Goal: Obtain resource: Obtain resource

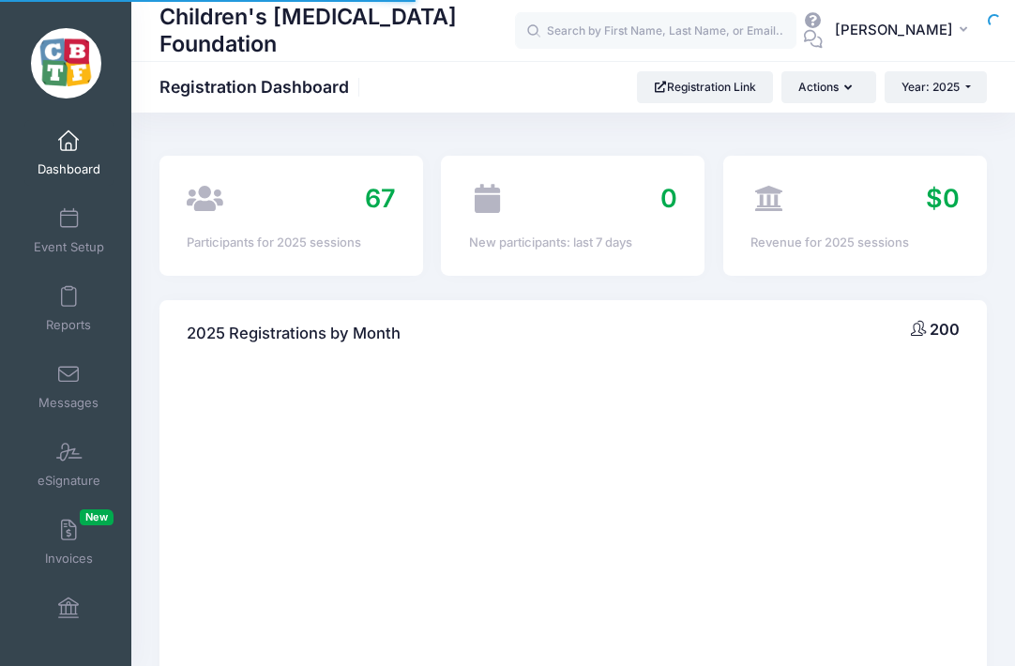
select select
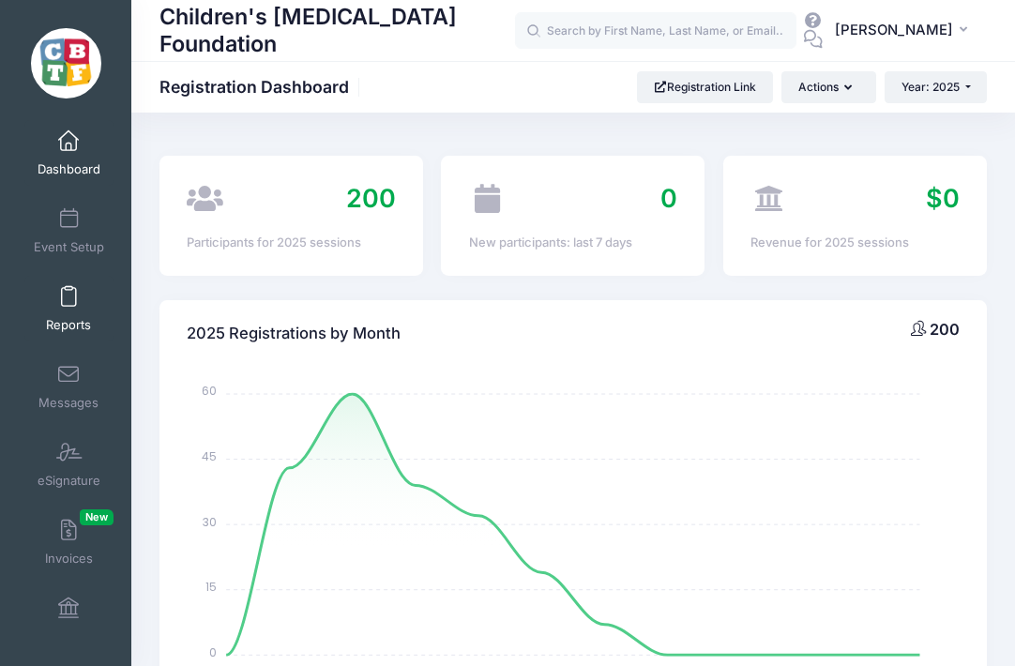
click at [68, 309] on link "Reports" at bounding box center [68, 309] width 89 height 66
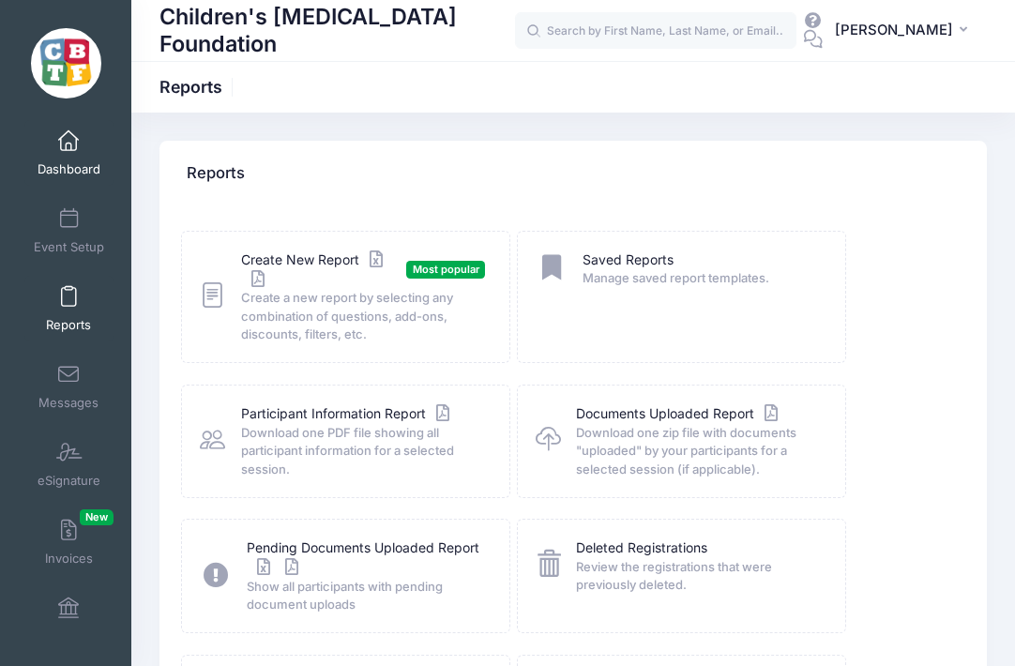
click at [68, 149] on span at bounding box center [68, 141] width 0 height 21
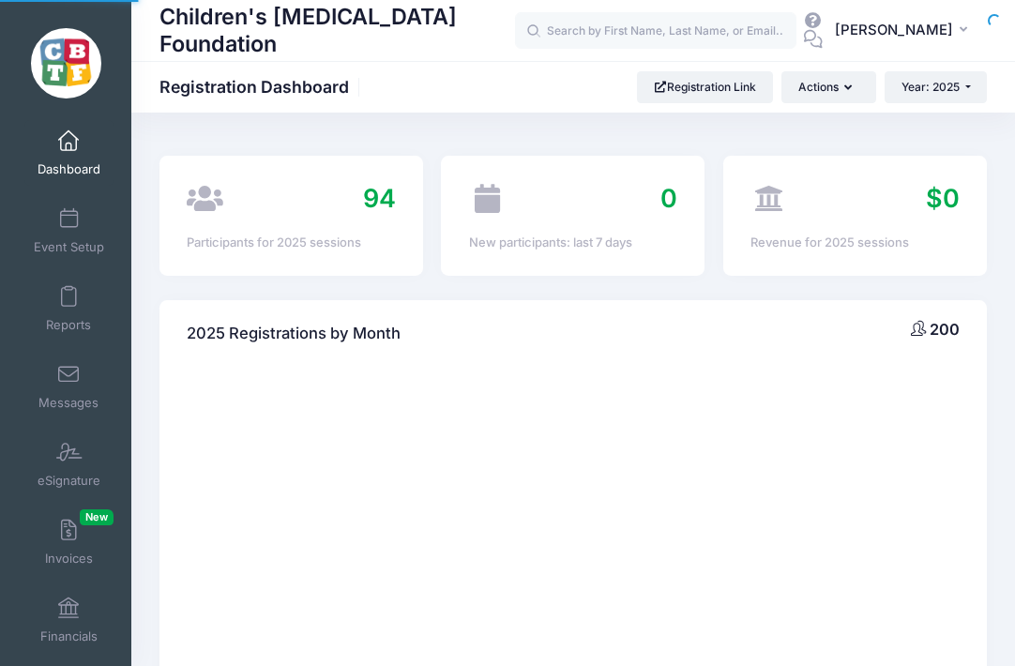
select select
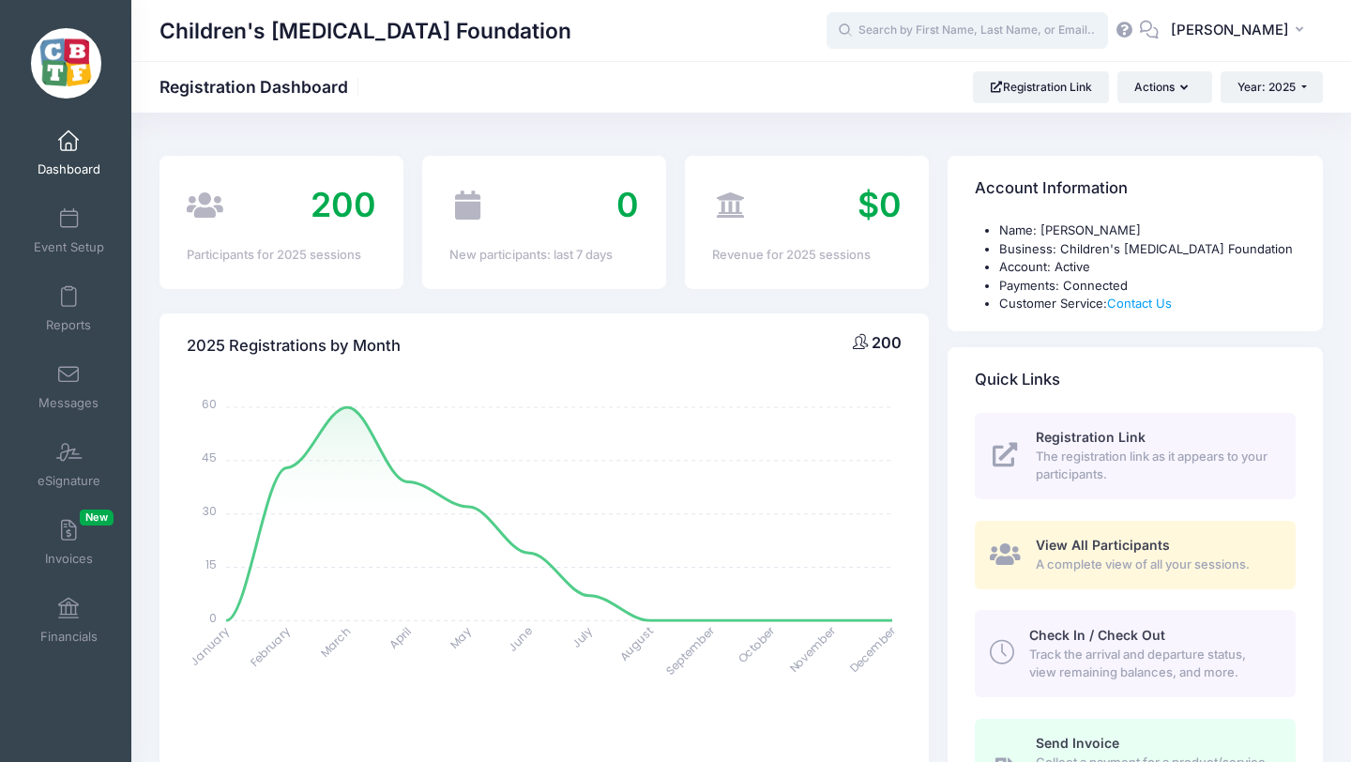
click at [941, 25] on input "text" at bounding box center [967, 31] width 281 height 38
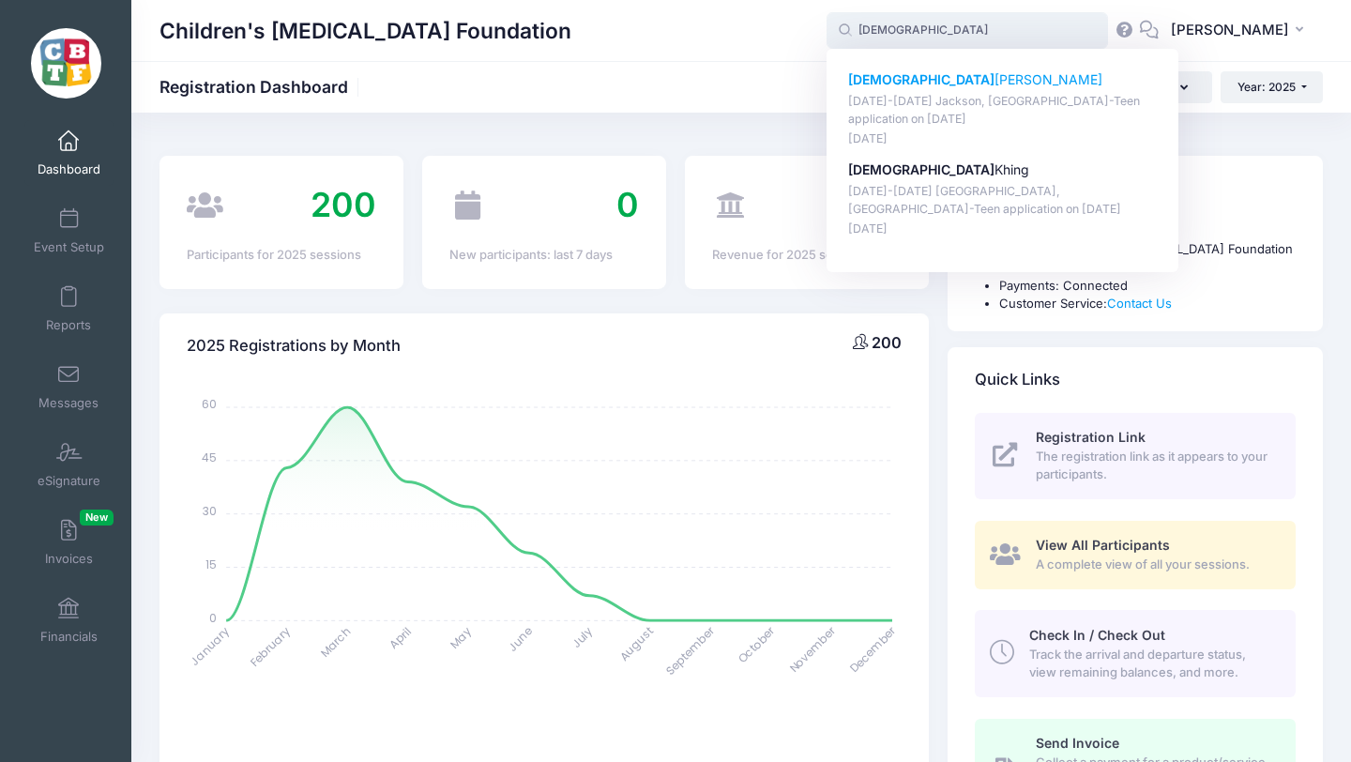
click at [928, 82] on strong "Christian" at bounding box center [921, 79] width 146 height 16
type input "Christian Reichl (August 18-23 Jackson, MI-Teen application, Aug-18, 2025)"
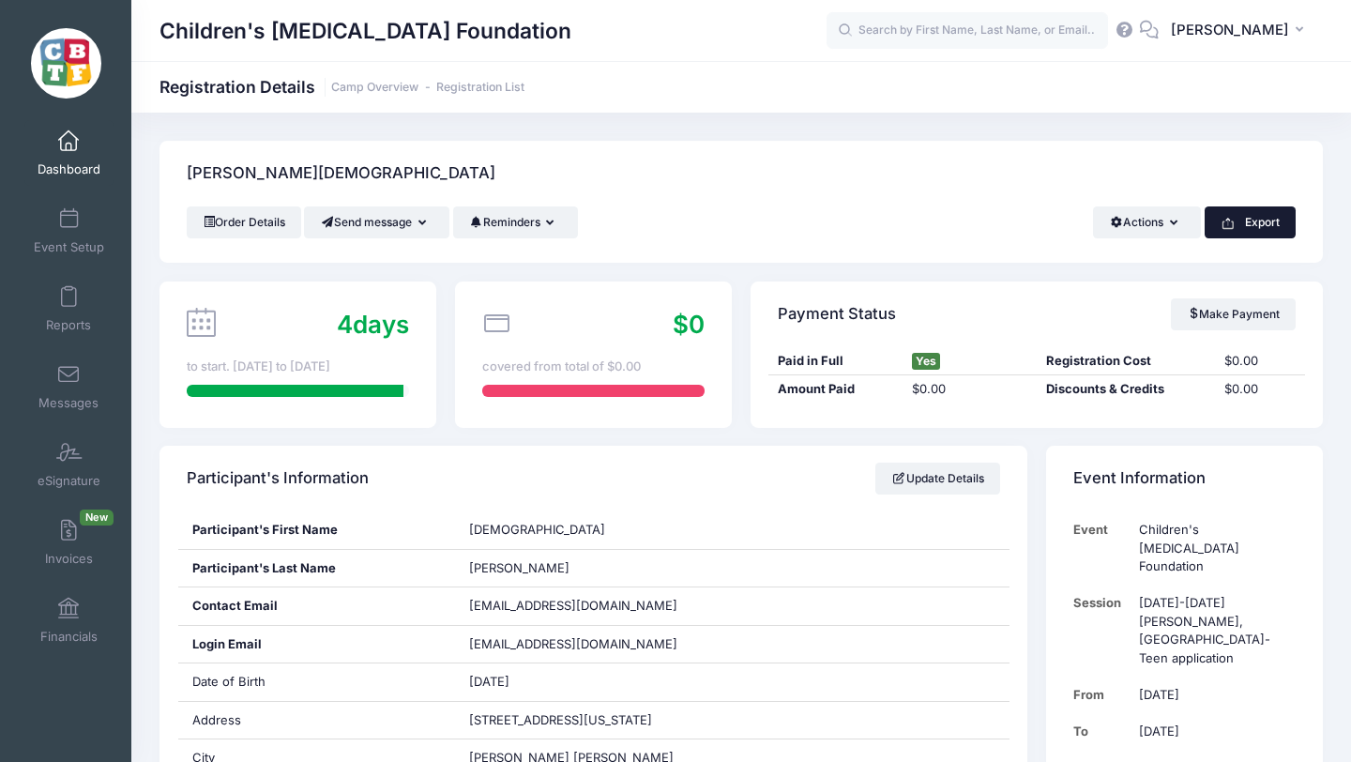
click at [1258, 224] on button "Export" at bounding box center [1250, 222] width 91 height 32
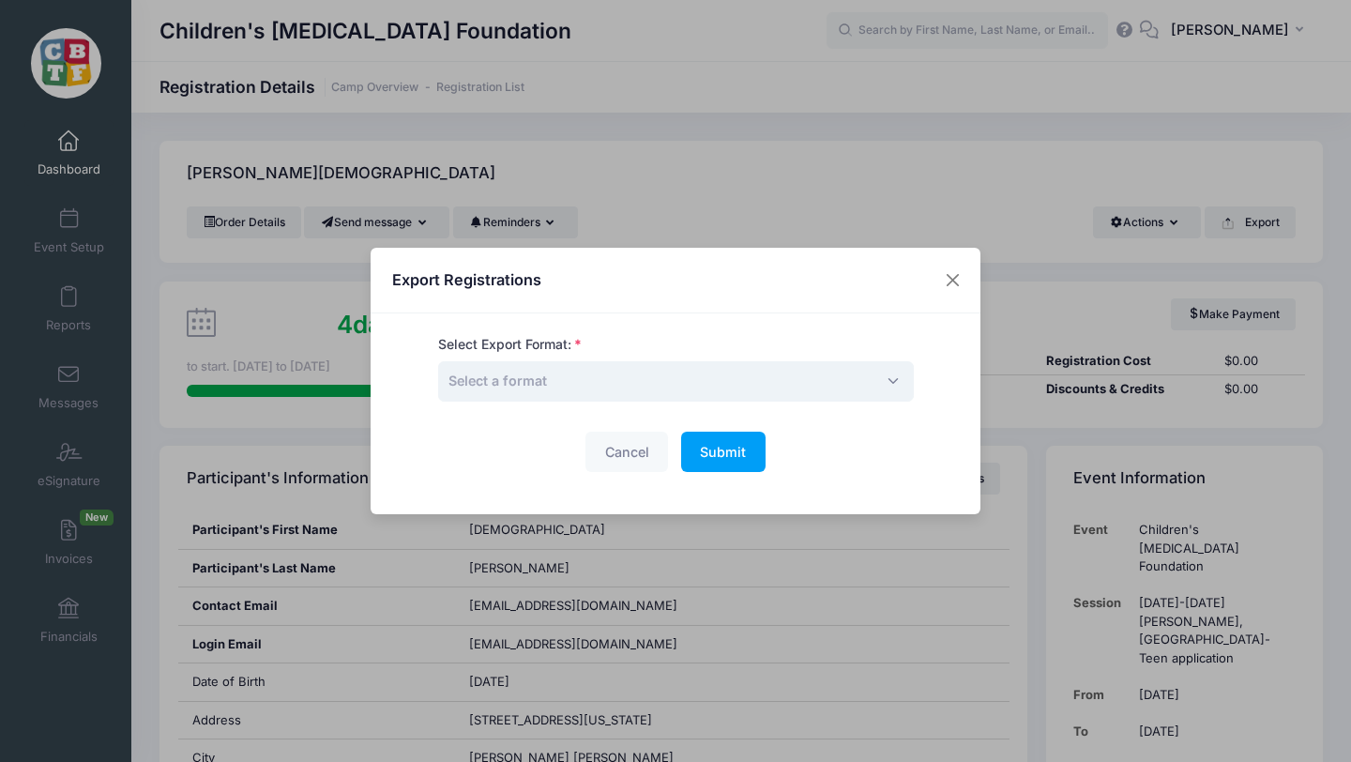
click at [614, 379] on span "Select a format" at bounding box center [676, 381] width 476 height 40
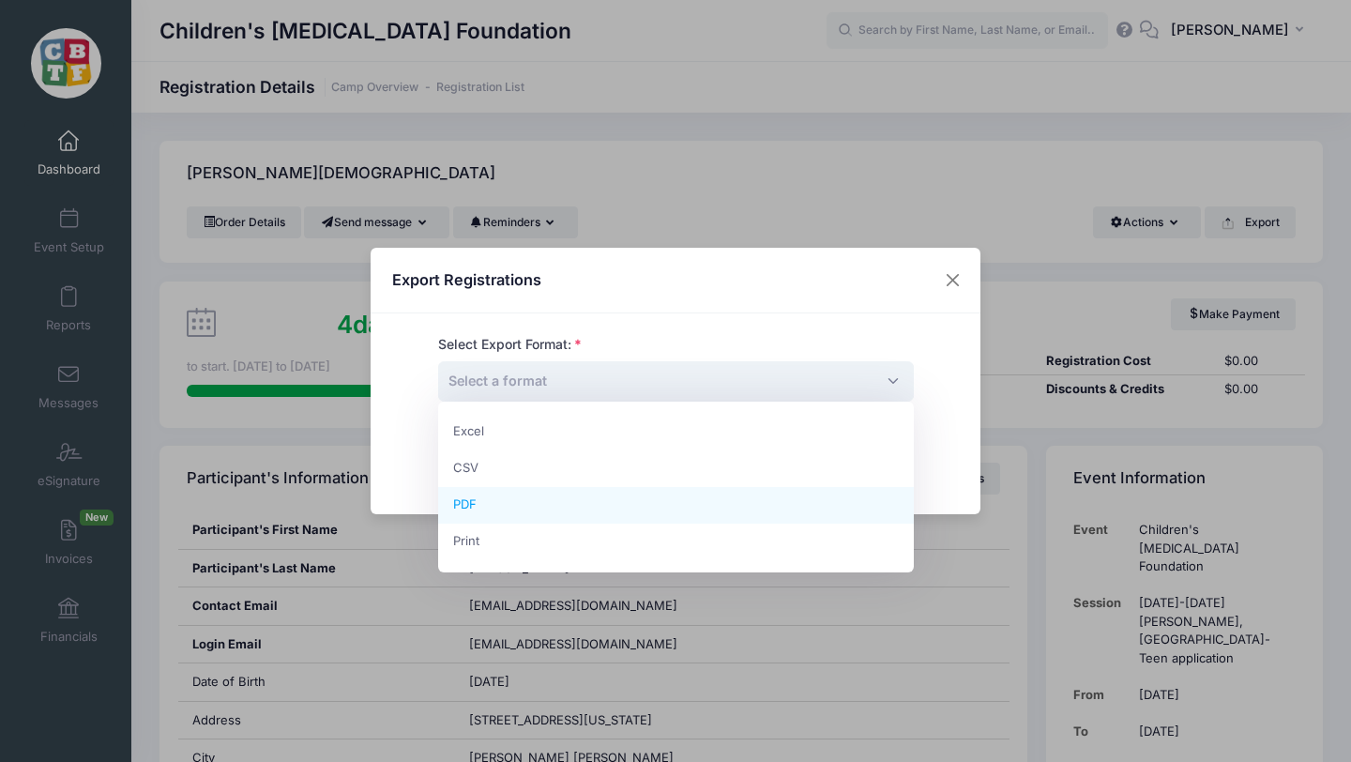
select select "pdf"
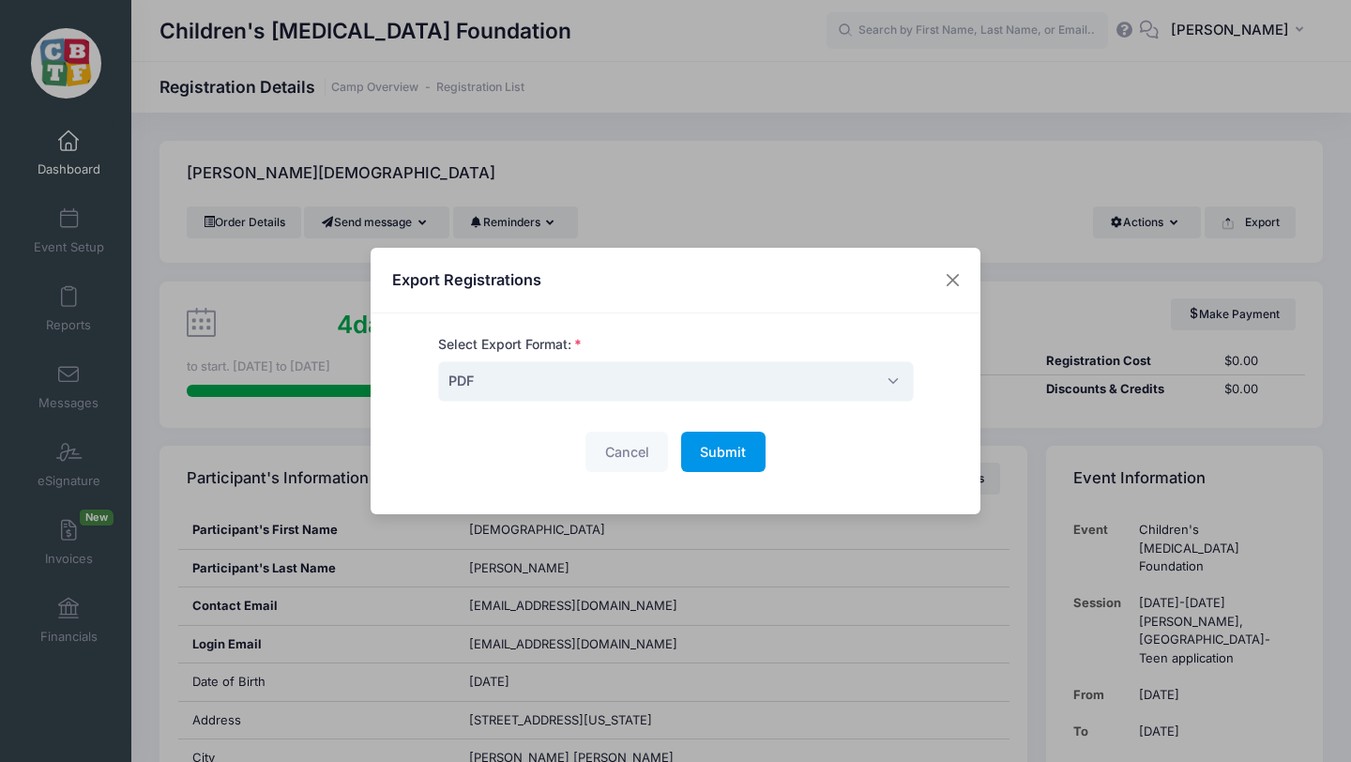
click at [727, 445] on span "Submit" at bounding box center [723, 452] width 46 height 16
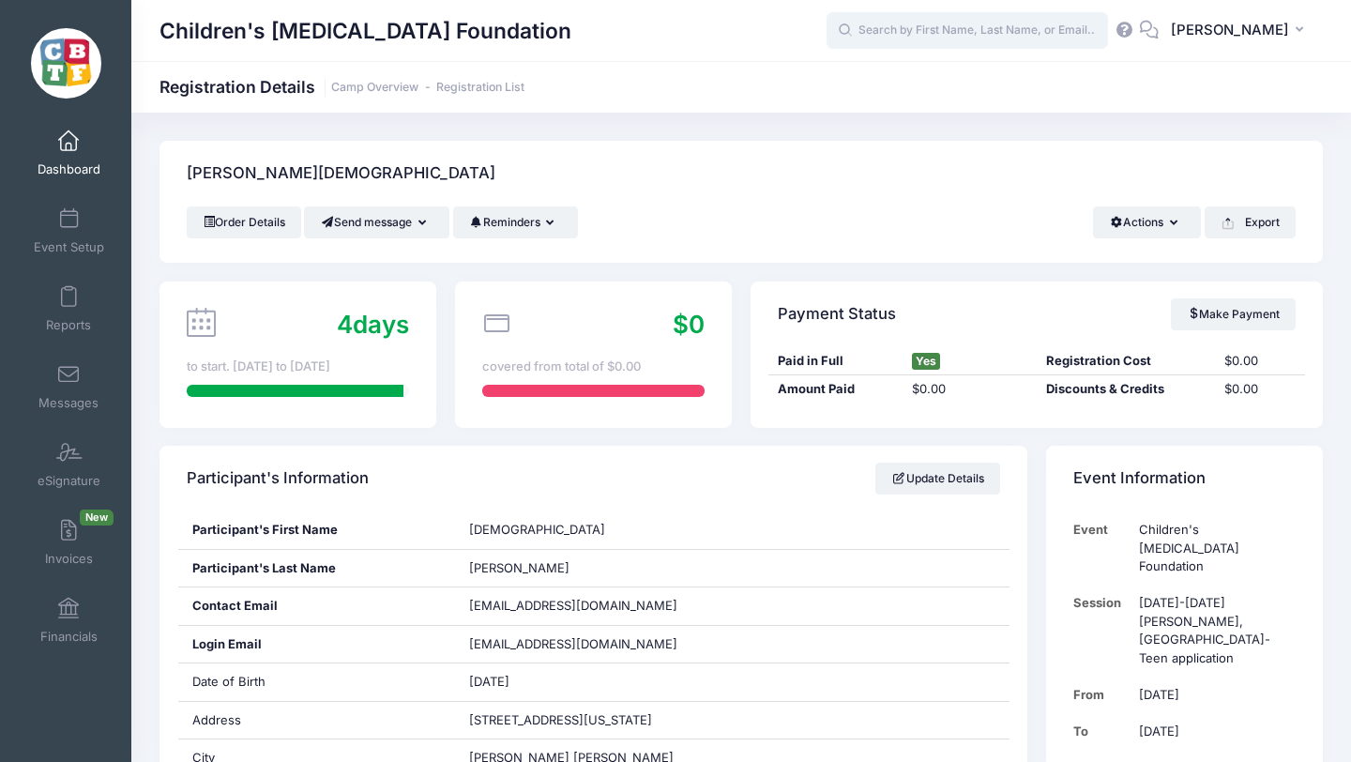
click at [975, 31] on input "text" at bounding box center [967, 31] width 281 height 38
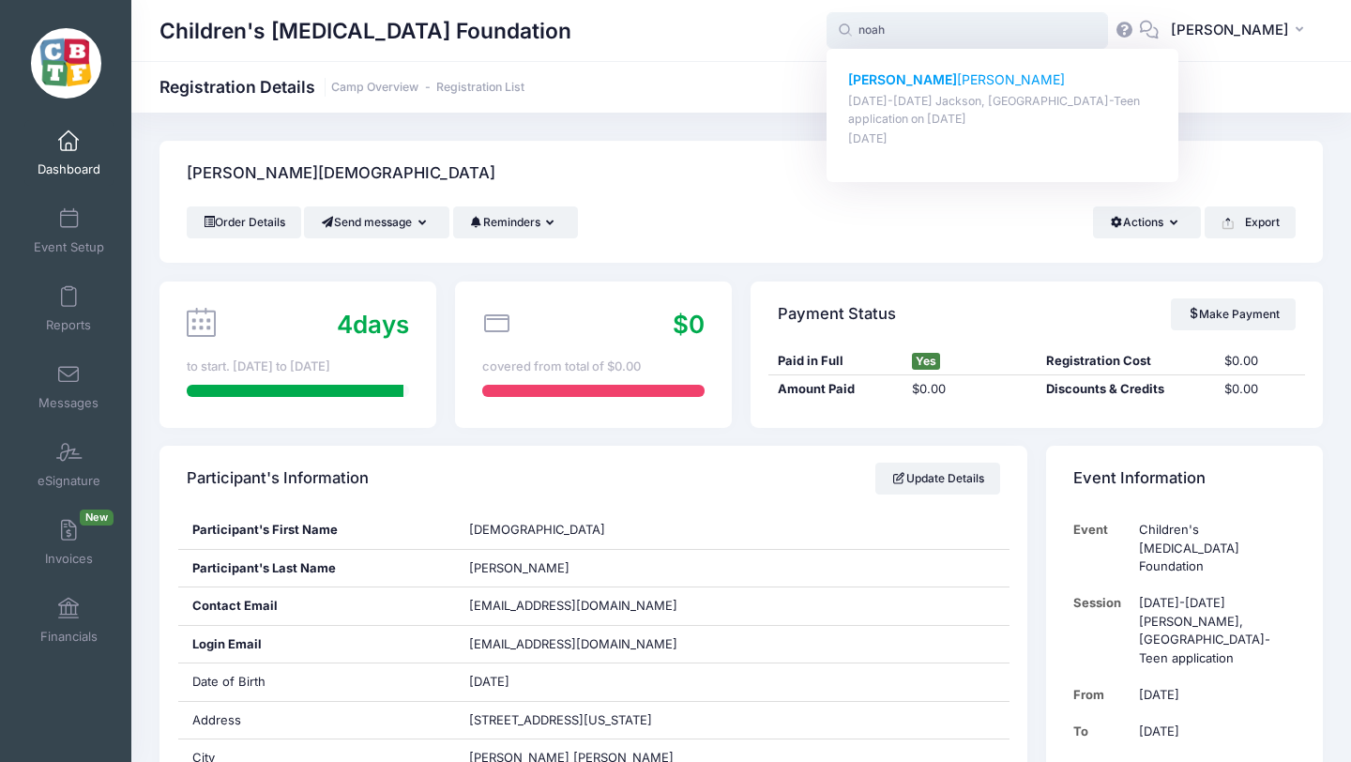
click at [956, 79] on p "Noah Weinstein" at bounding box center [1003, 80] width 310 height 20
type input "[PERSON_NAME] ([DATE]-[DATE] [PERSON_NAME], [GEOGRAPHIC_DATA]-Teen application,…"
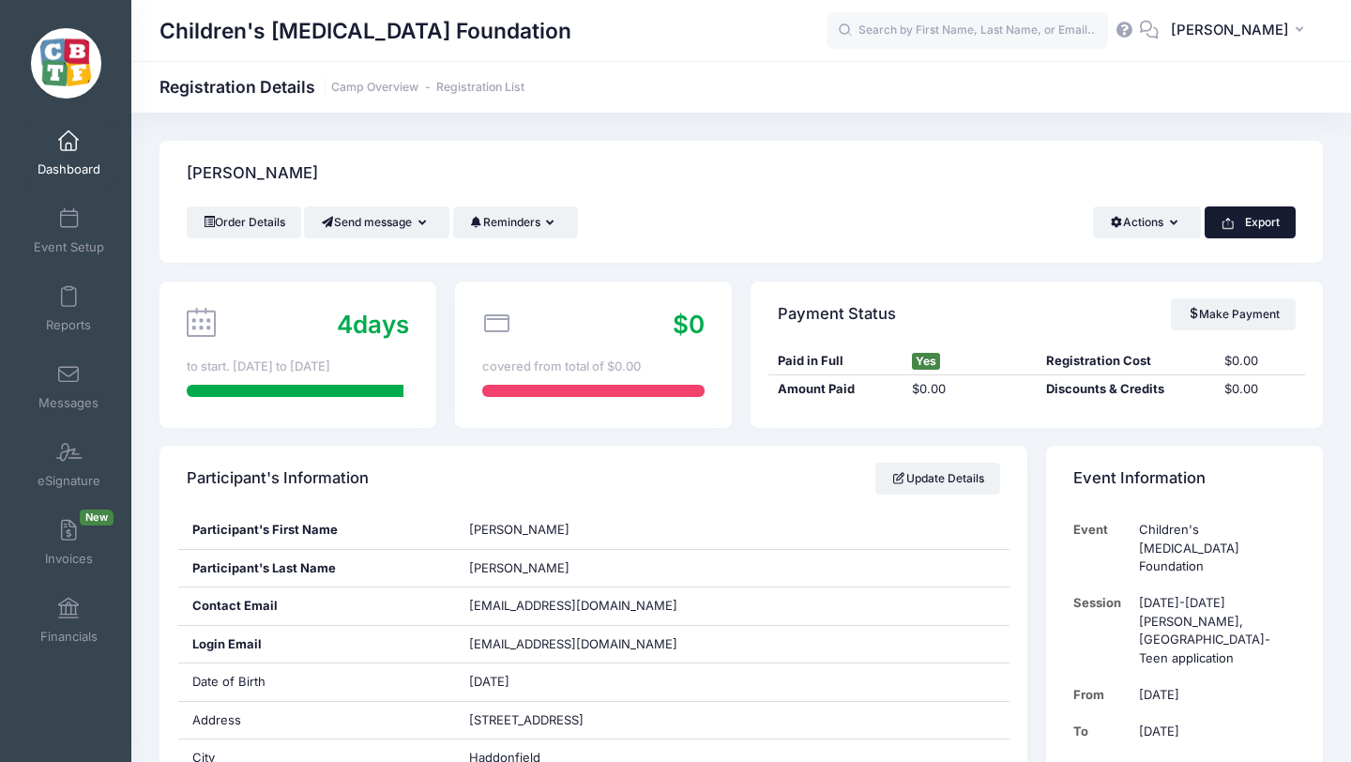
click at [1253, 220] on button "Export" at bounding box center [1250, 222] width 91 height 32
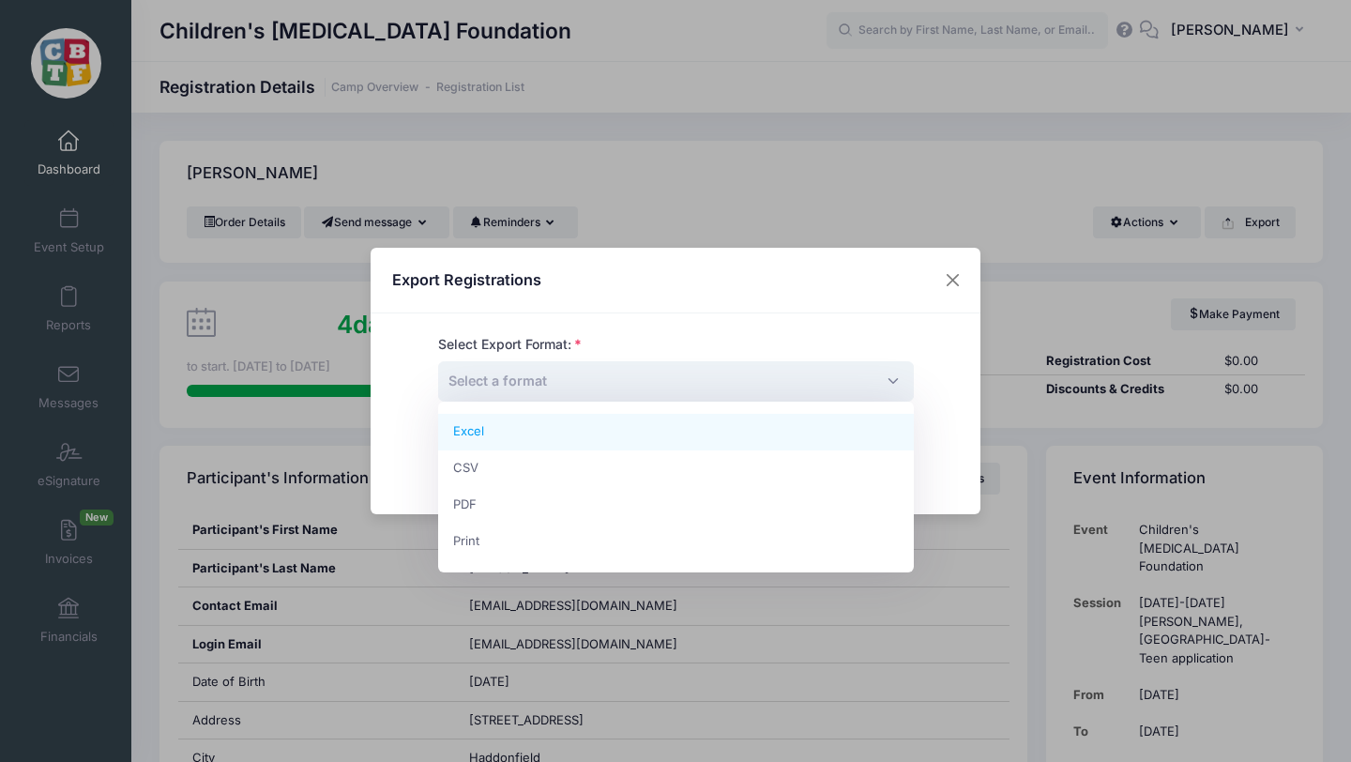
click at [720, 382] on span "Select a format" at bounding box center [676, 381] width 476 height 40
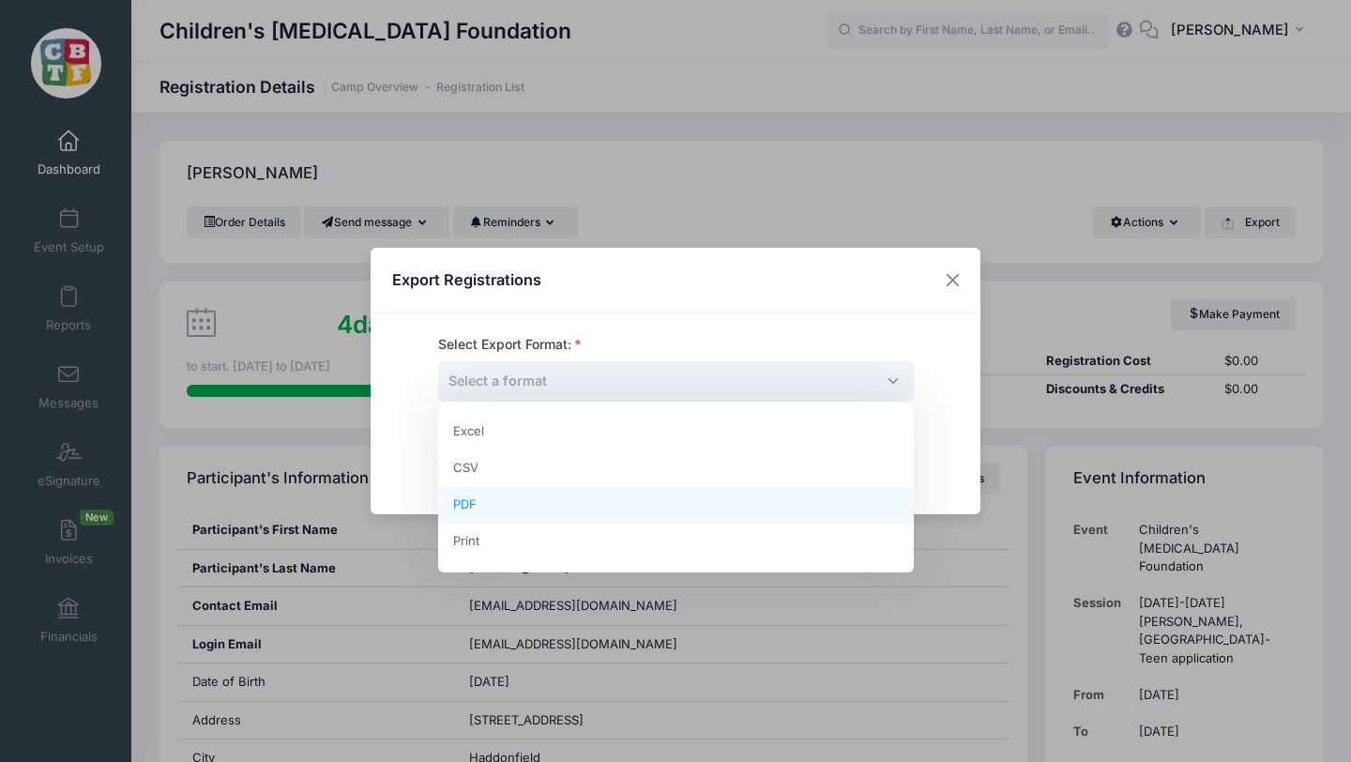
select select "pdf"
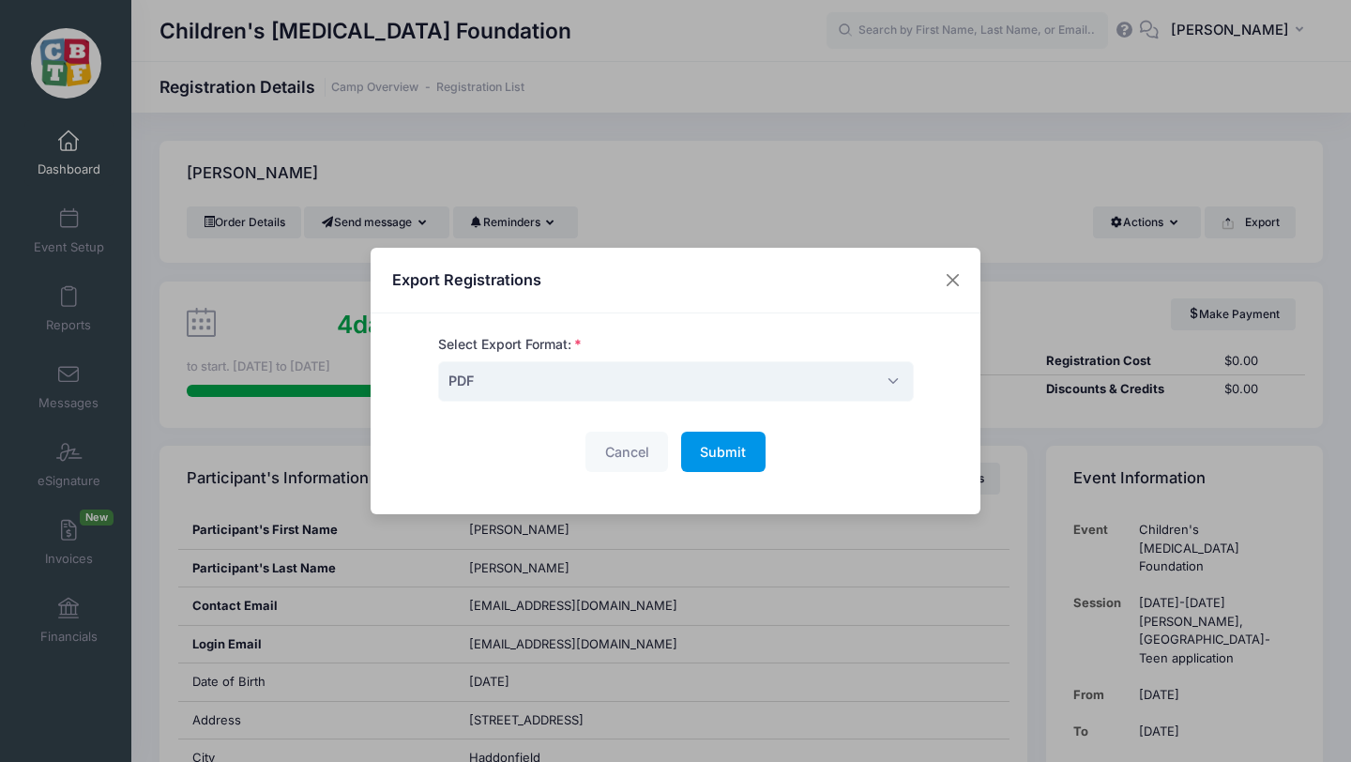
click at [723, 449] on span "Submit" at bounding box center [723, 452] width 46 height 16
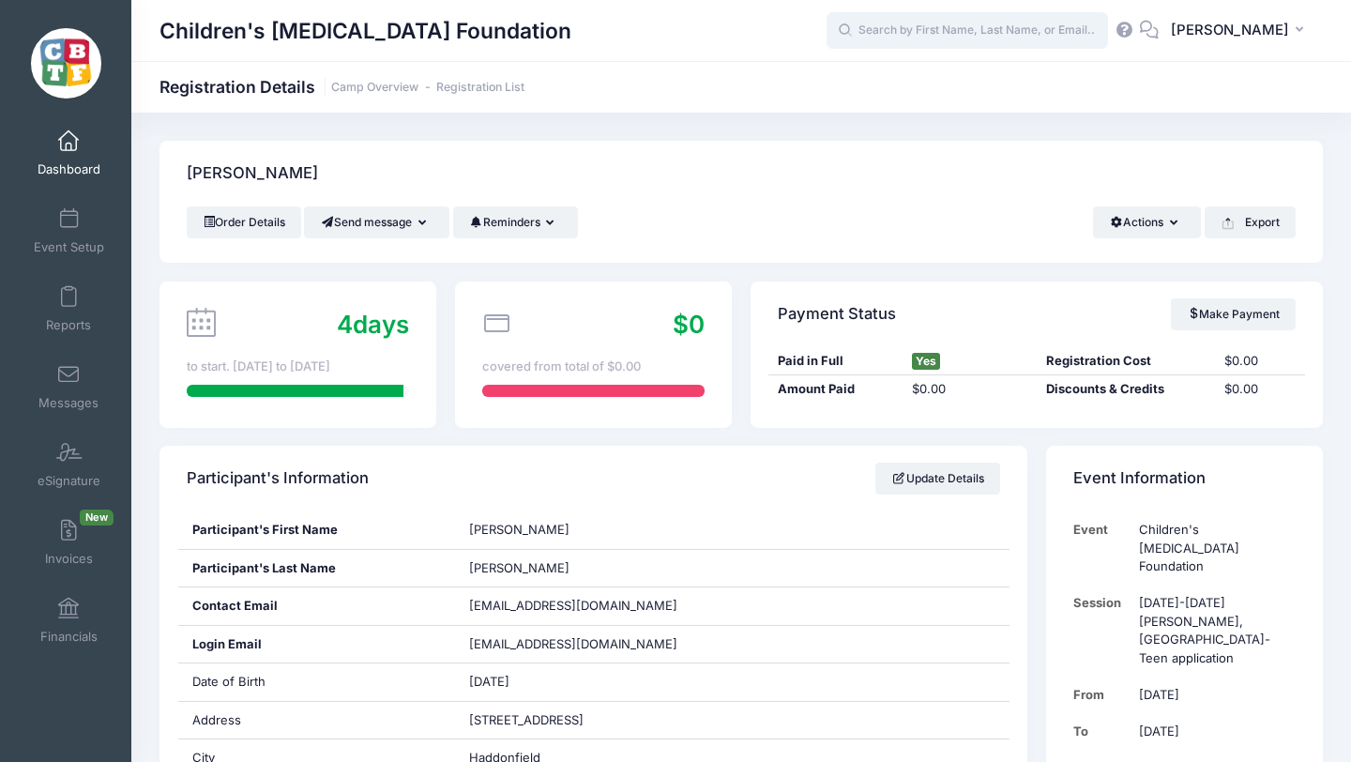
click at [1001, 32] on input "text" at bounding box center [967, 31] width 281 height 38
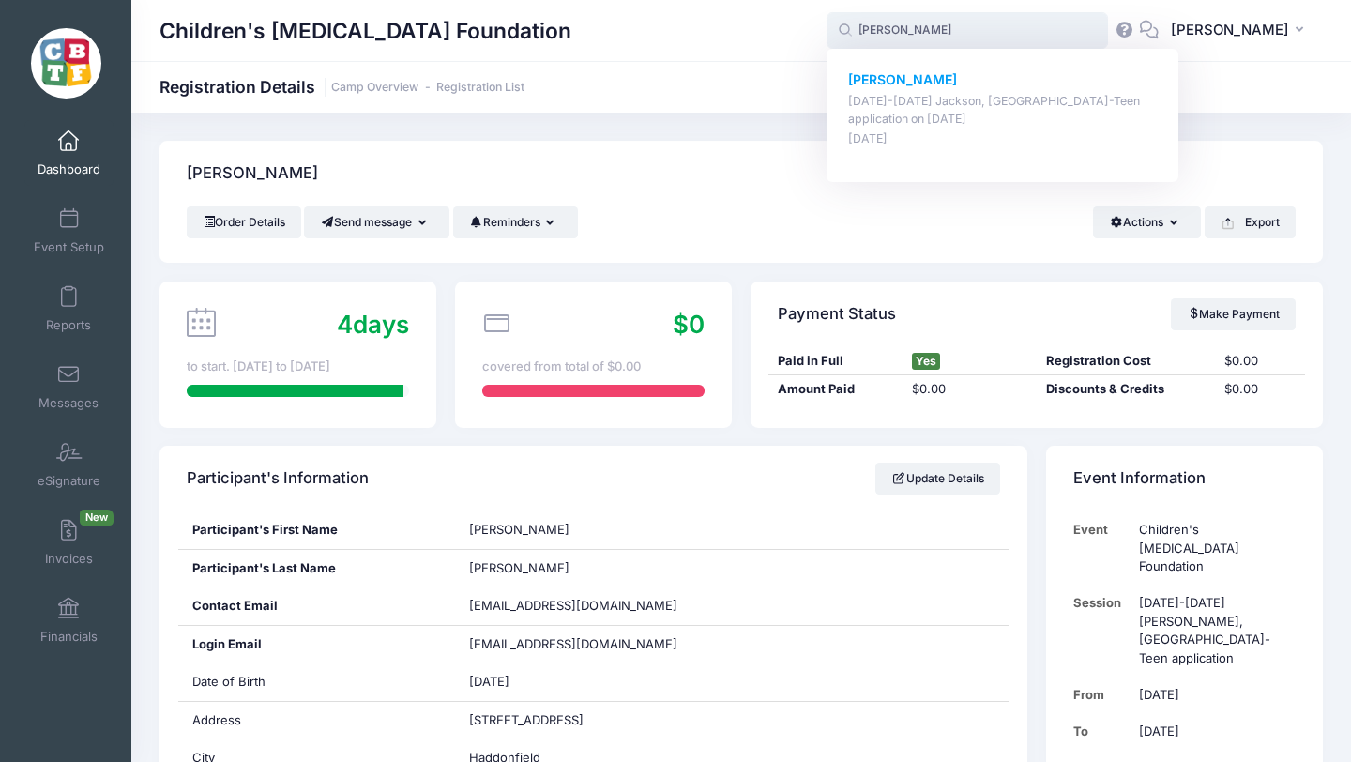
click at [934, 76] on strong "Tyler West" at bounding box center [902, 79] width 109 height 16
type input "Tyler West (August 18-23 Jackson, MI-Teen application, Aug-18, 2025)"
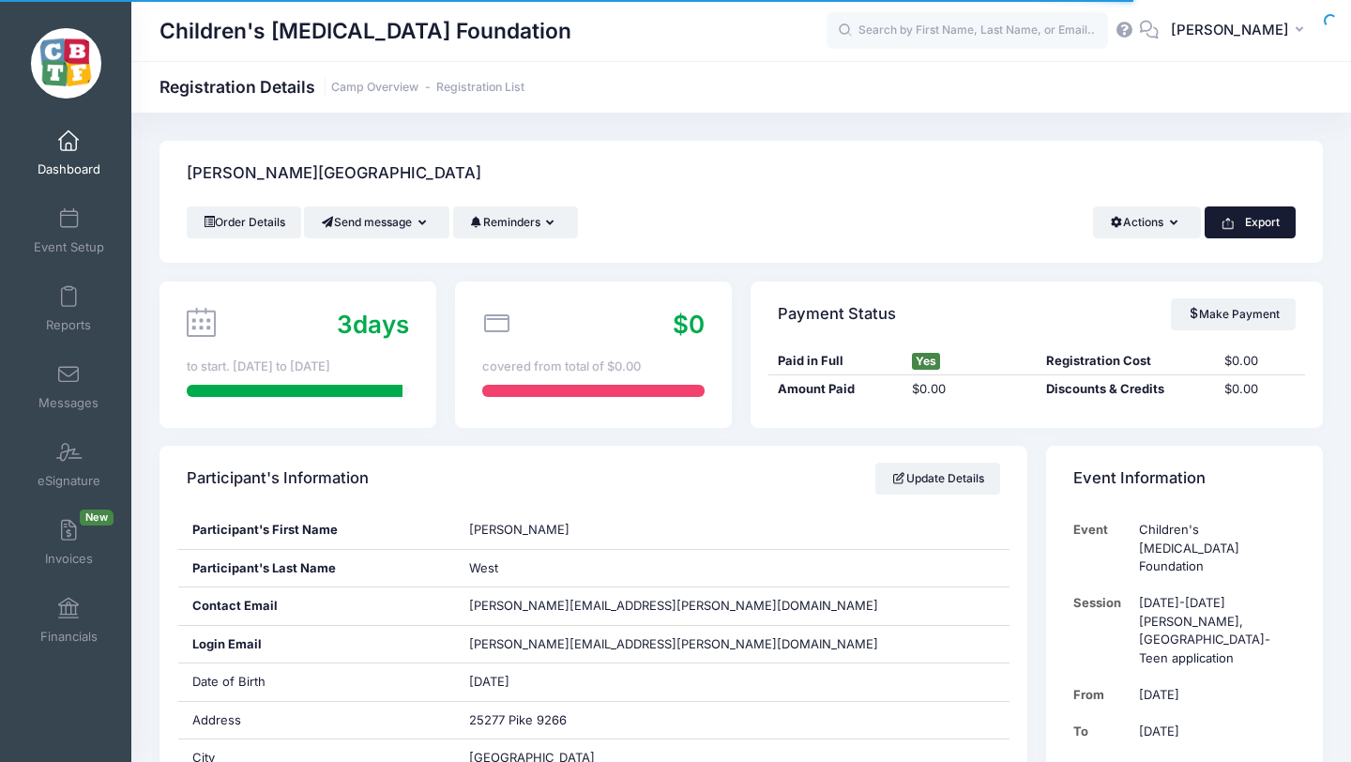
click at [1227, 219] on rect "button" at bounding box center [1227, 223] width 1 height 8
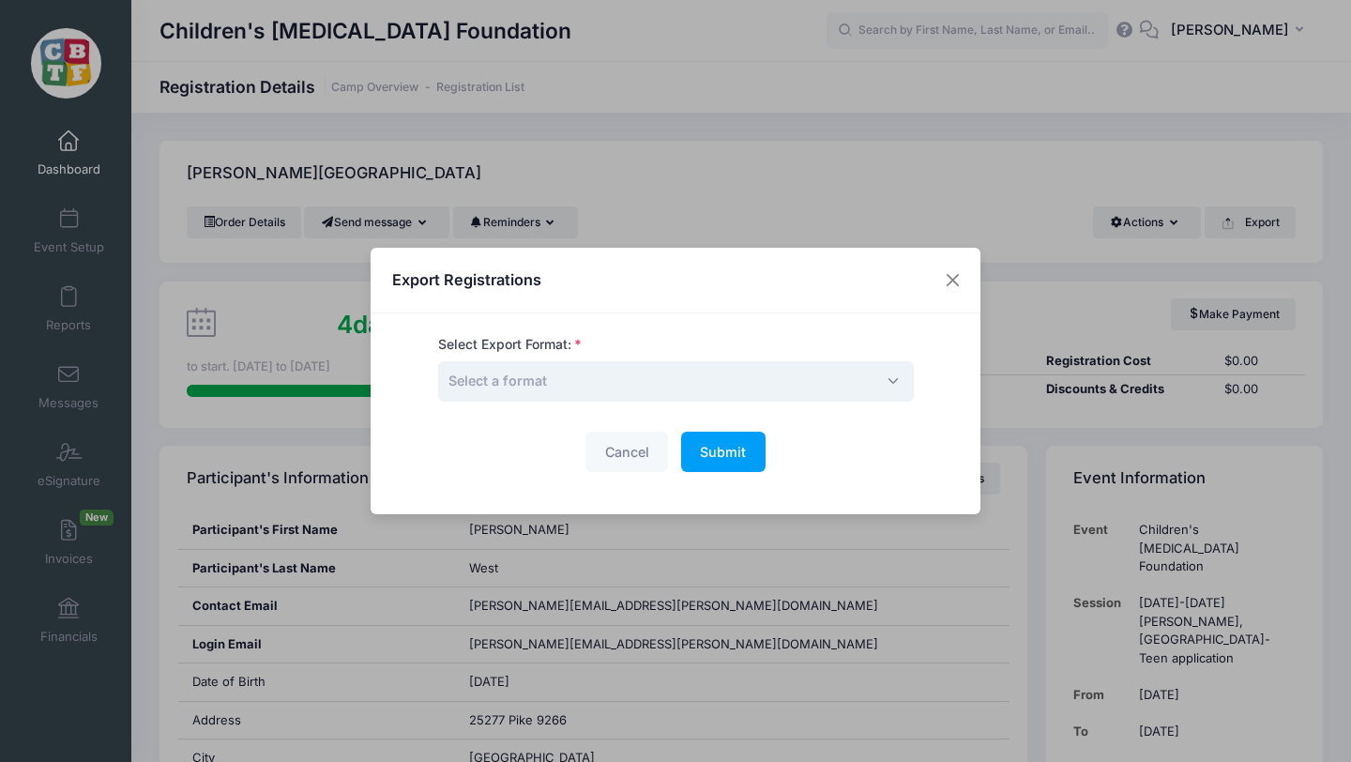
click at [612, 383] on span "Select a format" at bounding box center [676, 381] width 476 height 40
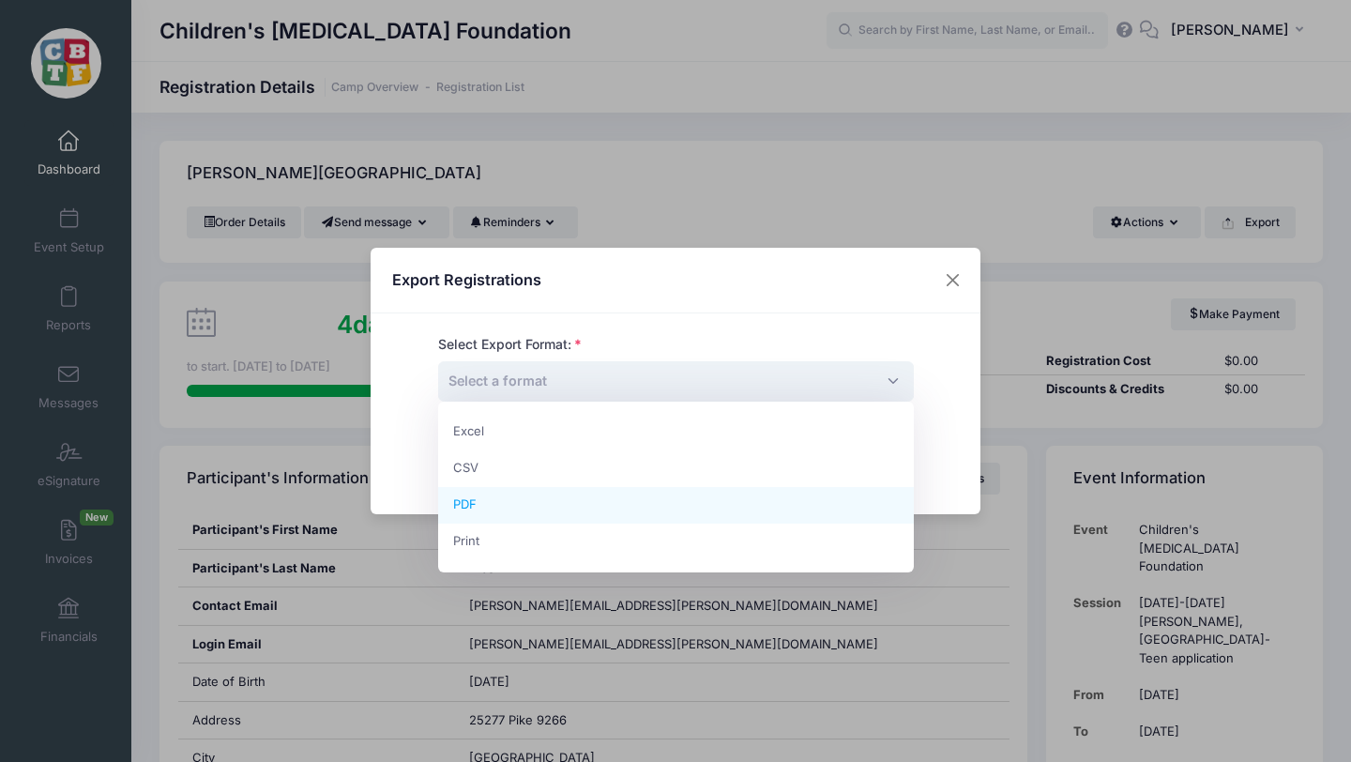
select select "pdf"
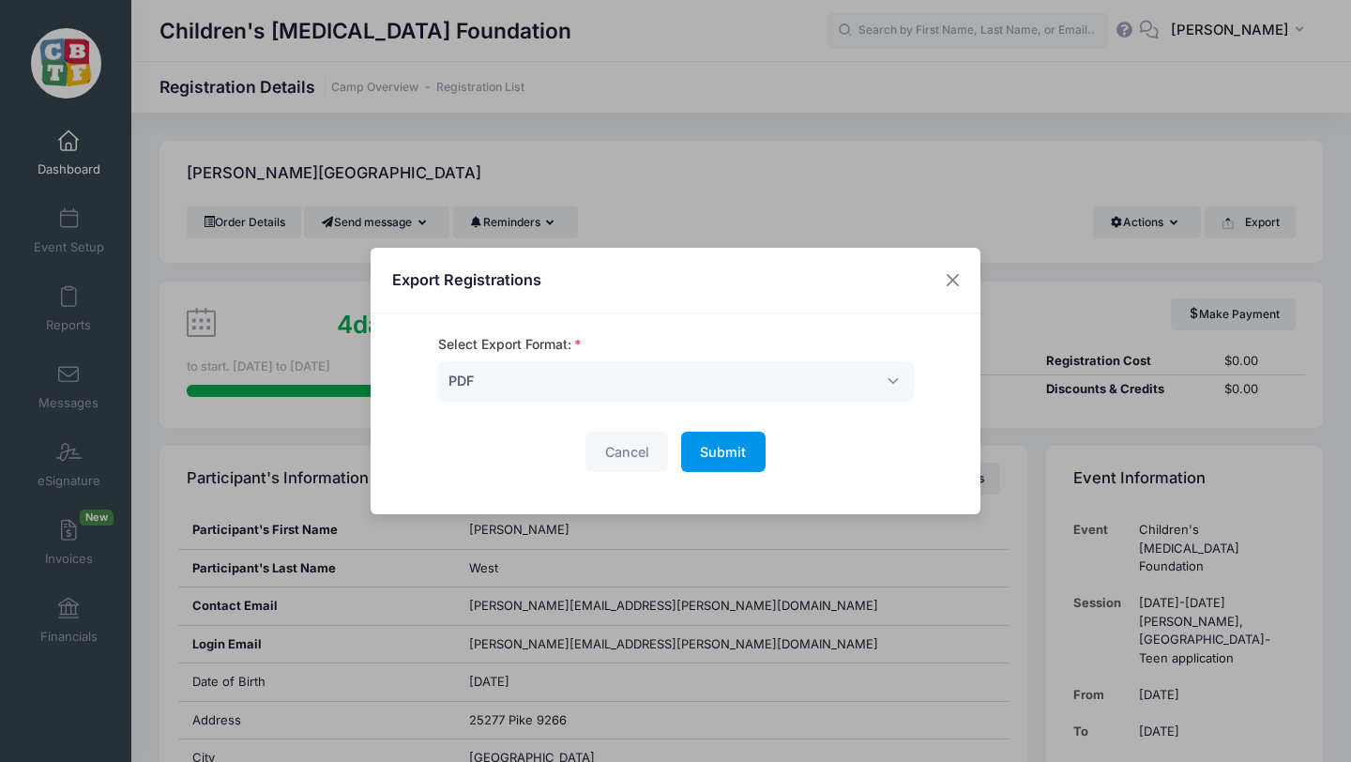
click at [734, 448] on span "Submit" at bounding box center [723, 452] width 46 height 16
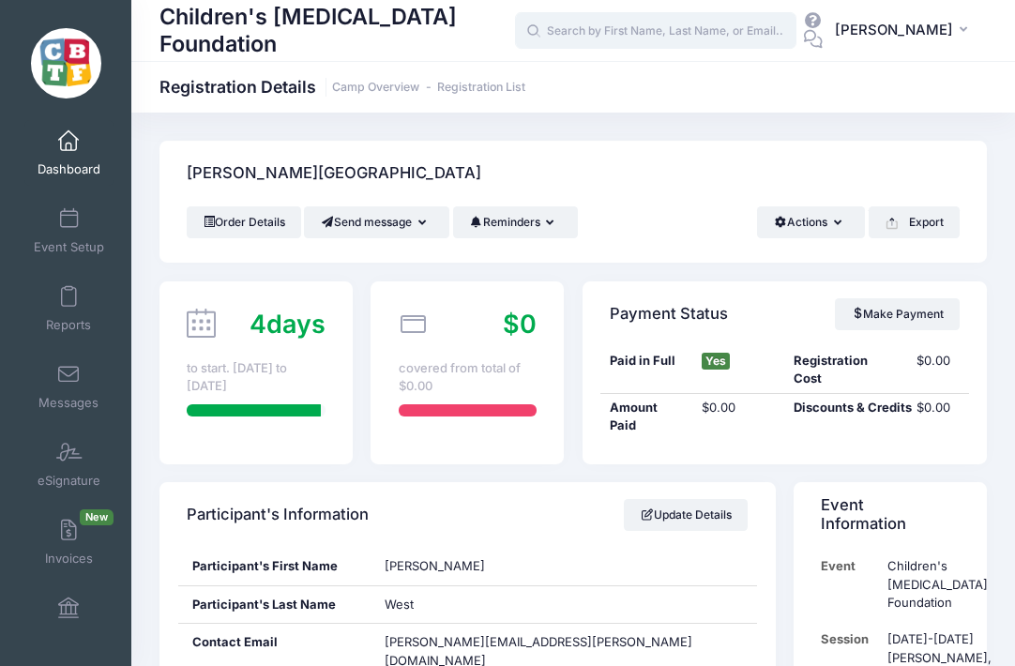
click at [670, 26] on input "text" at bounding box center [655, 31] width 281 height 38
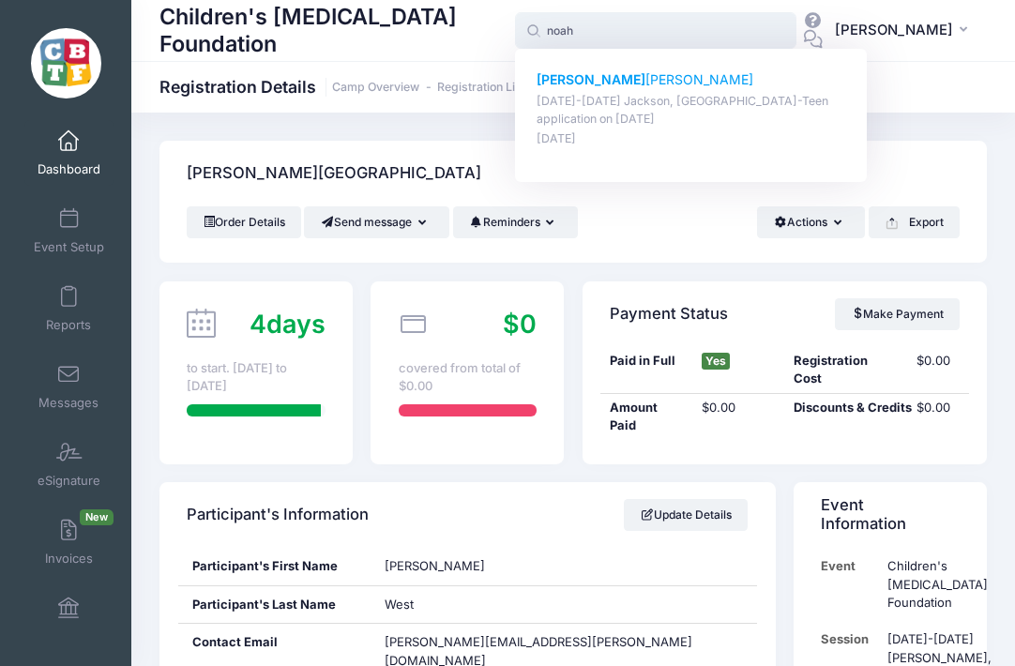
click at [613, 78] on p "Noah Weinstein" at bounding box center [692, 80] width 310 height 20
type input "Noah Weinstein (August 18-23 Jackson, MI-Teen application, Aug-18, 2025)"
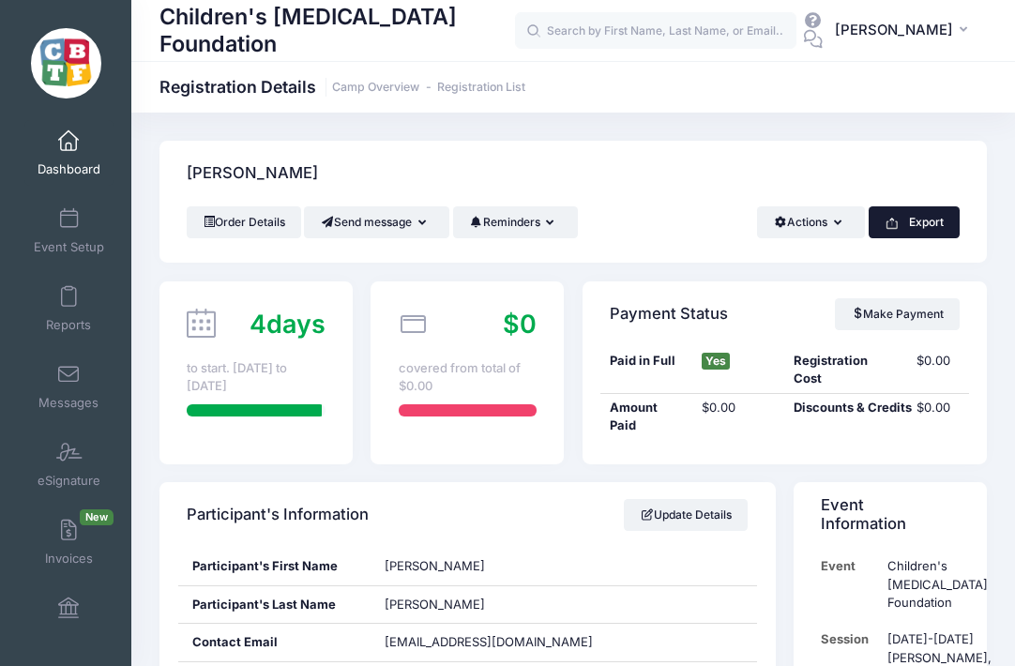
click at [932, 217] on button "Export" at bounding box center [914, 222] width 91 height 32
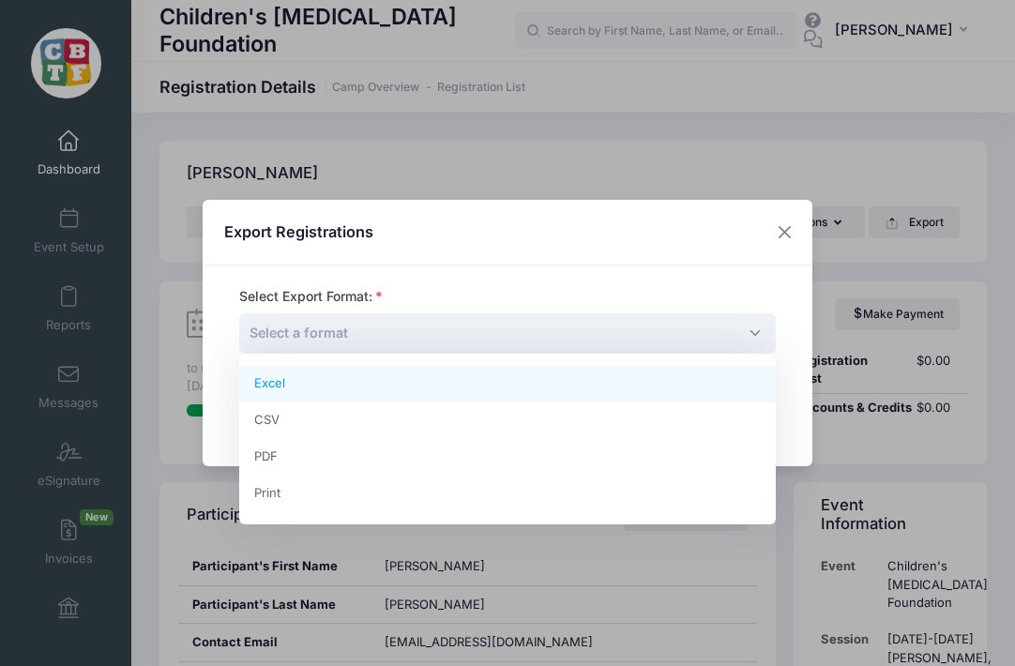
click at [366, 333] on span "Select a format" at bounding box center [507, 333] width 537 height 40
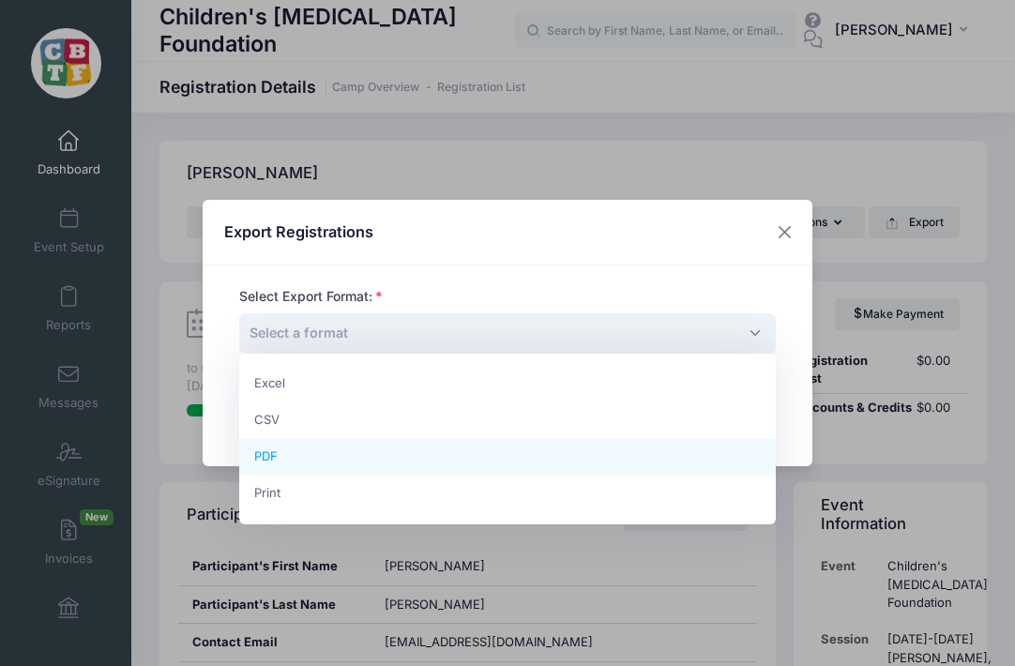
select select "pdf"
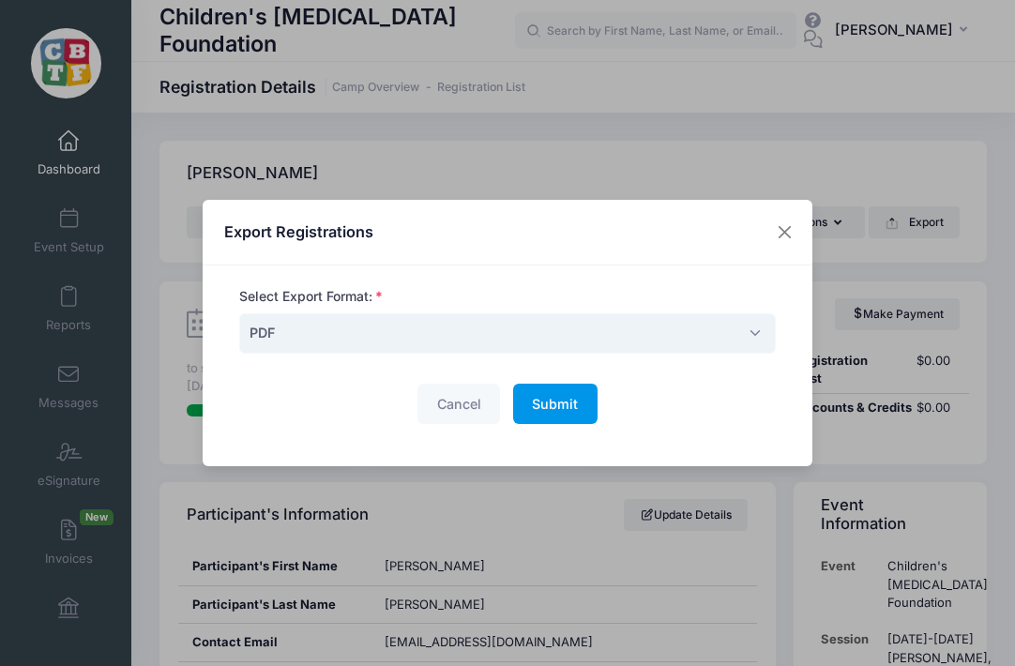
click at [554, 401] on span "Submit" at bounding box center [555, 404] width 46 height 16
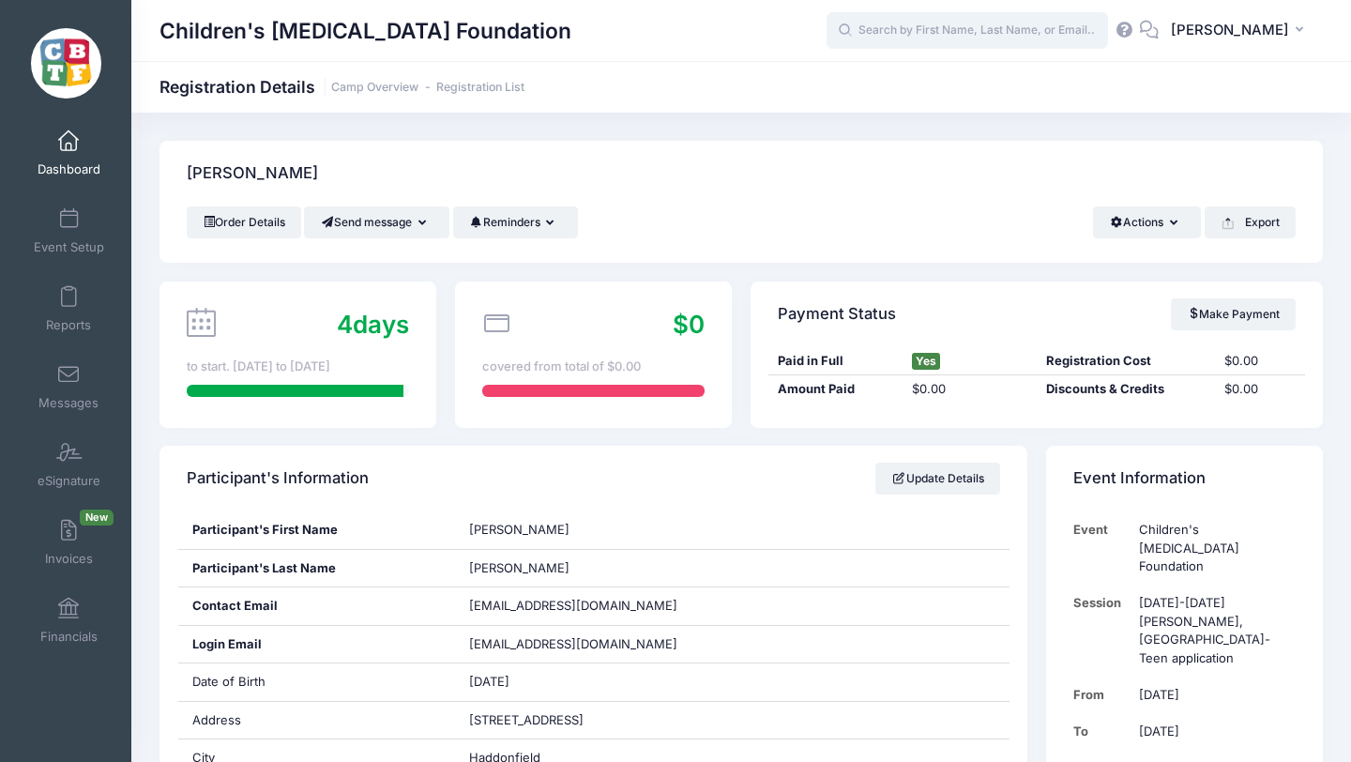
click at [1014, 37] on input "text" at bounding box center [967, 31] width 281 height 38
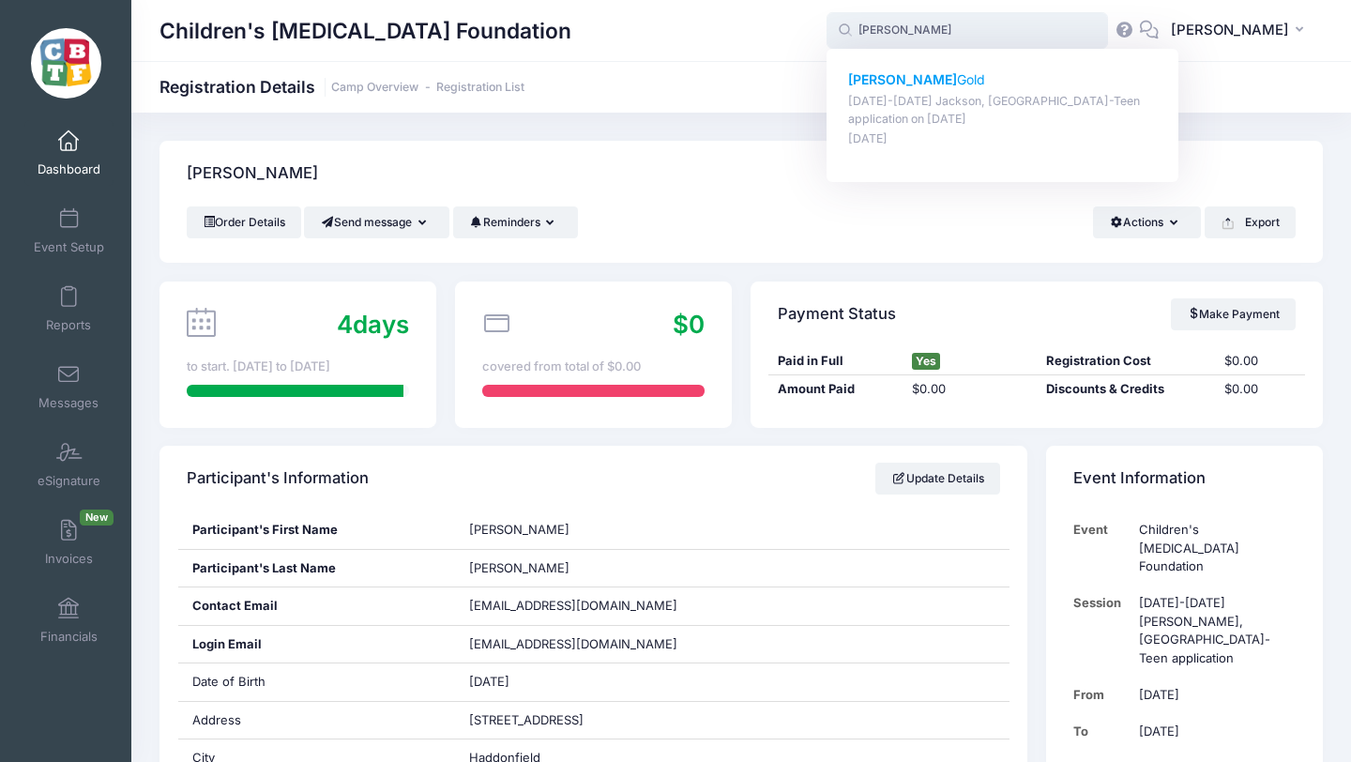
click at [921, 79] on strong "Elijah" at bounding box center [902, 79] width 109 height 16
type input "Elijah Gold (August 18-23 Jackson, MI-Teen application, Aug-18, 2025)"
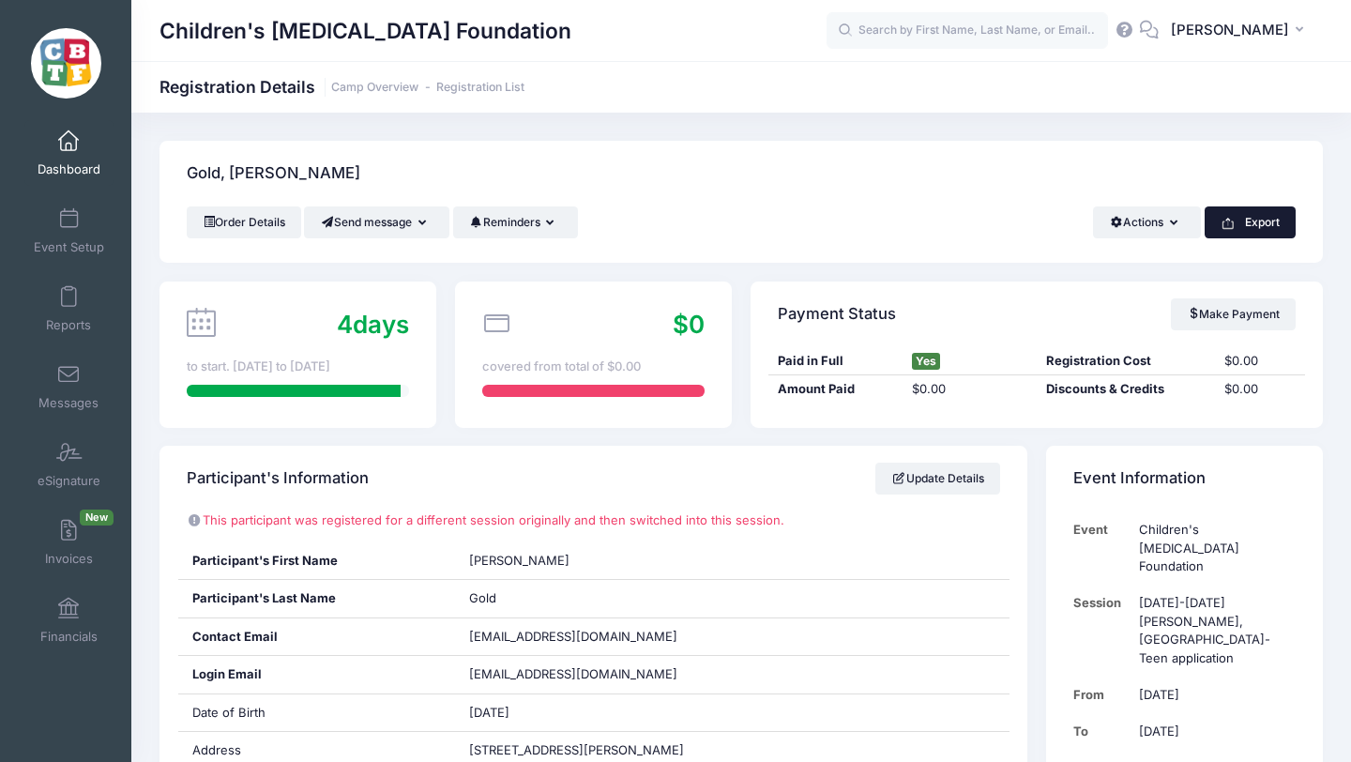
click at [1258, 225] on button "Export" at bounding box center [1250, 222] width 91 height 32
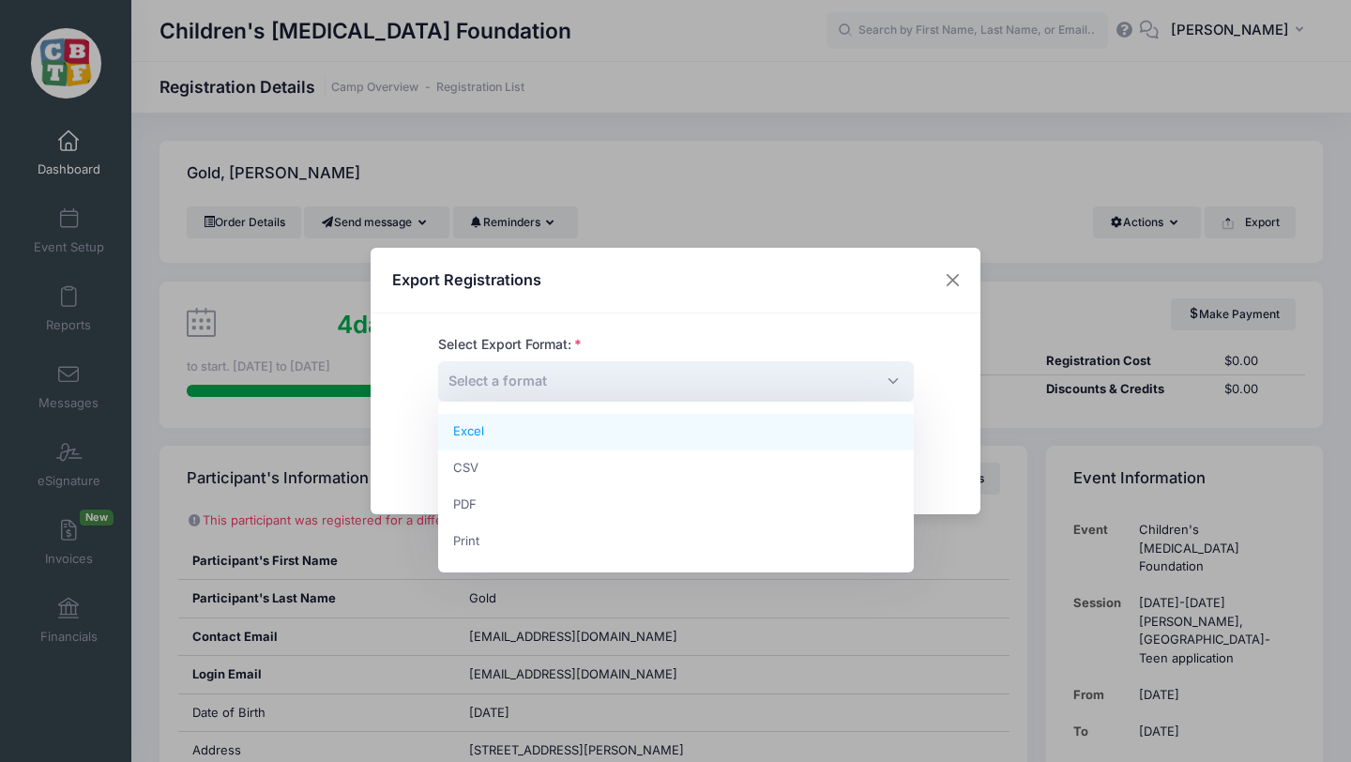
click at [706, 375] on span "Select a format" at bounding box center [676, 381] width 476 height 40
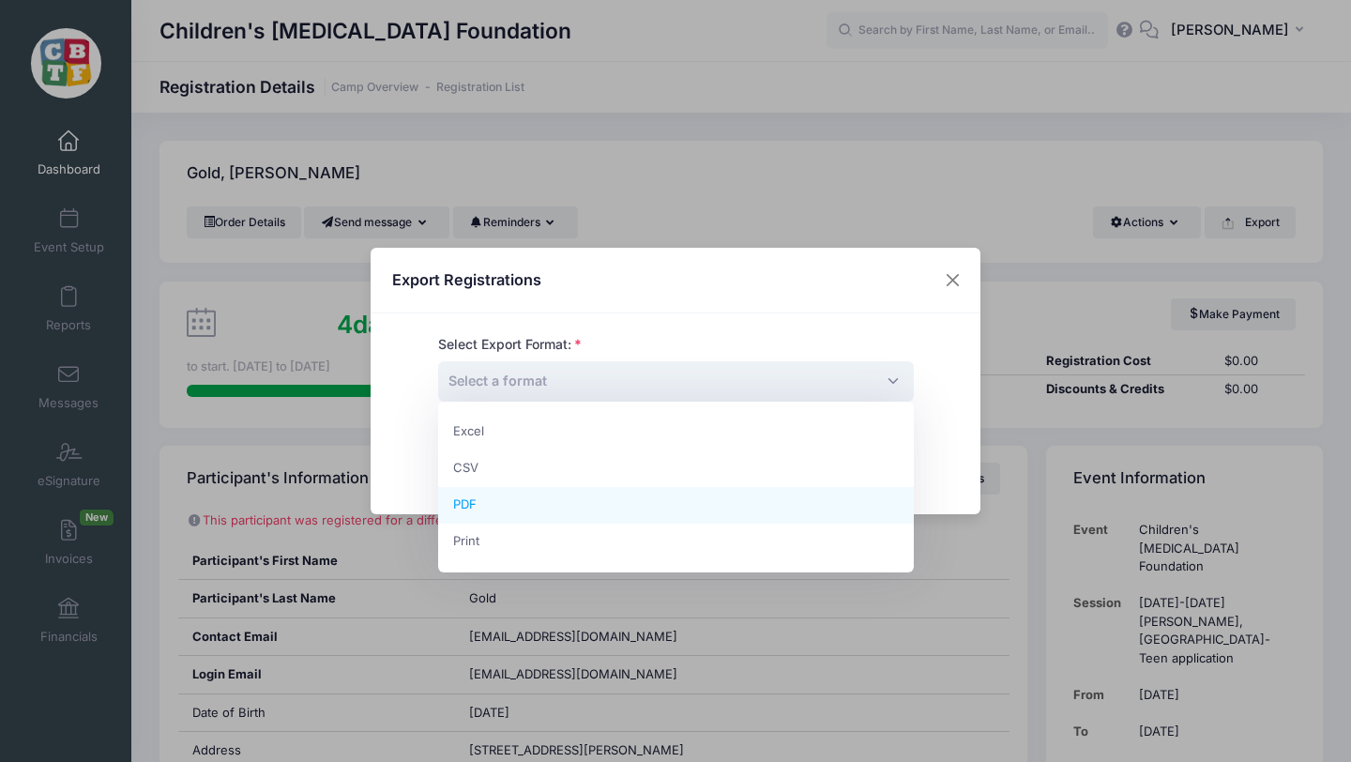
select select "pdf"
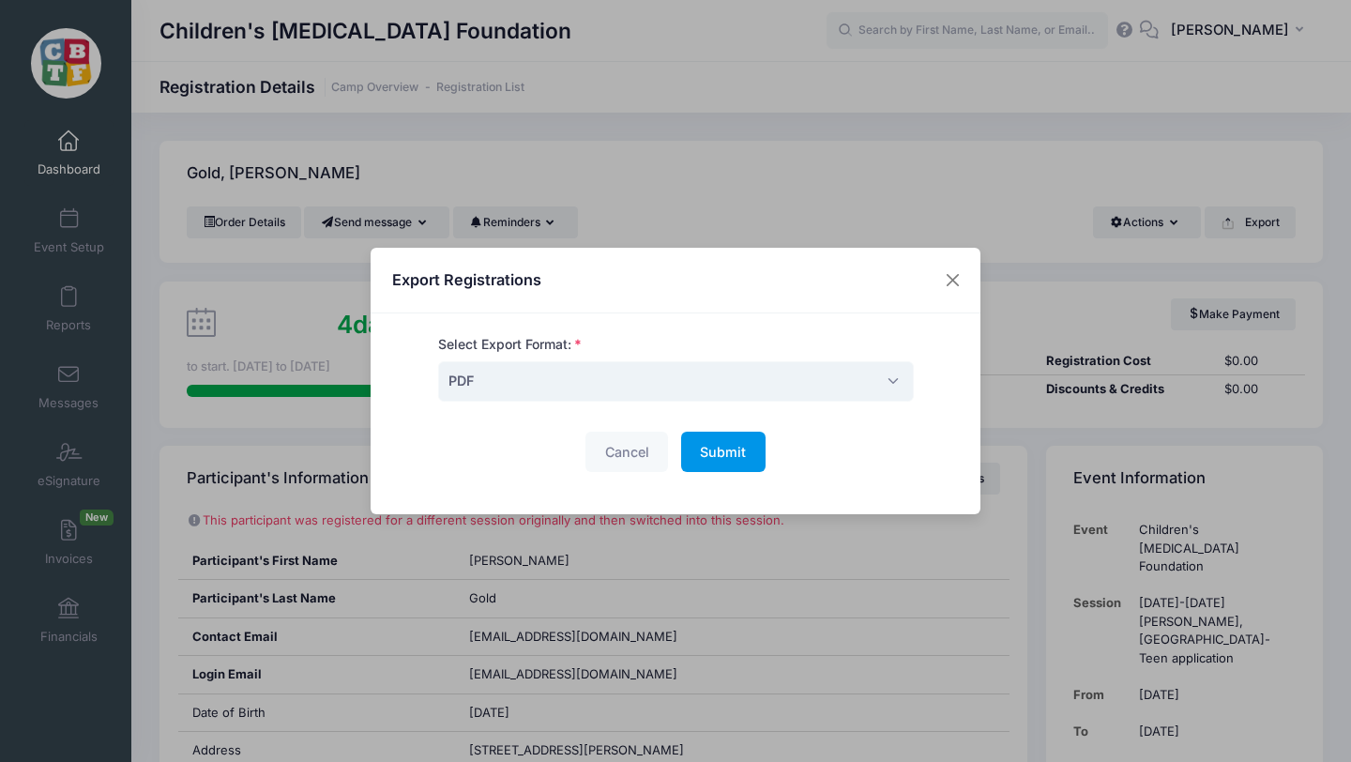
click at [722, 448] on span "Submit" at bounding box center [723, 452] width 46 height 16
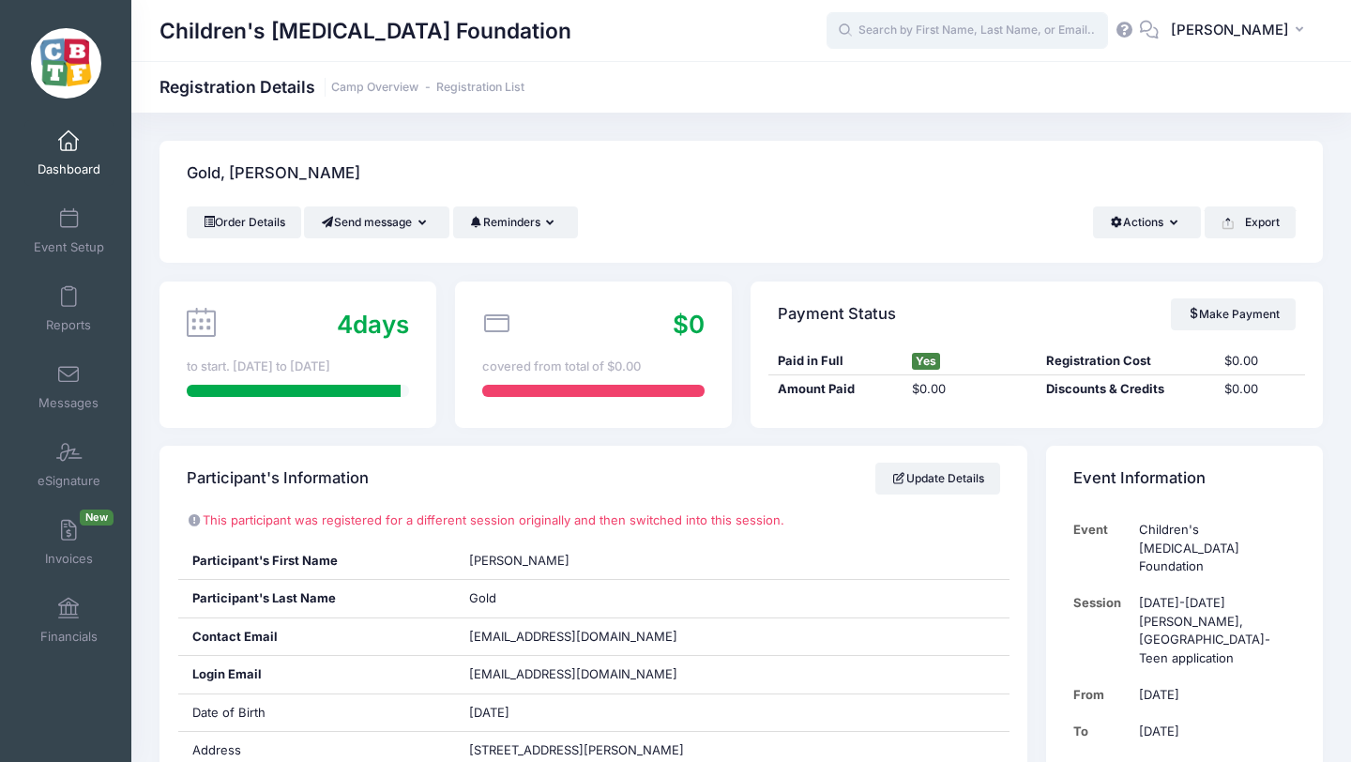
click at [1048, 23] on input "text" at bounding box center [967, 31] width 281 height 38
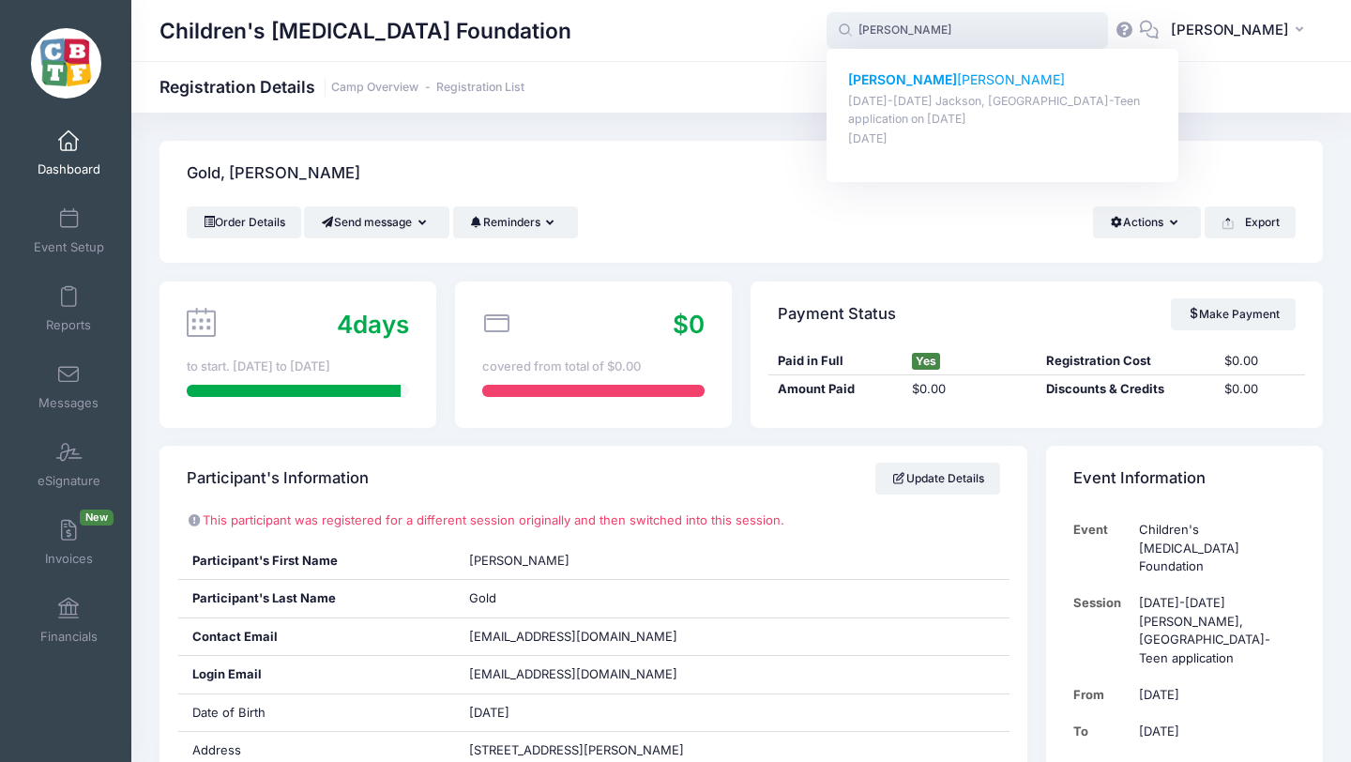
click at [944, 75] on p "Patrick Bowers" at bounding box center [1003, 80] width 310 height 20
type input "Patrick Bowers (August 18-23 Jackson, MI-Teen application, Aug-18, 2025)"
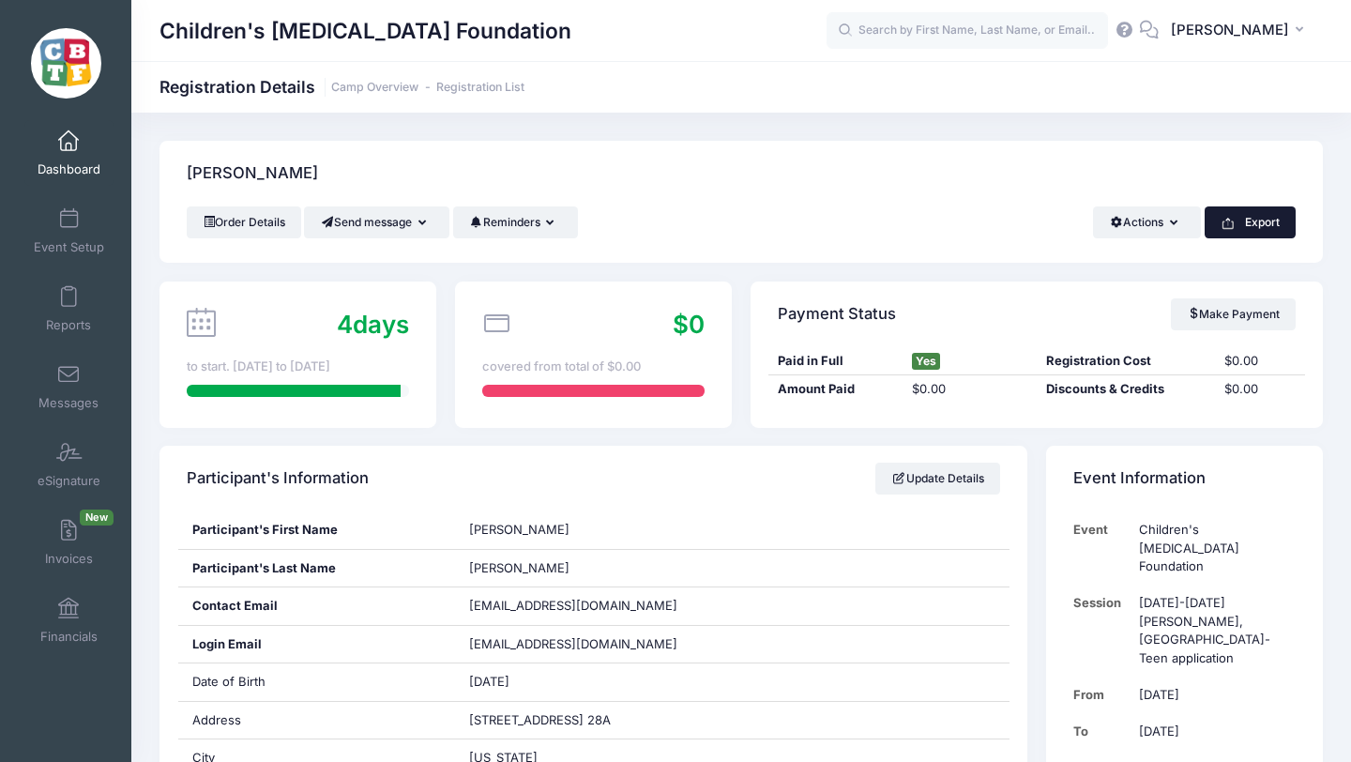
click at [1252, 216] on button "Export" at bounding box center [1250, 222] width 91 height 32
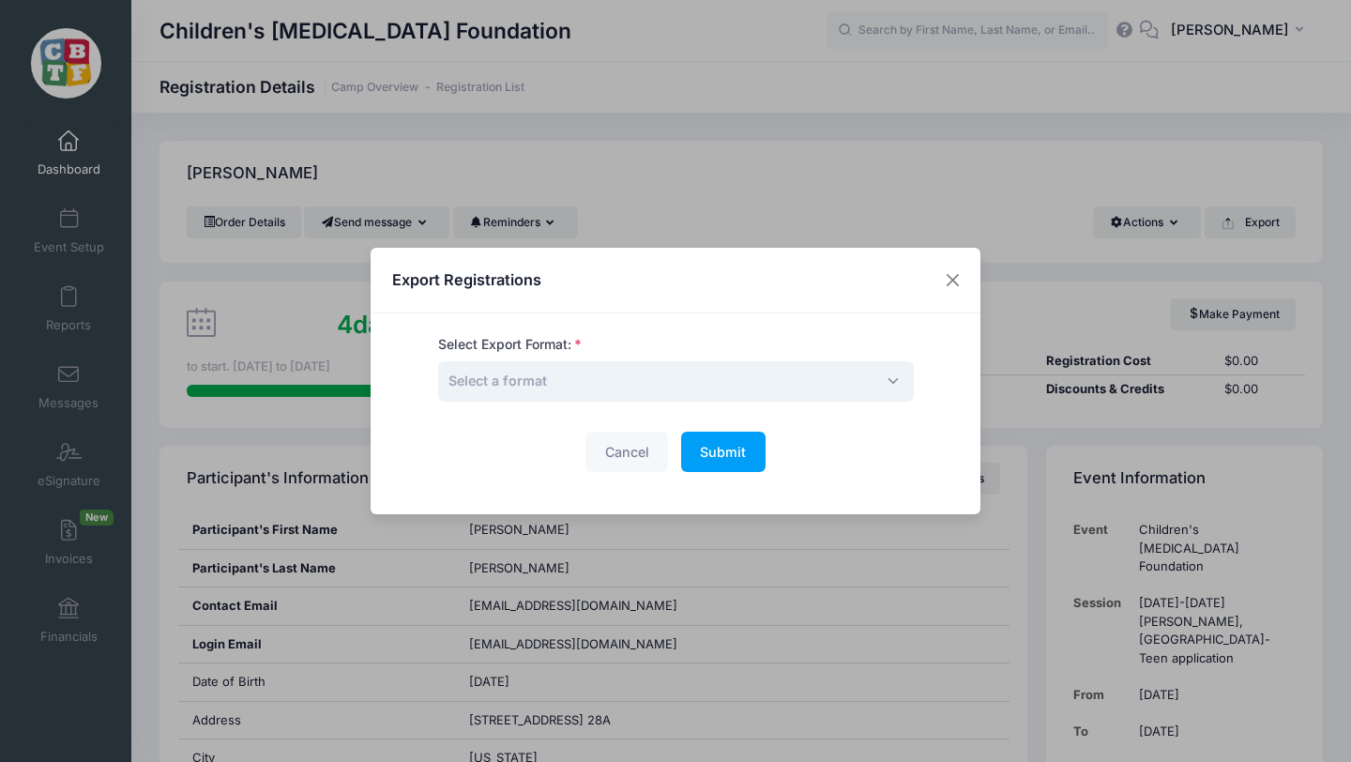
click at [647, 376] on span "Select a format" at bounding box center [676, 381] width 476 height 40
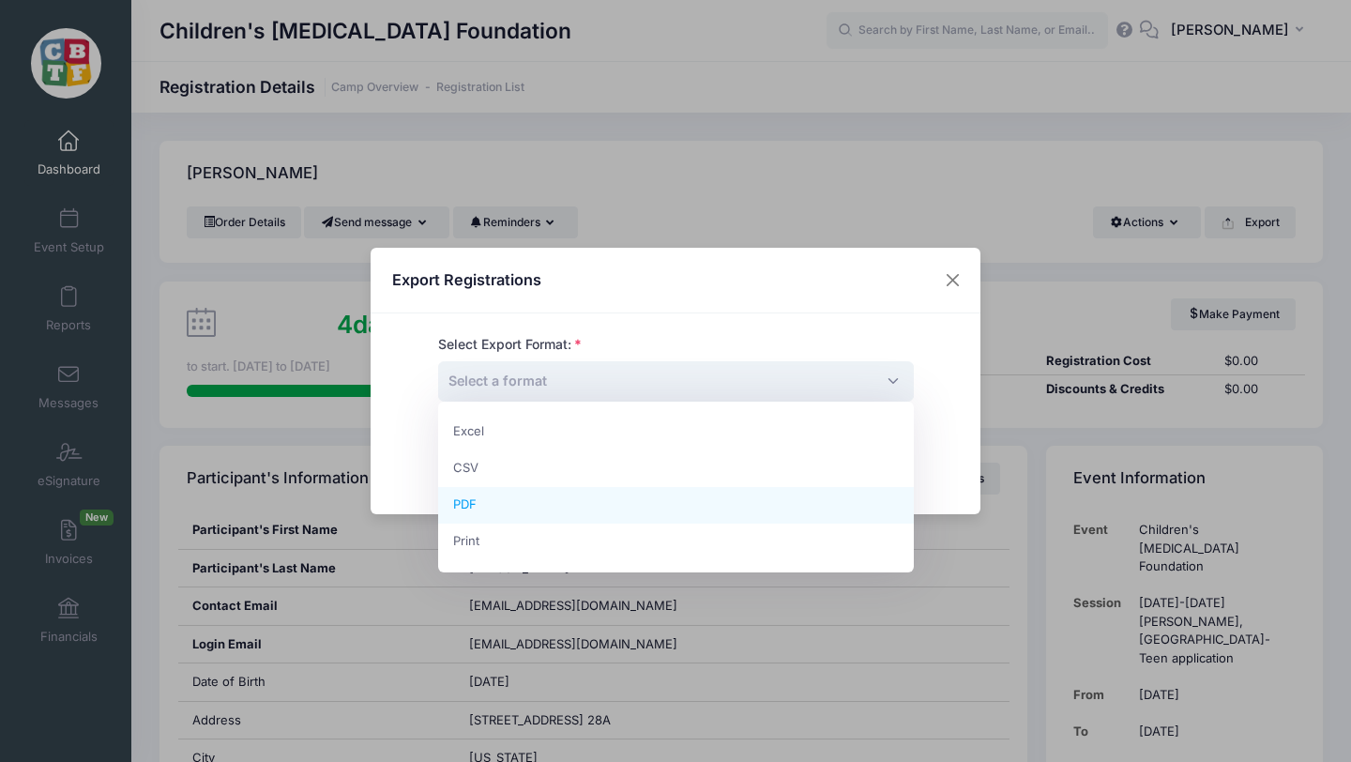
select select "pdf"
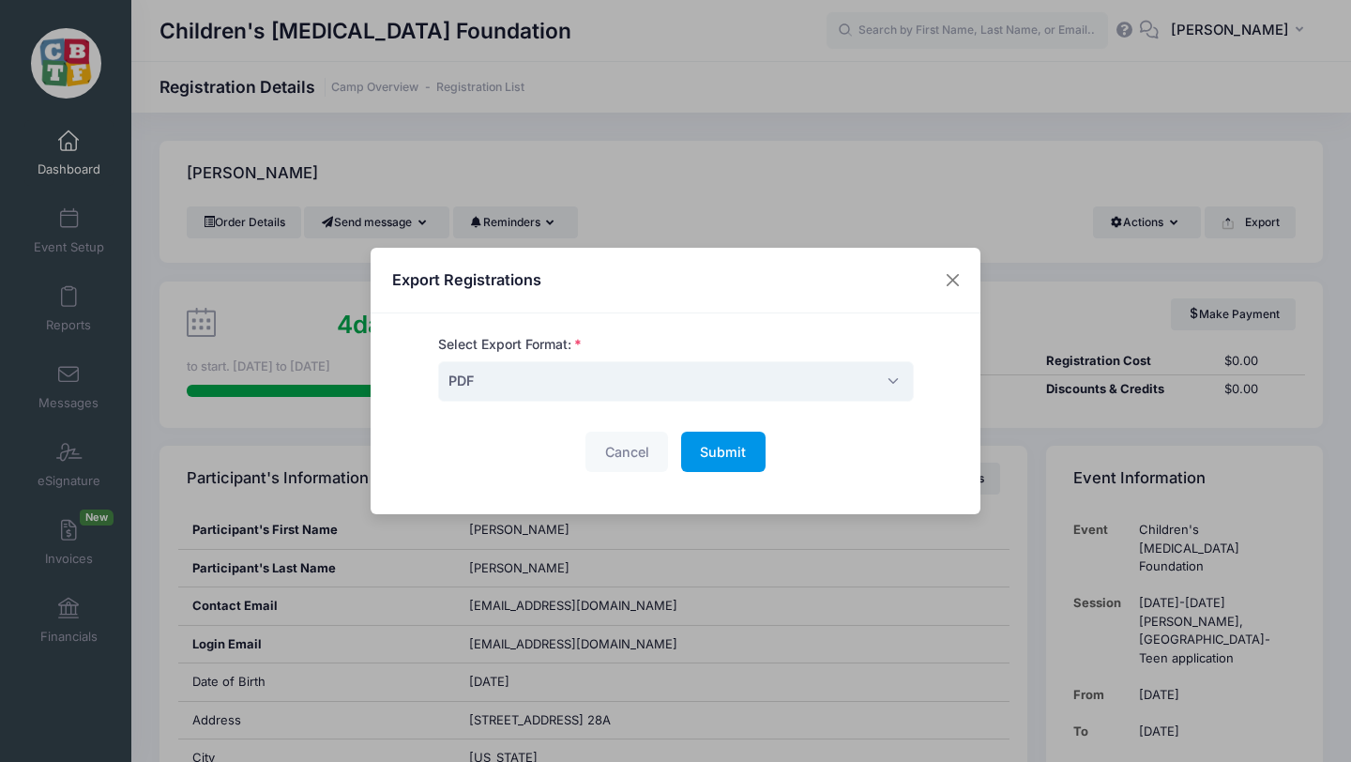
click at [724, 451] on span "Submit" at bounding box center [723, 452] width 46 height 16
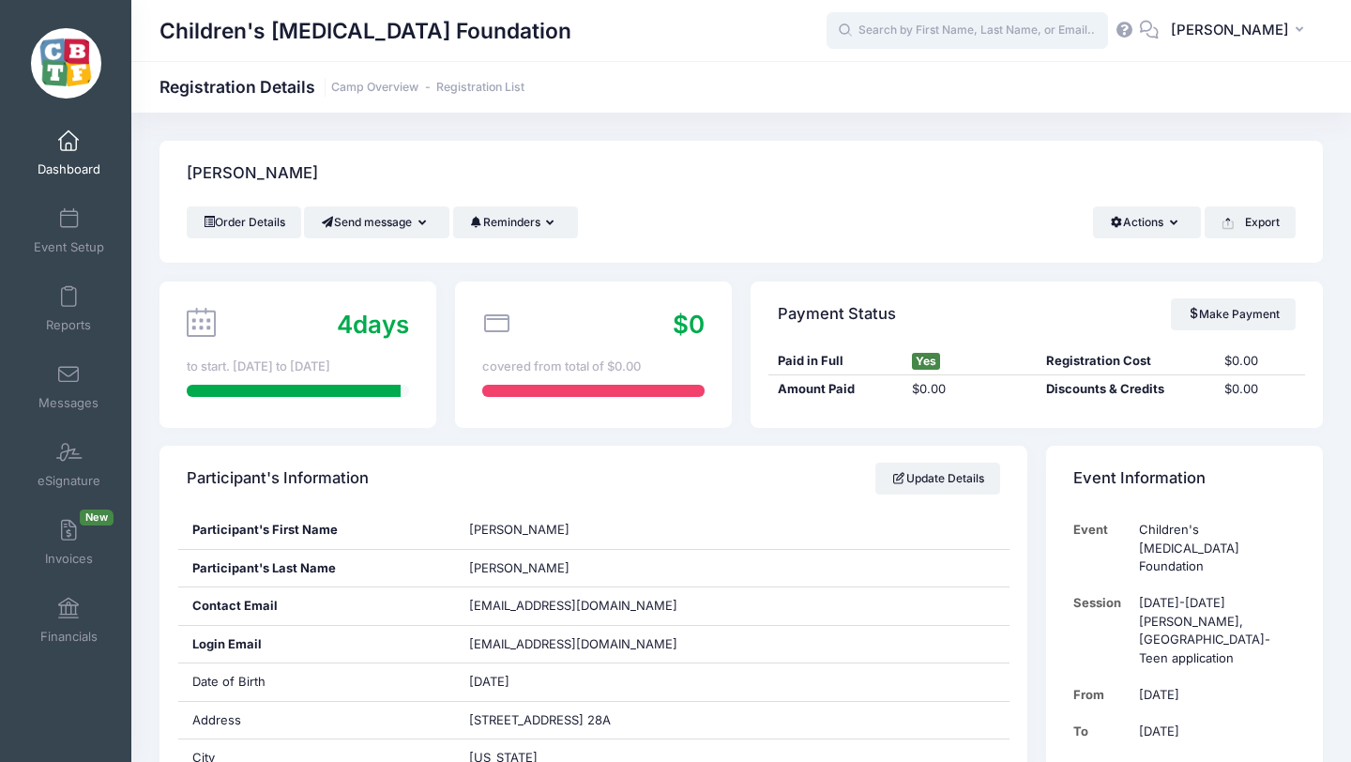
click at [964, 31] on input "text" at bounding box center [967, 31] width 281 height 38
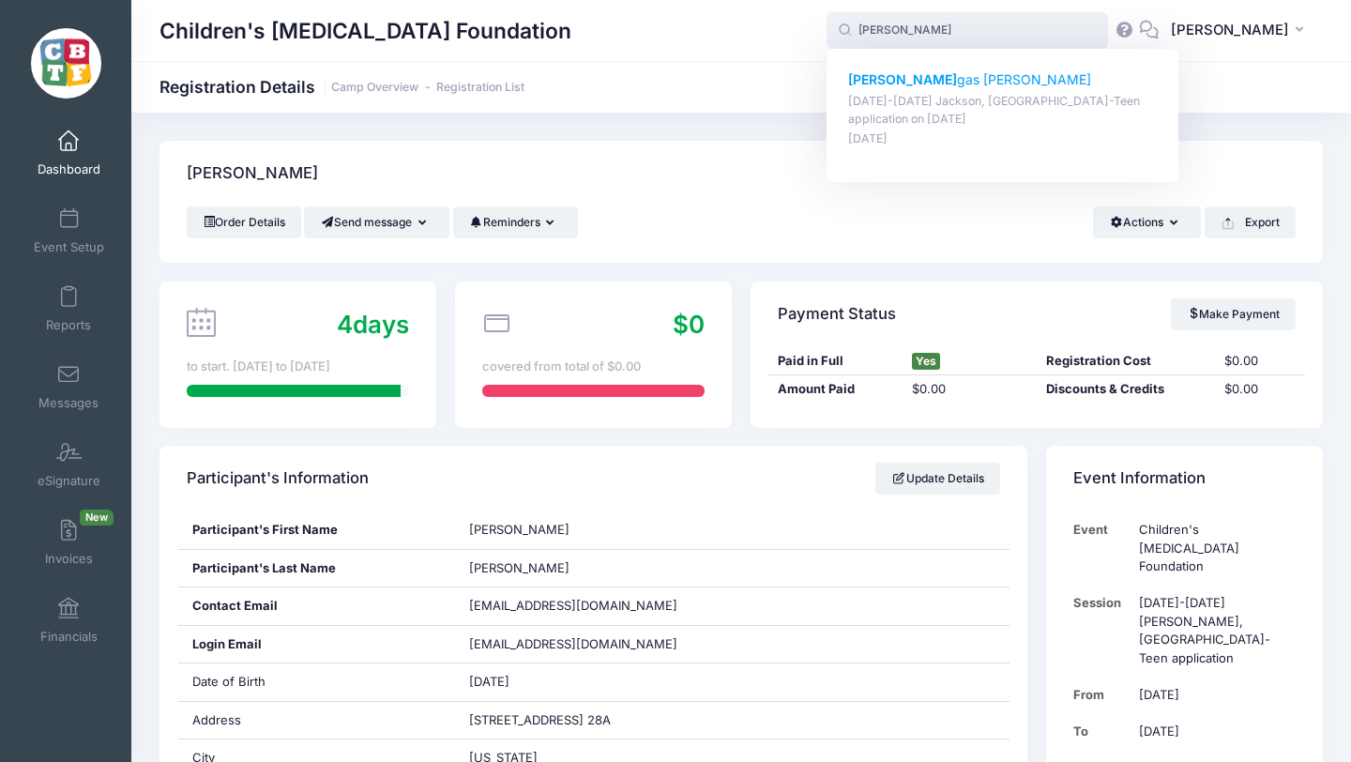
click at [945, 81] on strong "Austin Bane" at bounding box center [902, 79] width 109 height 16
type input "Austin Banegas Zavala (August 18-23 Jackson, MI-Teen application, Aug-18, 2025)"
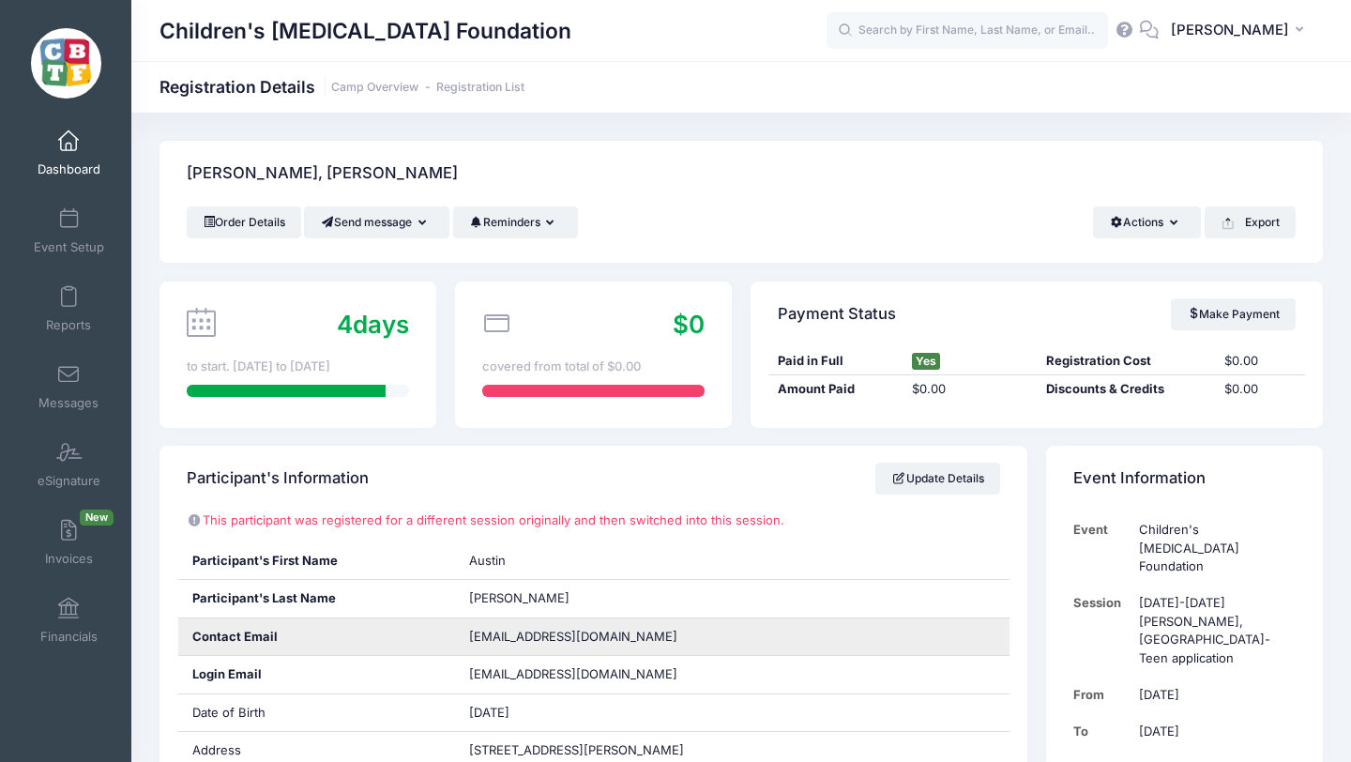
scroll to position [8, 0]
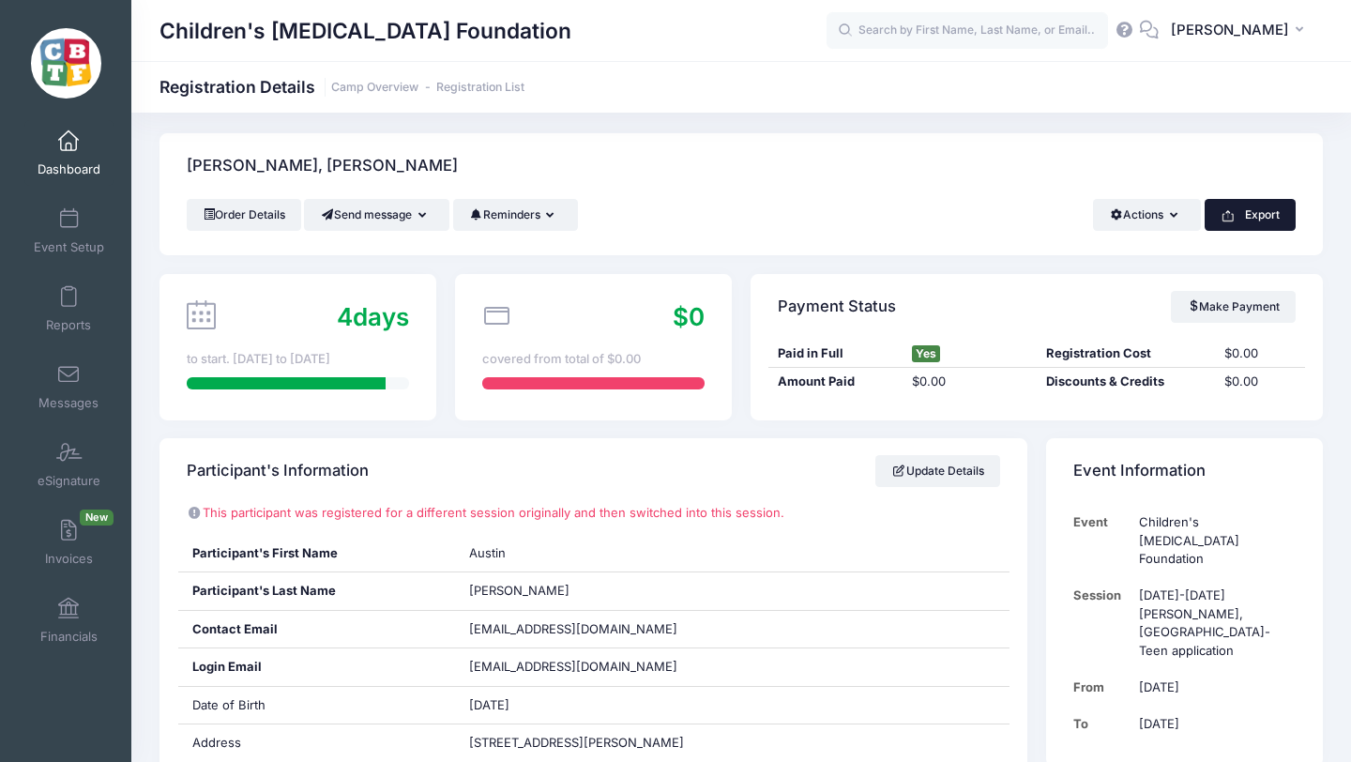
click at [1259, 217] on button "Export" at bounding box center [1250, 215] width 91 height 32
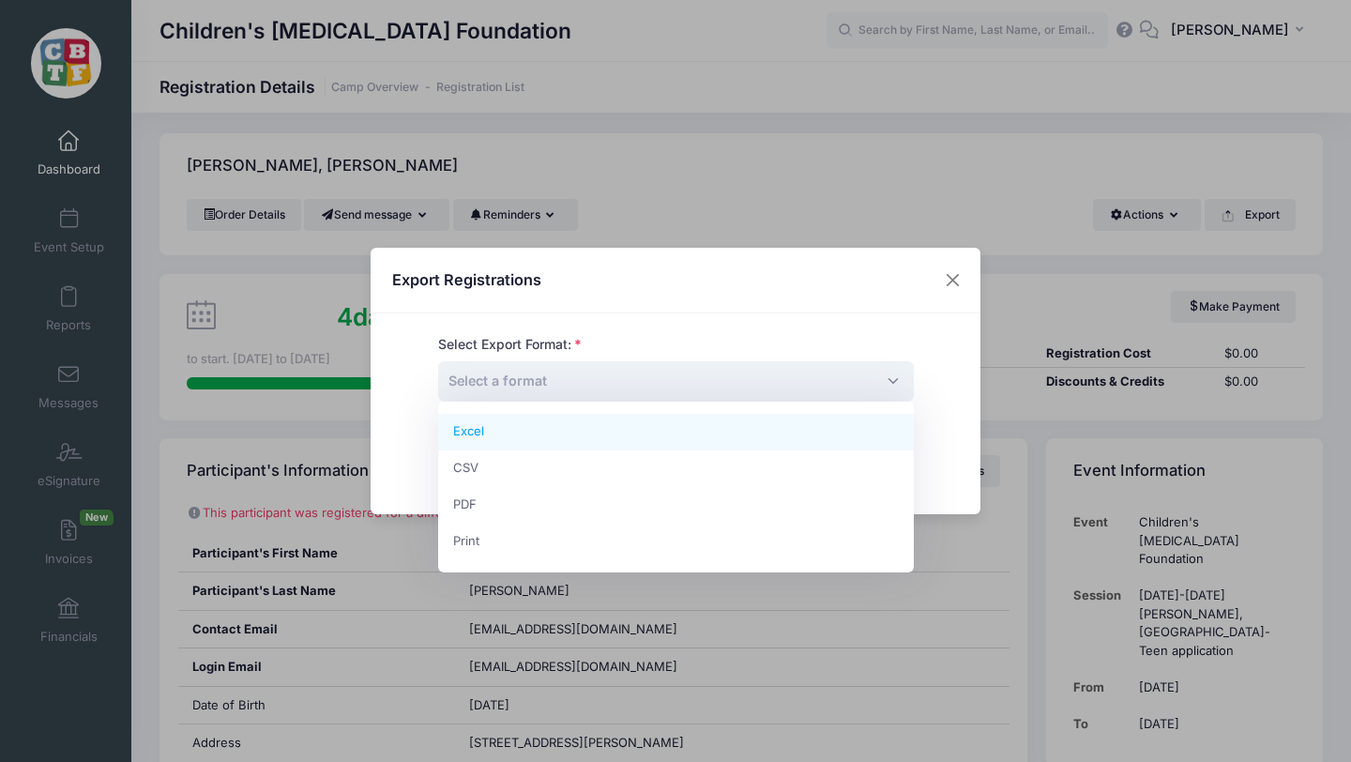
click at [782, 371] on span "Select a format" at bounding box center [676, 381] width 476 height 40
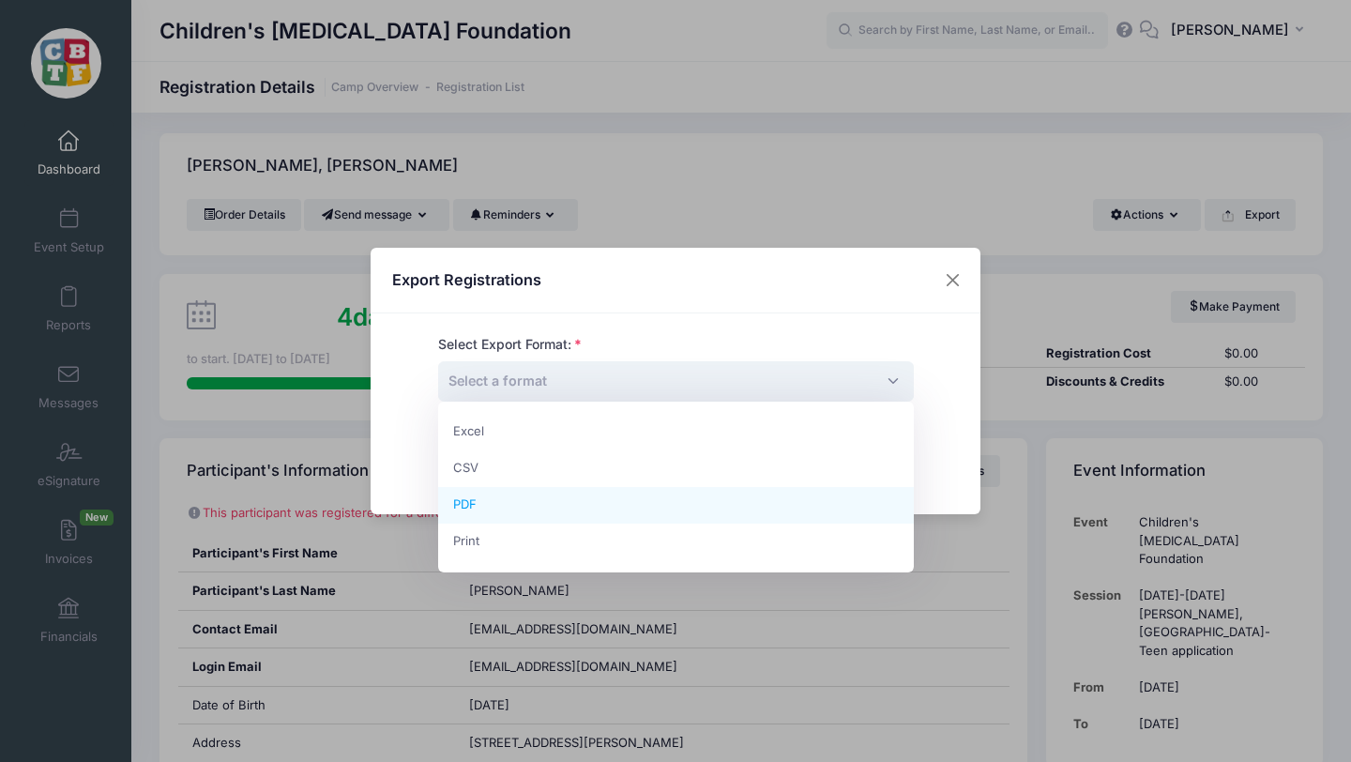
select select "pdf"
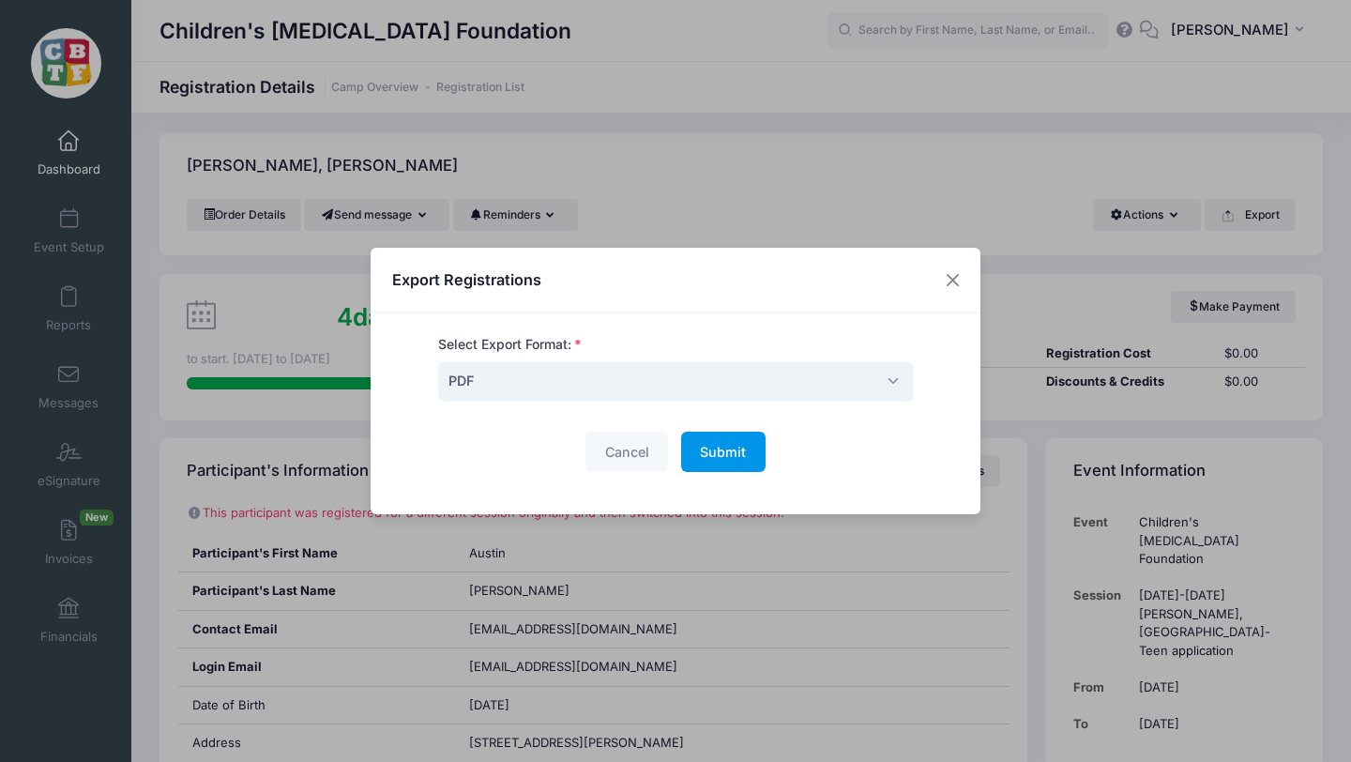
click at [724, 452] on span "Submit" at bounding box center [723, 452] width 46 height 16
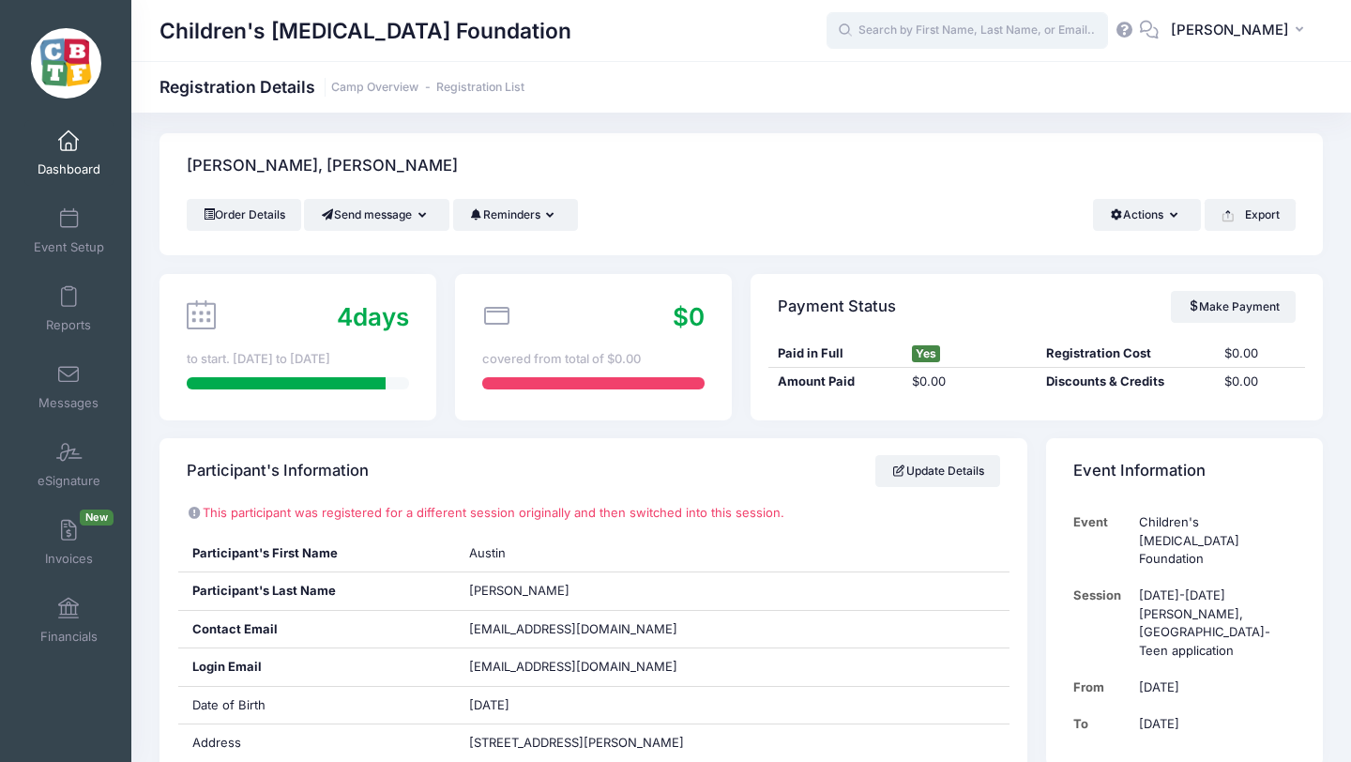
click at [953, 37] on input "text" at bounding box center [967, 31] width 281 height 38
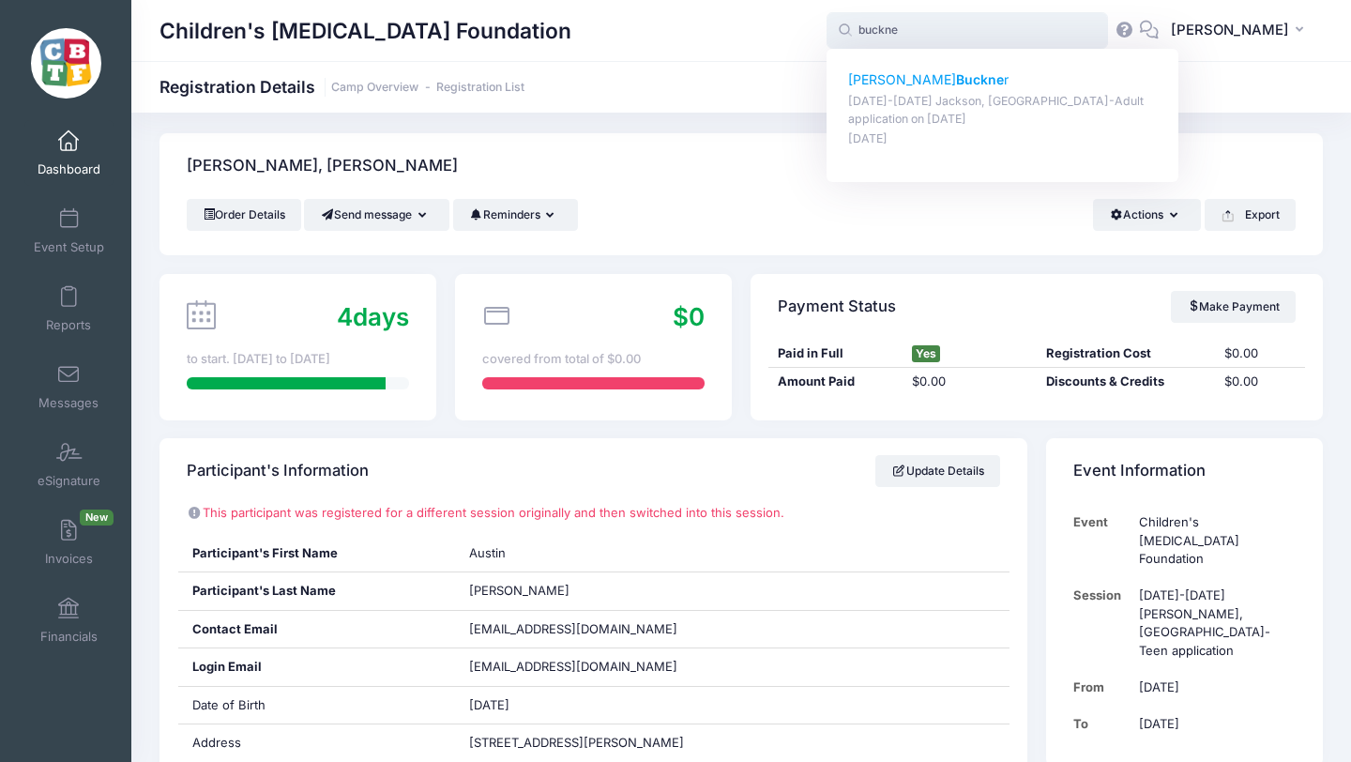
click at [956, 71] on strong "Buckne" at bounding box center [980, 79] width 48 height 16
type input "Nicolas Buckner (August 18-23 Jackson, MI-Adult application, Aug-18, 2025)"
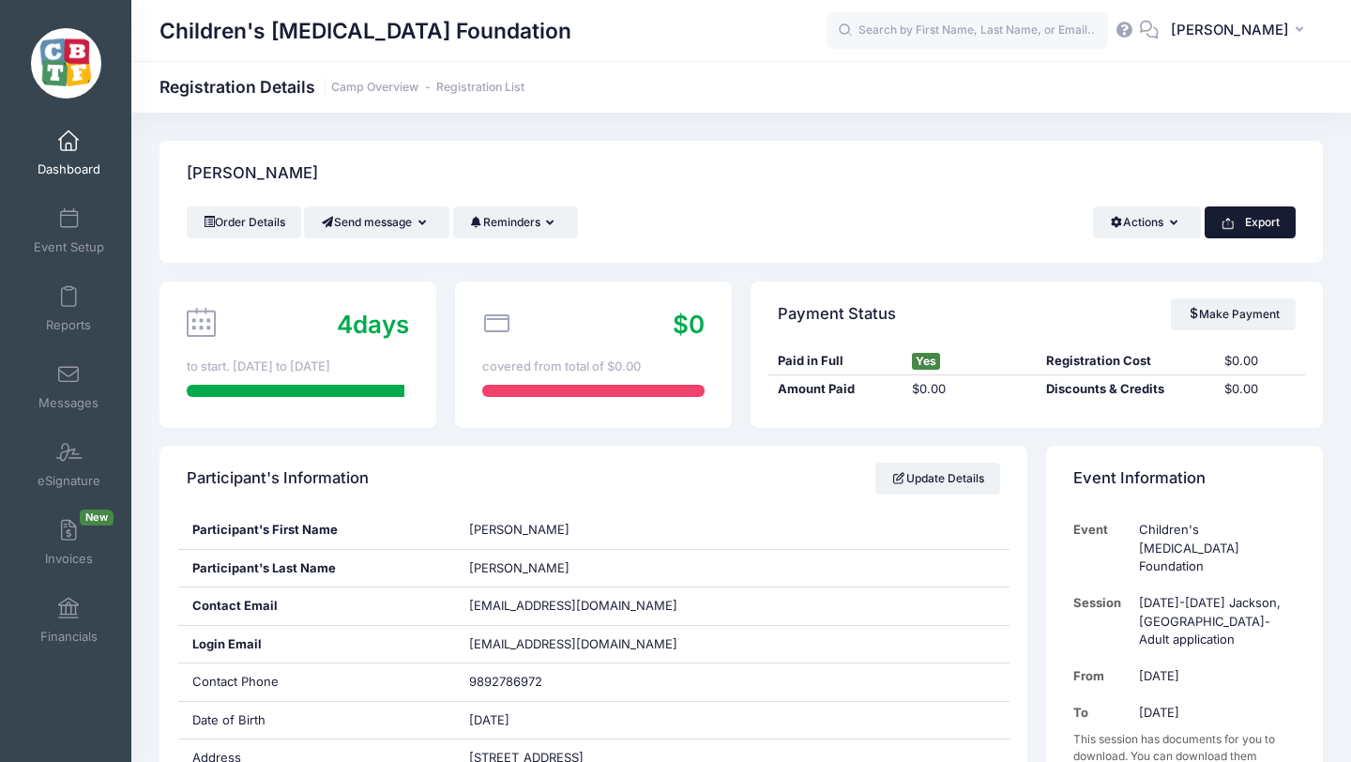
click at [1248, 214] on button "Export" at bounding box center [1250, 222] width 91 height 32
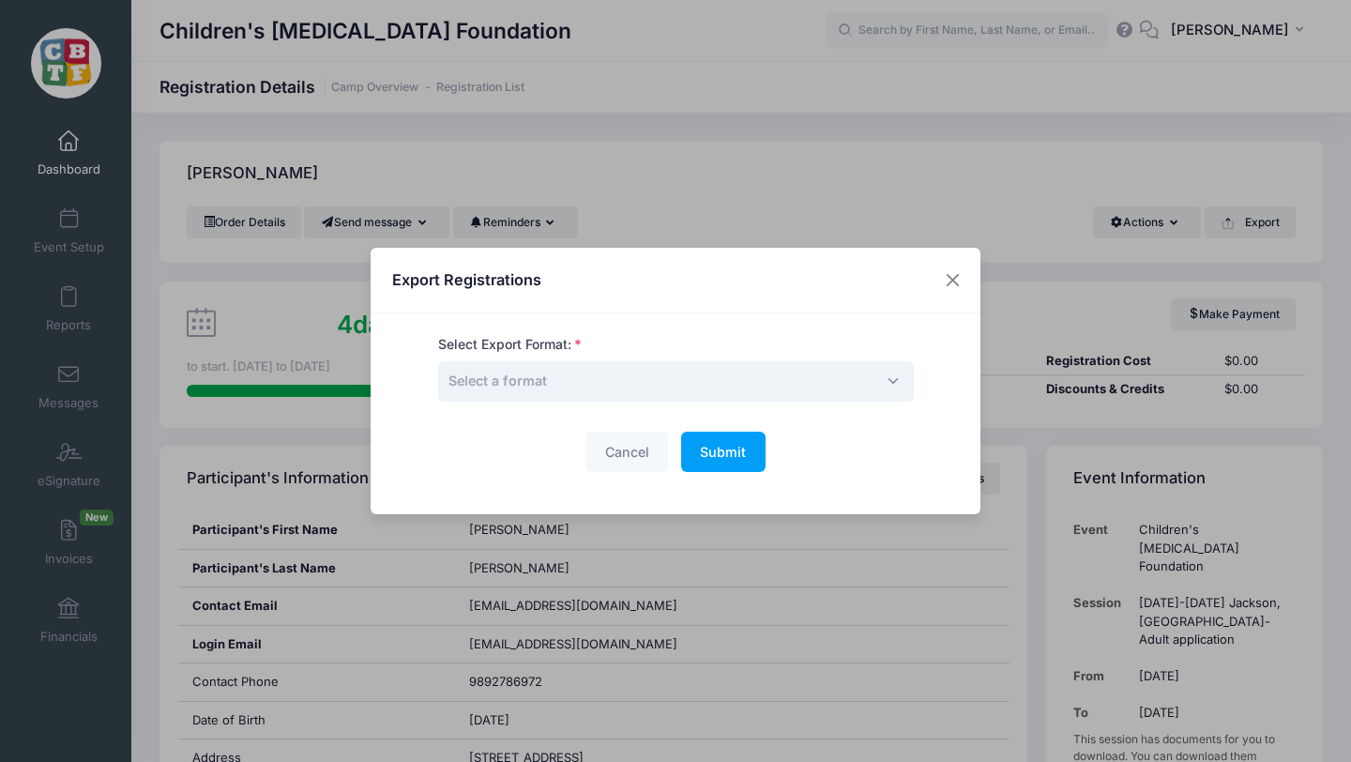
click at [756, 376] on span "Select a format" at bounding box center [676, 381] width 476 height 40
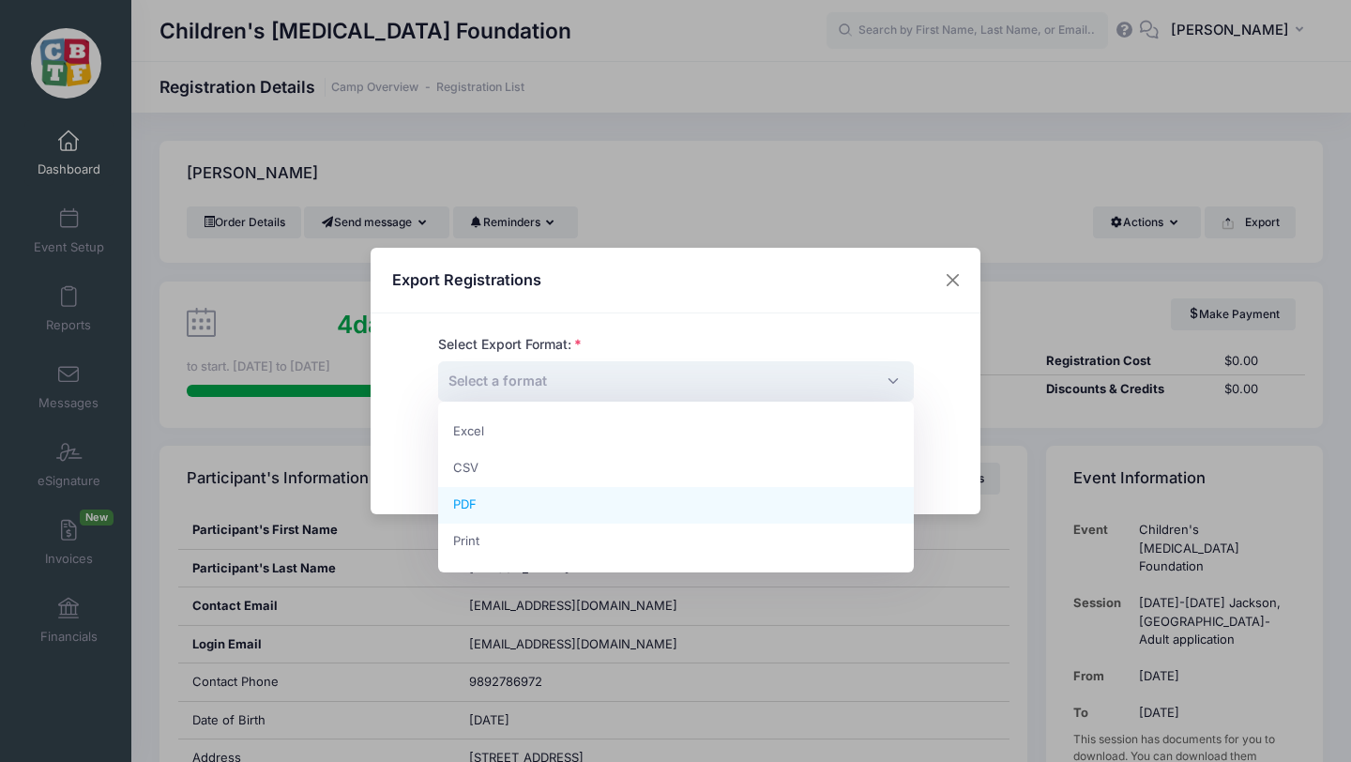
select select "pdf"
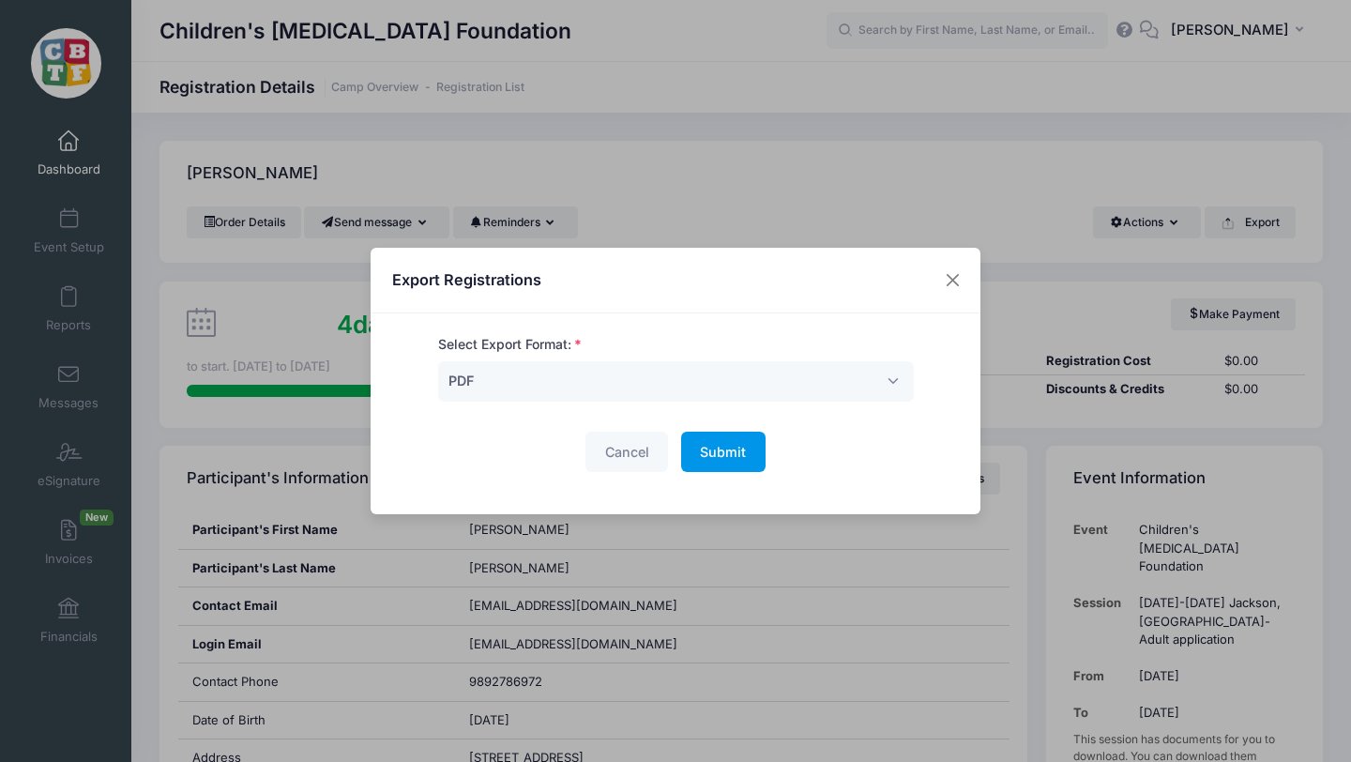
click at [718, 452] on span "Submit" at bounding box center [723, 452] width 46 height 16
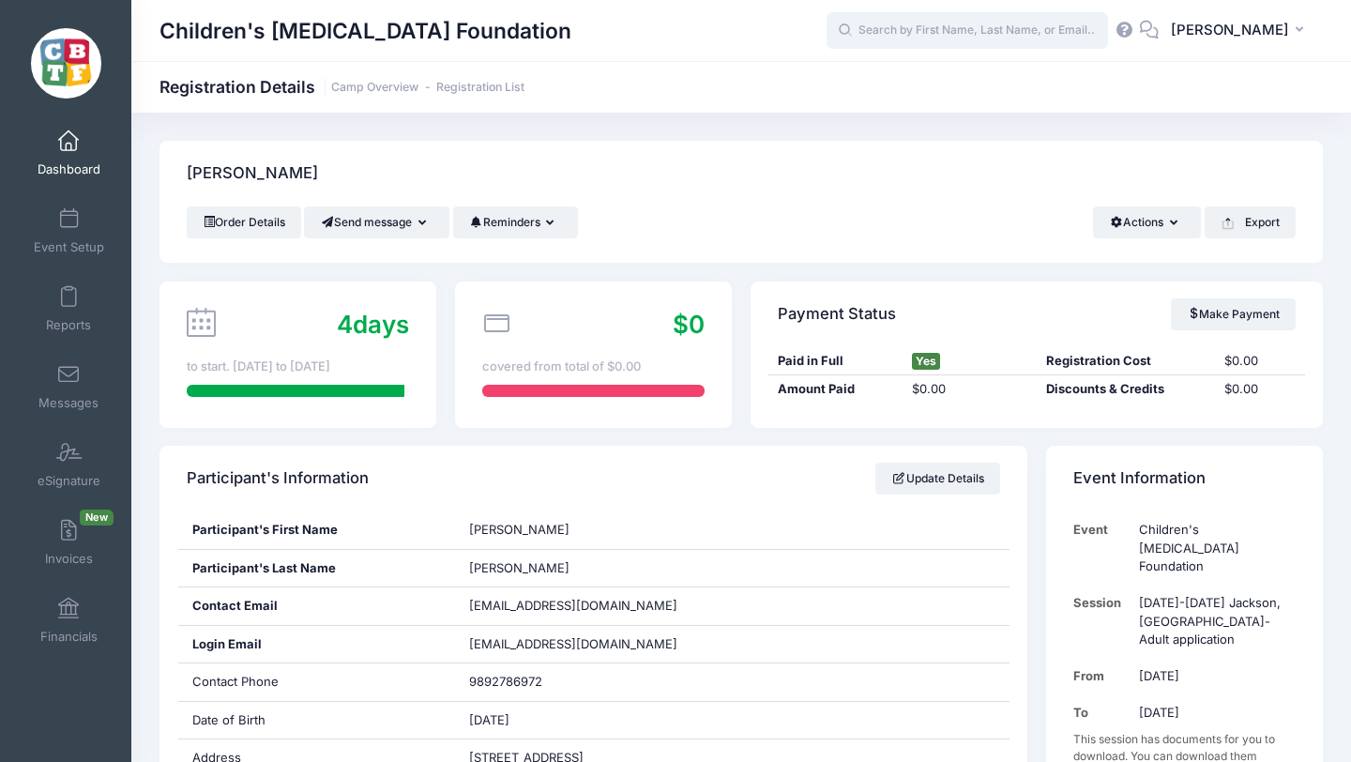
click at [951, 23] on input "text" at bounding box center [967, 31] width 281 height 38
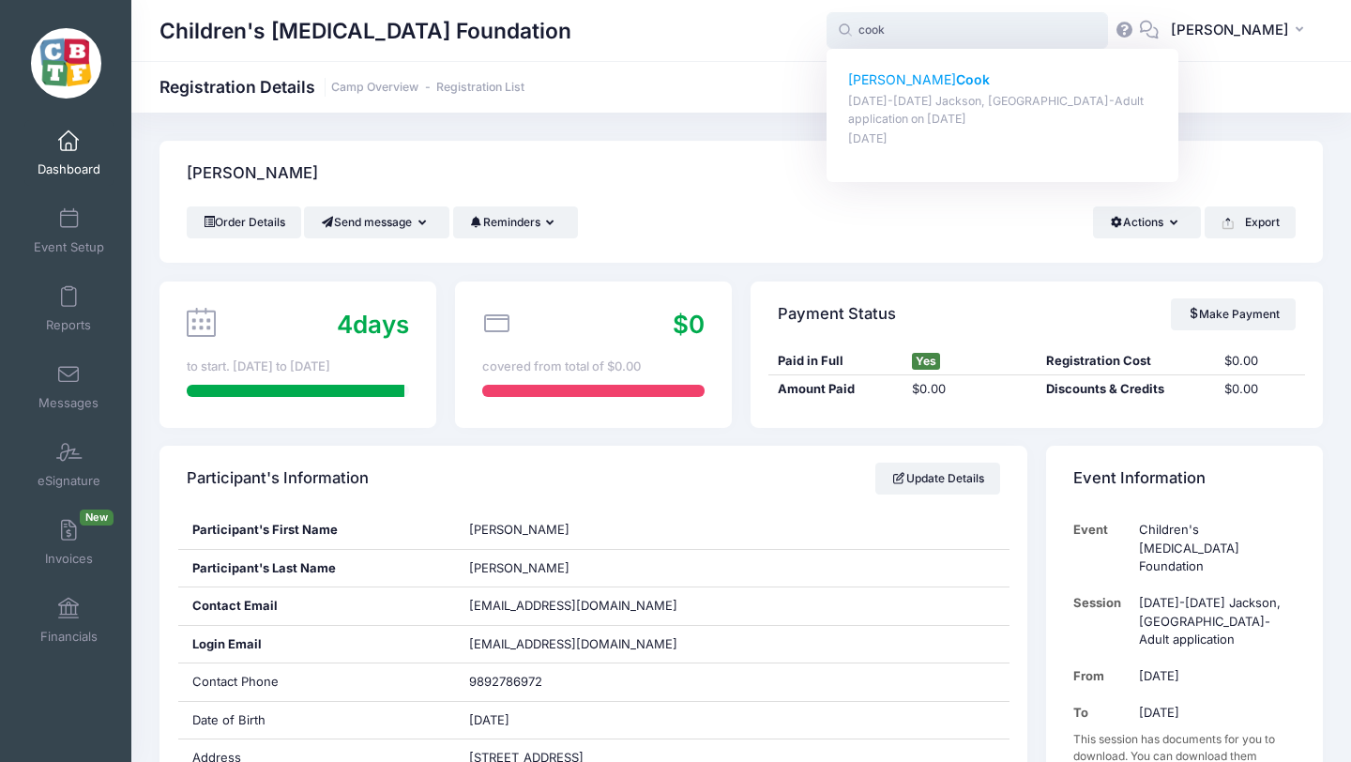
click at [916, 84] on p "Alton Cook" at bounding box center [1003, 80] width 310 height 20
type input "Alton Cook (August 18-23 Jackson, MI-Adult application, Aug-18, 2025)"
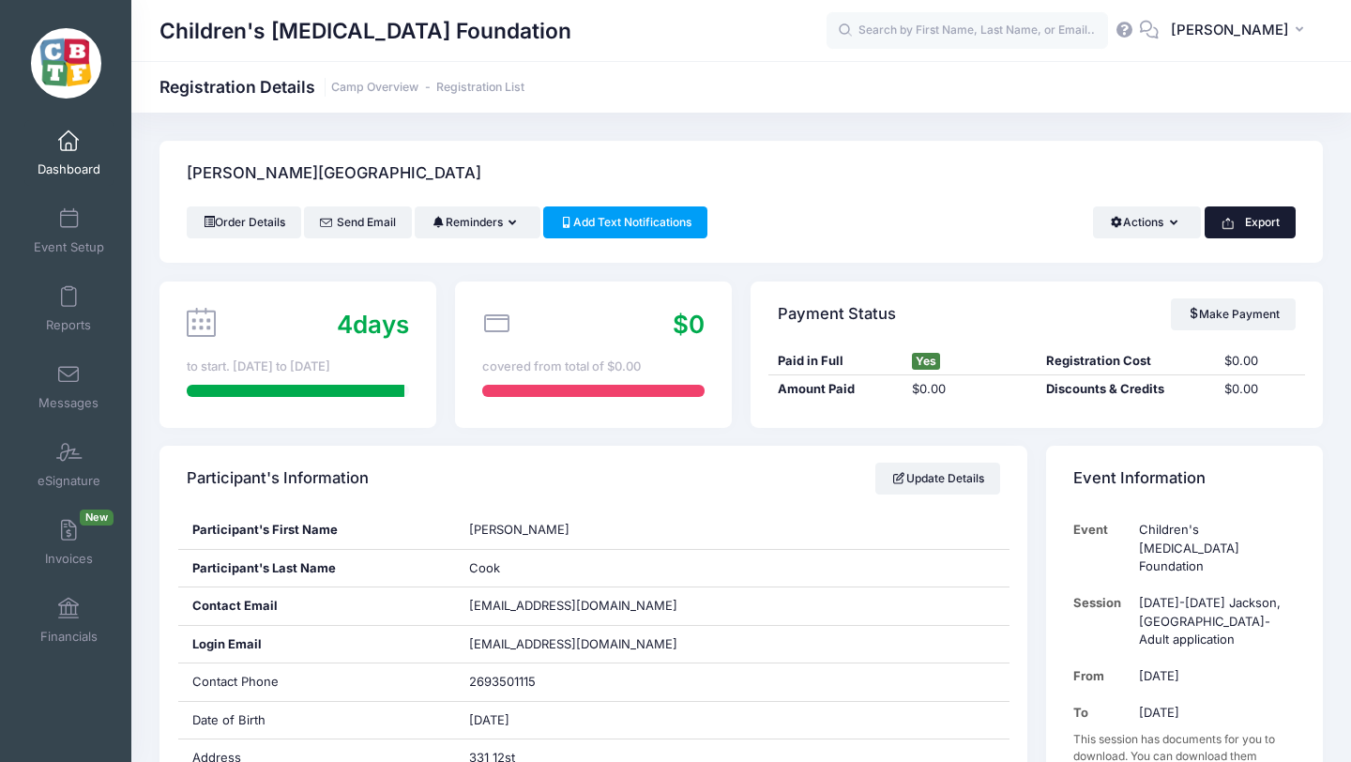
click at [1253, 224] on button "Export" at bounding box center [1250, 222] width 91 height 32
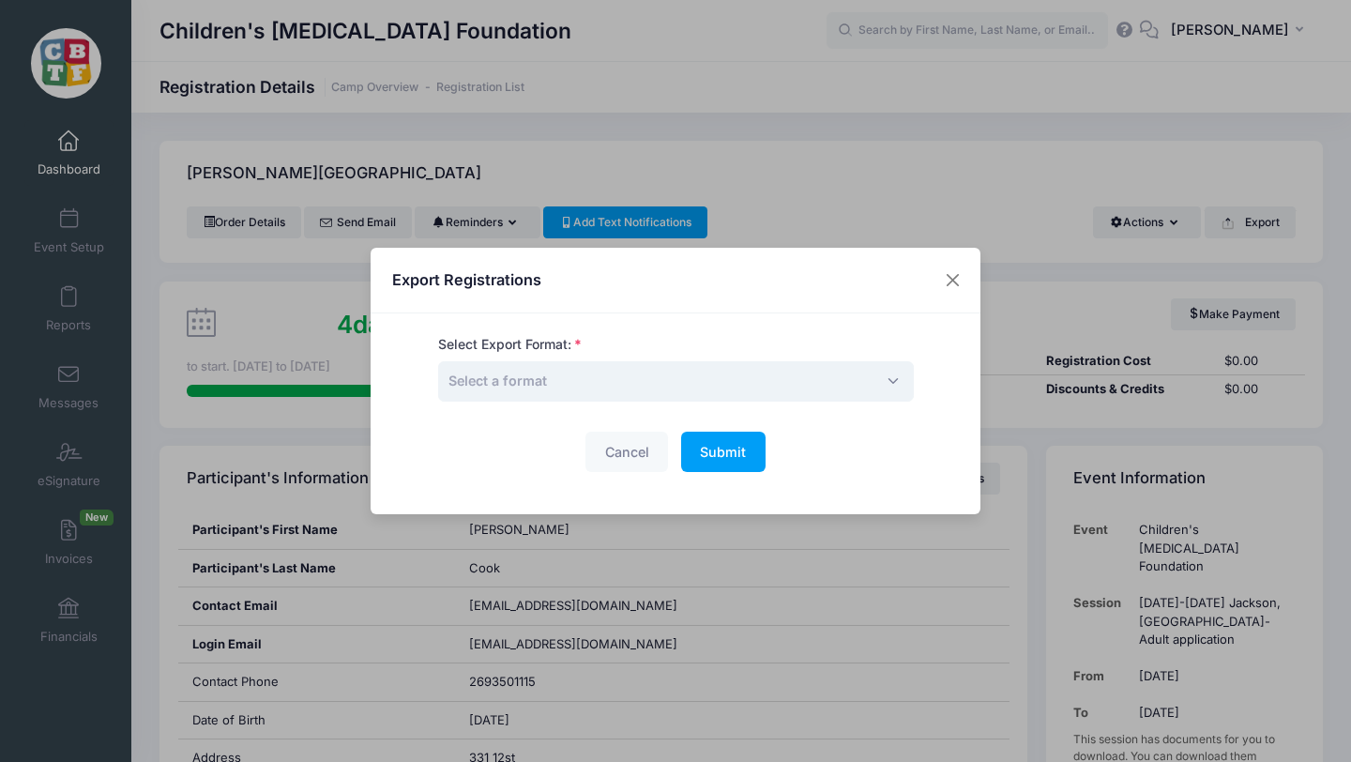
click at [583, 383] on span "Select a format" at bounding box center [676, 381] width 476 height 40
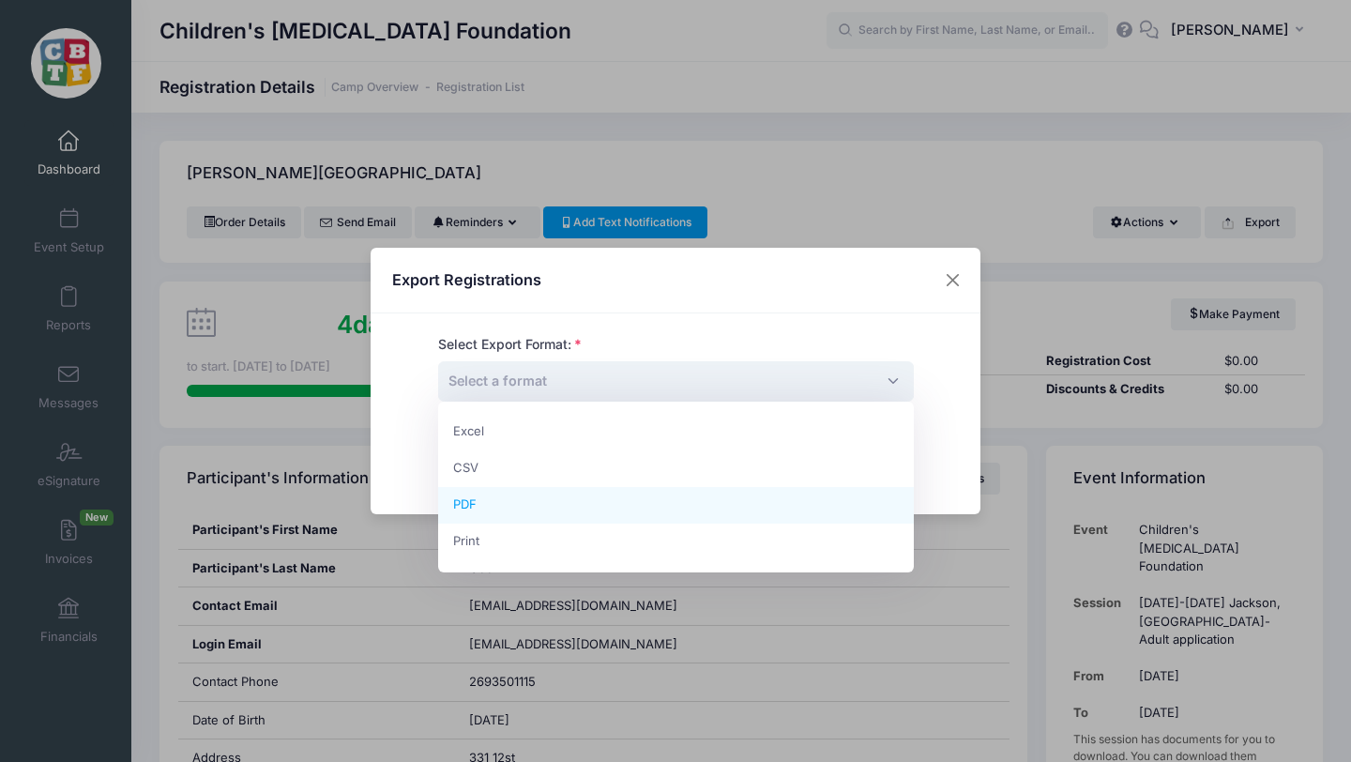
select select "pdf"
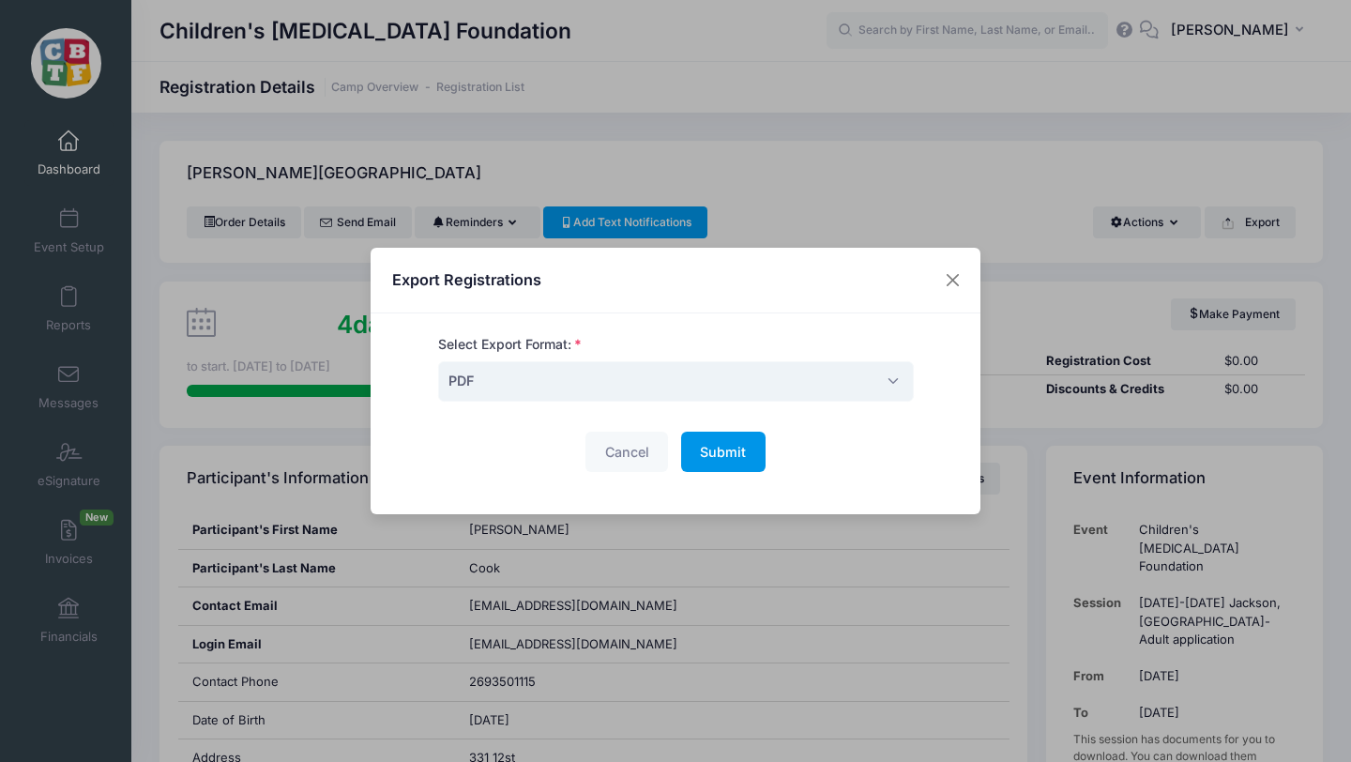
click at [726, 444] on span "Submit" at bounding box center [723, 452] width 46 height 16
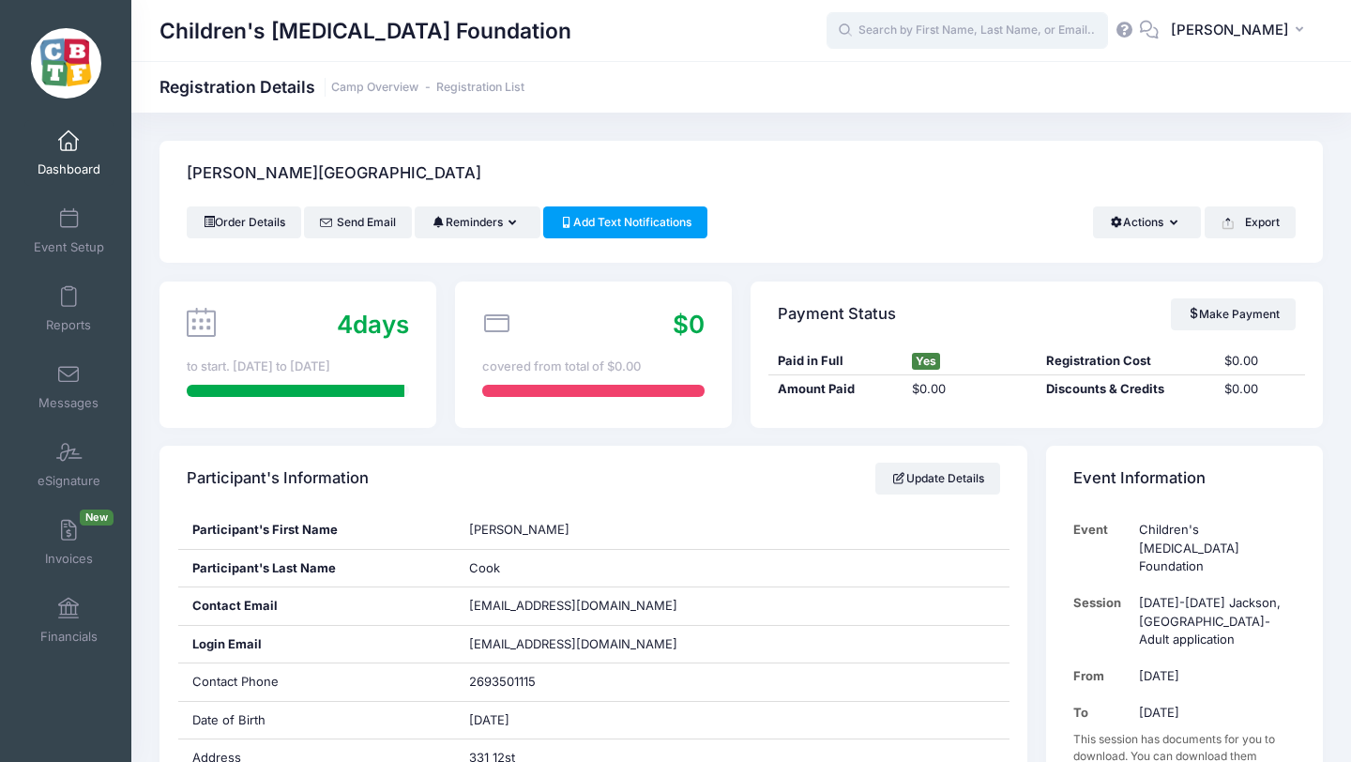
click at [1013, 34] on input "text" at bounding box center [967, 31] width 281 height 38
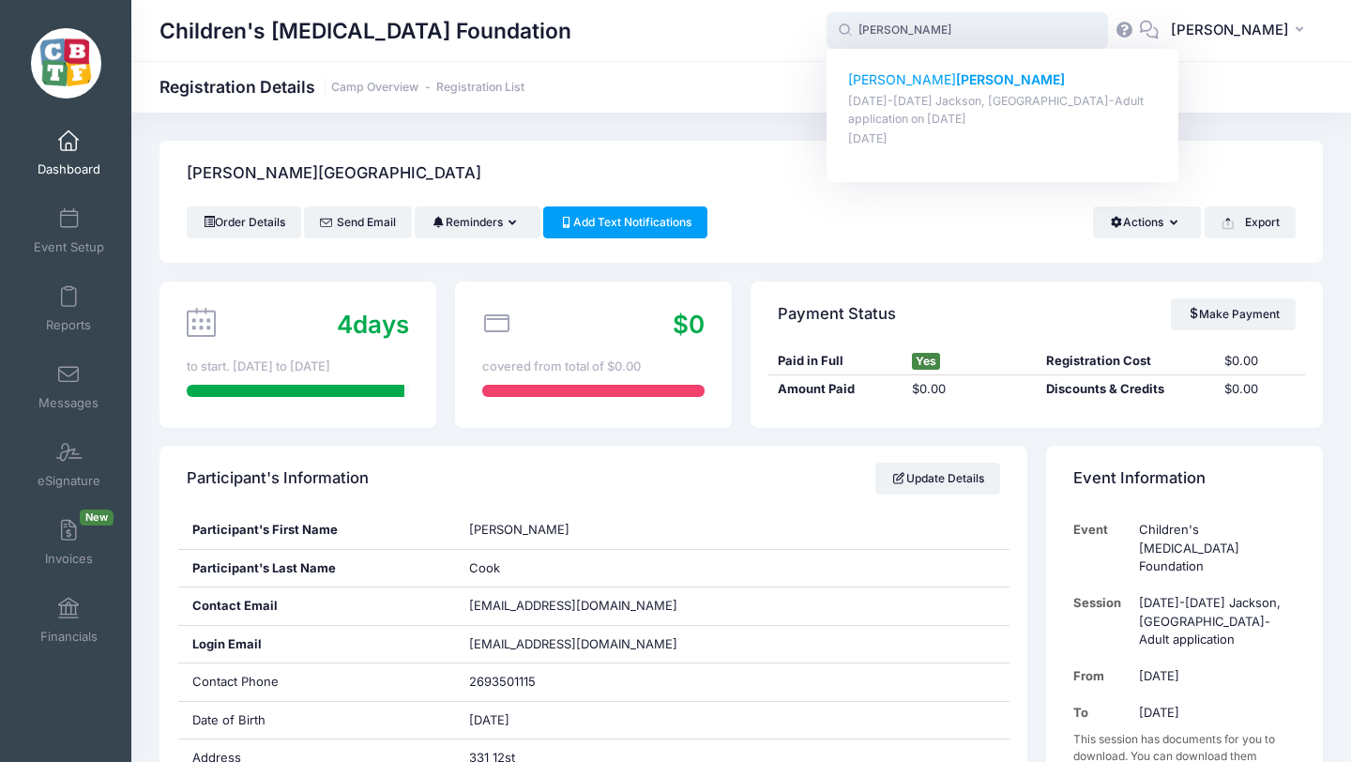
click at [956, 84] on strong "[PERSON_NAME]" at bounding box center [1010, 79] width 109 height 16
type input "Bernard Manning (August 18-23 Jackson, MI-Adult application, Aug-18, 2025)"
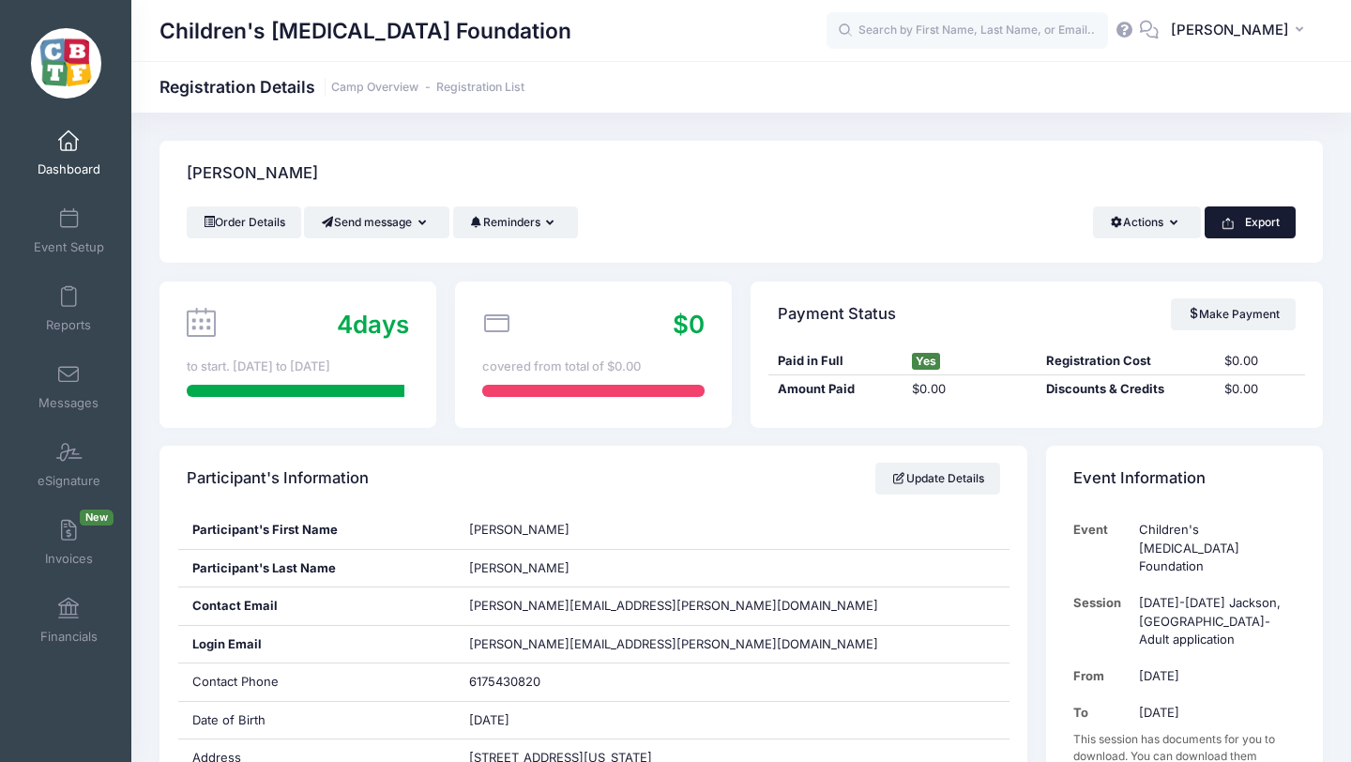
click at [1243, 221] on button "Export" at bounding box center [1250, 222] width 91 height 32
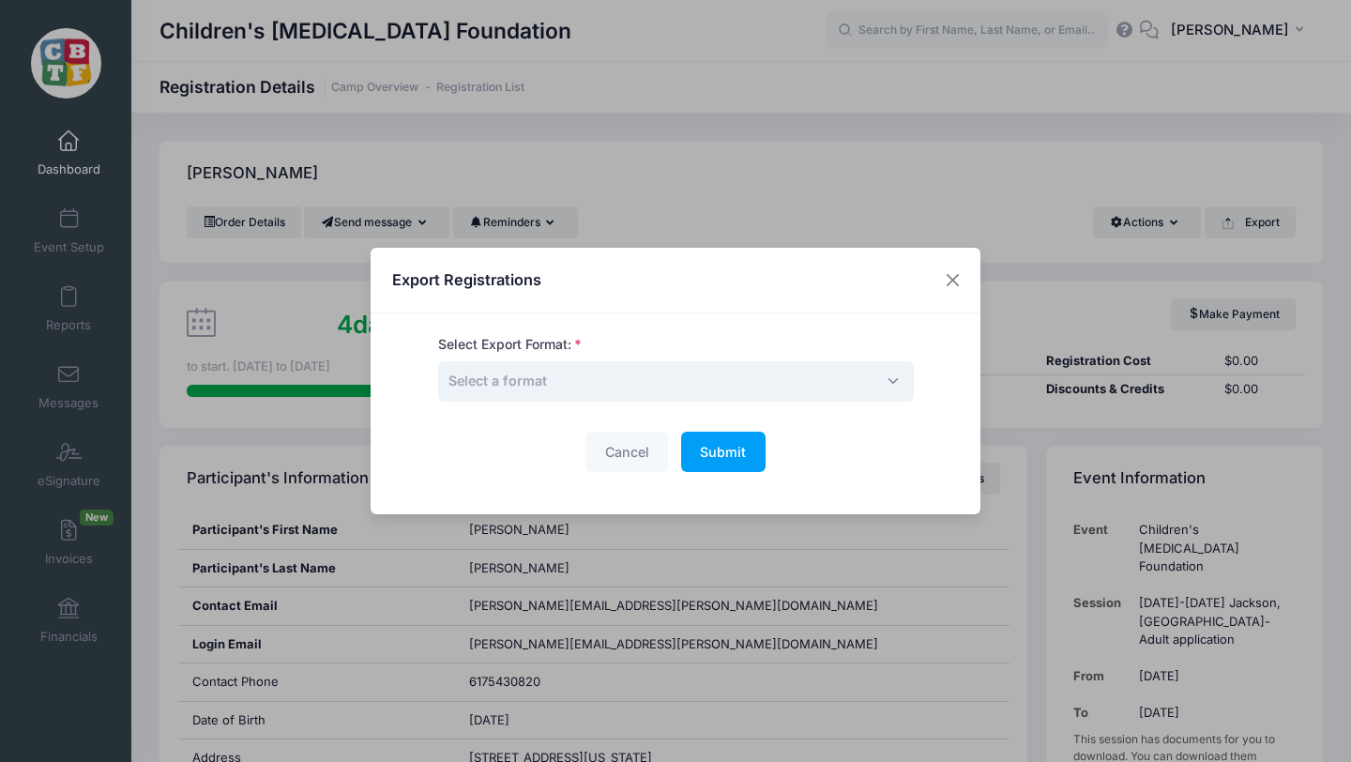
click at [633, 379] on span "Select a format" at bounding box center [676, 381] width 476 height 40
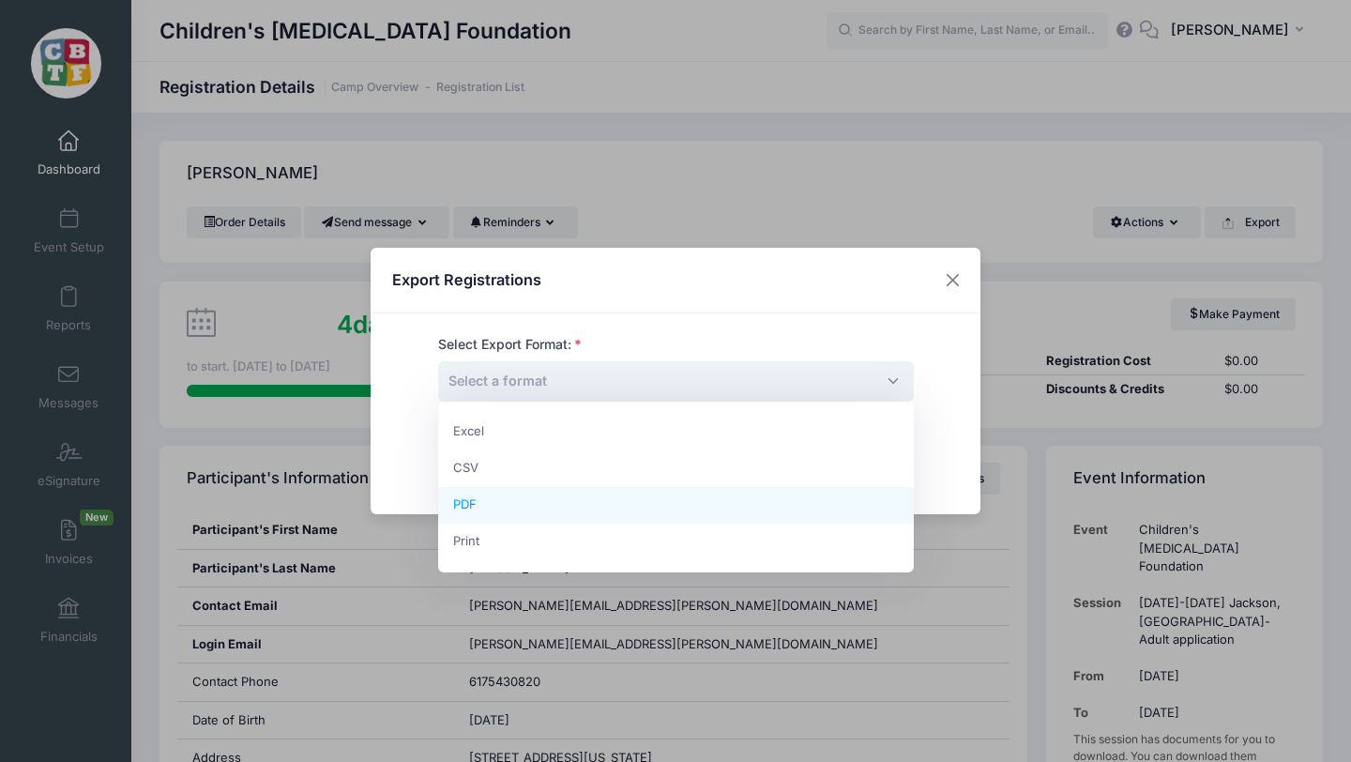
select select "pdf"
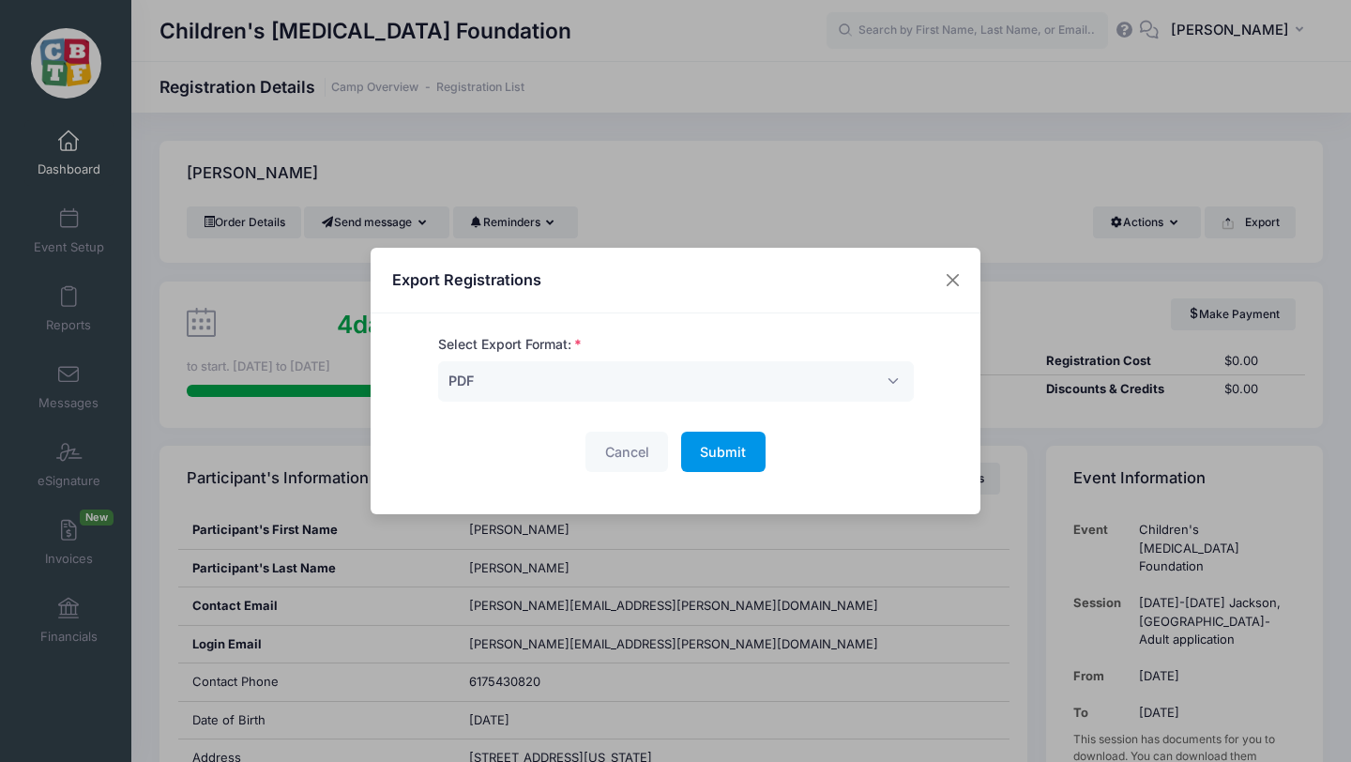
click at [711, 452] on span "Submit" at bounding box center [723, 452] width 46 height 16
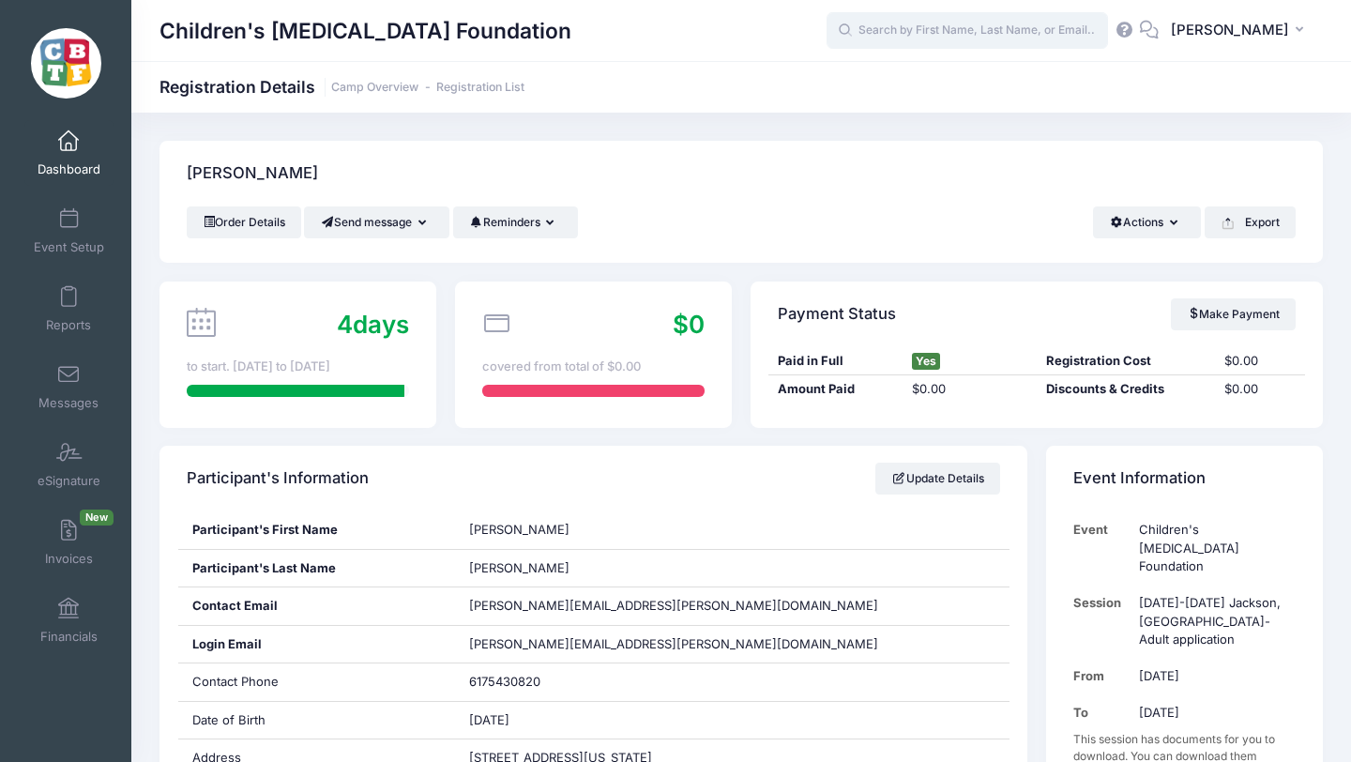
click at [939, 28] on input "text" at bounding box center [967, 31] width 281 height 38
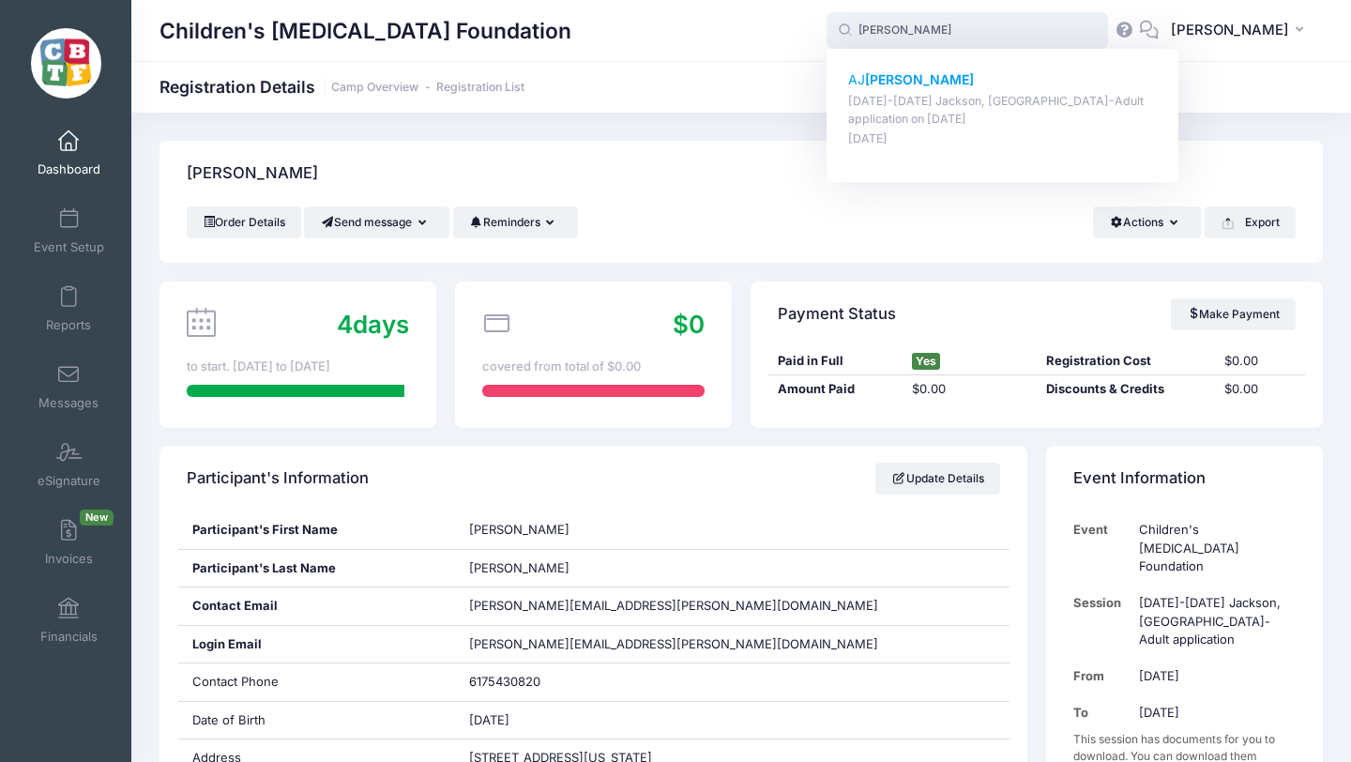
click at [911, 88] on p "AJ Selko" at bounding box center [1003, 80] width 310 height 20
type input "AJ Selko (August 18-23 Jackson, MI-Adult application, Aug-18, 2025)"
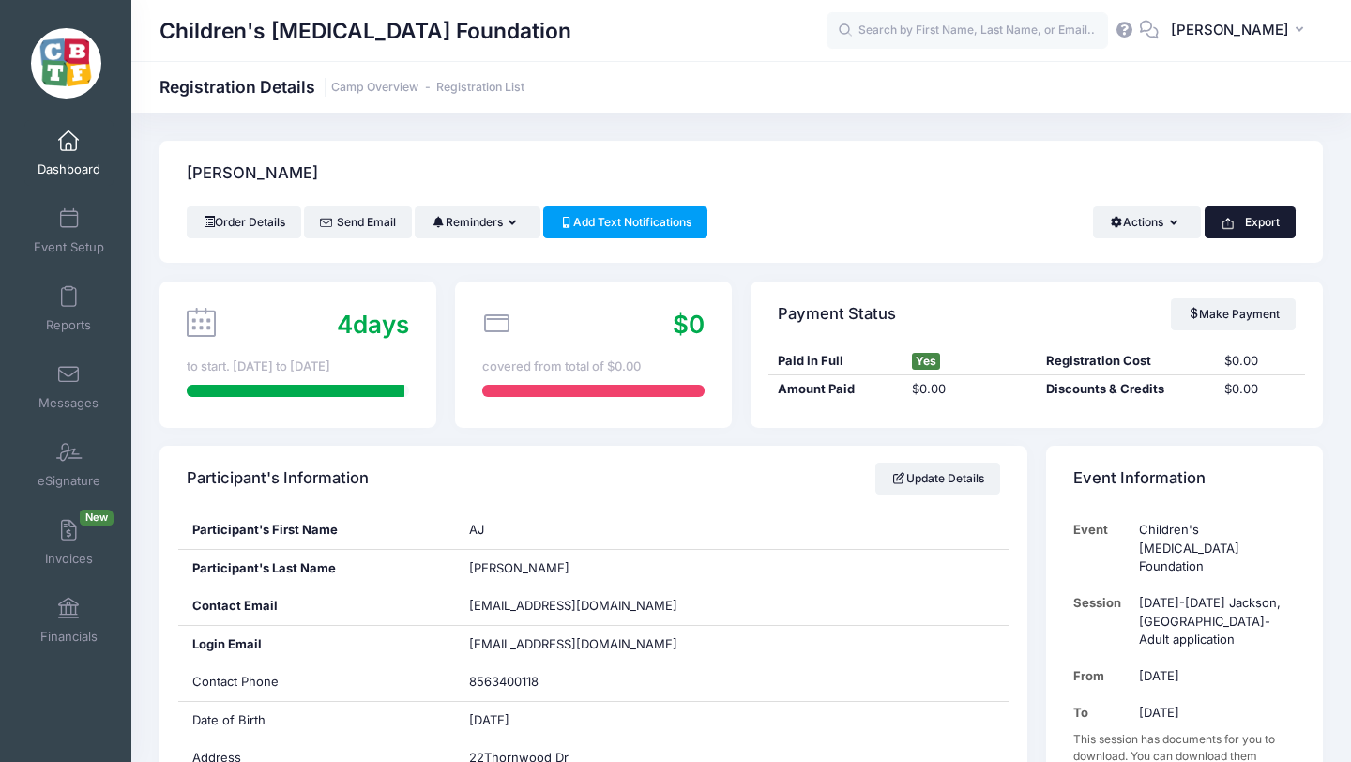
click at [1254, 227] on button "Export" at bounding box center [1250, 222] width 91 height 32
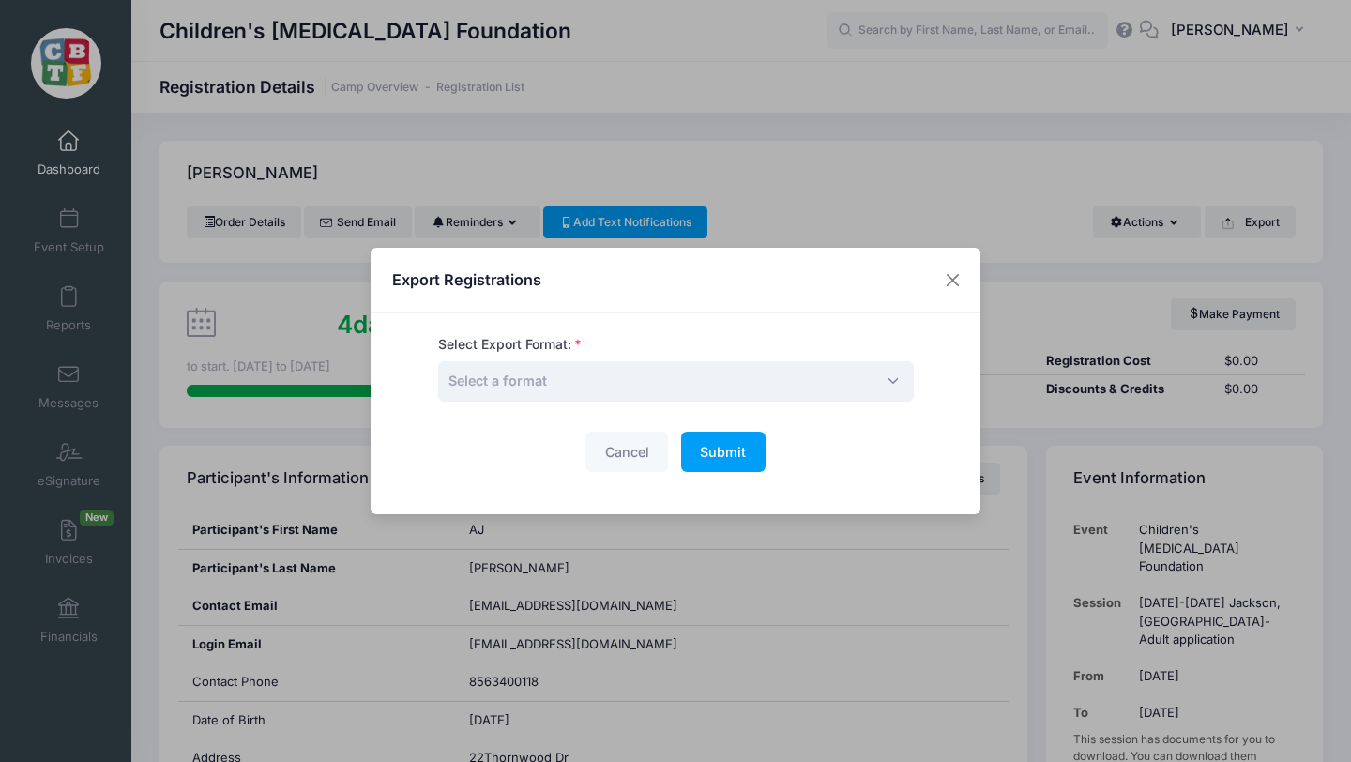
click at [667, 383] on span "Select a format" at bounding box center [676, 381] width 476 height 40
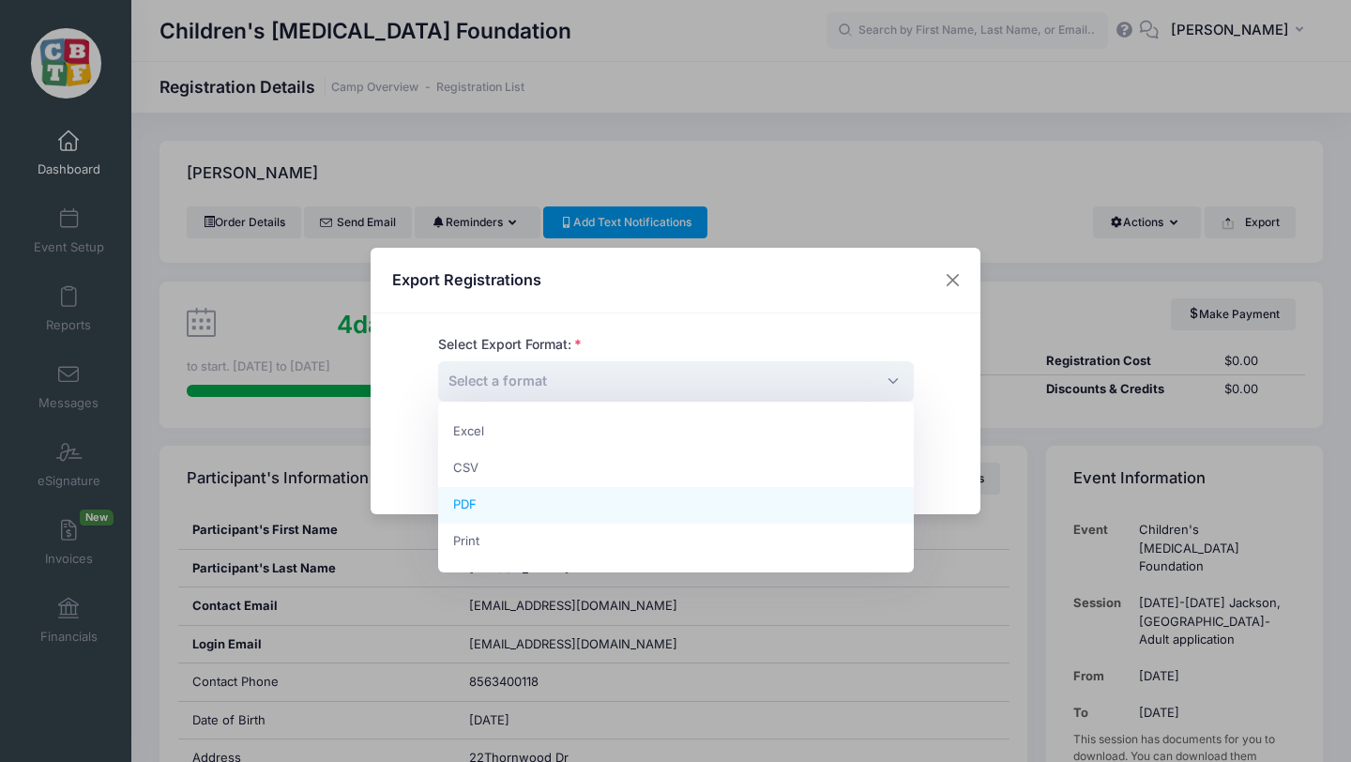
select select "pdf"
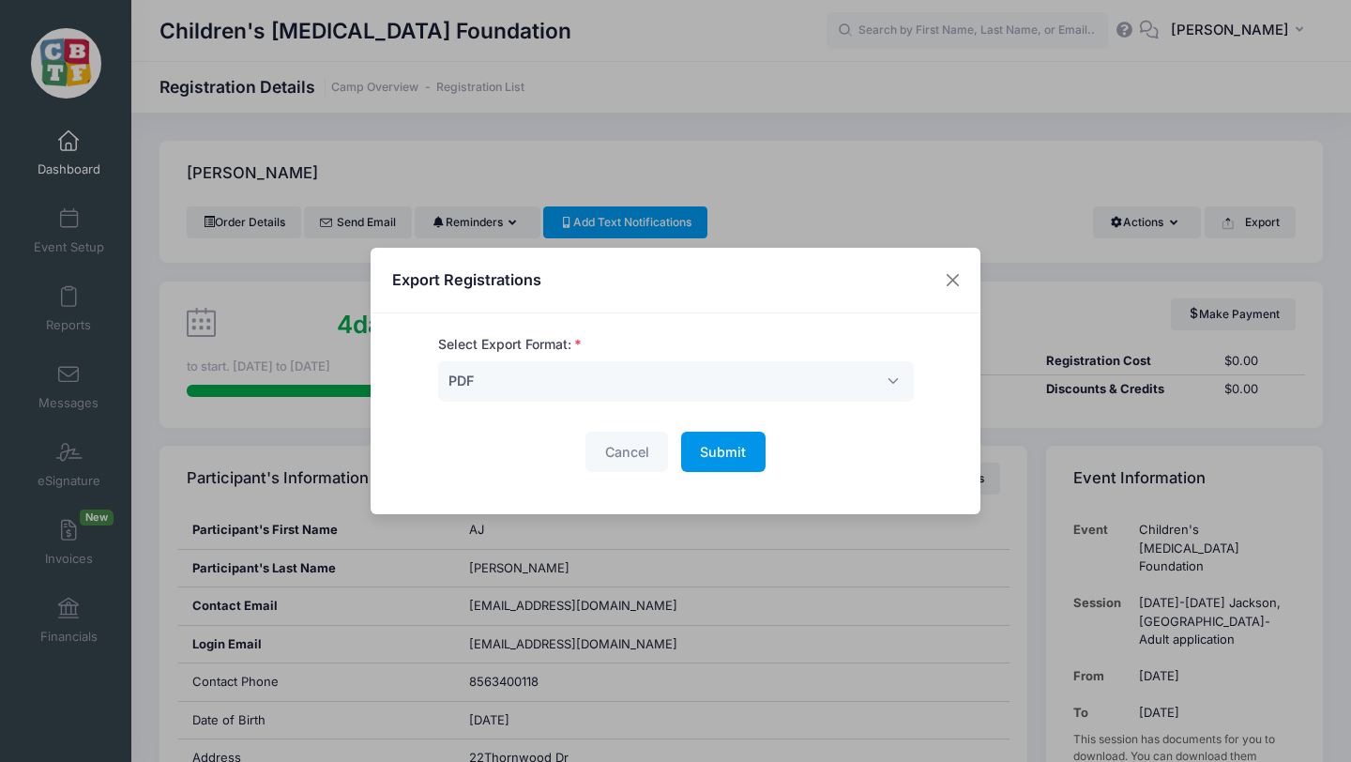
click at [720, 448] on span "Submit" at bounding box center [723, 452] width 46 height 16
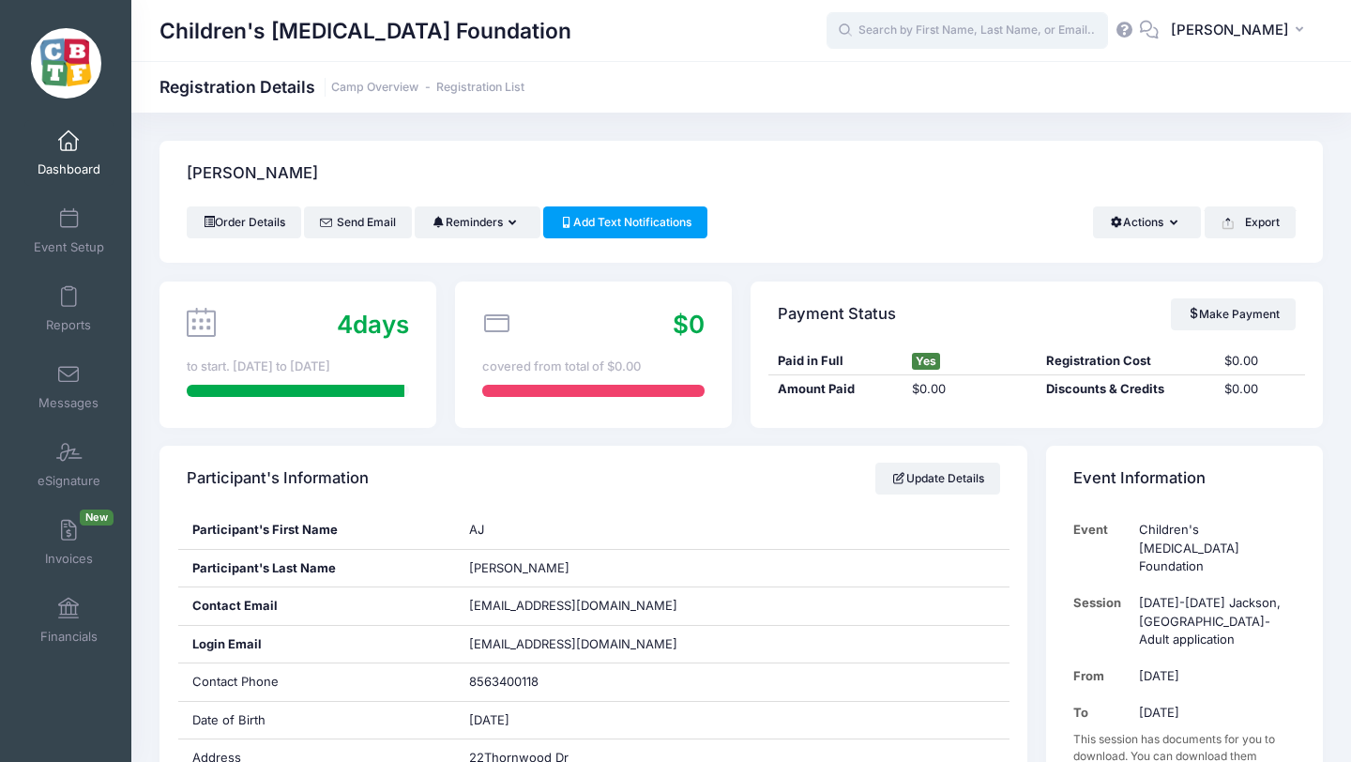
click at [991, 33] on input "text" at bounding box center [967, 31] width 281 height 38
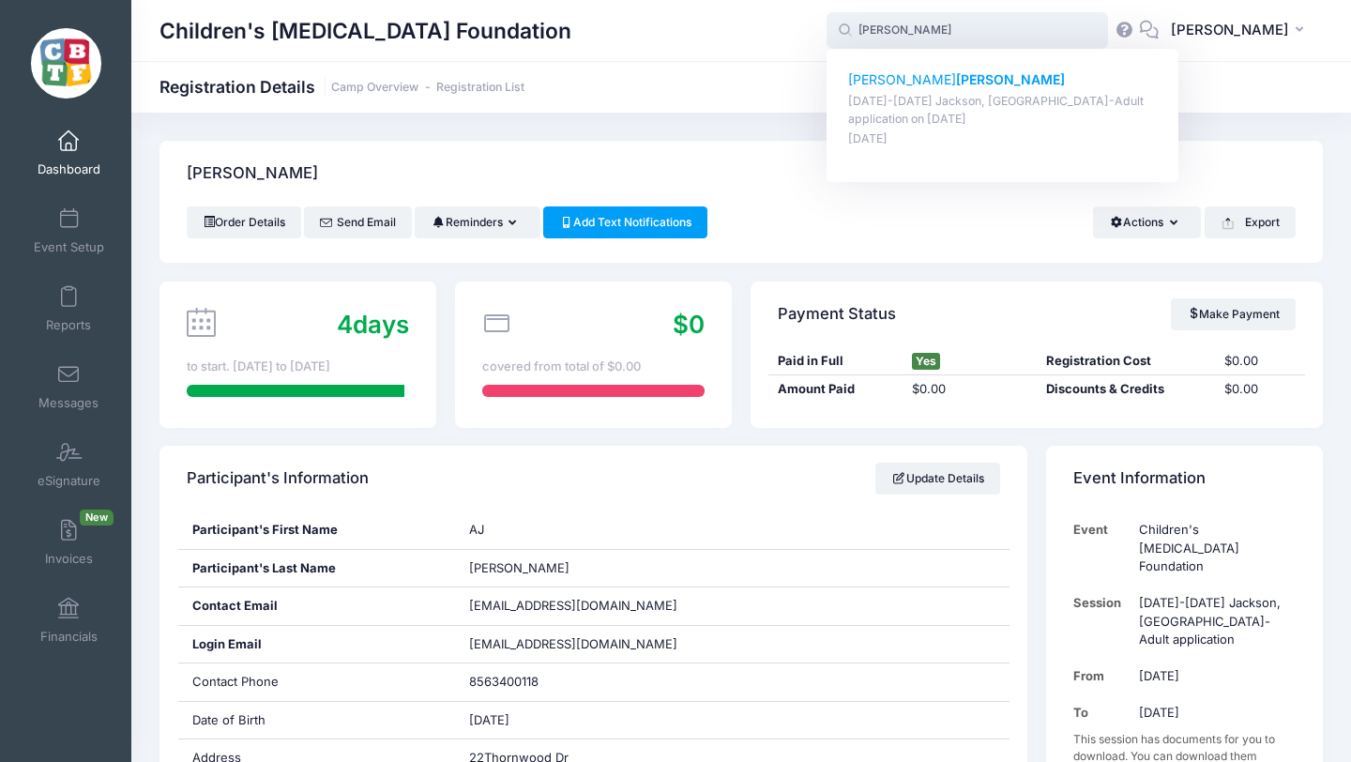
click at [956, 84] on strong "[PERSON_NAME]" at bounding box center [1010, 79] width 109 height 16
type input "[PERSON_NAME] ([DATE]-[DATE] [PERSON_NAME], [GEOGRAPHIC_DATA]-Adult application…"
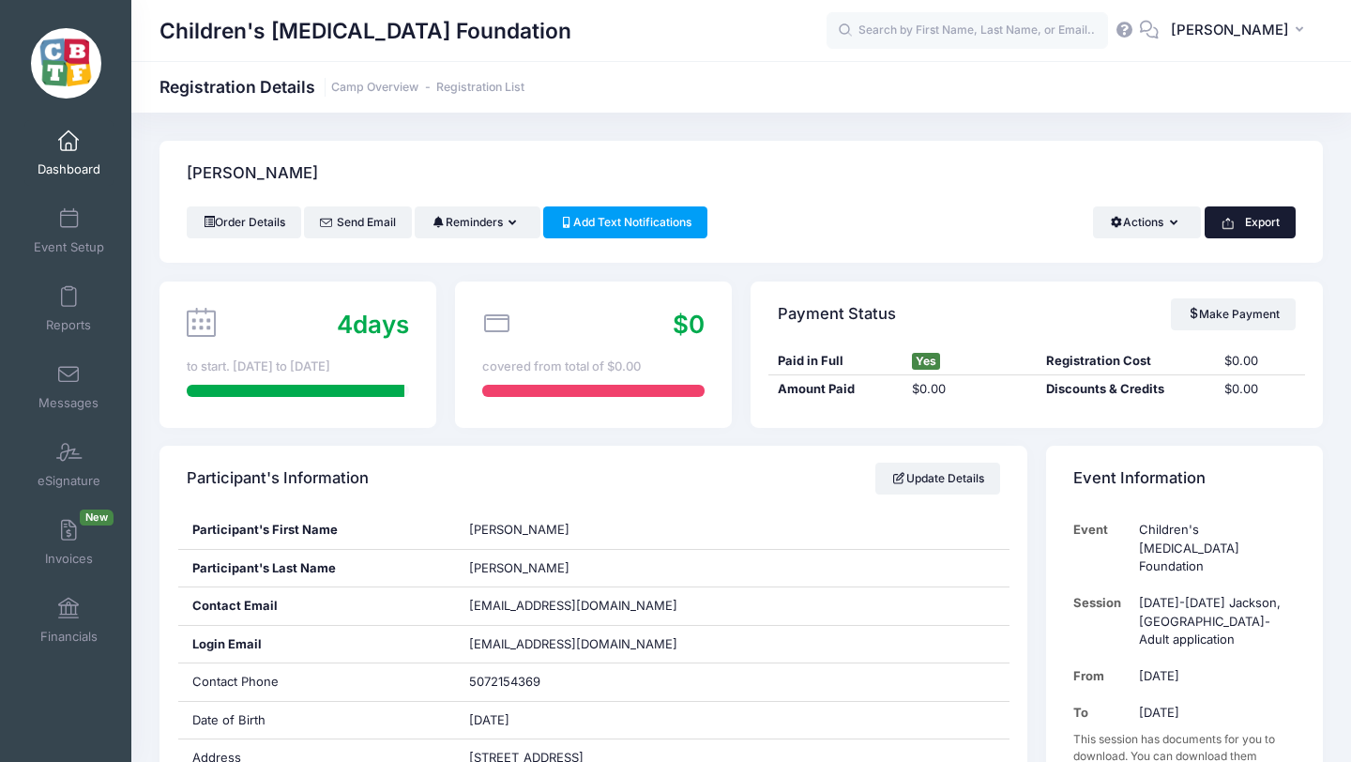
click at [1252, 220] on button "Export" at bounding box center [1250, 222] width 91 height 32
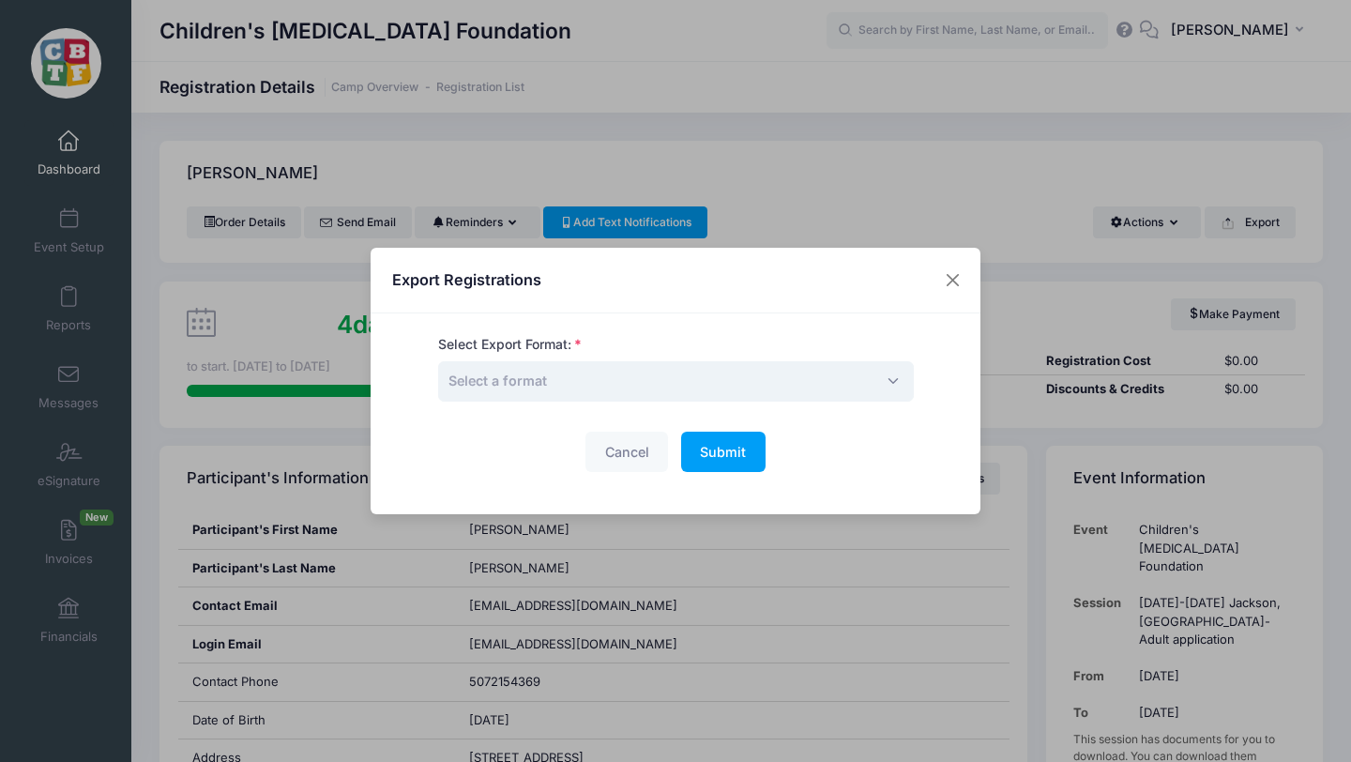
click at [594, 378] on span "Select a format" at bounding box center [676, 381] width 476 height 40
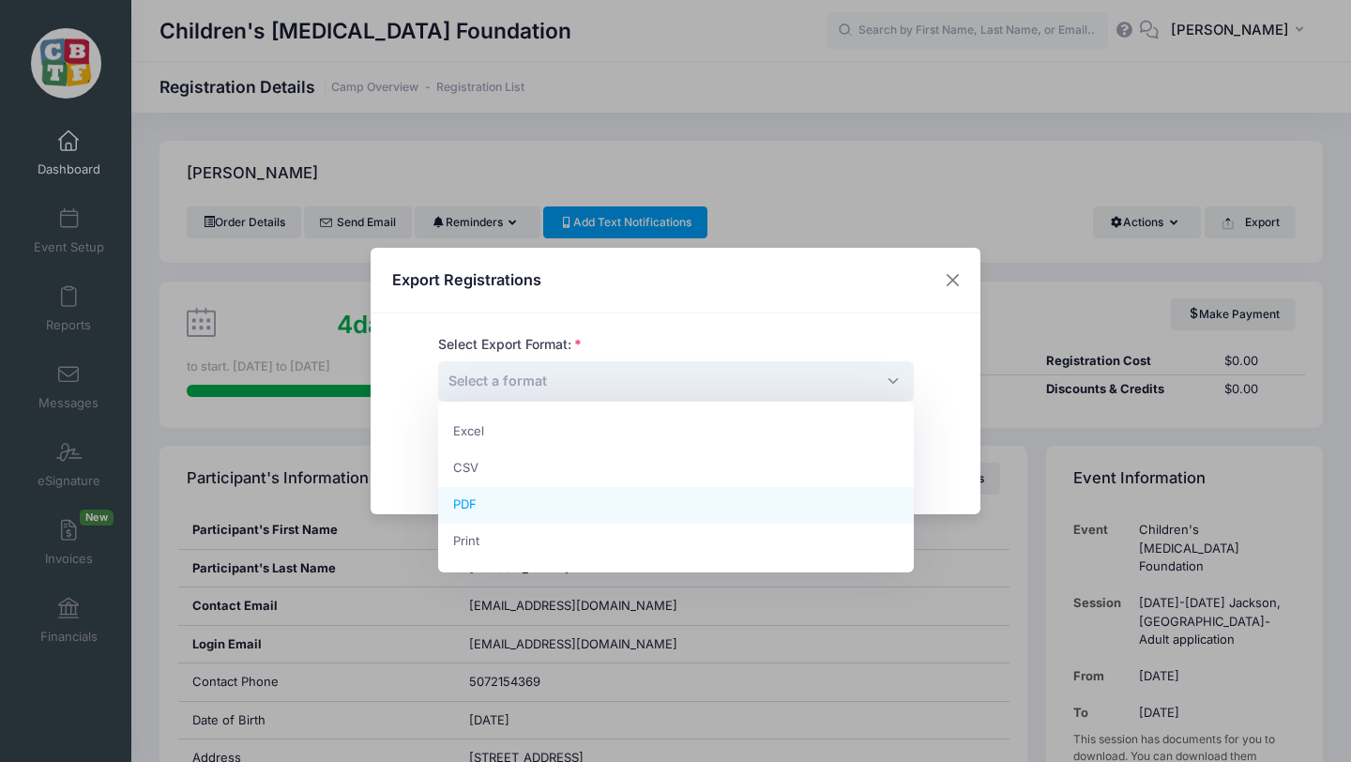
select select "pdf"
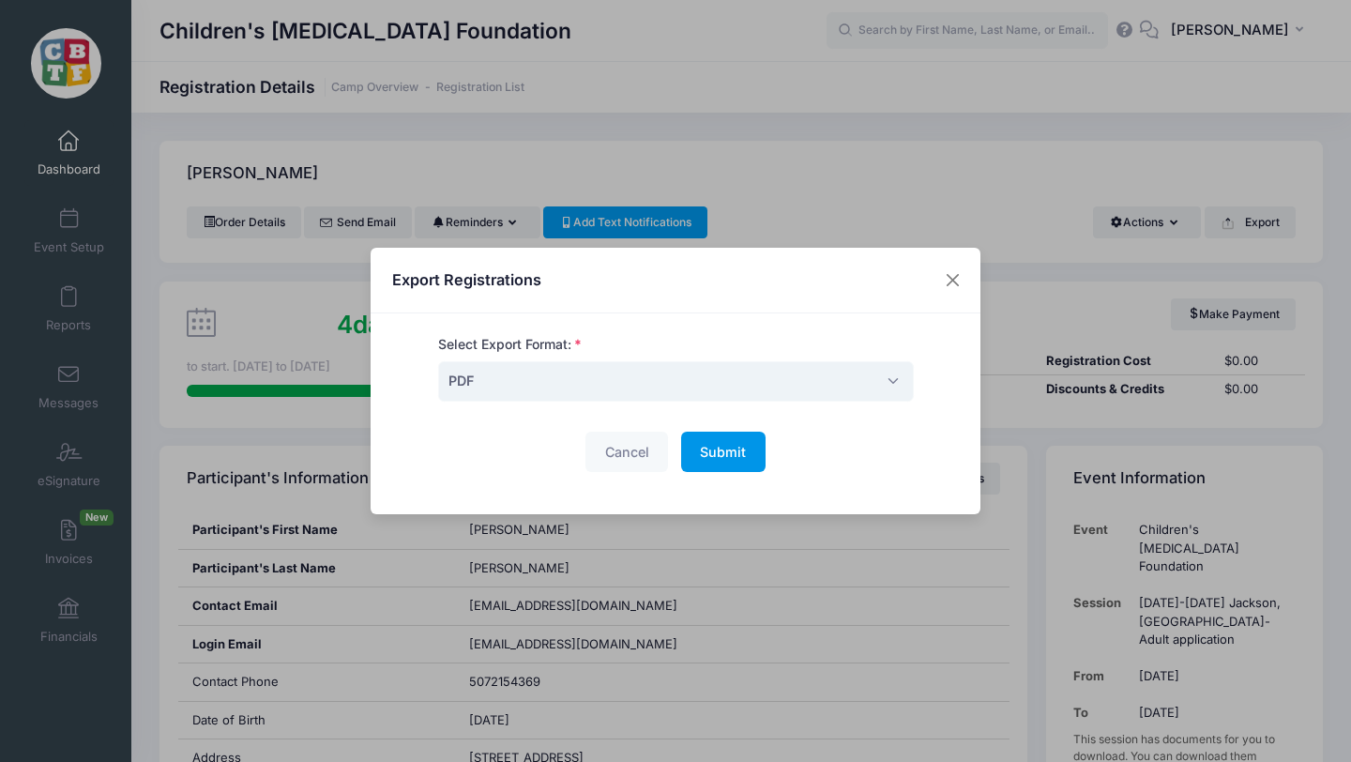
click at [724, 455] on span "Submit" at bounding box center [723, 452] width 46 height 16
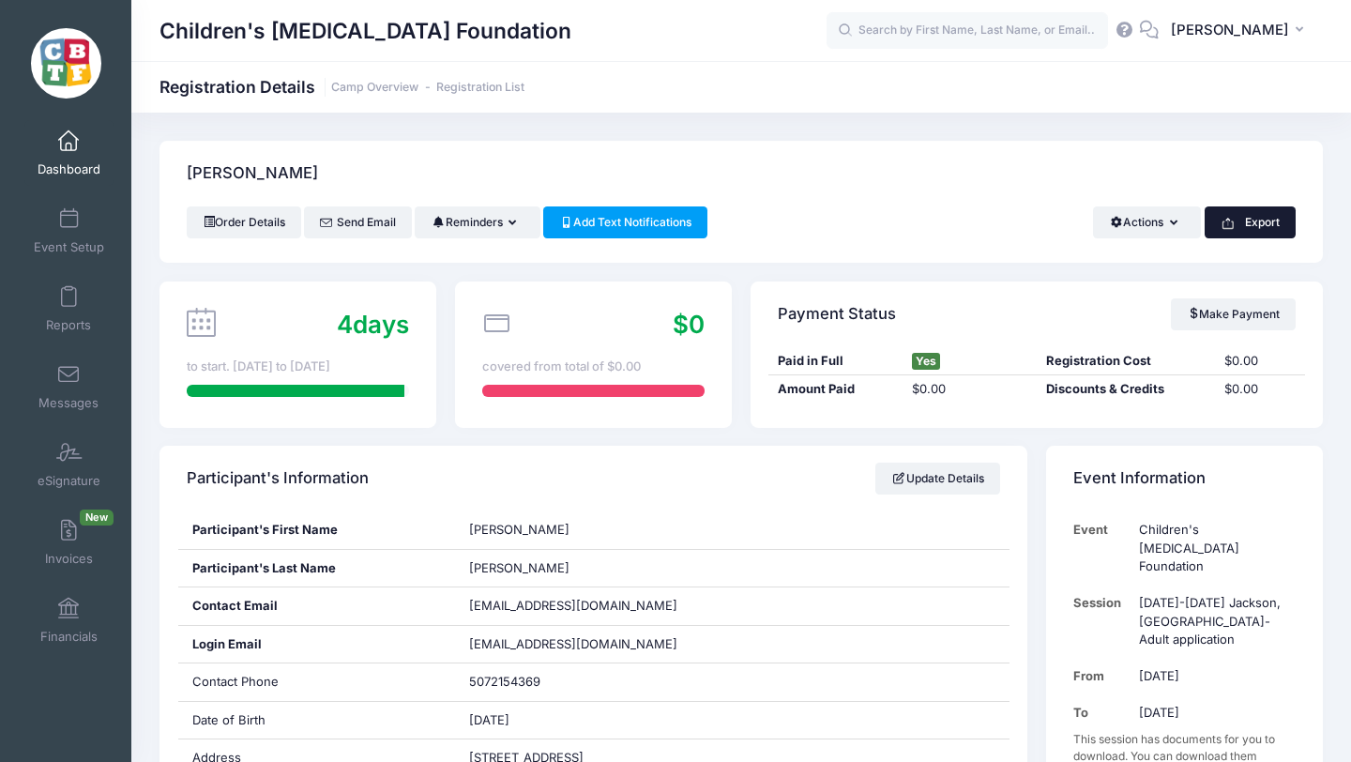
scroll to position [31, 0]
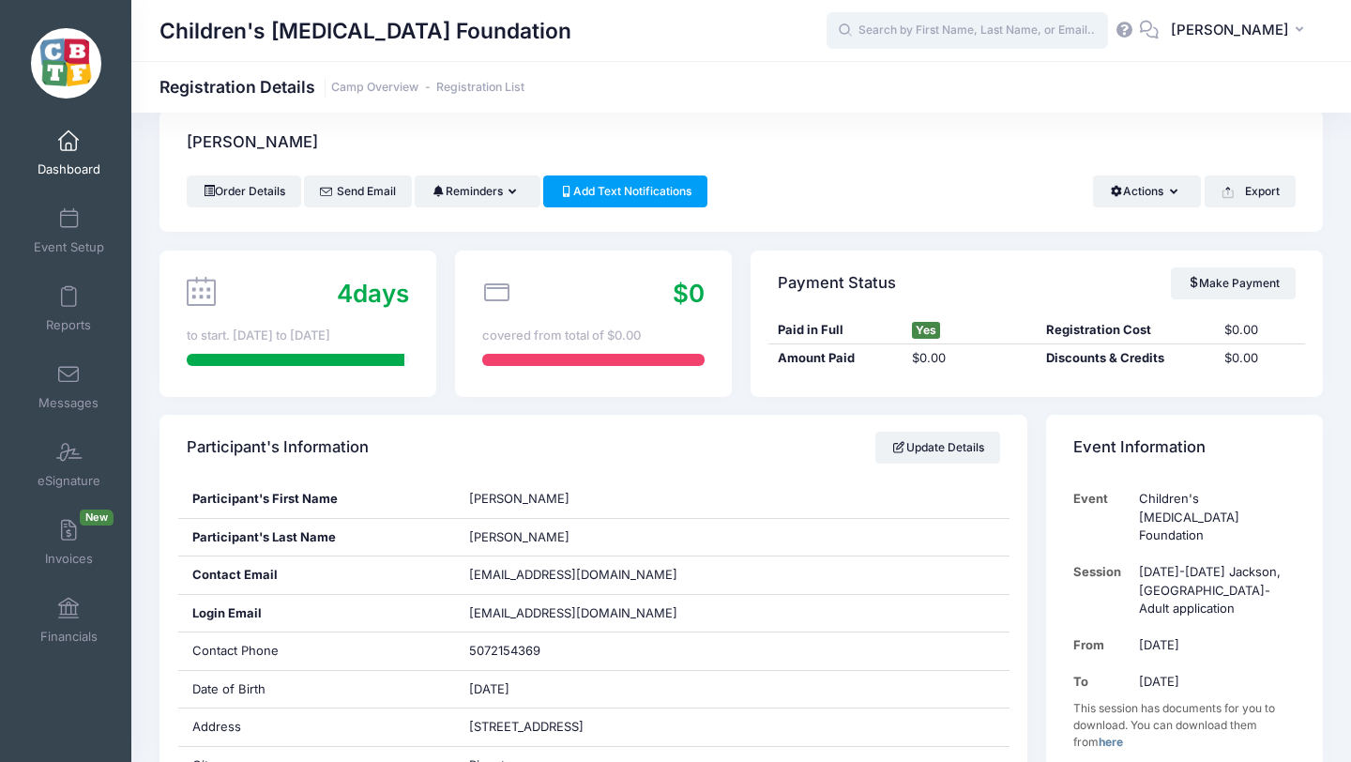
click at [965, 34] on input "text" at bounding box center [967, 31] width 281 height 38
click at [922, 81] on strong "[PERSON_NAME]" at bounding box center [902, 79] width 109 height 16
type input "Tom Ha (August 18-23 Jackson, MI-Adult application, Aug-18, 2025)"
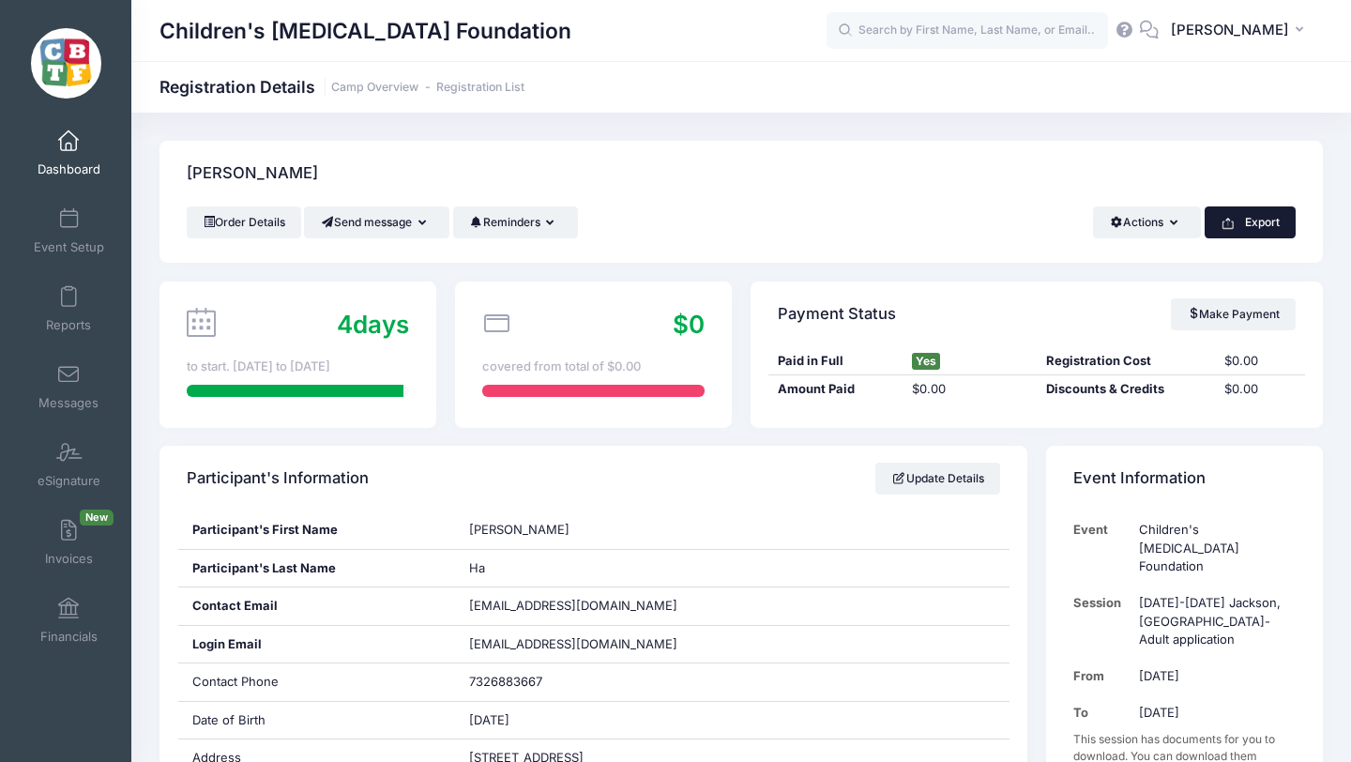
click at [1262, 222] on button "Export" at bounding box center [1250, 222] width 91 height 32
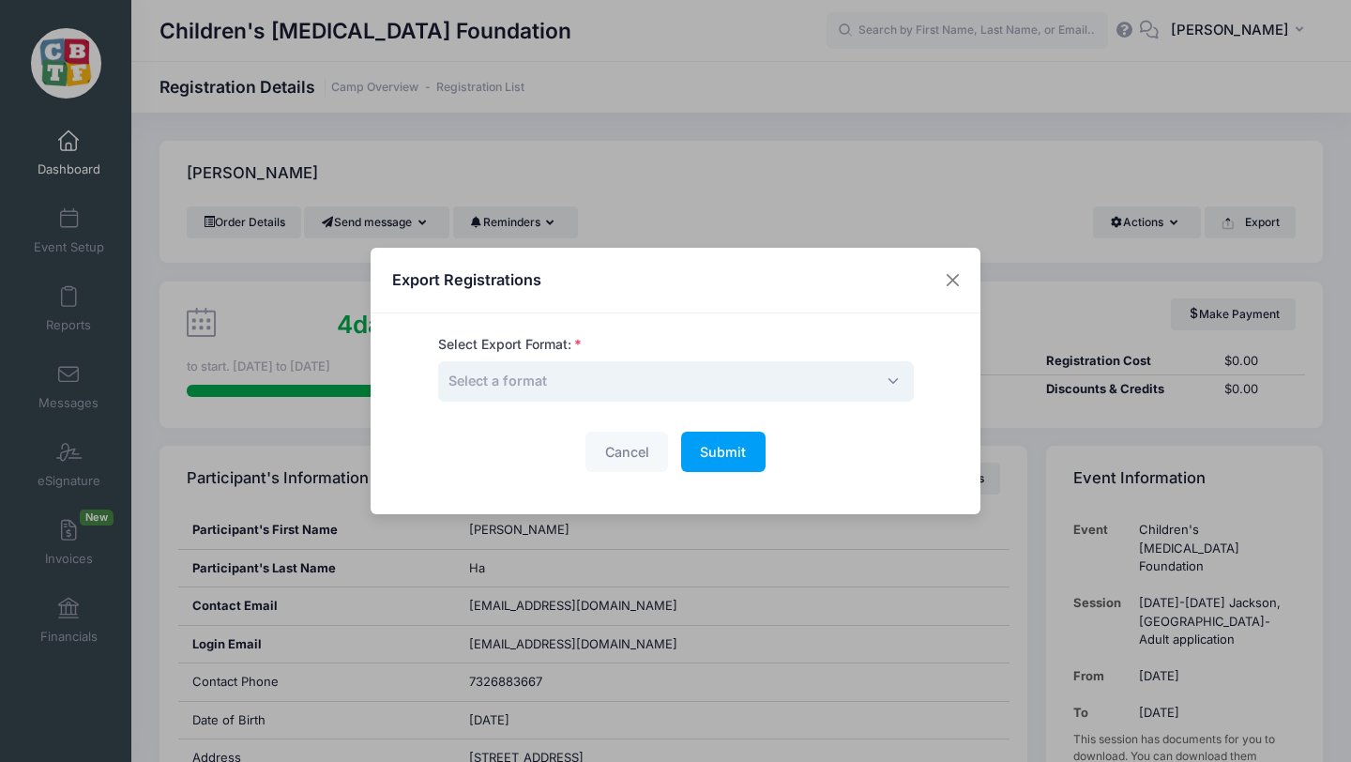
click at [670, 389] on span "Select a format" at bounding box center [676, 381] width 476 height 40
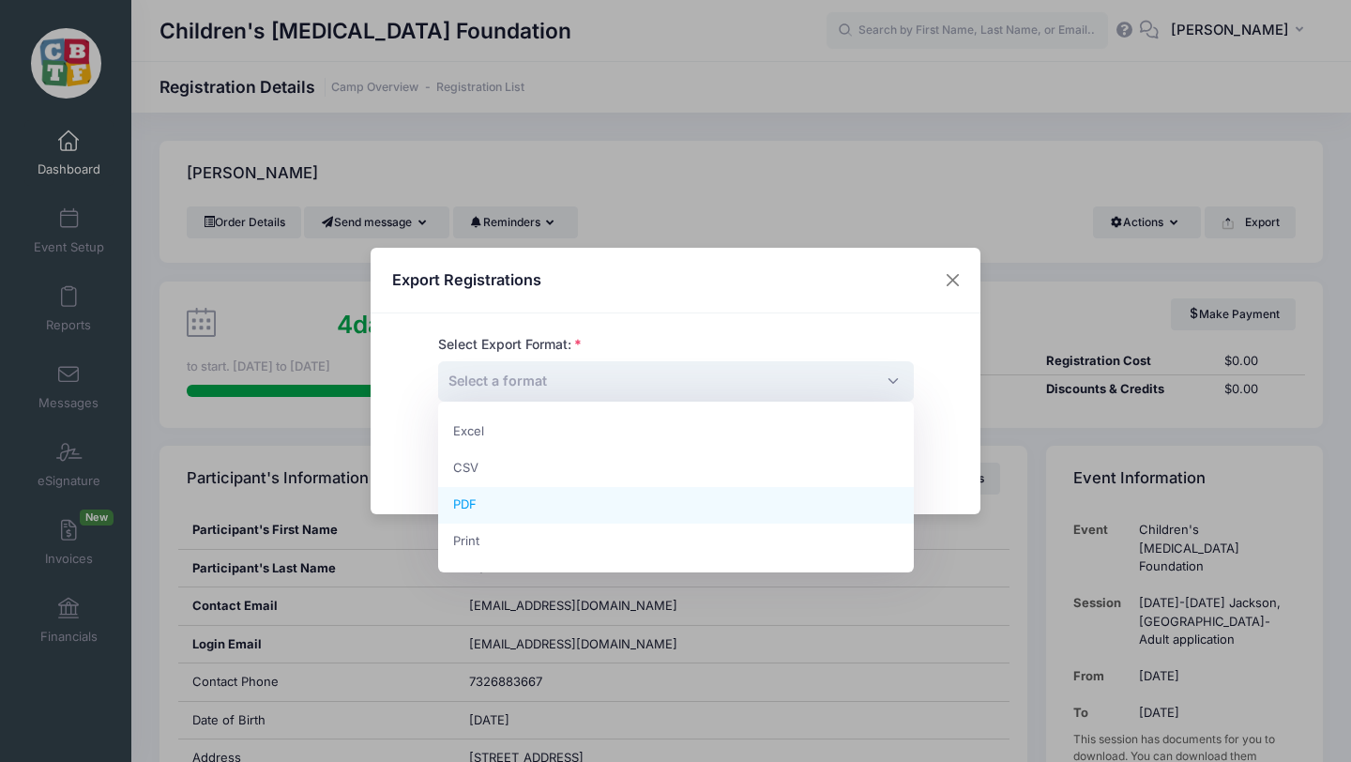
select select "pdf"
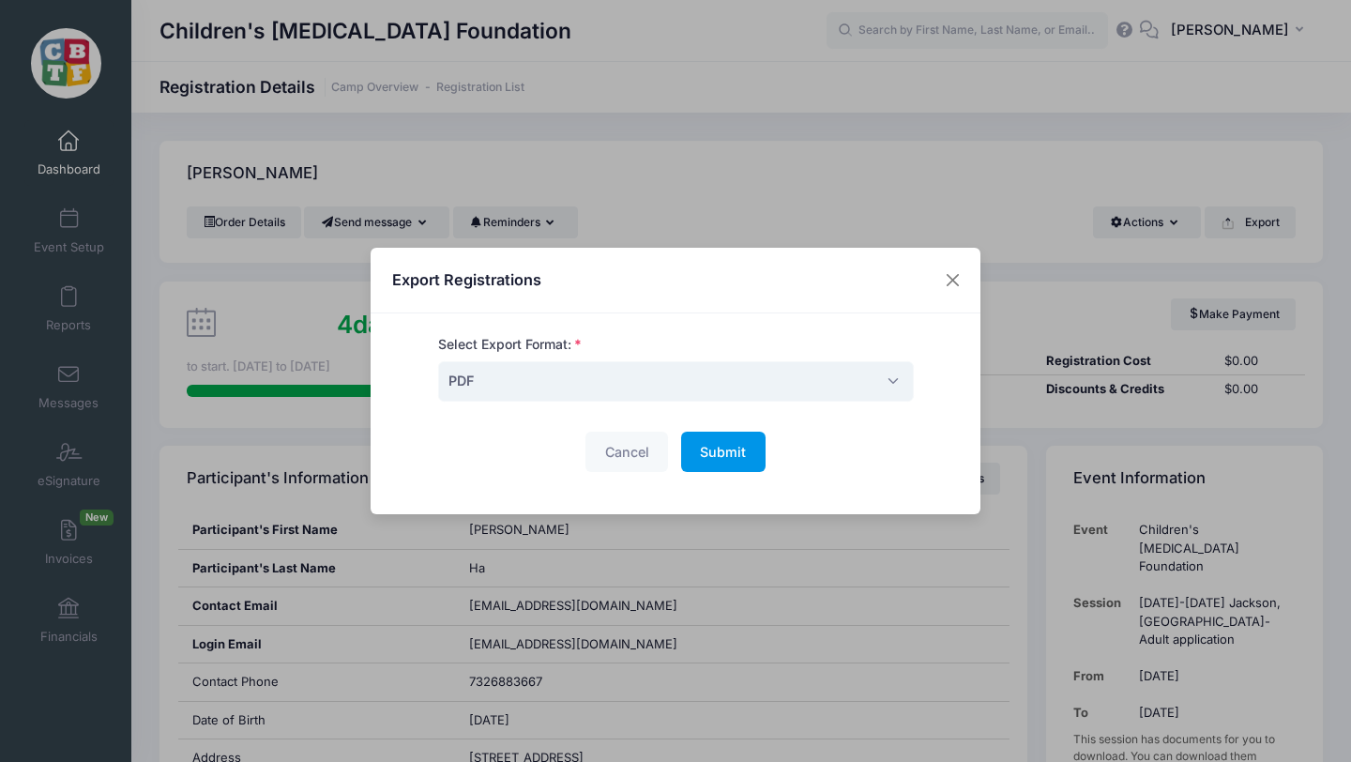
click at [716, 460] on button "Submit Please wait..." at bounding box center [723, 452] width 84 height 40
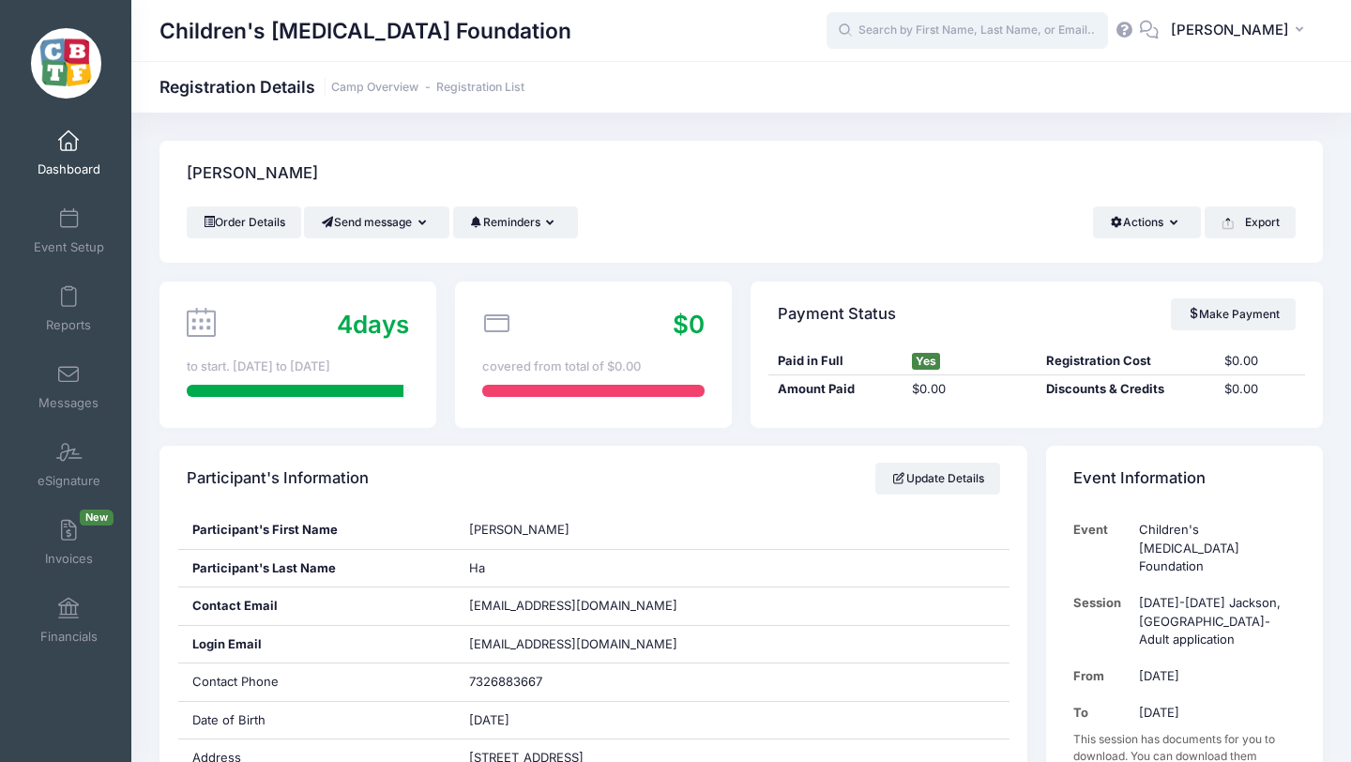
click at [971, 33] on input "text" at bounding box center [967, 31] width 281 height 38
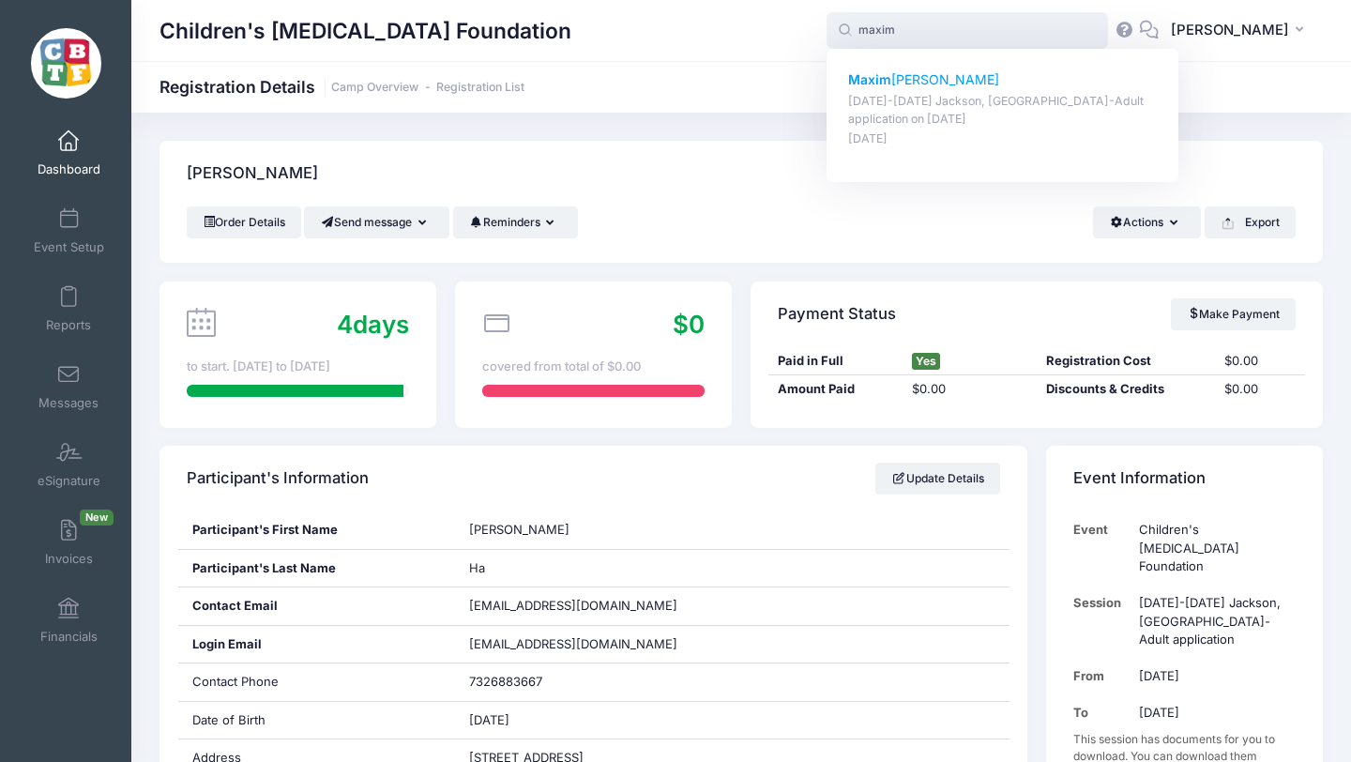
click at [965, 73] on p "Maxim ilian Ciesla-Gabco" at bounding box center [1003, 80] width 310 height 20
type input "Maximilian Ciesla-Gabco (August 18-23 Jackson, MI-Adult application, Aug-18, 20…"
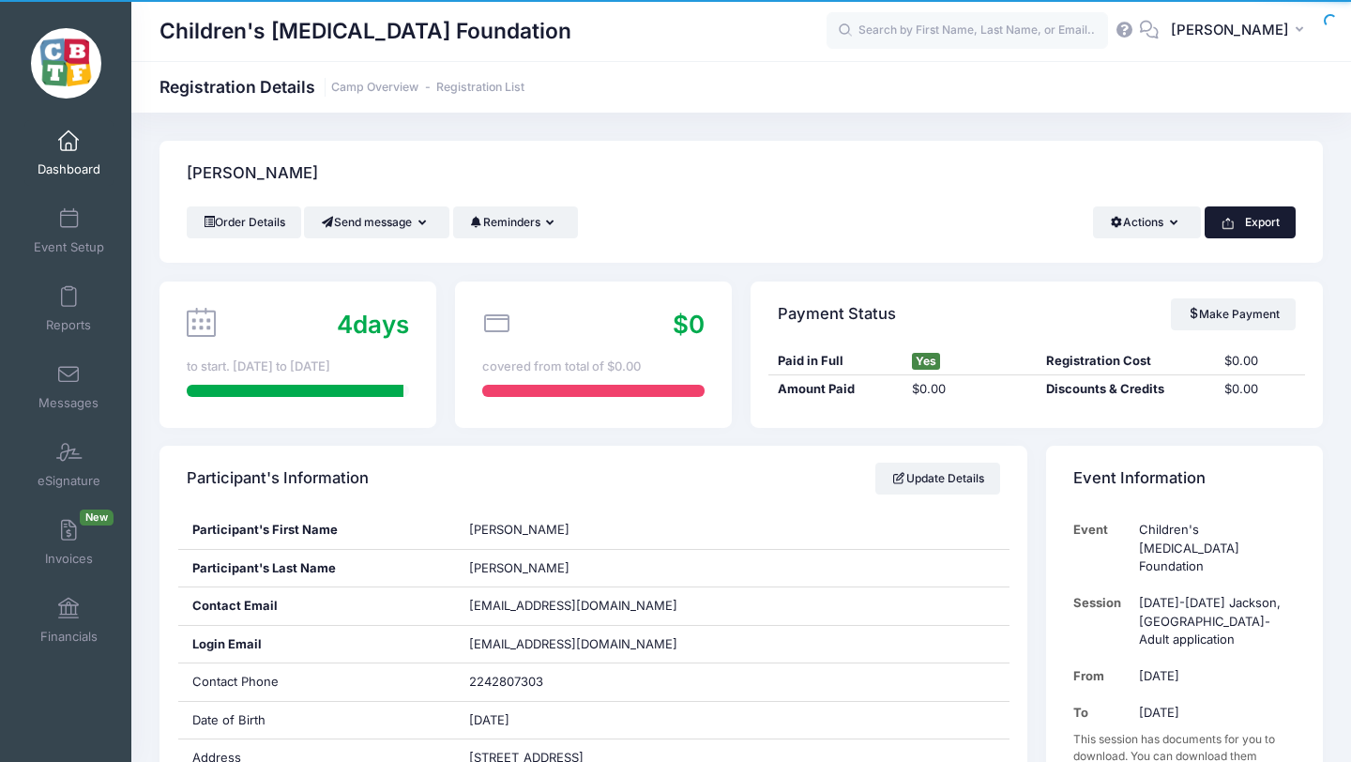
click at [1236, 220] on button "Export" at bounding box center [1250, 222] width 91 height 32
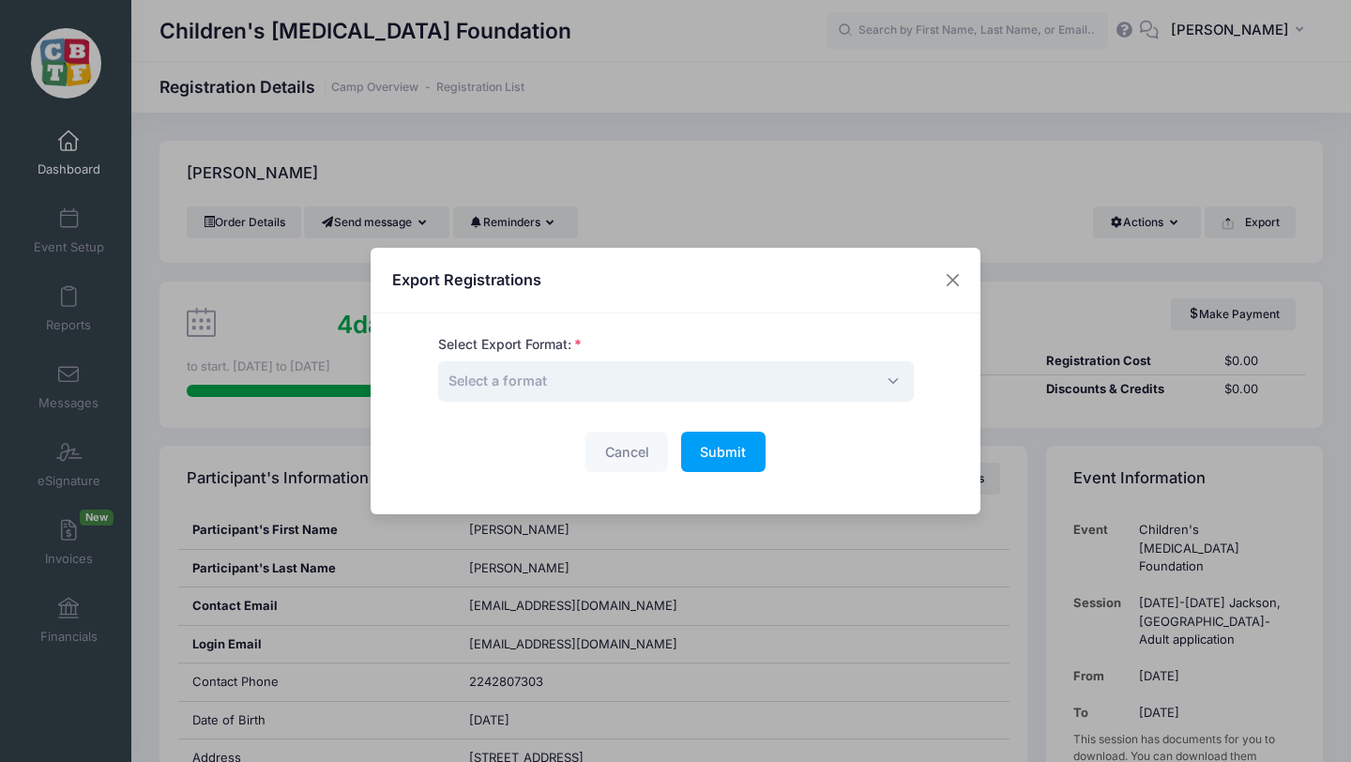
click at [657, 371] on span "Select a format" at bounding box center [676, 381] width 476 height 40
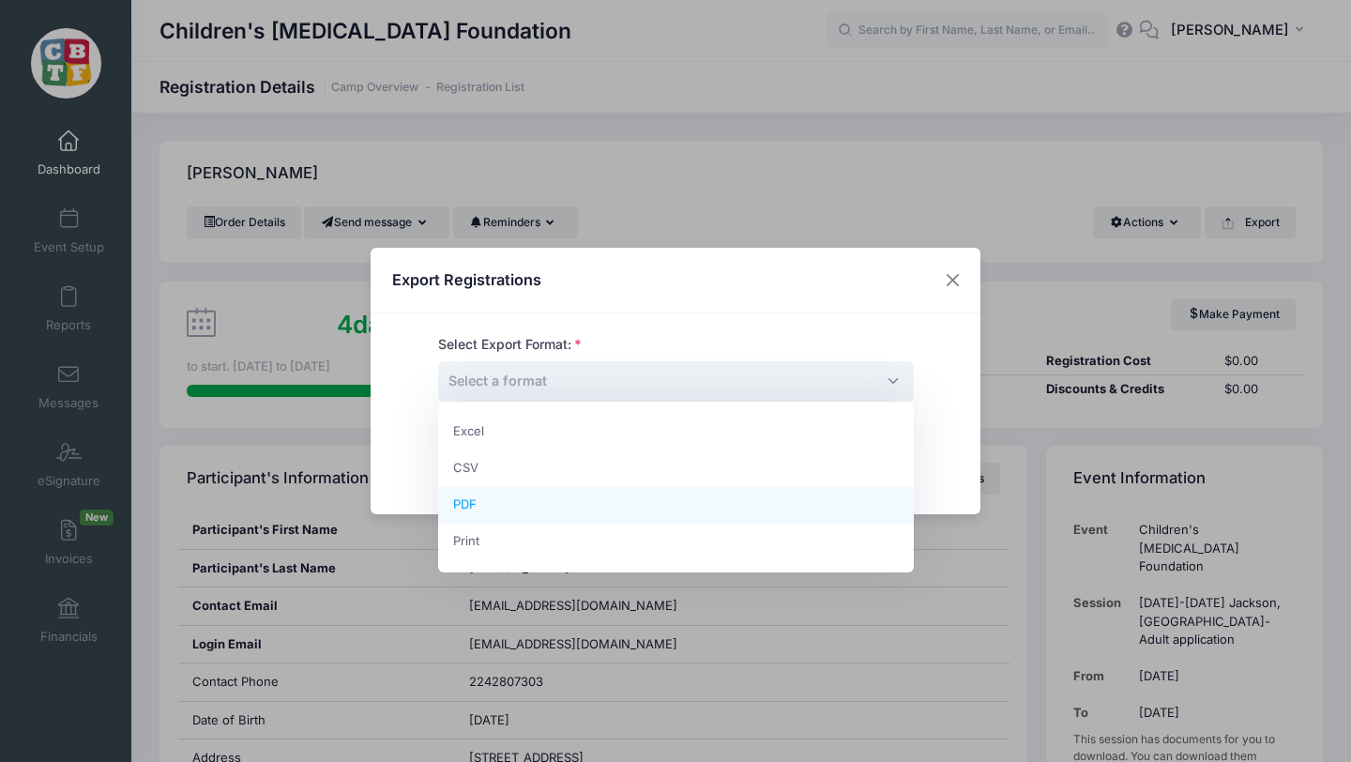
select select "pdf"
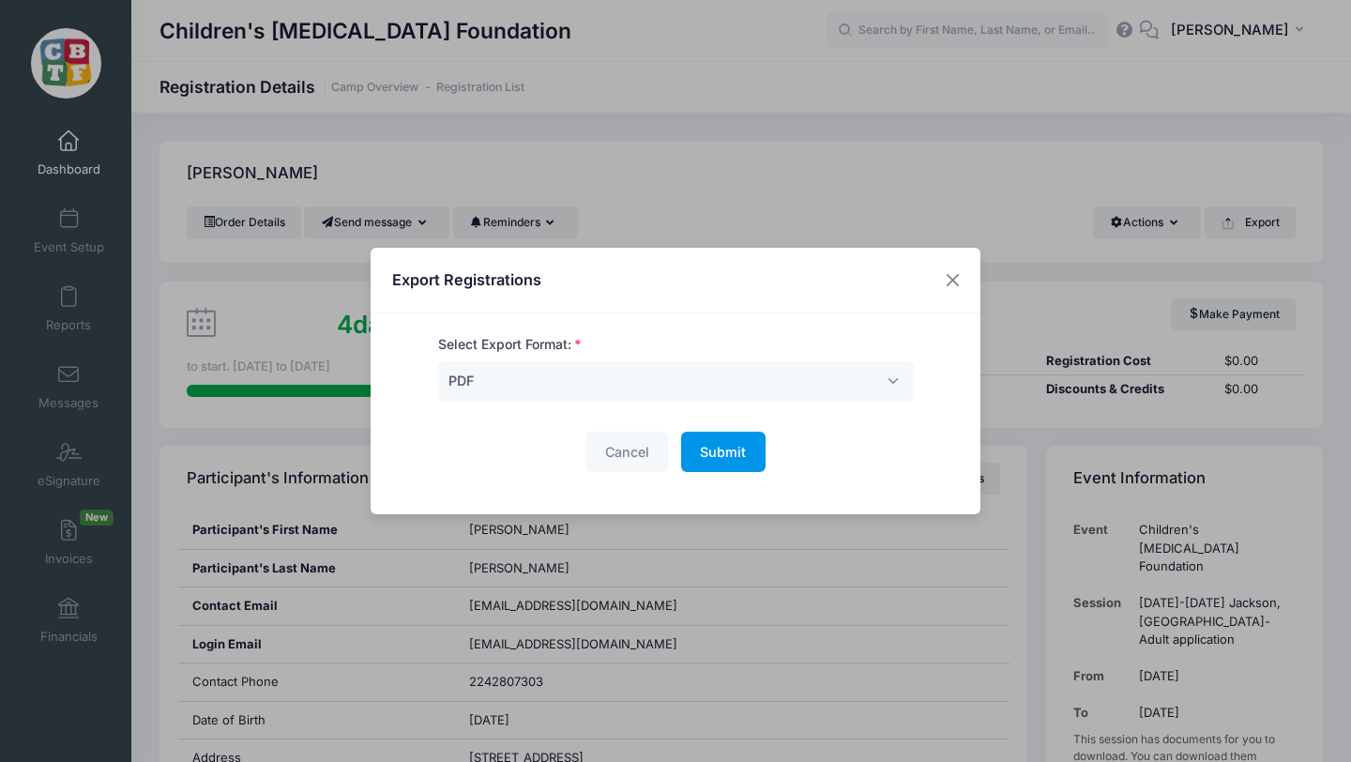
click at [702, 446] on span "Submit" at bounding box center [723, 452] width 46 height 16
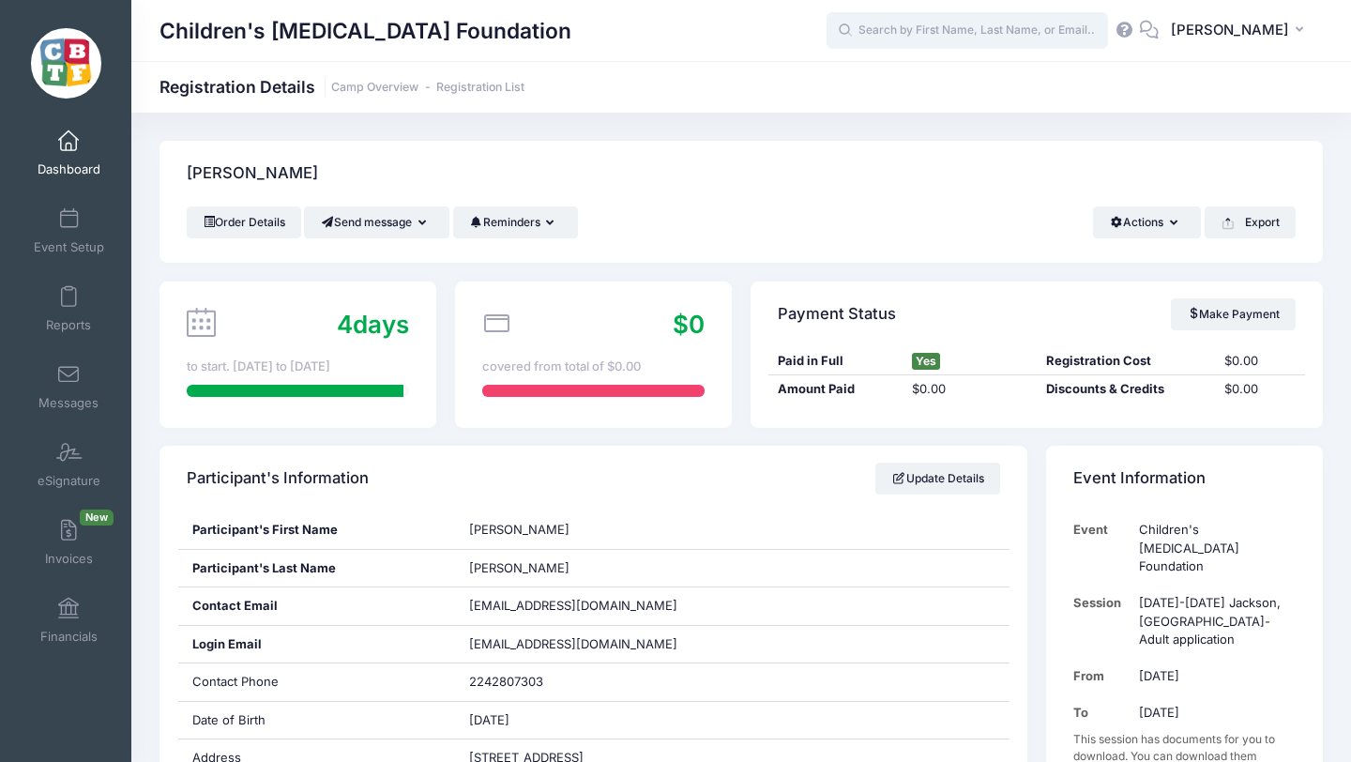
click at [949, 28] on input "text" at bounding box center [967, 31] width 281 height 38
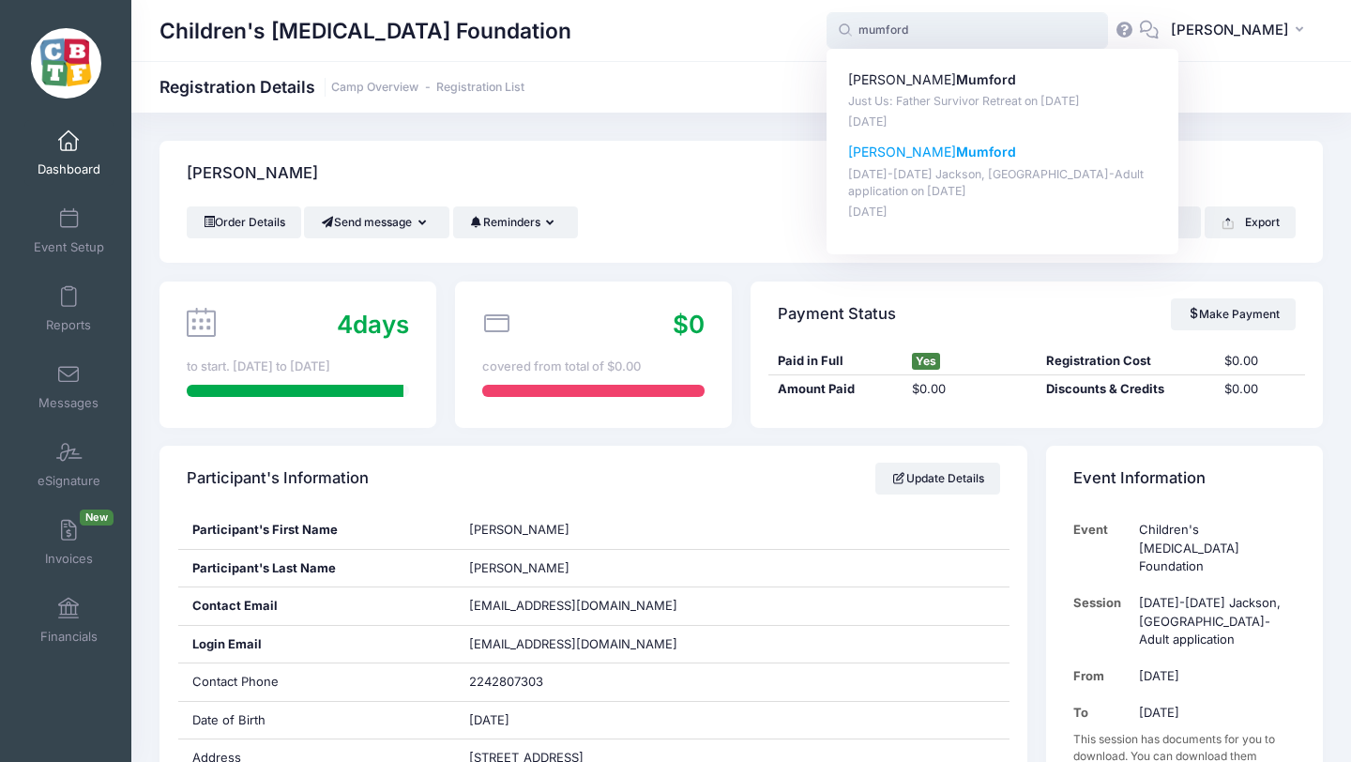
click at [934, 150] on p "[PERSON_NAME]" at bounding box center [1003, 153] width 310 height 20
type input "[PERSON_NAME] ([DATE]-[DATE] [PERSON_NAME], [GEOGRAPHIC_DATA]-Adult application…"
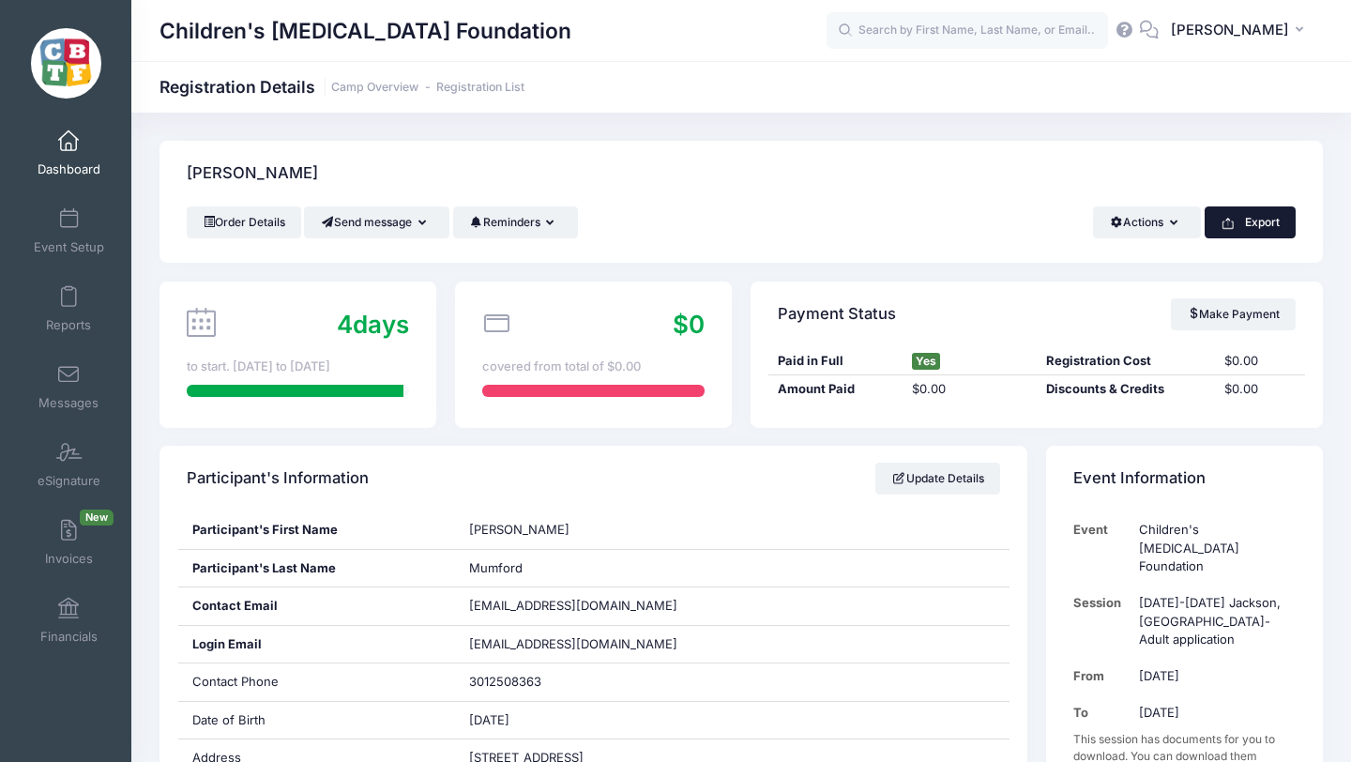
click at [1249, 220] on button "Export" at bounding box center [1250, 222] width 91 height 32
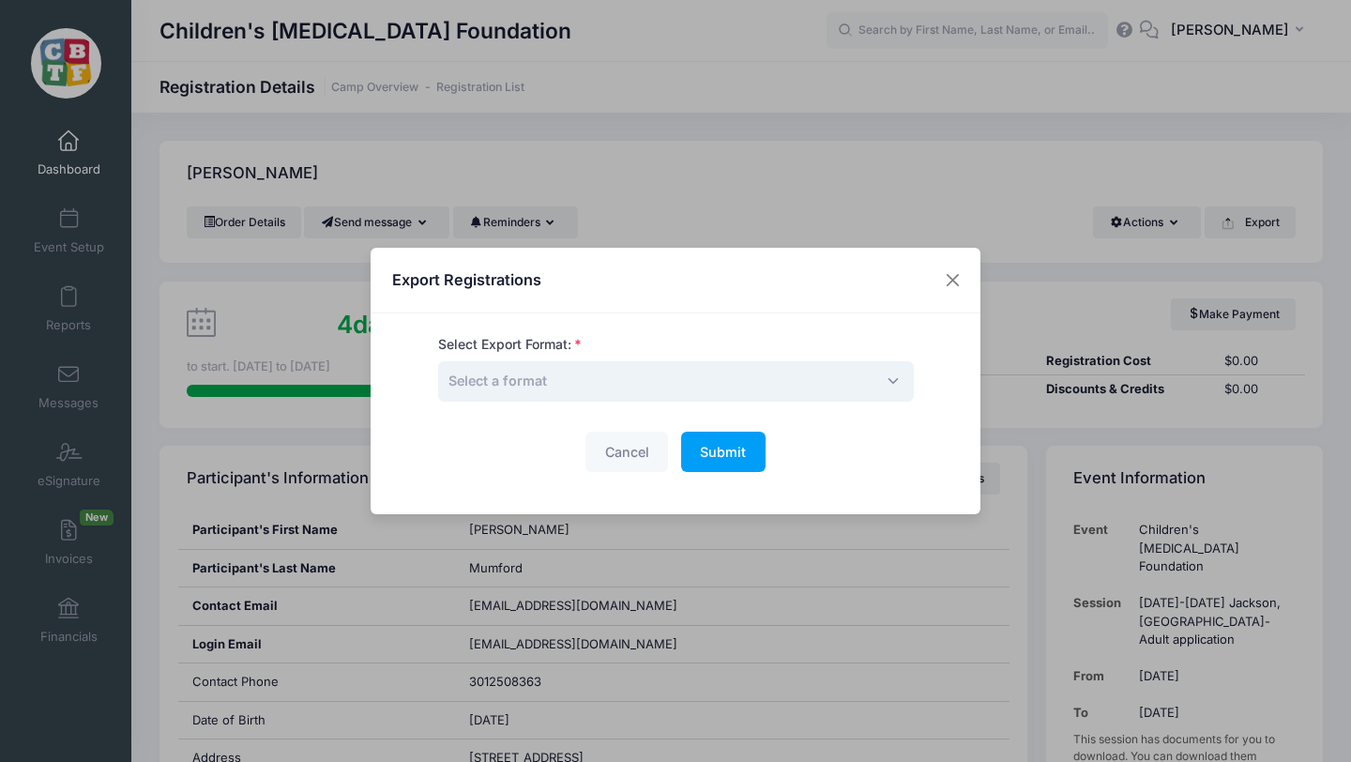
click at [686, 382] on span "Select a format" at bounding box center [676, 381] width 476 height 40
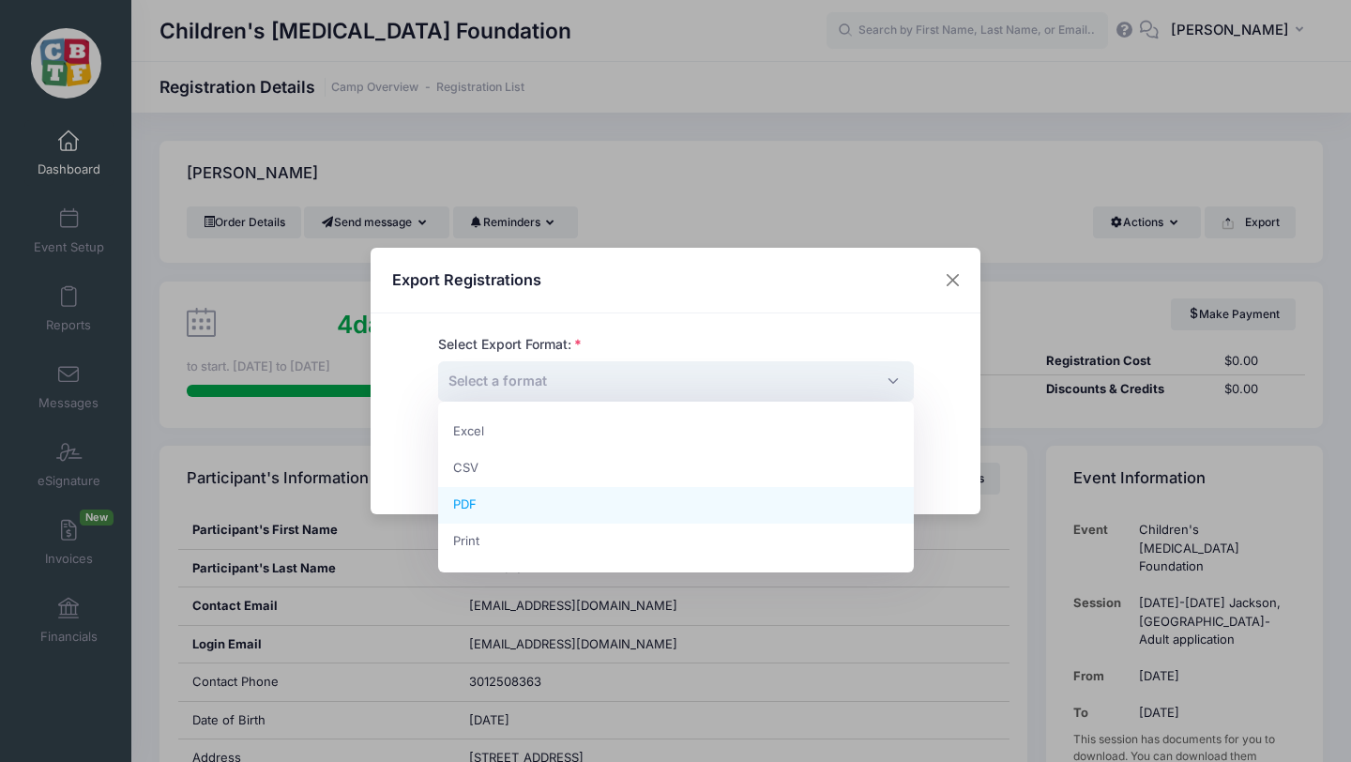
select select "pdf"
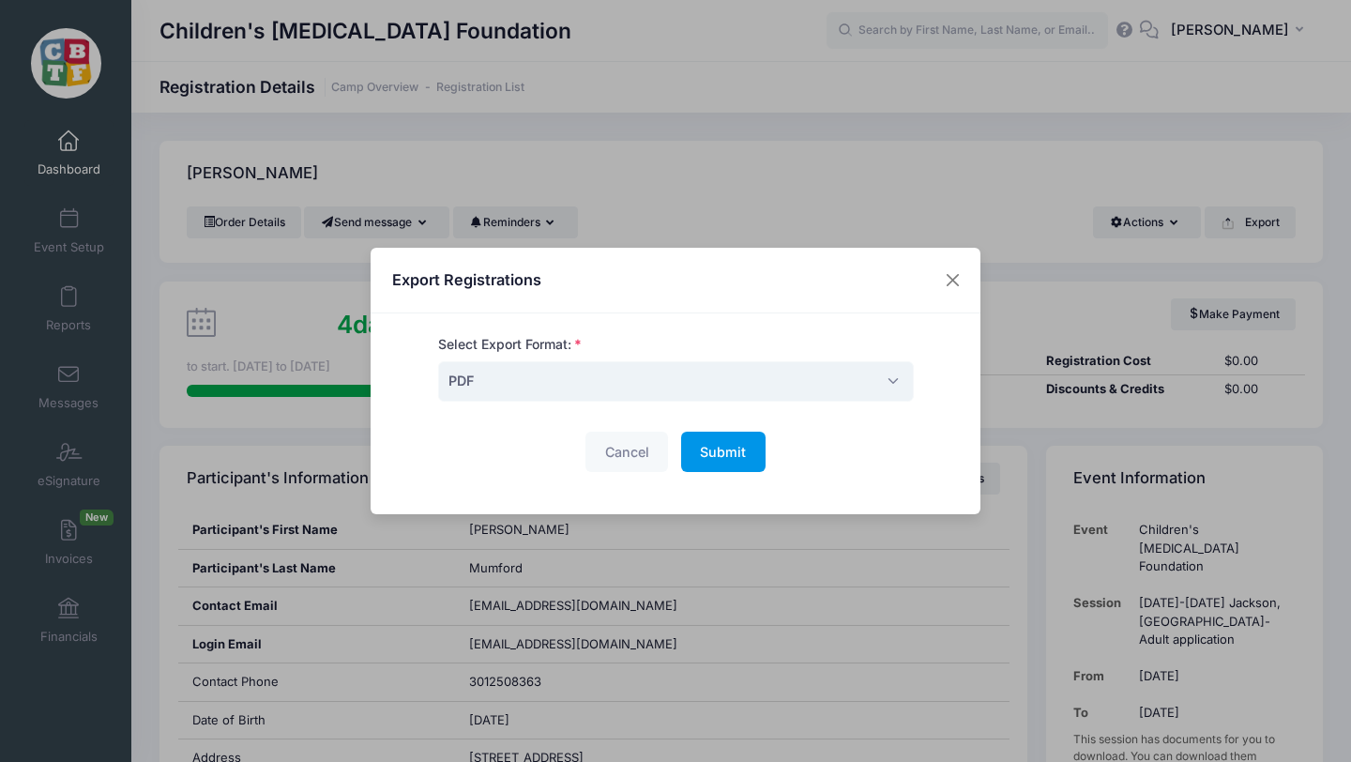
click at [704, 448] on span "Submit" at bounding box center [723, 452] width 46 height 16
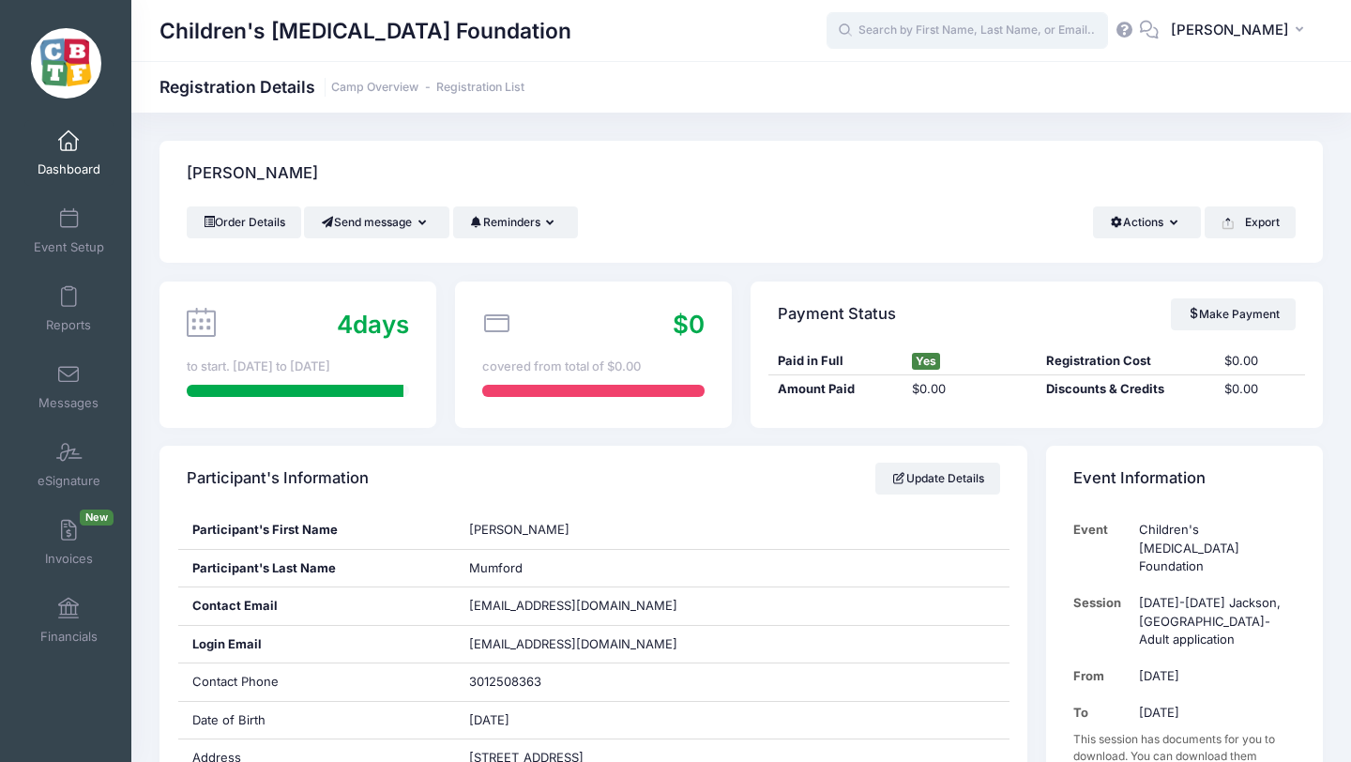
click at [942, 22] on input "text" at bounding box center [967, 31] width 281 height 38
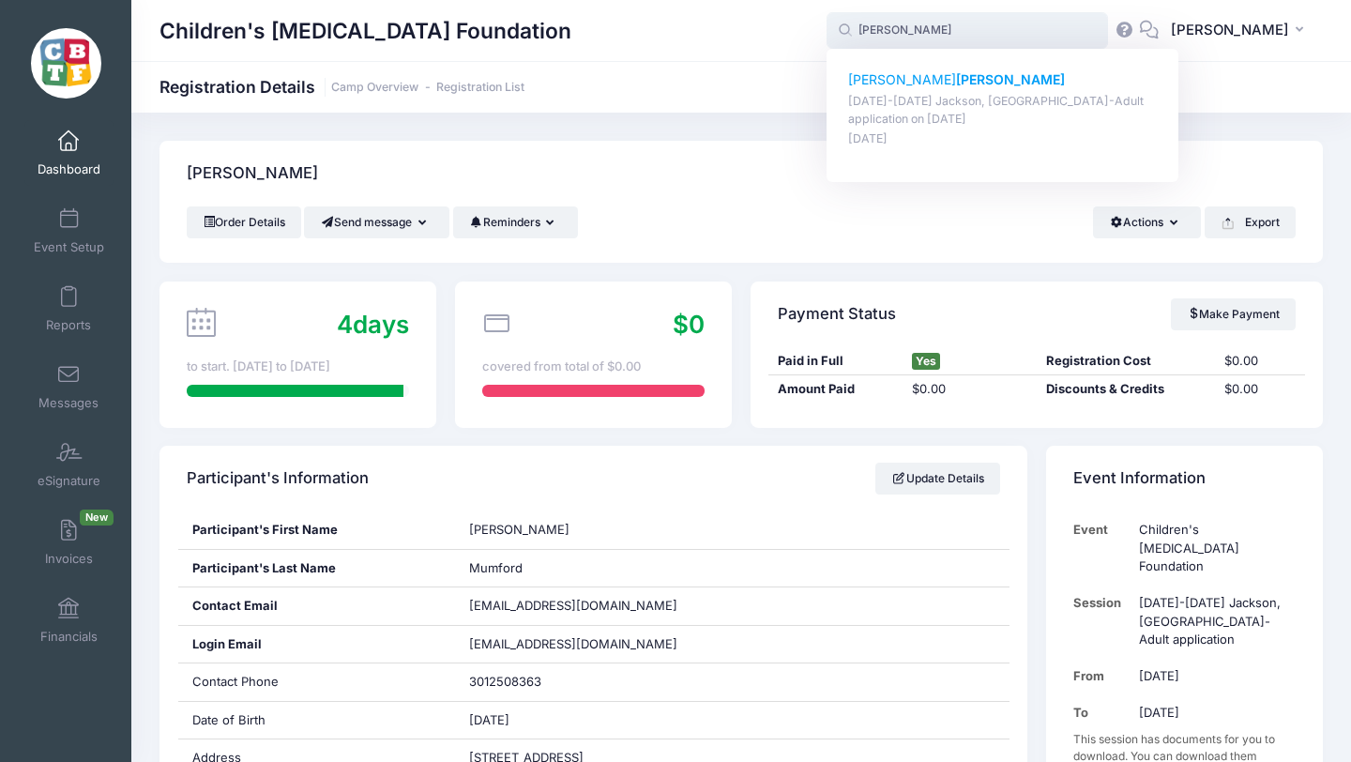
click at [956, 81] on strong "[PERSON_NAME]" at bounding box center [1010, 79] width 109 height 16
type input "[PERSON_NAME] ([DATE]-[DATE] [PERSON_NAME], [GEOGRAPHIC_DATA]-Adult application…"
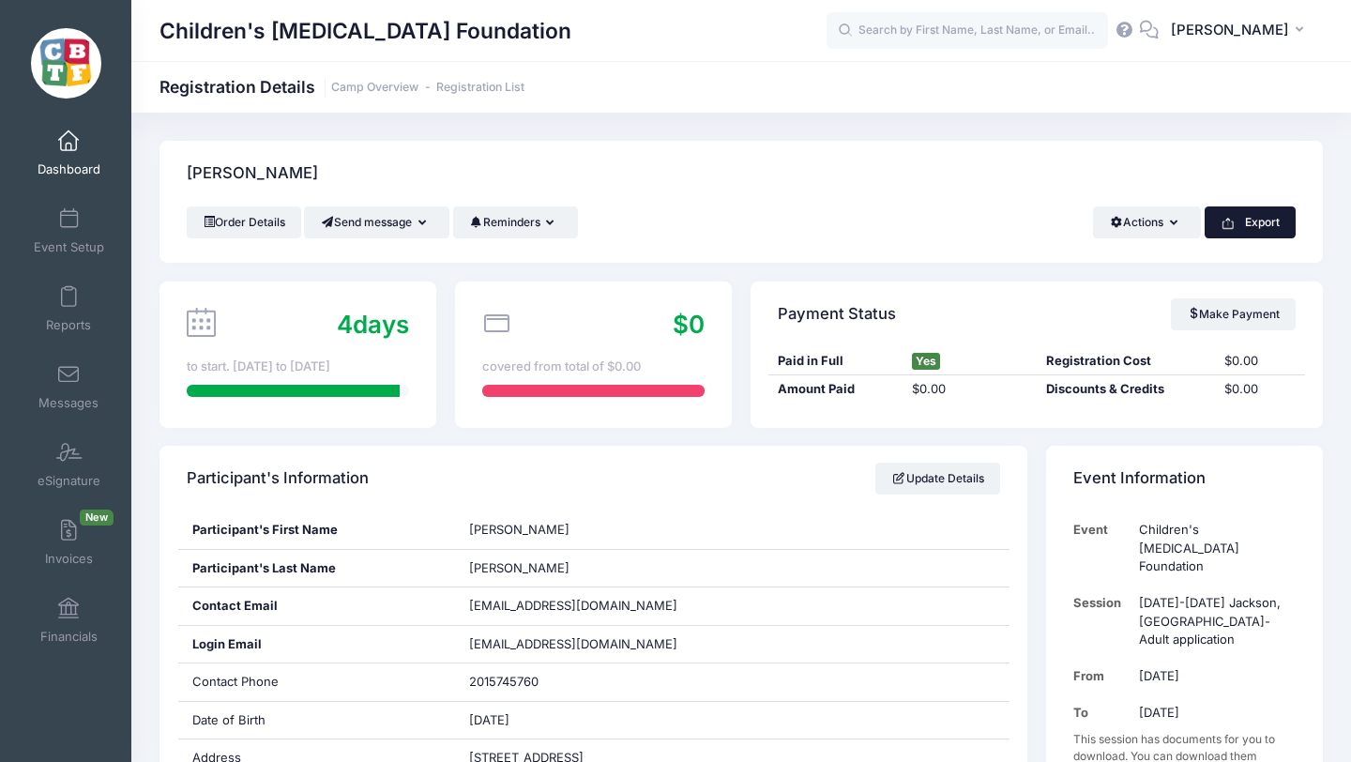
click at [1257, 218] on button "Export" at bounding box center [1250, 222] width 91 height 32
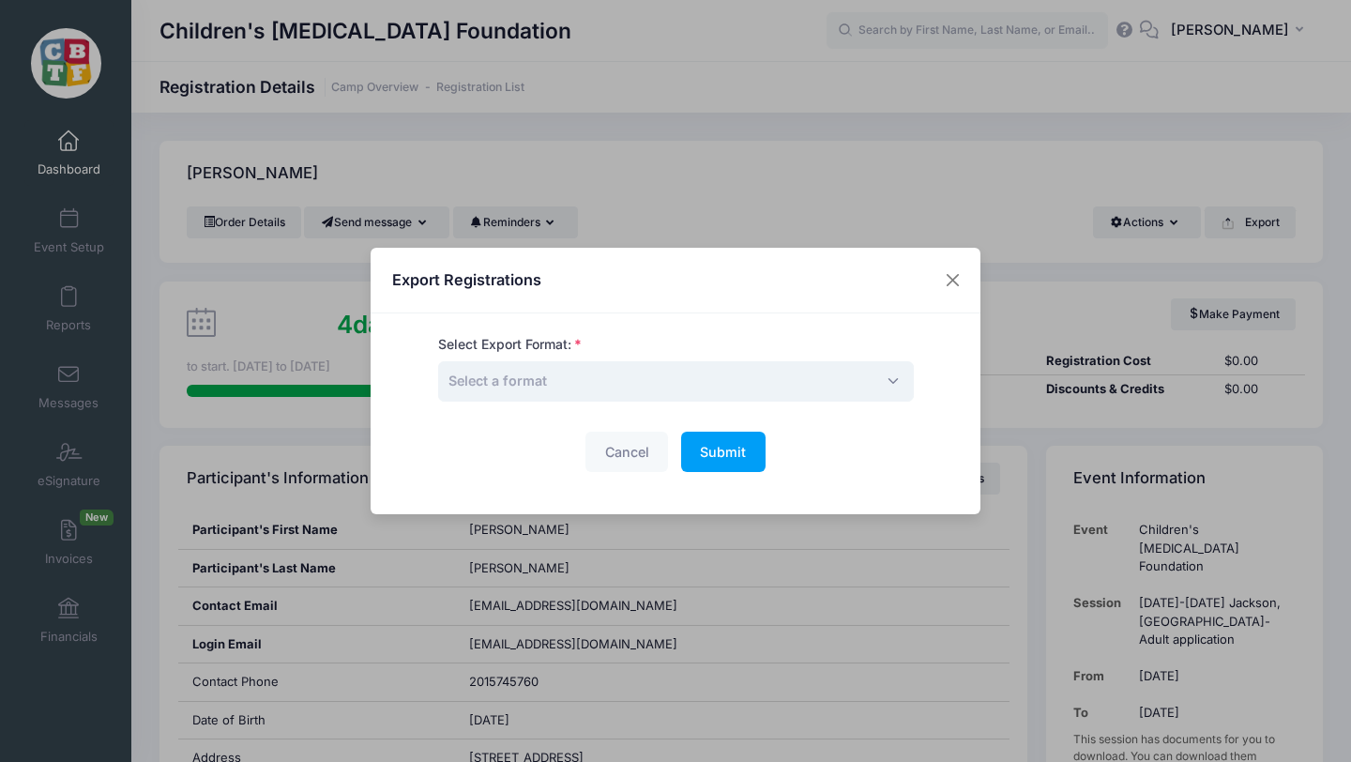
click at [653, 380] on span "Select a format" at bounding box center [676, 381] width 476 height 40
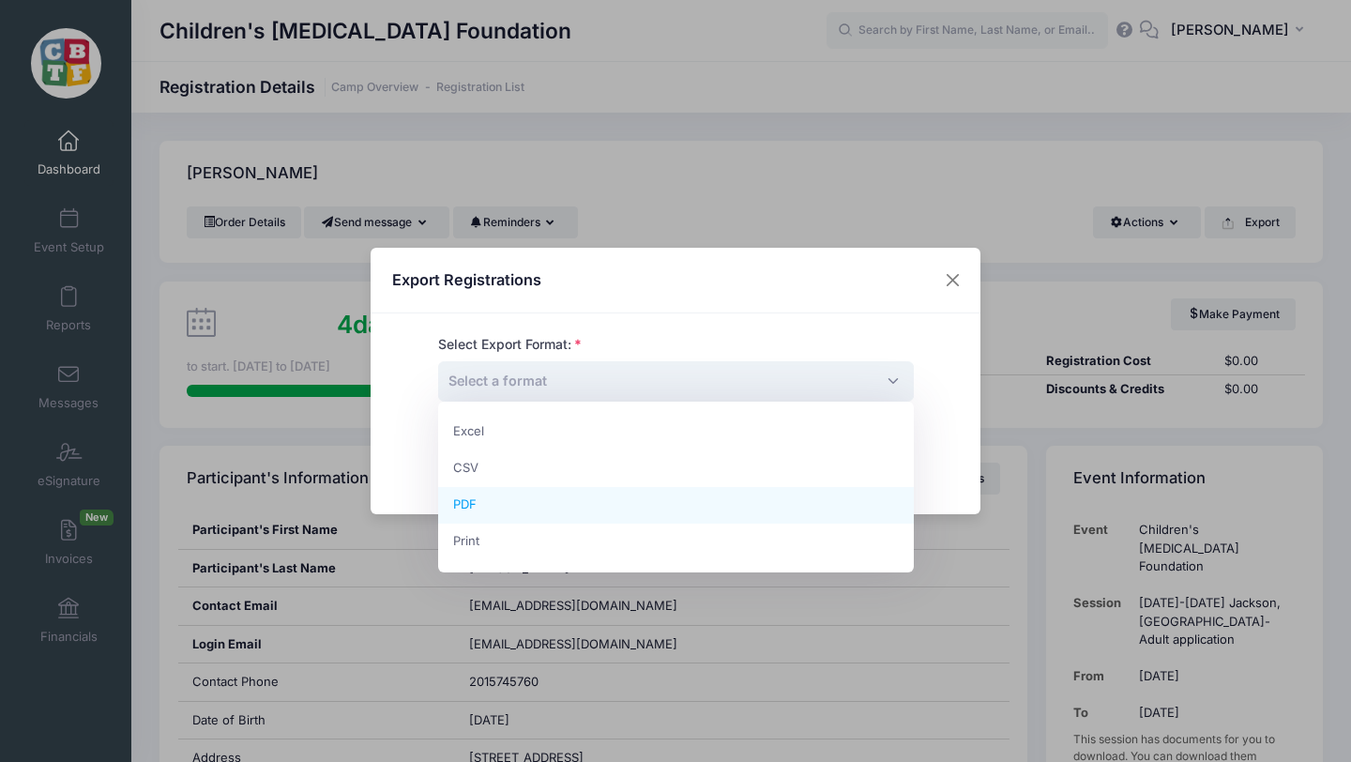
select select "pdf"
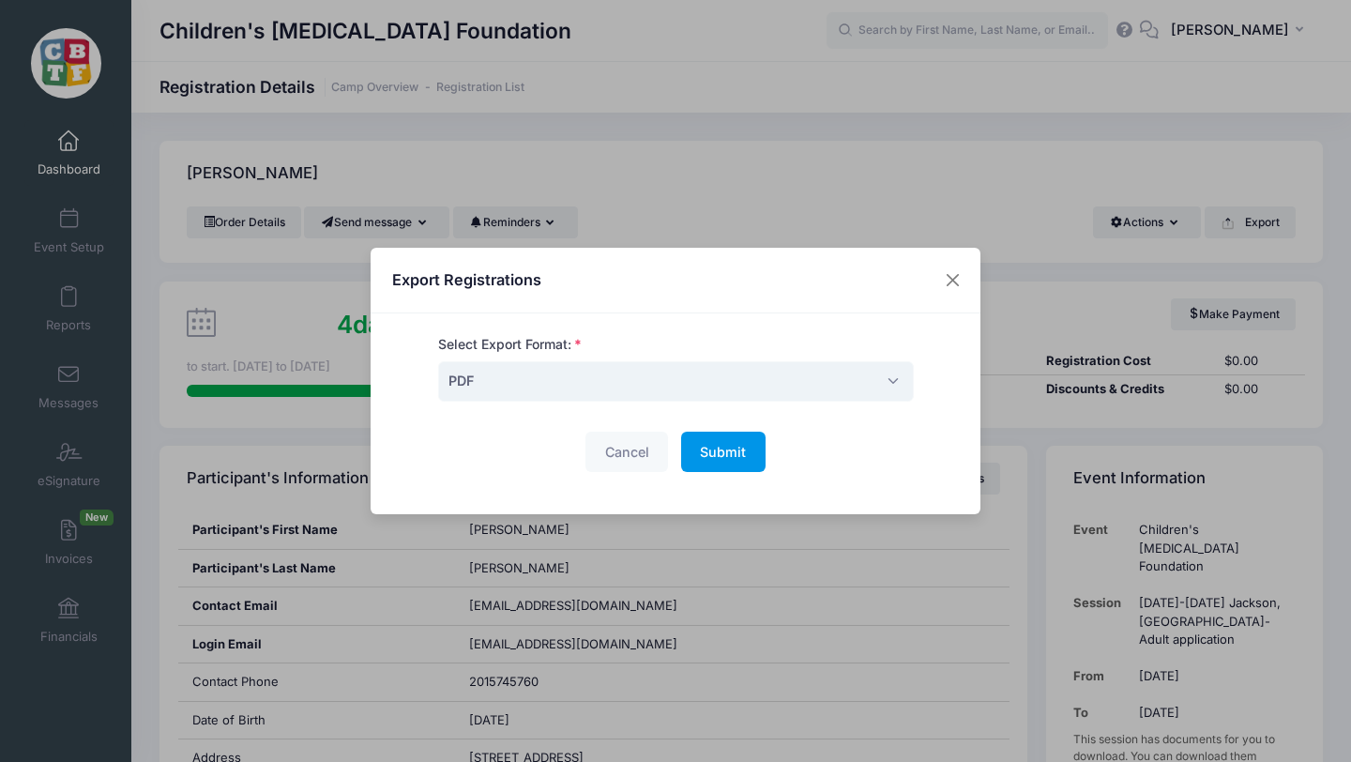
click at [730, 448] on span "Submit" at bounding box center [723, 452] width 46 height 16
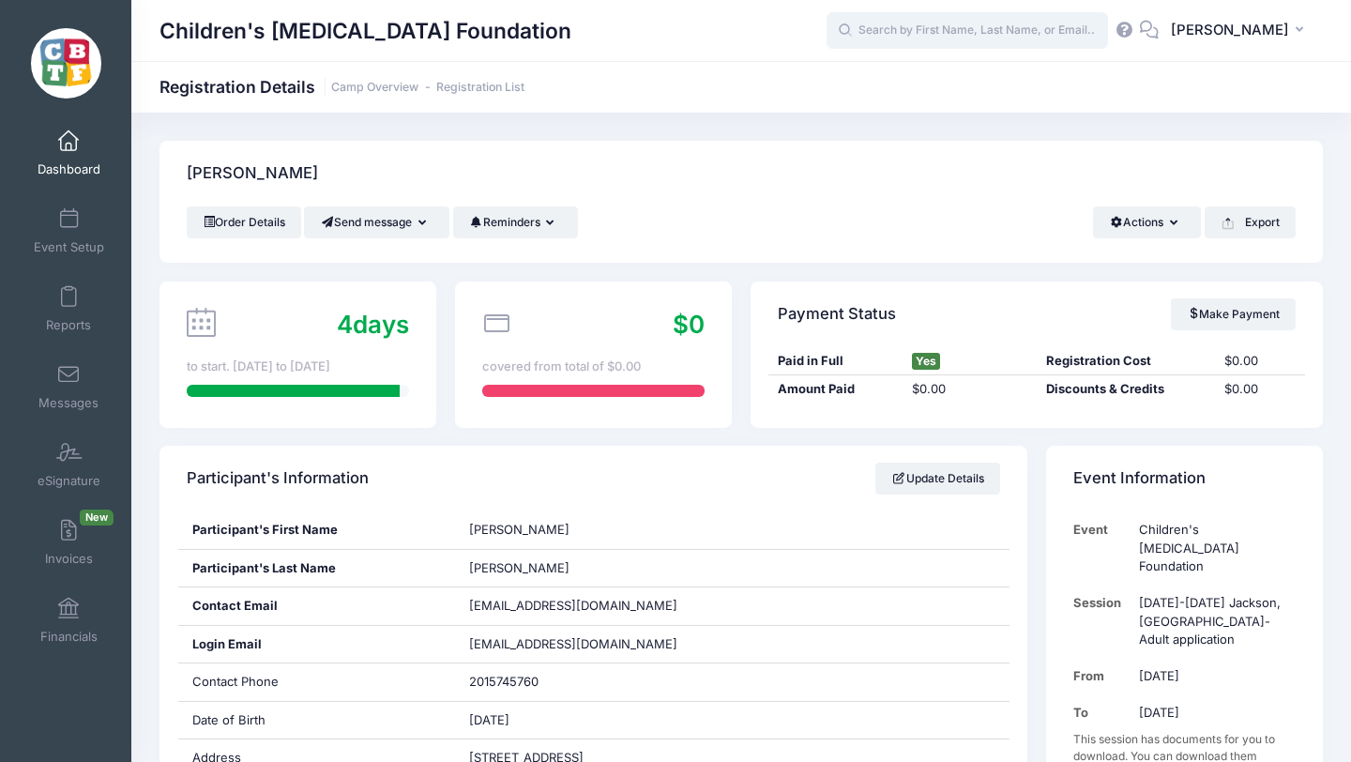
click at [1001, 32] on input "text" at bounding box center [967, 31] width 281 height 38
type input "b"
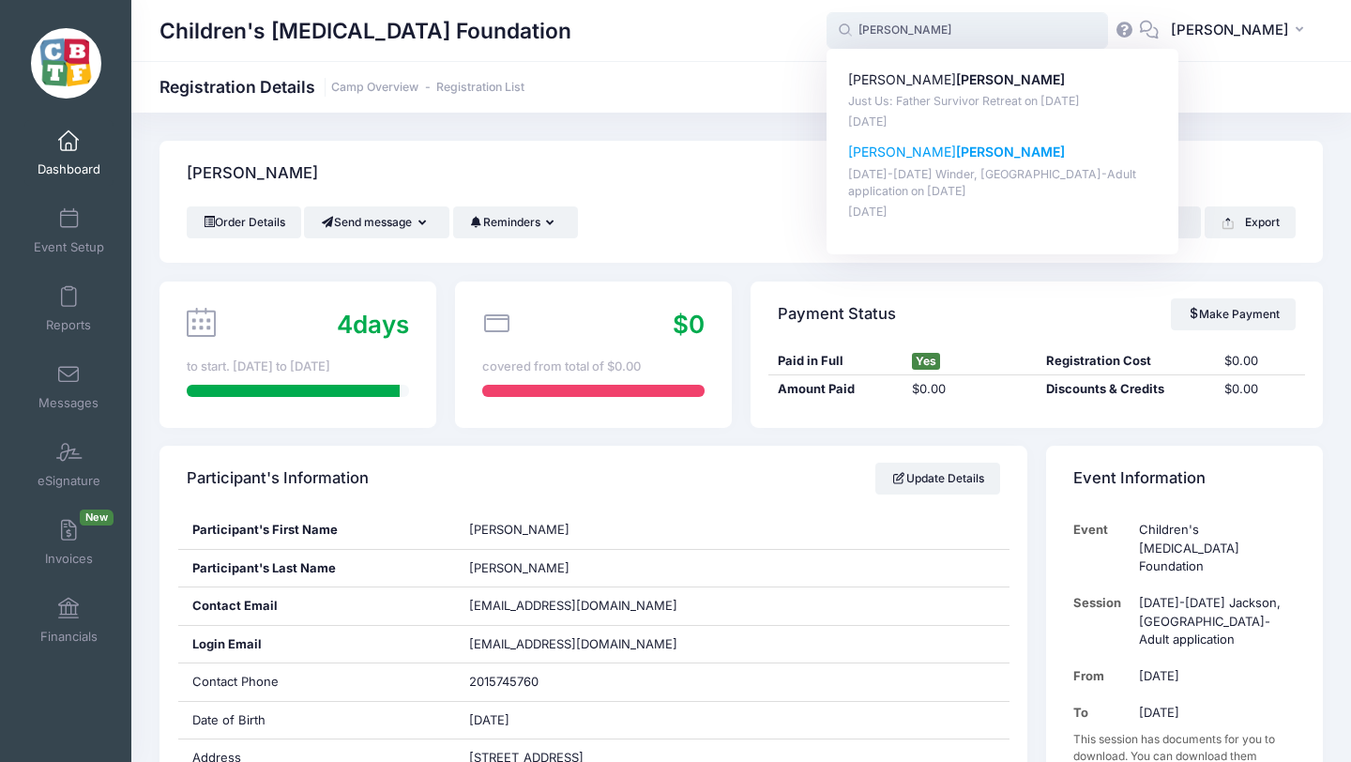
click at [938, 149] on p "William Fischer" at bounding box center [1003, 153] width 310 height 20
type input "William Fischer (July 13-18 Winder, GA-Adult application, Jul-13, 2025)"
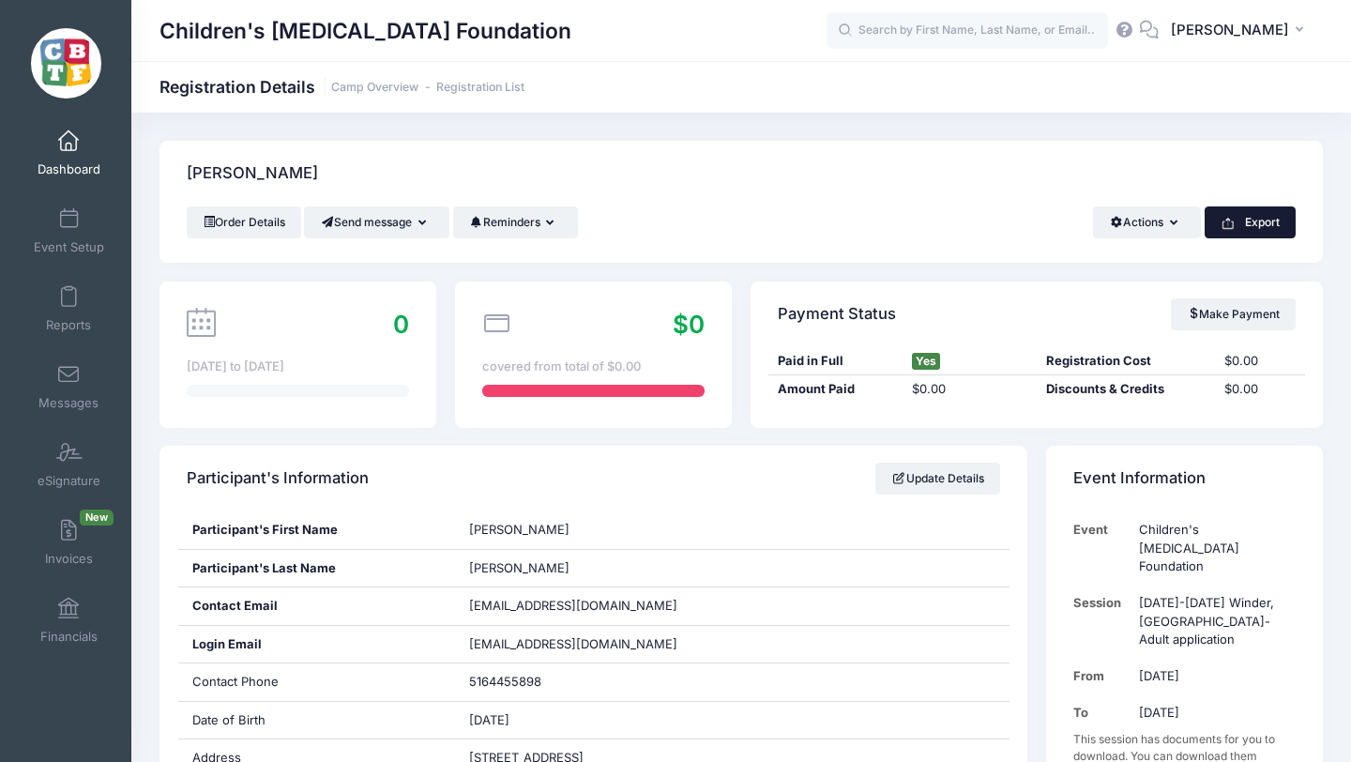
click at [1233, 219] on icon "button" at bounding box center [1228, 223] width 15 height 15
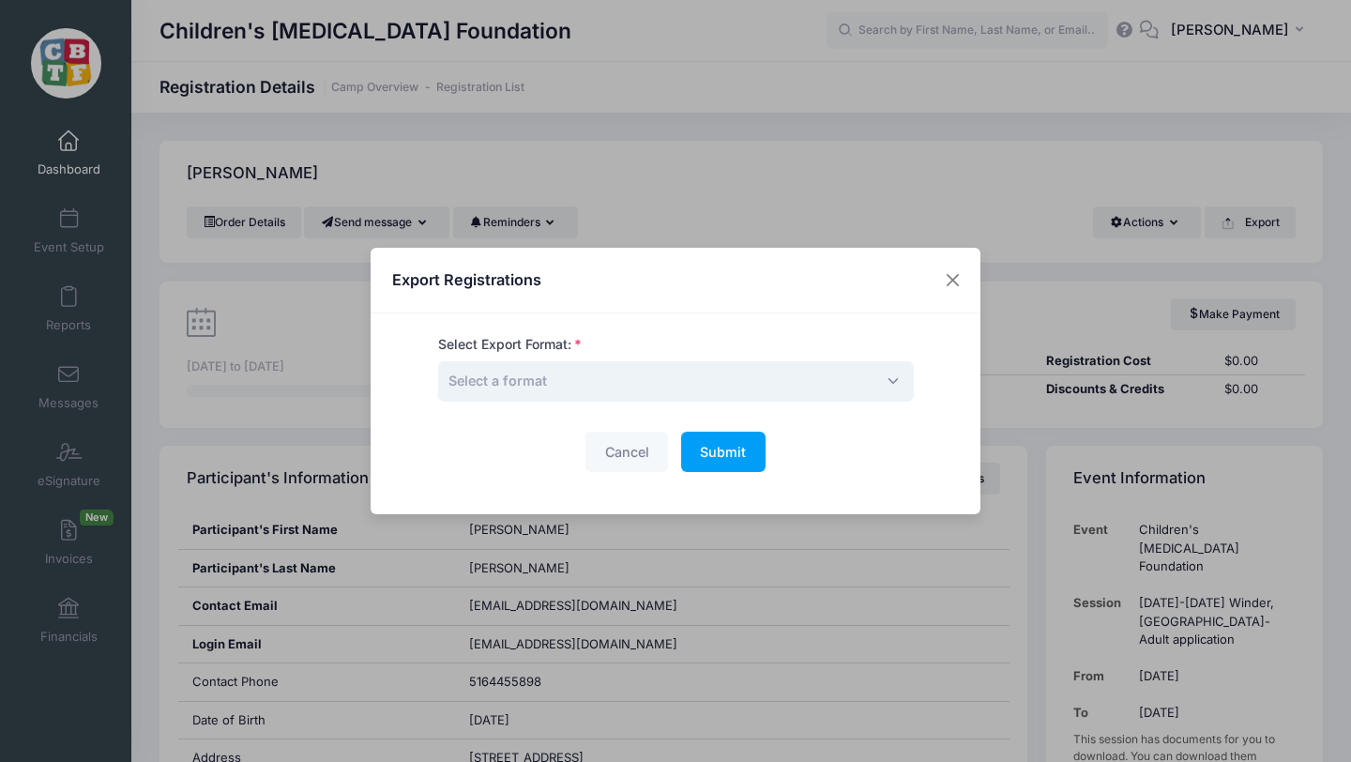
click at [685, 379] on span "Select a format" at bounding box center [676, 381] width 476 height 40
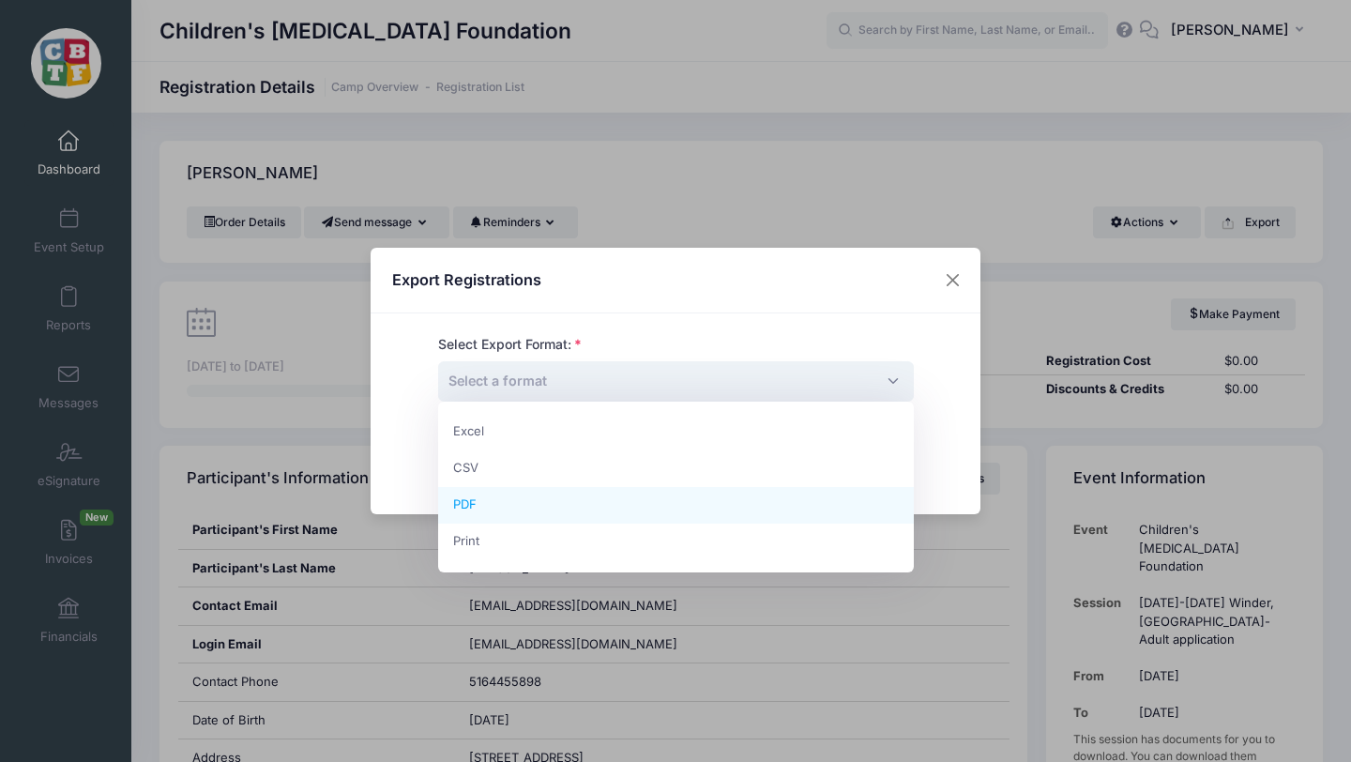
select select "pdf"
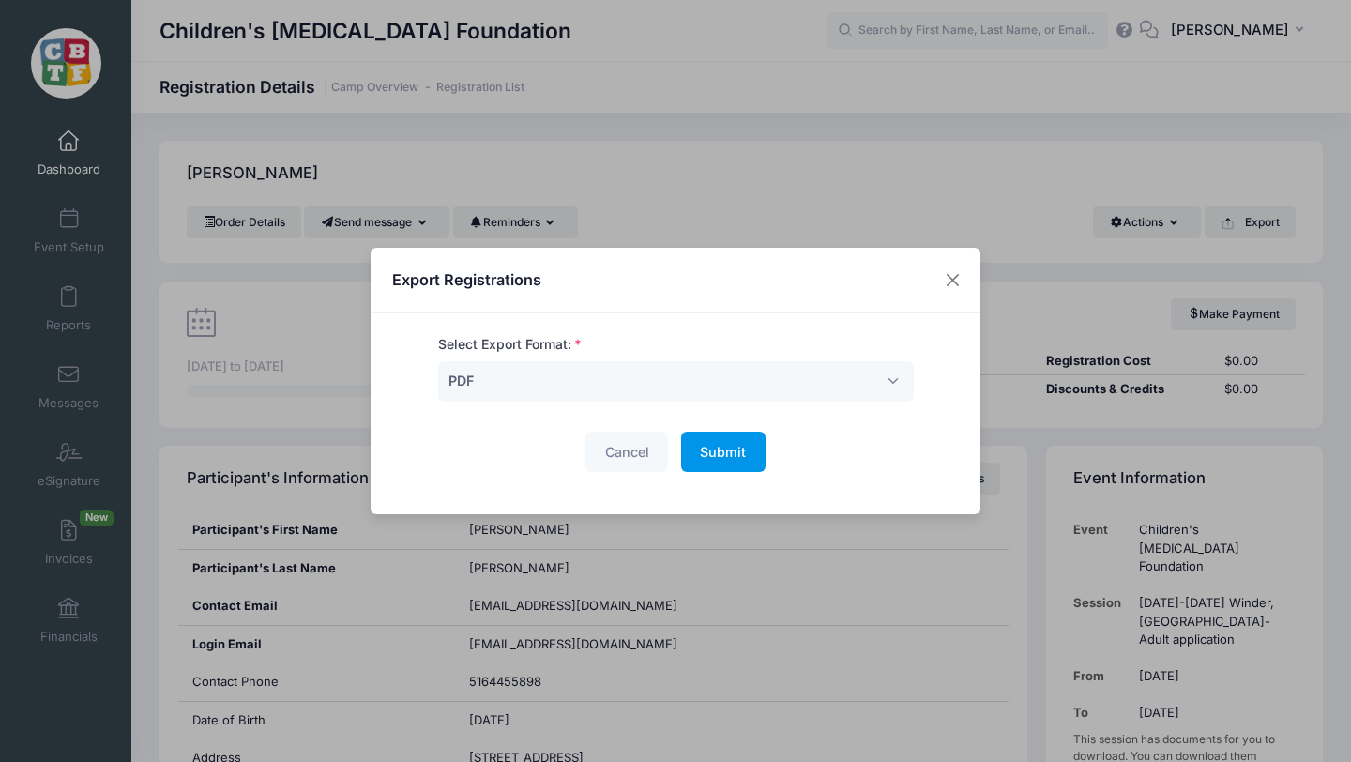
click at [717, 451] on span "Submit" at bounding box center [723, 452] width 46 height 16
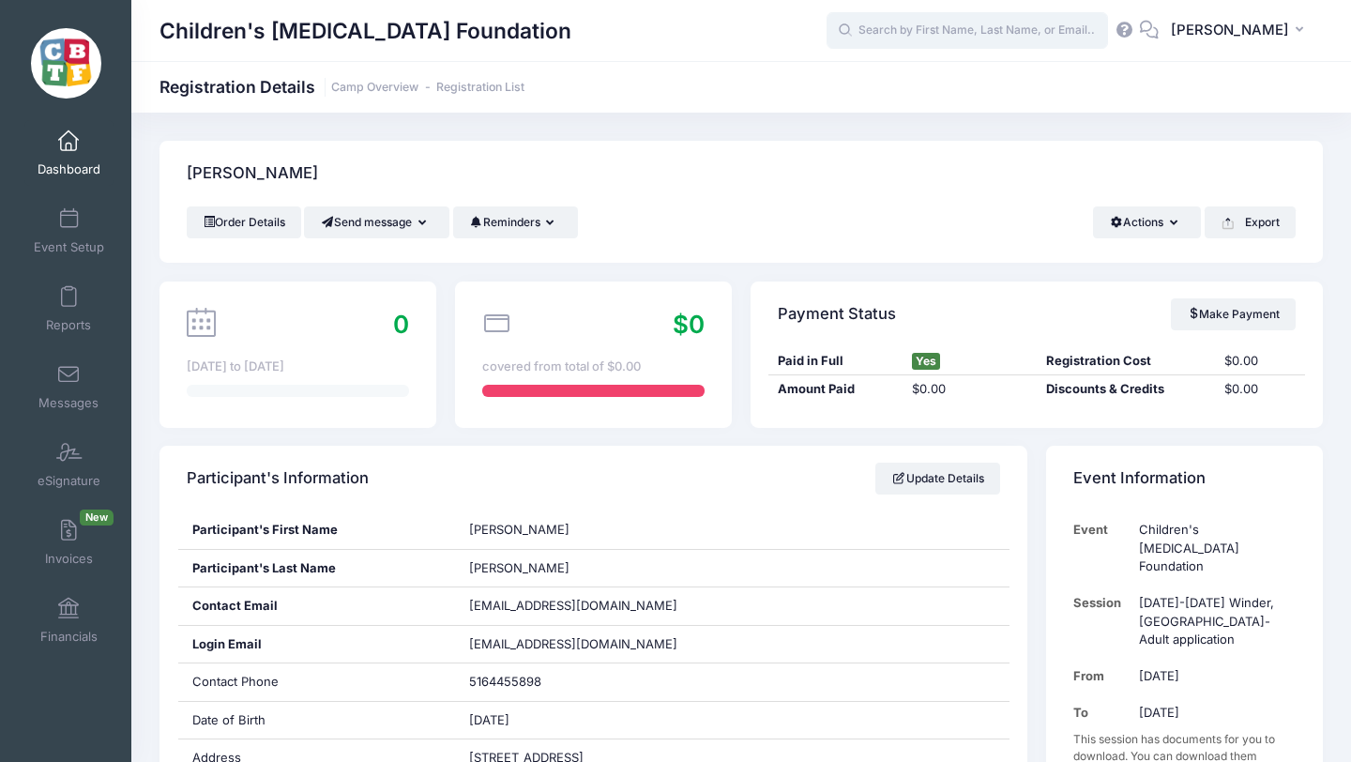
click at [1015, 35] on input "text" at bounding box center [967, 31] width 281 height 38
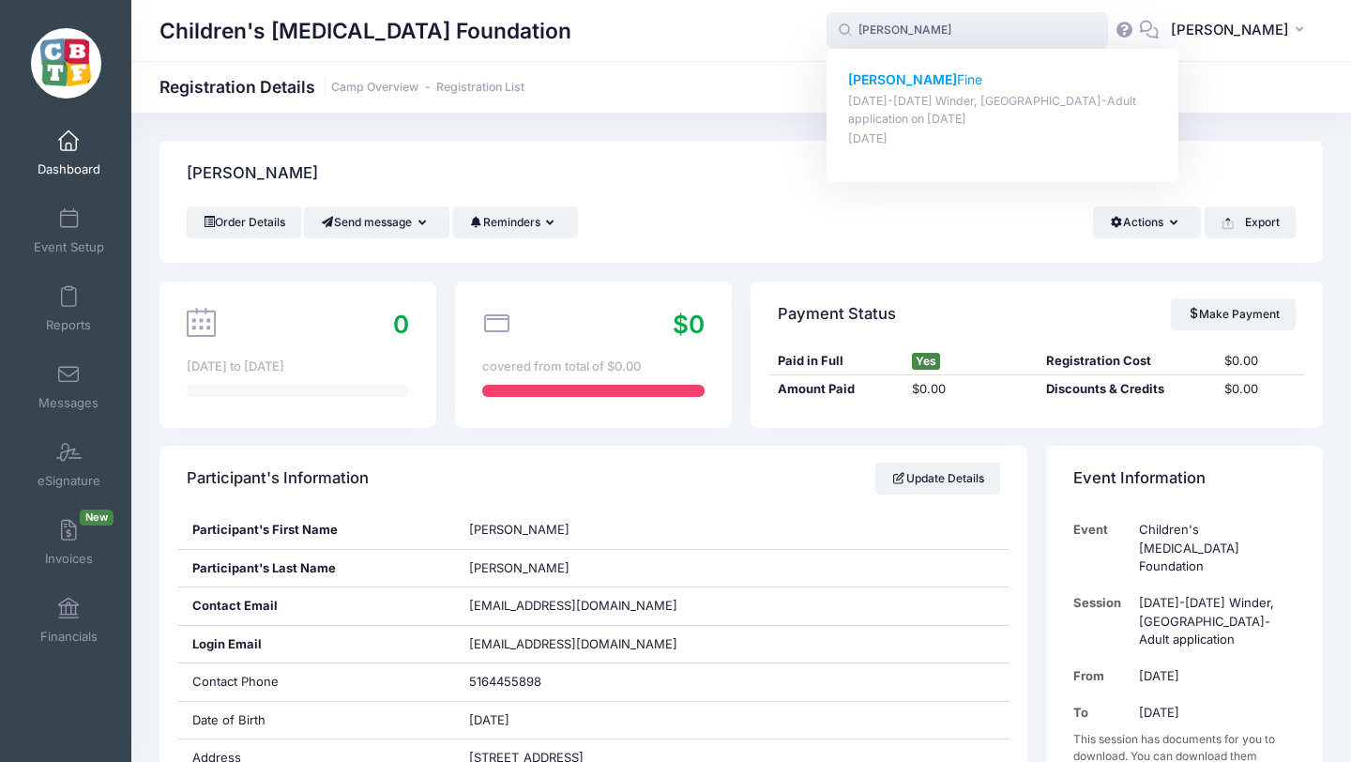
click at [944, 79] on strong "Marshall" at bounding box center [902, 79] width 109 height 16
type input "Marshall Fine (July 13-18 Winder, GA-Adult application, Jul-13, 2025)"
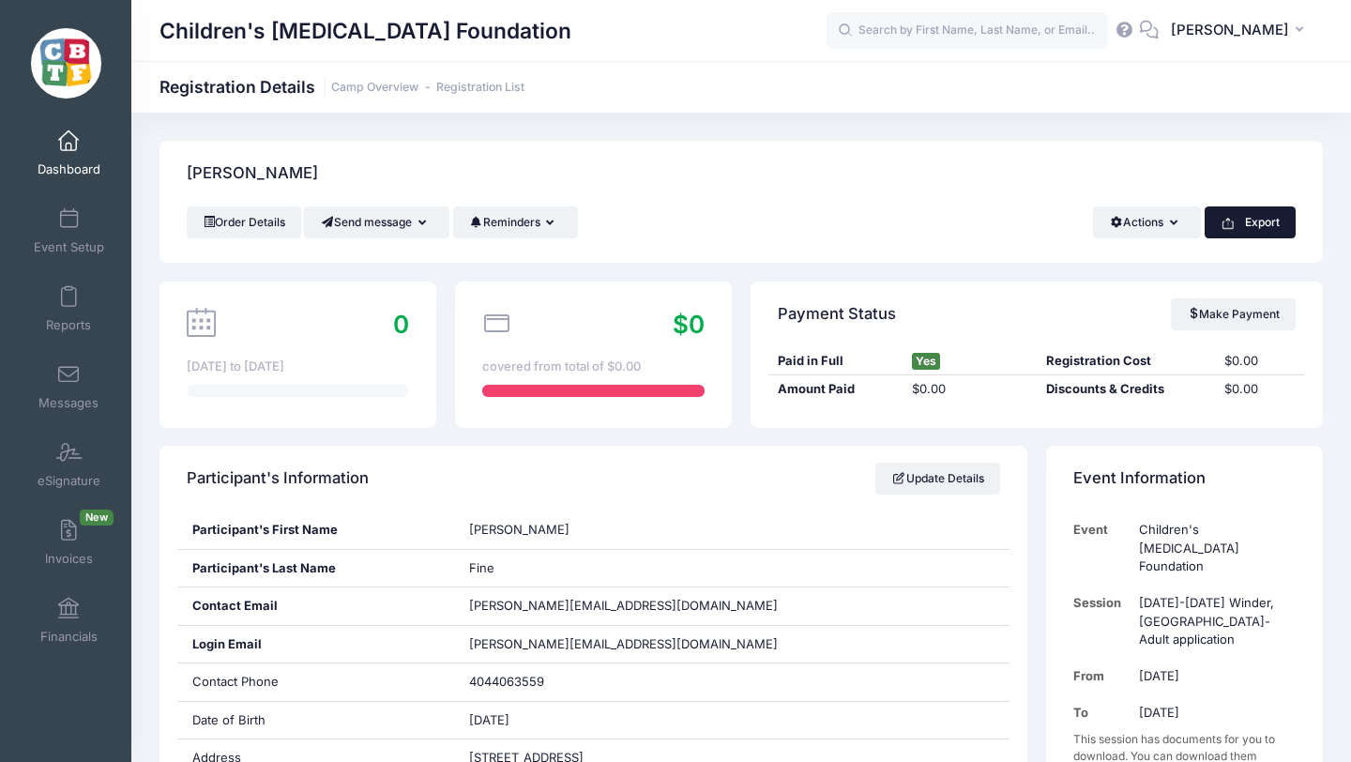
click at [1252, 217] on button "Export" at bounding box center [1250, 222] width 91 height 32
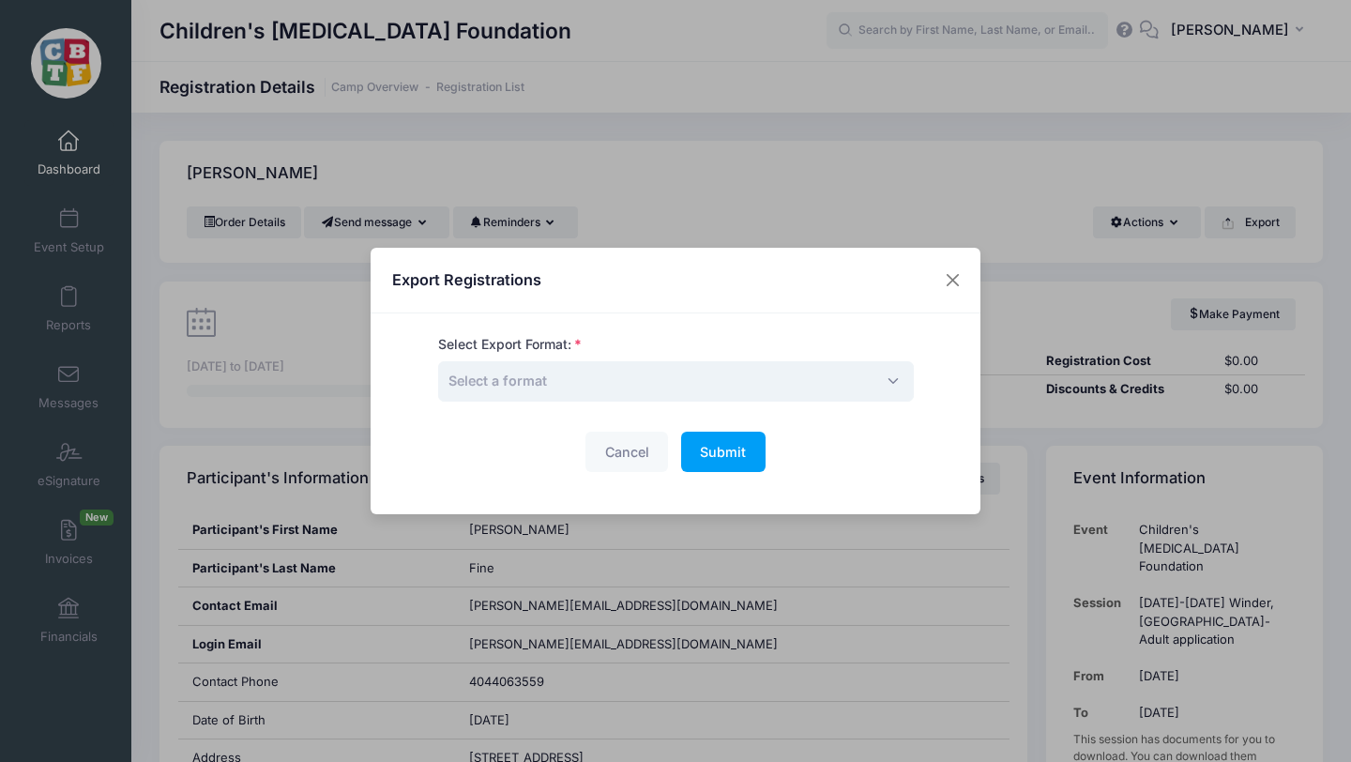
click at [646, 381] on span "Select a format" at bounding box center [676, 381] width 476 height 40
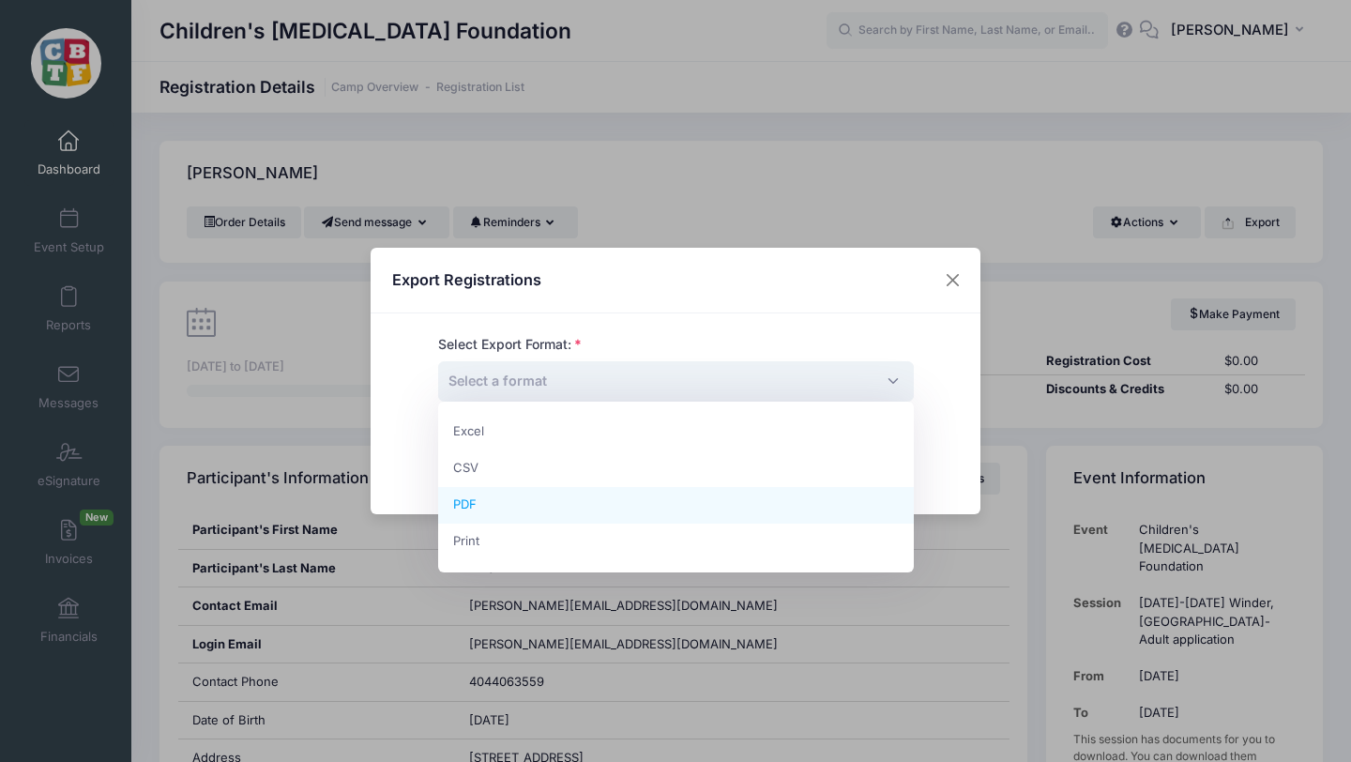
select select "pdf"
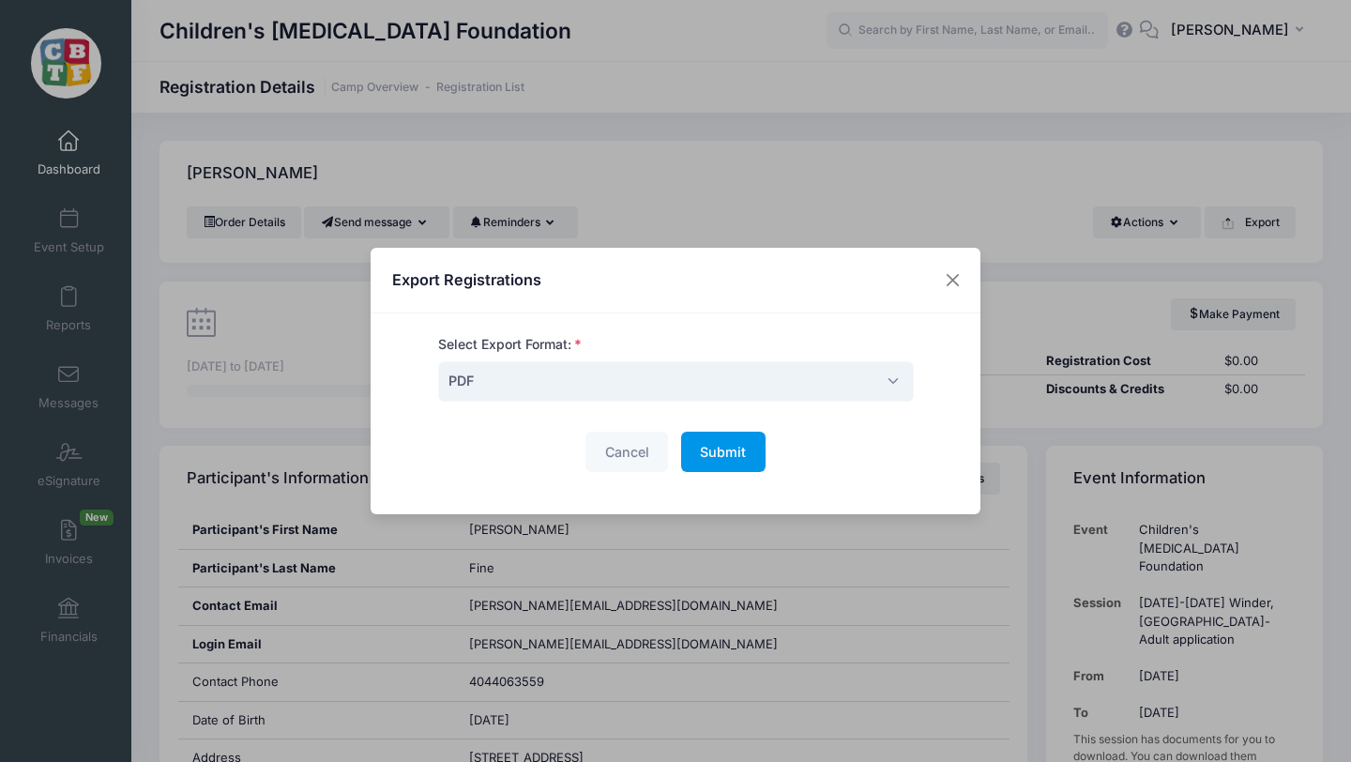
click at [720, 452] on span "Submit" at bounding box center [723, 452] width 46 height 16
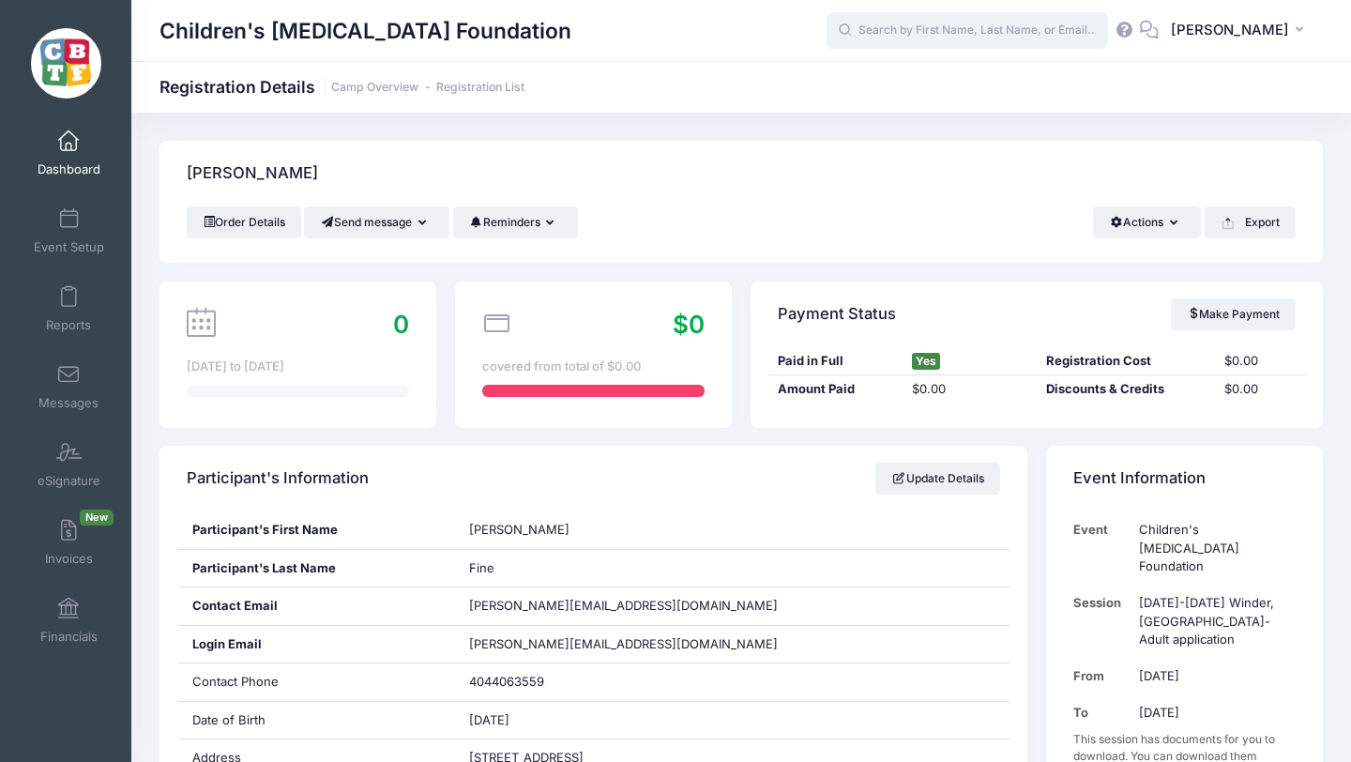
click at [981, 33] on input "text" at bounding box center [967, 31] width 281 height 38
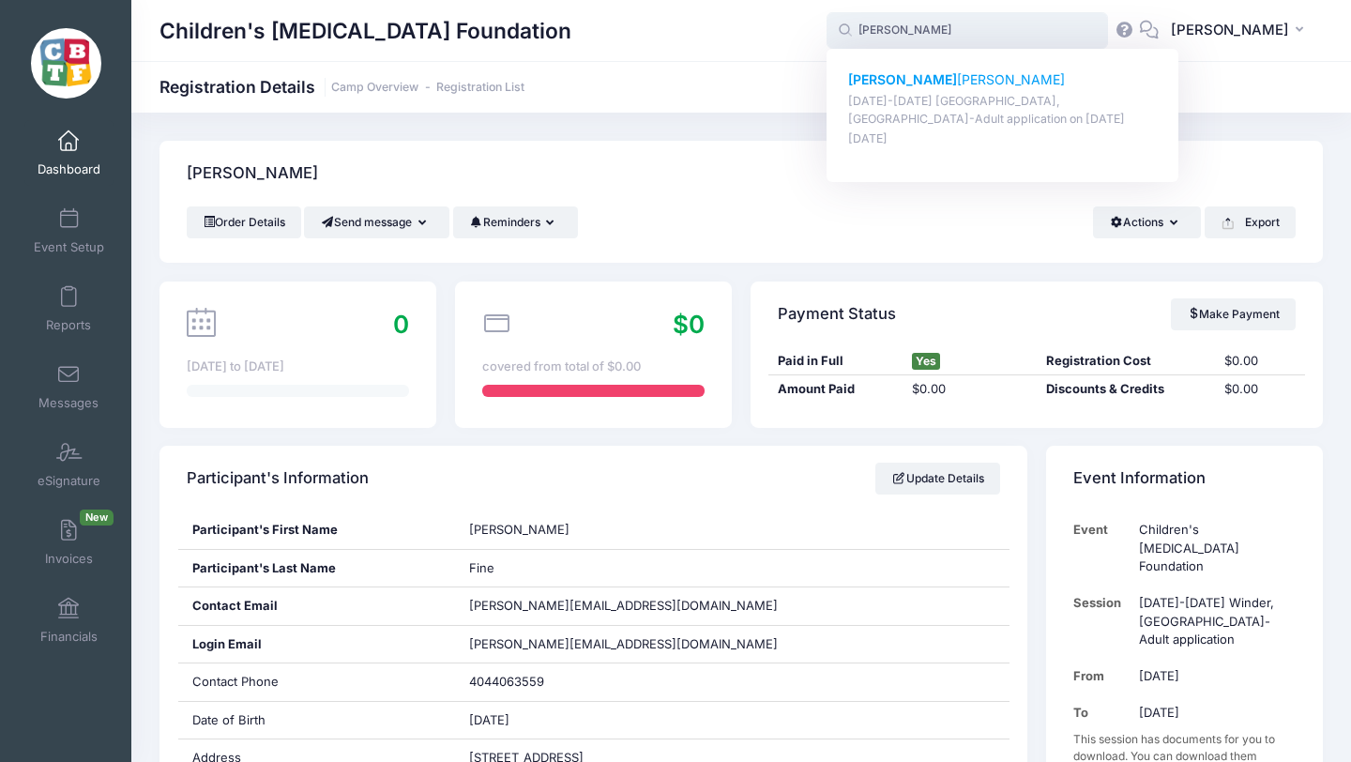
click at [957, 77] on p "Jeremiah McCarthy" at bounding box center [1003, 80] width 310 height 20
type input "Jeremiah McCarthy (July 6-9th Vashon Island, WA-Adult application, Jul-06, 2025)"
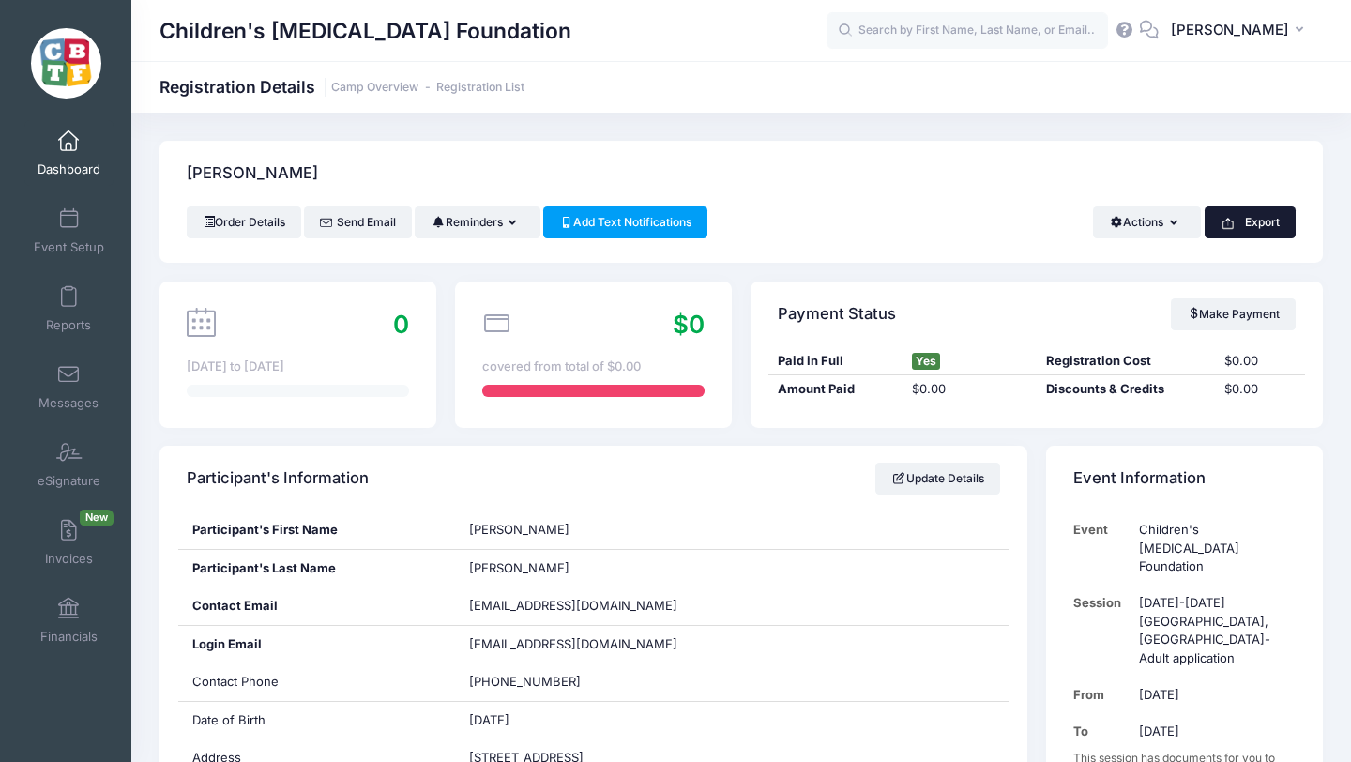
click at [1252, 223] on button "Export" at bounding box center [1250, 222] width 91 height 32
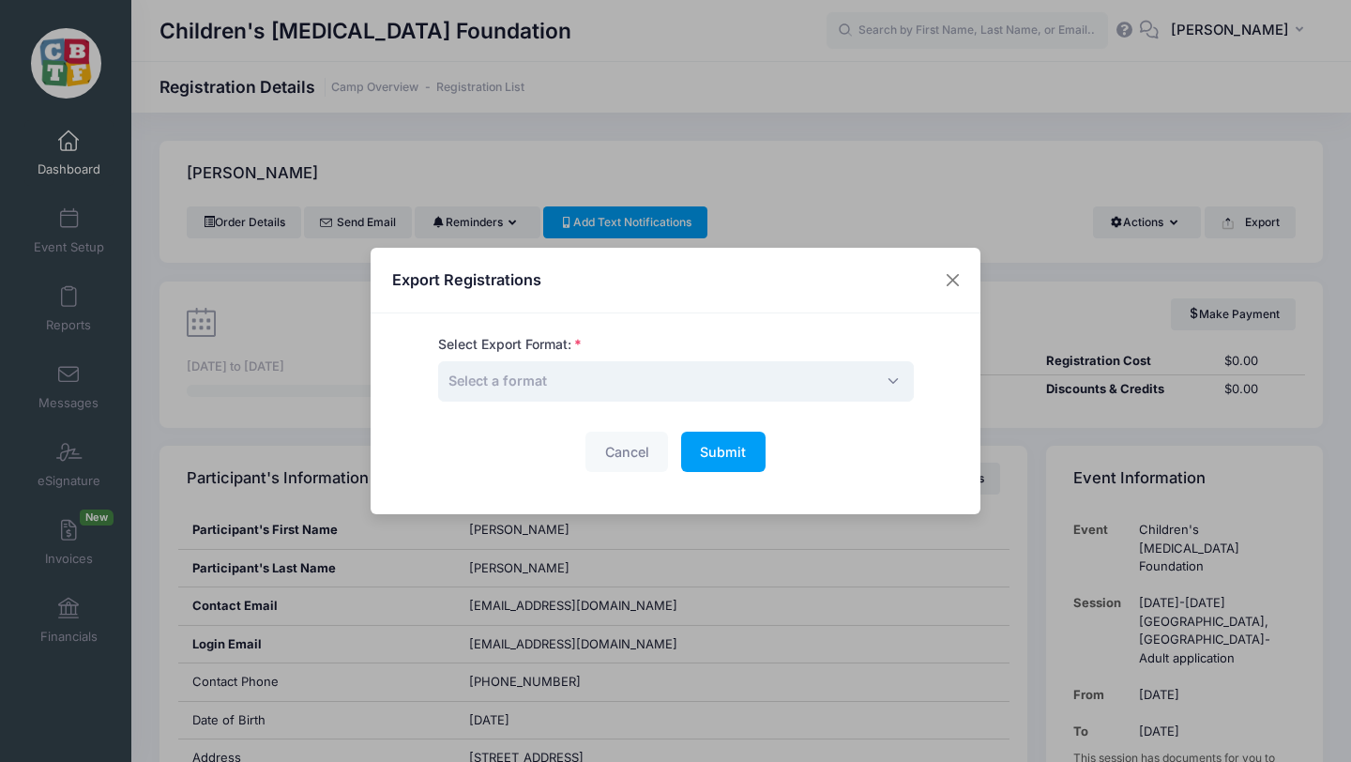
click at [708, 384] on span "Select a format" at bounding box center [676, 381] width 476 height 40
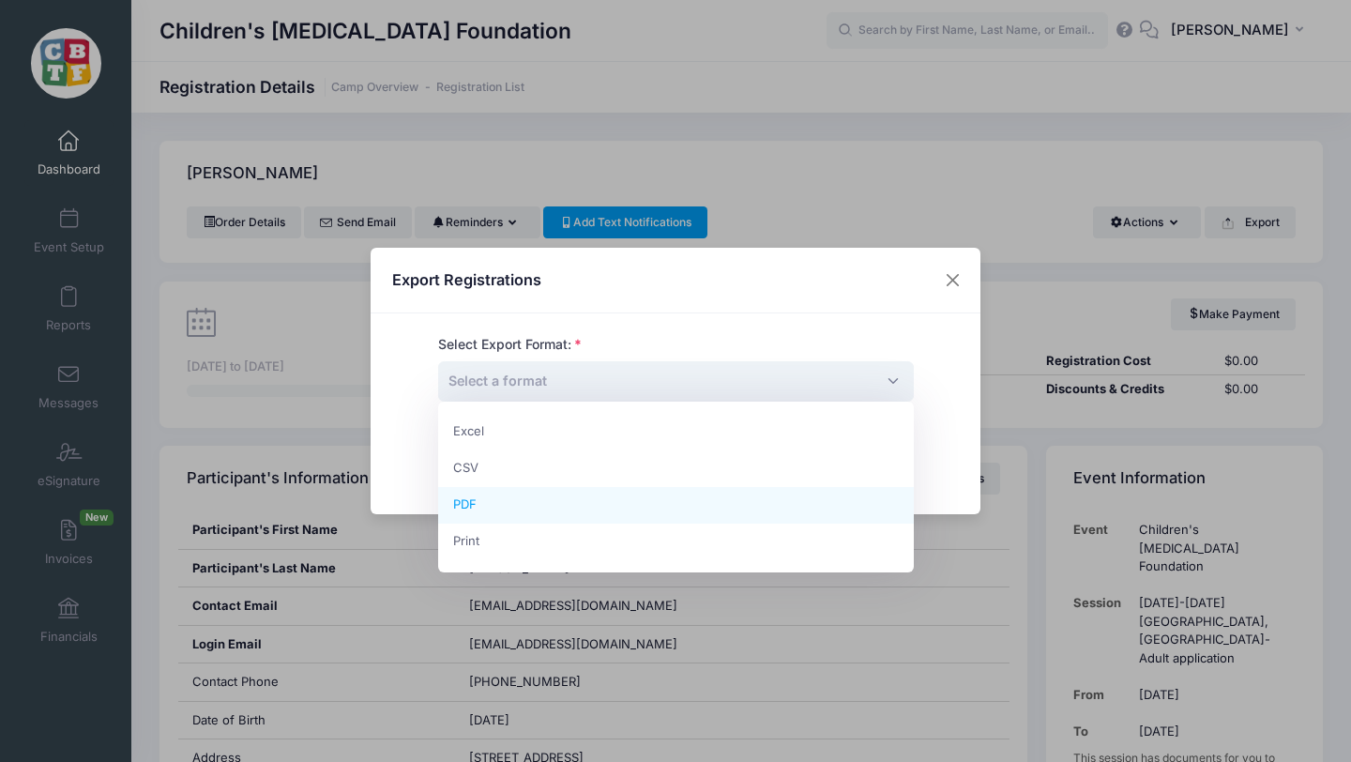
select select "pdf"
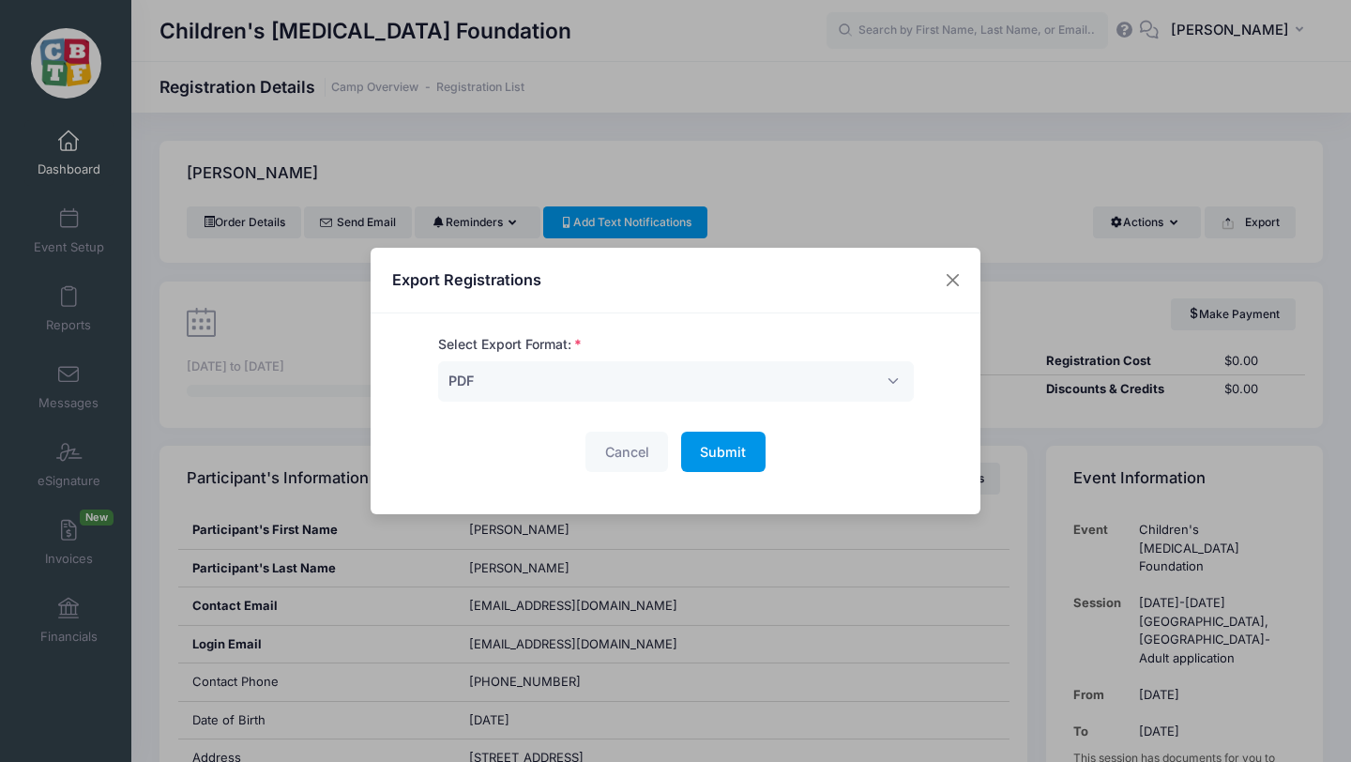
click at [725, 451] on span "Submit" at bounding box center [723, 452] width 46 height 16
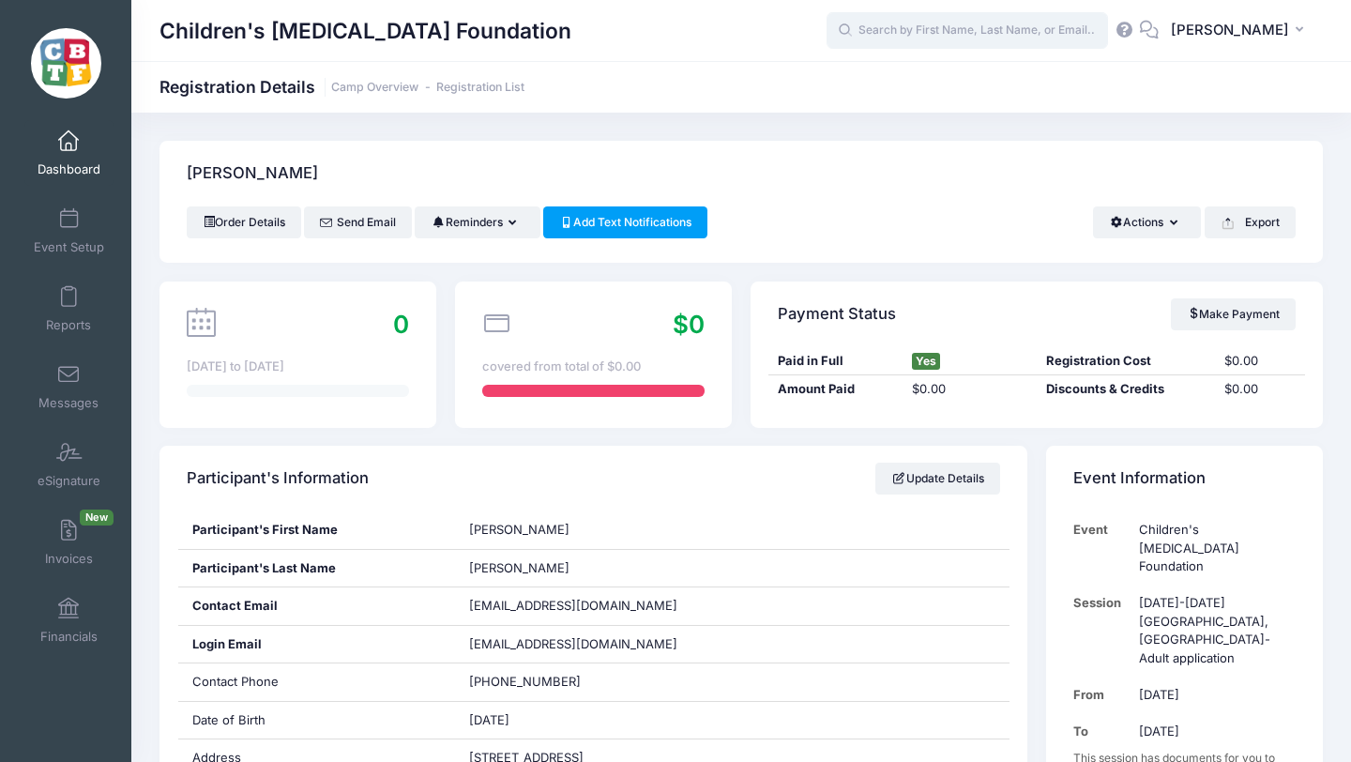
click at [999, 38] on input "text" at bounding box center [967, 31] width 281 height 38
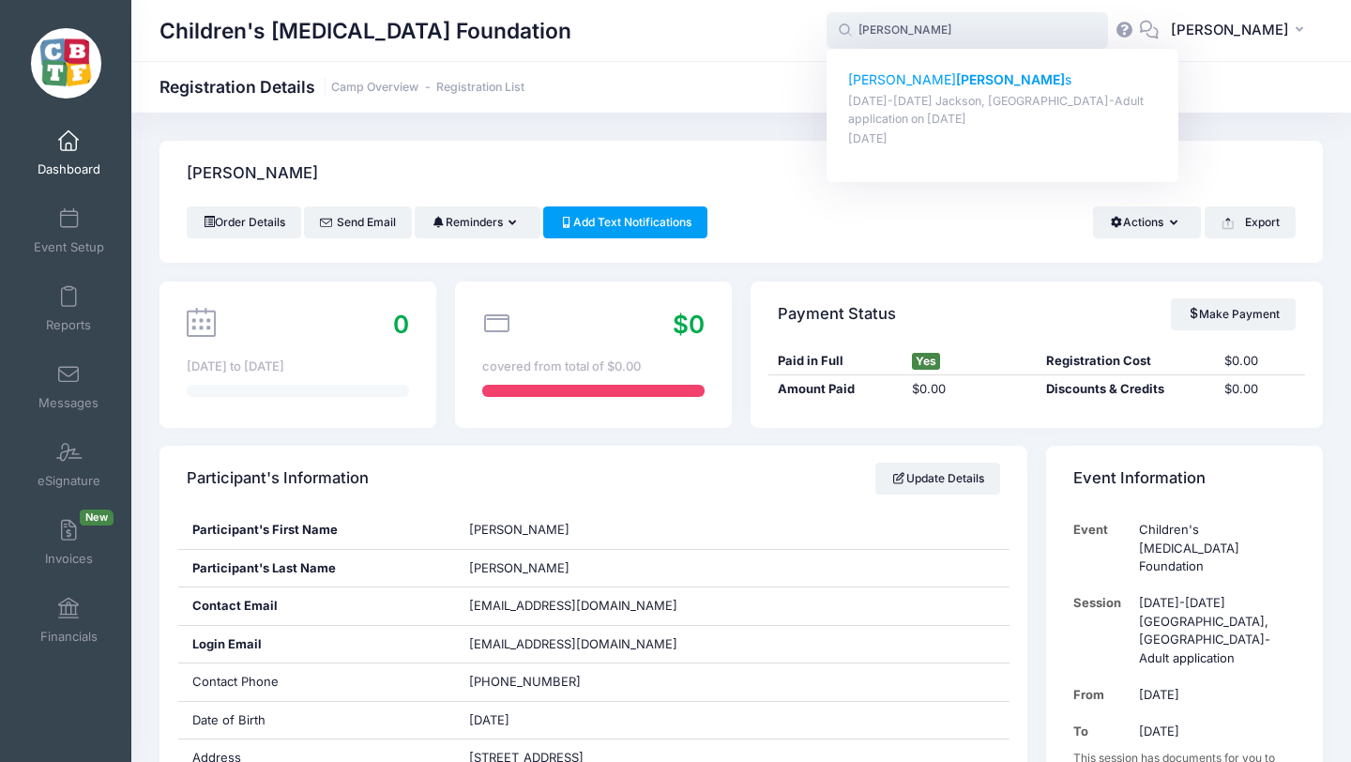
click at [956, 75] on strong "[PERSON_NAME]" at bounding box center [1010, 79] width 109 height 16
type input "[PERSON_NAME] ([DATE]-[DATE] [PERSON_NAME], [GEOGRAPHIC_DATA]-Adult application…"
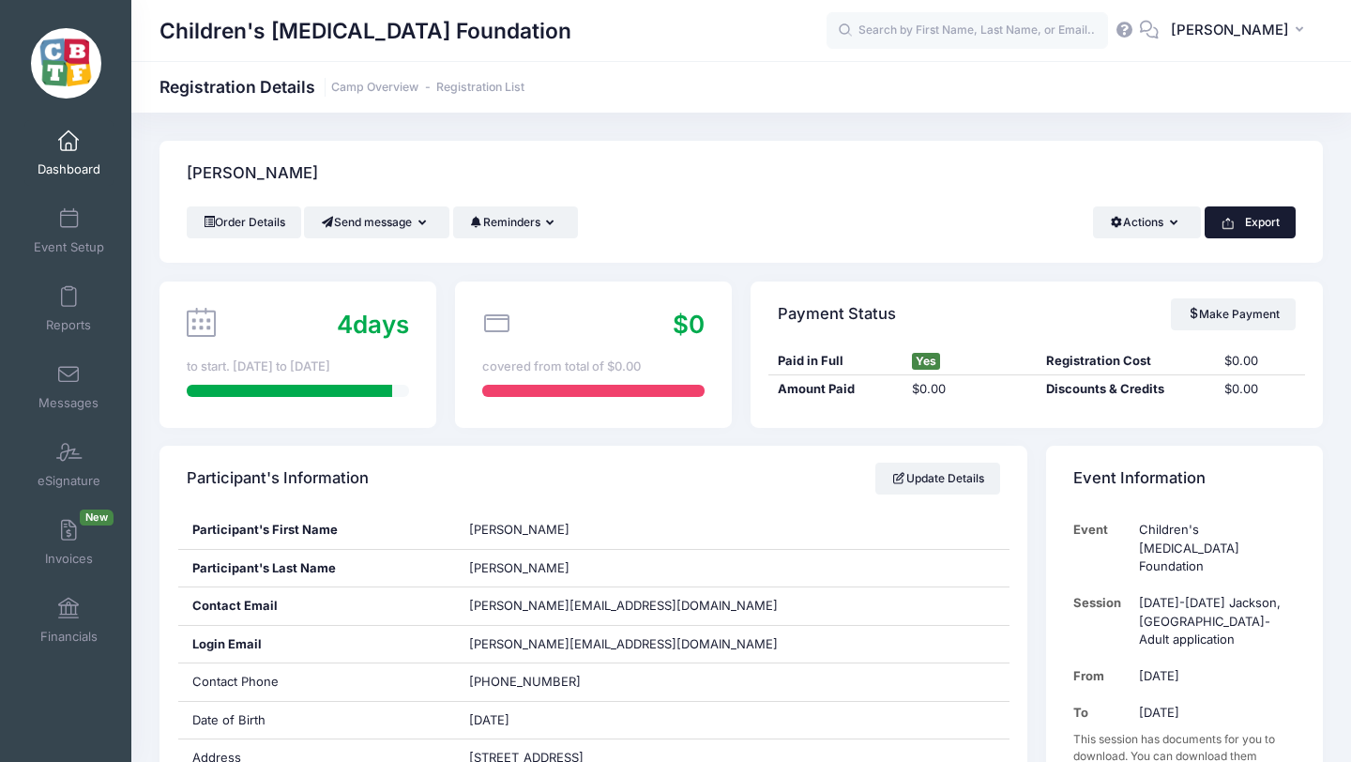
click at [1263, 229] on button "Export" at bounding box center [1250, 222] width 91 height 32
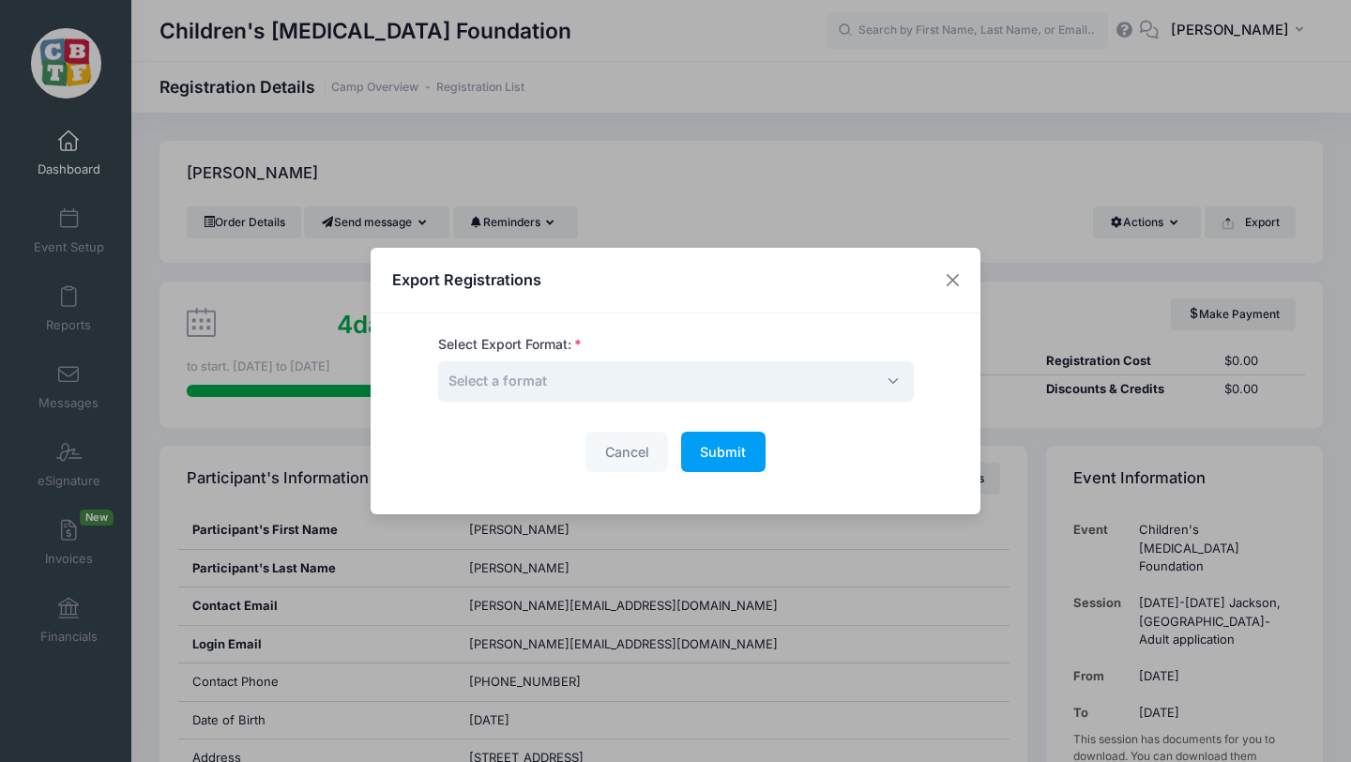
click at [696, 376] on span "Select a format" at bounding box center [676, 381] width 476 height 40
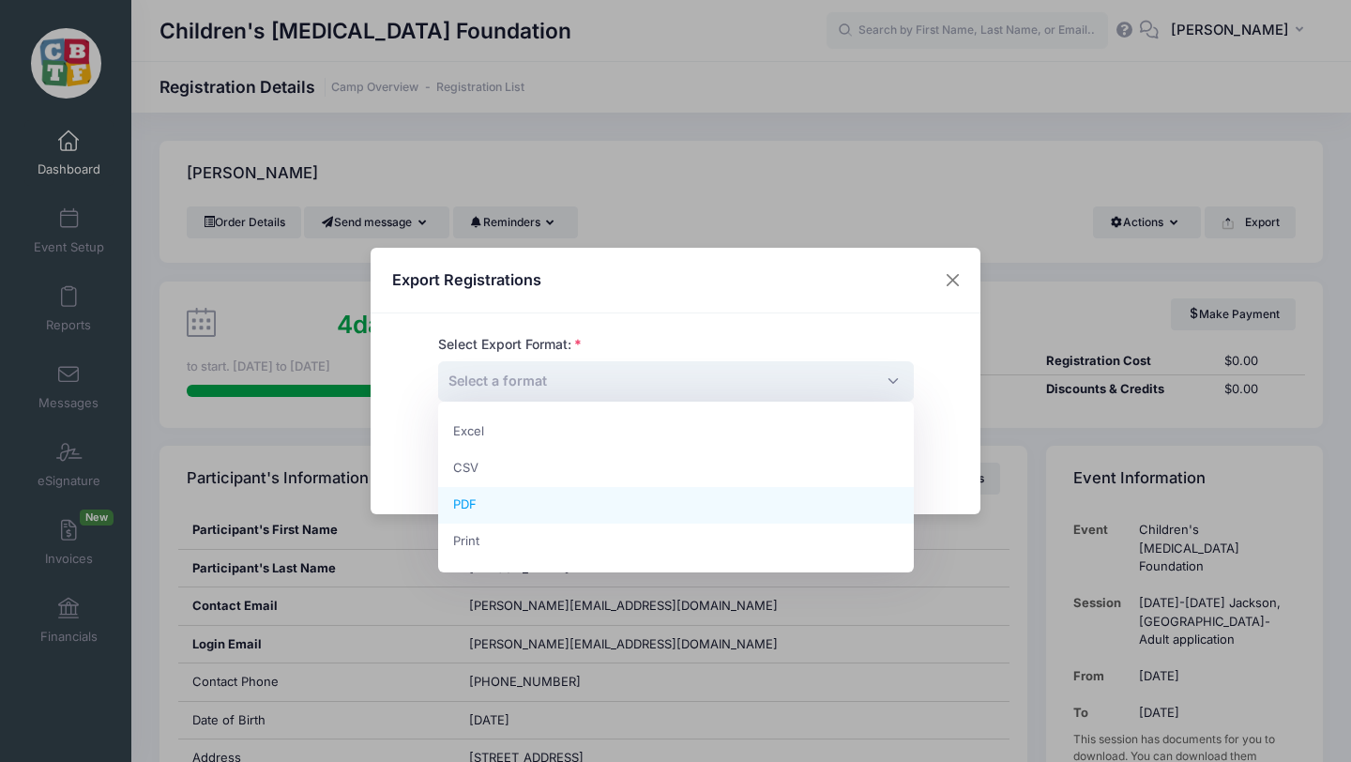
select select "pdf"
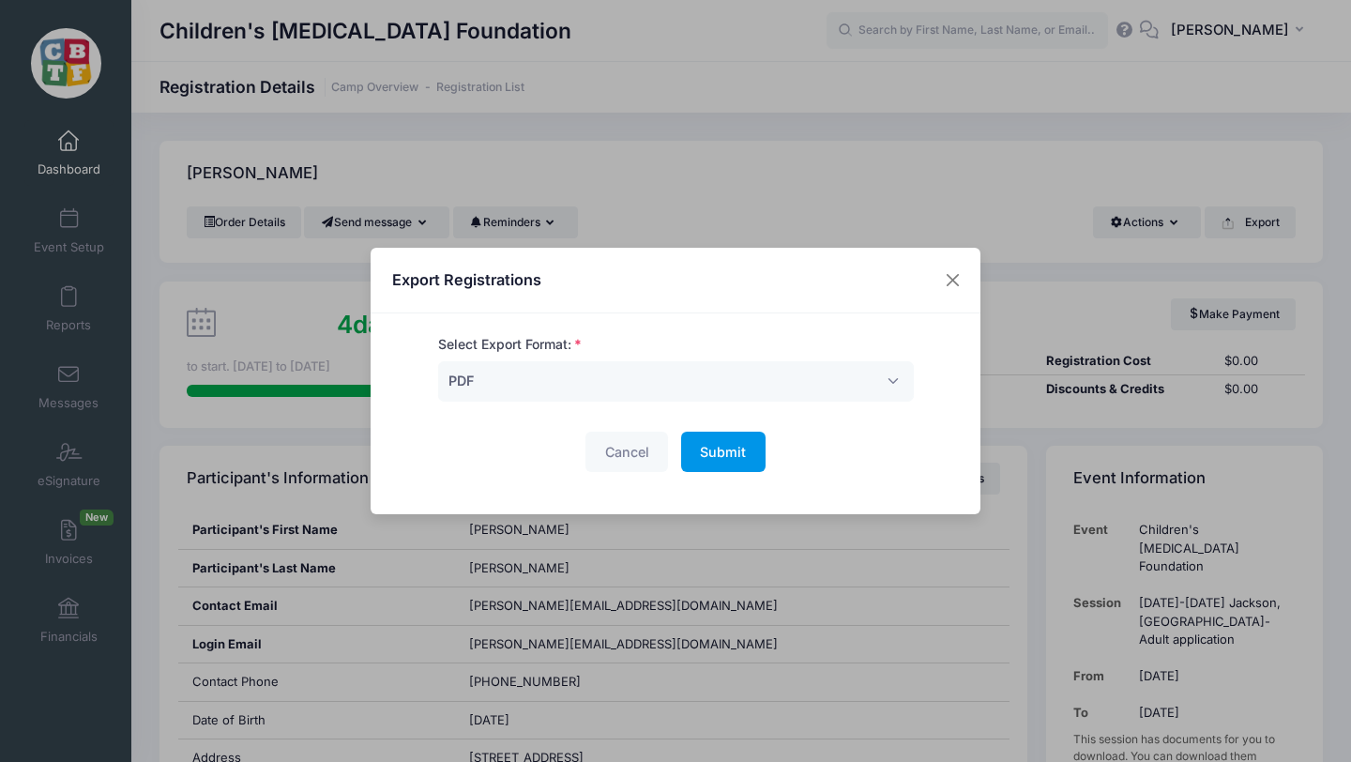
click at [730, 454] on span "Submit" at bounding box center [723, 452] width 46 height 16
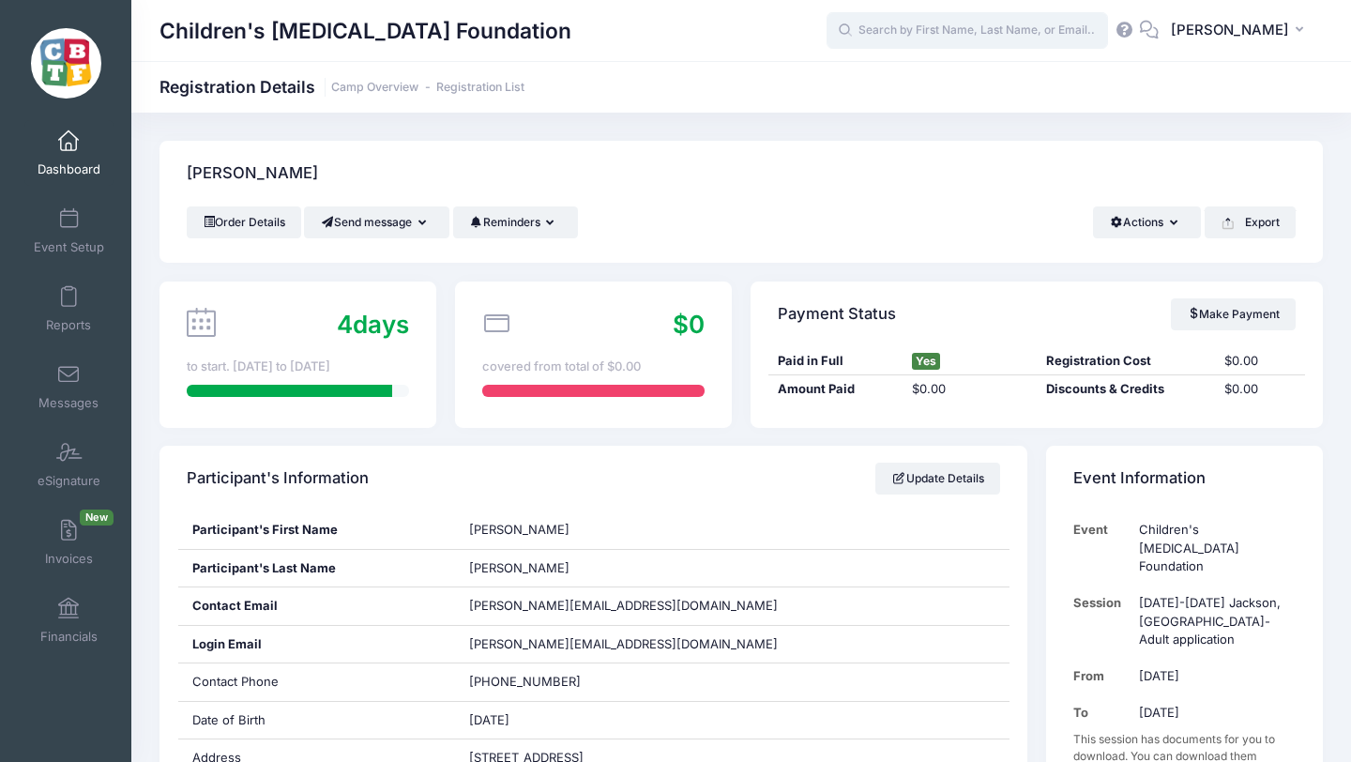
click at [954, 28] on input "text" at bounding box center [967, 31] width 281 height 38
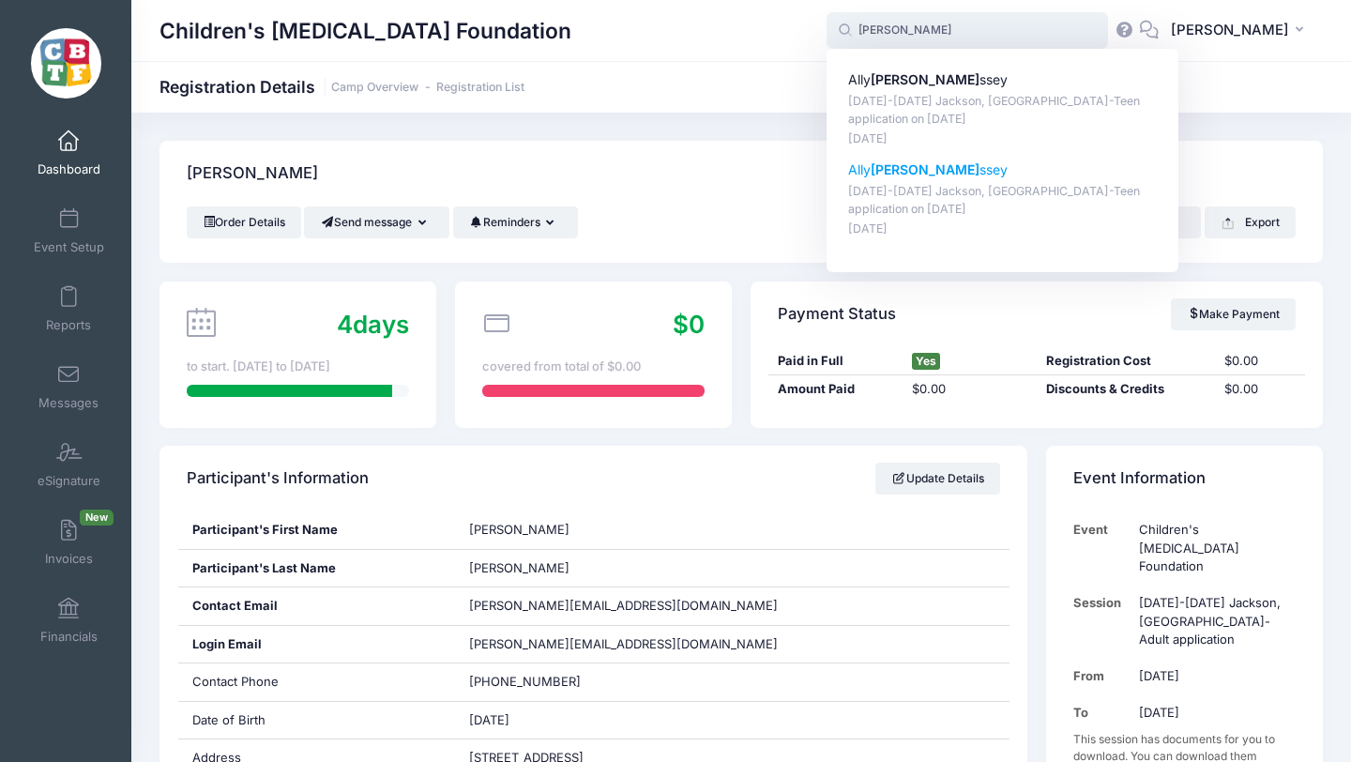
click at [956, 171] on strong "Henne" at bounding box center [925, 169] width 109 height 16
type input "Ally Hennessey (August 18-23 Jackson, MI-Teen application, Aug-18, 2025)"
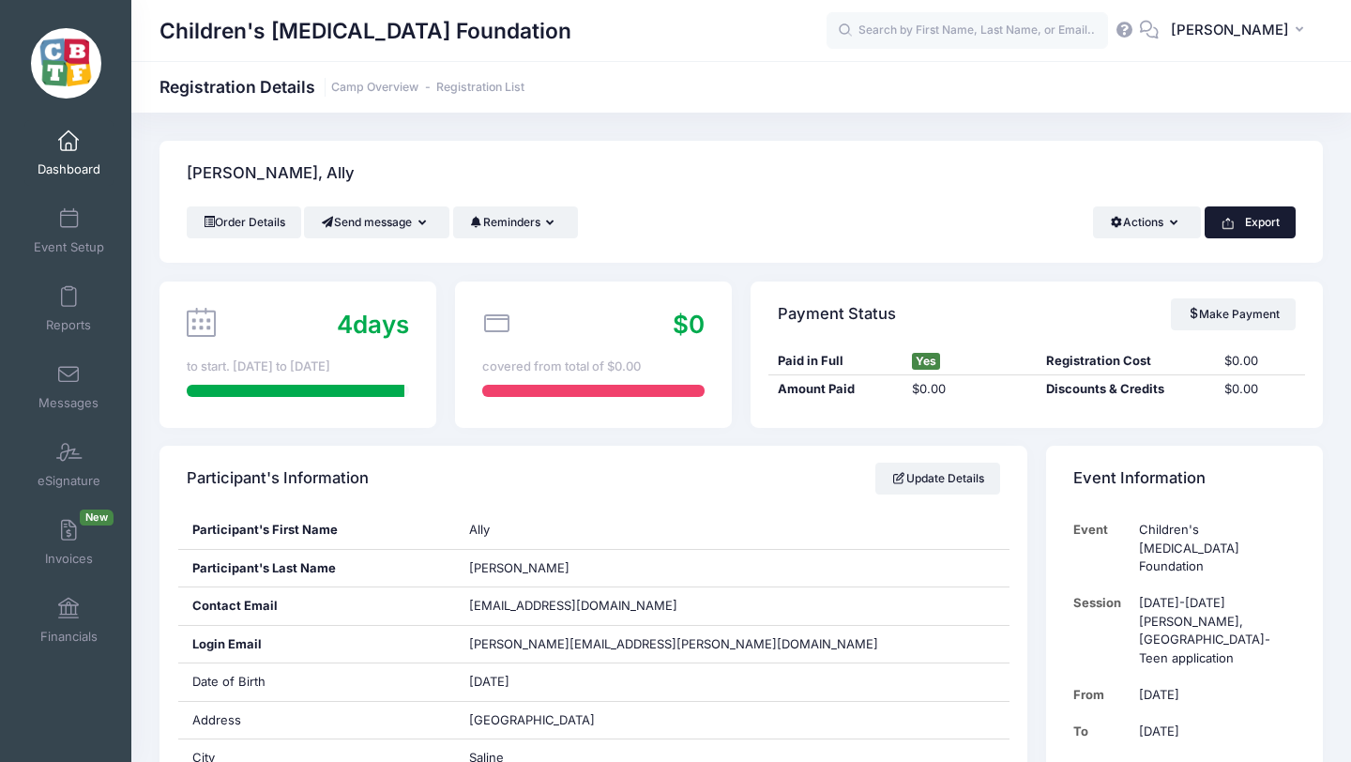
click at [1245, 223] on button "Export" at bounding box center [1250, 222] width 91 height 32
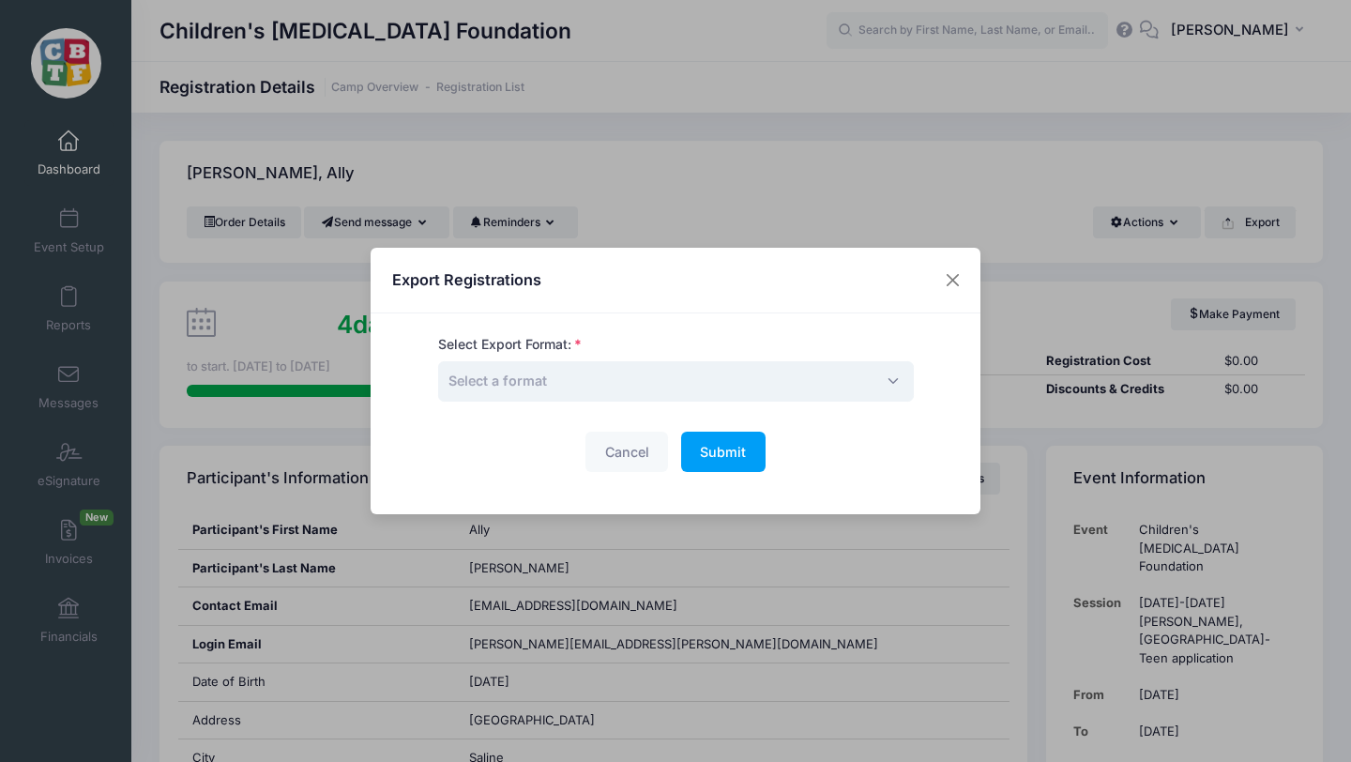
click at [685, 373] on span "Select a format" at bounding box center [676, 381] width 476 height 40
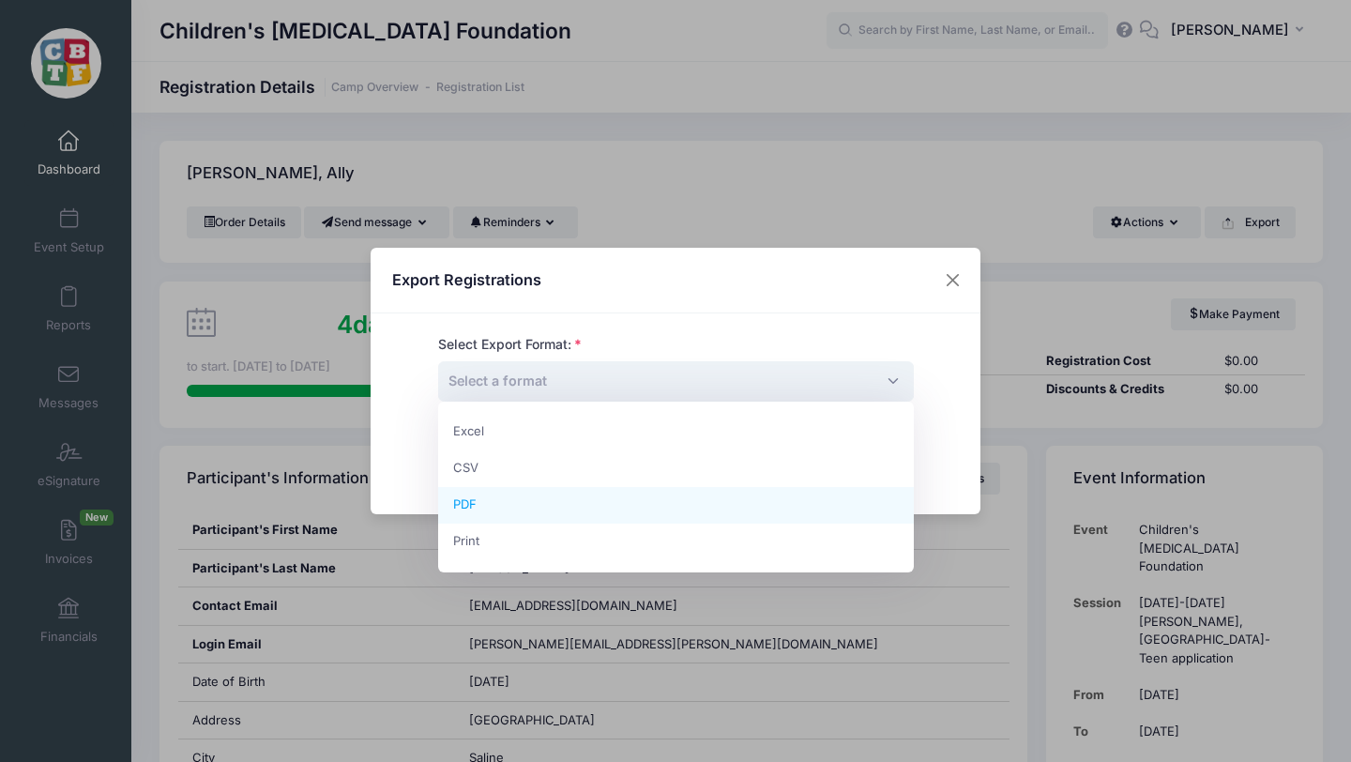
select select "pdf"
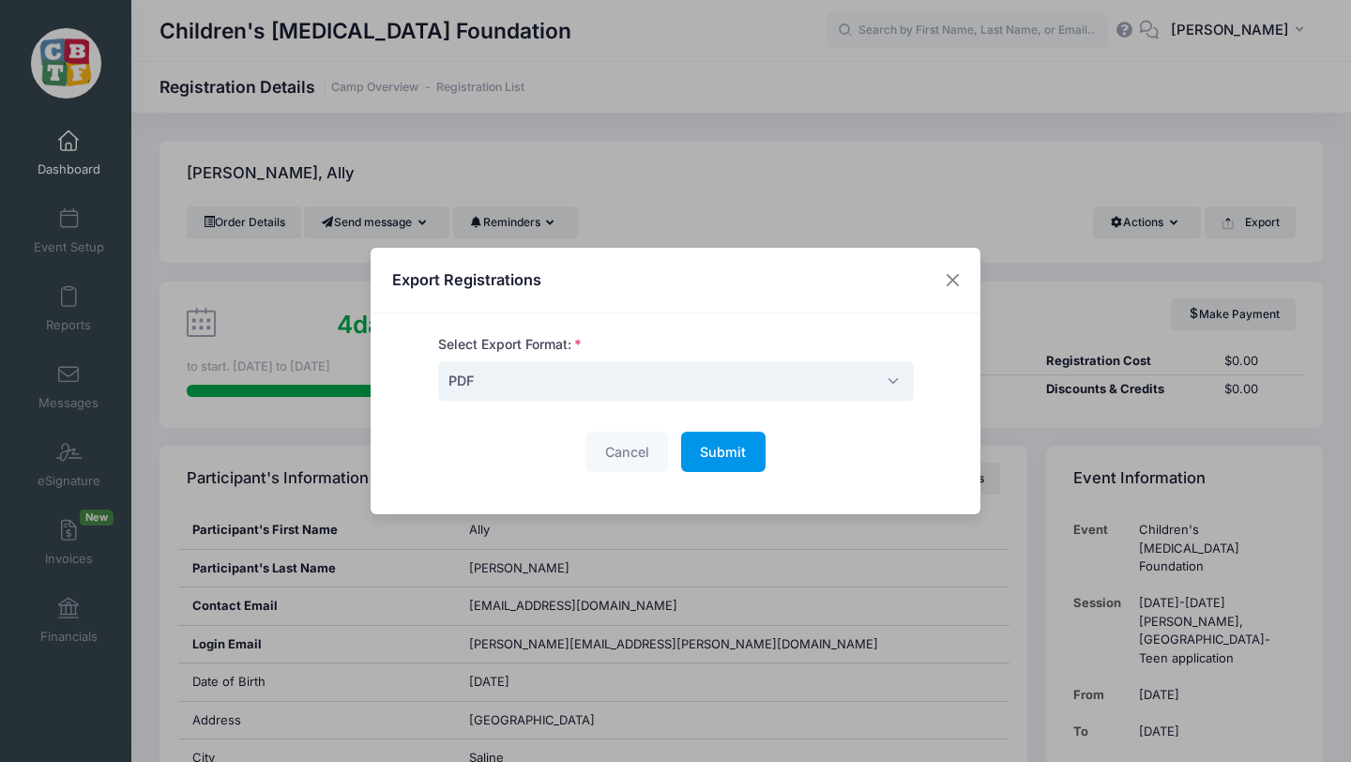
click at [721, 453] on span "Submit" at bounding box center [723, 452] width 46 height 16
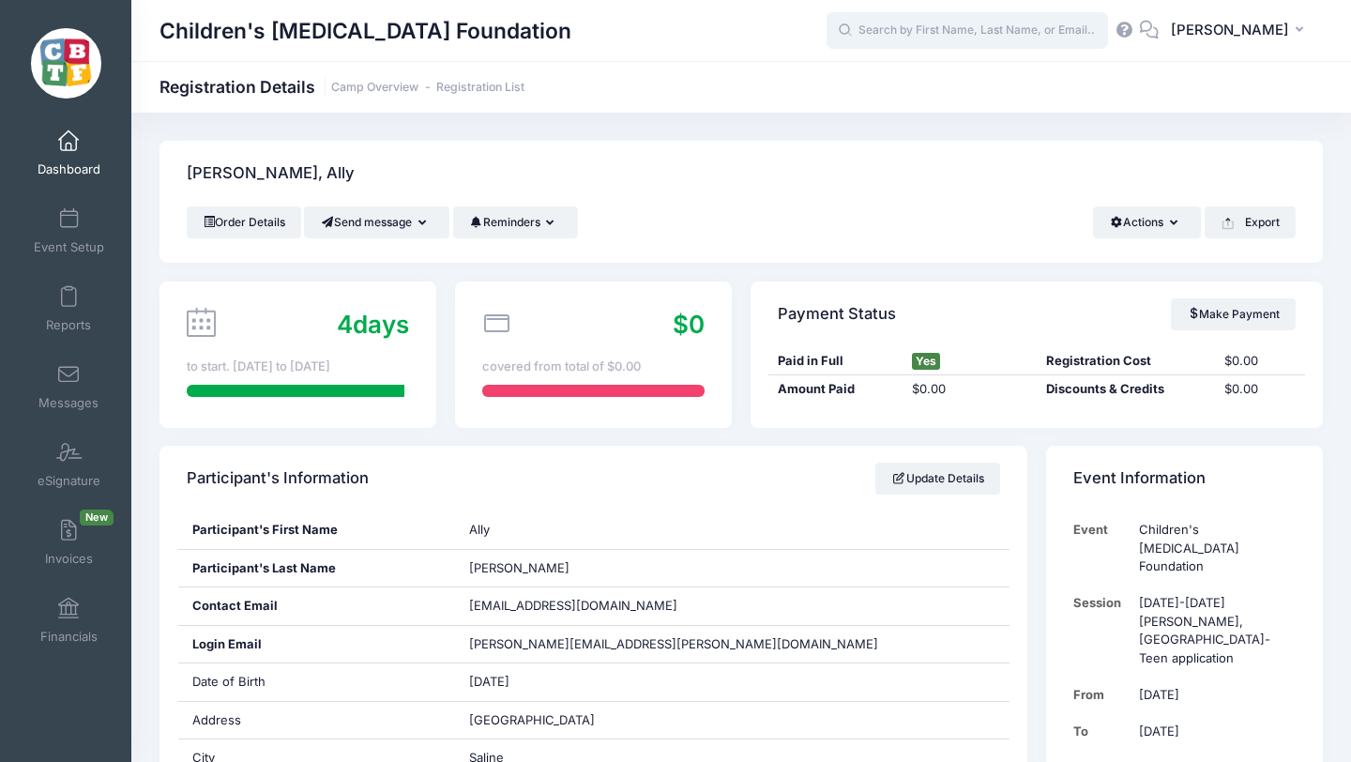
click at [995, 36] on input "text" at bounding box center [967, 31] width 281 height 38
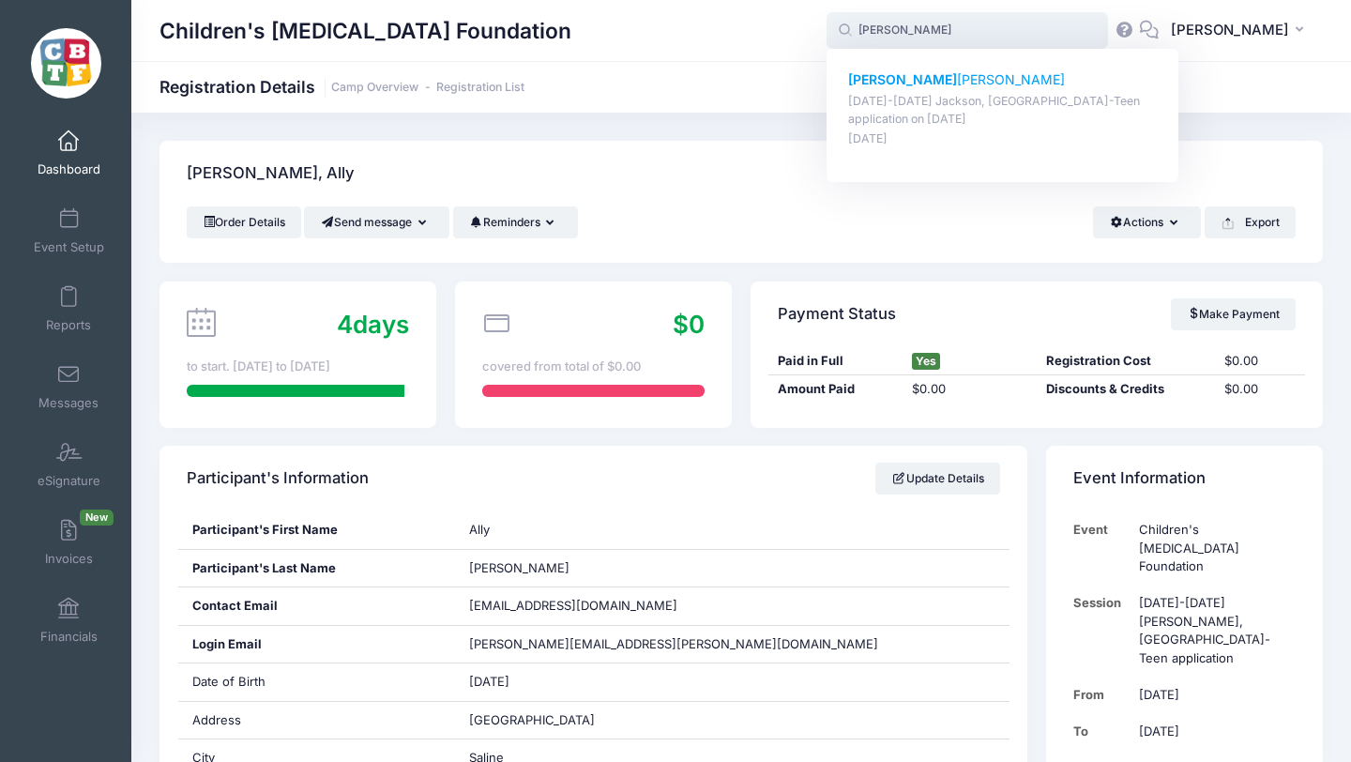
click at [953, 77] on p "Eloise Mahoney" at bounding box center [1003, 80] width 310 height 20
type input "Eloise Mahoney (August 18-23 Jackson, MI-Teen application, Aug-18, 2025)"
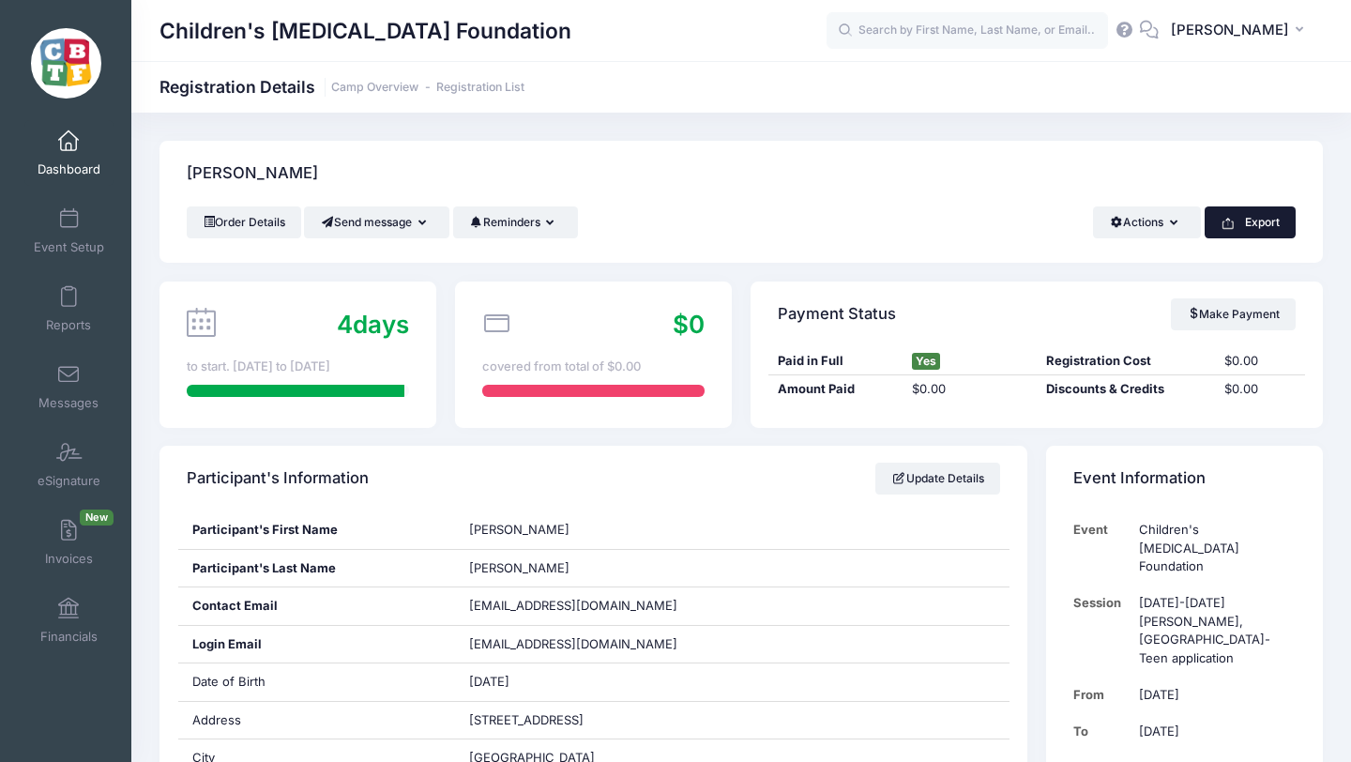
click at [1254, 224] on button "Export" at bounding box center [1250, 222] width 91 height 32
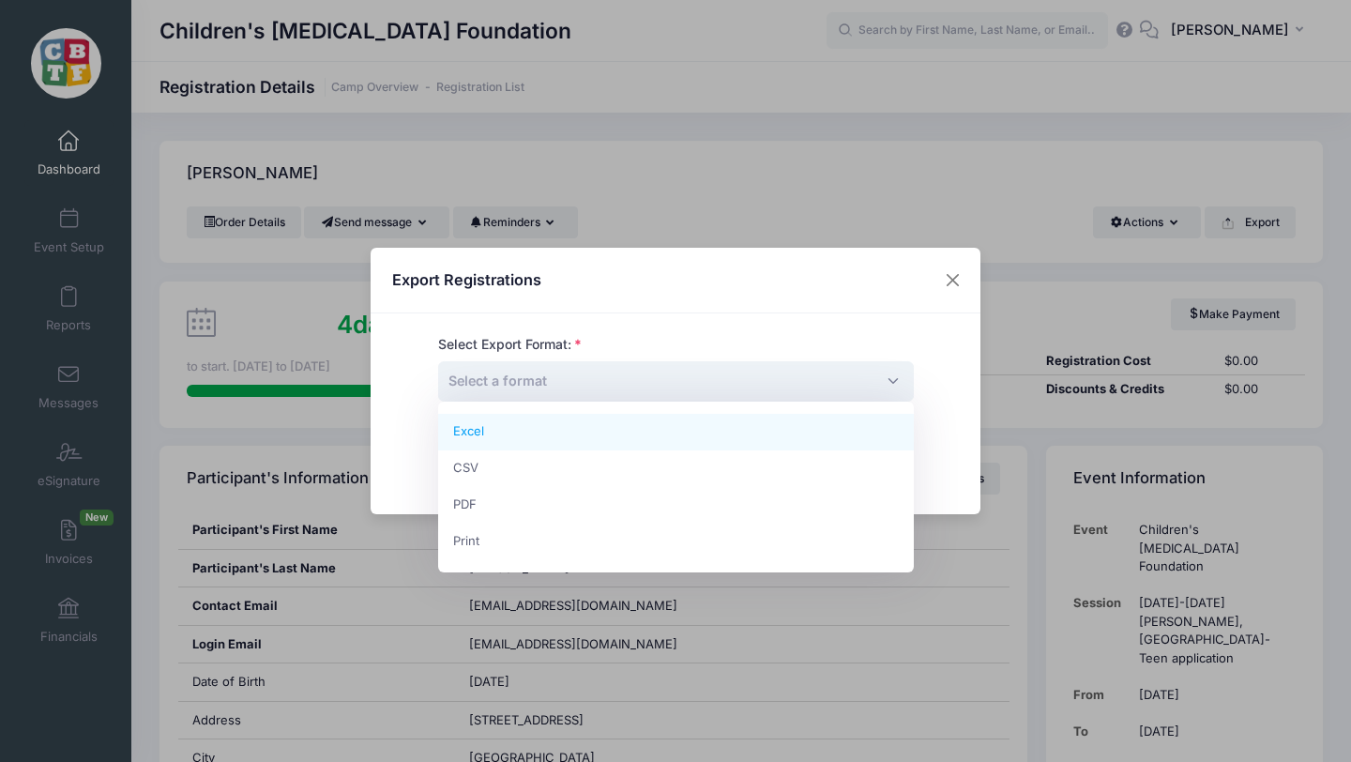
click at [638, 380] on span "Select a format" at bounding box center [676, 381] width 476 height 40
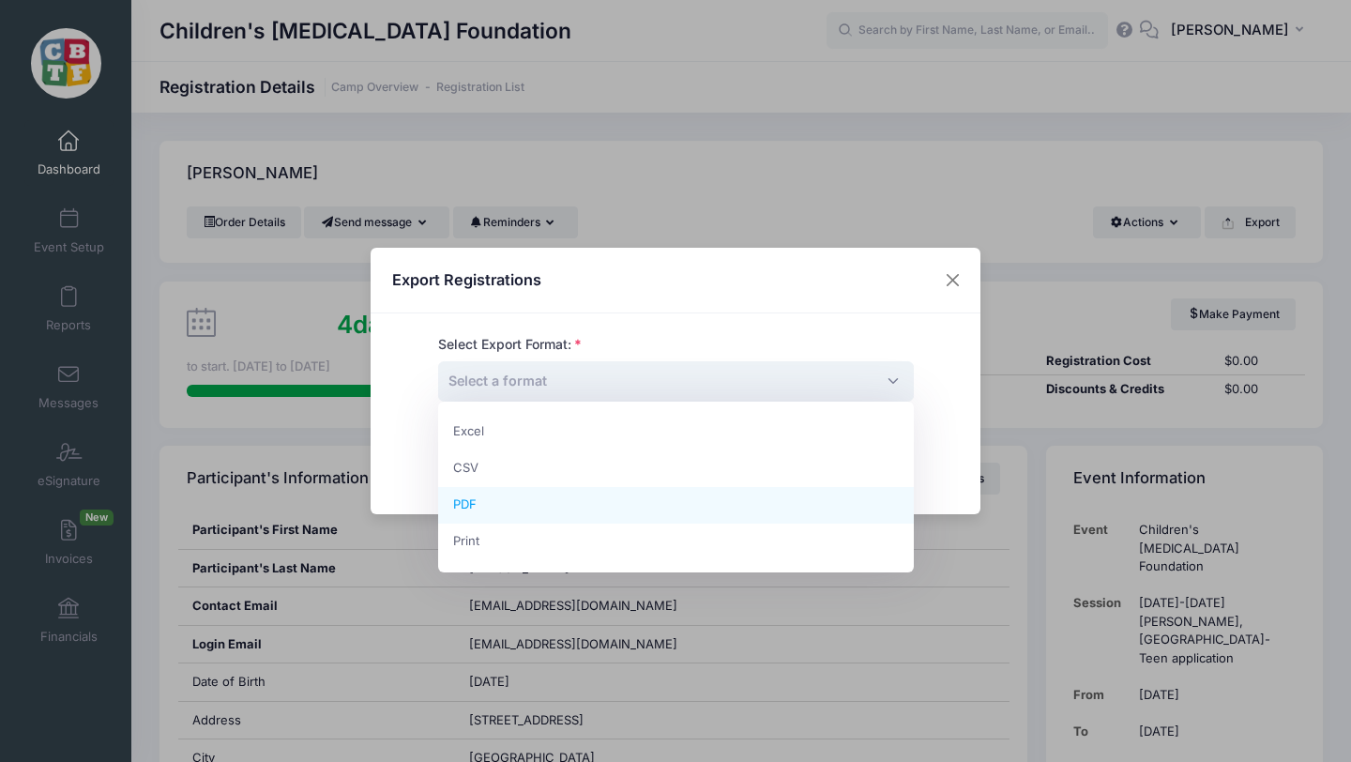
select select "pdf"
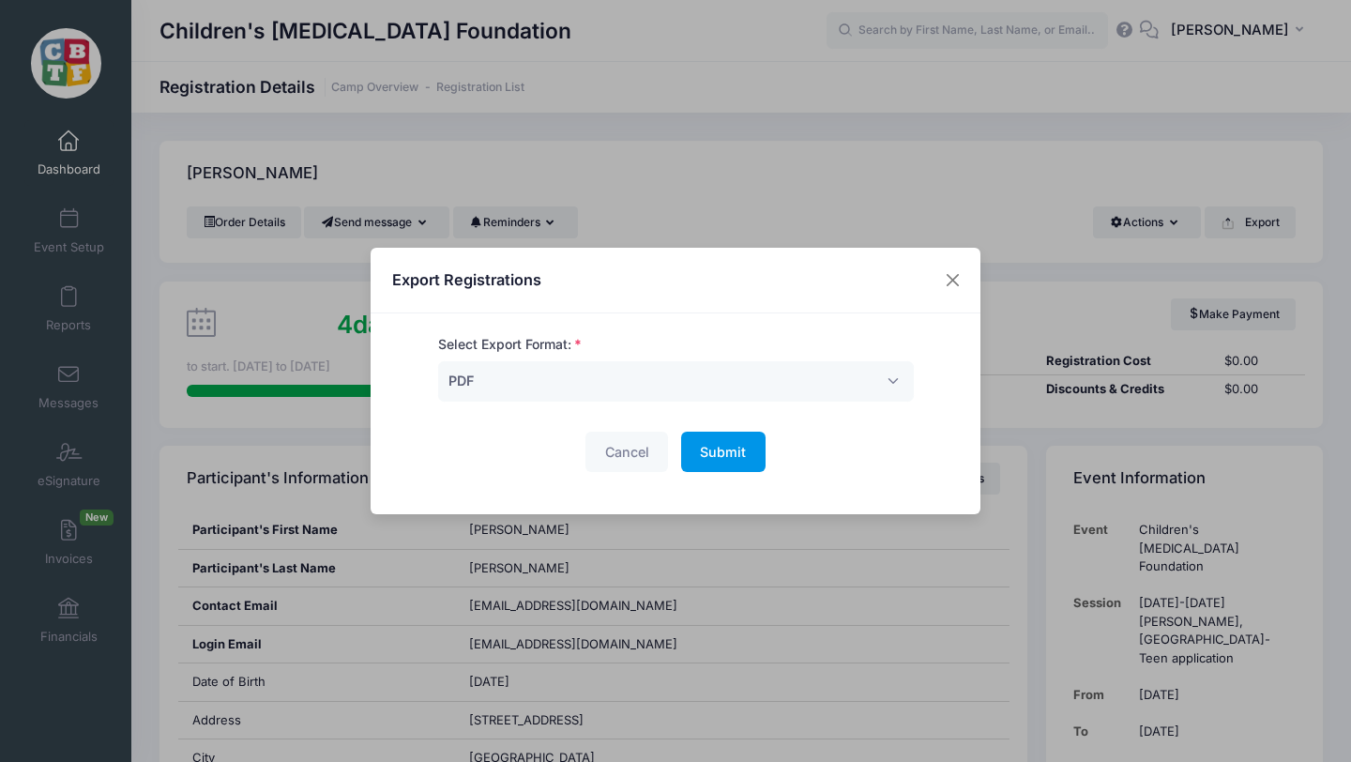
click at [726, 451] on span "Submit" at bounding box center [723, 452] width 46 height 16
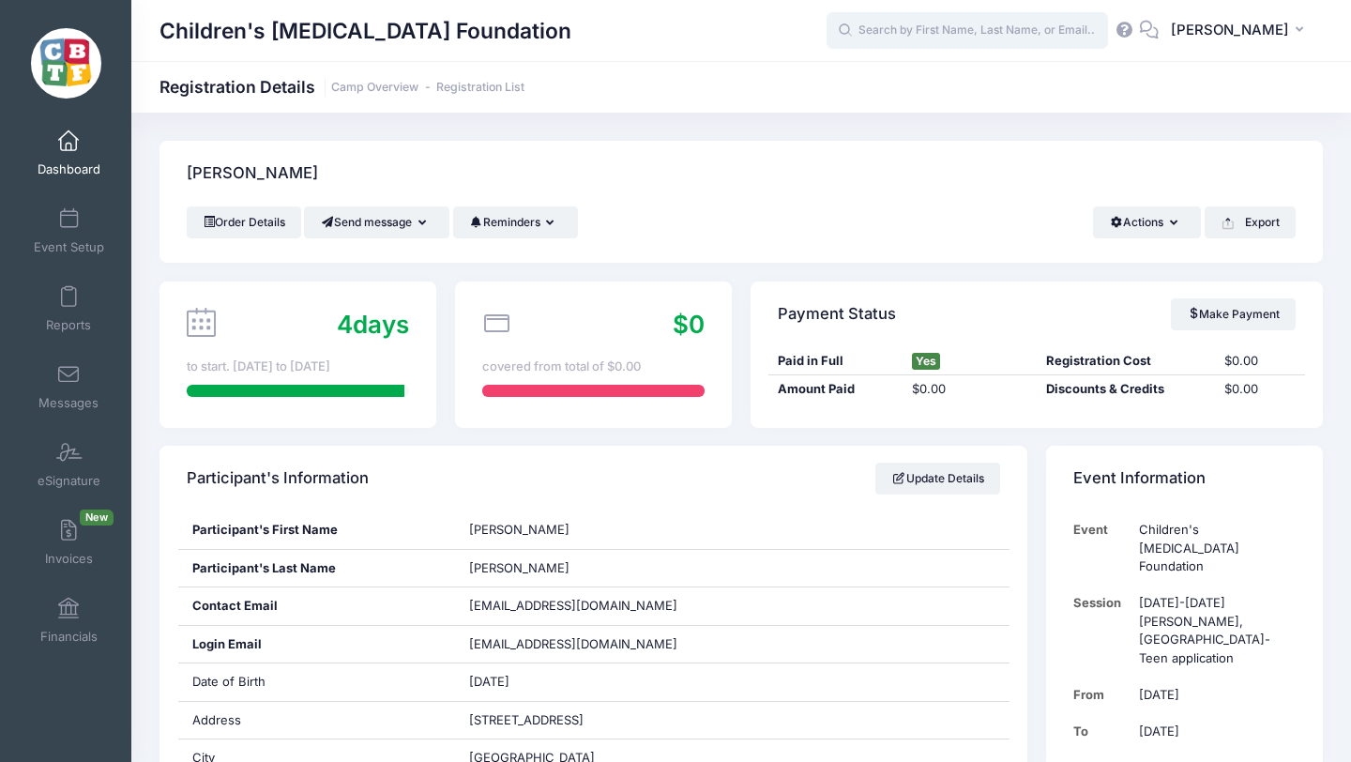
click at [961, 32] on input "text" at bounding box center [967, 31] width 281 height 38
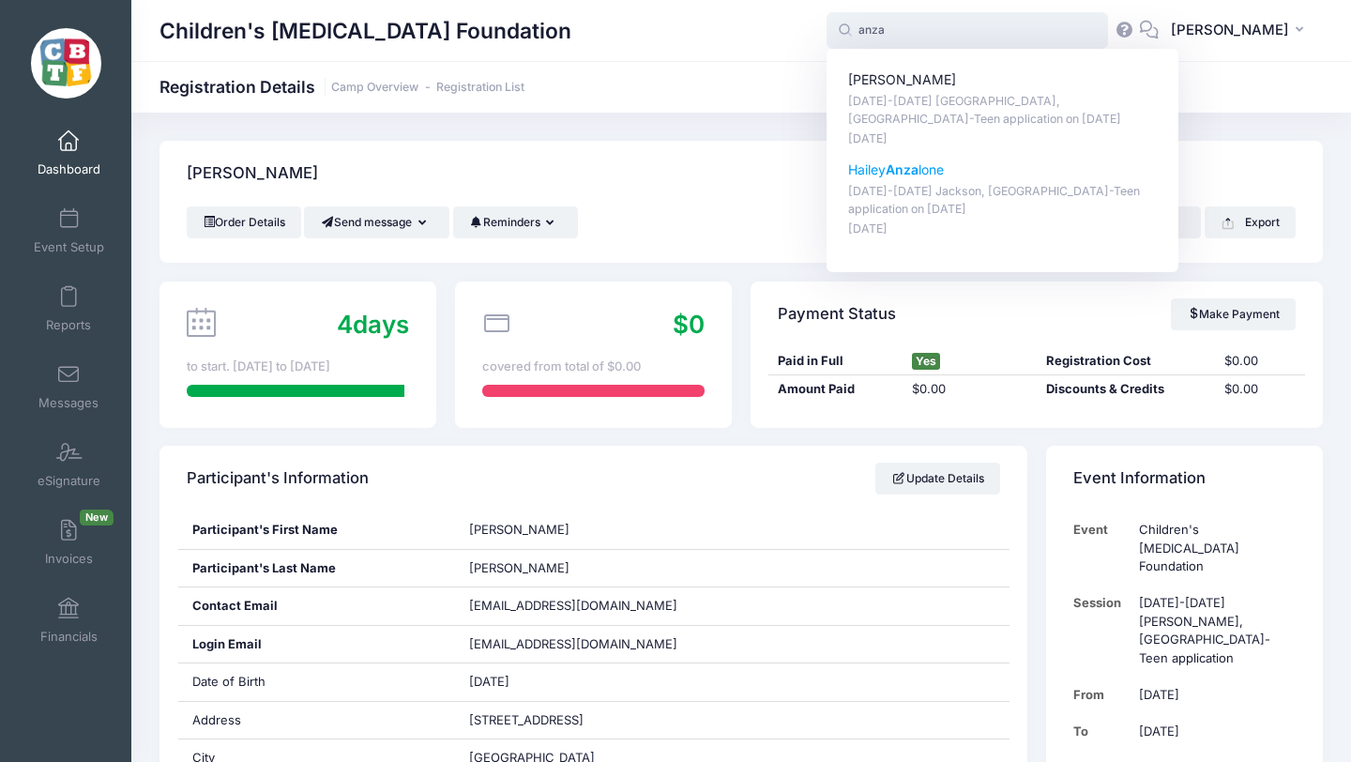
click at [922, 162] on p "Hailey Anza lone" at bounding box center [1003, 170] width 310 height 20
type input "Hailey Anzalone (August 18-23 Jackson, MI-Teen application, Aug-18, 2025)"
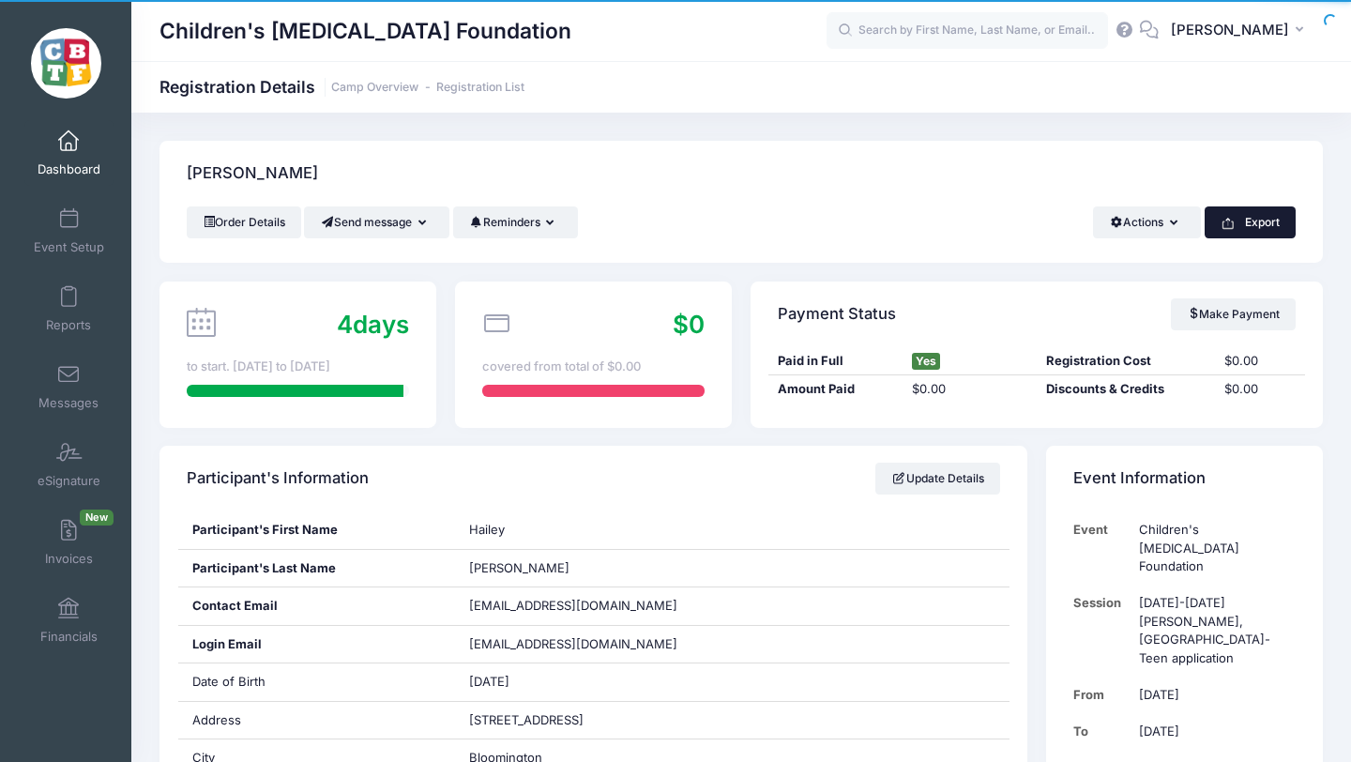
click at [1250, 225] on button "Export" at bounding box center [1250, 222] width 91 height 32
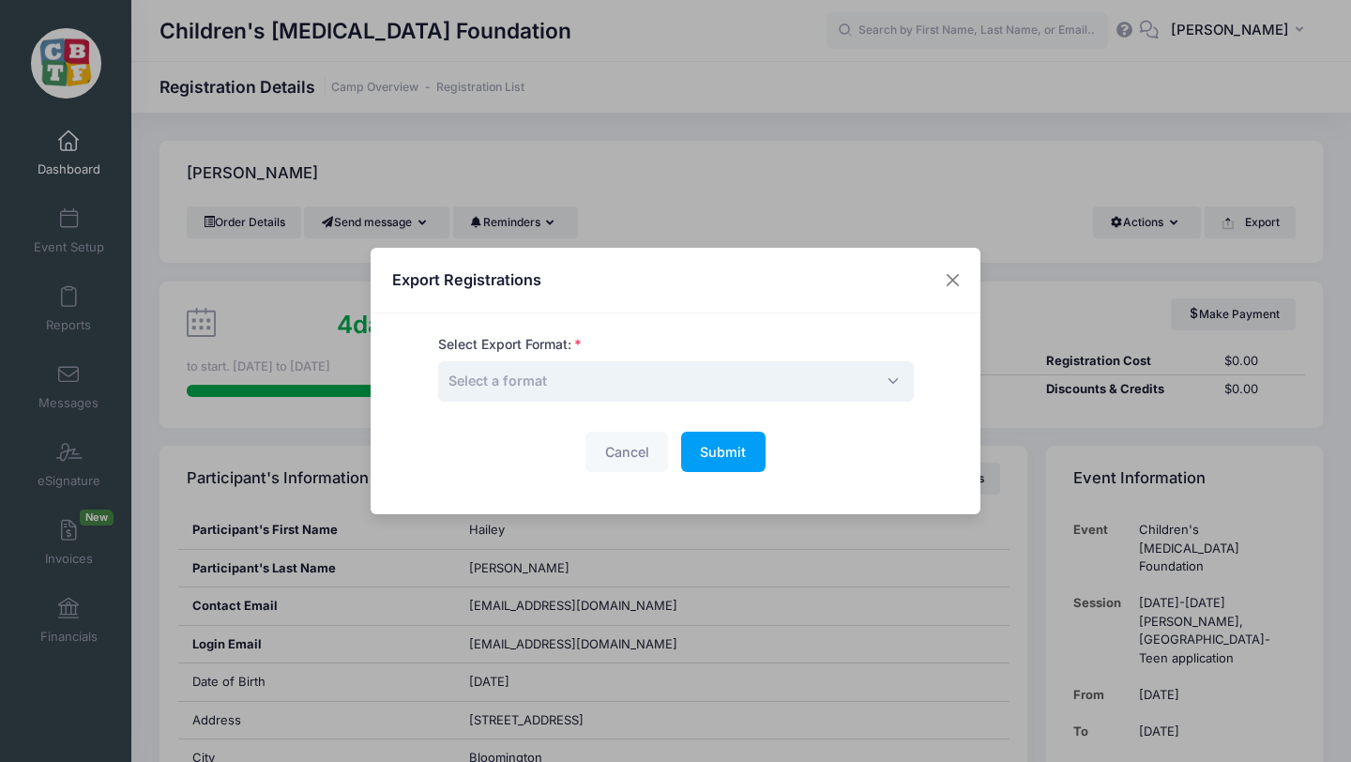
click at [622, 382] on span "Select a format" at bounding box center [676, 381] width 476 height 40
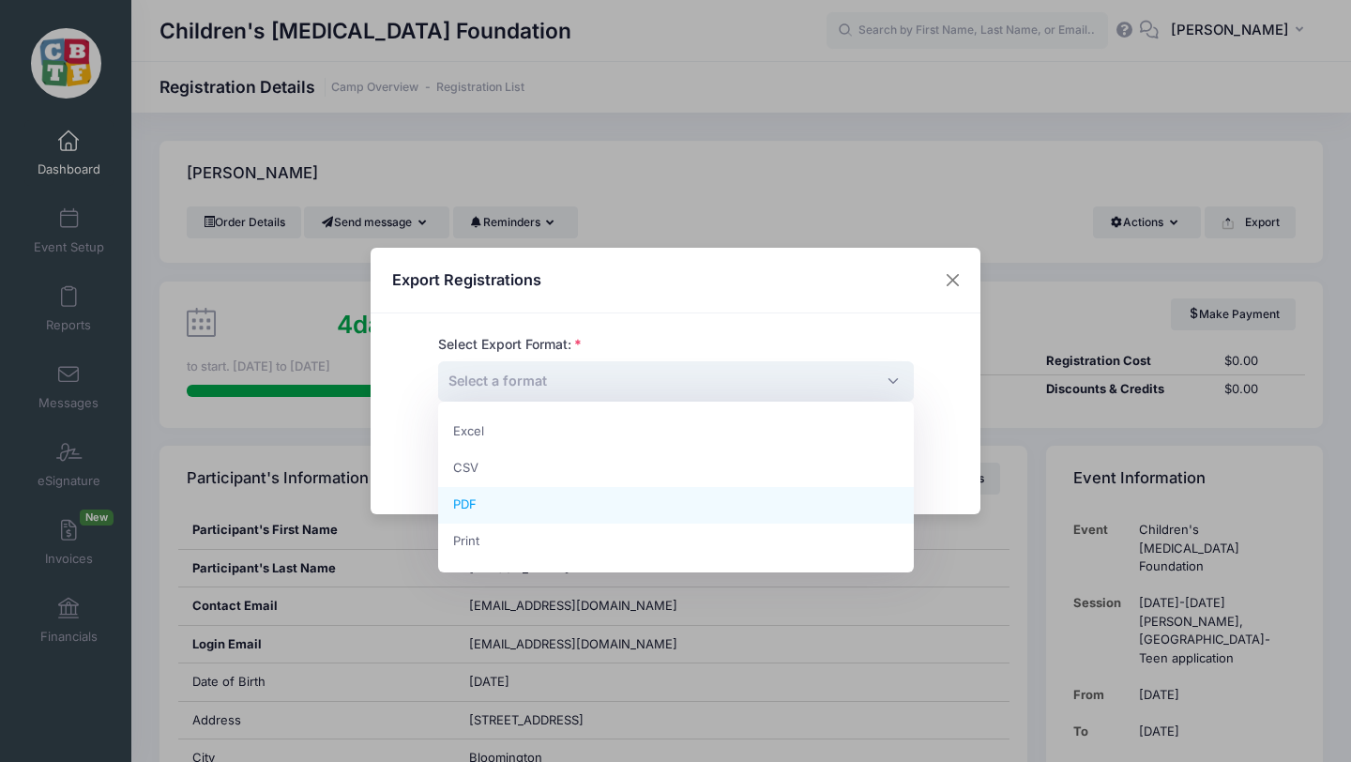
select select "pdf"
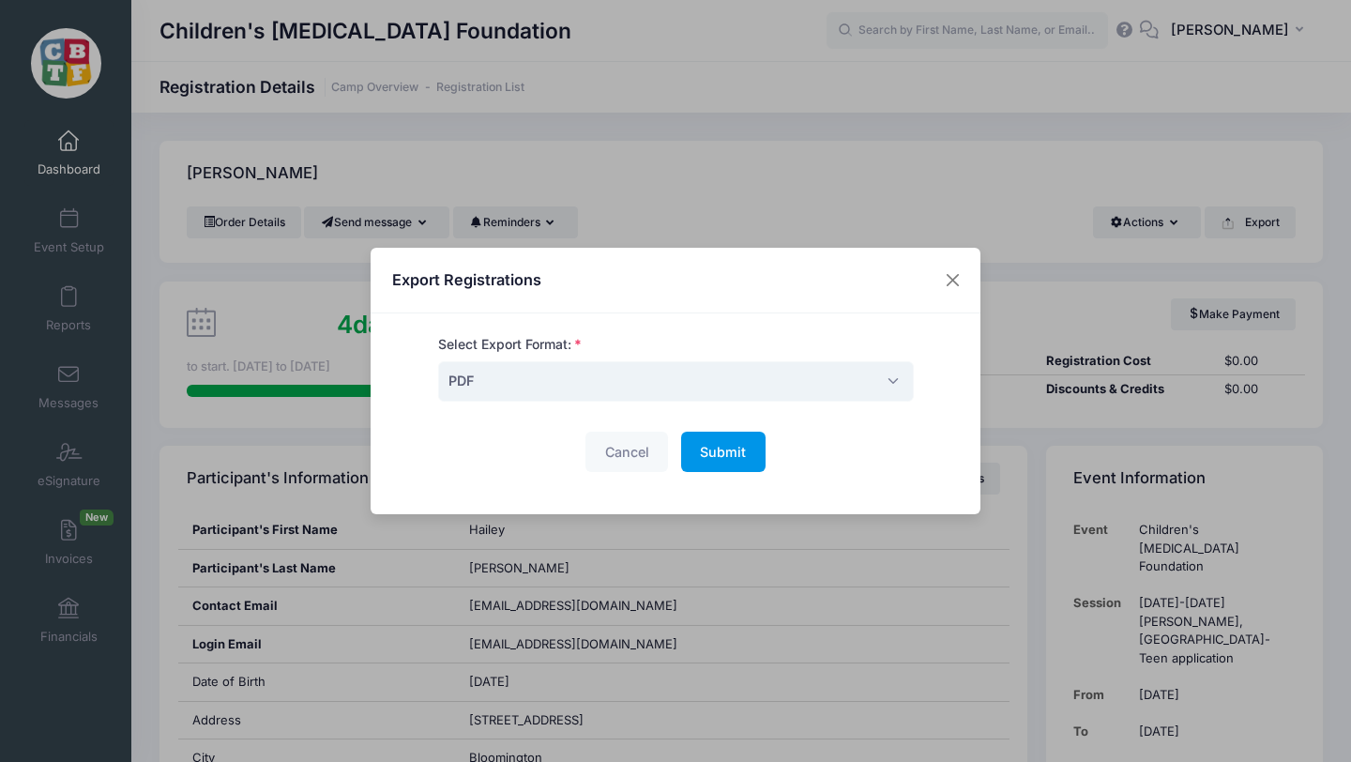
click at [730, 451] on span "Submit" at bounding box center [723, 452] width 46 height 16
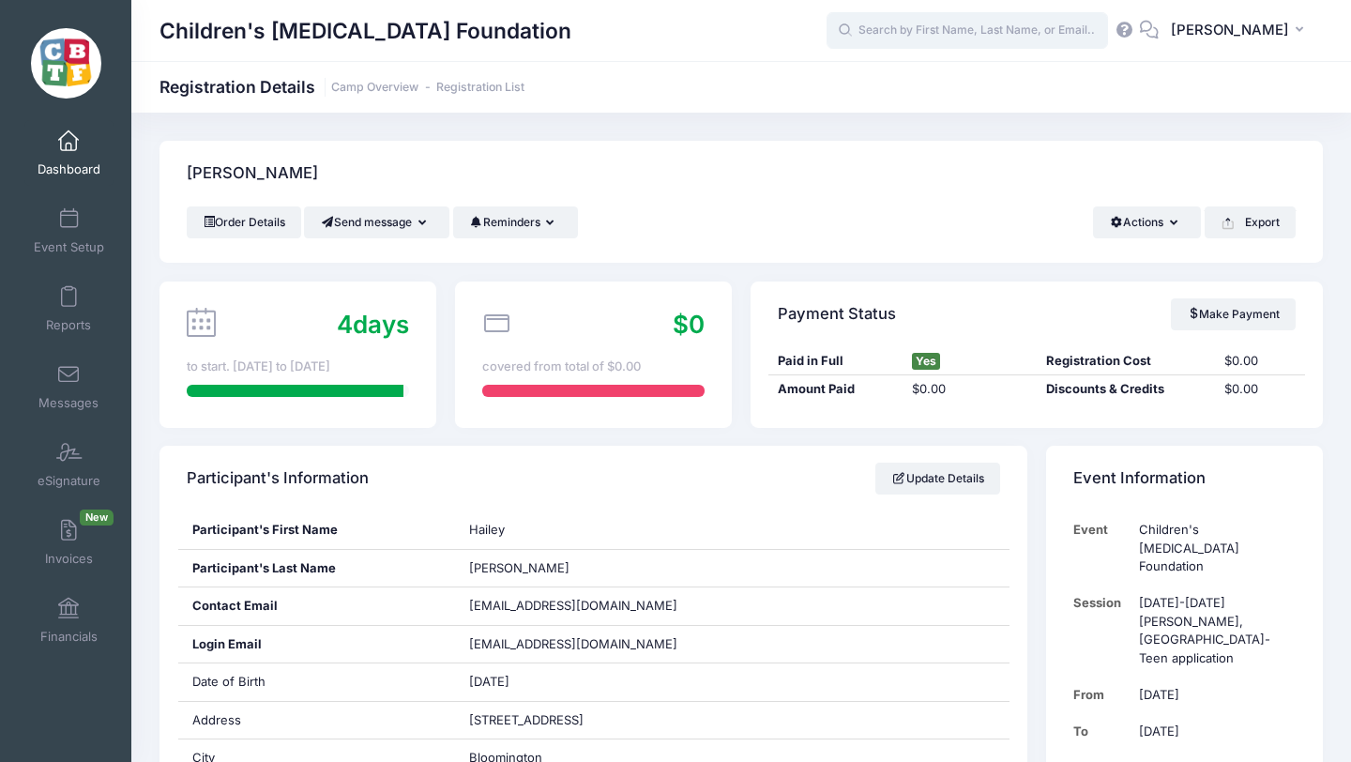
click at [997, 29] on input "text" at bounding box center [967, 31] width 281 height 38
paste input "Schneider"
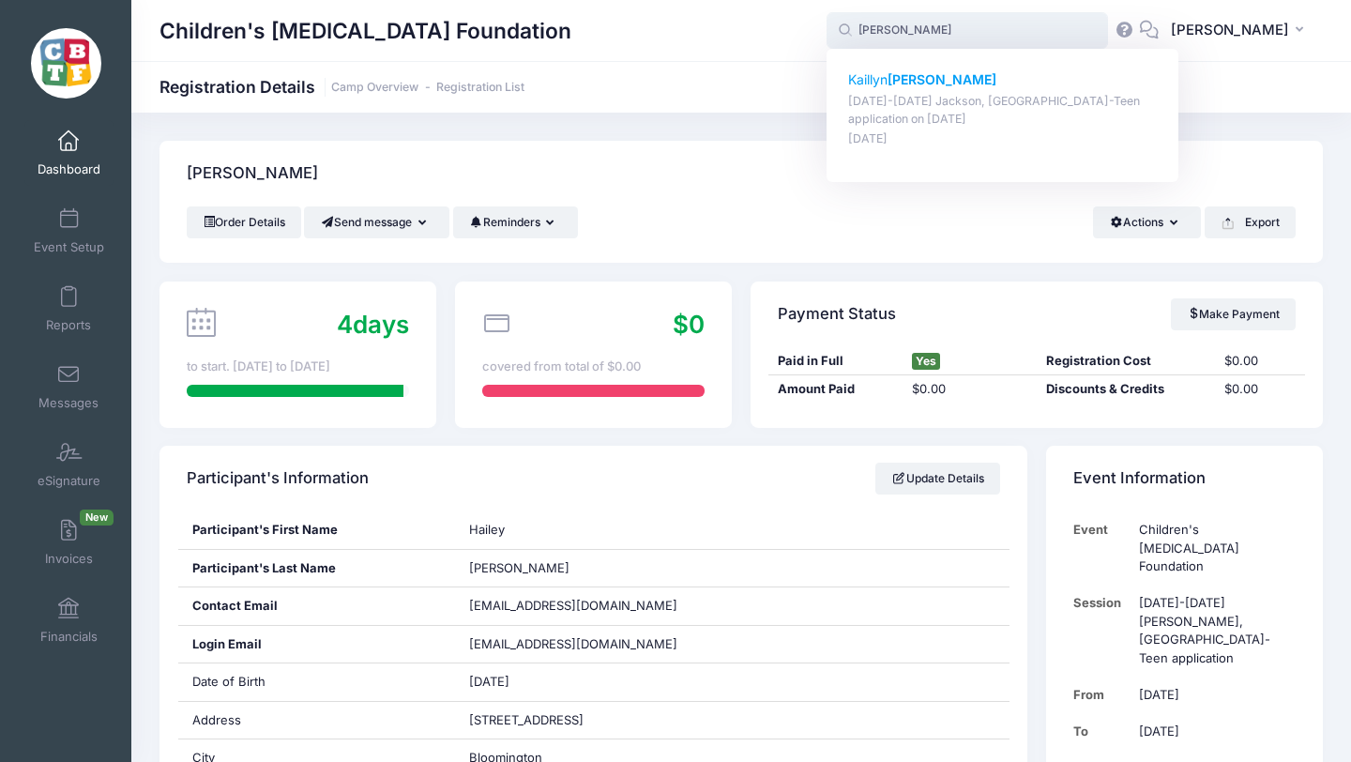
click at [957, 79] on strong "Schneider" at bounding box center [942, 79] width 109 height 16
type input "Kaillyn Schneider (August 18-23 Jackson, MI-Teen application, Aug-18, 2025)"
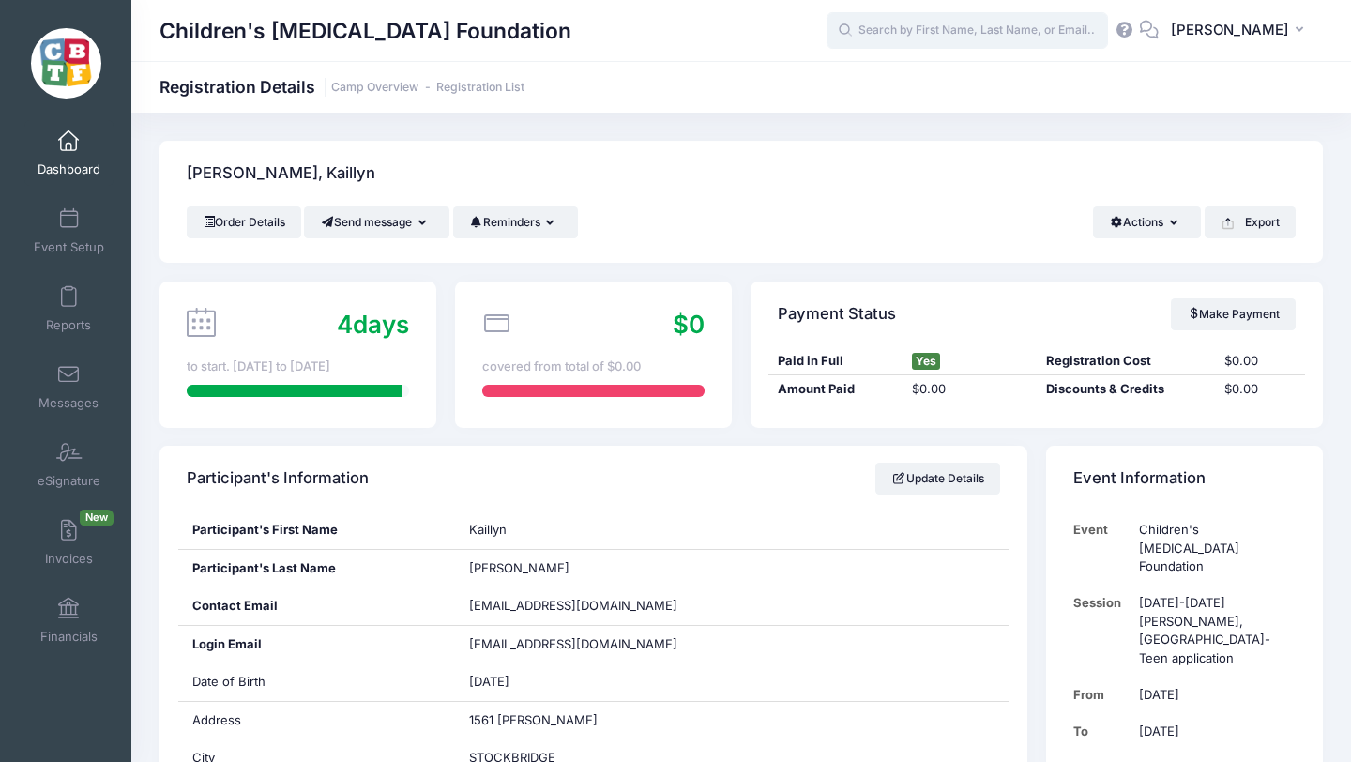
click at [1011, 25] on input "text" at bounding box center [967, 31] width 281 height 38
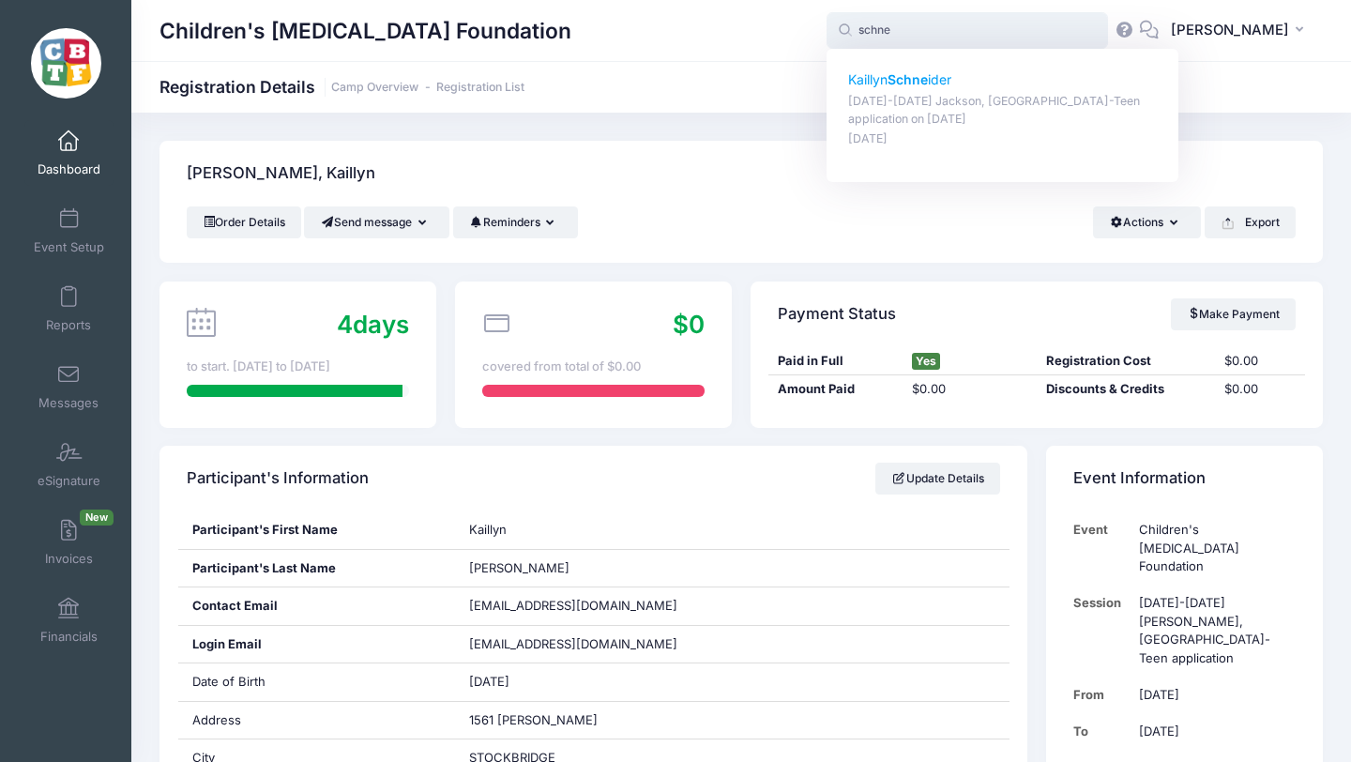
click at [987, 78] on p "Kaillyn Schne ider" at bounding box center [1003, 80] width 310 height 20
type input "[PERSON_NAME] ([DATE]-[DATE] [PERSON_NAME], [GEOGRAPHIC_DATA]-Teen application,…"
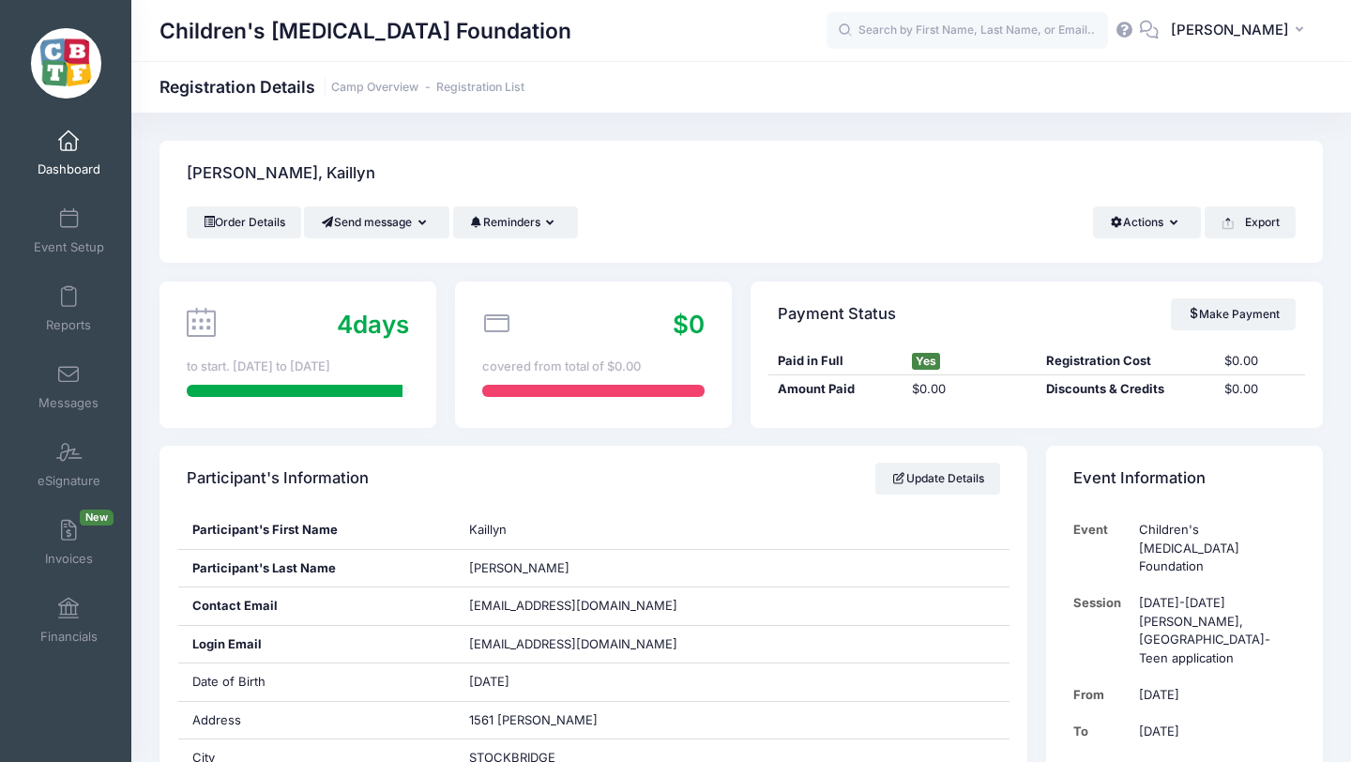
scroll to position [8, 0]
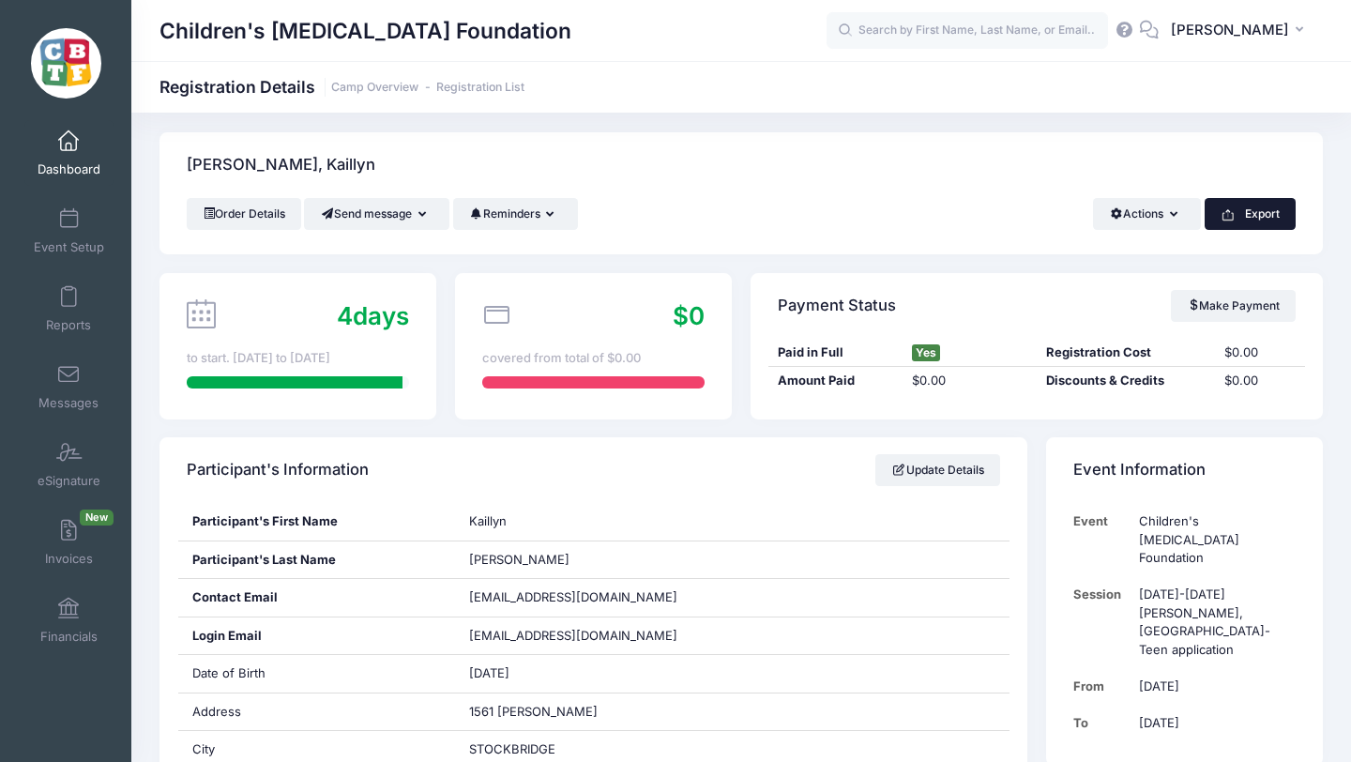
click at [1260, 211] on button "Export" at bounding box center [1250, 214] width 91 height 32
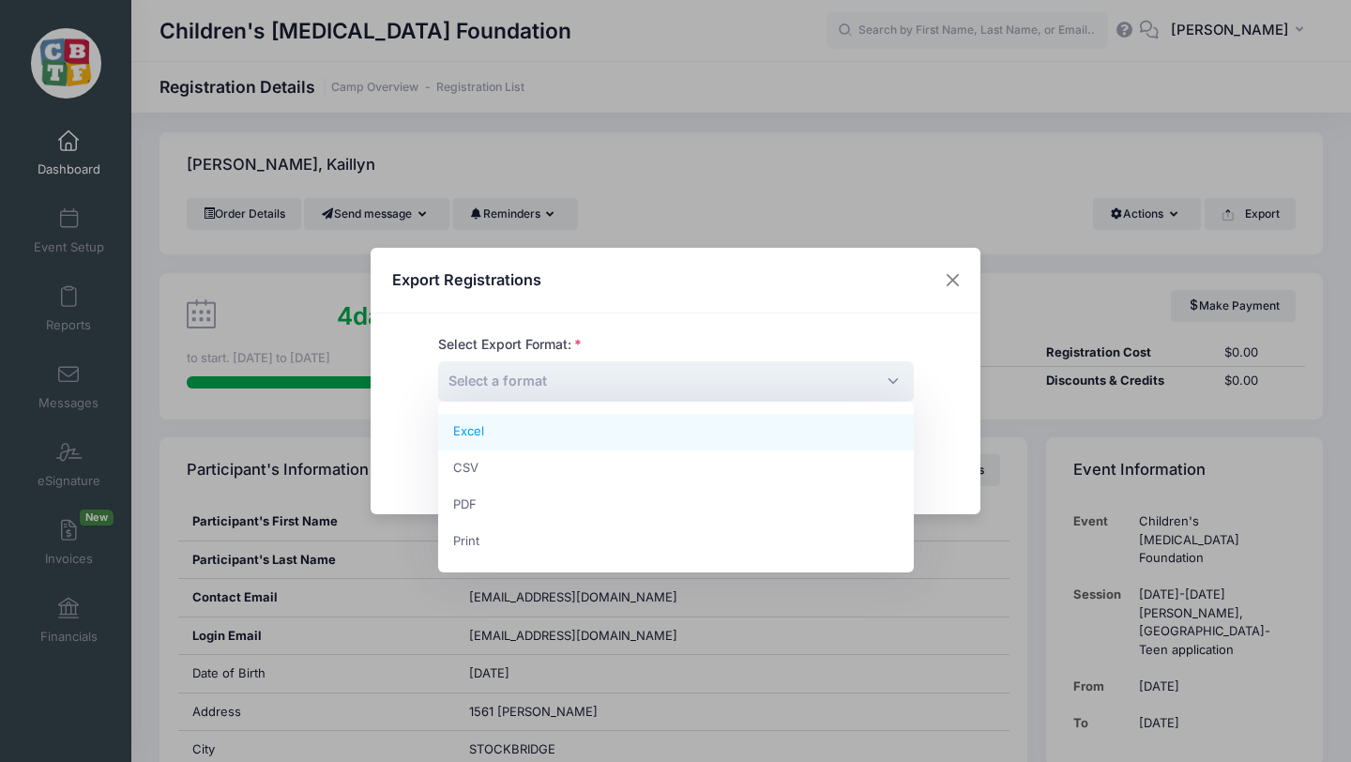
click at [734, 376] on span "Select a format" at bounding box center [676, 381] width 476 height 40
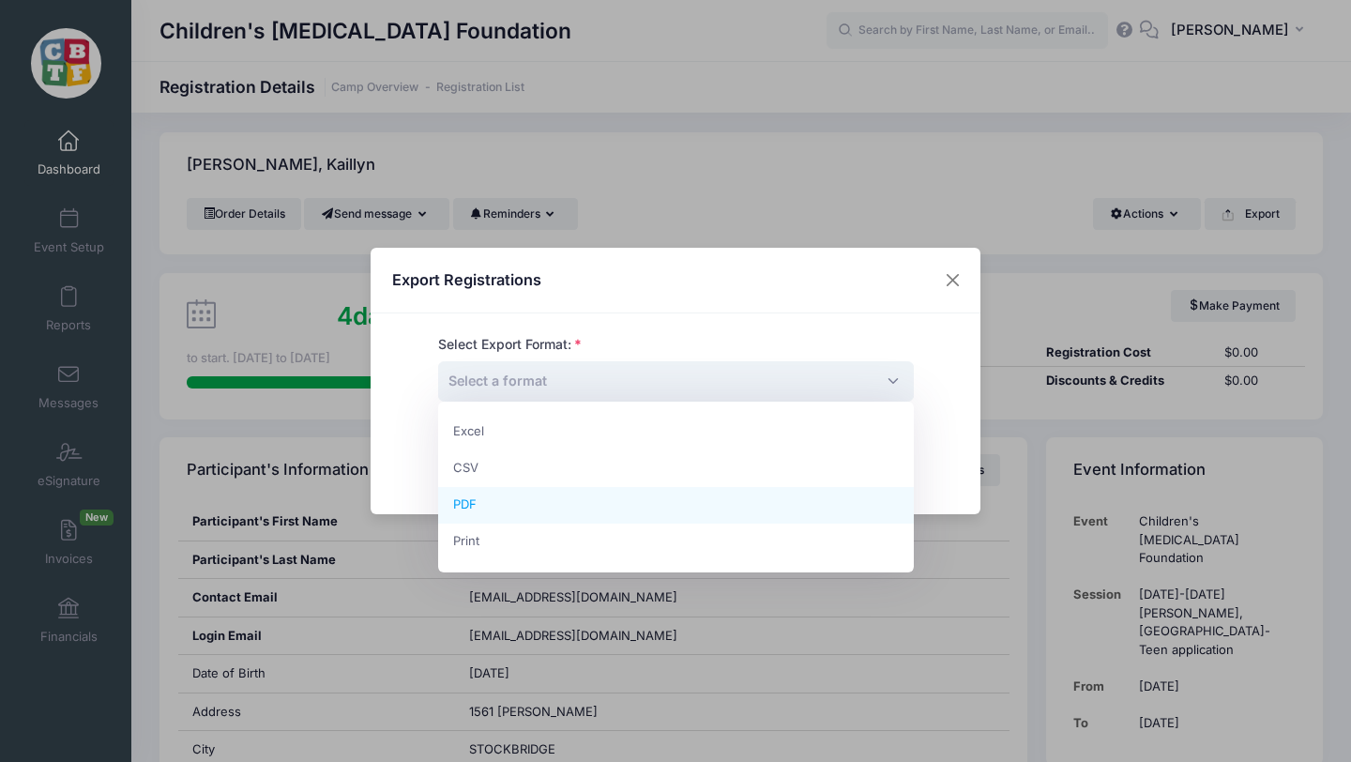
select select "pdf"
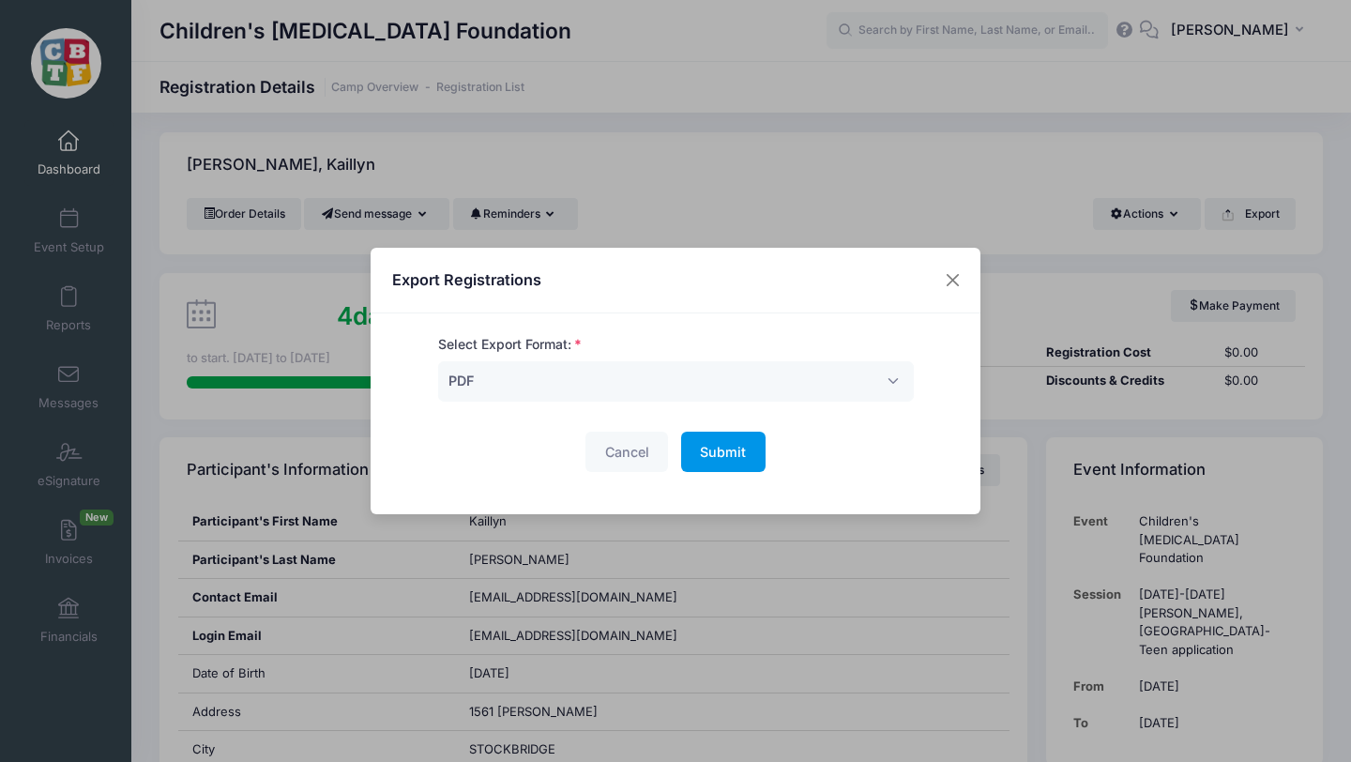
click at [729, 451] on span "Submit" at bounding box center [723, 452] width 46 height 16
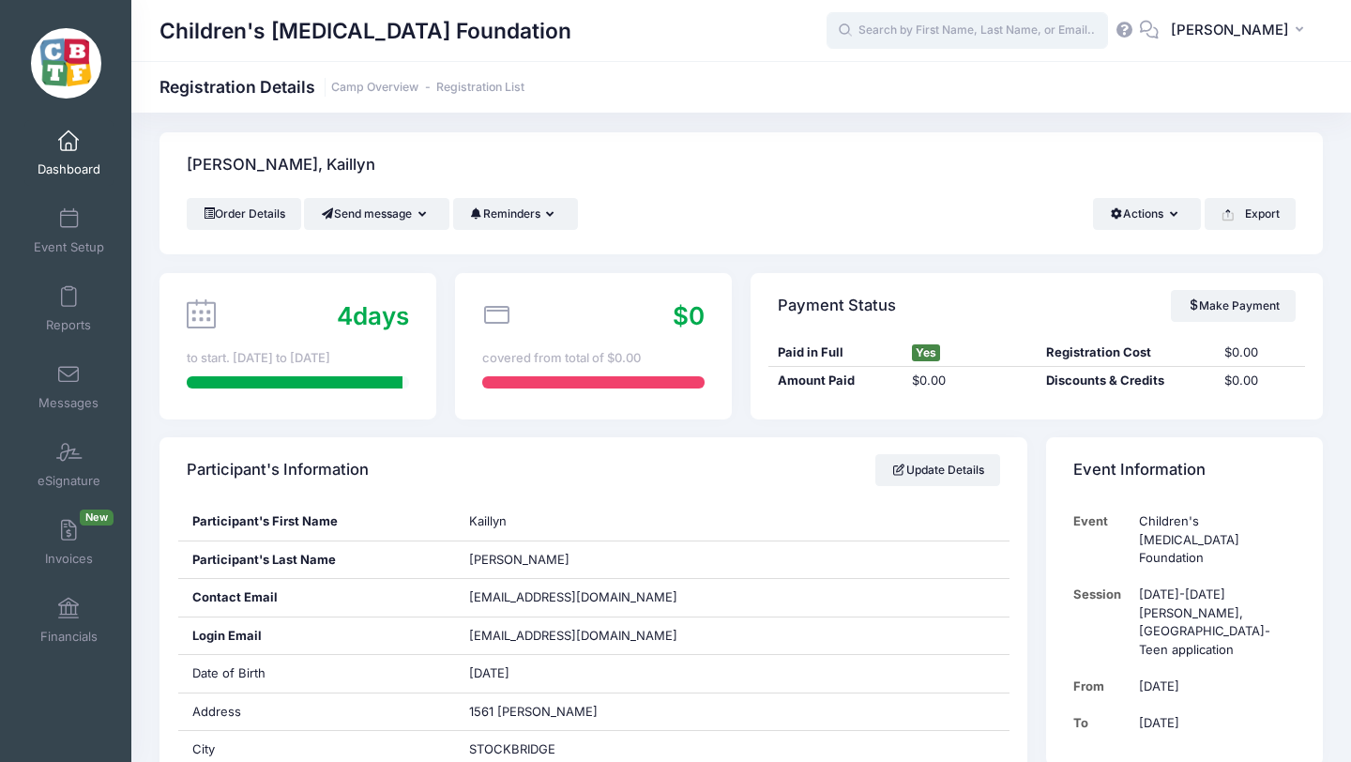
click at [929, 35] on input "text" at bounding box center [967, 31] width 281 height 38
paste input "[PERSON_NAME]"
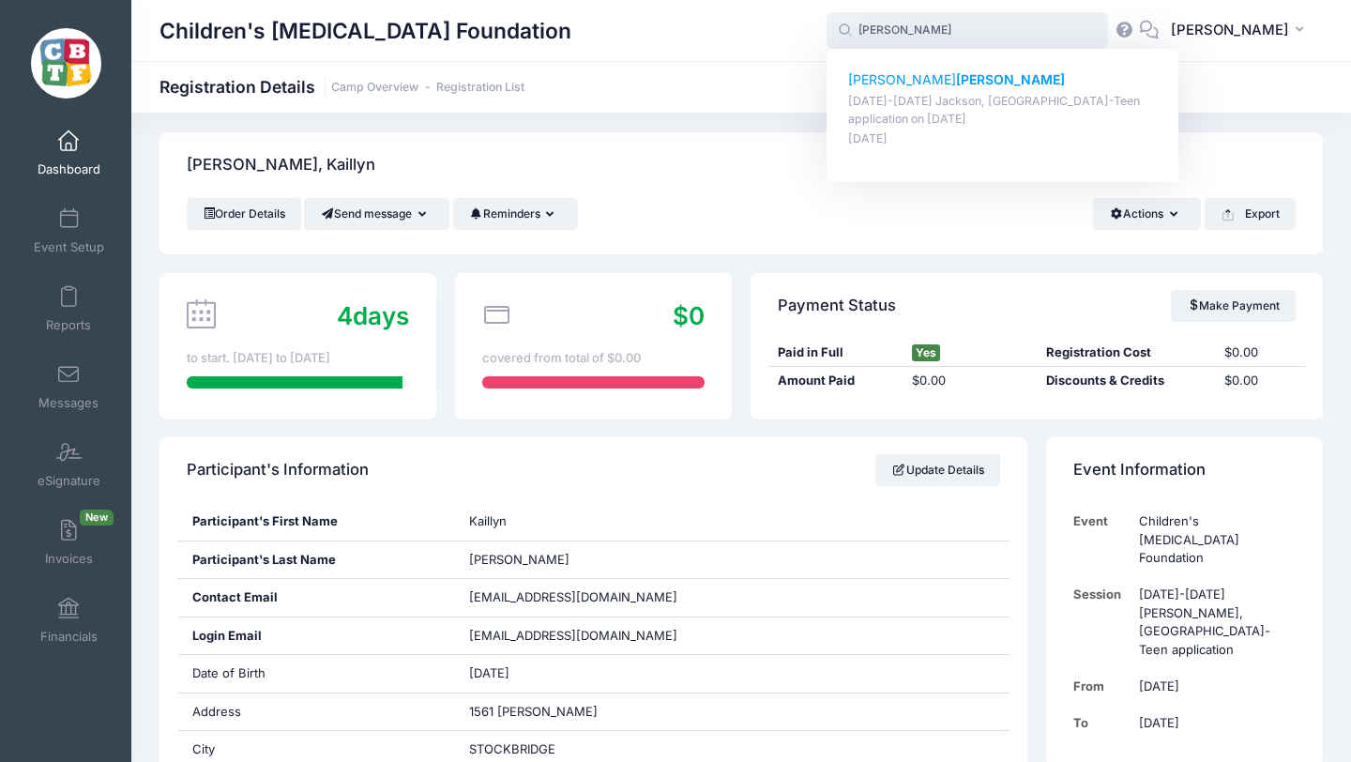
click at [959, 80] on strong "[PERSON_NAME]" at bounding box center [1010, 79] width 109 height 16
type input "Elyse Wickenheiser (August 18-23 Jackson, MI-Teen application, Aug-18, 2025)"
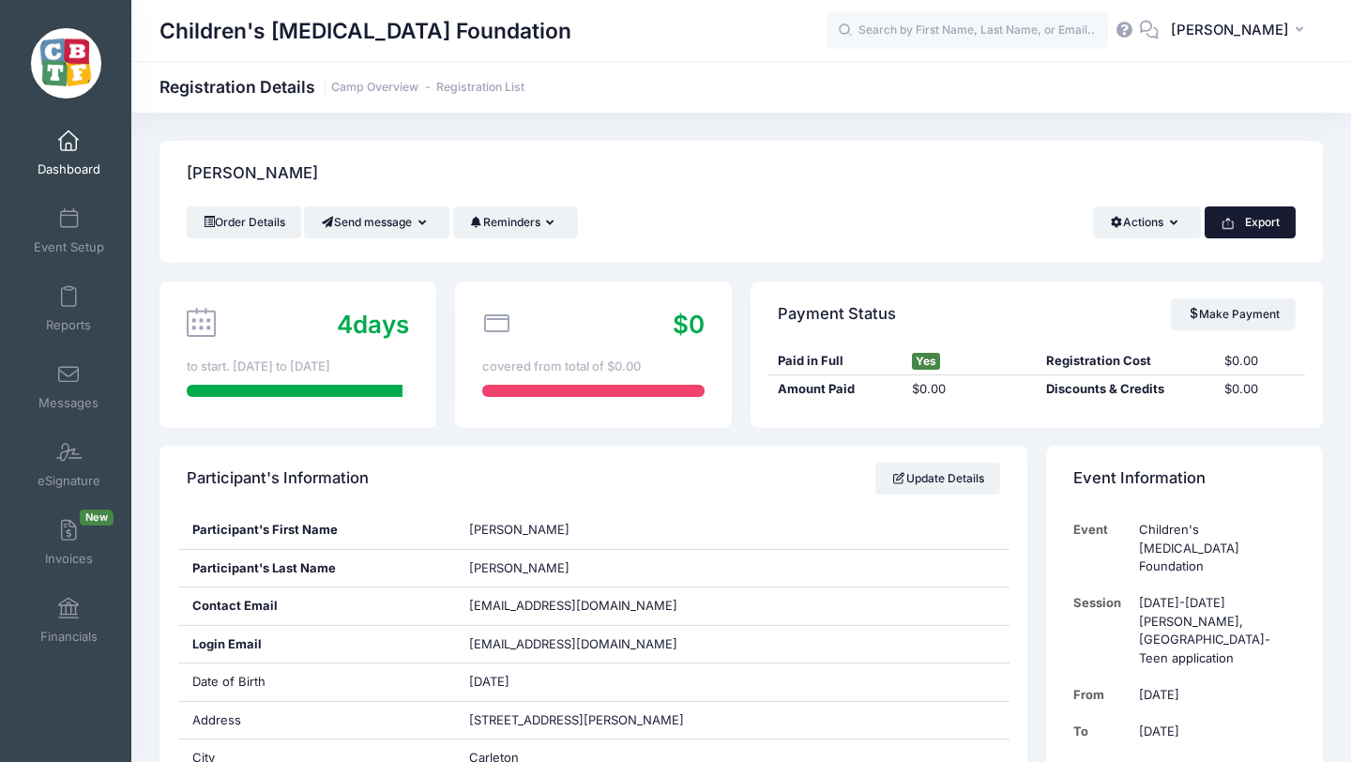
click at [1262, 225] on button "Export" at bounding box center [1250, 222] width 91 height 32
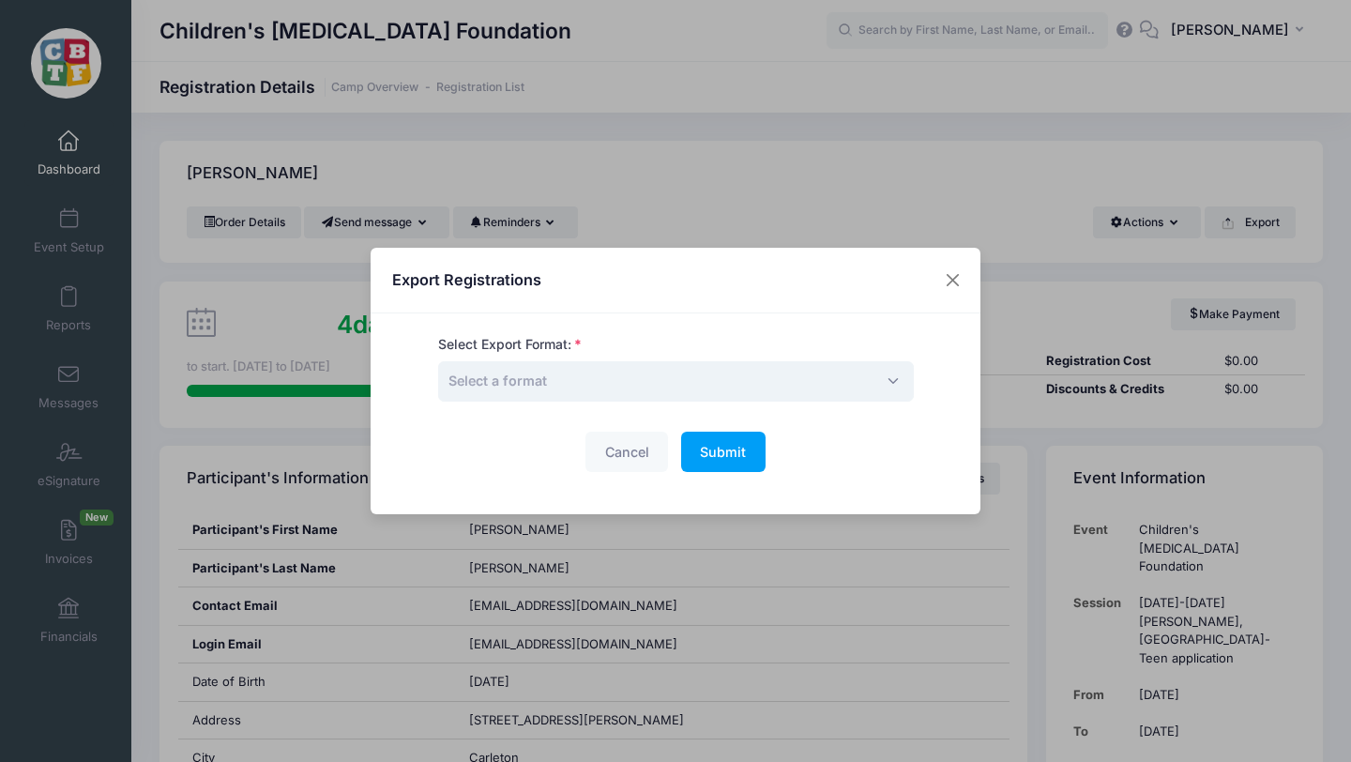
click at [726, 382] on span "Select a format" at bounding box center [676, 381] width 476 height 40
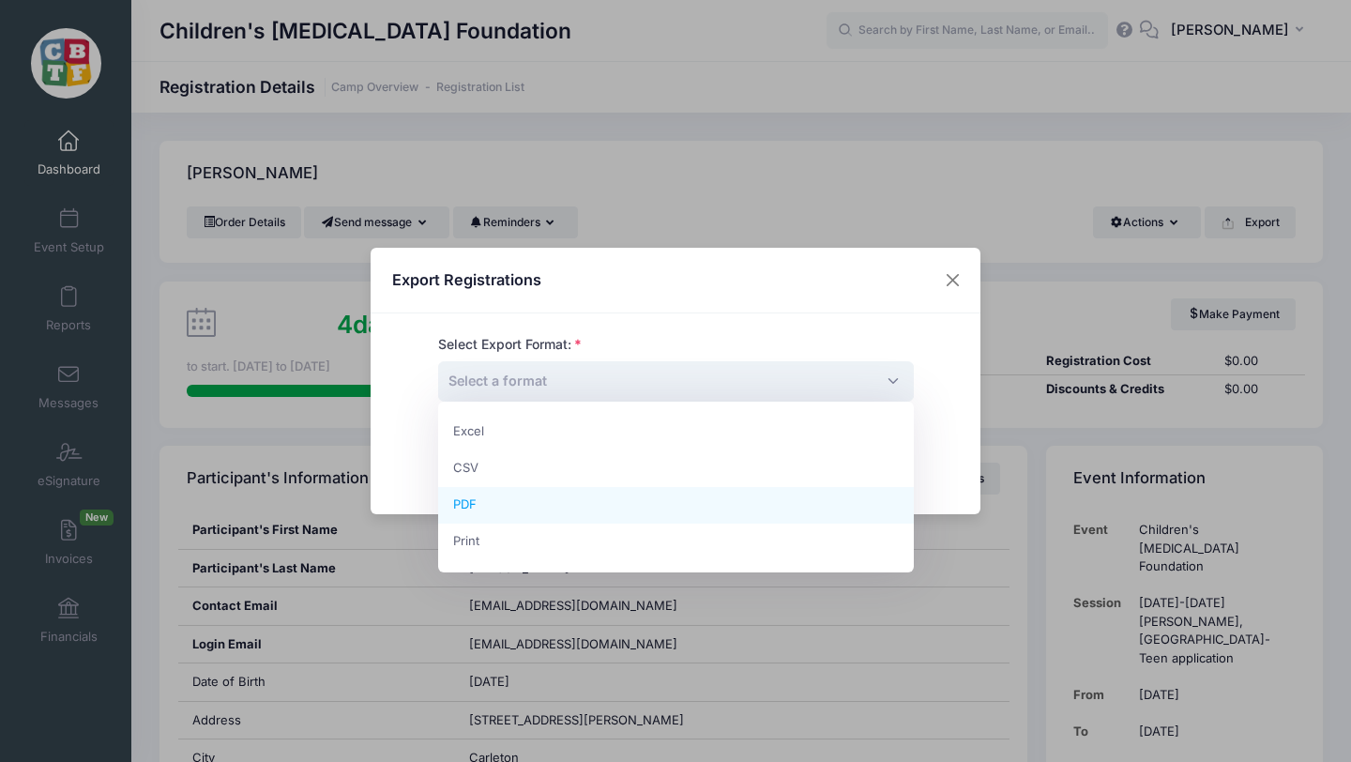
select select "pdf"
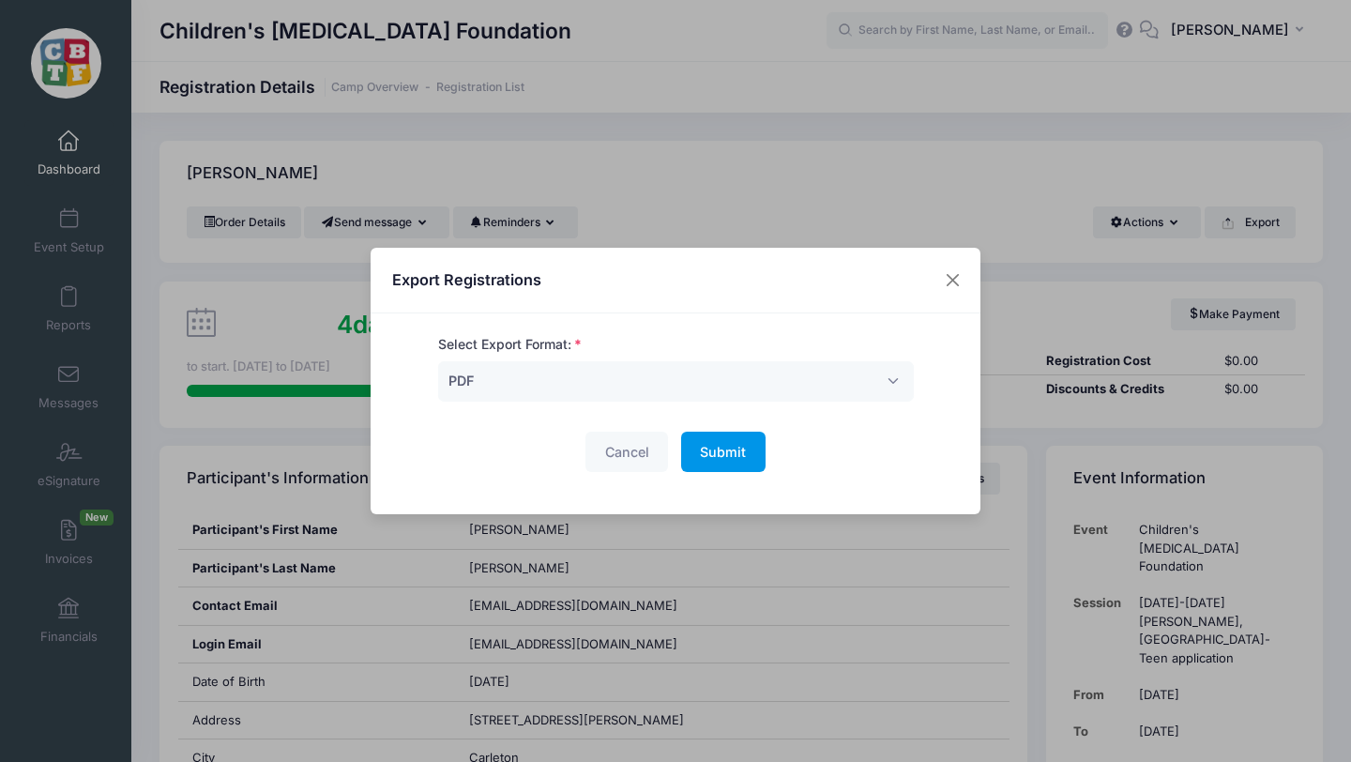
click at [720, 453] on span "Submit" at bounding box center [723, 452] width 46 height 16
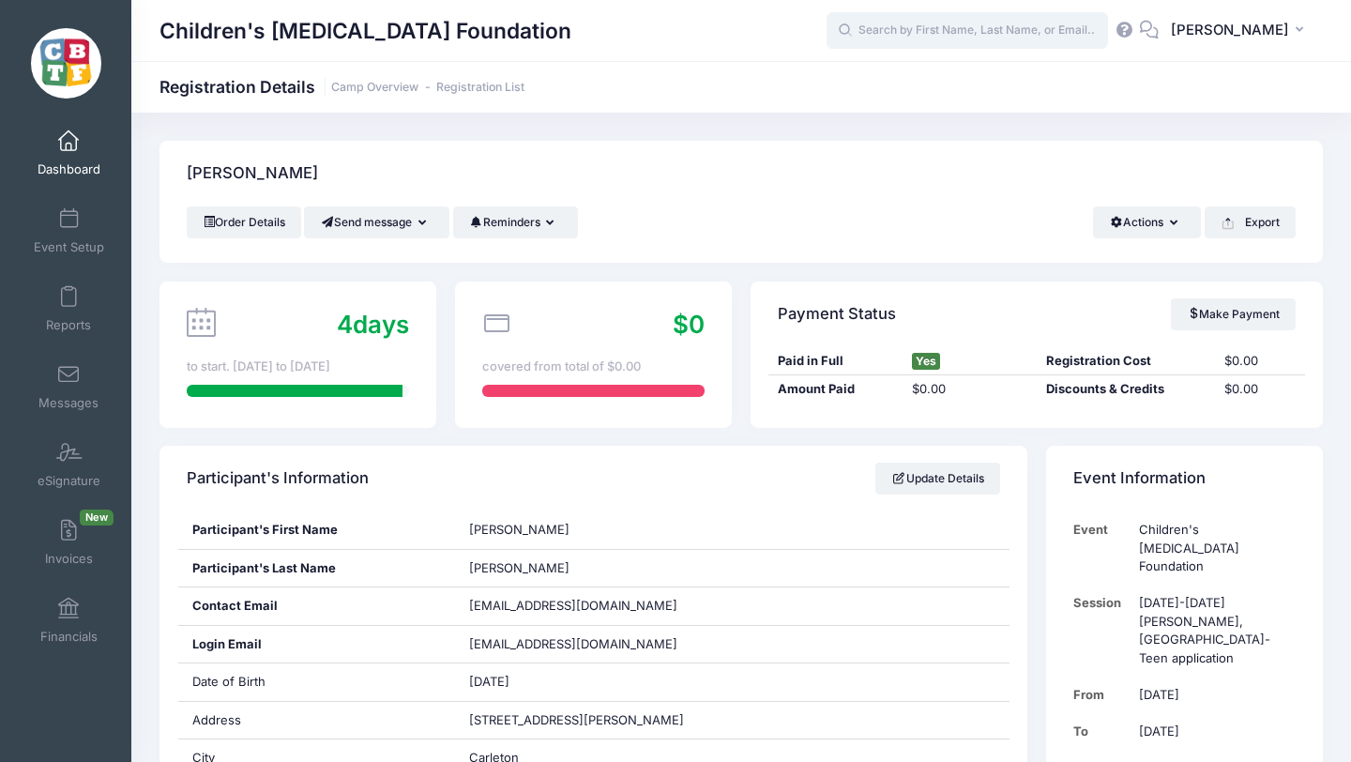
click at [959, 24] on input "text" at bounding box center [967, 31] width 281 height 38
paste input "[PERSON_NAME]"
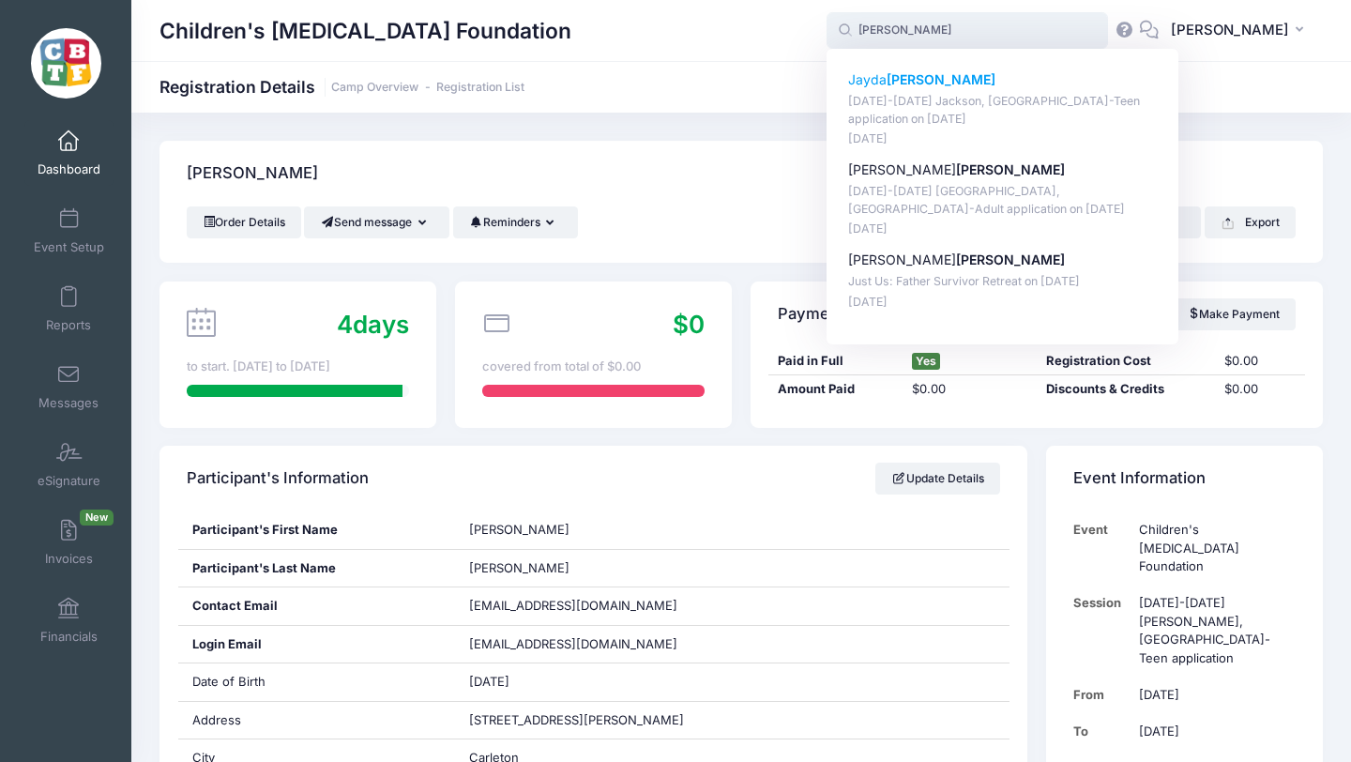
click at [960, 81] on strong "[PERSON_NAME]" at bounding box center [941, 79] width 109 height 16
type input "Jayda Garcia (August 18-23 Jackson, MI-Teen application, Aug-18, 2025)"
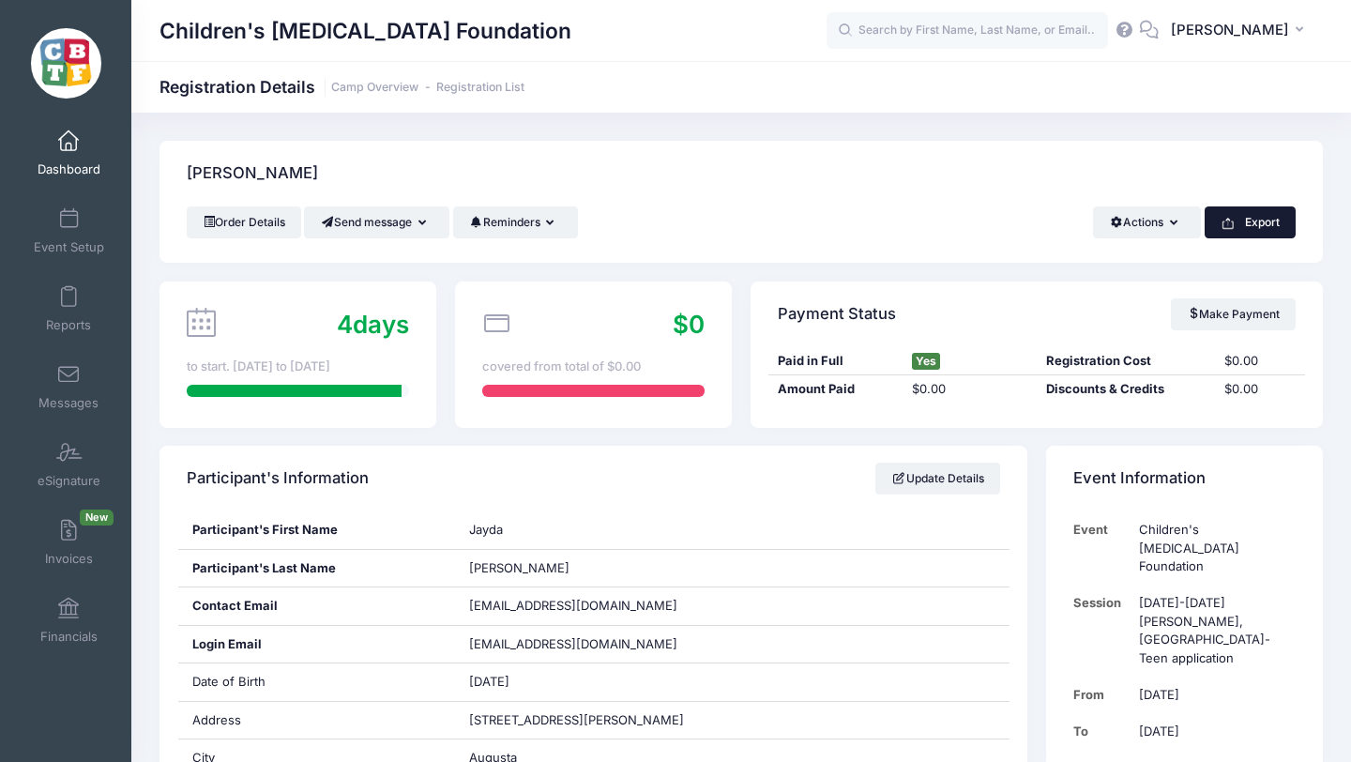
click at [1270, 224] on button "Export" at bounding box center [1250, 222] width 91 height 32
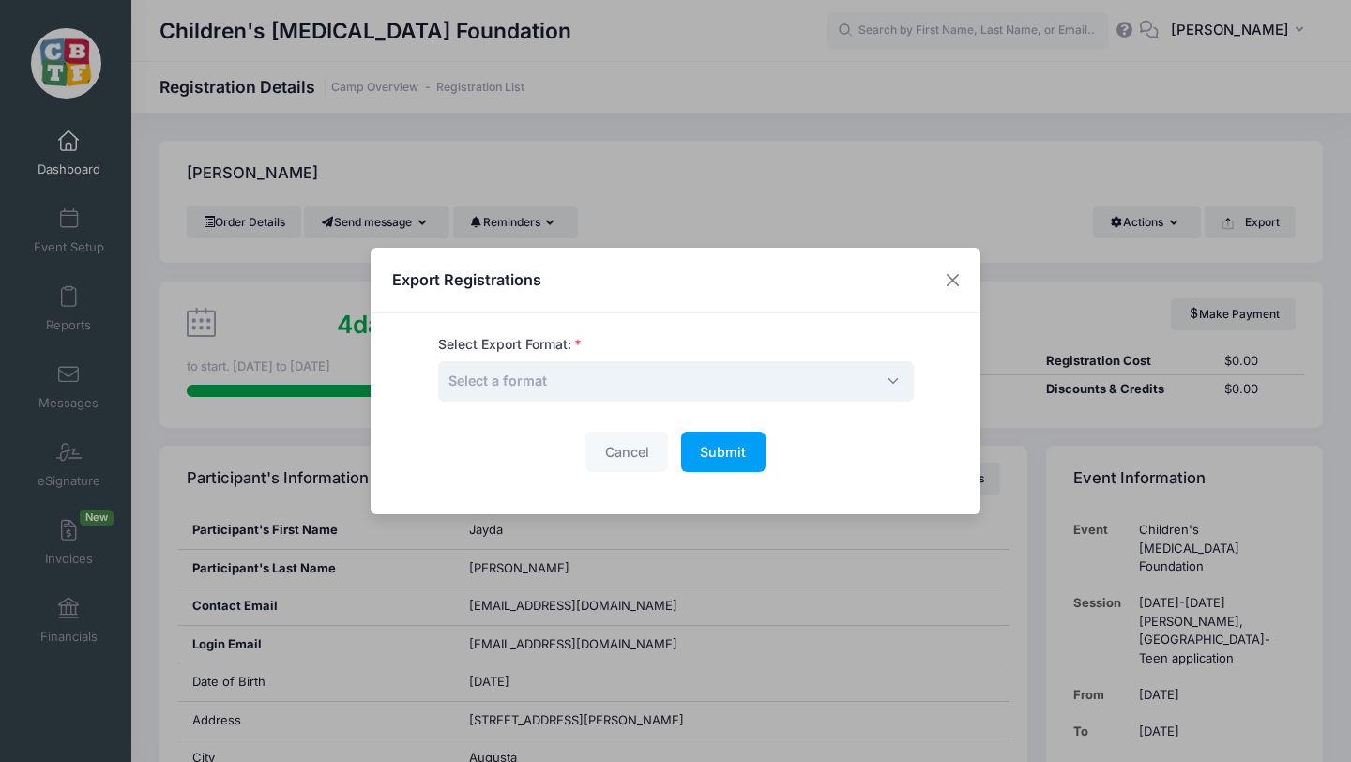
click at [593, 385] on span "Select a format" at bounding box center [676, 381] width 476 height 40
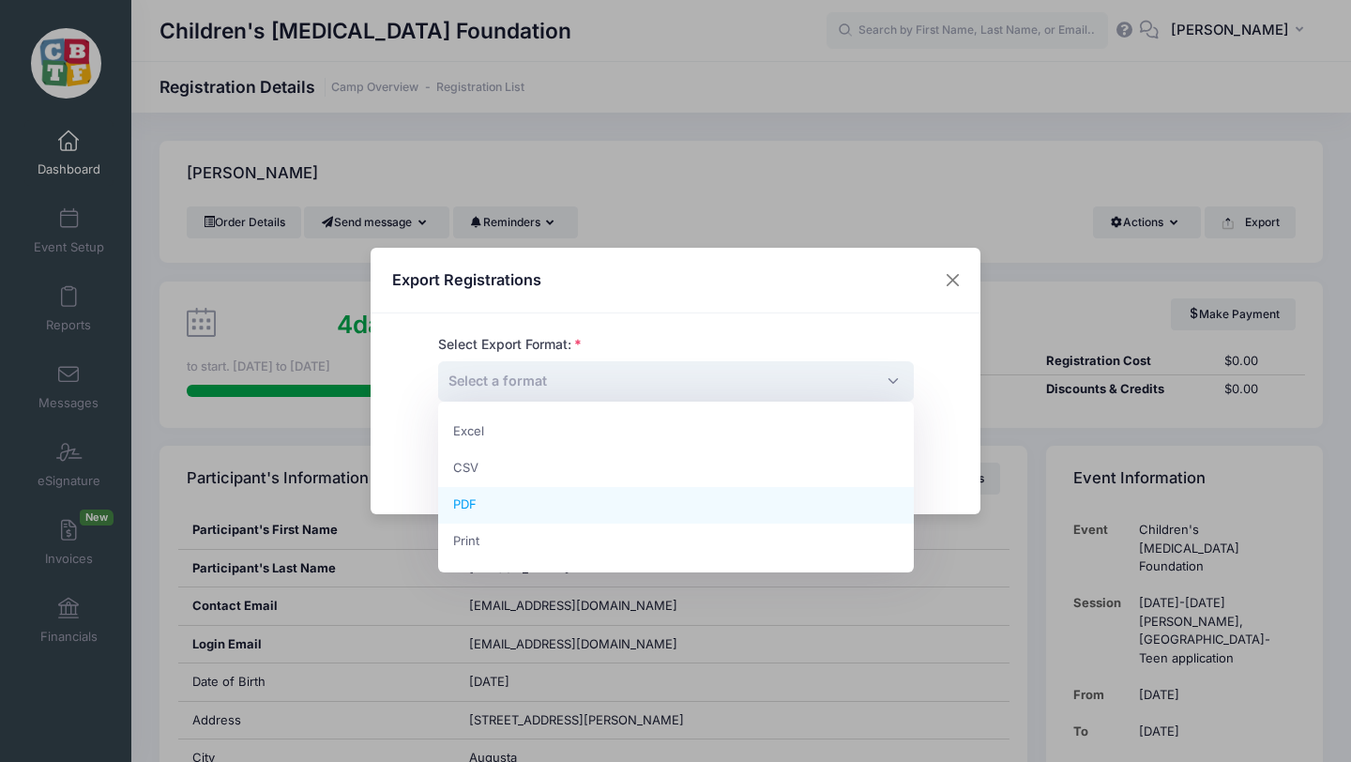
select select "pdf"
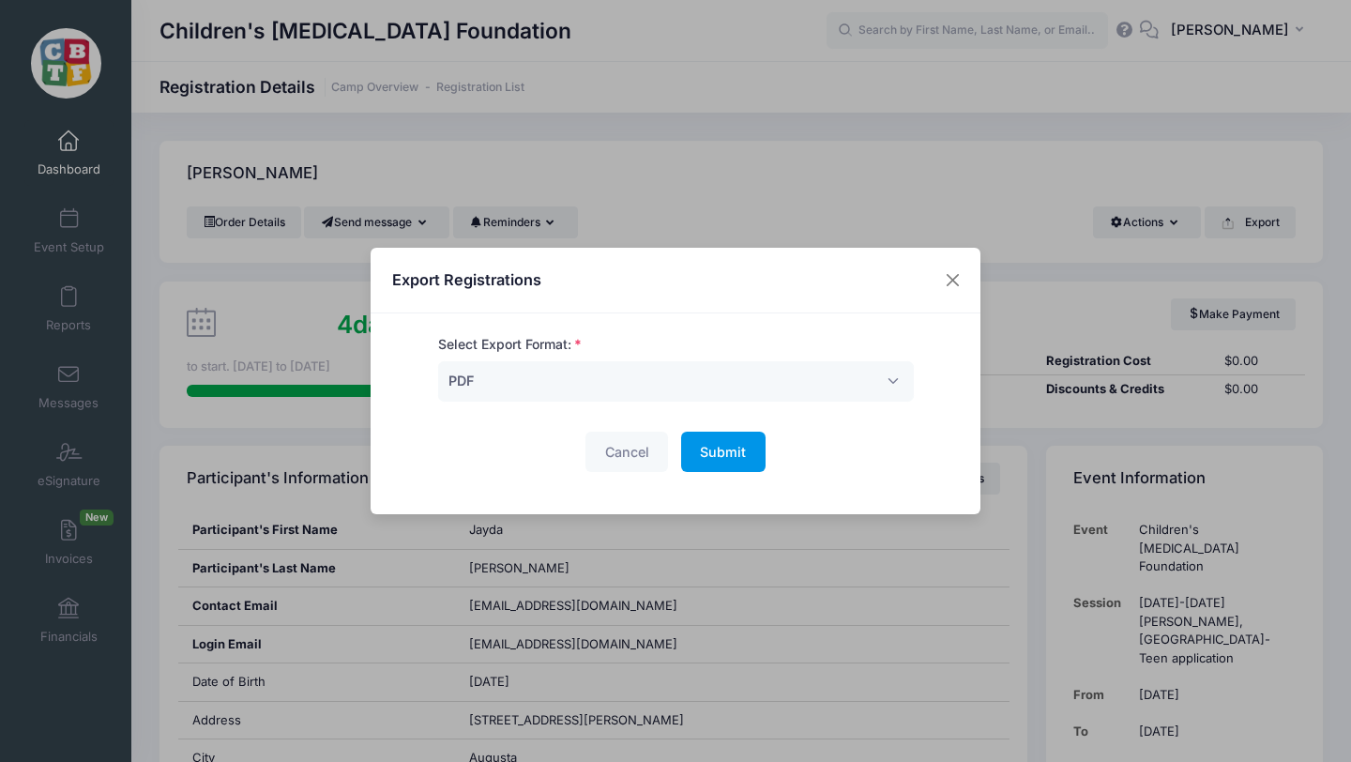
click at [728, 450] on span "Submit" at bounding box center [723, 452] width 46 height 16
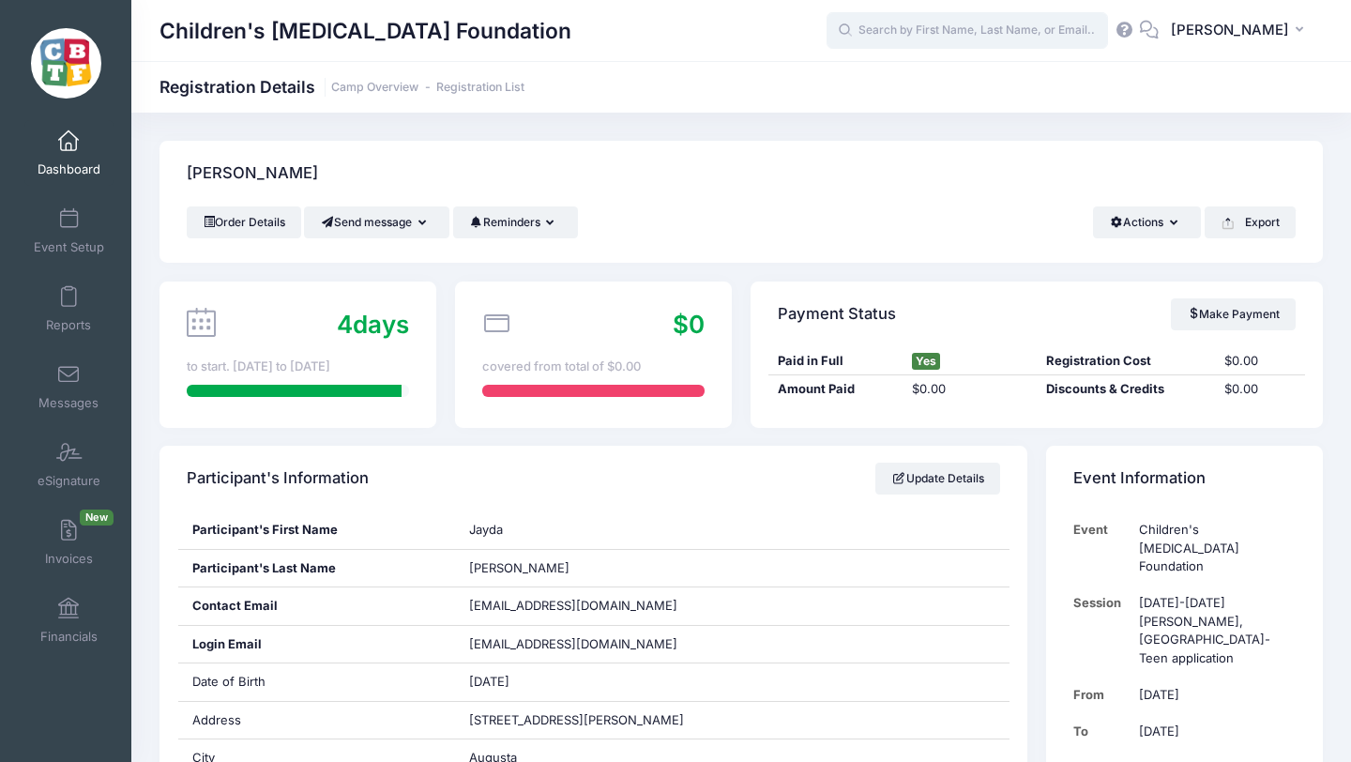
click at [1011, 25] on input "text" at bounding box center [967, 31] width 281 height 38
paste input "Harbison"
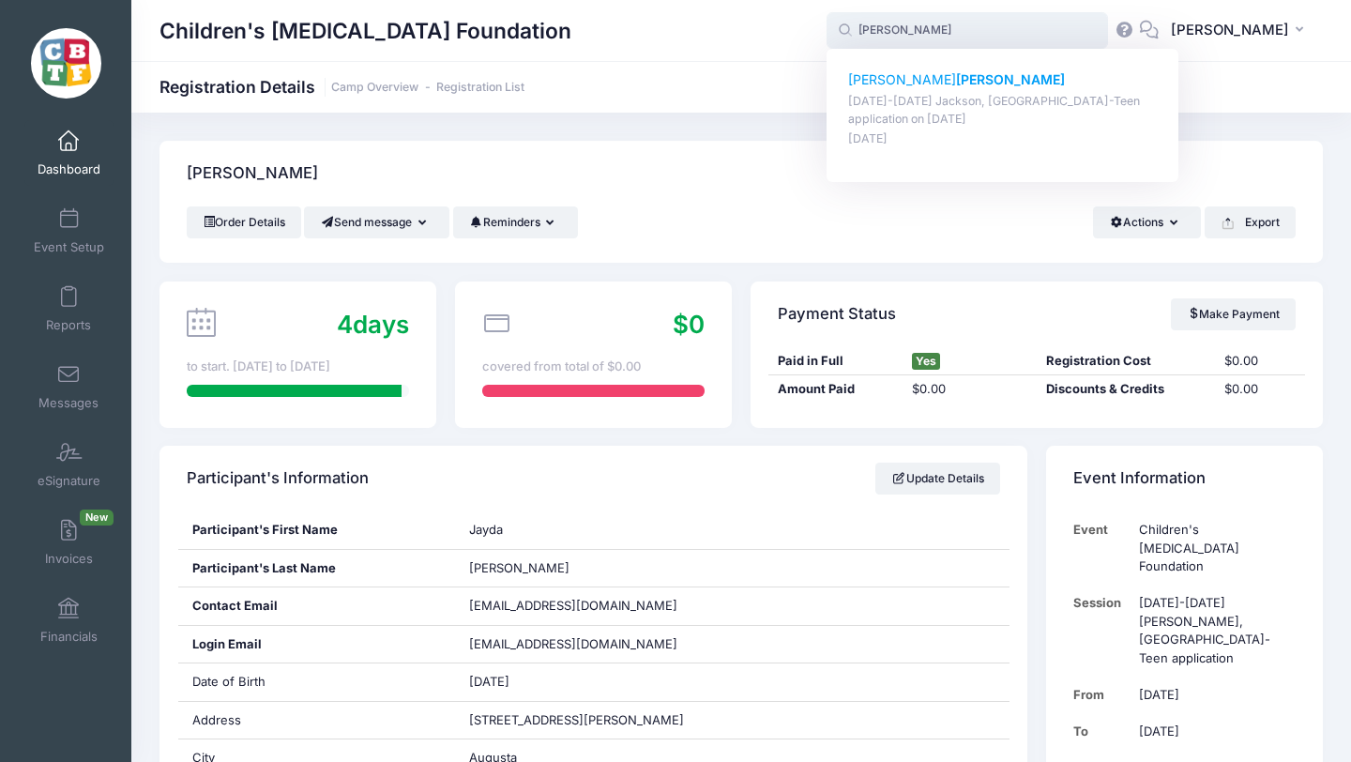
click at [956, 79] on strong "Harbison" at bounding box center [1010, 79] width 109 height 16
type input "Emily Harbison (August 18-23 Jackson, MI-Teen application, Aug-18, 2025)"
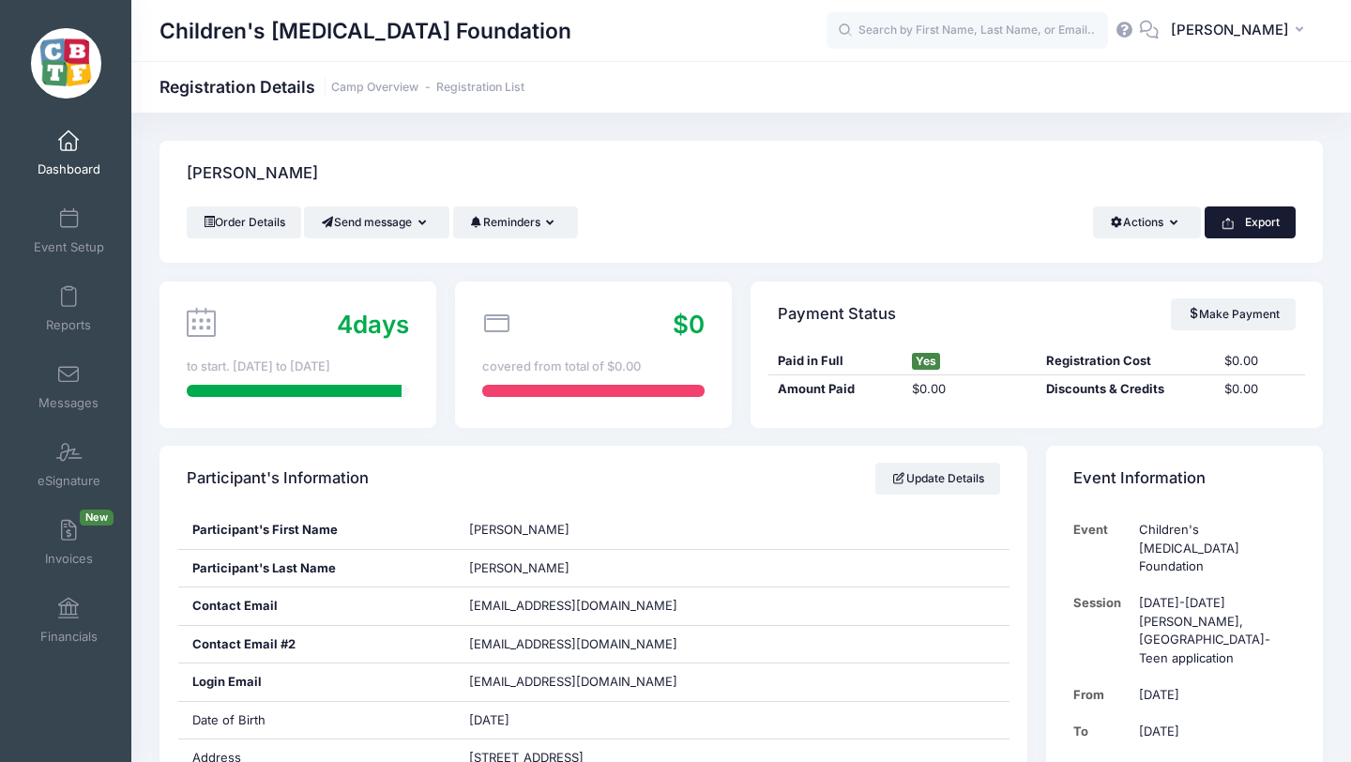
click at [1248, 222] on button "Export" at bounding box center [1250, 222] width 91 height 32
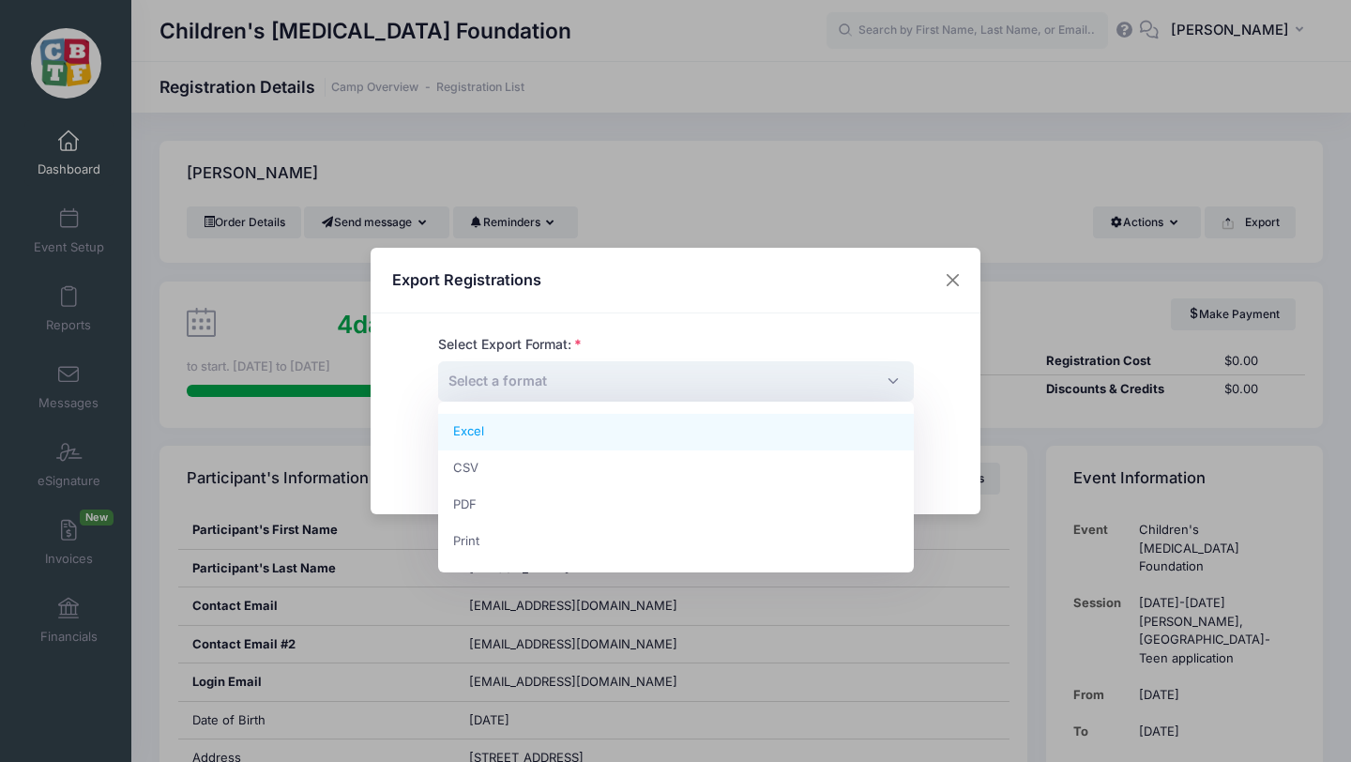
click at [723, 380] on span "Select a format" at bounding box center [676, 381] width 476 height 40
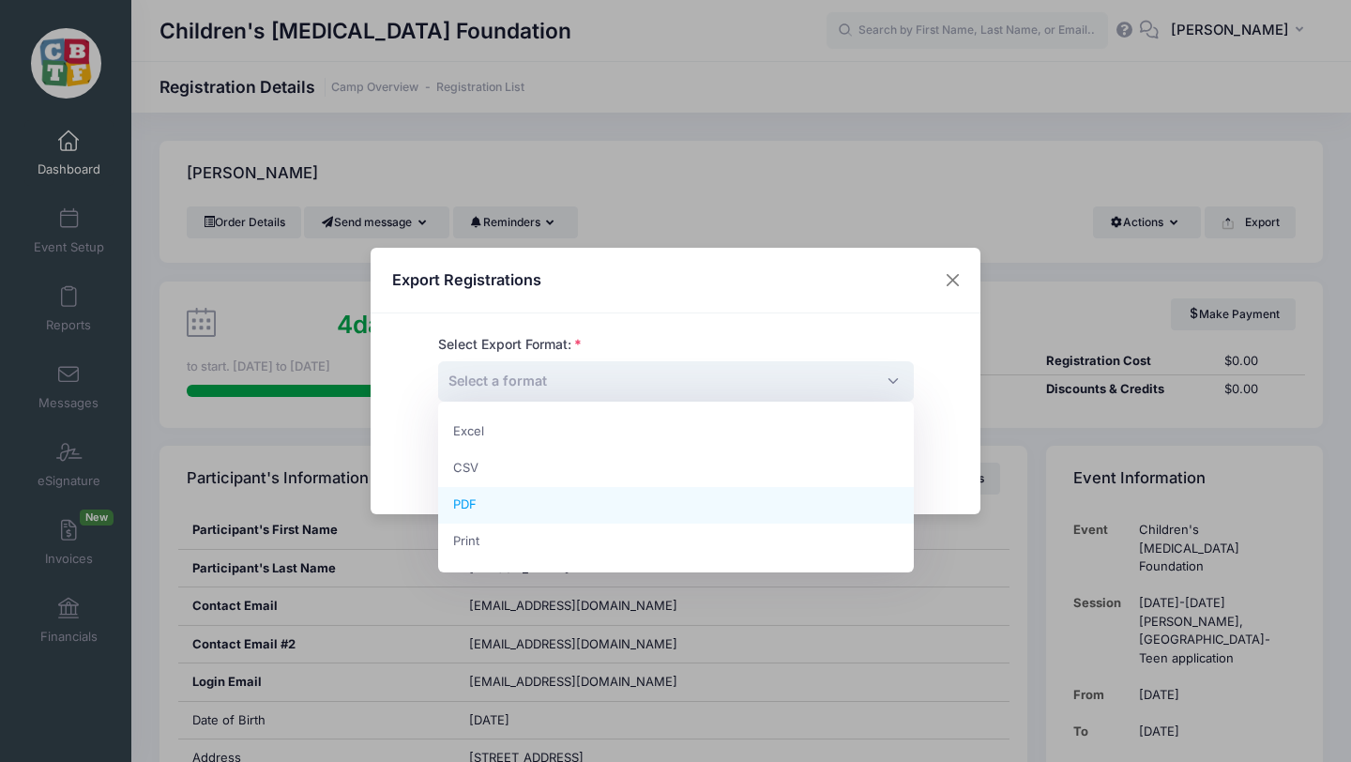
select select "pdf"
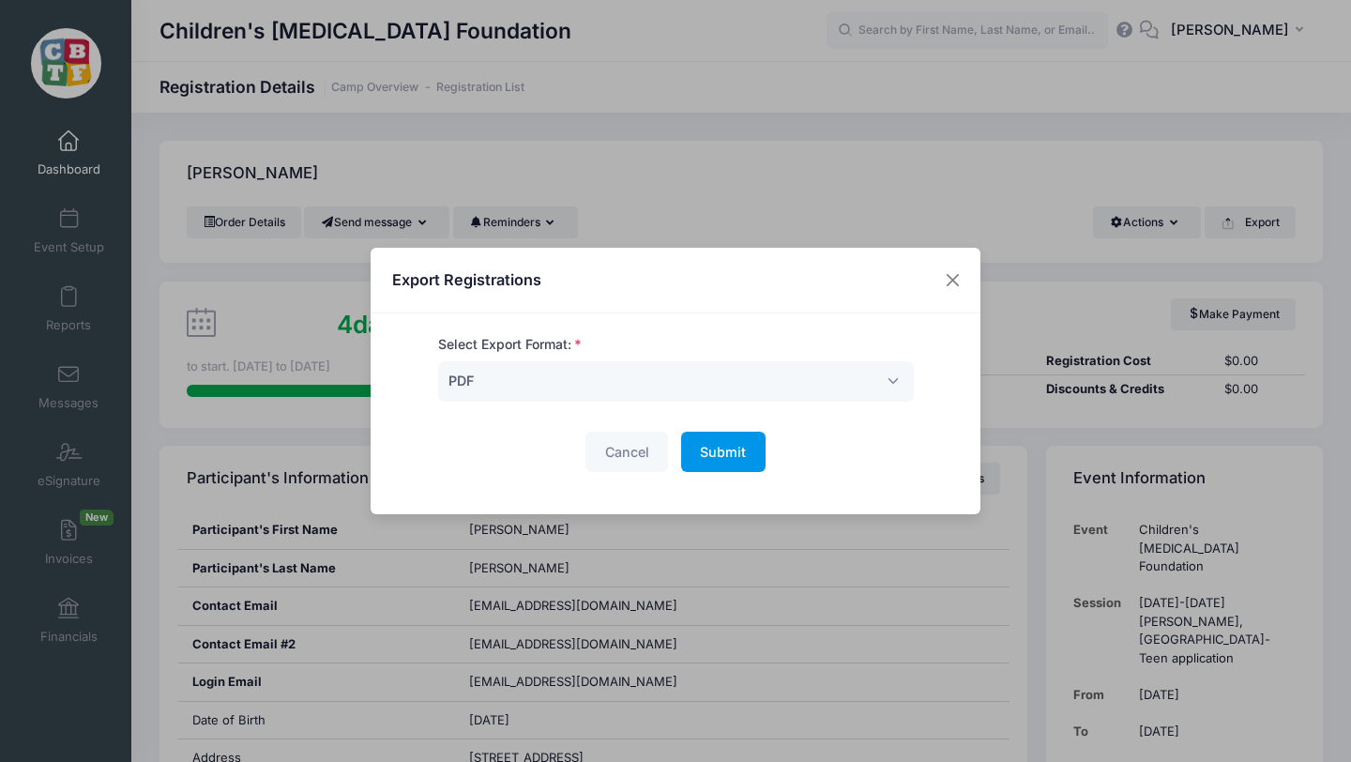
click at [726, 445] on span "Submit" at bounding box center [723, 452] width 46 height 16
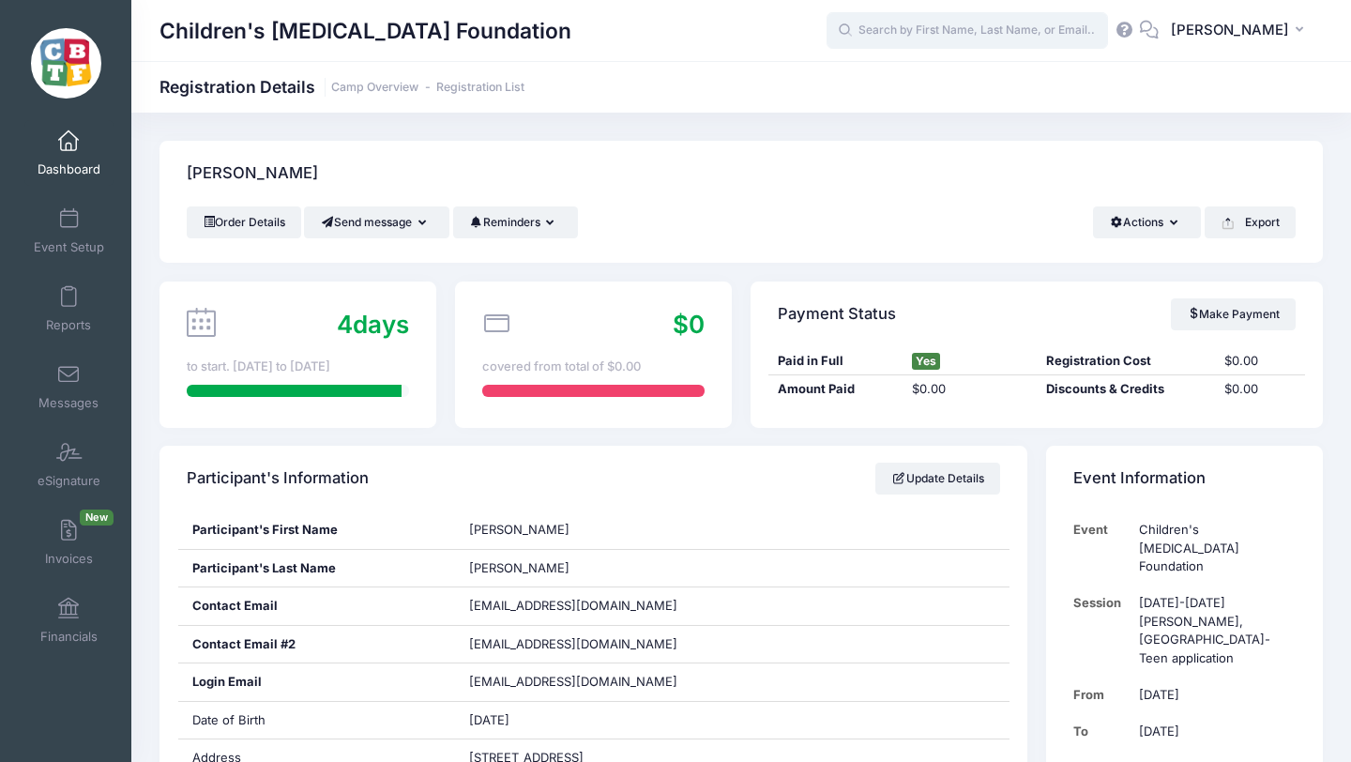
click at [1022, 38] on input "text" at bounding box center [967, 31] width 281 height 38
paste input "Patterson"
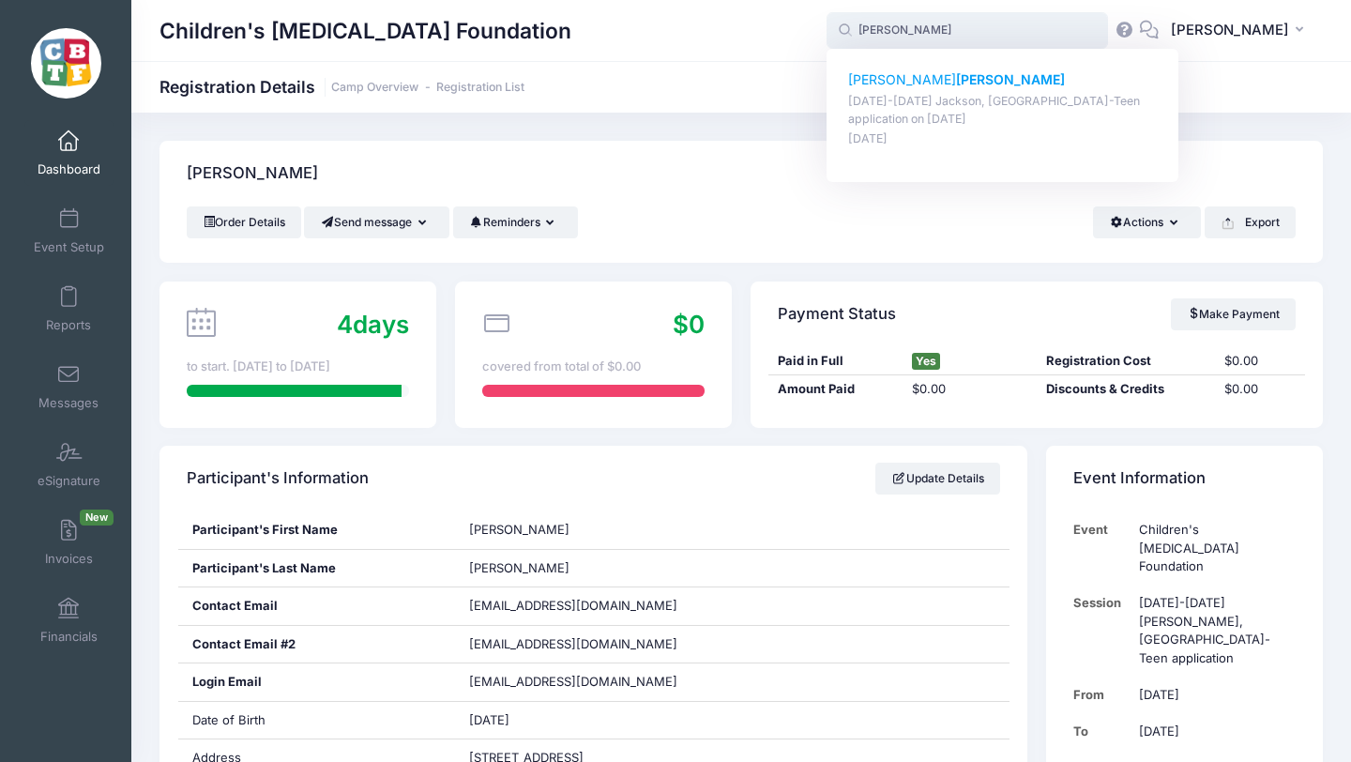
click at [956, 83] on strong "Patterson" at bounding box center [1010, 79] width 109 height 16
type input "Riley Patterson (August 18-23 Jackson, MI-Teen application, Aug-18, 2025)"
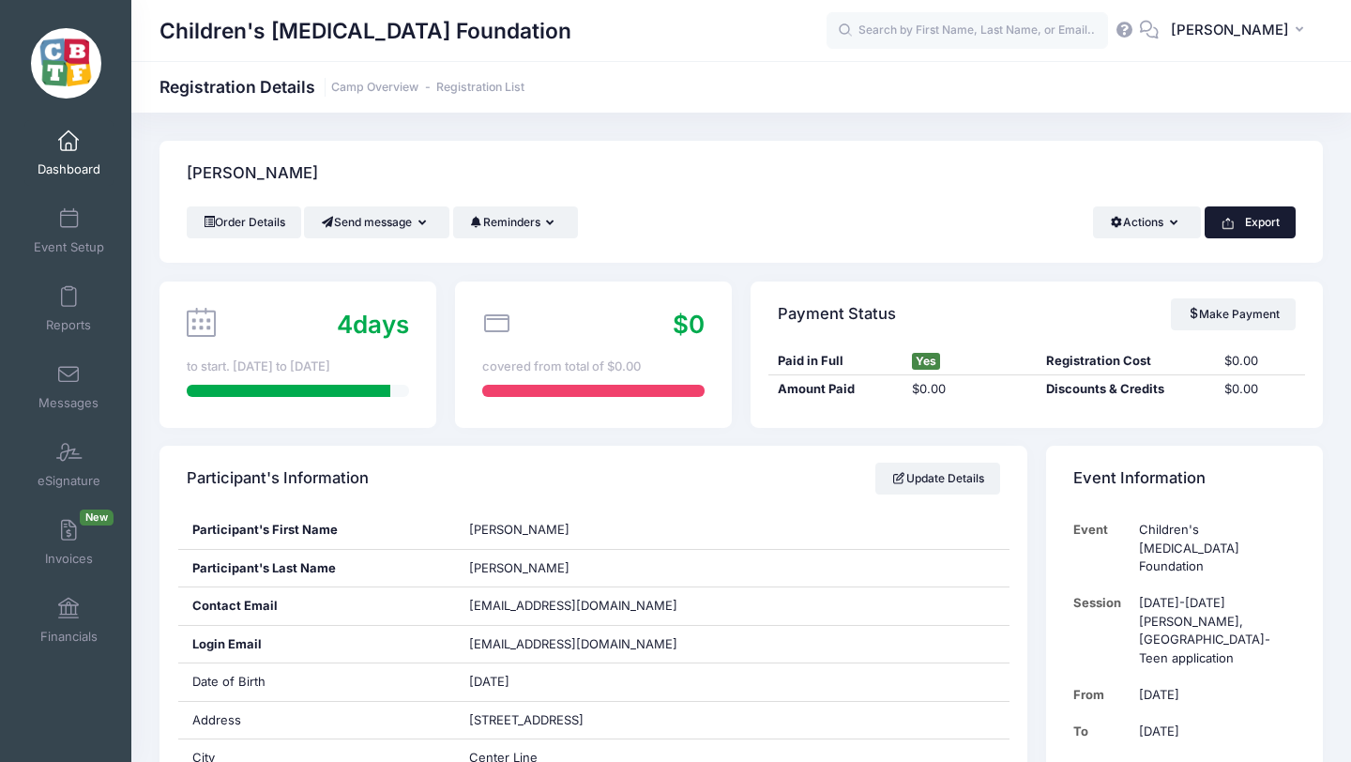
click at [1252, 219] on button "Export" at bounding box center [1250, 222] width 91 height 32
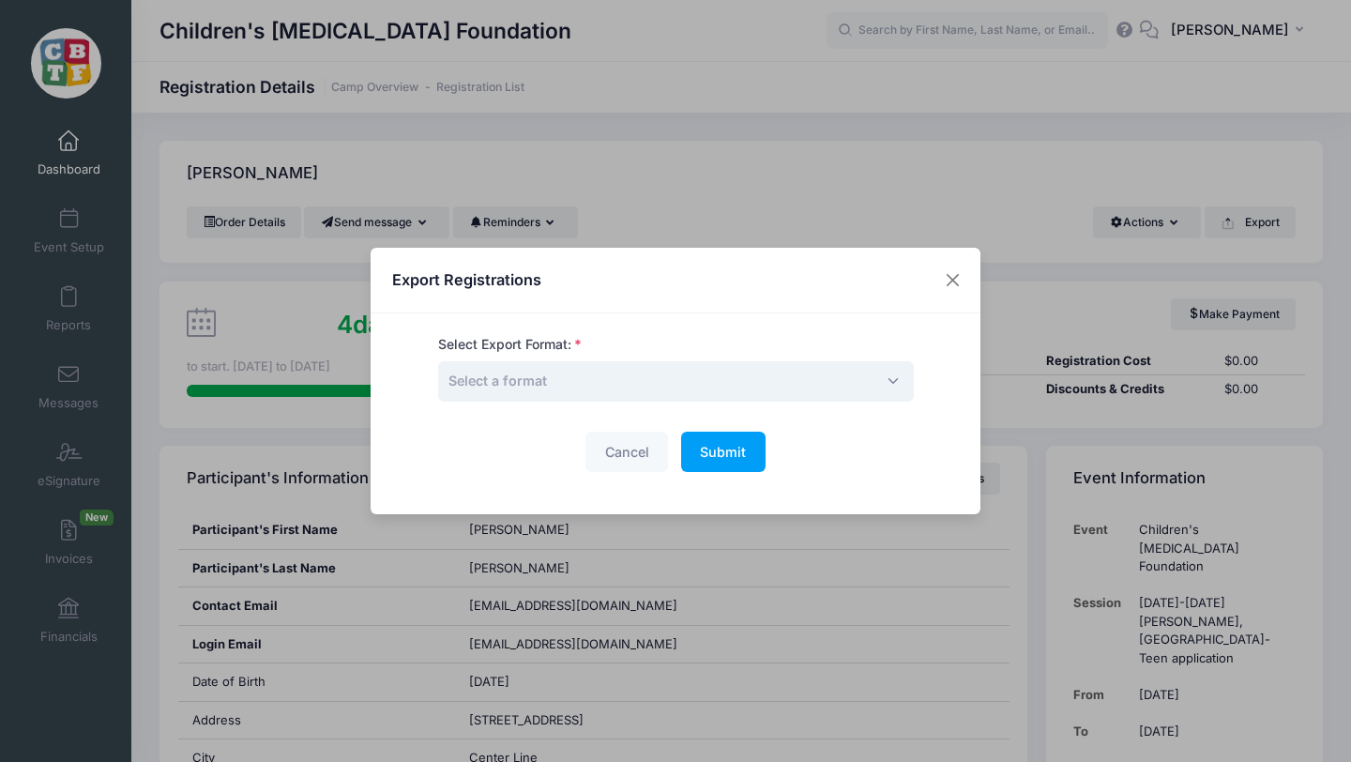
click at [661, 376] on span "Select a format" at bounding box center [676, 381] width 476 height 40
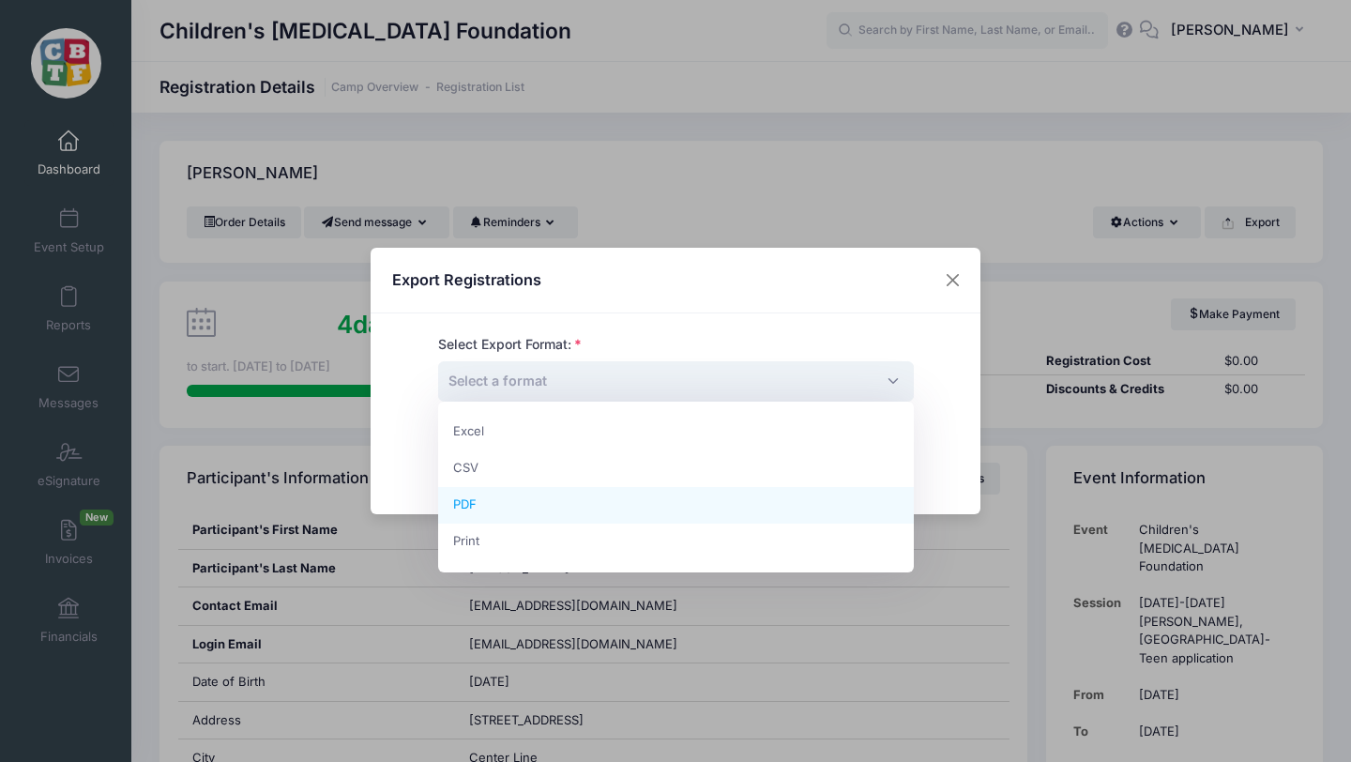
select select "pdf"
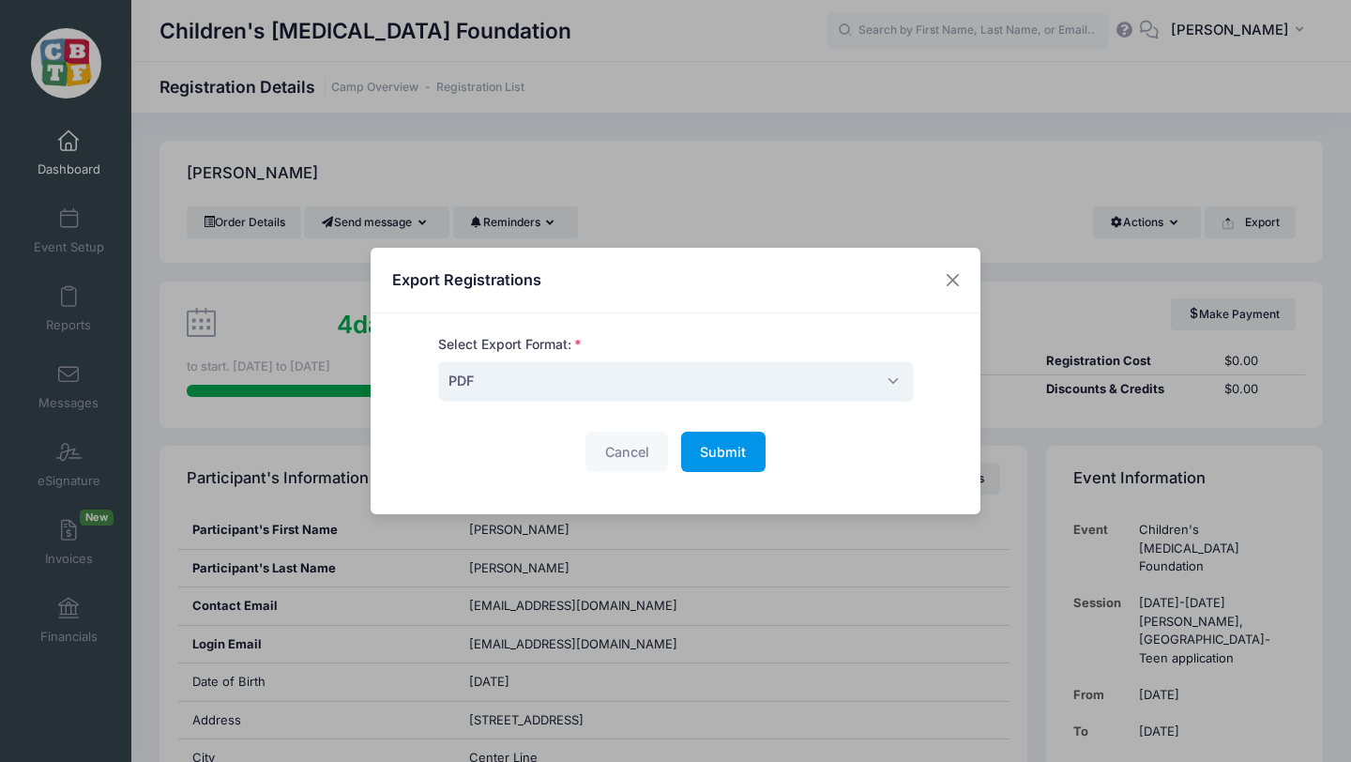
click at [700, 466] on button "Submit Please wait..." at bounding box center [723, 452] width 84 height 40
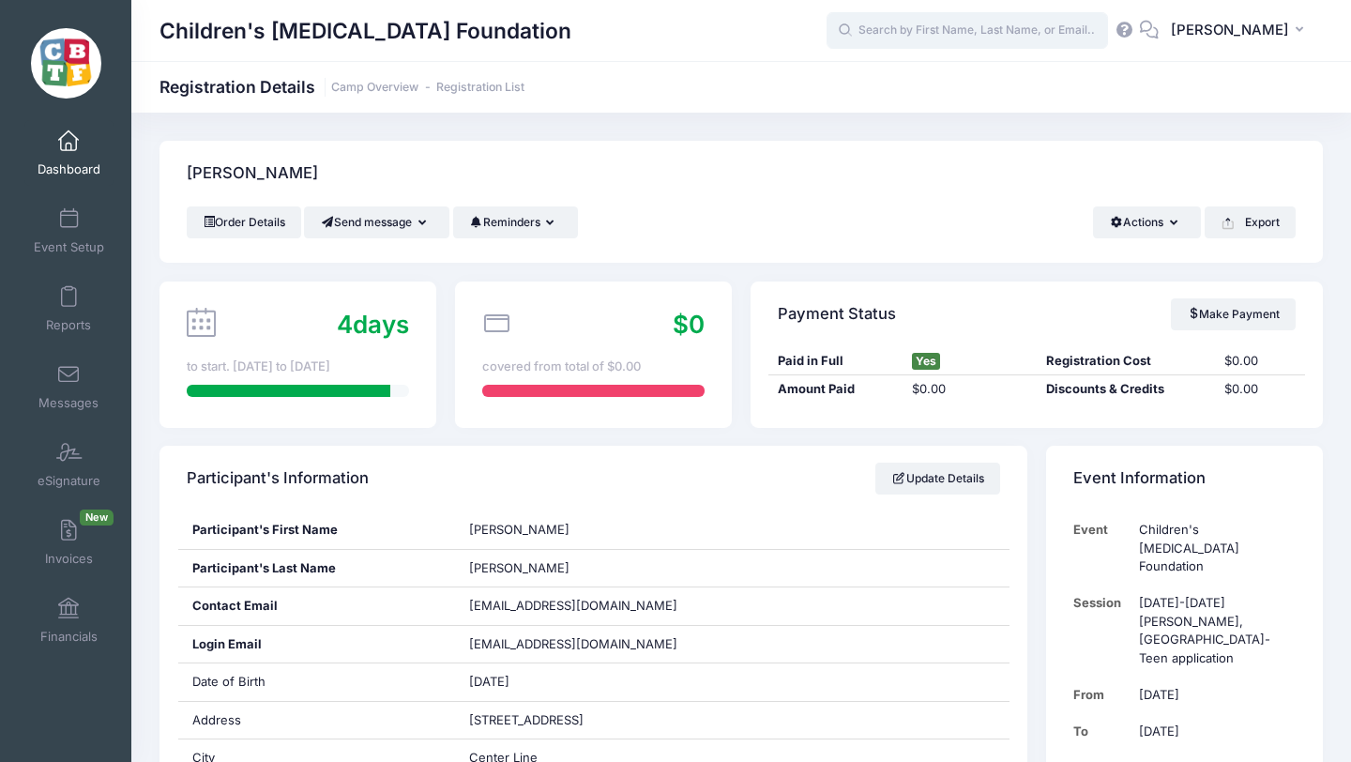
click at [906, 30] on input "text" at bounding box center [967, 31] width 281 height 38
paste input "[PERSON_NAME]"
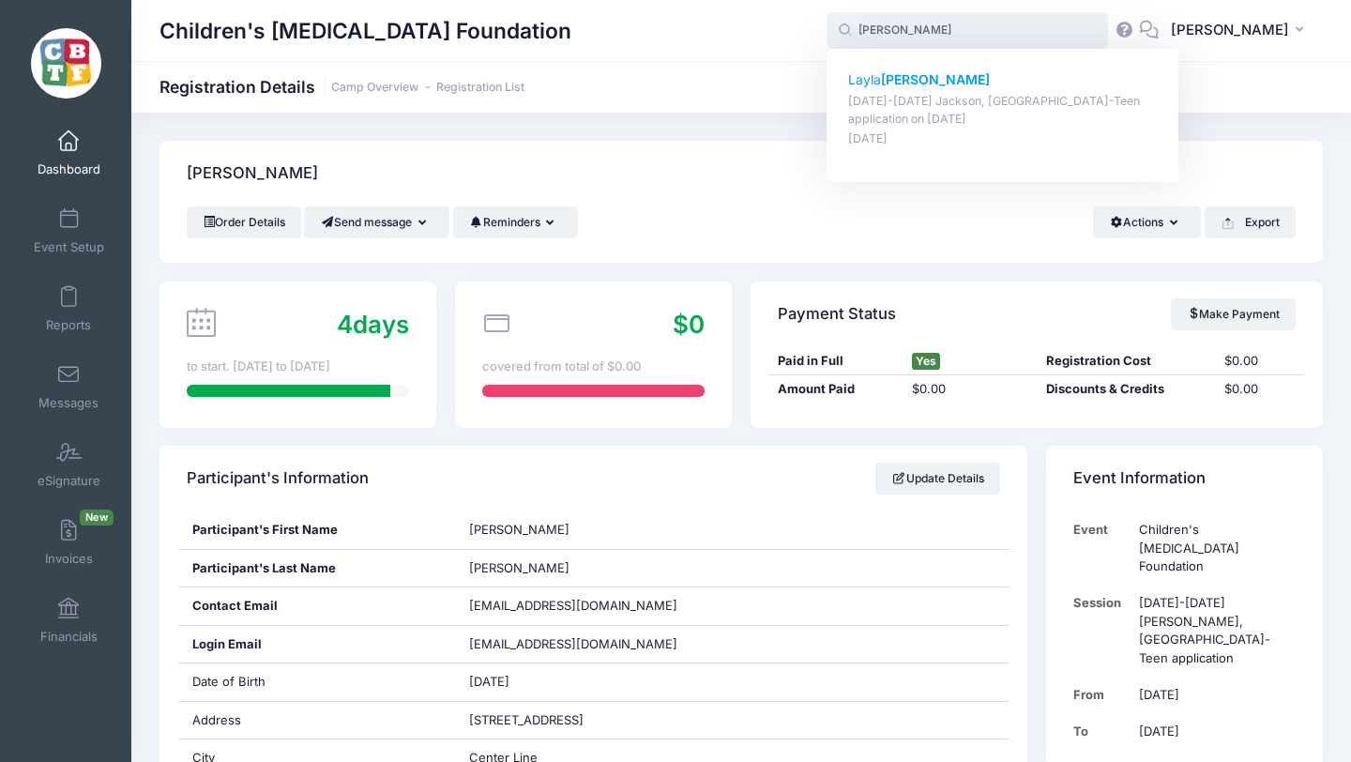
click at [943, 84] on strong "[PERSON_NAME]" at bounding box center [935, 79] width 109 height 16
type input "Layla Fredericks (August 18-23 Jackson, MI-Teen application, Aug-18, 2025)"
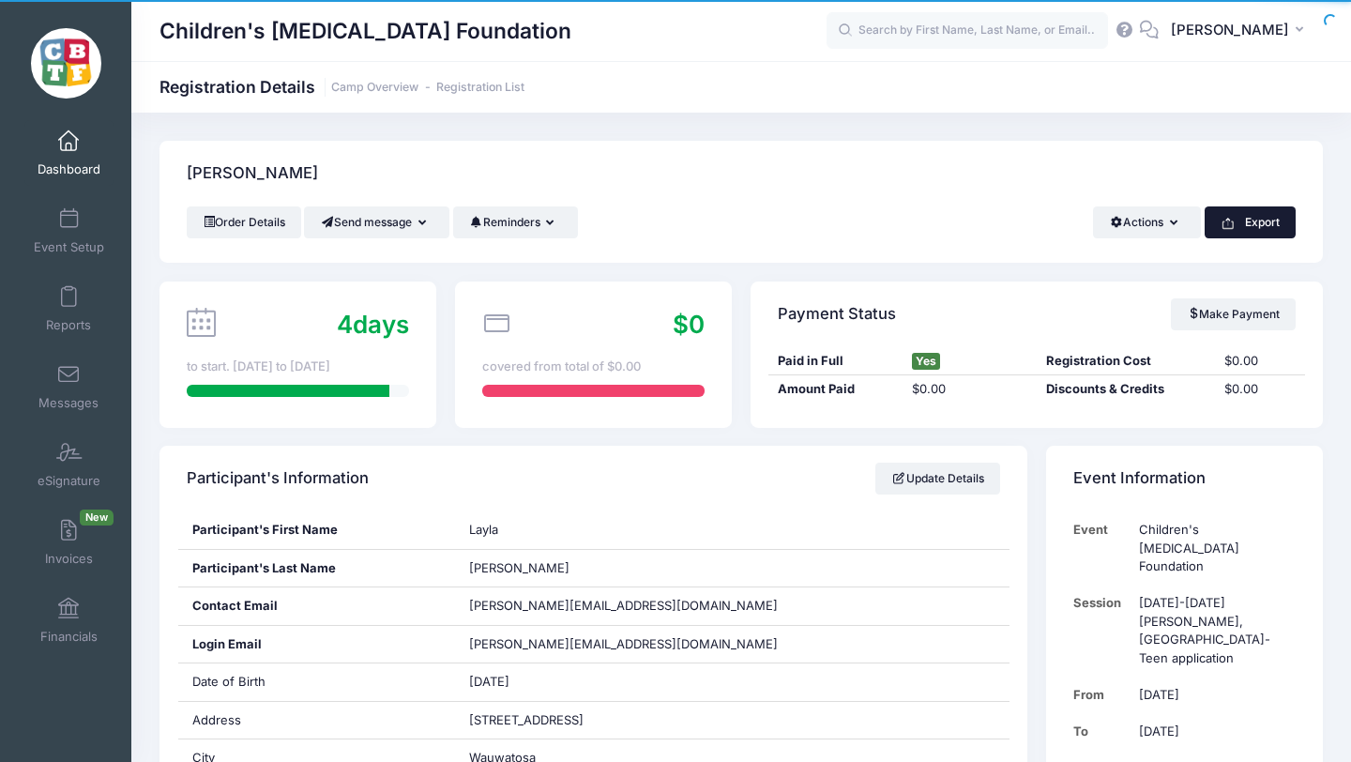
click at [1250, 229] on button "Export" at bounding box center [1250, 222] width 91 height 32
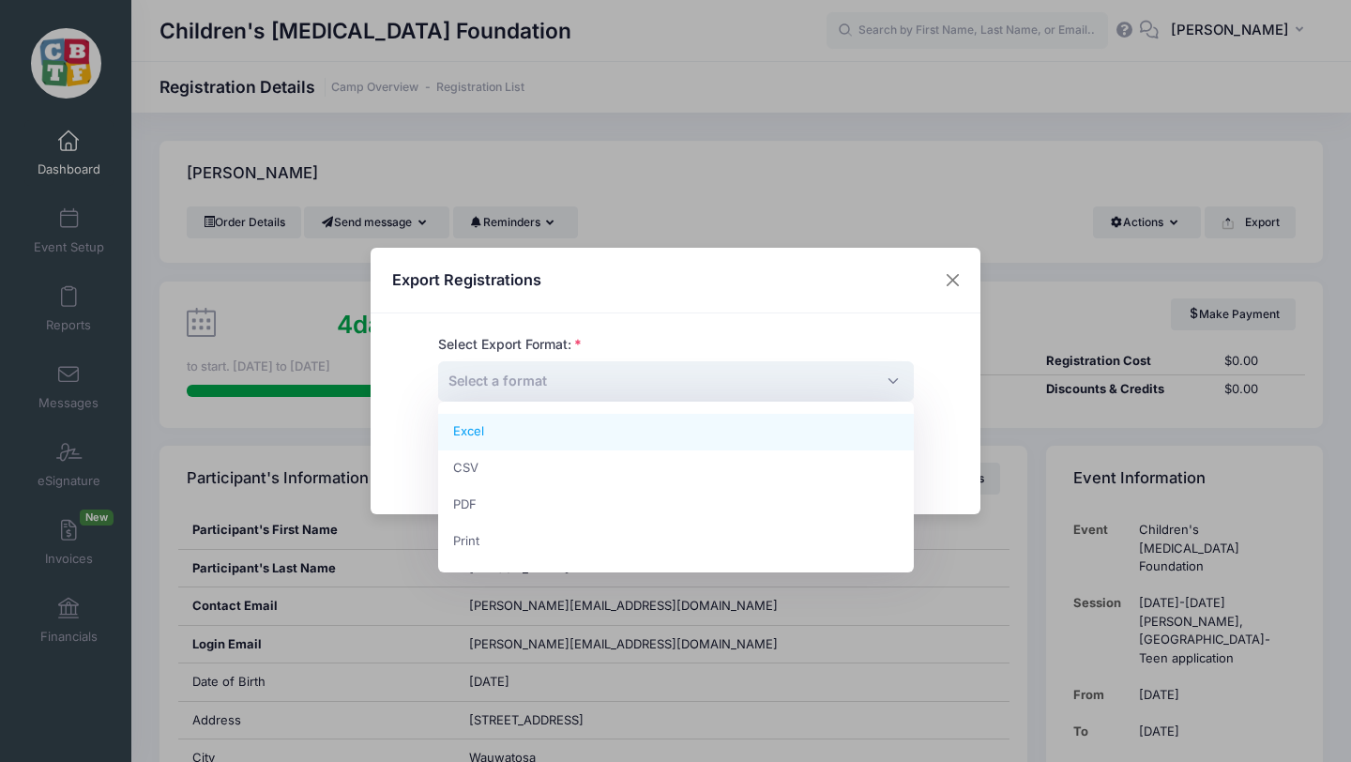
click at [686, 372] on span "Select a format" at bounding box center [676, 381] width 476 height 40
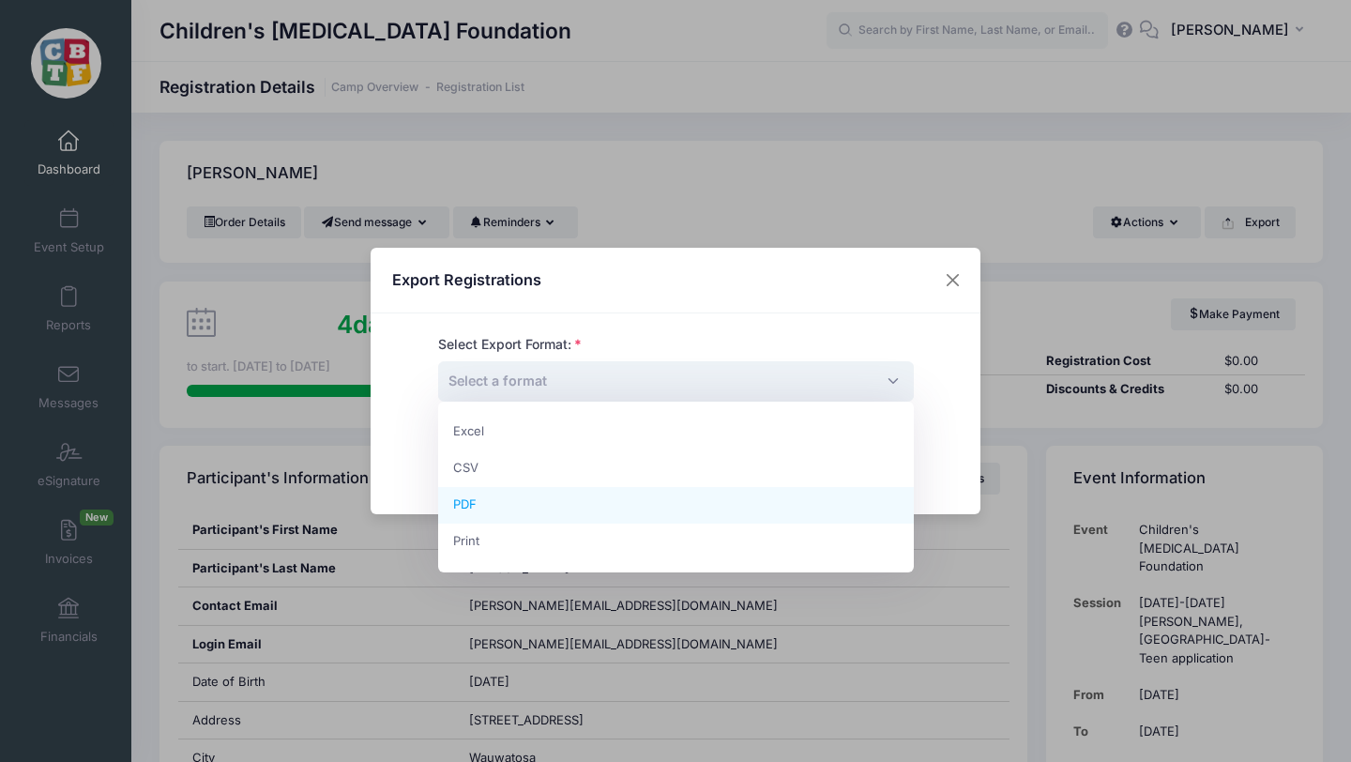
select select "pdf"
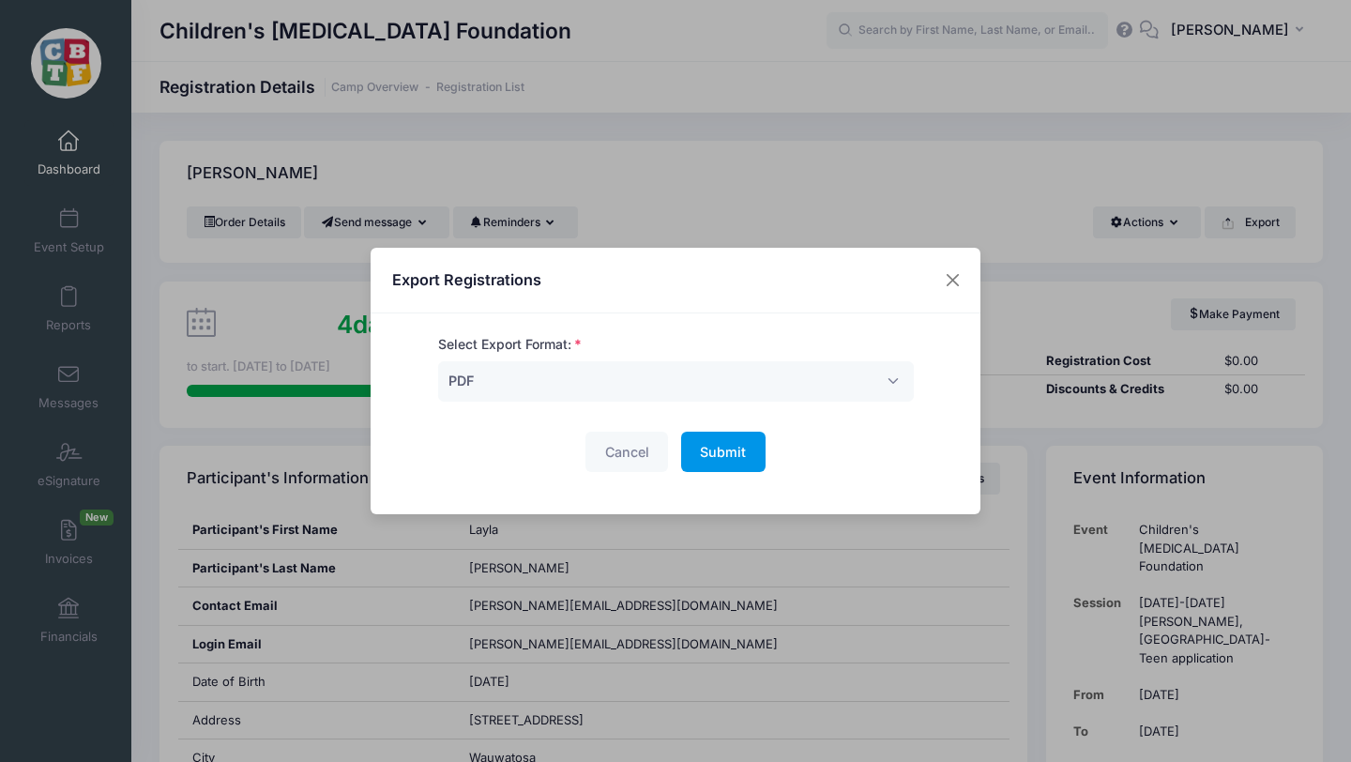
click at [721, 450] on span "Submit" at bounding box center [723, 452] width 46 height 16
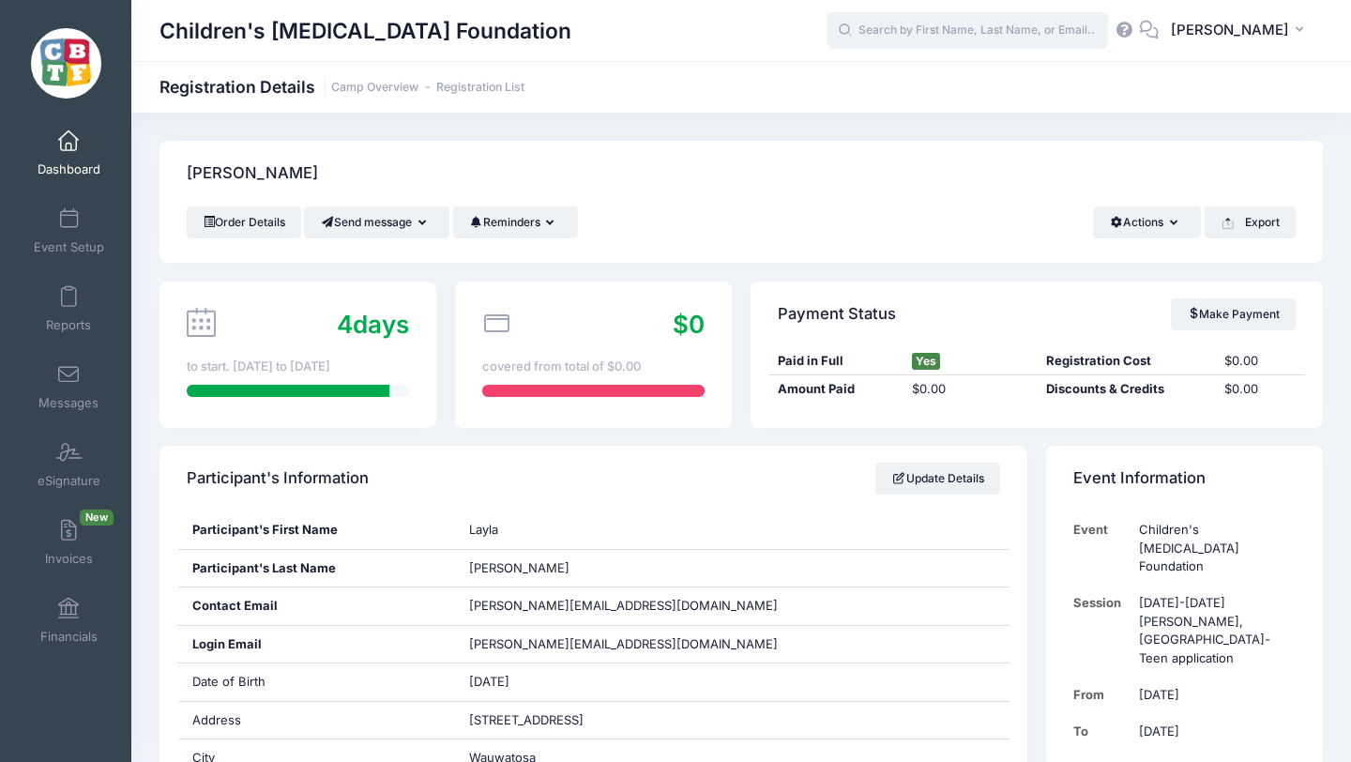
click at [950, 28] on input "text" at bounding box center [967, 31] width 281 height 38
paste input "Santa Anna"
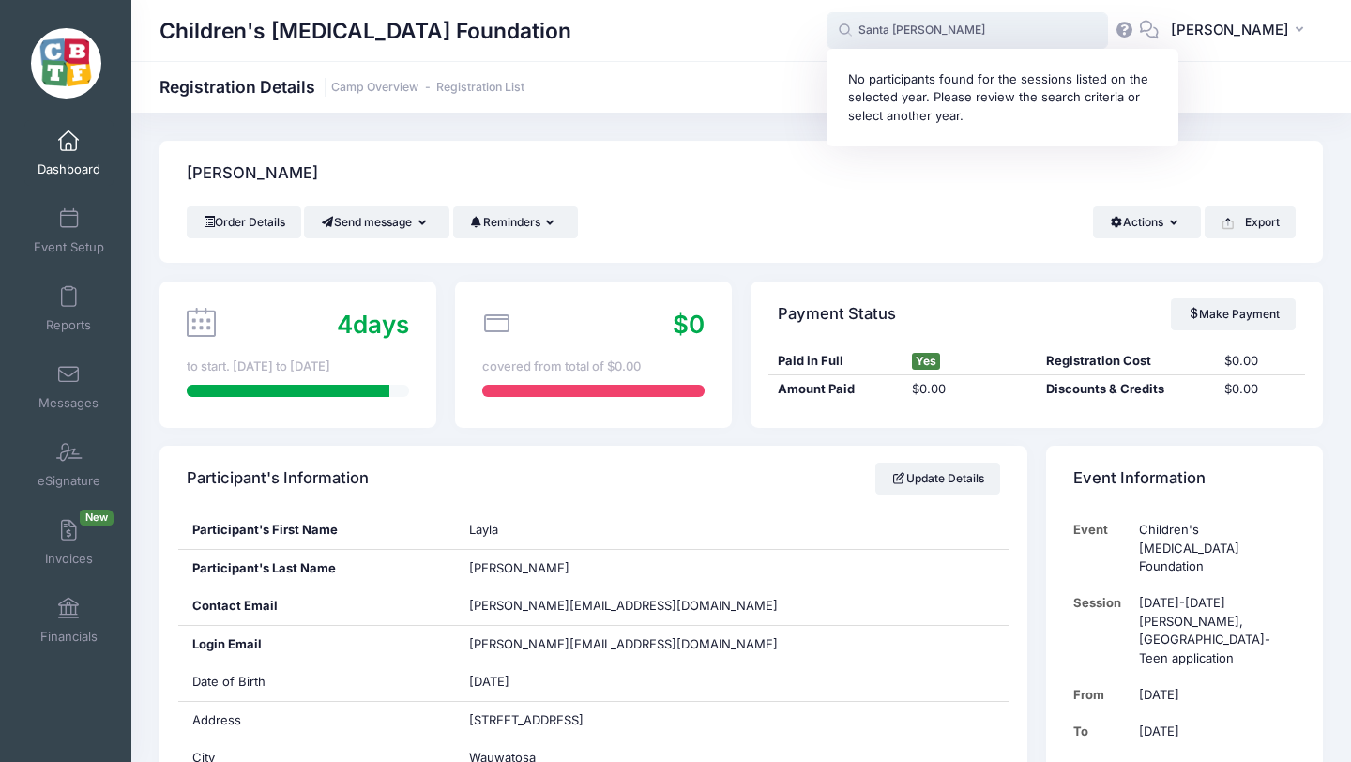
drag, startPoint x: 969, startPoint y: 23, endPoint x: 867, endPoint y: 22, distance: 102.3
click at [867, 22] on div "Children's Brain Tumor Foundation Santa Anna No participants found for the sess…" at bounding box center [741, 30] width 1220 height 43
click at [915, 74] on strong "Ashley" at bounding box center [902, 79] width 109 height 16
type input "Ashley SantaAnna (August 18-23 Jackson, MI-Teen application, Aug-18, 2025)"
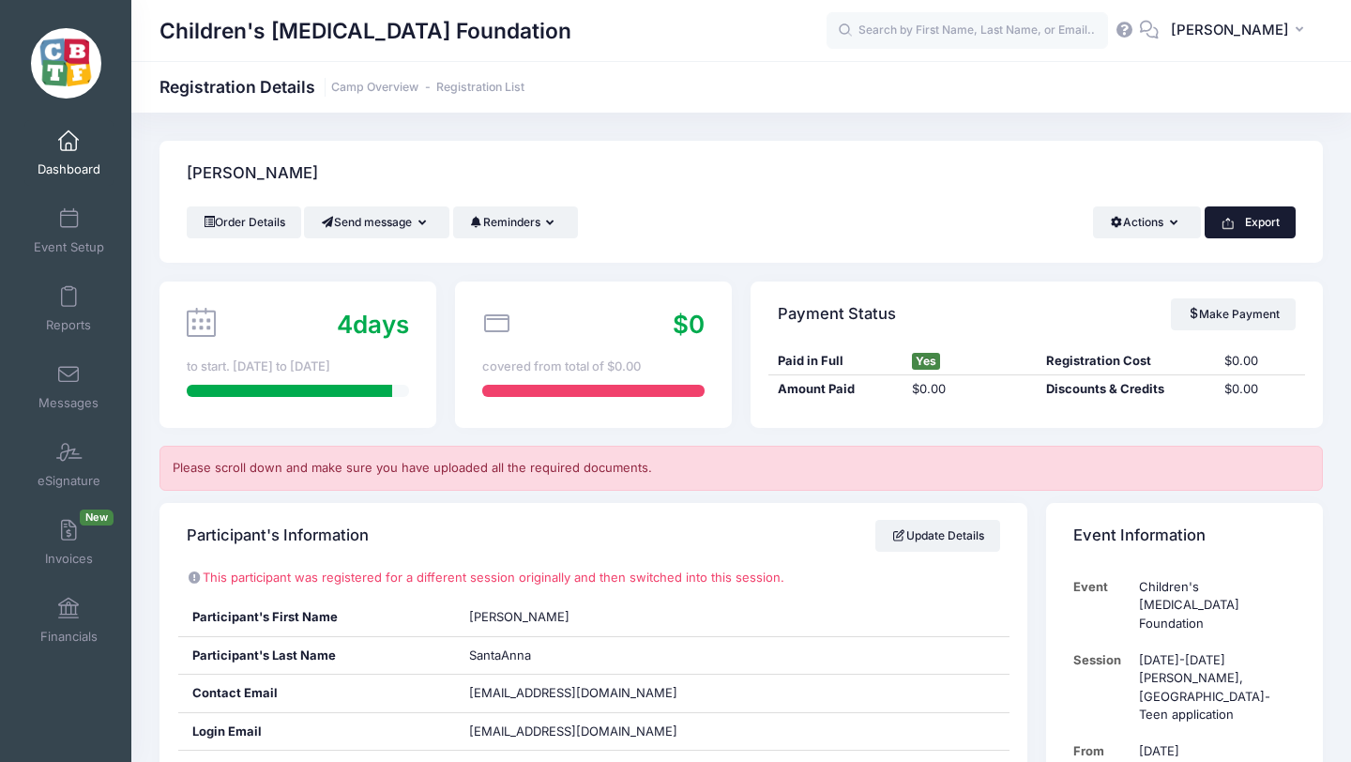
click at [1256, 220] on button "Export" at bounding box center [1250, 222] width 91 height 32
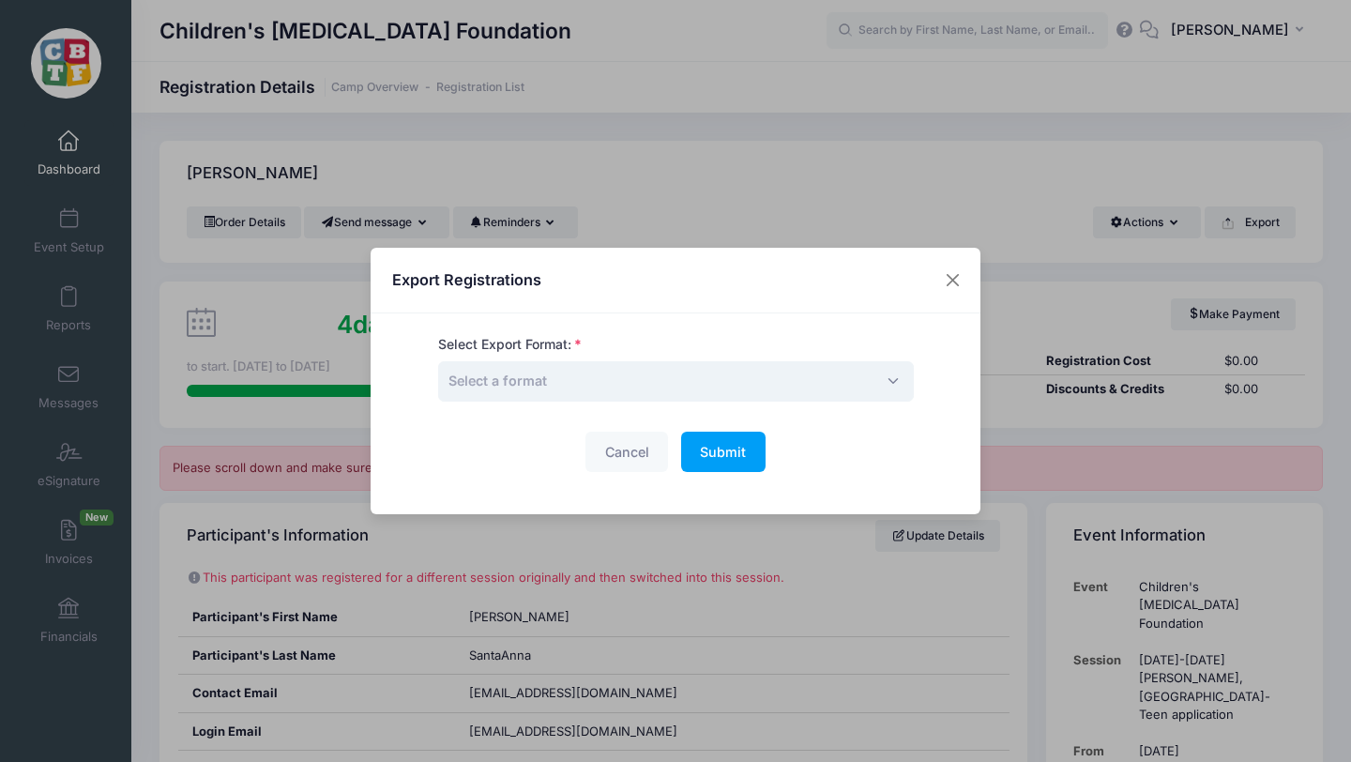
click at [702, 376] on span "Select a format" at bounding box center [676, 381] width 476 height 40
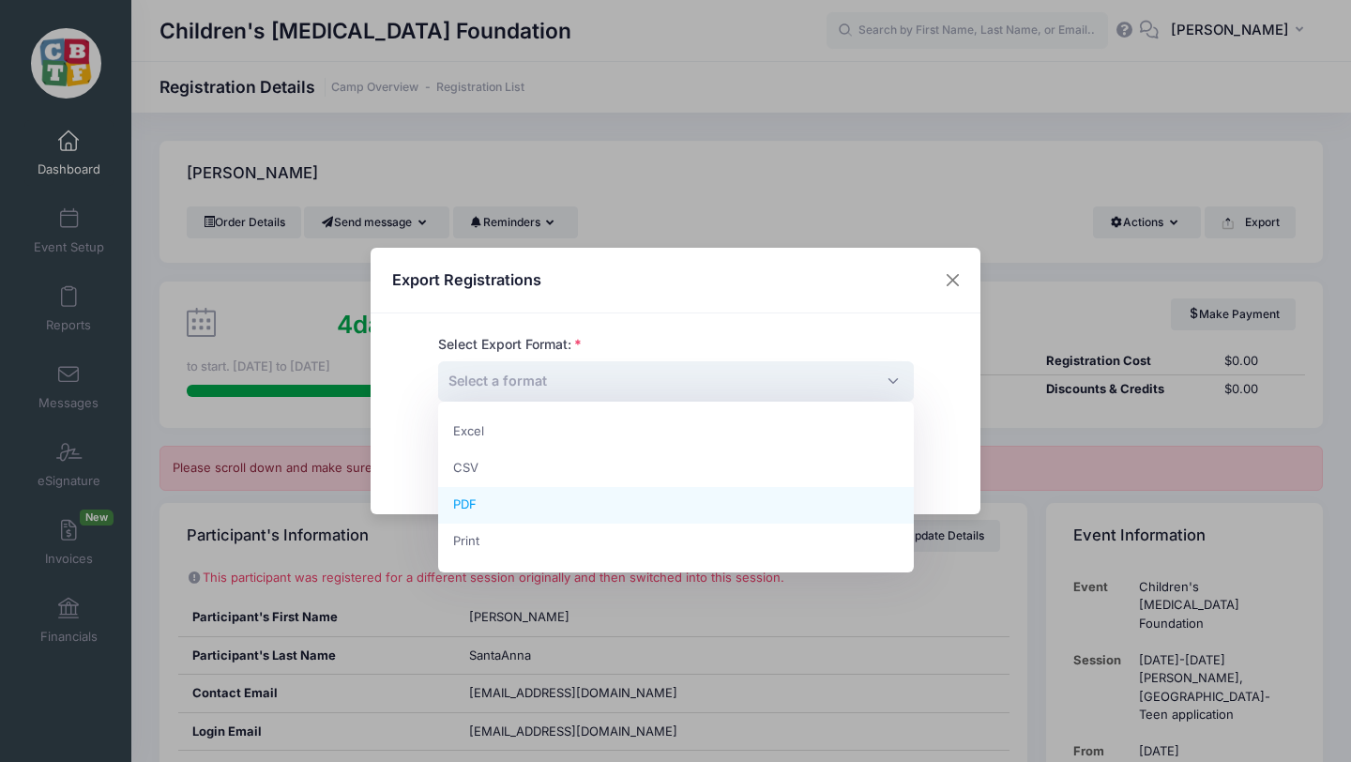
select select "pdf"
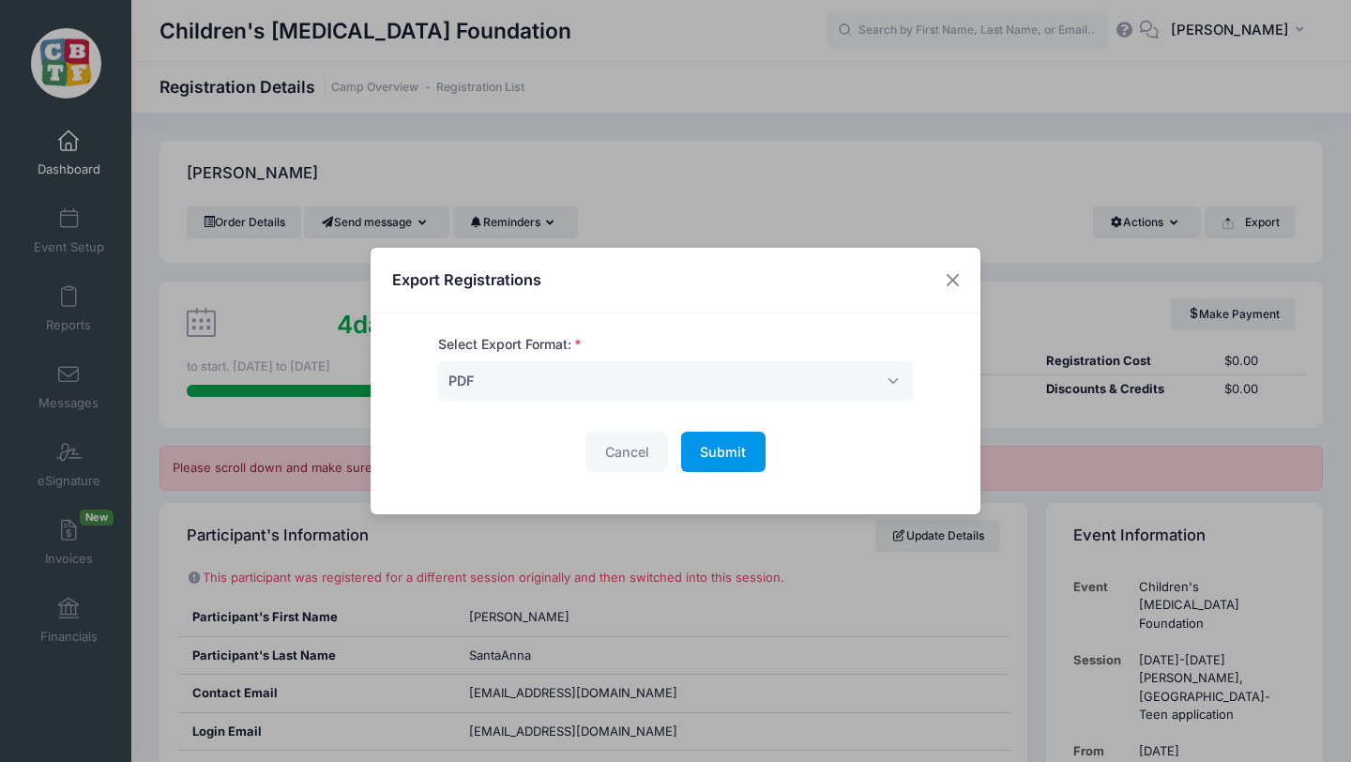
click at [717, 452] on span "Submit" at bounding box center [723, 452] width 46 height 16
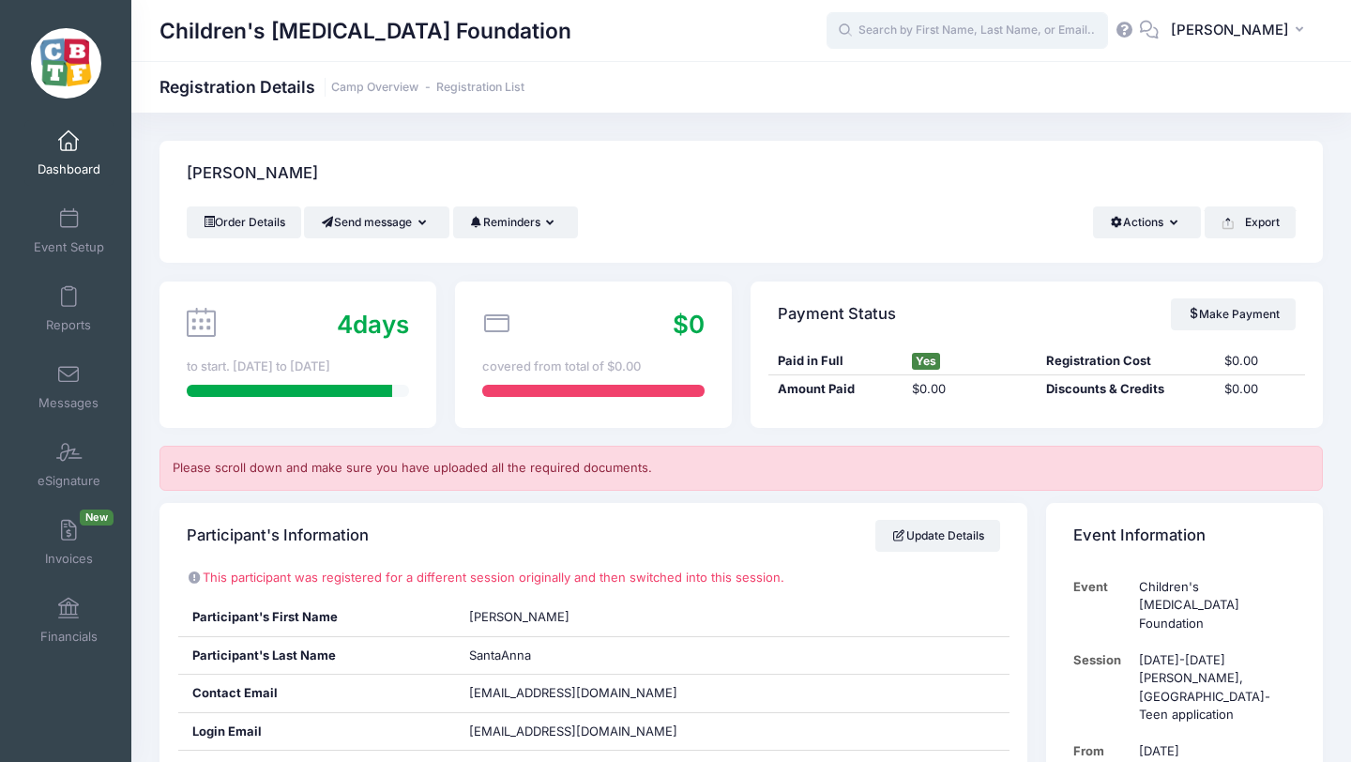
click at [938, 36] on input "text" at bounding box center [967, 31] width 281 height 38
type input ";"
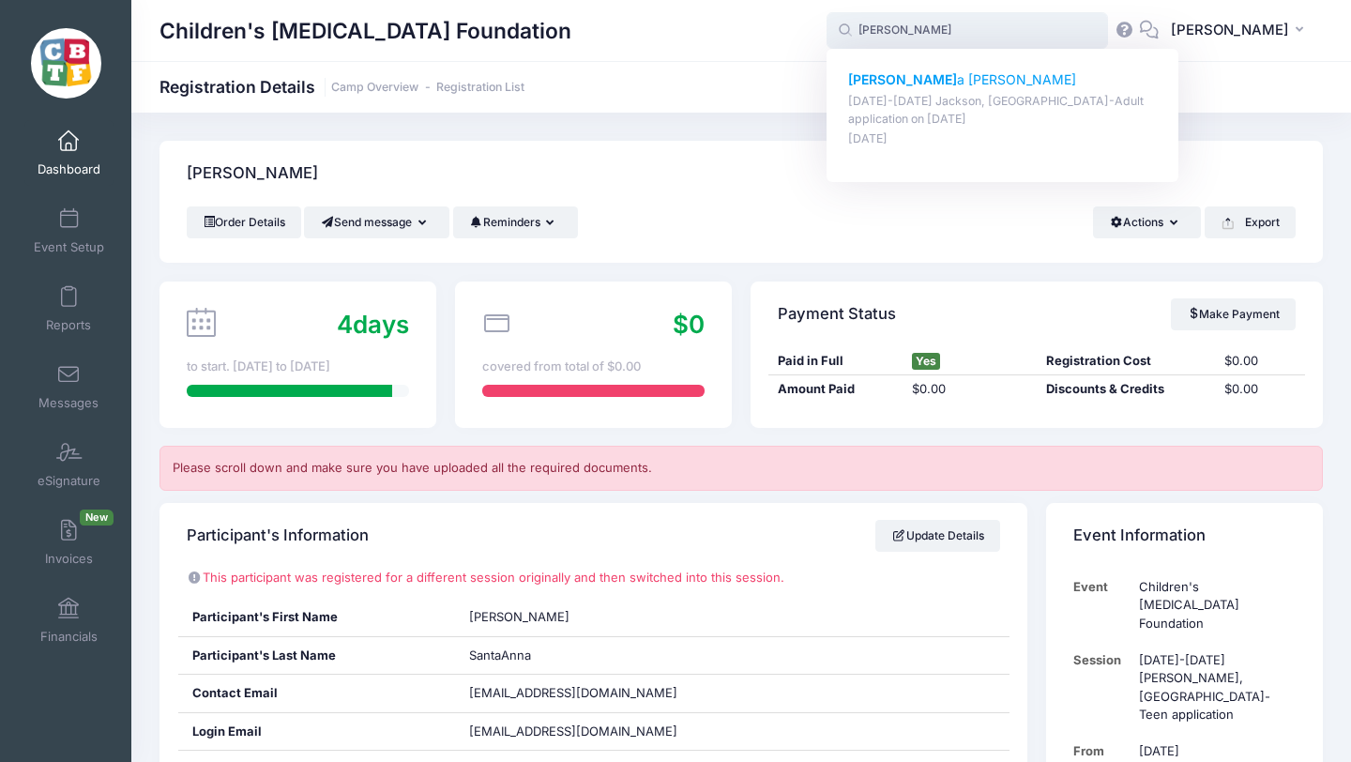
click at [936, 78] on p "Lucian a Leeman" at bounding box center [1003, 80] width 310 height 20
type input "Luciana Leeman (August 18-23 Jackson, MI-Adult application, Aug-18, 2025)"
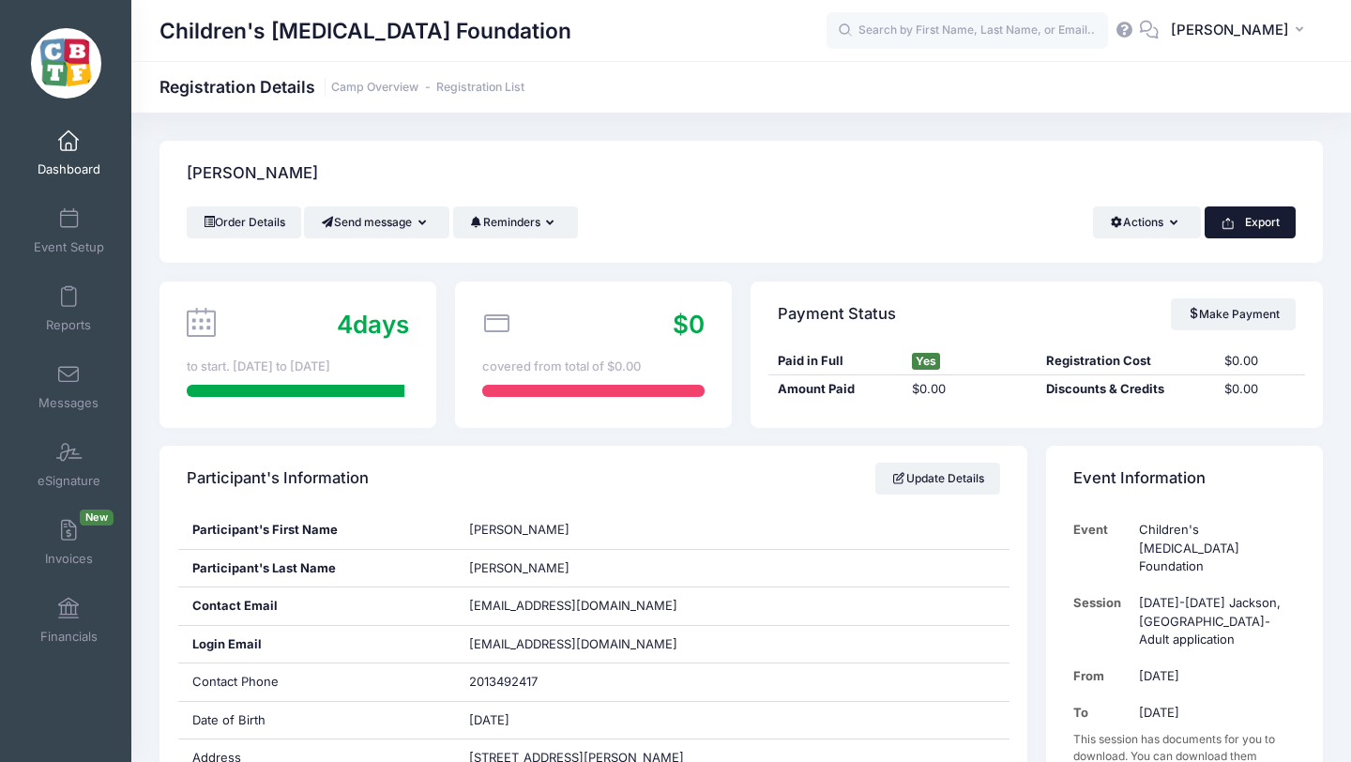
click at [1263, 222] on button "Export" at bounding box center [1250, 222] width 91 height 32
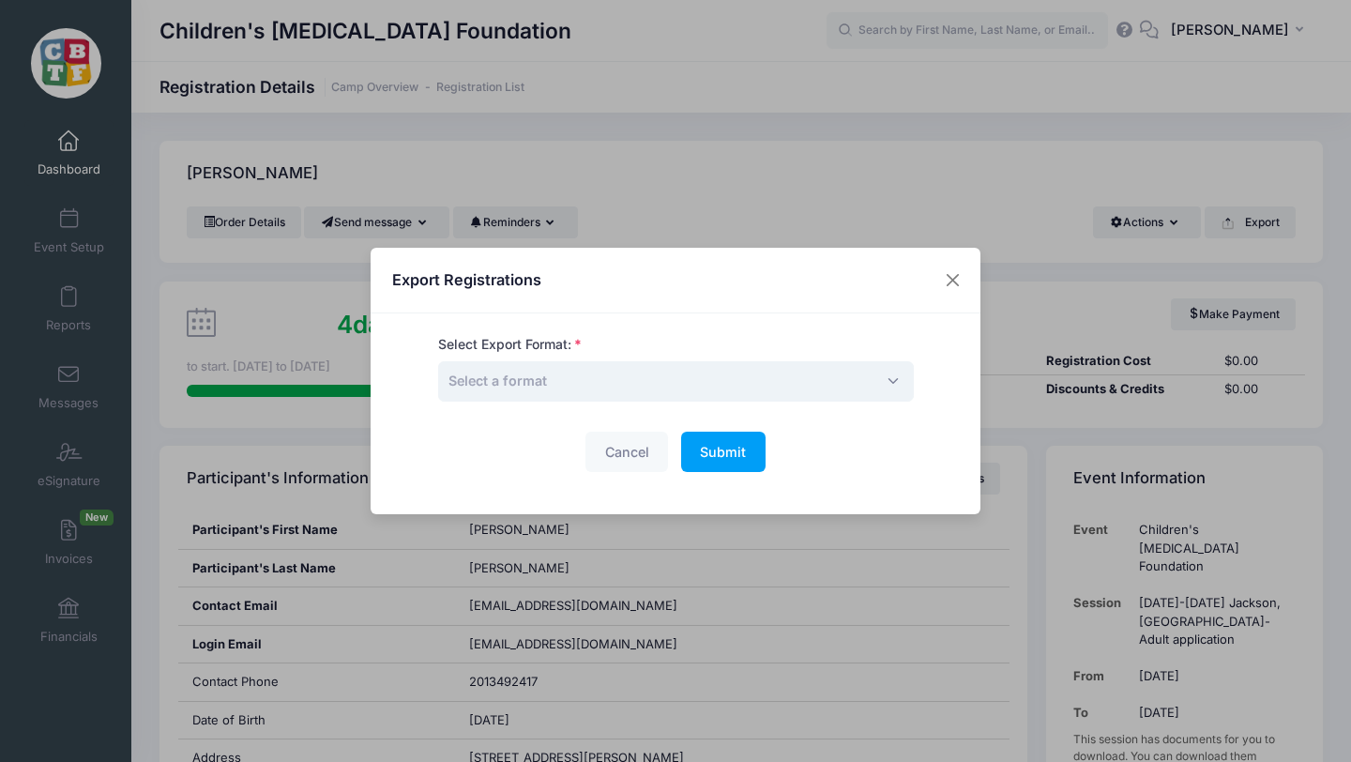
click at [790, 376] on span "Select a format" at bounding box center [676, 381] width 476 height 40
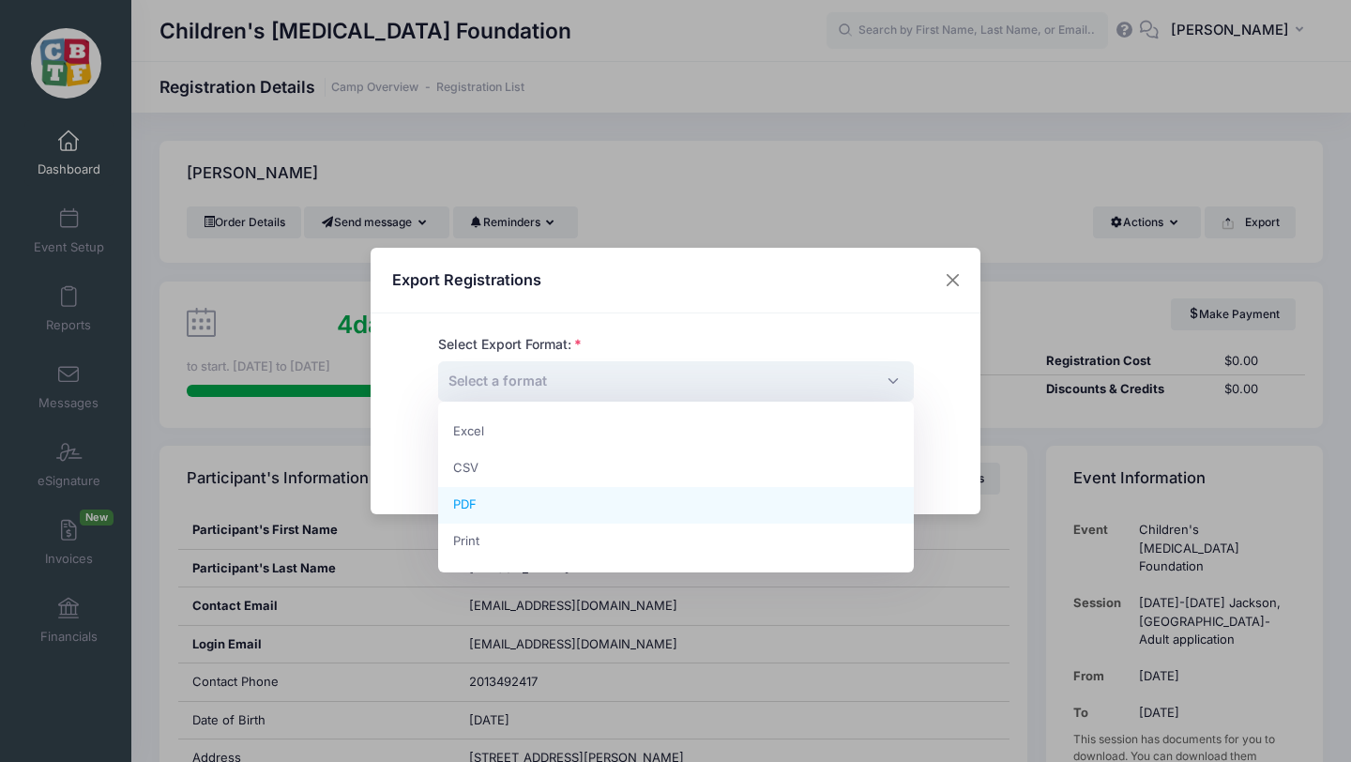
select select "pdf"
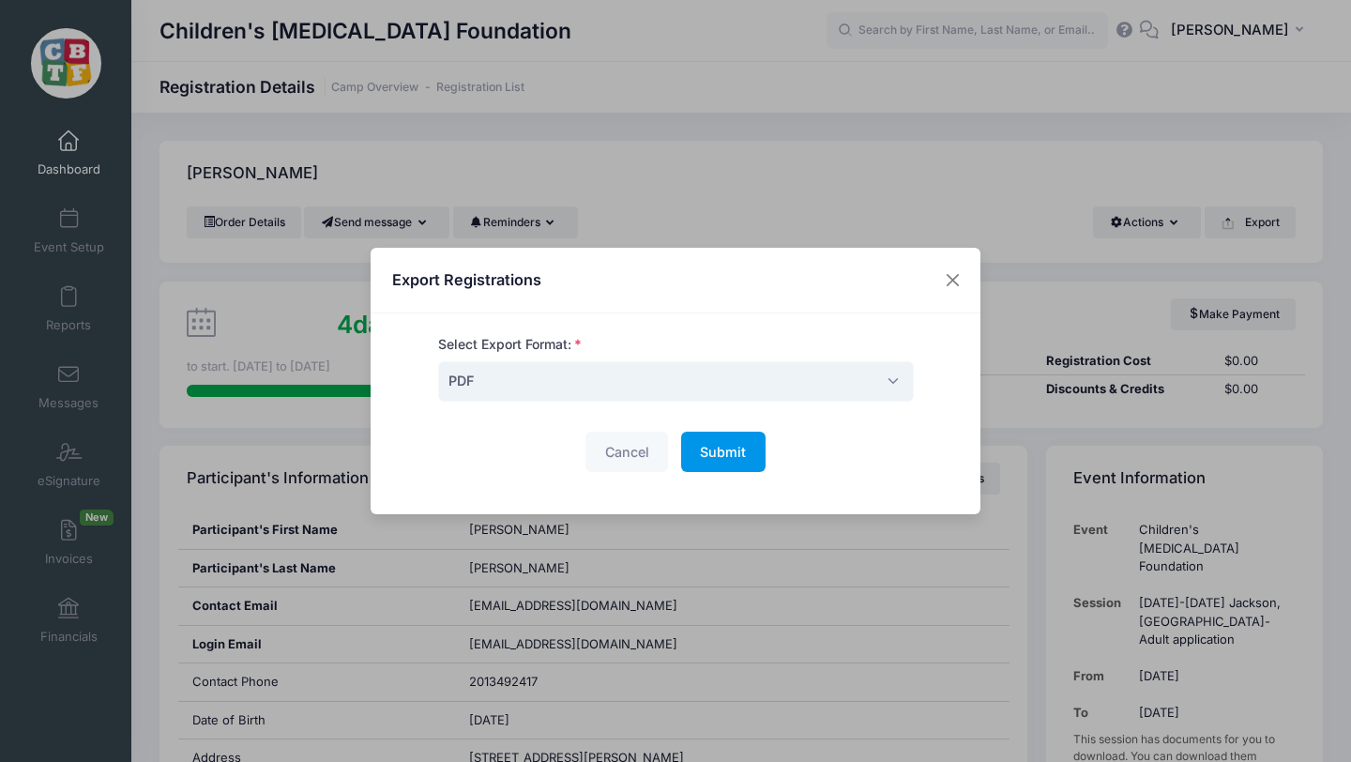
click at [712, 449] on span "Submit" at bounding box center [723, 452] width 46 height 16
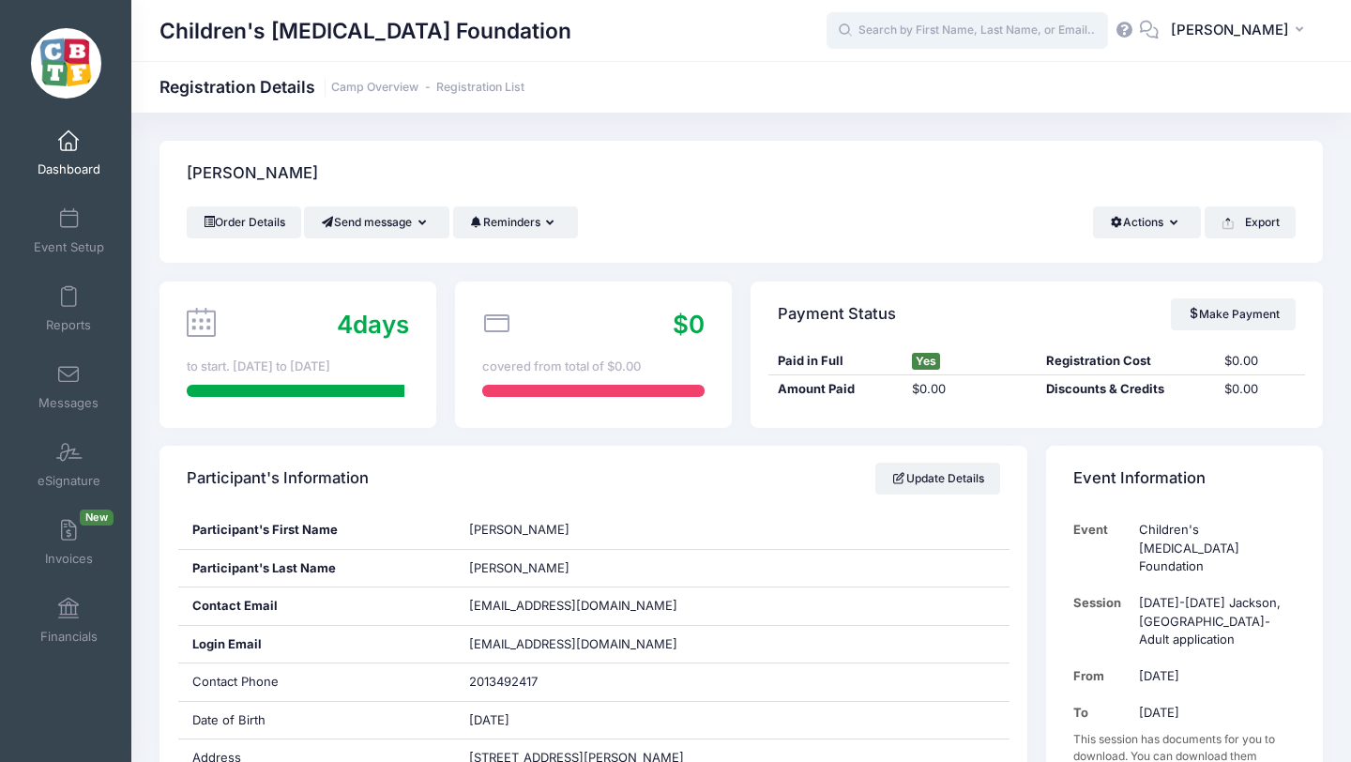
click at [1032, 27] on input "text" at bounding box center [967, 31] width 281 height 38
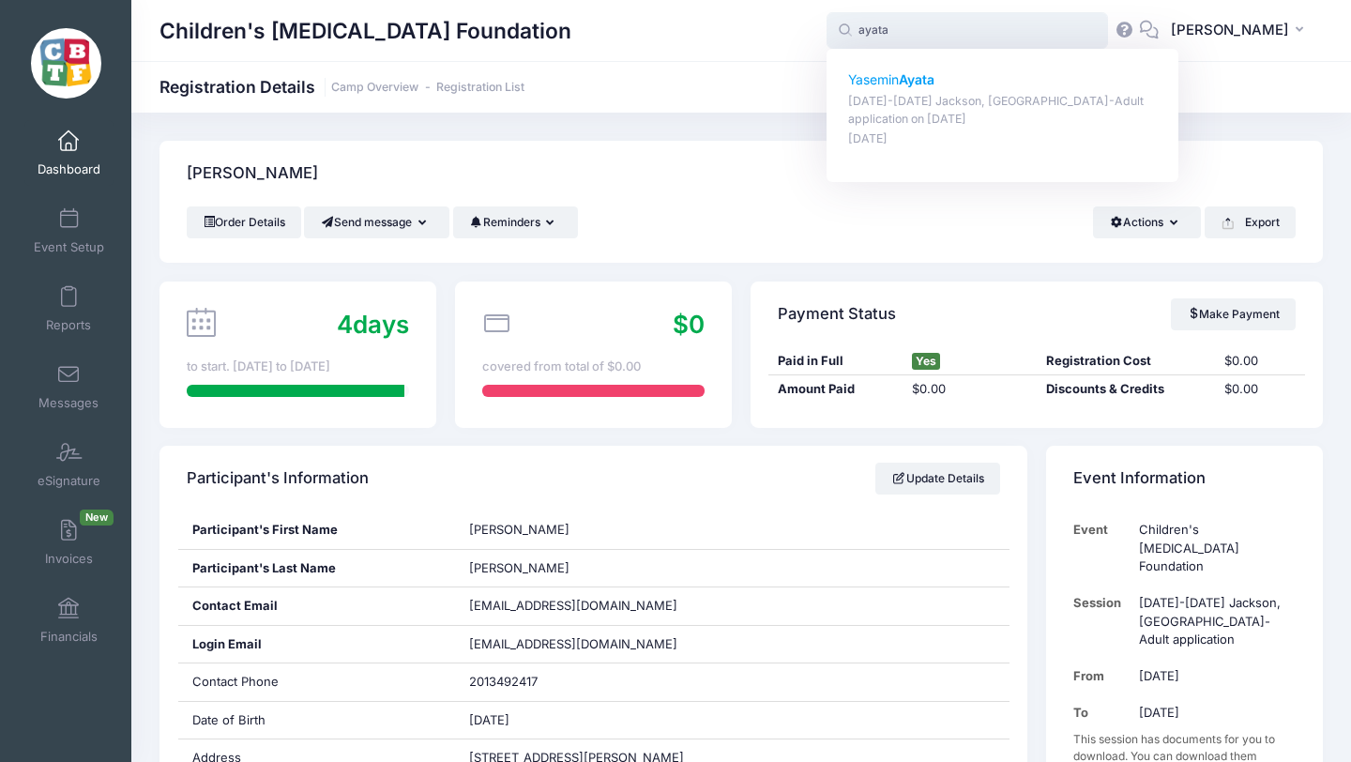
click at [946, 76] on p "[PERSON_NAME]" at bounding box center [1003, 80] width 310 height 20
type input "[PERSON_NAME] ([DATE]-[DATE] [PERSON_NAME], [GEOGRAPHIC_DATA]-Adult application…"
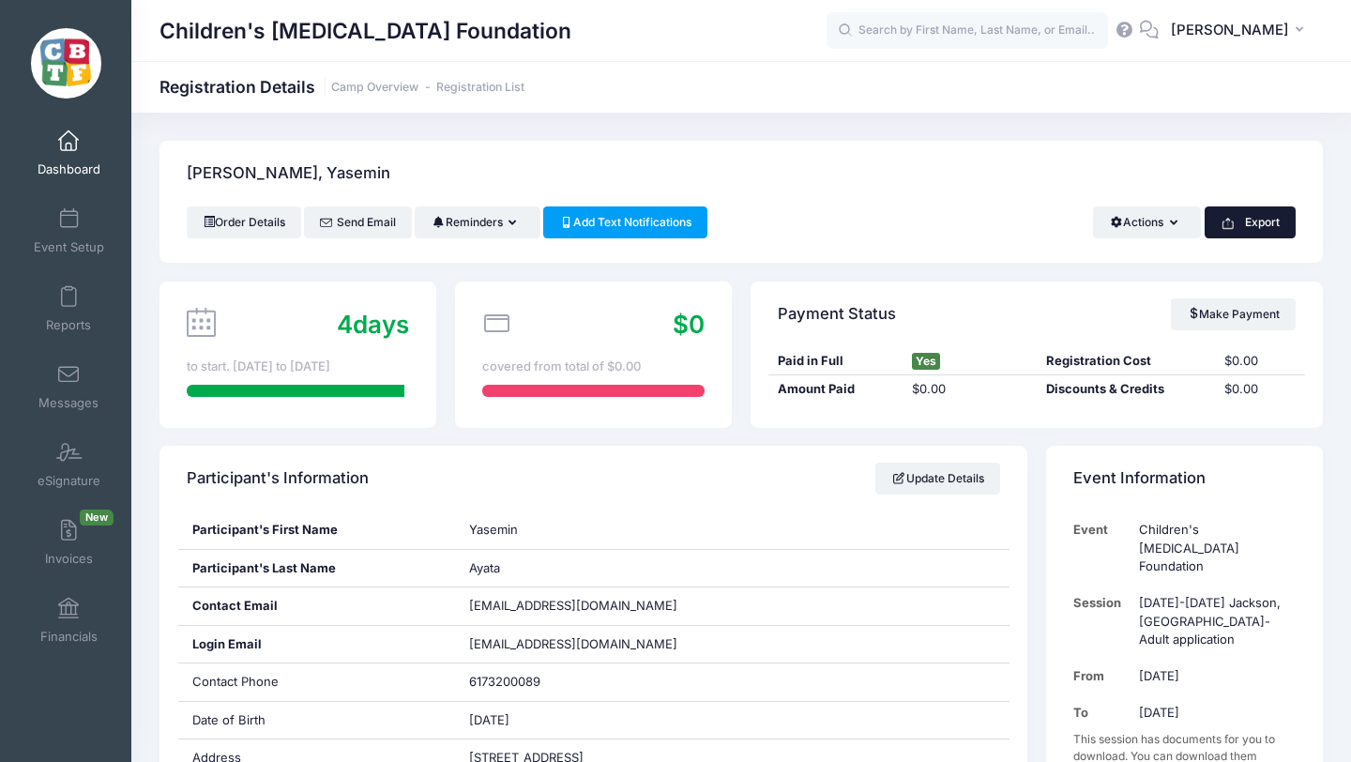
click at [1241, 221] on button "Export" at bounding box center [1250, 222] width 91 height 32
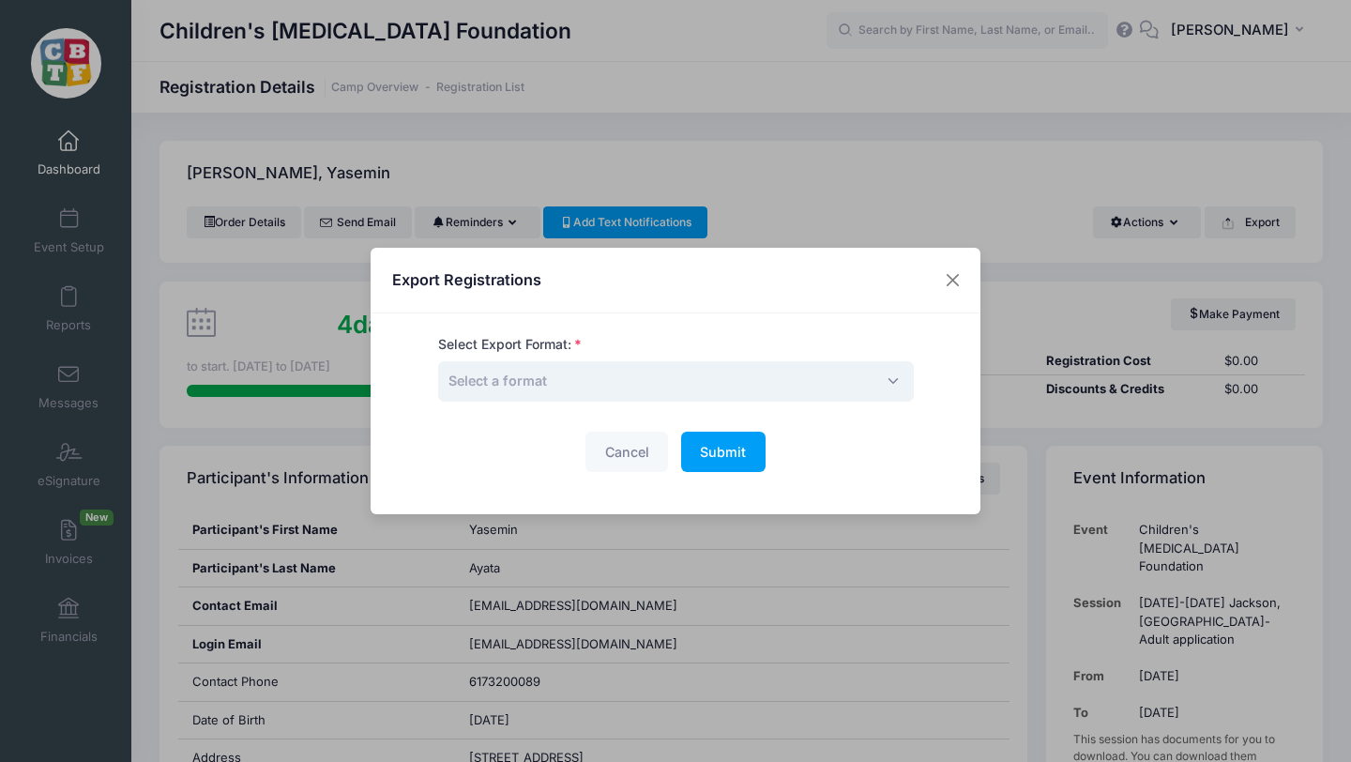
click at [710, 376] on span "Select a format" at bounding box center [676, 381] width 476 height 40
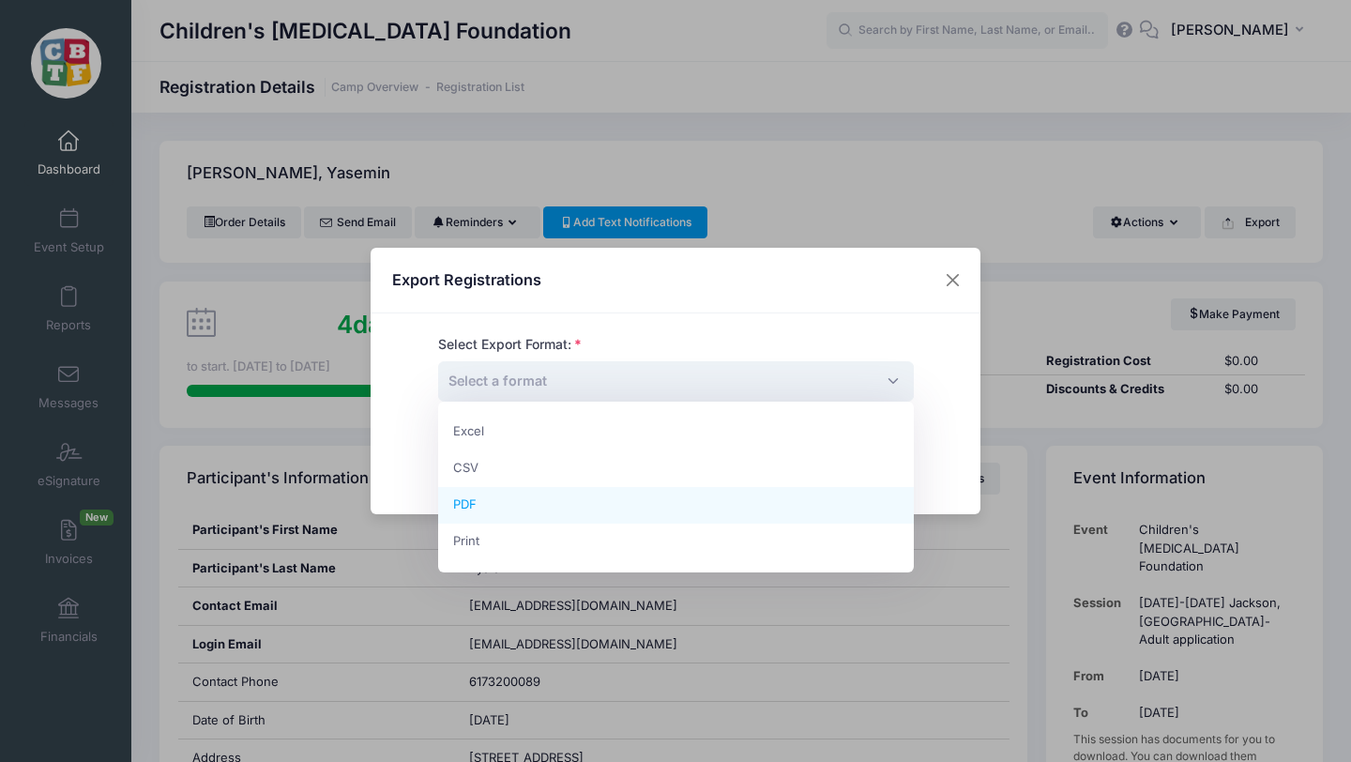
select select "pdf"
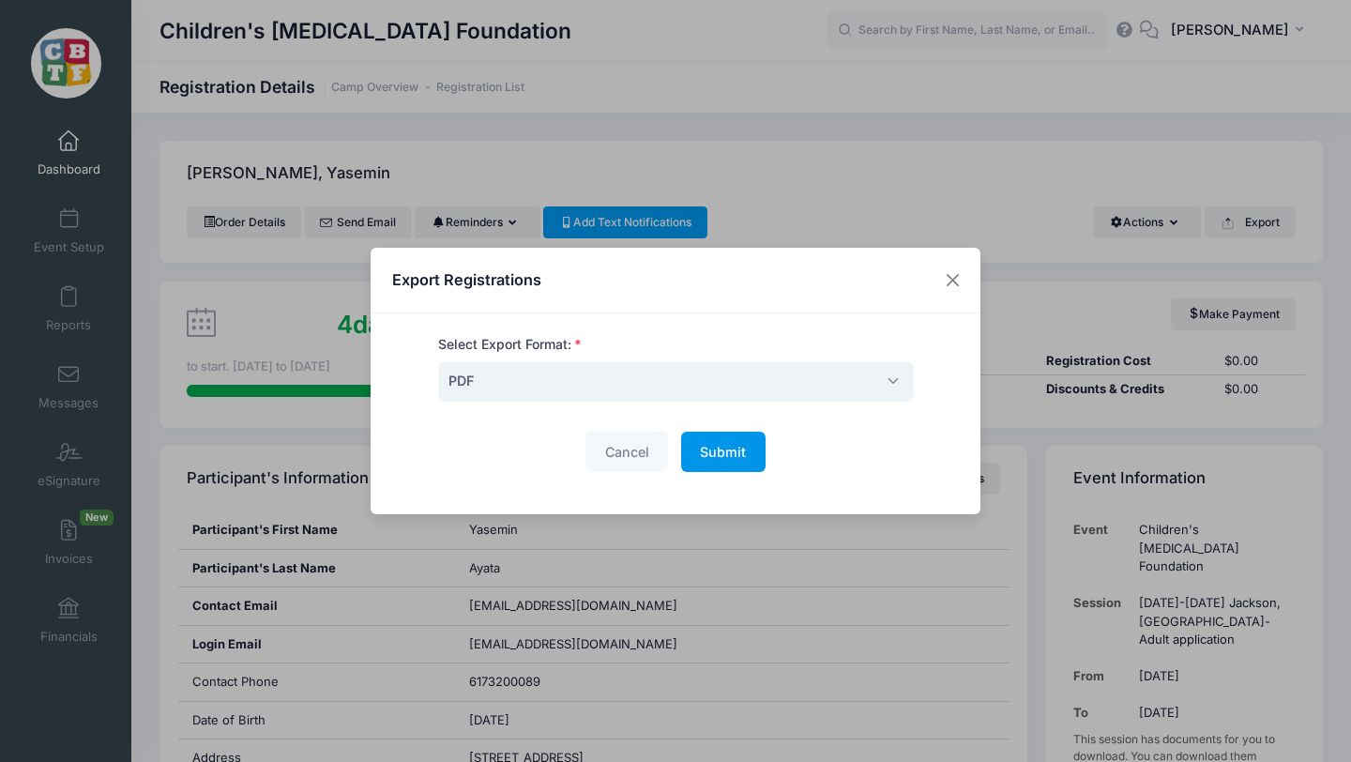
click at [730, 450] on span "Submit" at bounding box center [723, 452] width 46 height 16
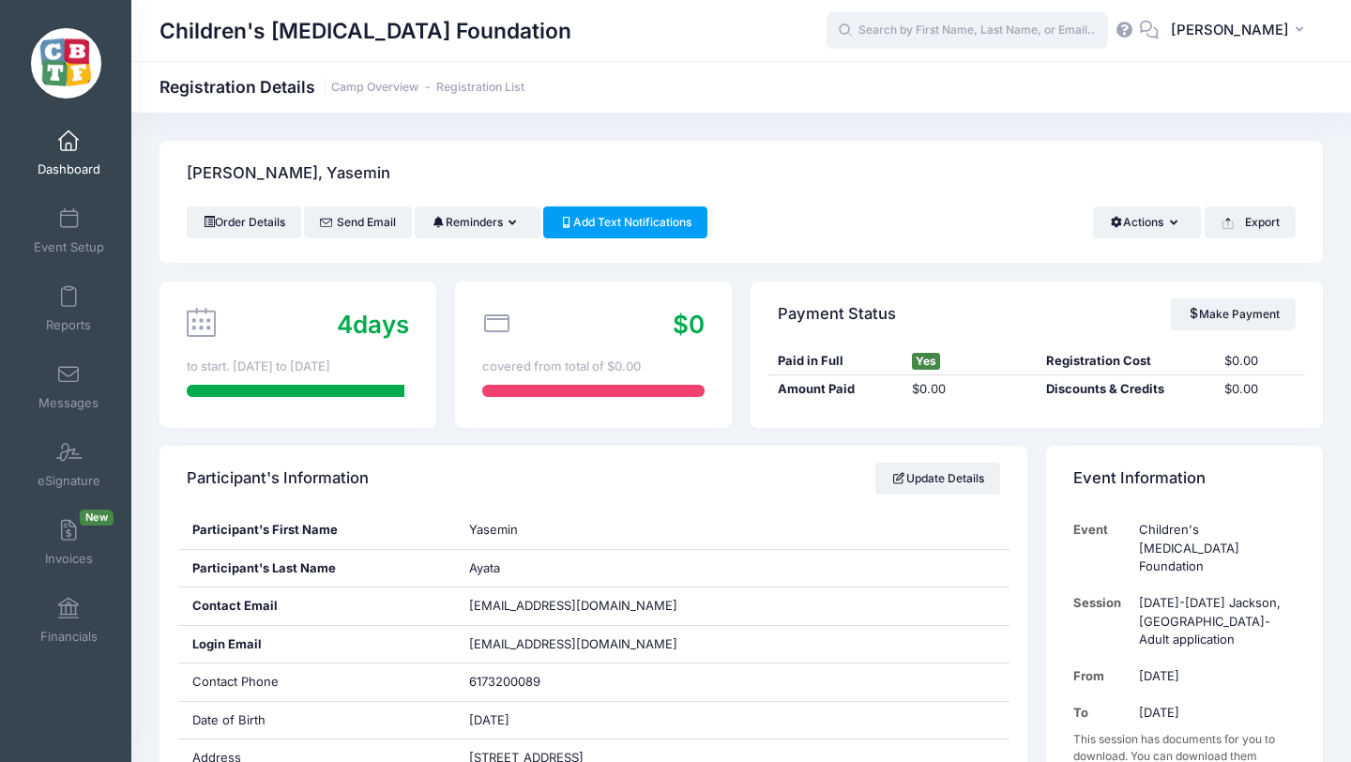
click at [943, 25] on input "text" at bounding box center [967, 31] width 281 height 38
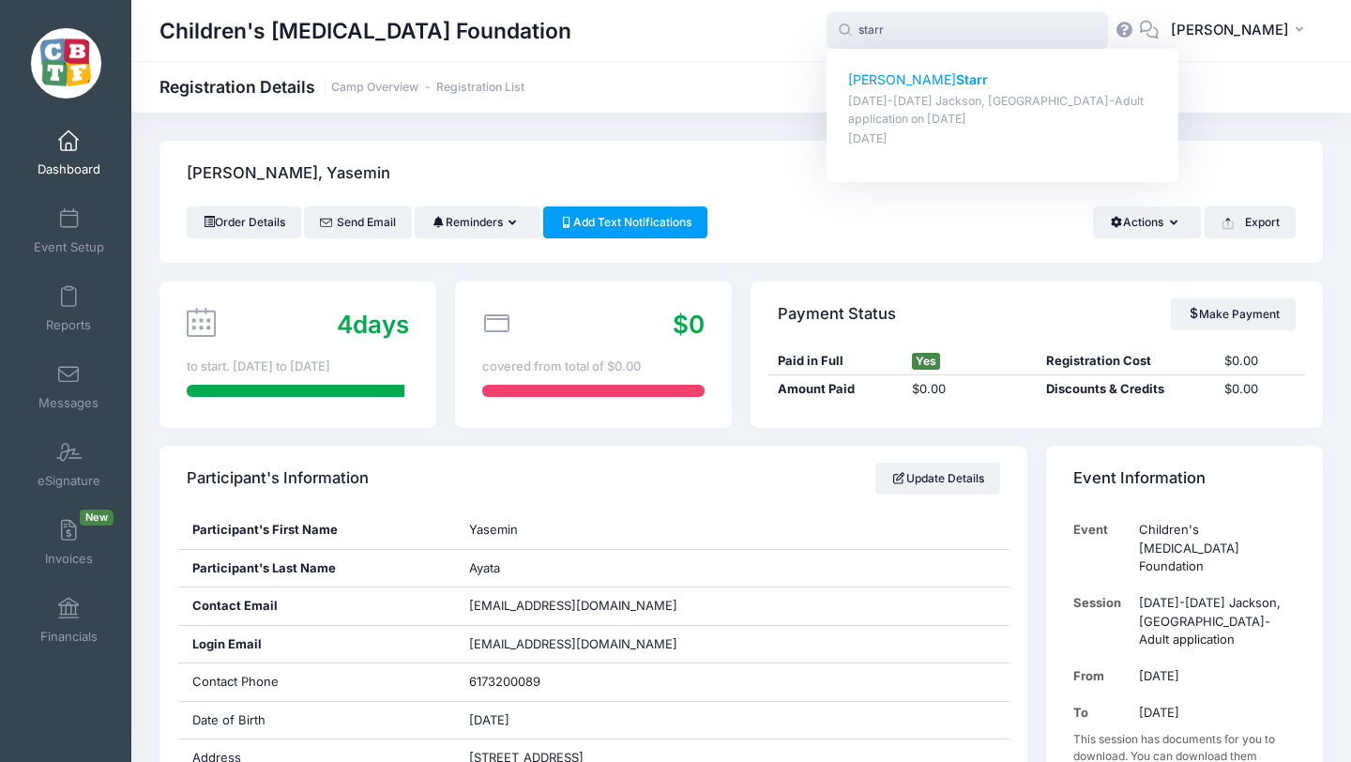
click at [938, 77] on p "[PERSON_NAME]" at bounding box center [1003, 80] width 310 height 20
type input "[PERSON_NAME] ([DATE]-[DATE] [PERSON_NAME], [GEOGRAPHIC_DATA]-Adult application…"
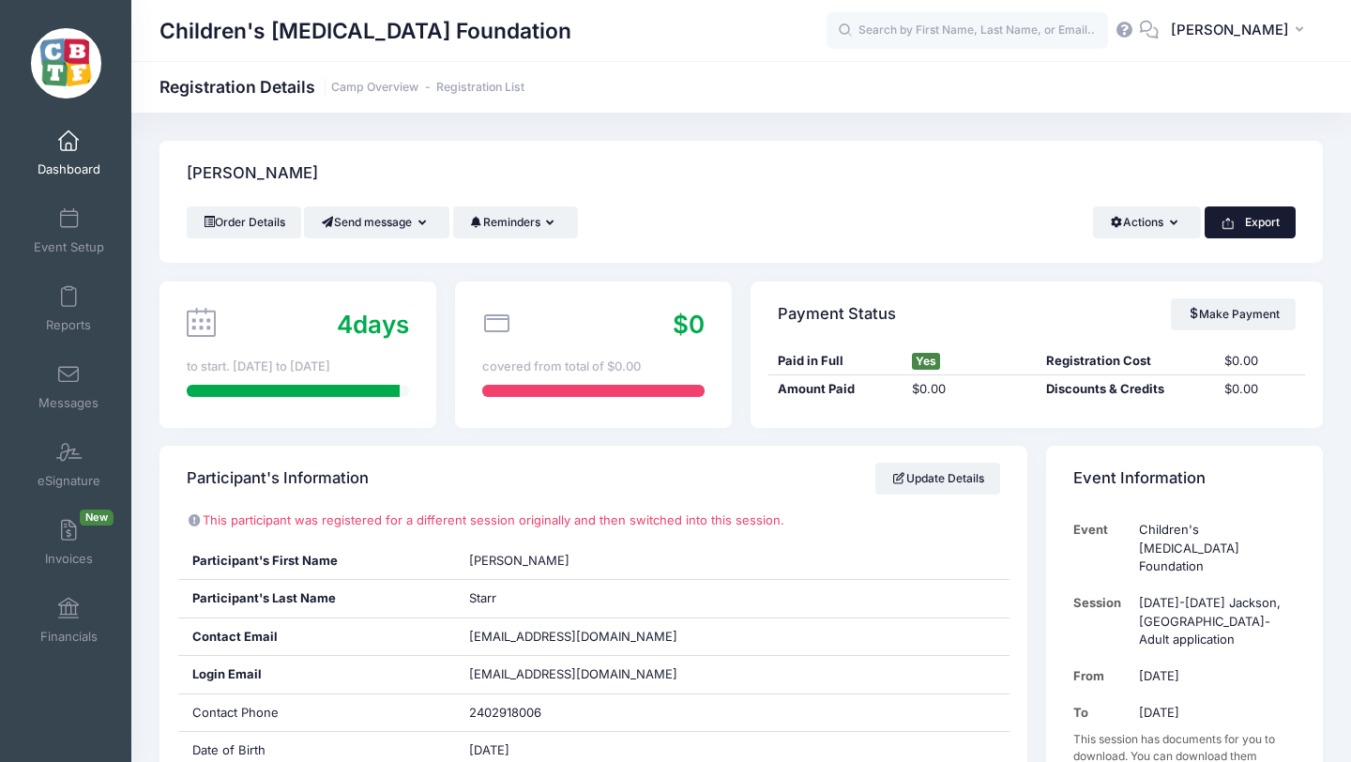
click at [1255, 219] on button "Export" at bounding box center [1250, 222] width 91 height 32
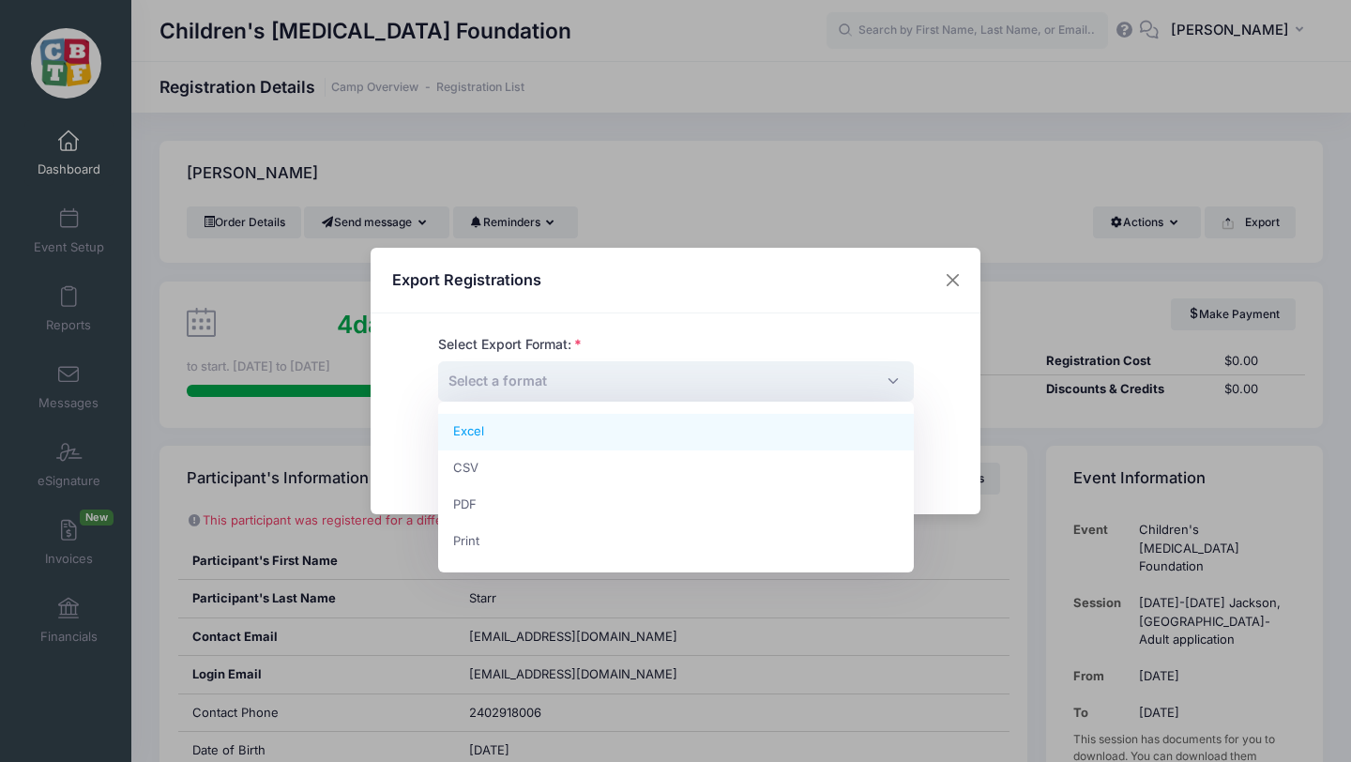
click at [647, 386] on span "Select a format" at bounding box center [676, 381] width 476 height 40
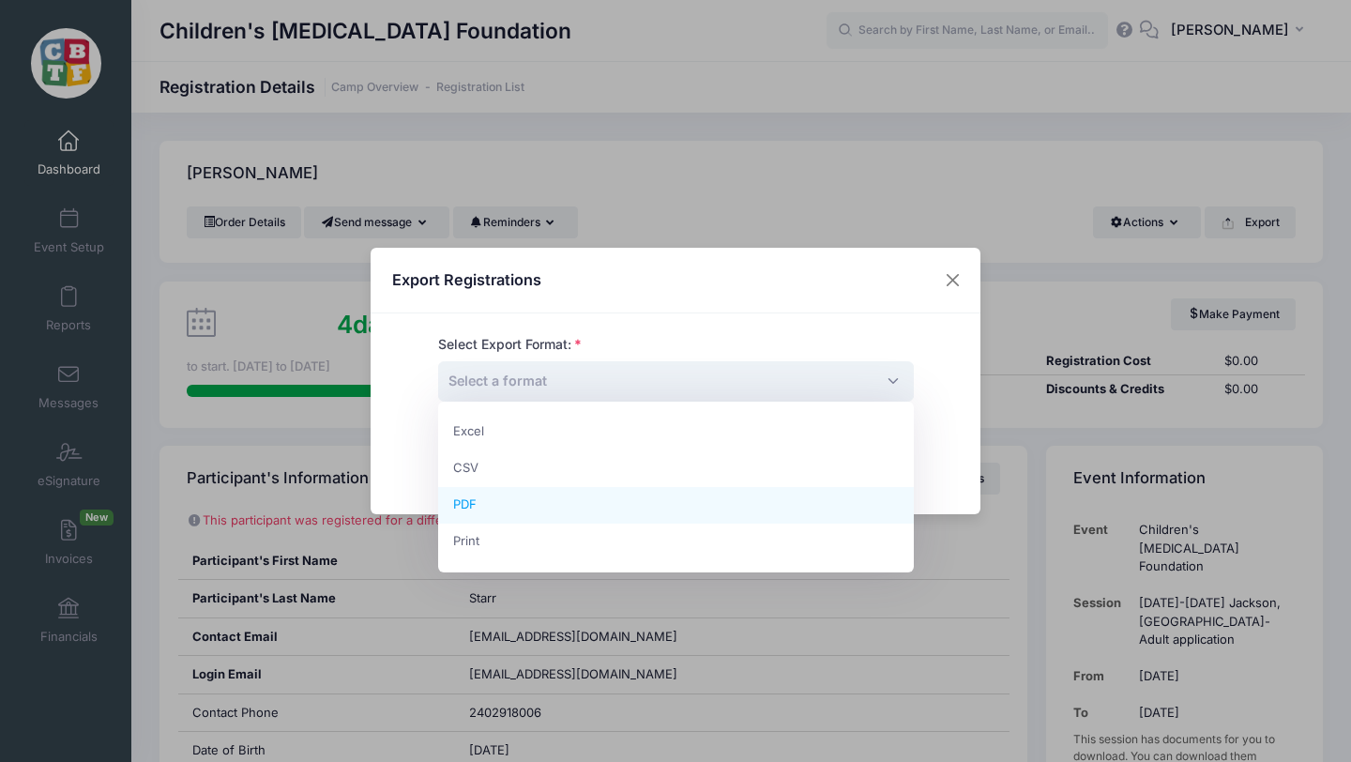
select select "pdf"
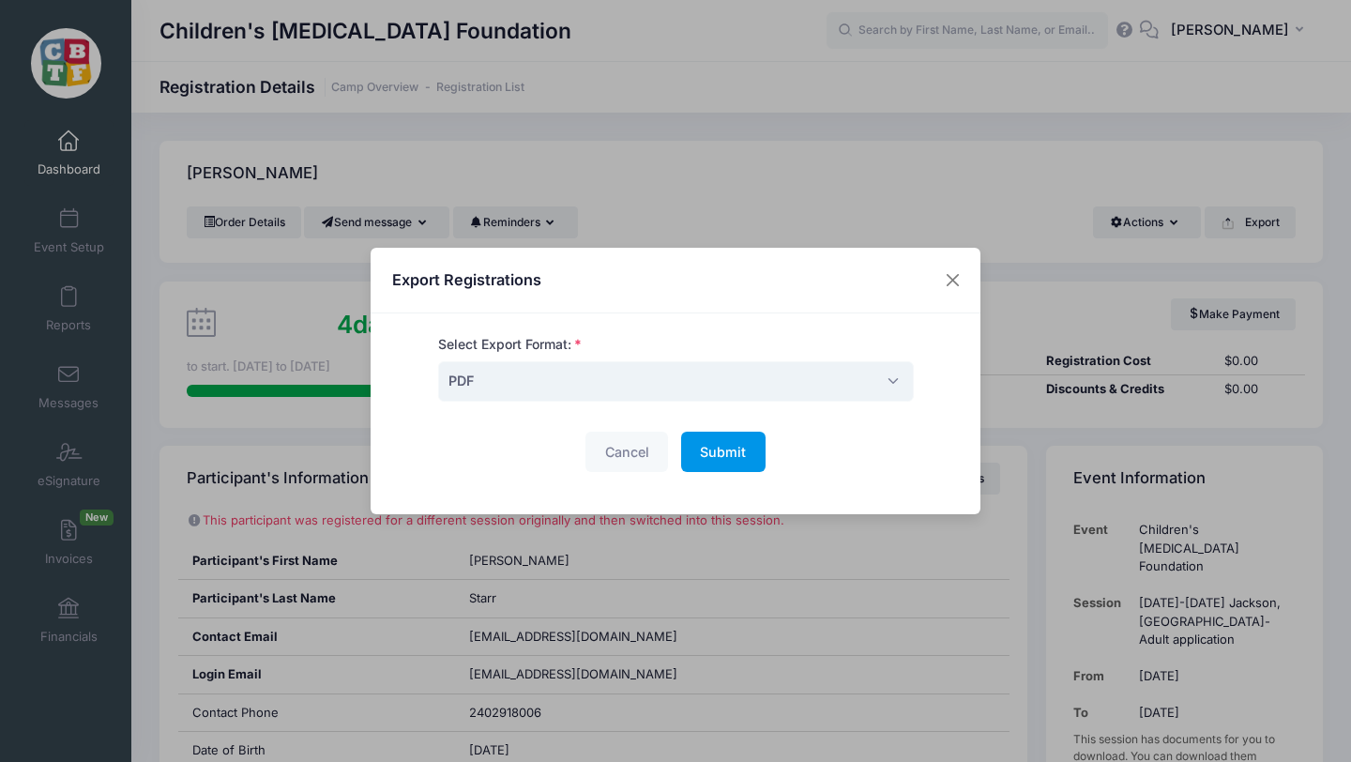
click at [722, 449] on span "Submit" at bounding box center [723, 452] width 46 height 16
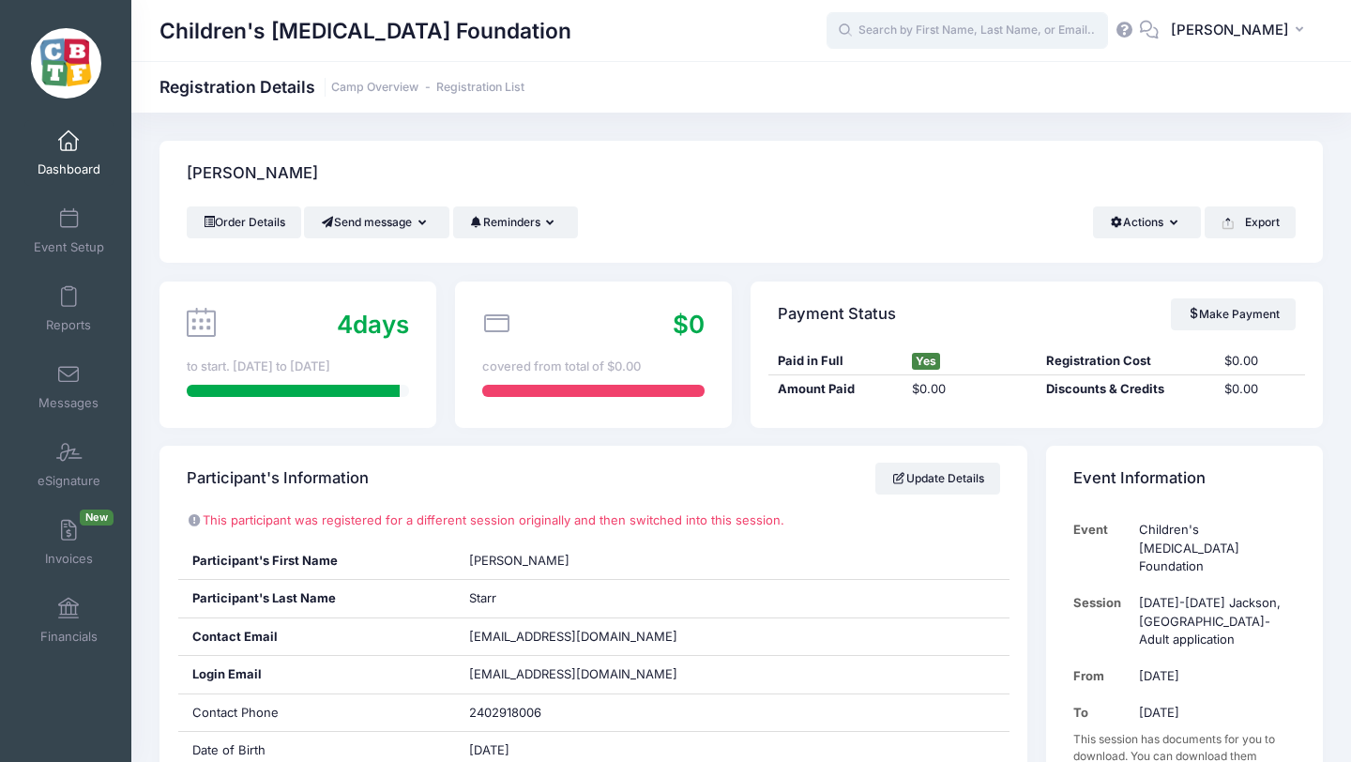
click at [956, 27] on input "text" at bounding box center [967, 31] width 281 height 38
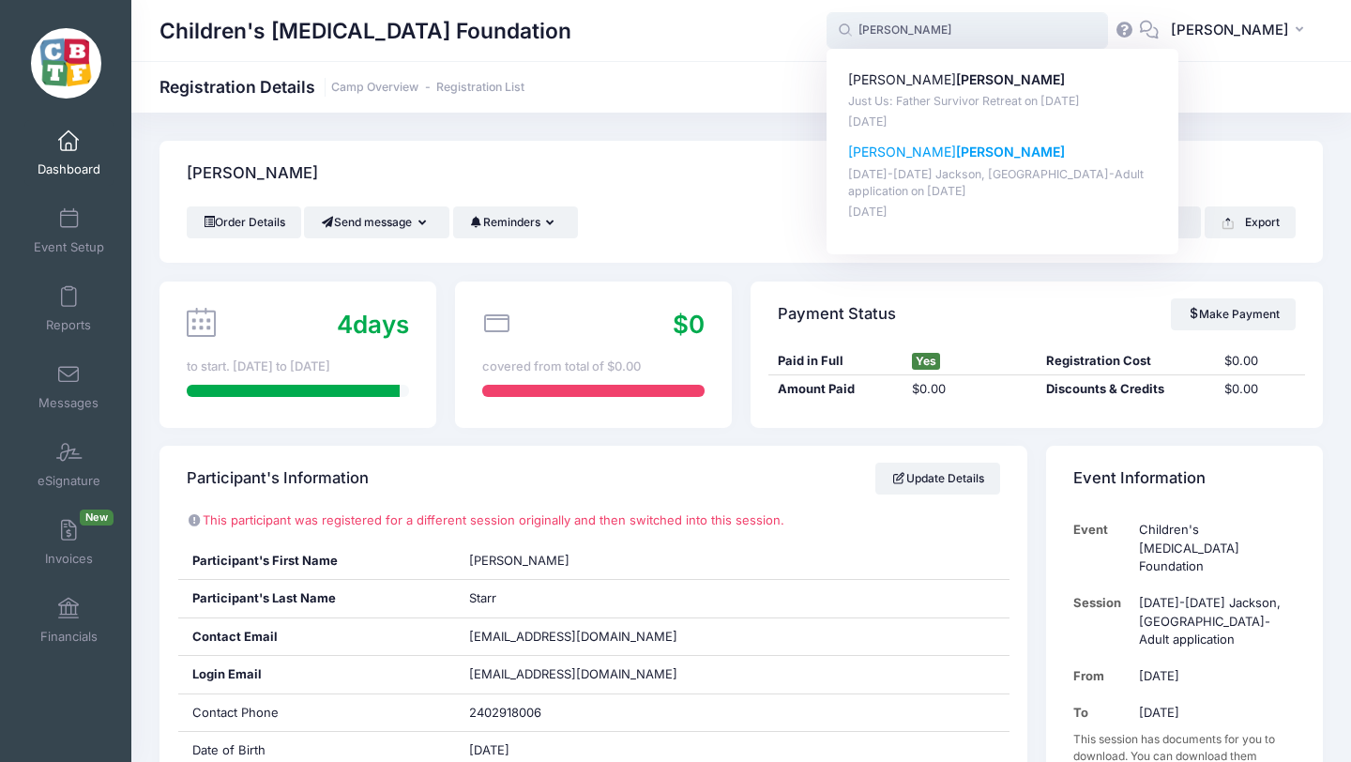
click at [956, 157] on strong "[PERSON_NAME]" at bounding box center [1010, 152] width 109 height 16
type input "[PERSON_NAME] ([DATE]-[DATE] [PERSON_NAME], [GEOGRAPHIC_DATA]-Adult application…"
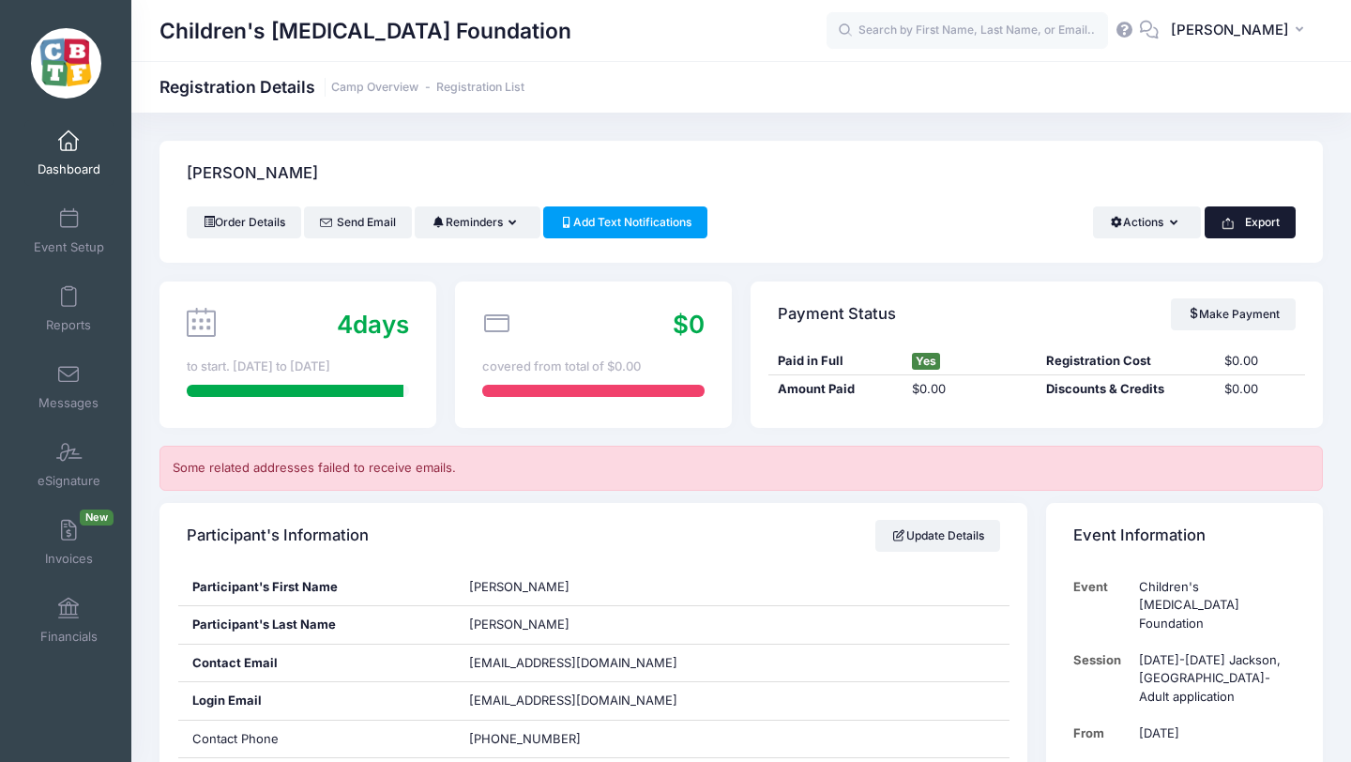
click at [1247, 221] on button "Export" at bounding box center [1250, 222] width 91 height 32
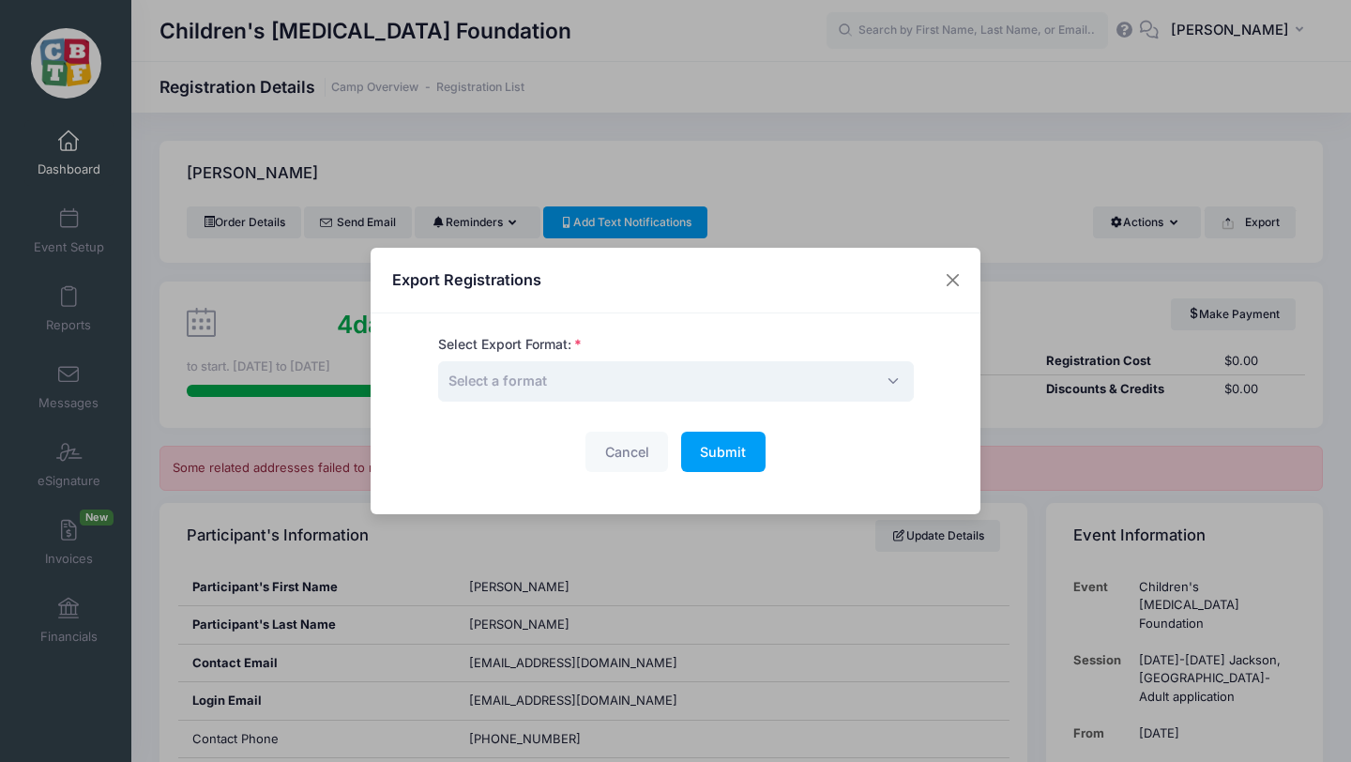
click at [547, 387] on span "Select a format" at bounding box center [497, 380] width 99 height 16
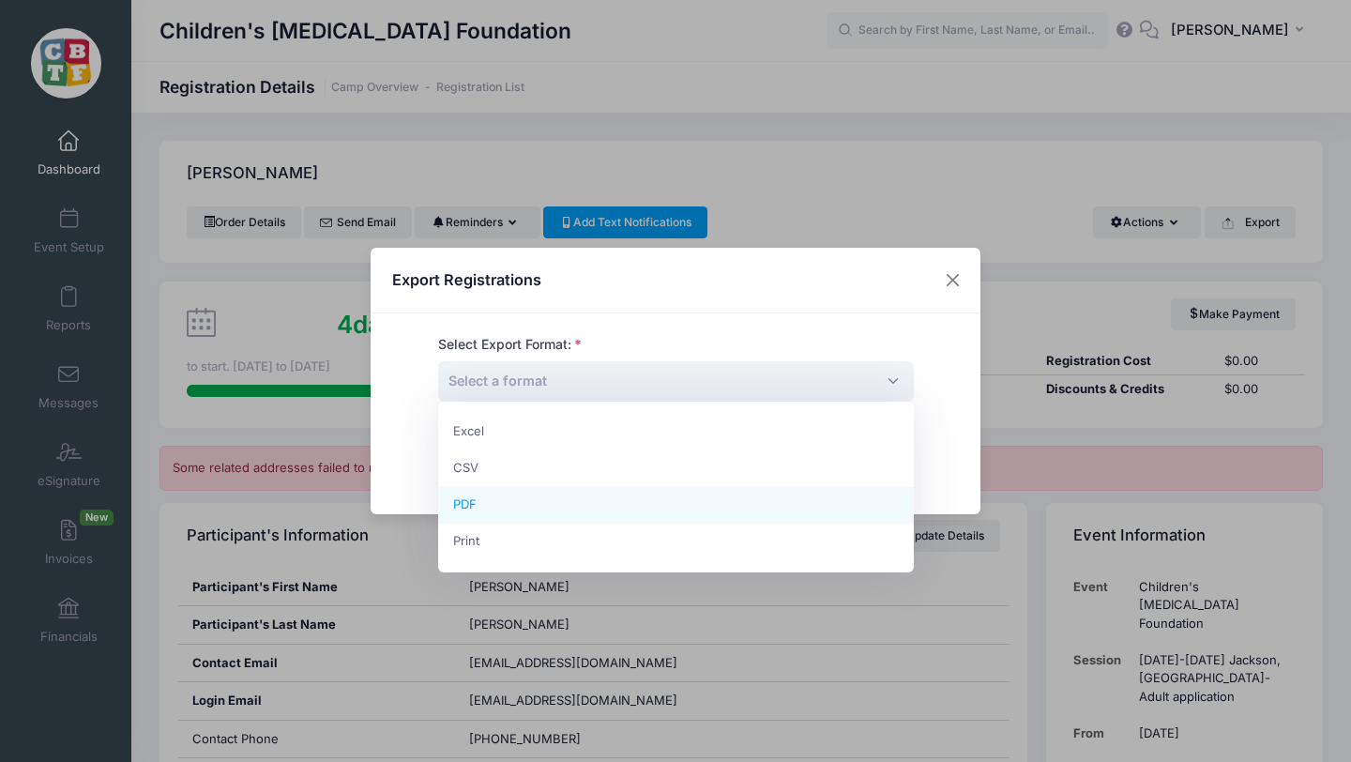
select select "pdf"
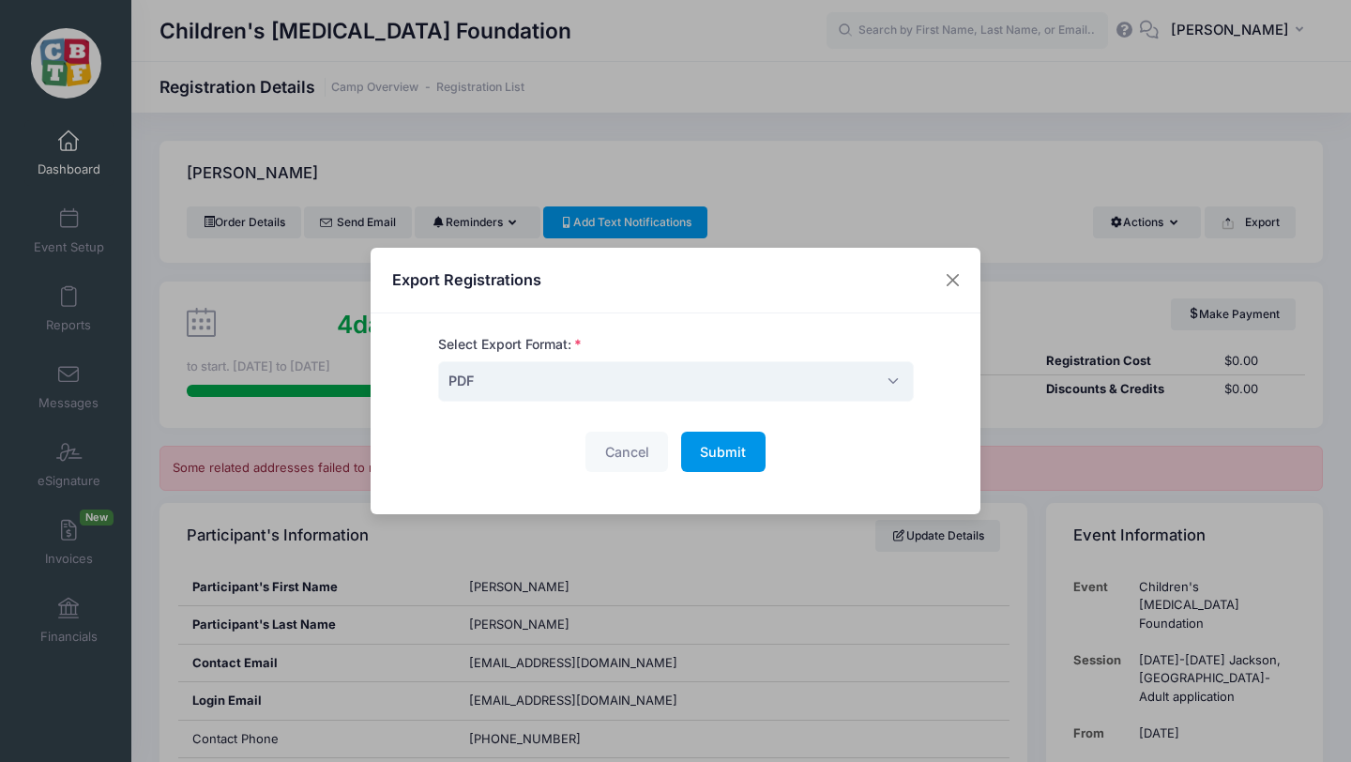
click at [725, 451] on span "Submit" at bounding box center [723, 452] width 46 height 16
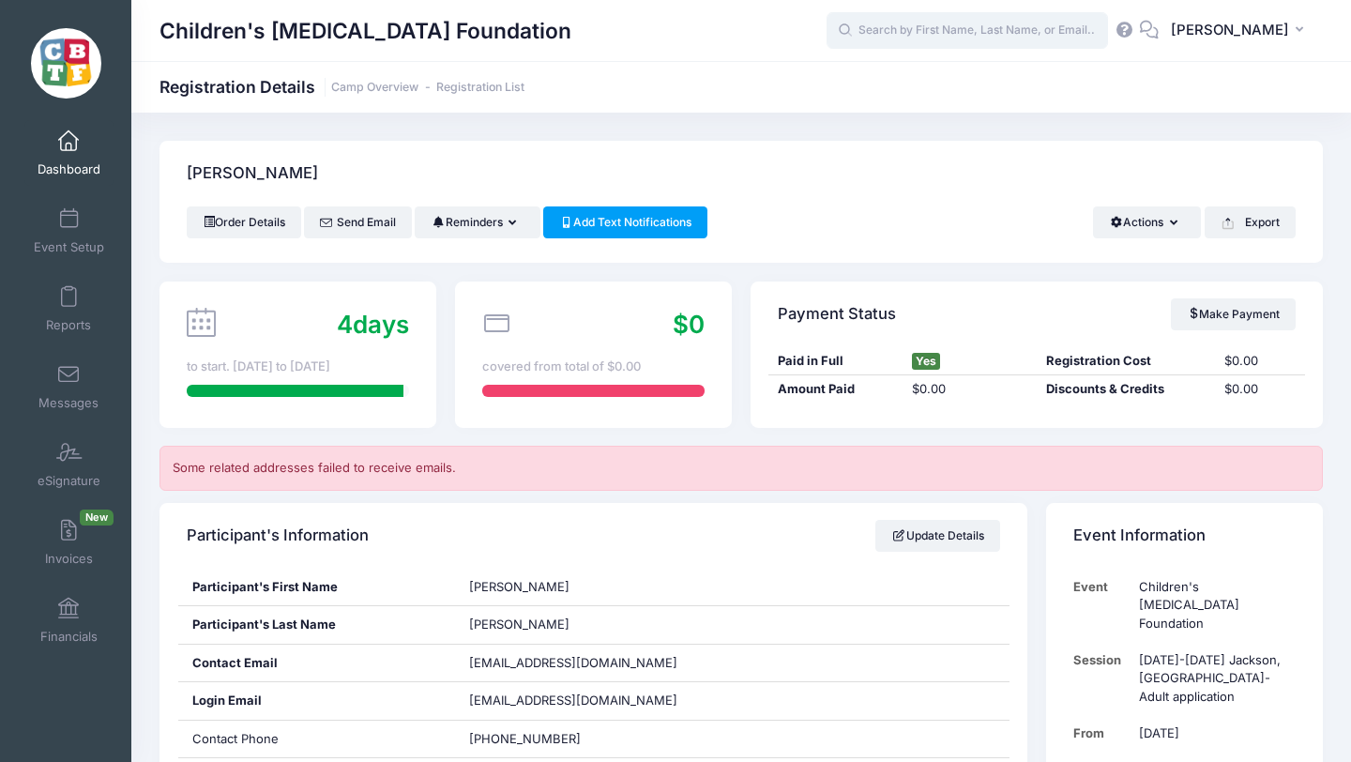
click at [996, 38] on input "text" at bounding box center [967, 31] width 281 height 38
click at [933, 25] on input "text" at bounding box center [967, 31] width 281 height 38
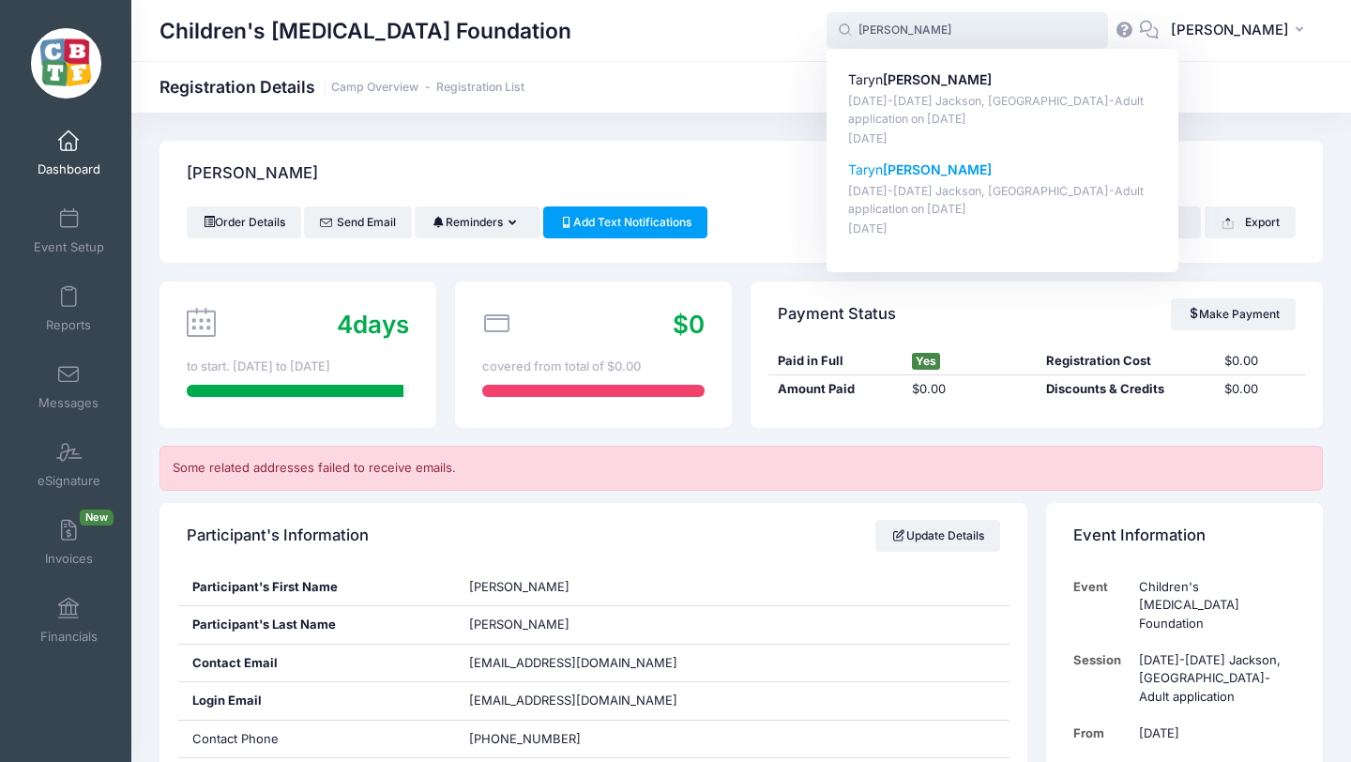
click at [955, 174] on strong "[PERSON_NAME]" at bounding box center [937, 169] width 109 height 16
type input "[PERSON_NAME] ([DATE]-[DATE] [GEOGRAPHIC_DATA], [GEOGRAPHIC_DATA]-Adult applica…"
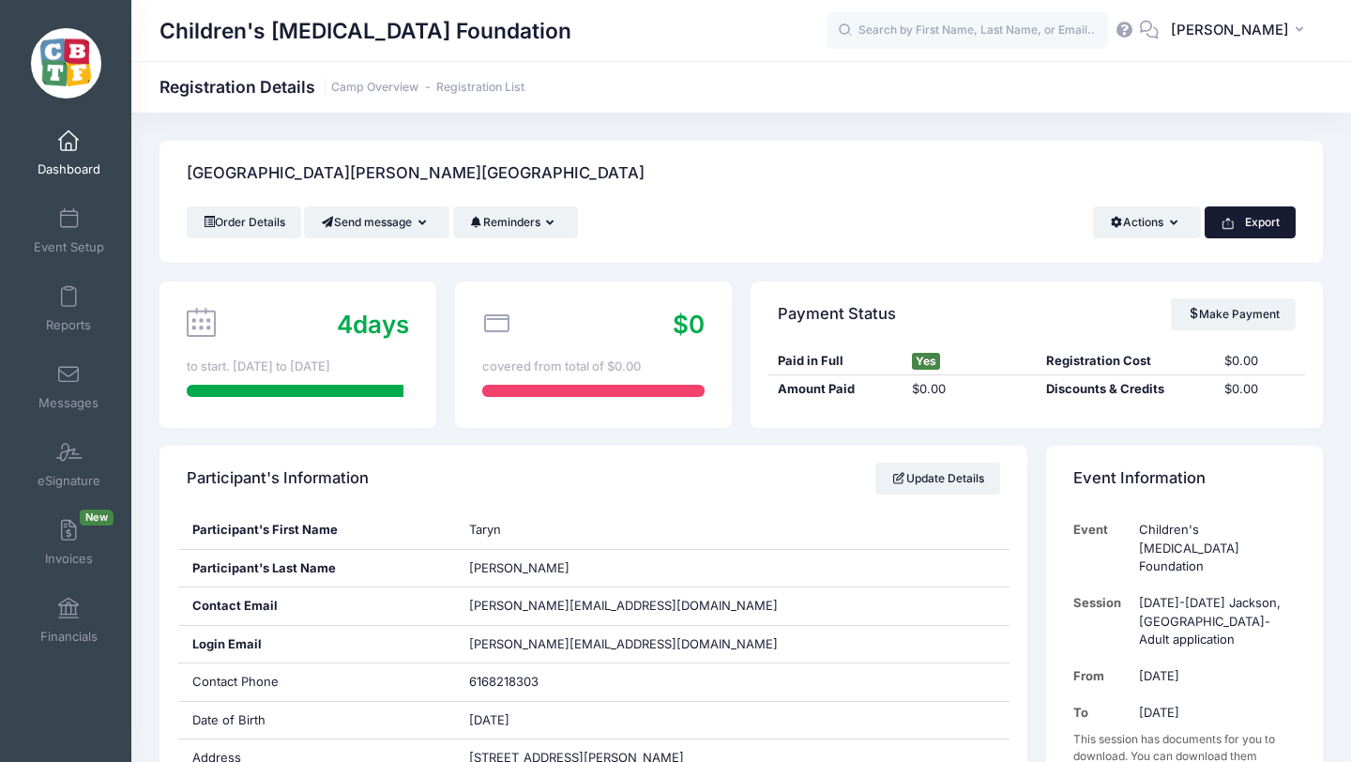
click at [1259, 226] on button "Export" at bounding box center [1250, 222] width 91 height 32
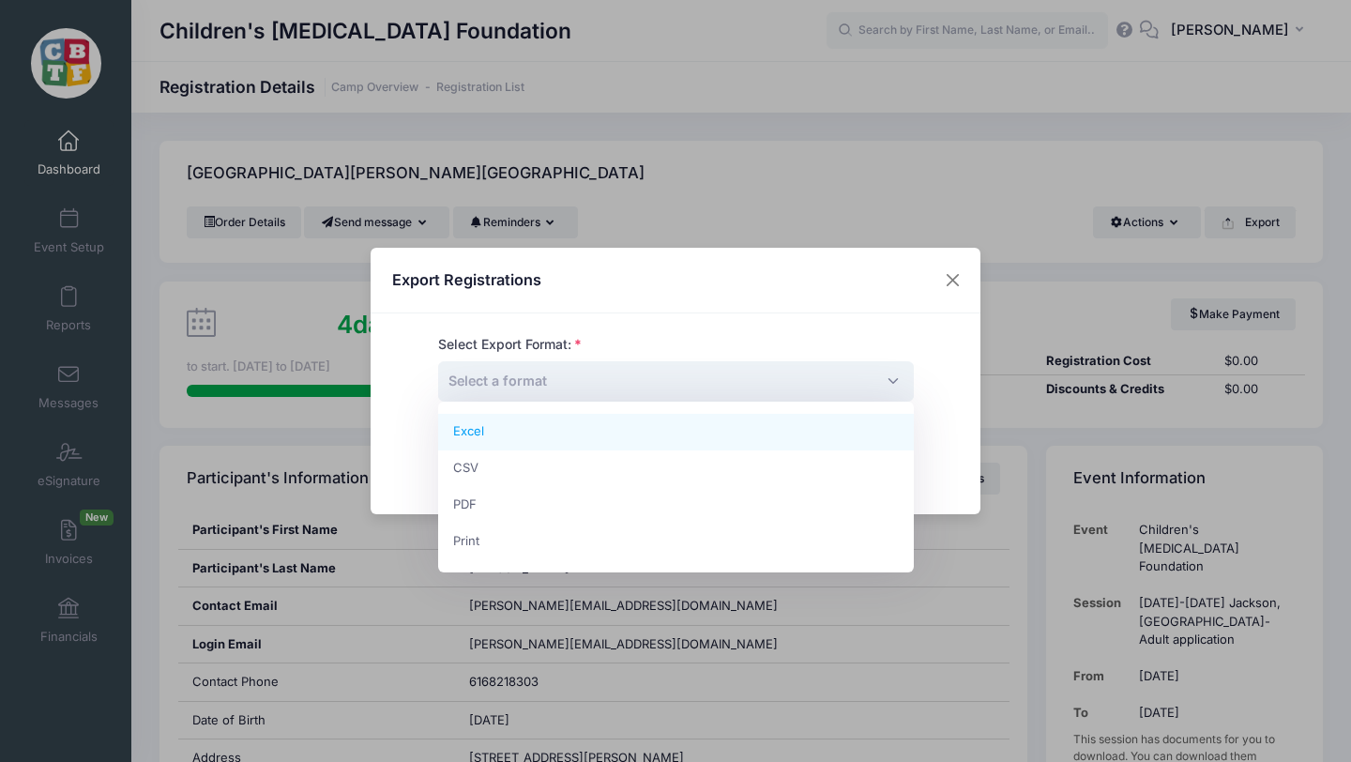
click at [662, 370] on span "Select a format" at bounding box center [676, 381] width 476 height 40
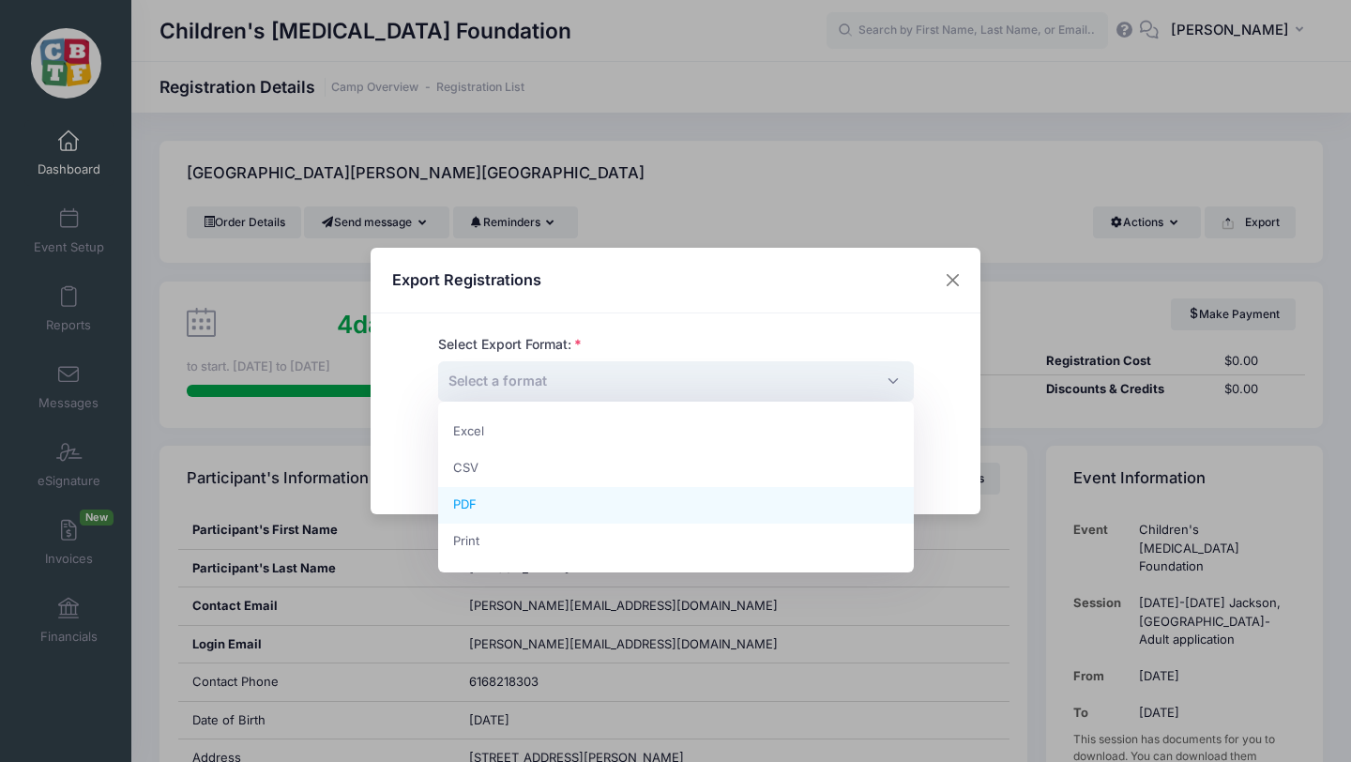
select select "pdf"
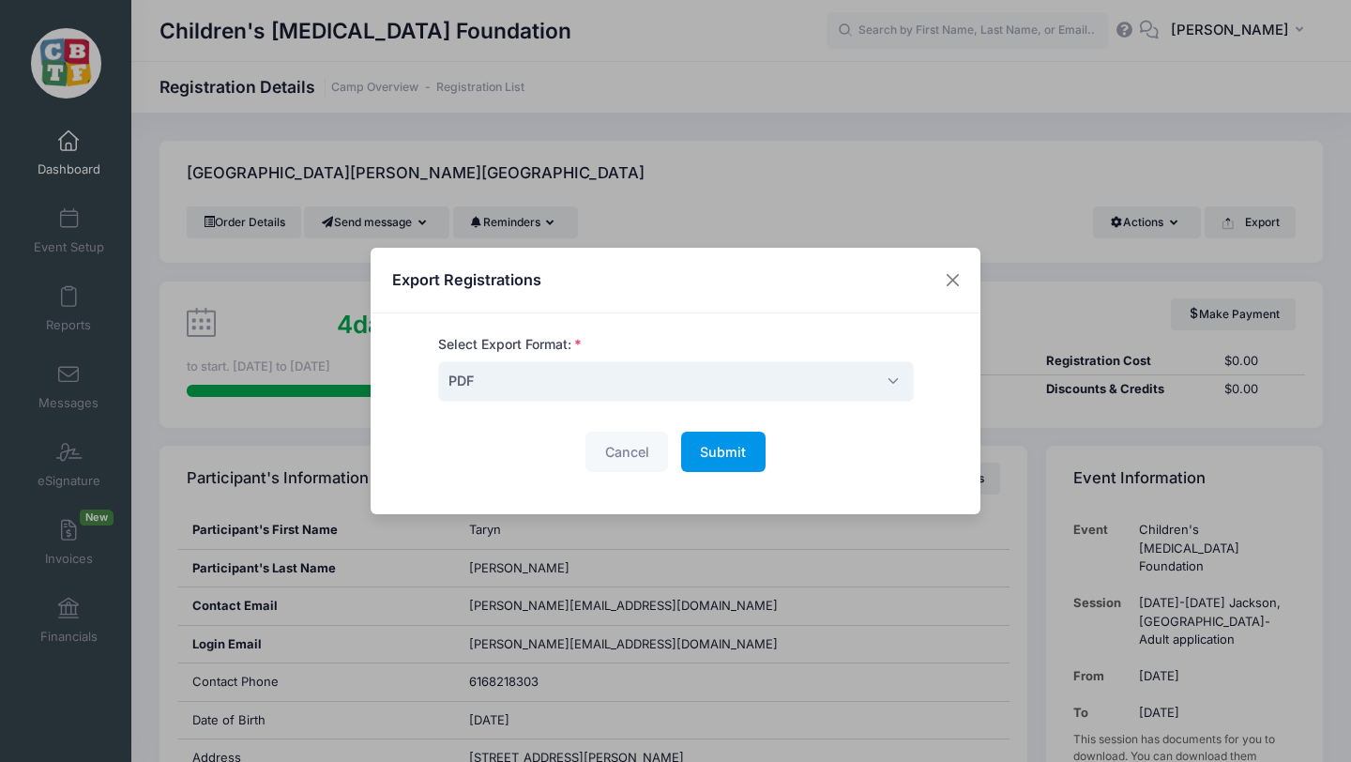
click at [726, 453] on span "Submit" at bounding box center [723, 452] width 46 height 16
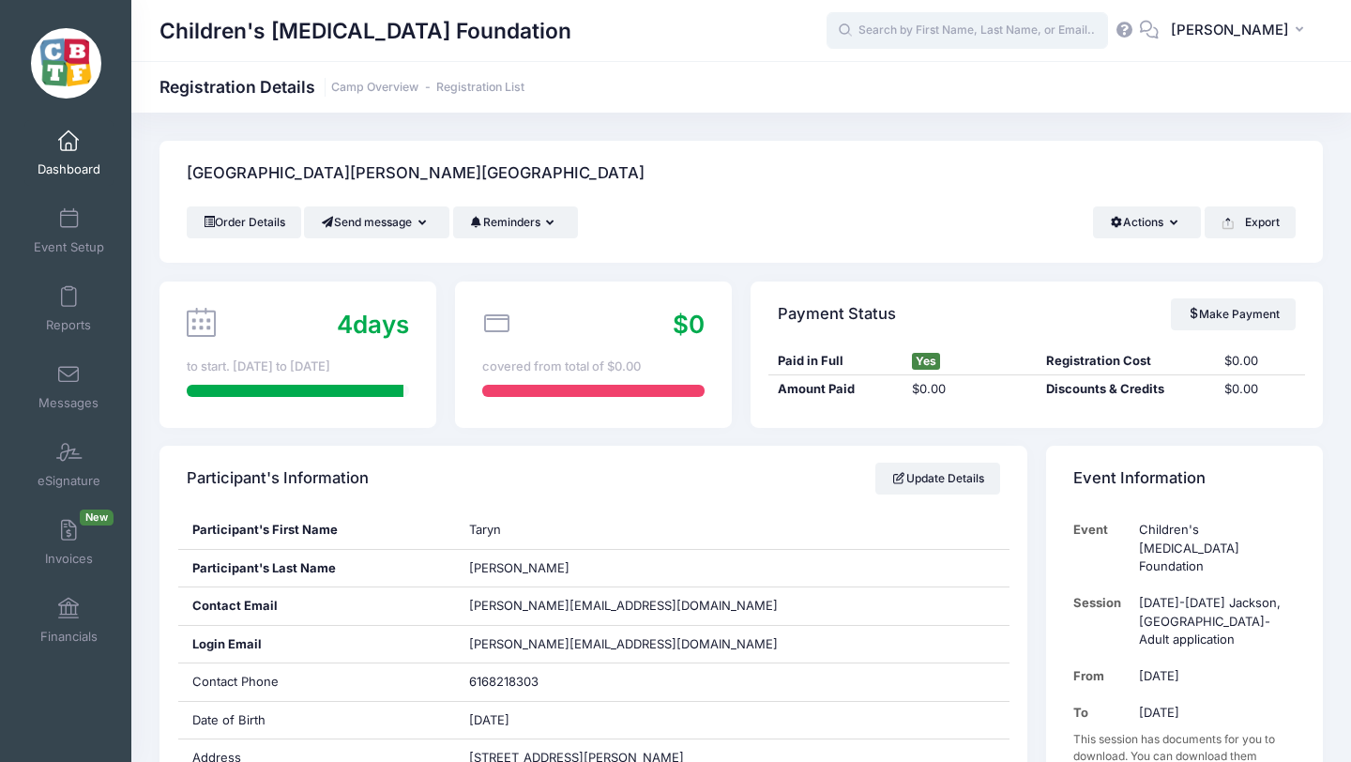
click at [950, 29] on input "text" at bounding box center [967, 31] width 281 height 38
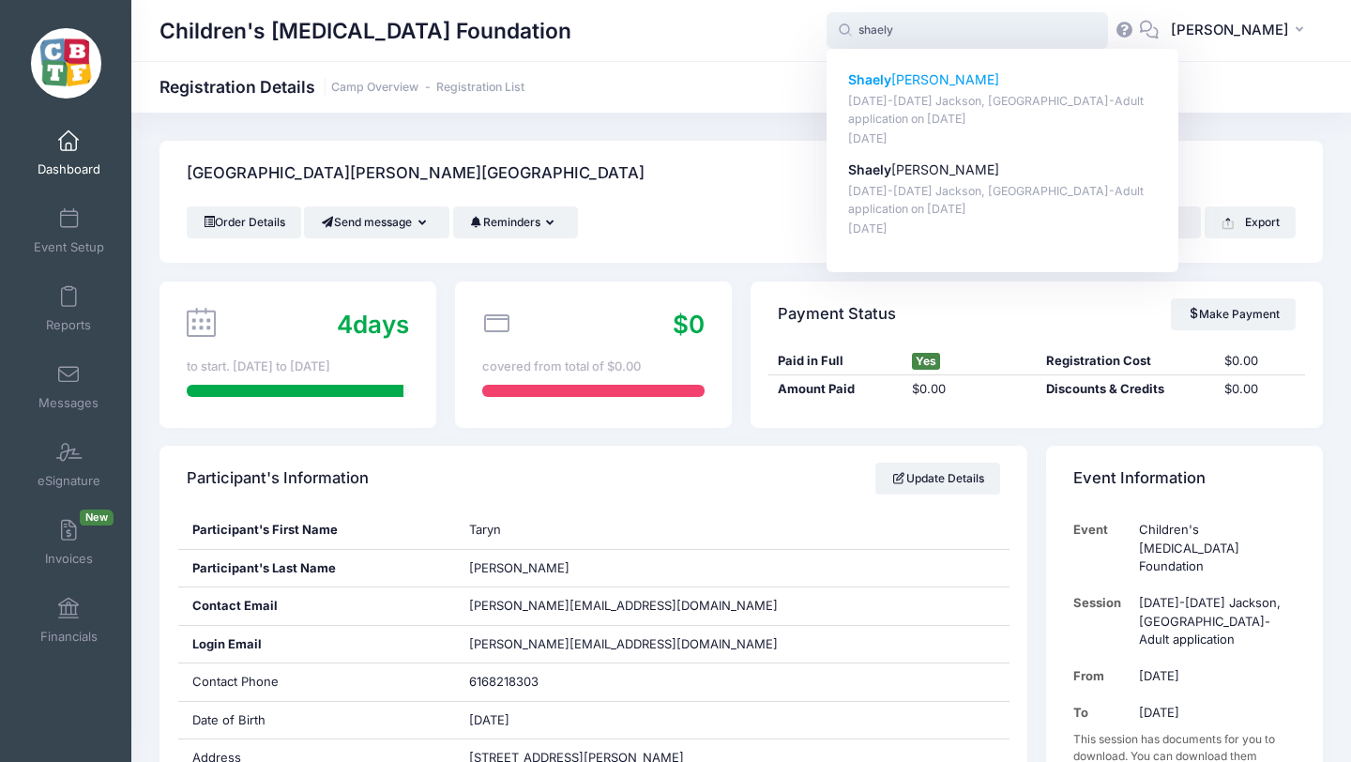
click at [949, 73] on p "Shaely n Smith" at bounding box center [1003, 80] width 310 height 20
type input "Shaelyn Smith (August 18-23 Jackson, MI-Adult application, Aug-18, 2025)"
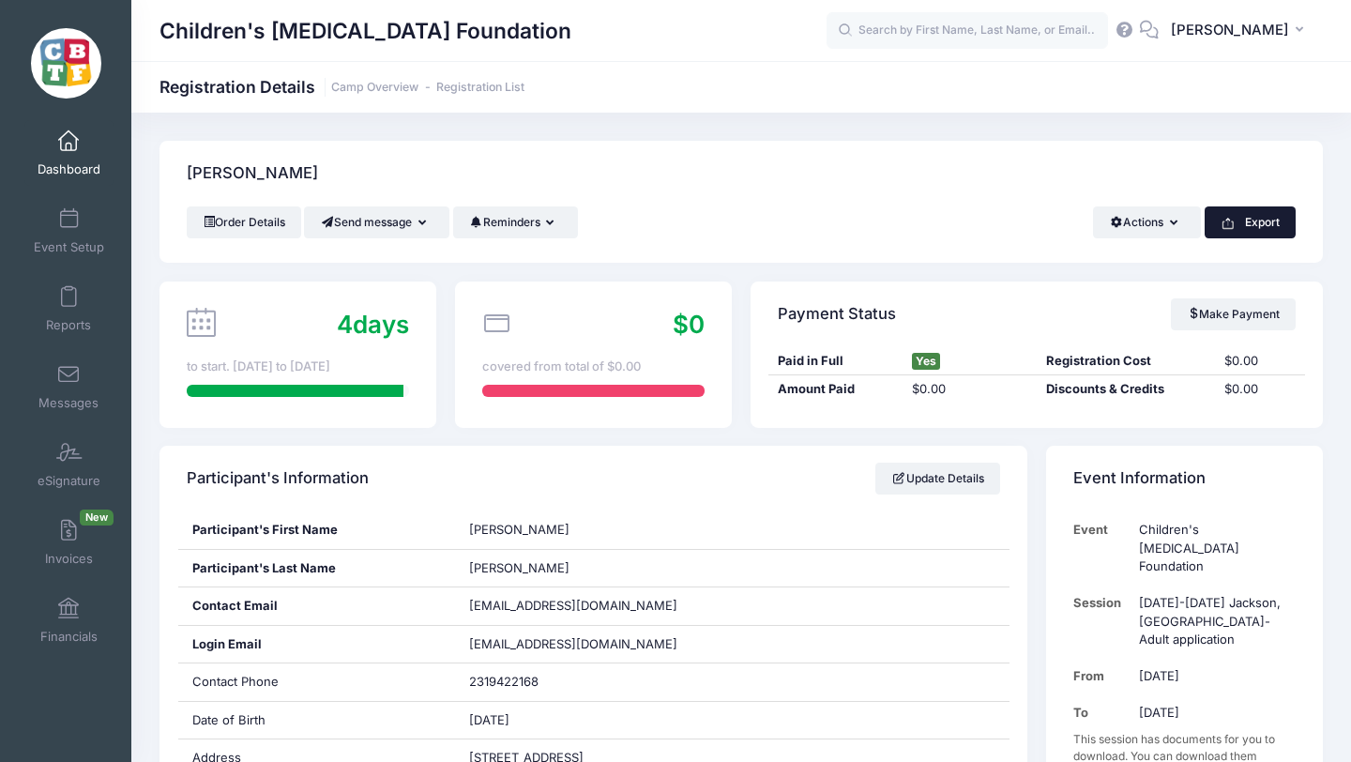
click at [1247, 222] on button "Export" at bounding box center [1250, 222] width 91 height 32
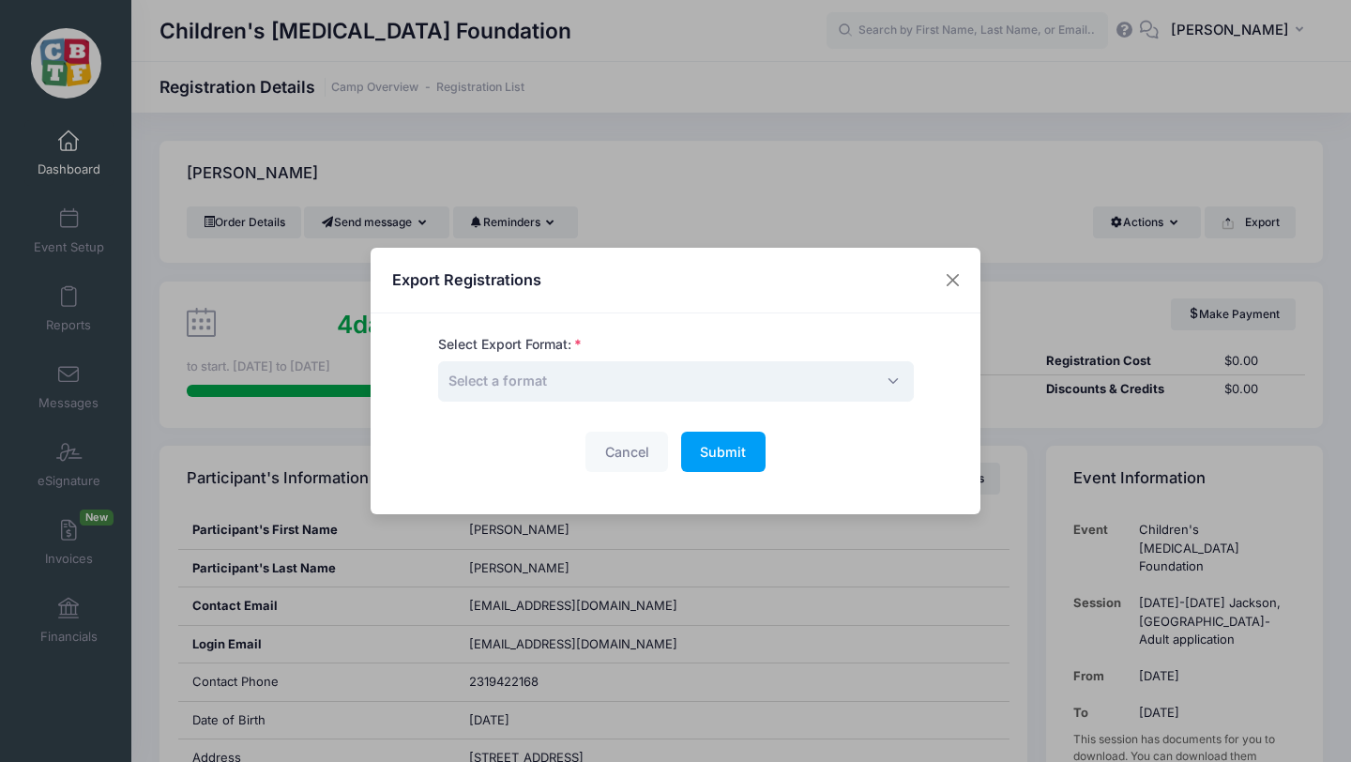
click at [697, 381] on span "Select a format" at bounding box center [676, 381] width 476 height 40
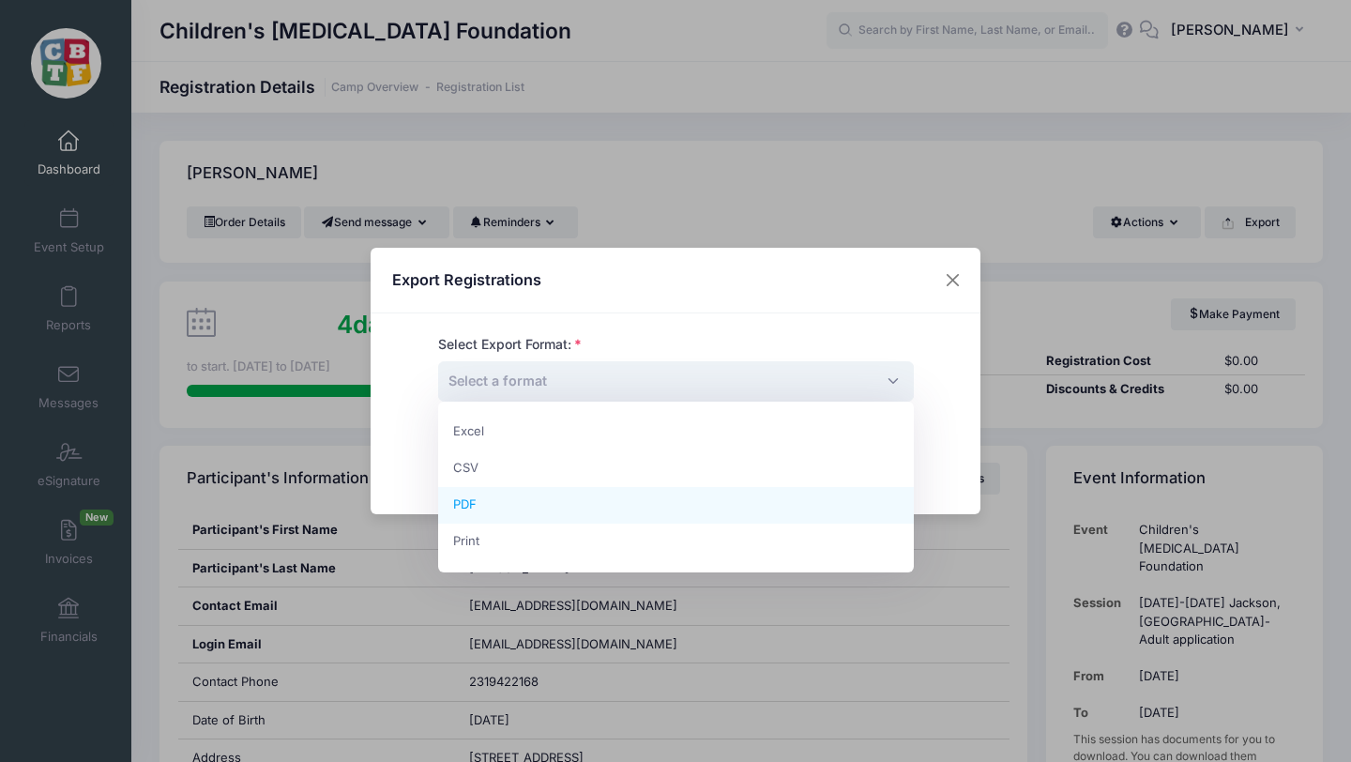
select select "pdf"
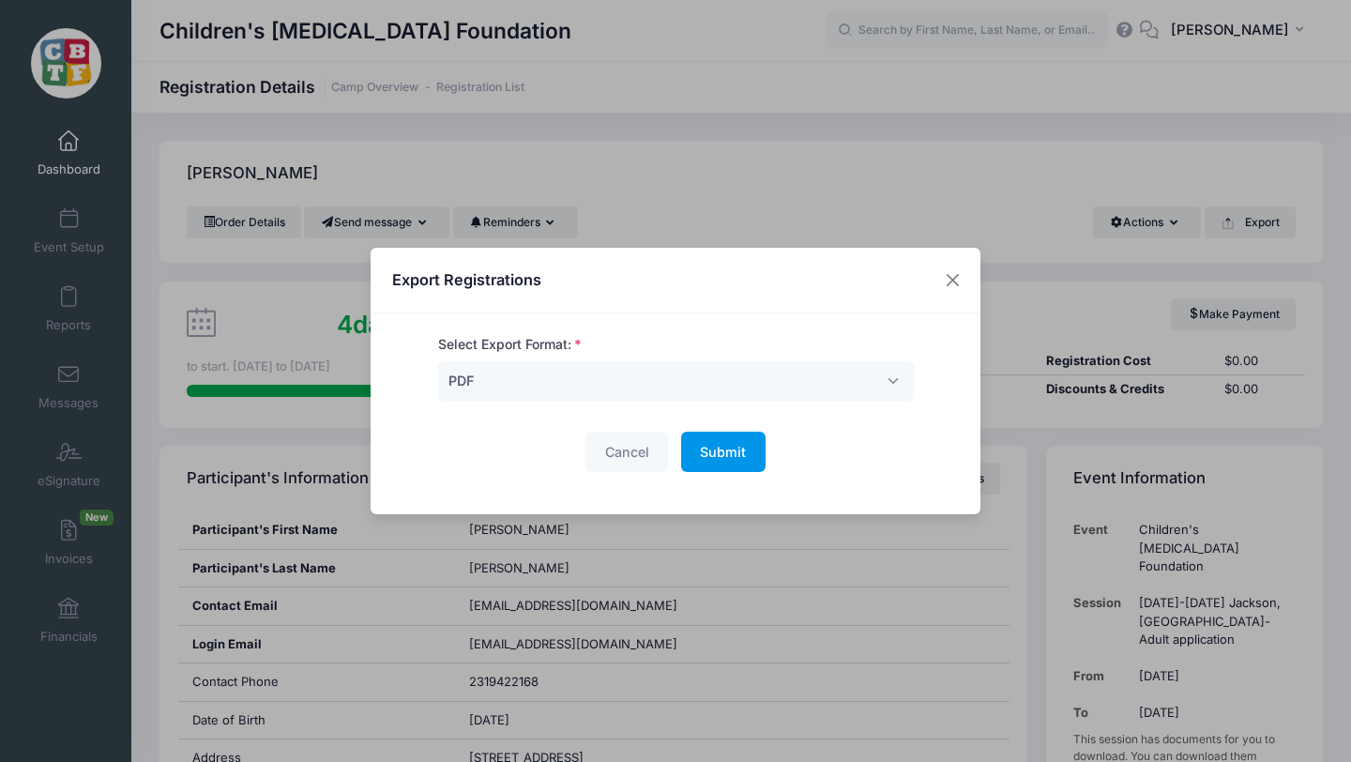
click at [731, 448] on span "Submit" at bounding box center [723, 452] width 46 height 16
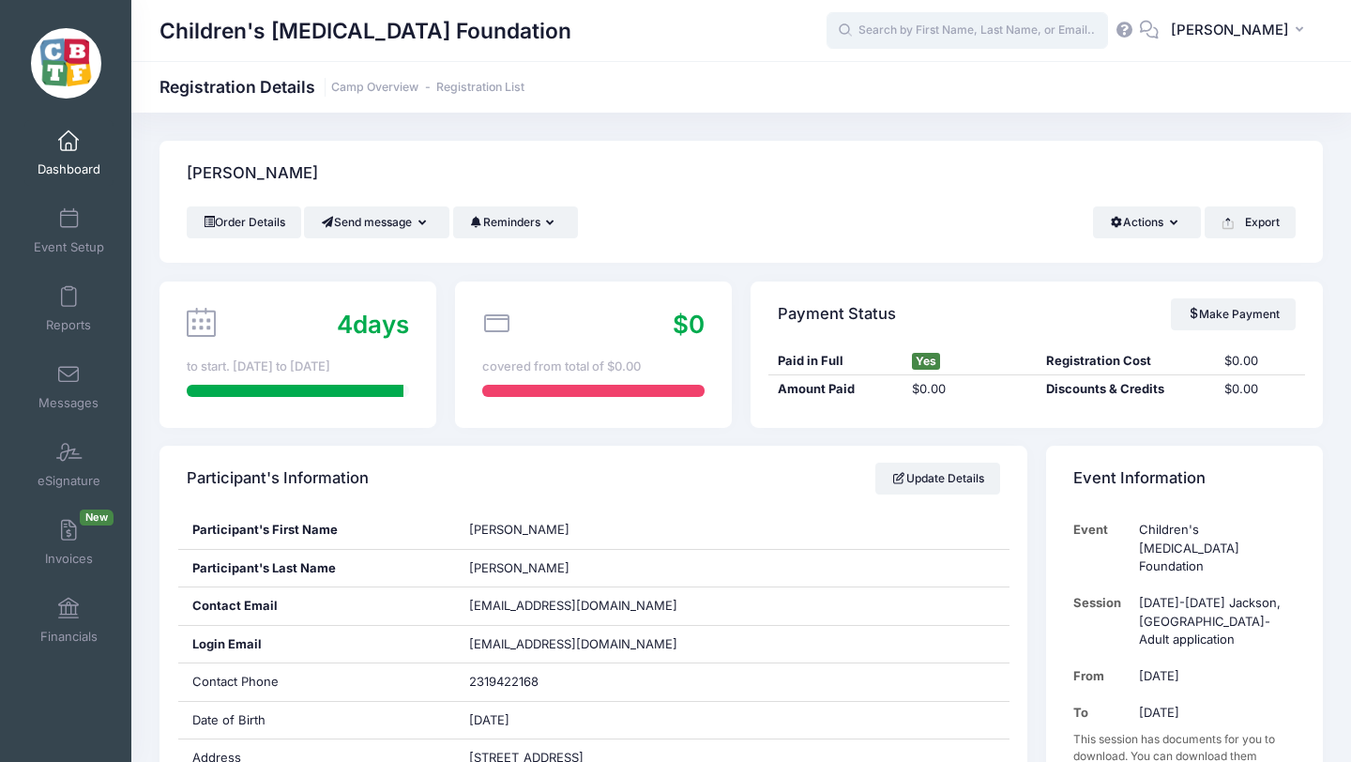
click at [982, 26] on input "text" at bounding box center [967, 31] width 281 height 38
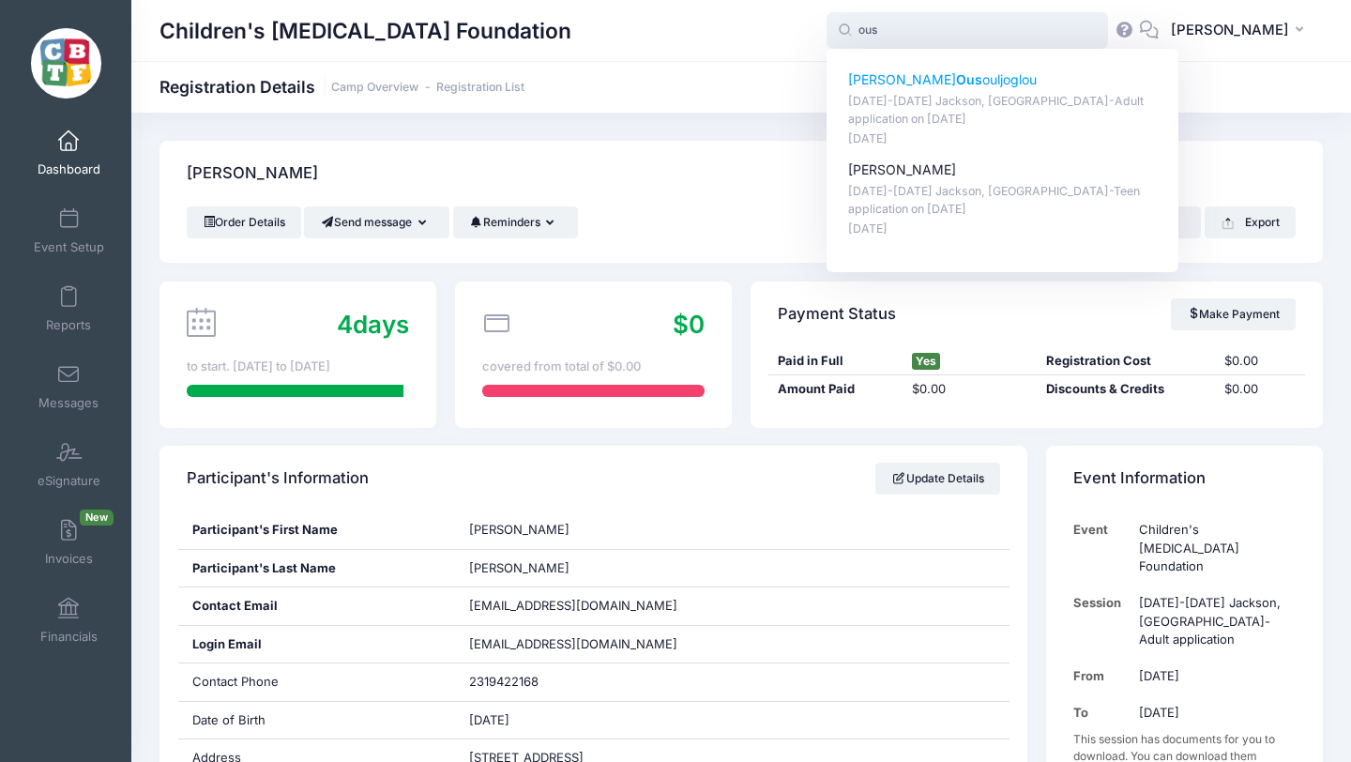
click at [959, 73] on p "Emily Ous ouljoglou" at bounding box center [1003, 80] width 310 height 20
type input "Emily Ousouljoglou (August 18-23 Jackson, MI-Adult application, Aug-18, 2025)"
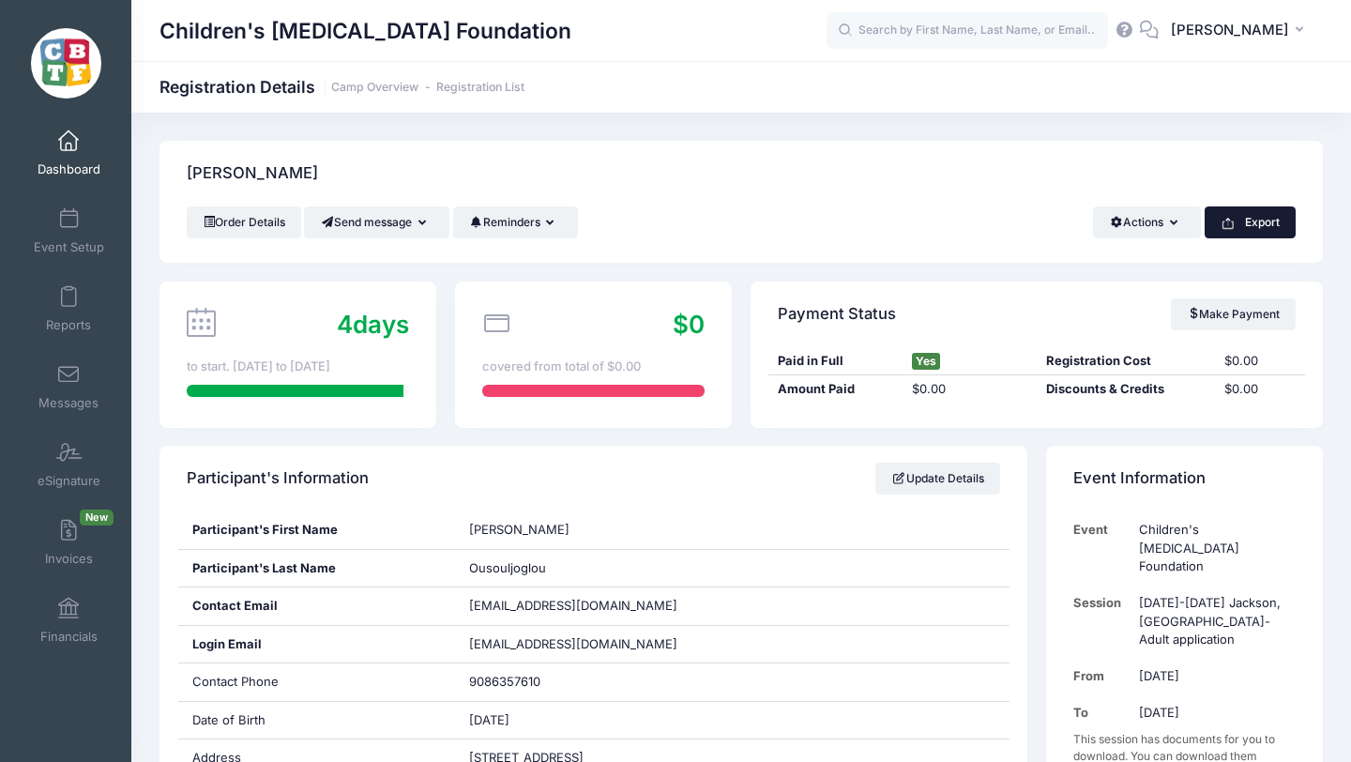
click at [1251, 220] on button "Export" at bounding box center [1250, 222] width 91 height 32
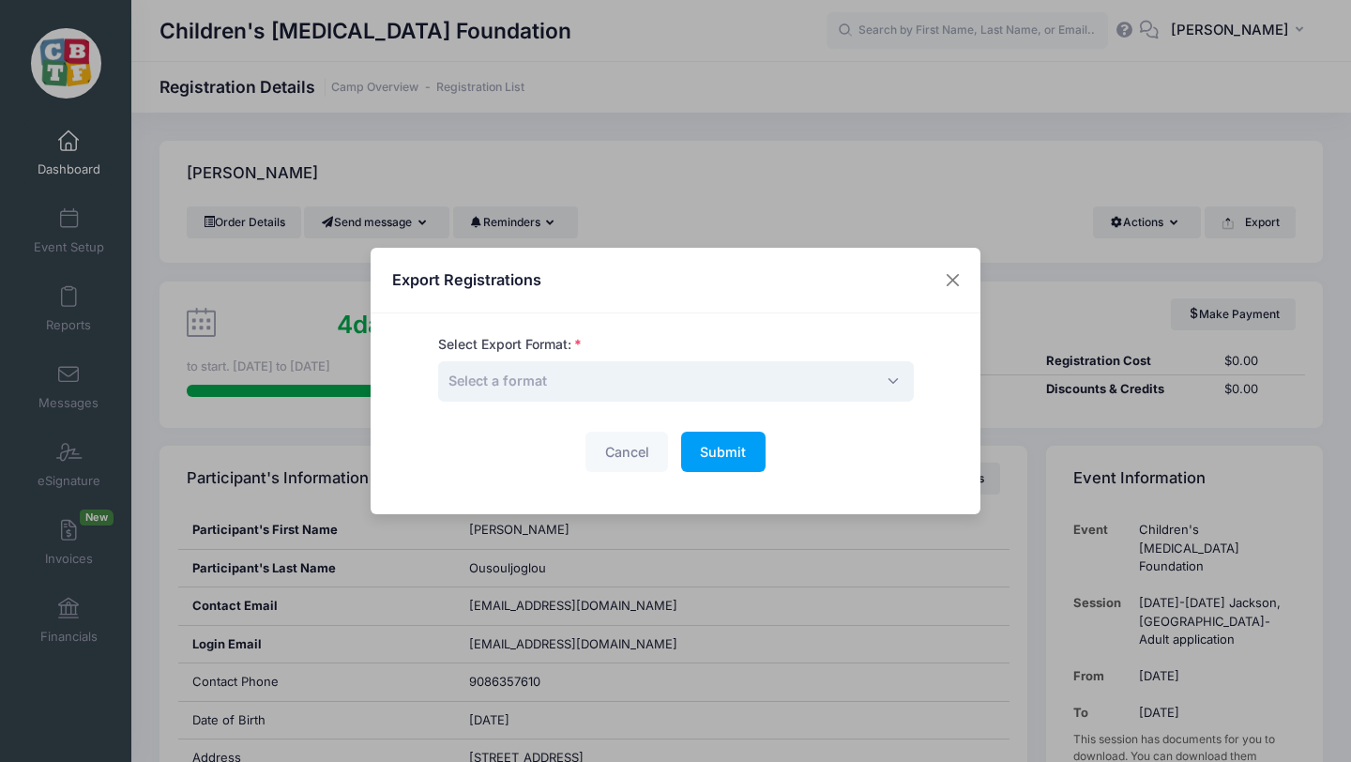
click at [707, 385] on span "Select a format" at bounding box center [676, 381] width 476 height 40
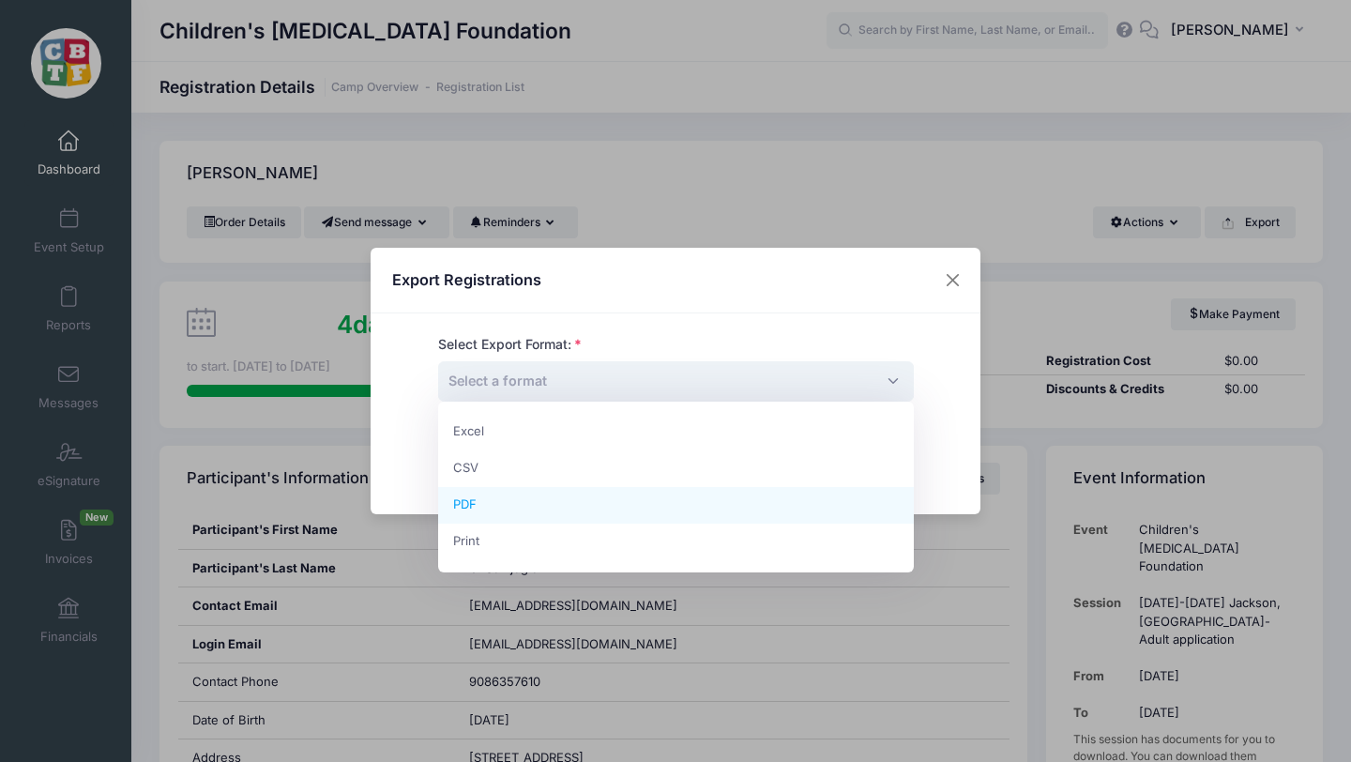
select select "pdf"
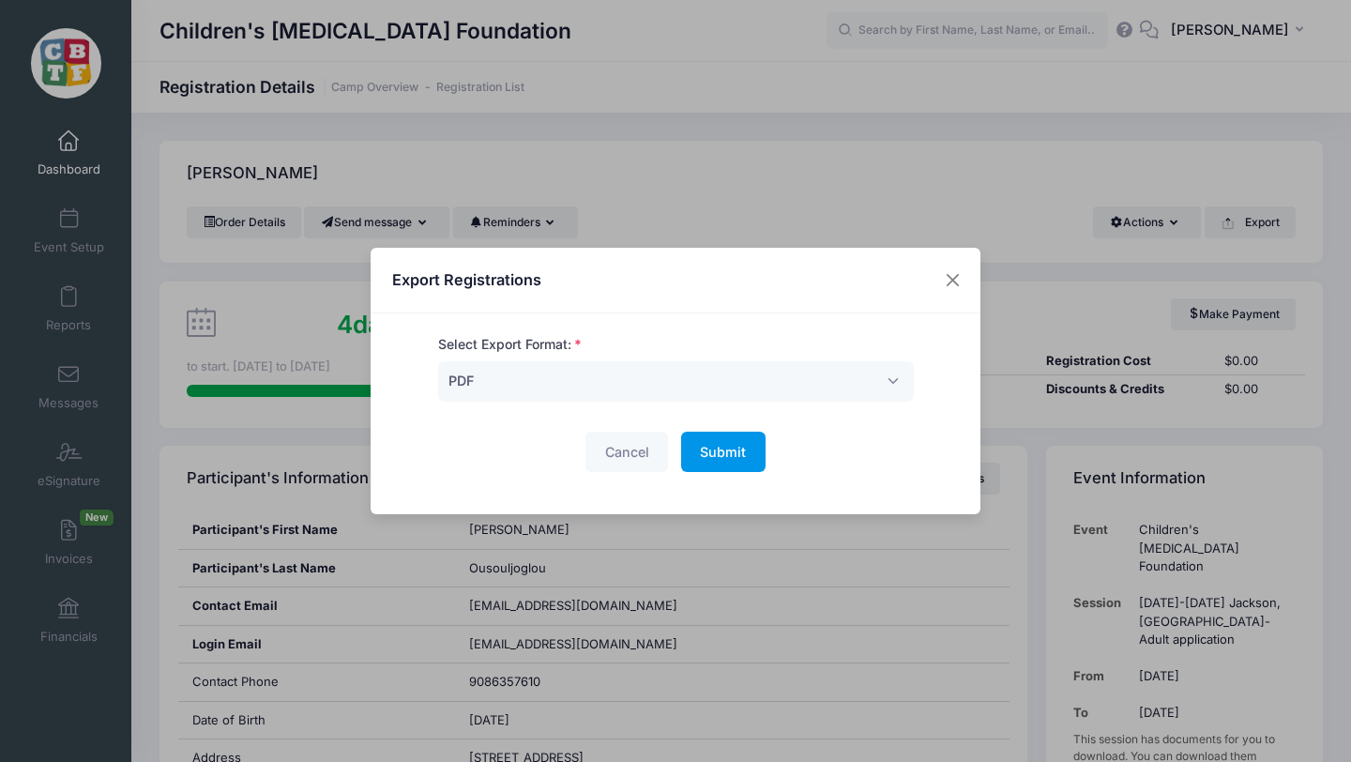
click at [725, 446] on span "Submit" at bounding box center [723, 452] width 46 height 16
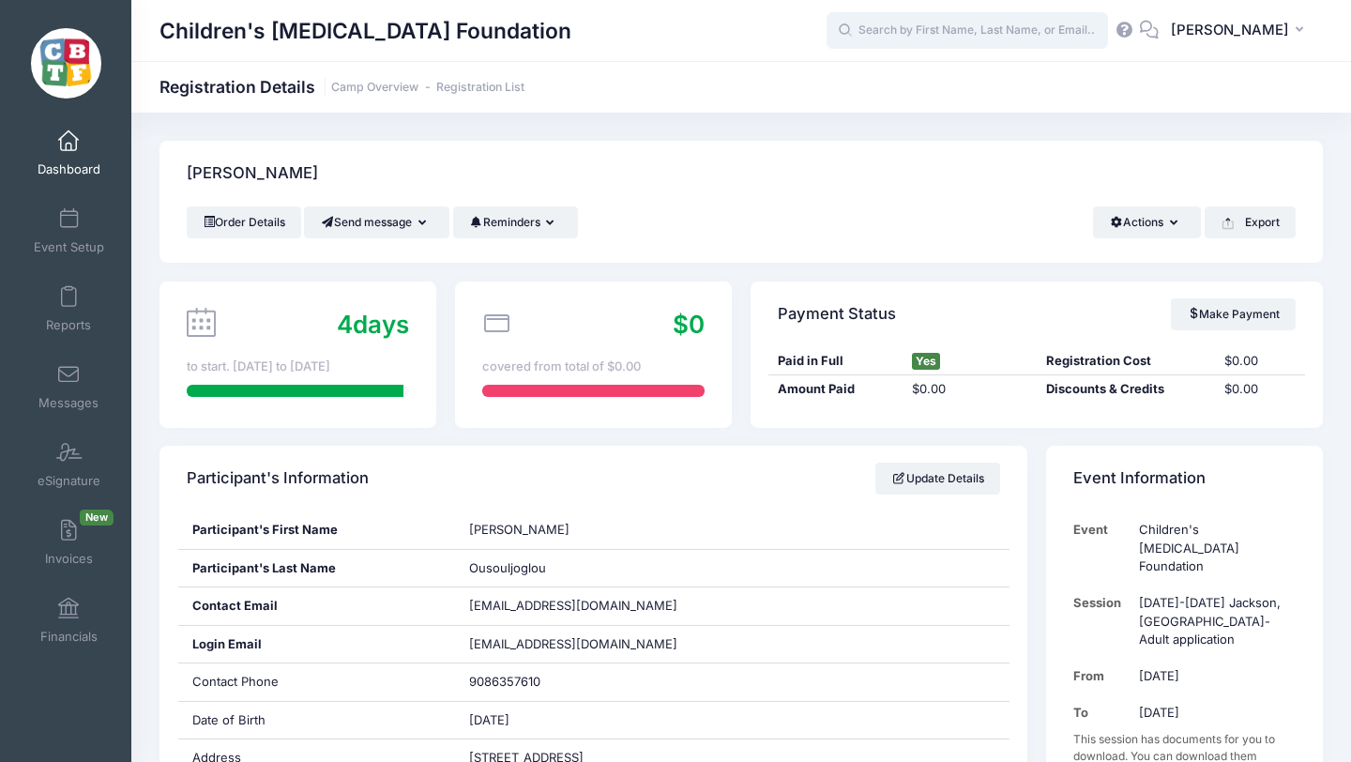
click at [975, 31] on input "text" at bounding box center [967, 31] width 281 height 38
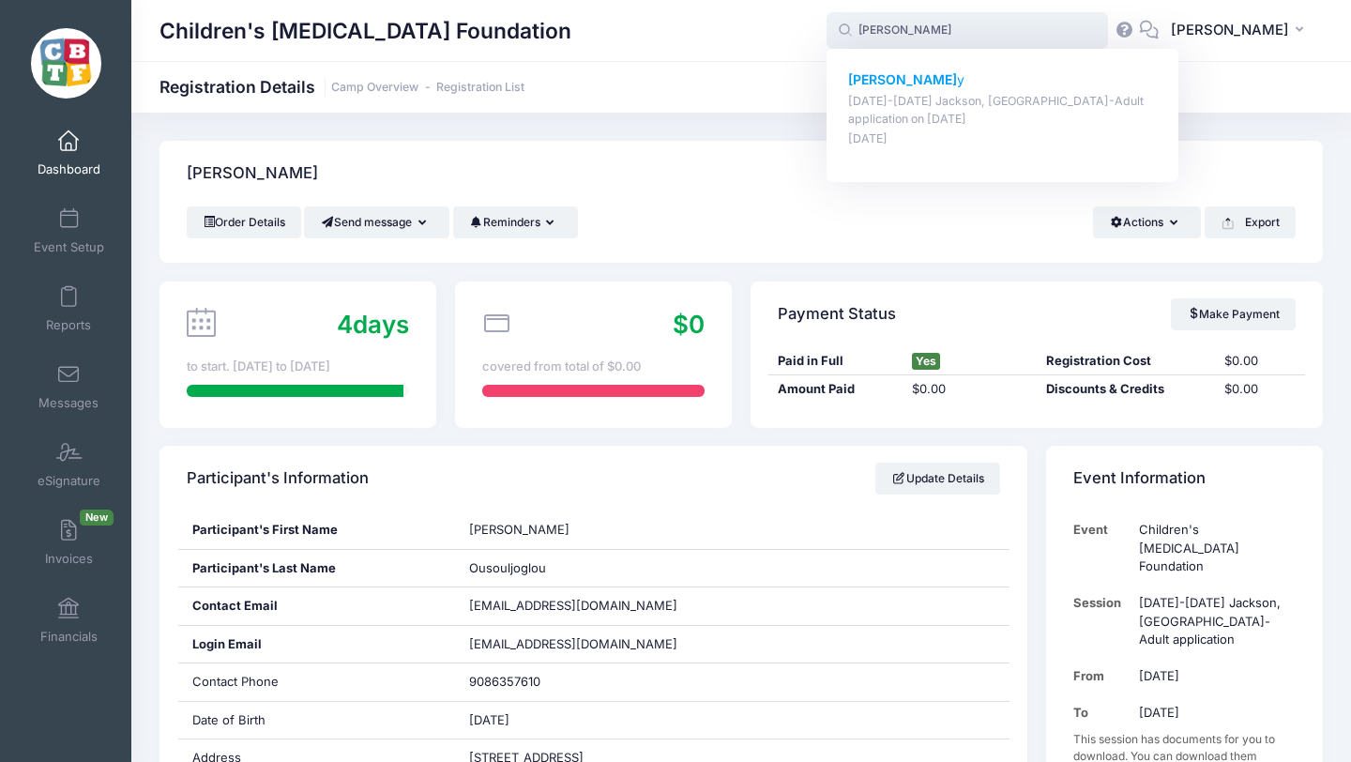
click at [953, 76] on strong "Kate Murph" at bounding box center [902, 79] width 109 height 16
type input "Kate Murphy (August 18-23 Jackson, MI-Adult application, Aug-18, 2025)"
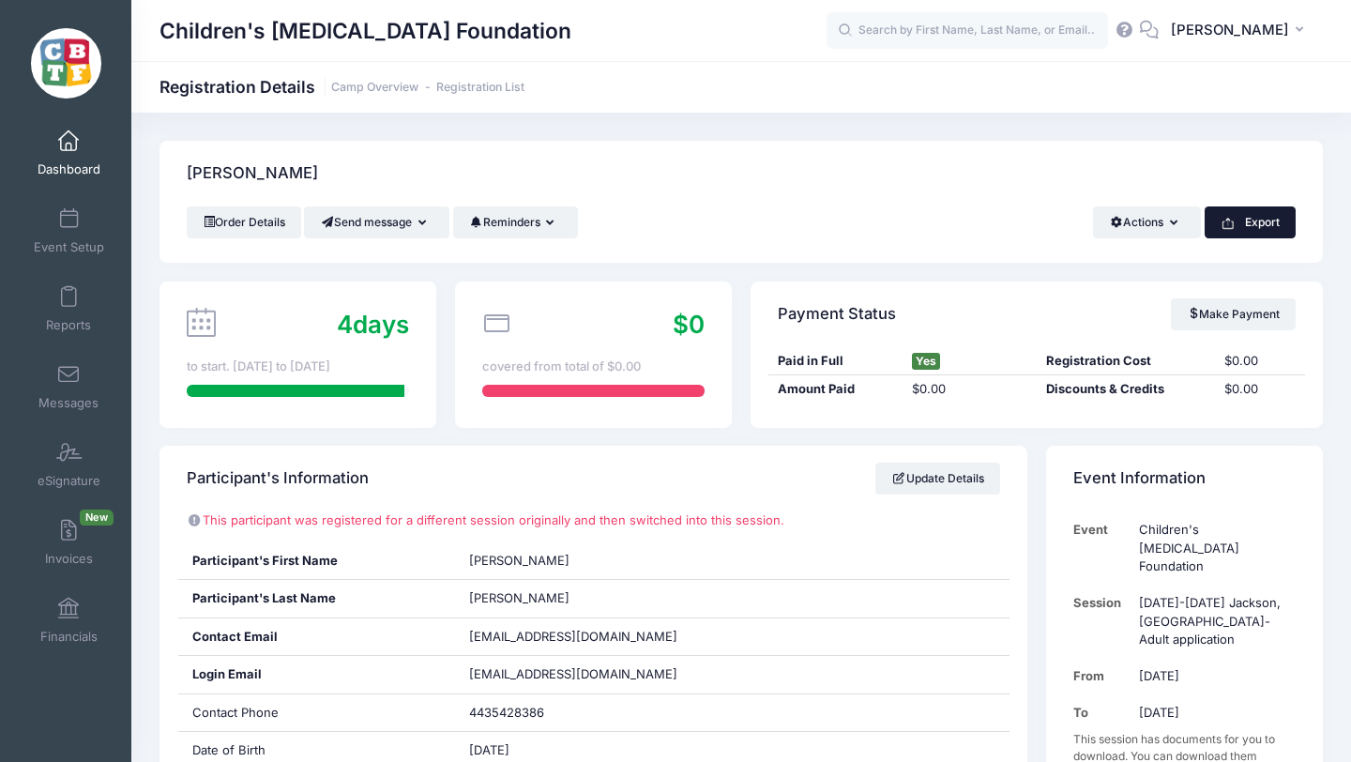
click at [1254, 220] on button "Export" at bounding box center [1250, 222] width 91 height 32
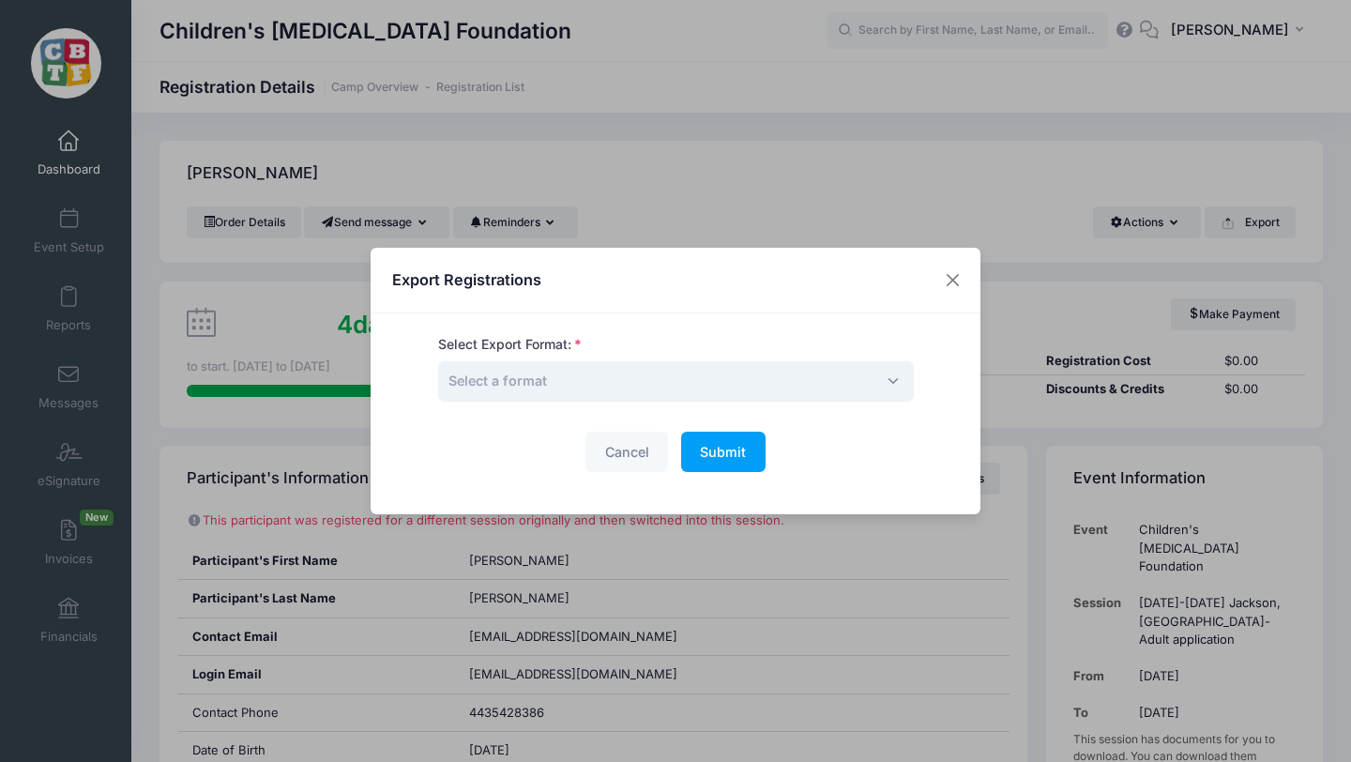
click at [685, 380] on span "Select a format" at bounding box center [676, 381] width 476 height 40
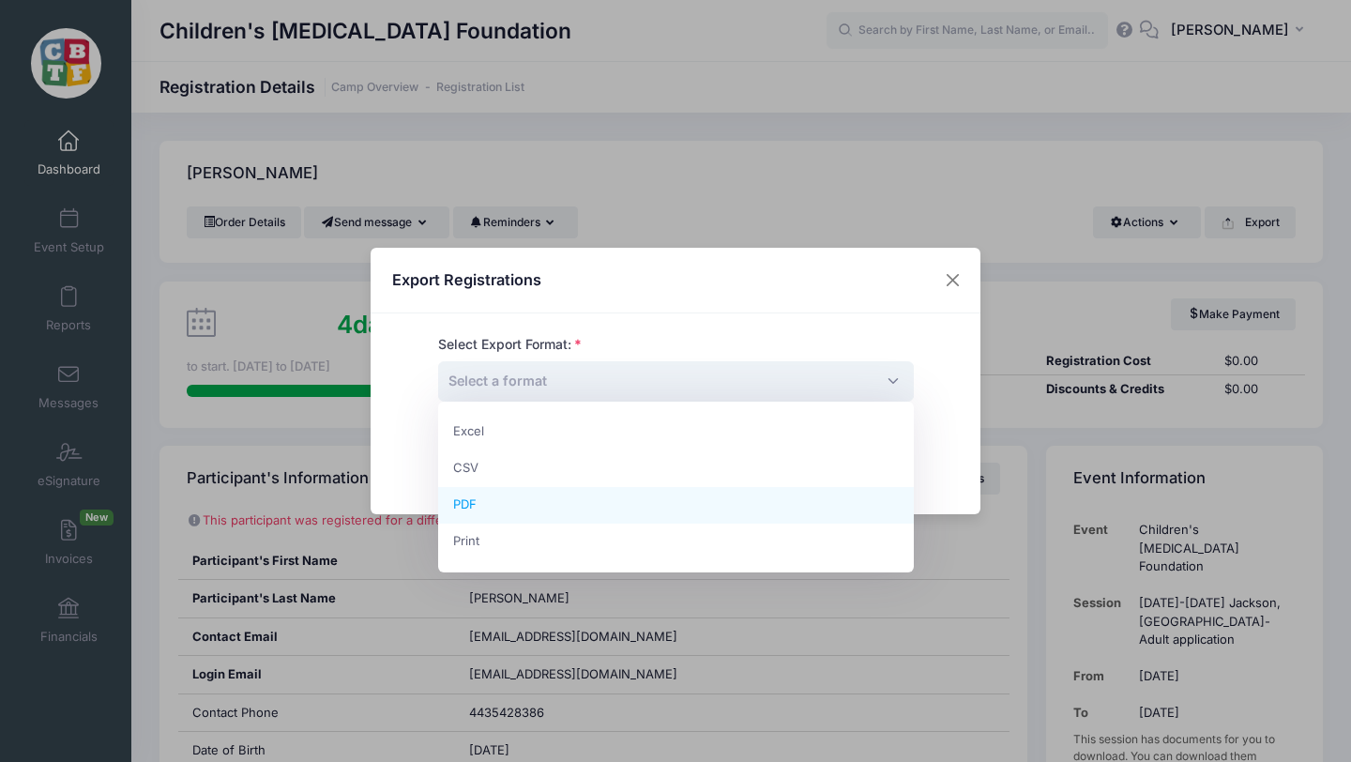
select select "pdf"
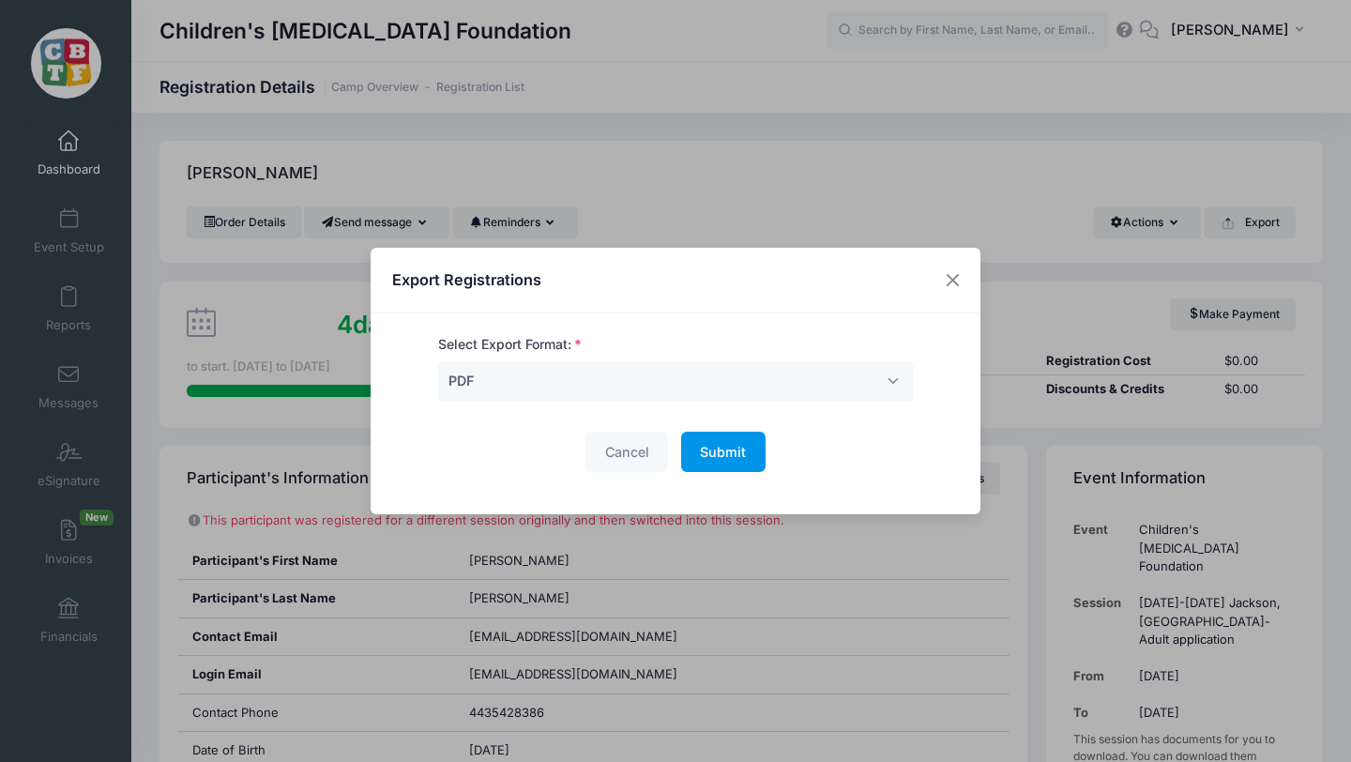
click at [726, 448] on span "Submit" at bounding box center [723, 452] width 46 height 16
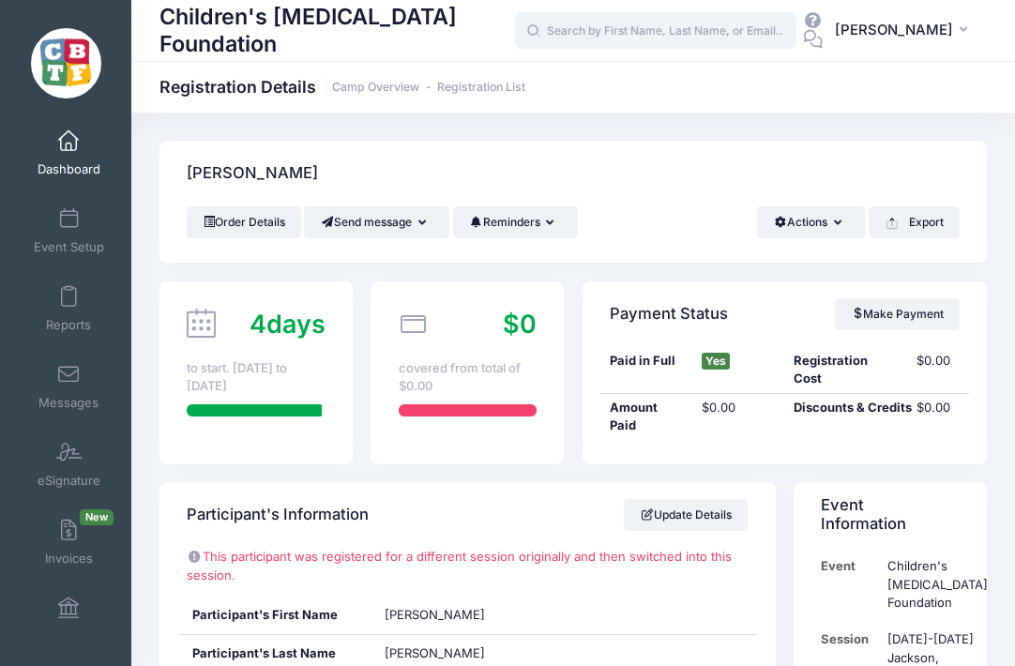
click at [633, 34] on input "text" at bounding box center [655, 31] width 281 height 38
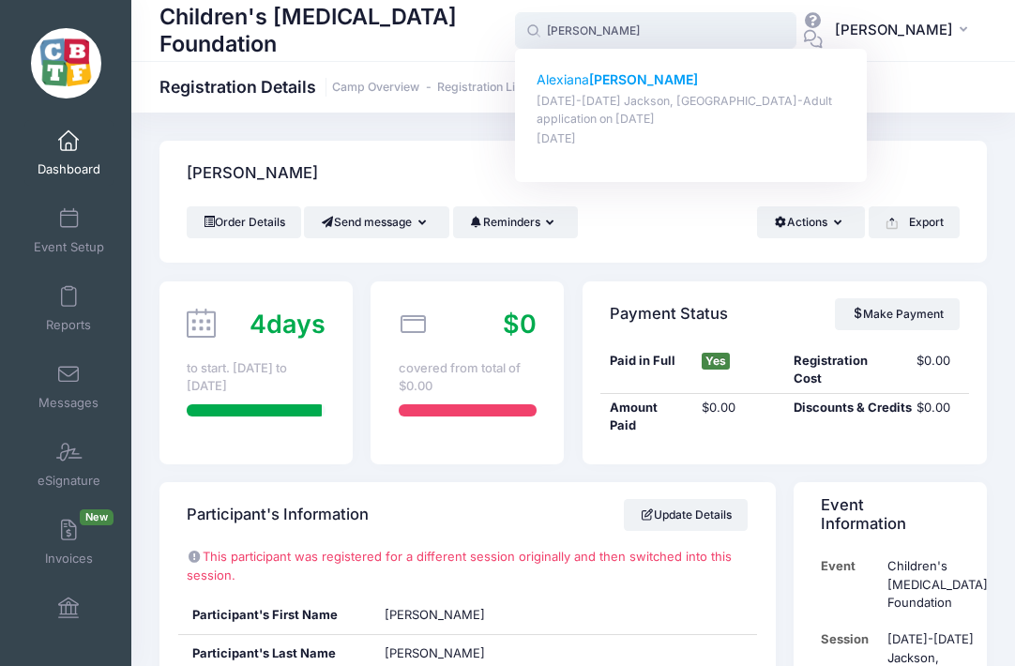
click at [585, 81] on p "Alexiana DePrima" at bounding box center [692, 80] width 310 height 20
type input "Alexiana DePrima (August 18-23 Jackson, MI-Adult application, Aug-18, 2025)"
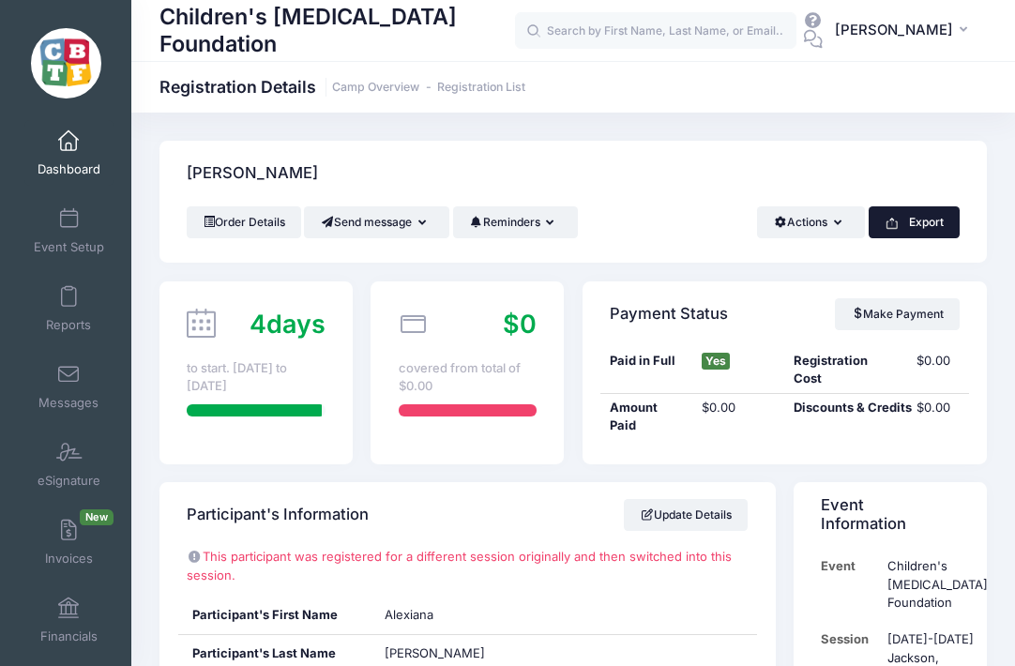
click at [921, 227] on button "Export" at bounding box center [914, 222] width 91 height 32
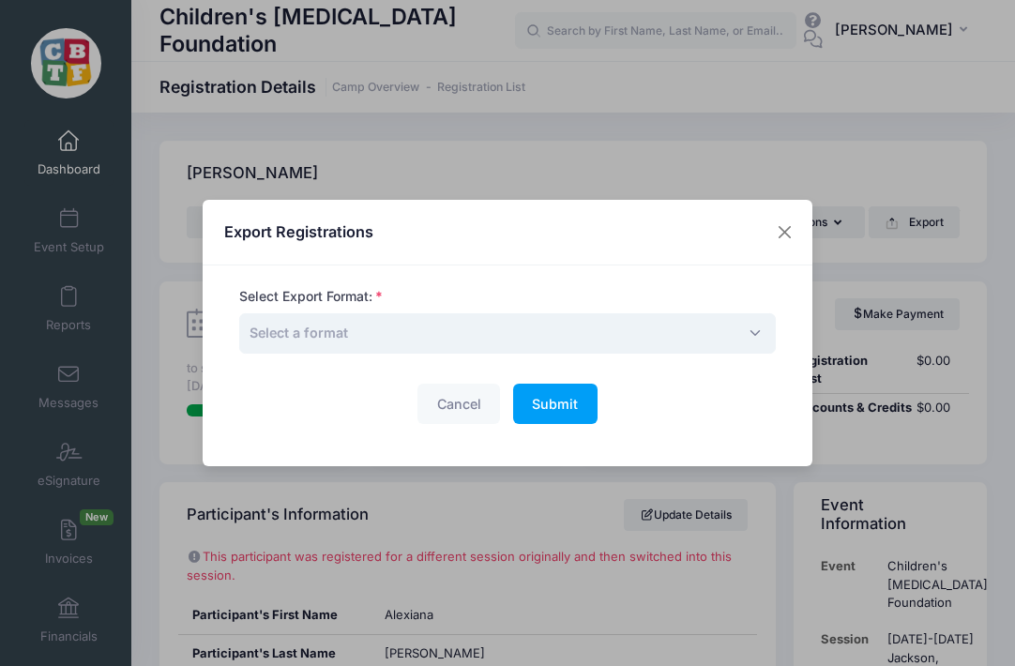
click at [422, 335] on span "Select a format" at bounding box center [507, 333] width 537 height 40
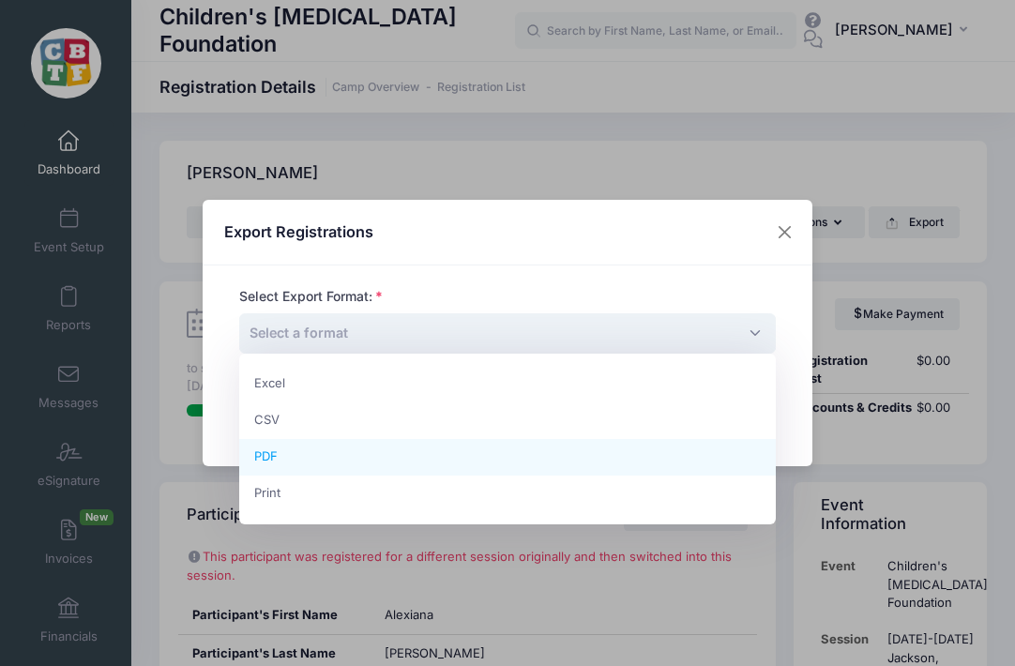
select select "pdf"
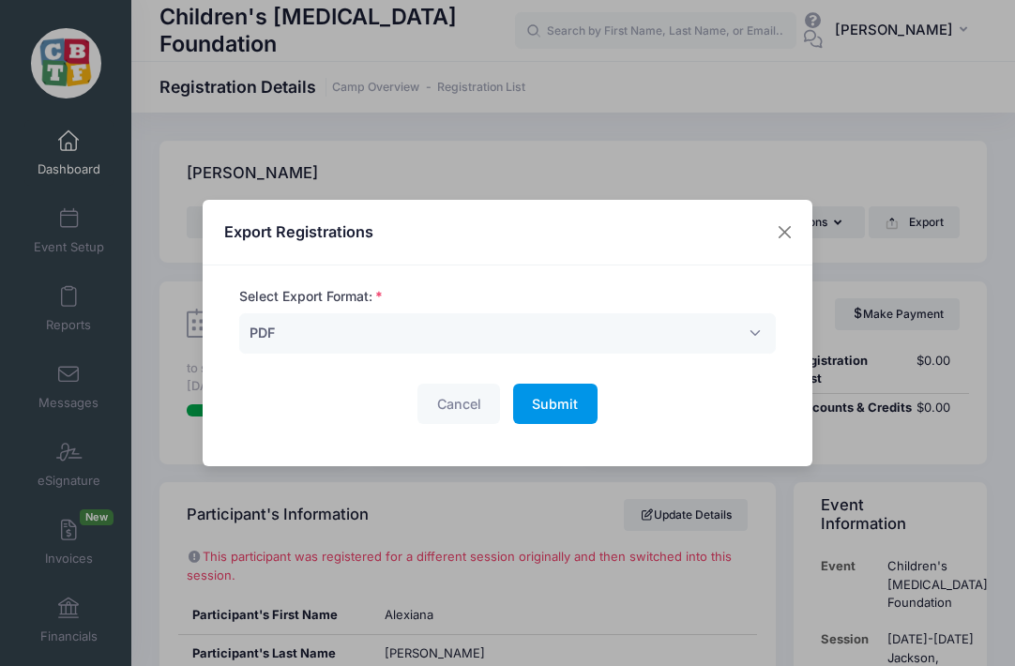
click at [555, 404] on span "Submit" at bounding box center [555, 404] width 46 height 16
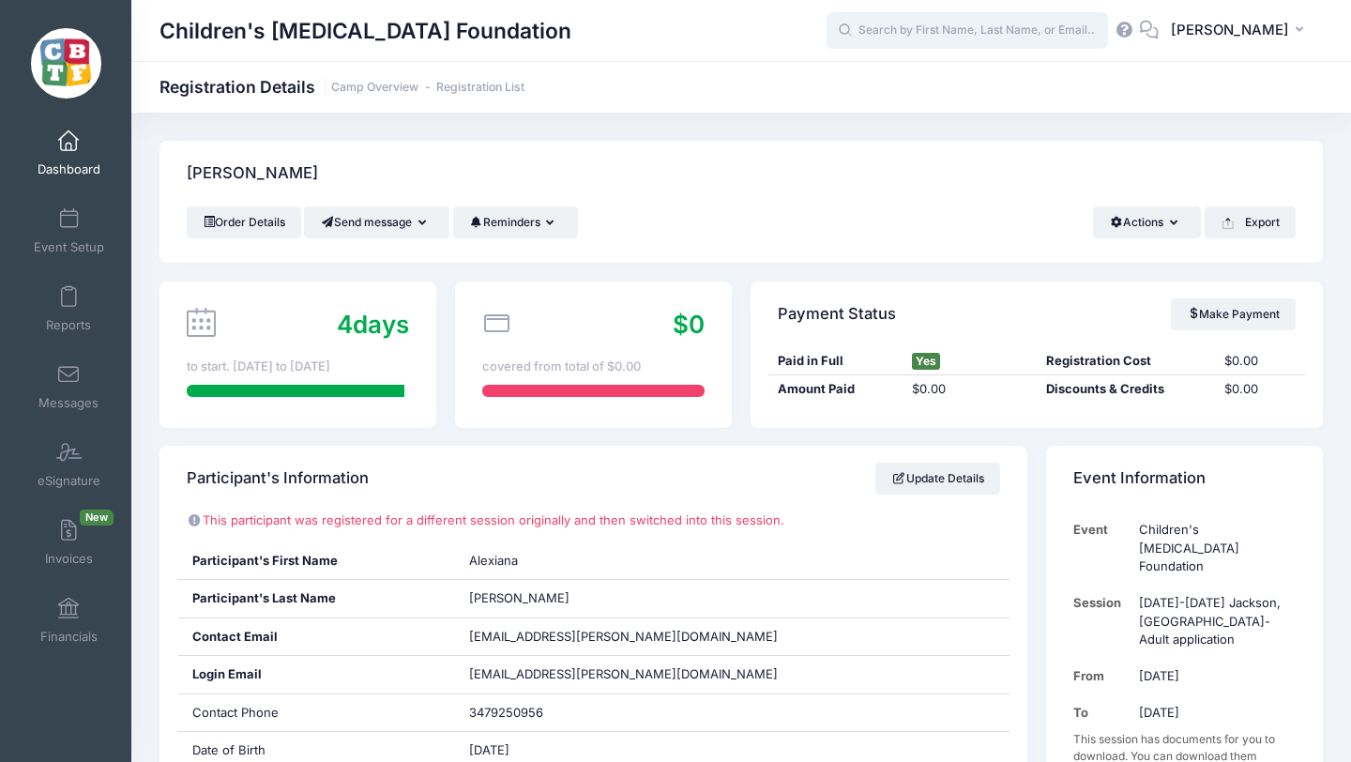
click at [979, 23] on input "text" at bounding box center [967, 31] width 281 height 38
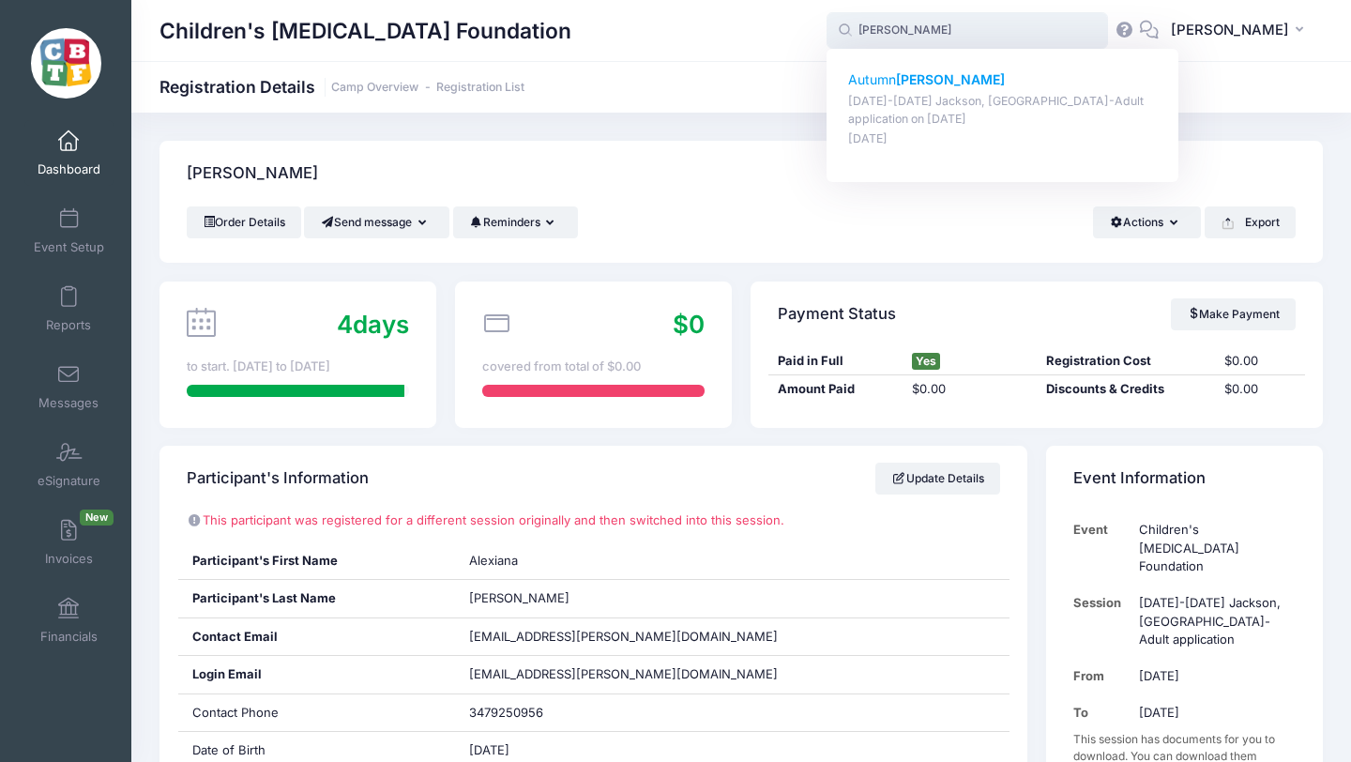
click at [923, 83] on p "Autumn Michels" at bounding box center [1003, 80] width 310 height 20
type input "Autumn Michels (August 18-23 Jackson, MI-Adult application, Aug-18, 2025)"
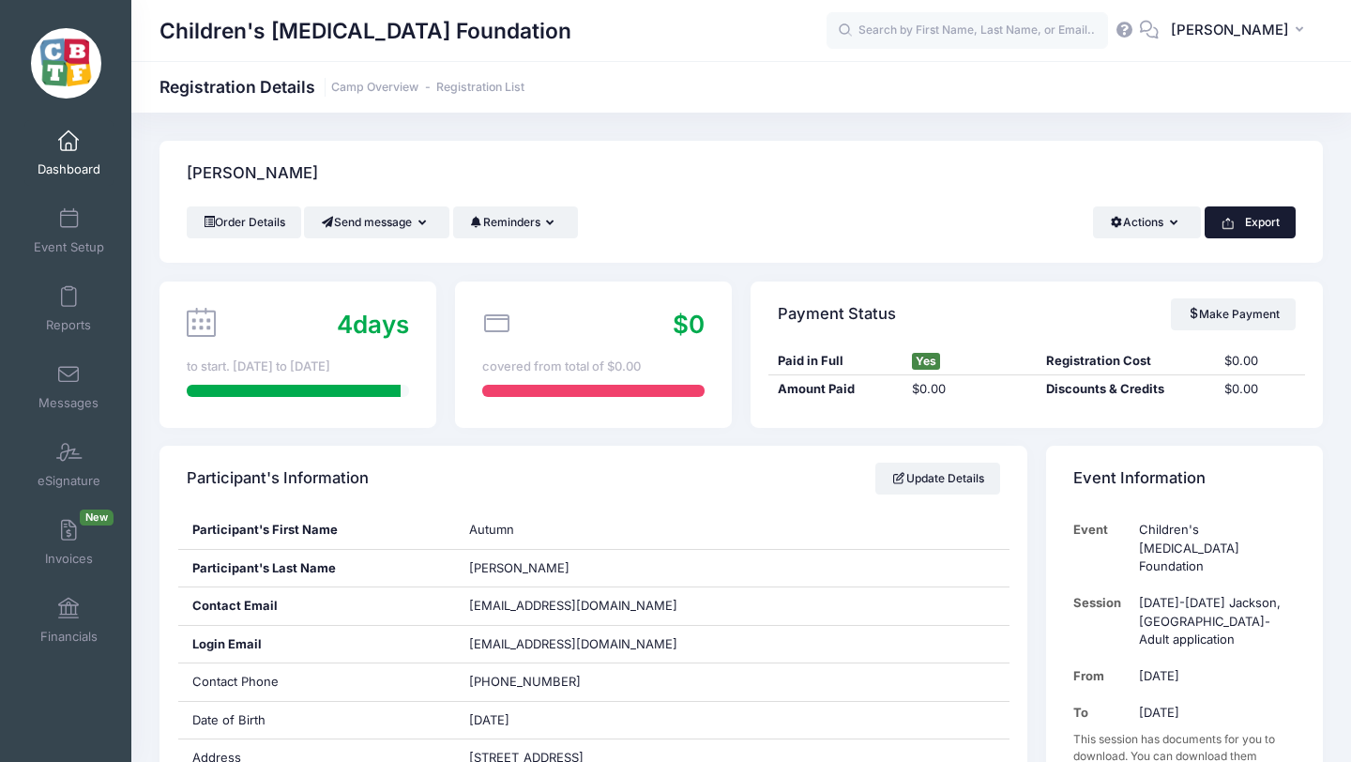
click at [1250, 220] on button "Export" at bounding box center [1250, 222] width 91 height 32
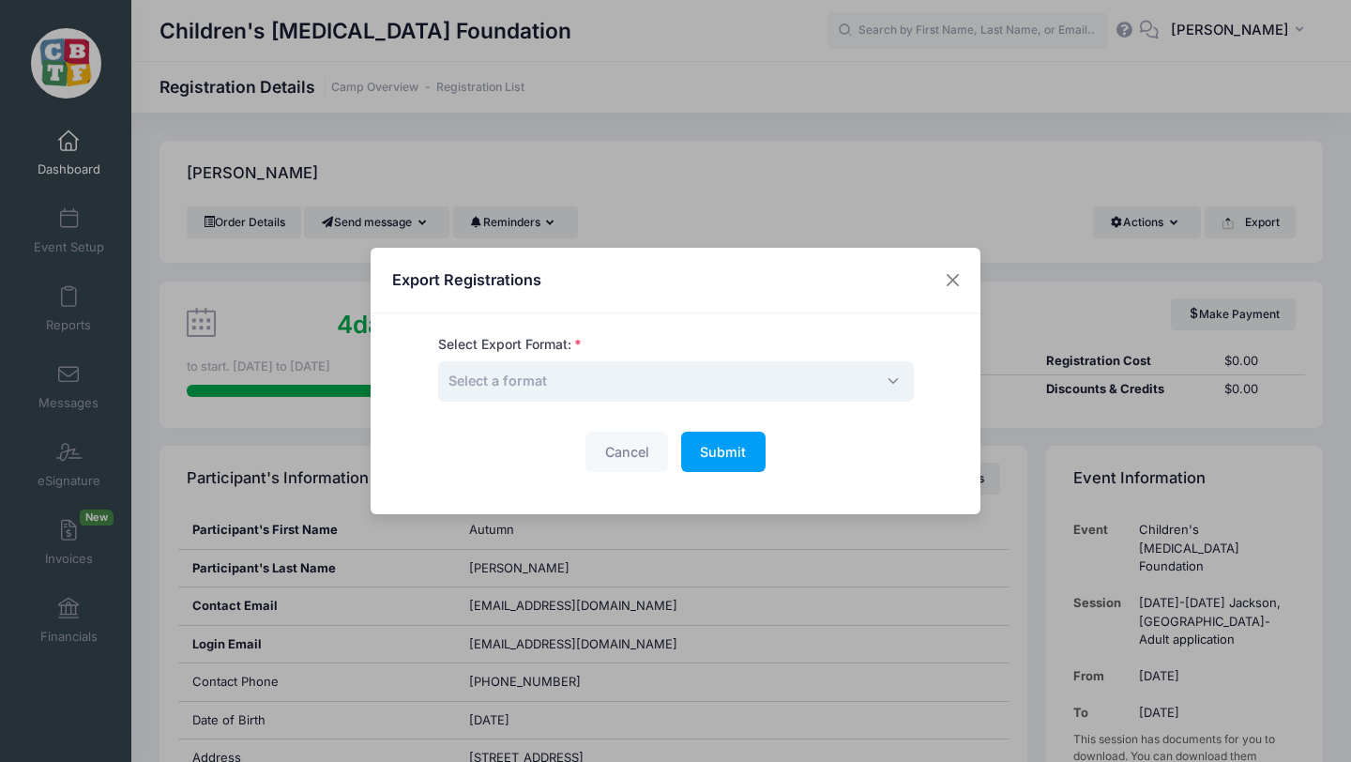
click at [657, 379] on span "Select a format" at bounding box center [676, 381] width 476 height 40
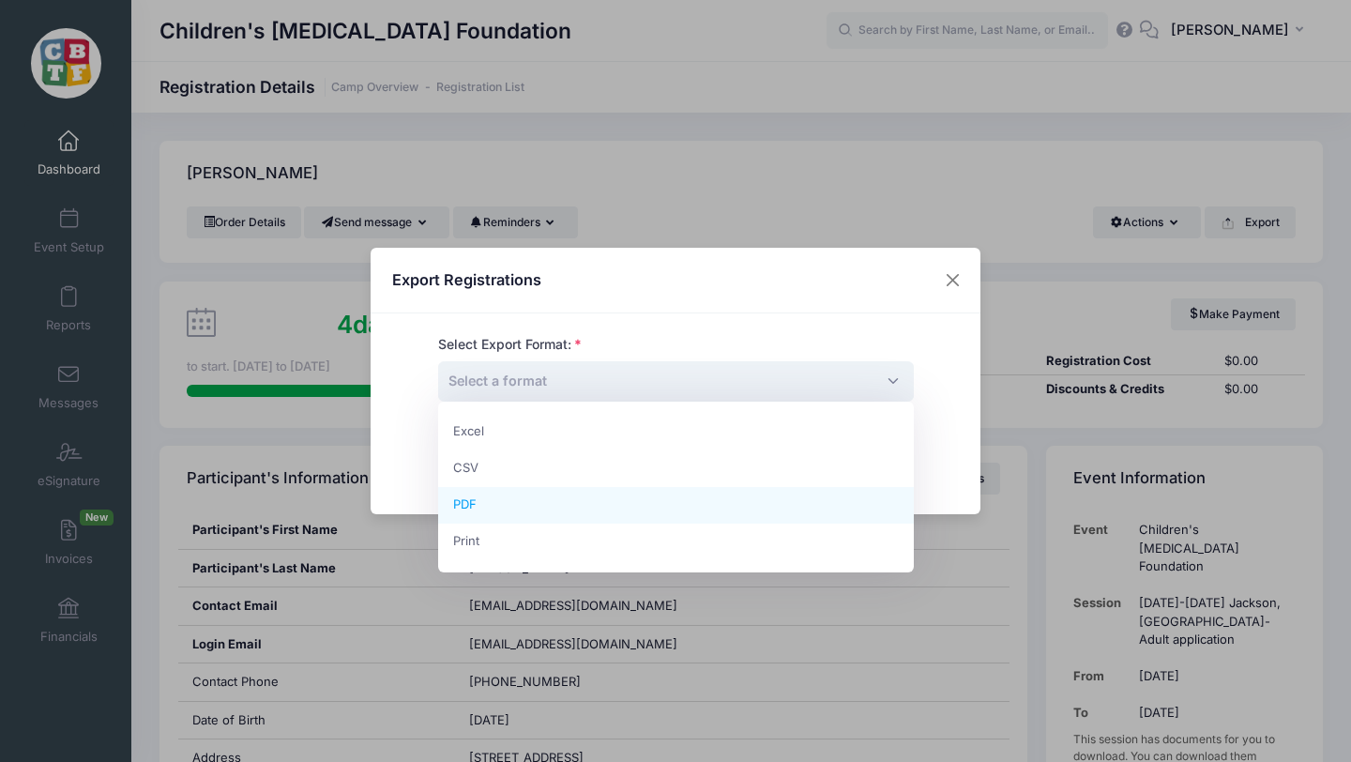
select select "pdf"
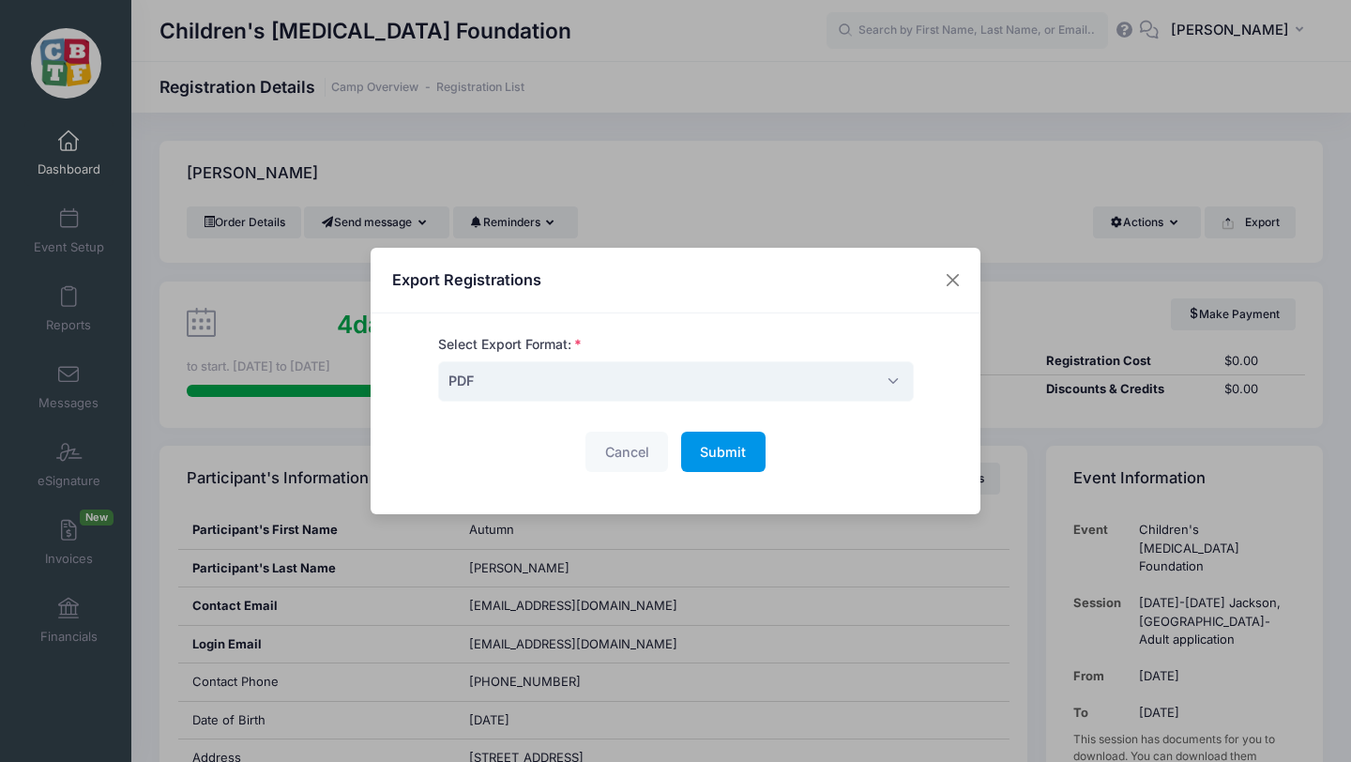
click at [721, 448] on span "Submit" at bounding box center [723, 452] width 46 height 16
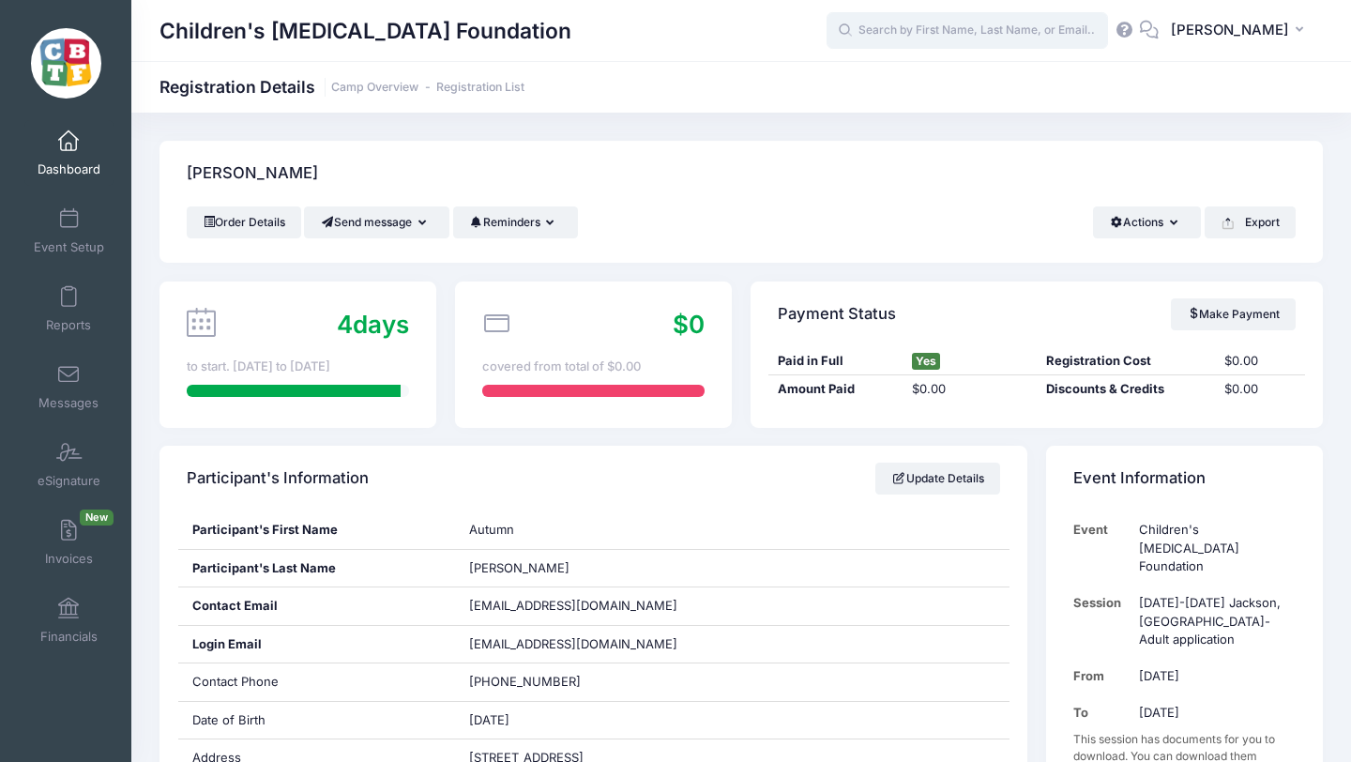
click at [948, 37] on input "text" at bounding box center [967, 31] width 281 height 38
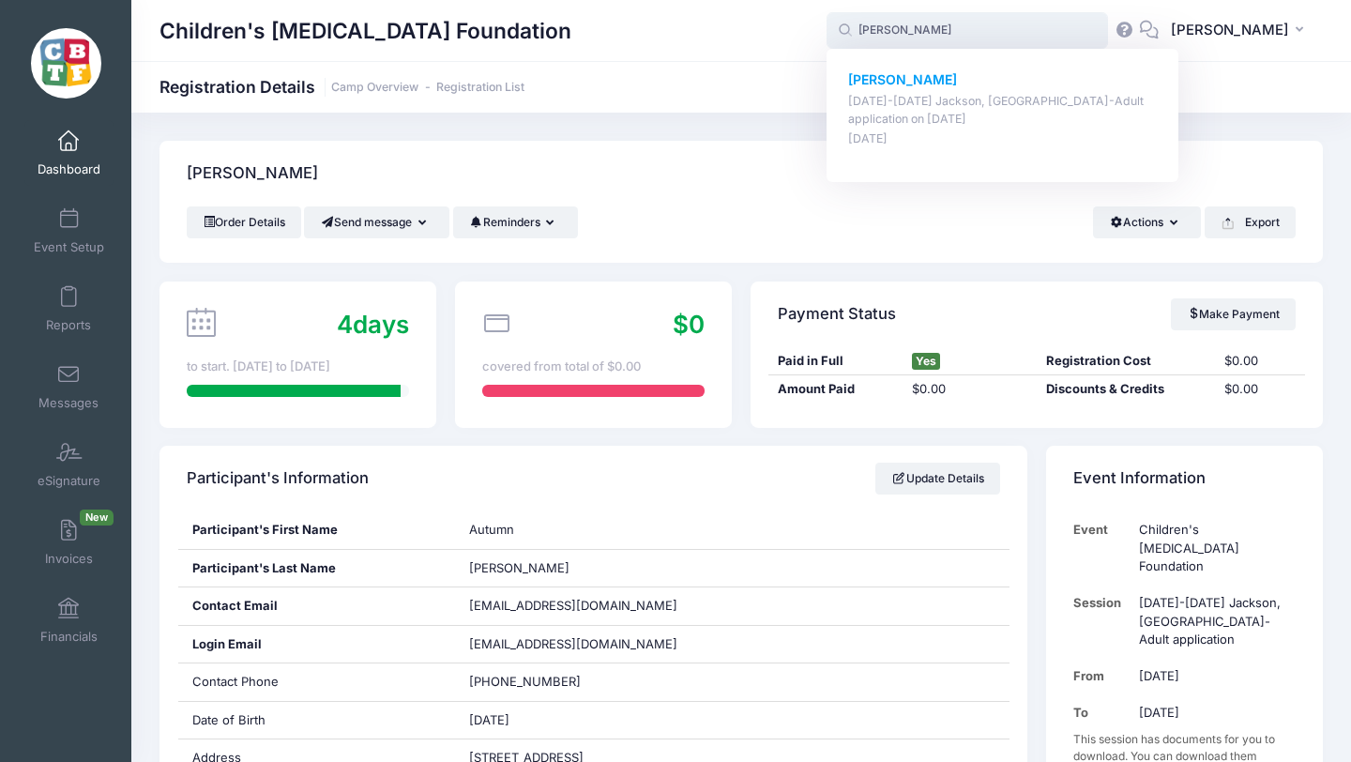
click at [913, 90] on div "Cindy Lo August 18-23 Jackson, MI-Adult application on Aug-18, 2025 May-19, 2025" at bounding box center [1003, 109] width 310 height 78
type input "Cindy Lo (August 18-23 Jackson, MI-Adult application, Aug-18, 2025)"
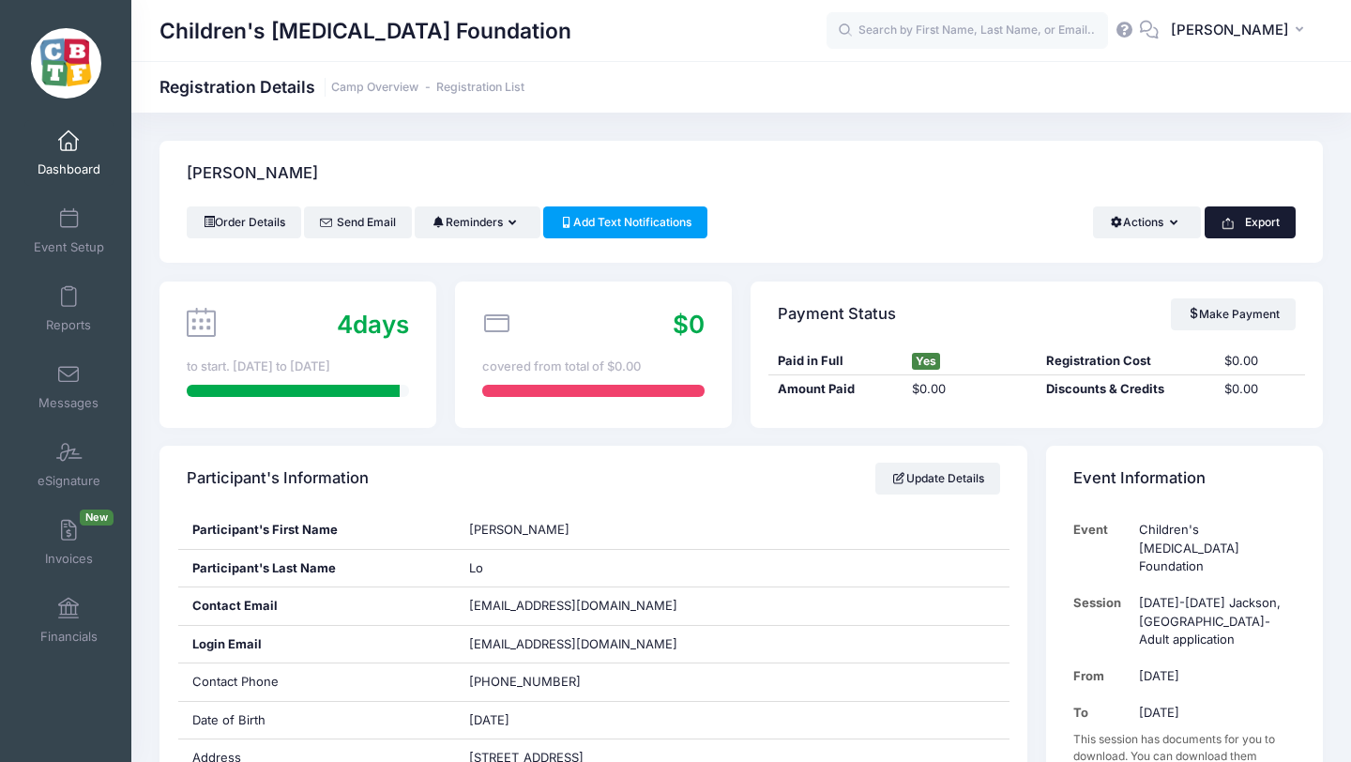
click at [1247, 225] on button "Export" at bounding box center [1250, 222] width 91 height 32
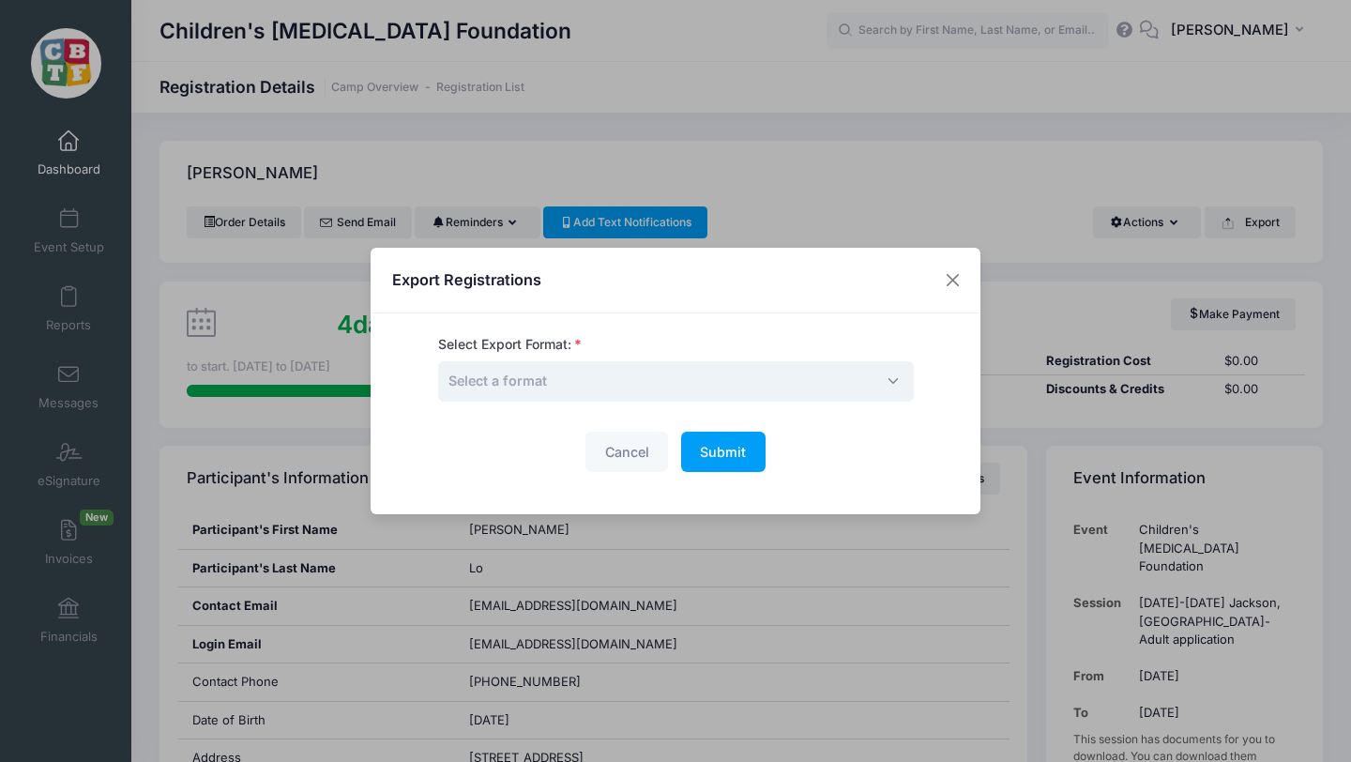
click at [635, 387] on span "Select a format" at bounding box center [676, 381] width 476 height 40
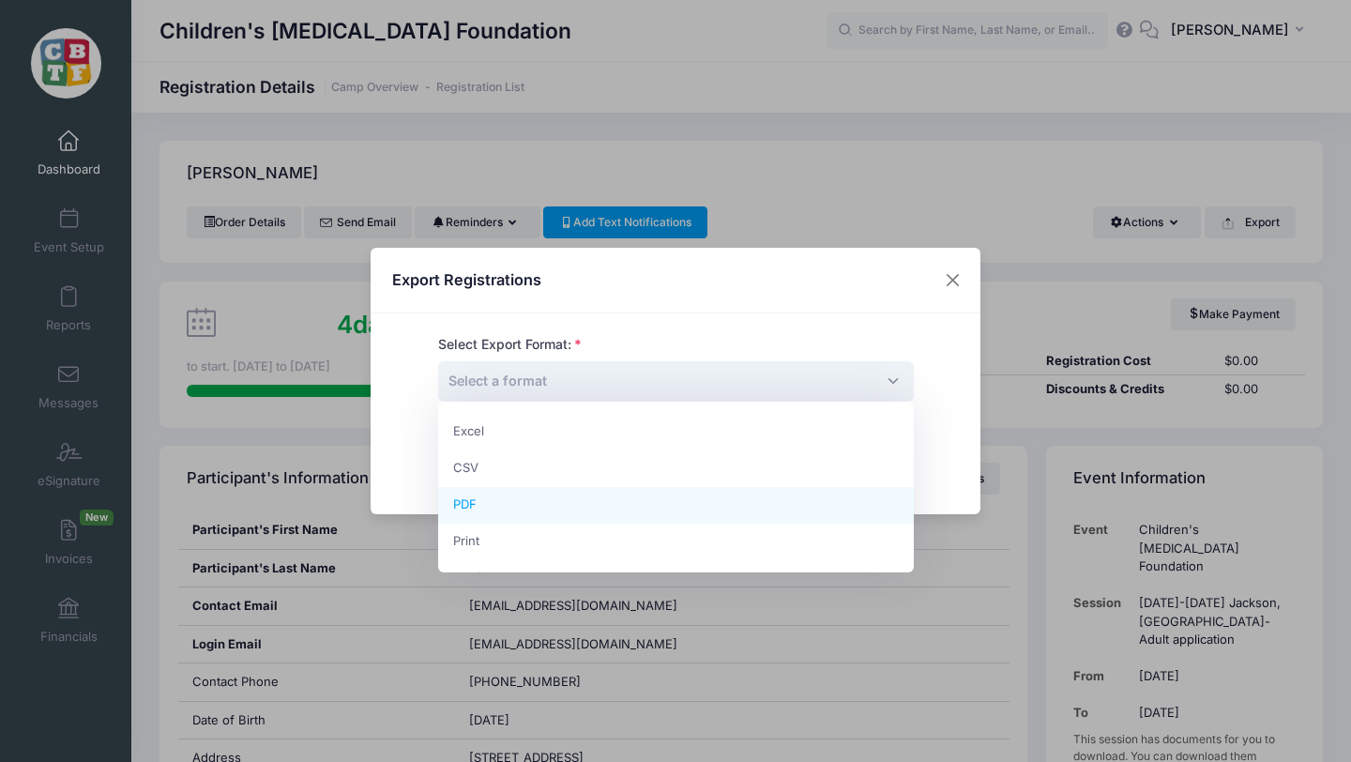
select select "pdf"
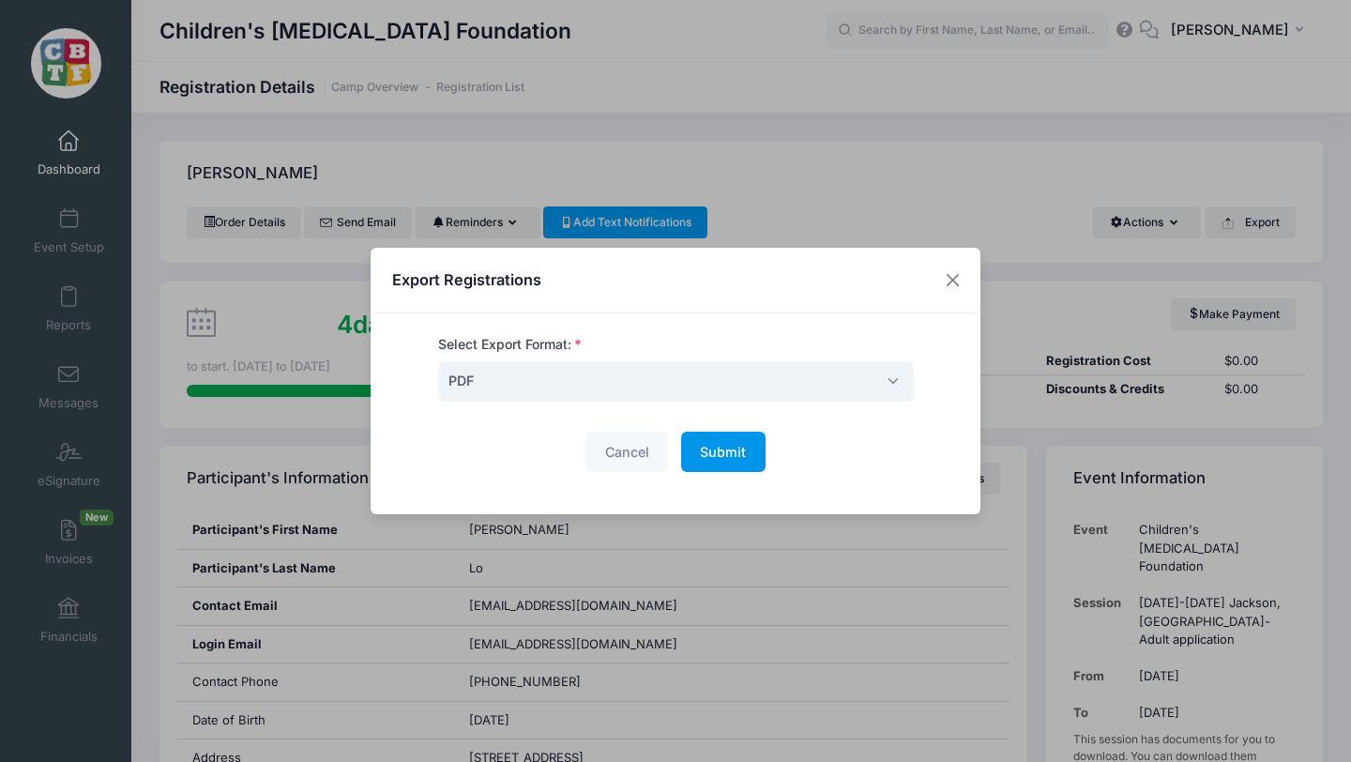
click at [718, 453] on span "Submit" at bounding box center [723, 452] width 46 height 16
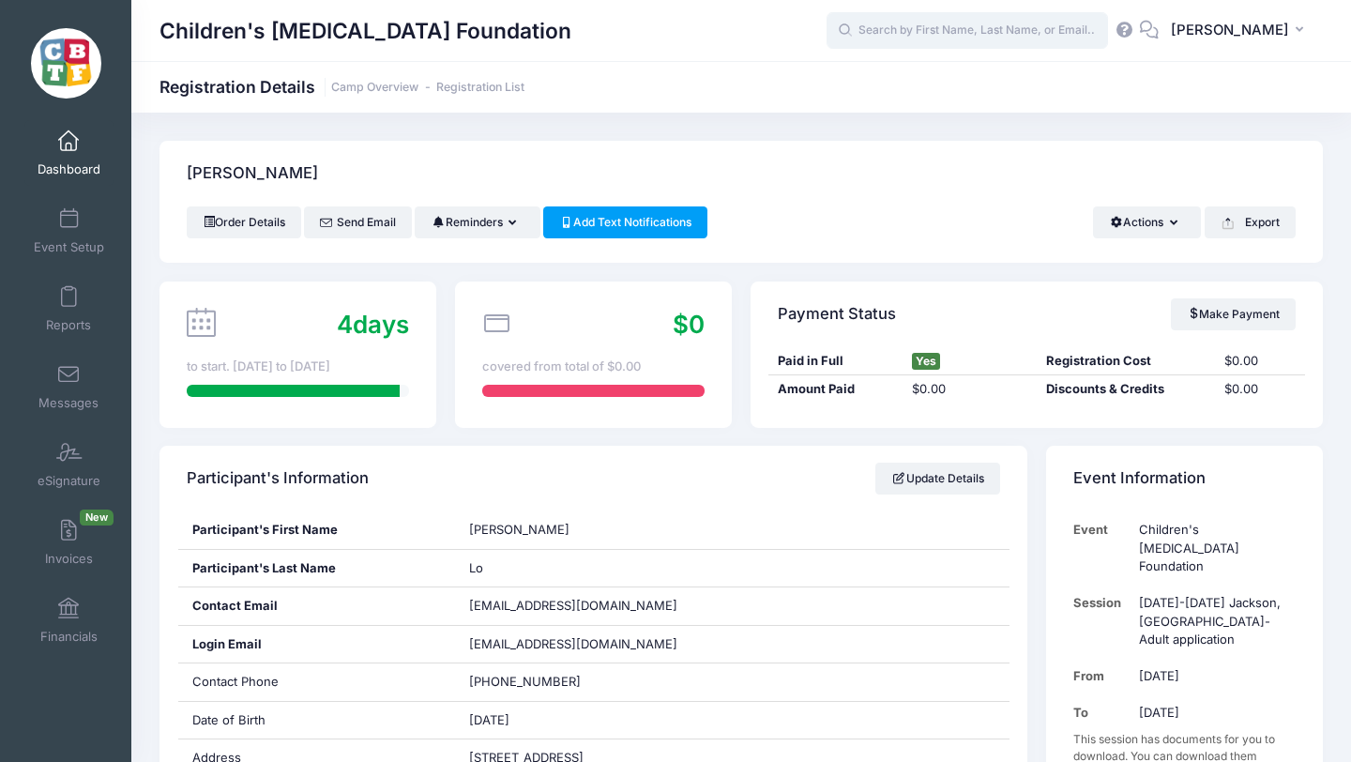
click at [963, 26] on input "text" at bounding box center [967, 31] width 281 height 38
paste input "[PERSON_NAME]"
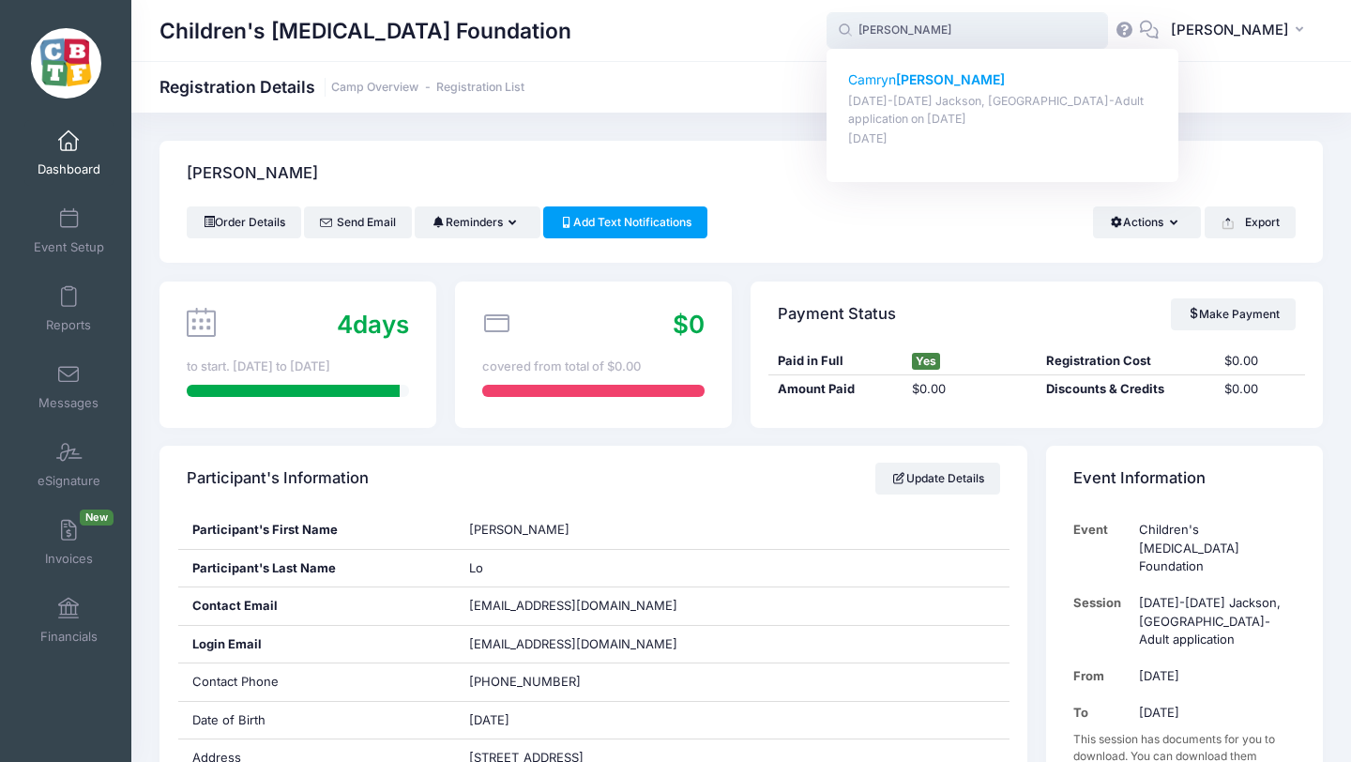
click at [939, 76] on p "Camryn Kozicki" at bounding box center [1003, 80] width 310 height 20
type input "Camryn Kozicki (August 18-23 Jackson, MI-Adult application, Aug-18, 2025)"
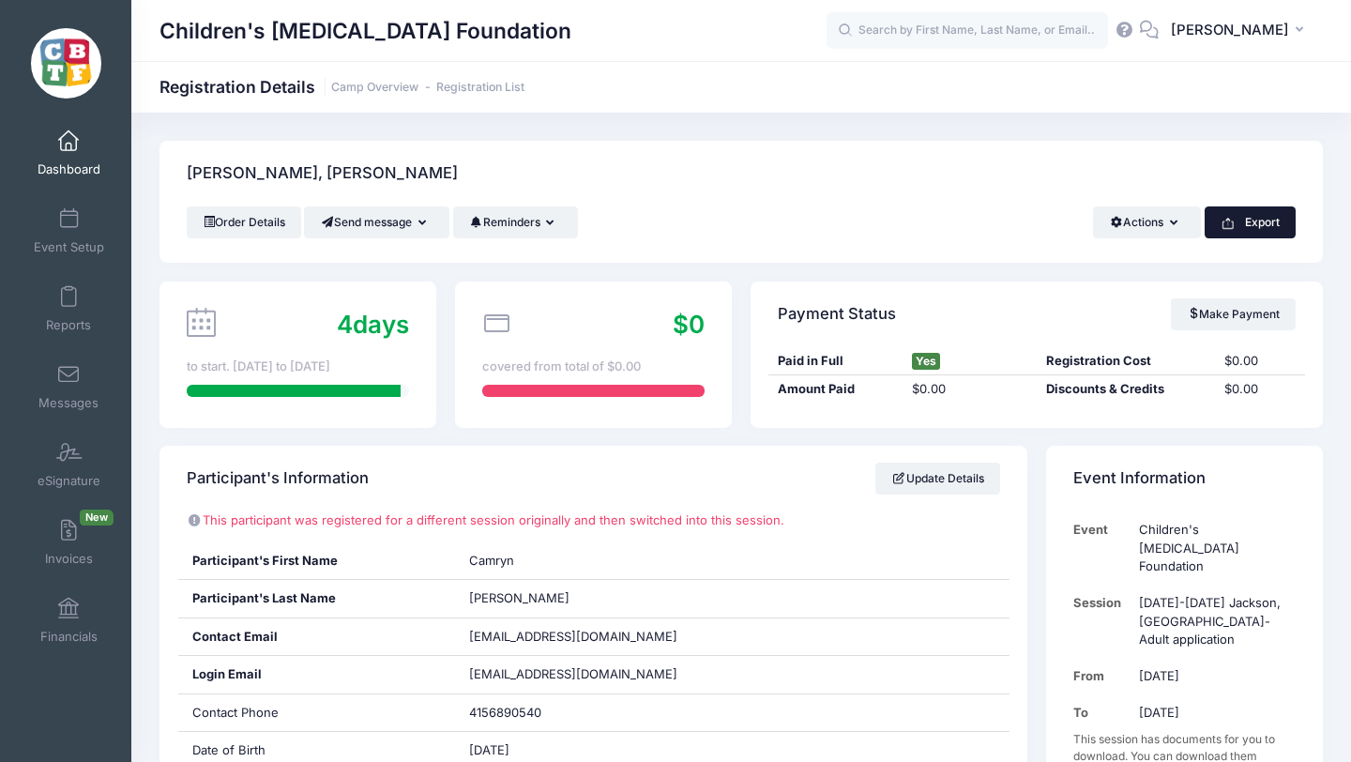
click at [1254, 224] on button "Export" at bounding box center [1250, 222] width 91 height 32
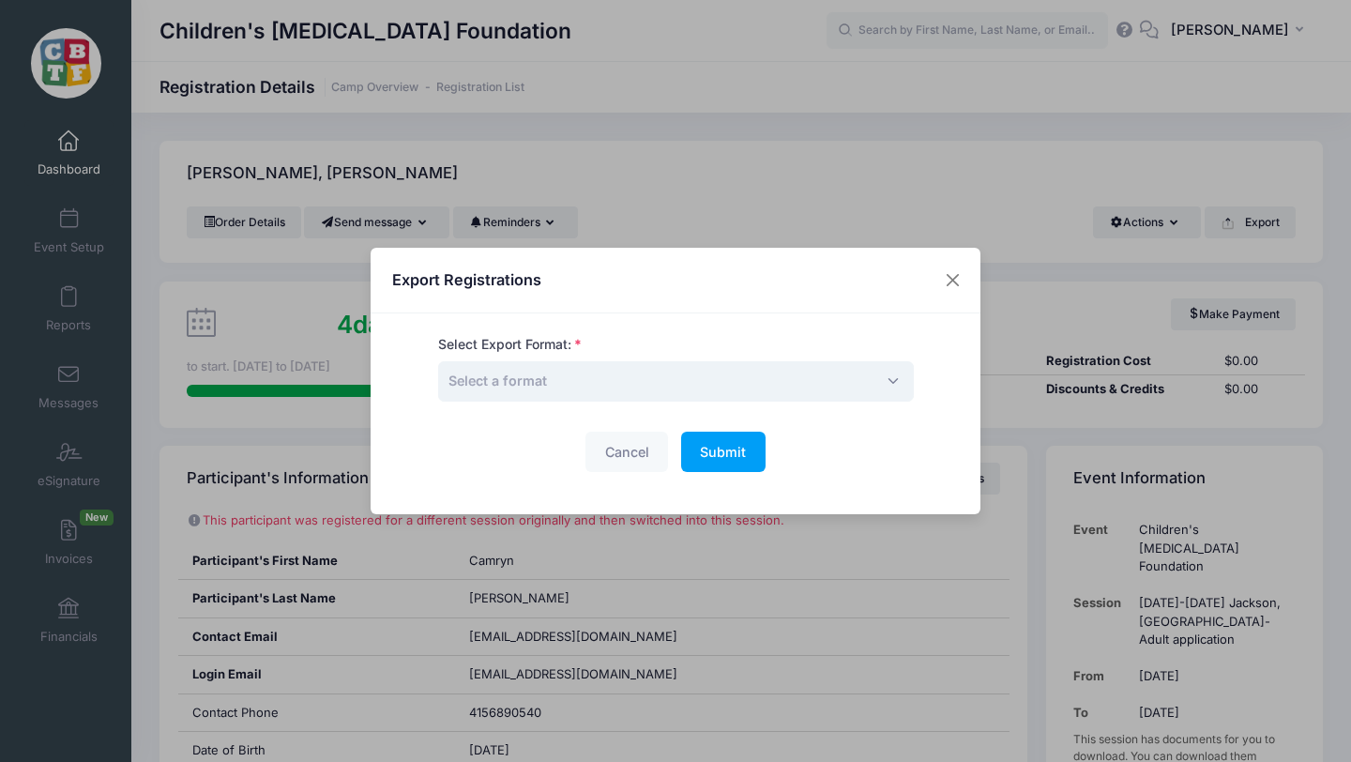
click at [609, 375] on span "Select a format" at bounding box center [676, 381] width 476 height 40
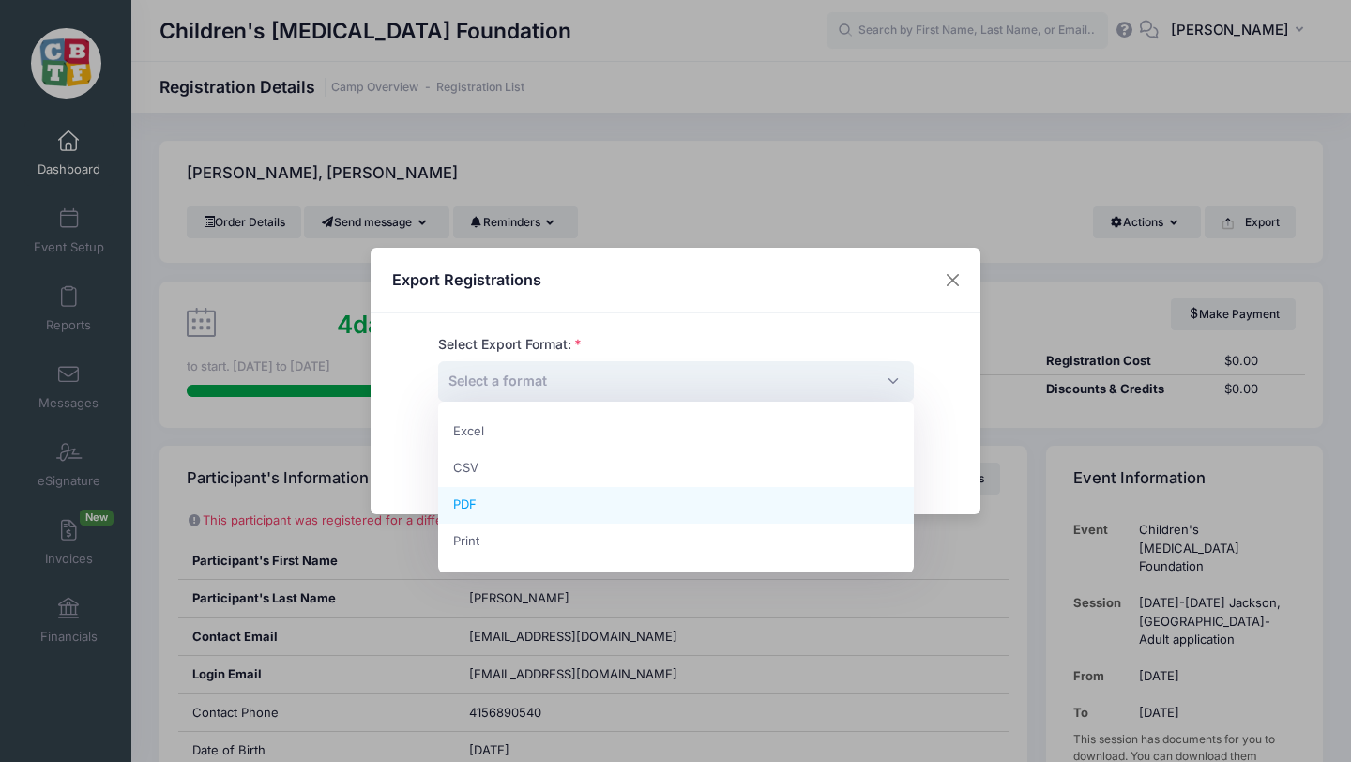
select select "pdf"
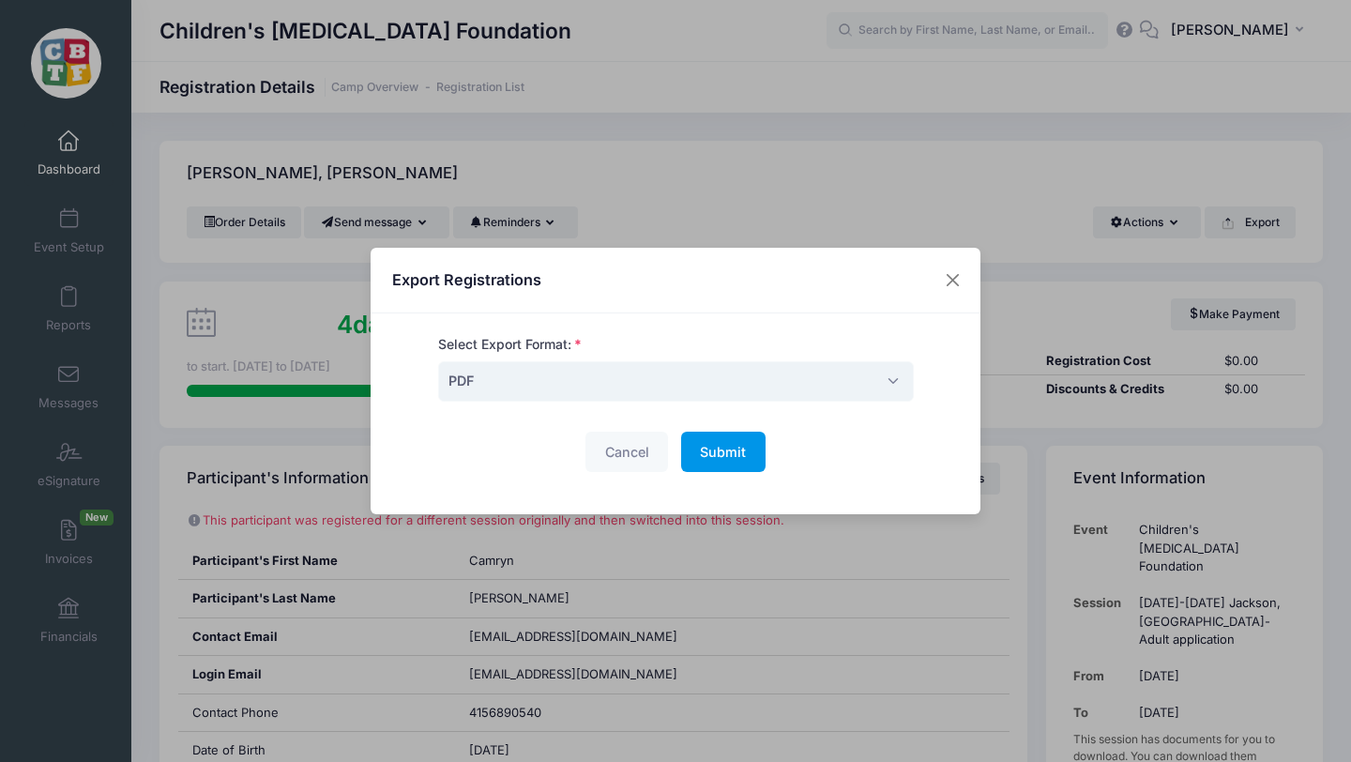
click at [721, 453] on span "Submit" at bounding box center [723, 452] width 46 height 16
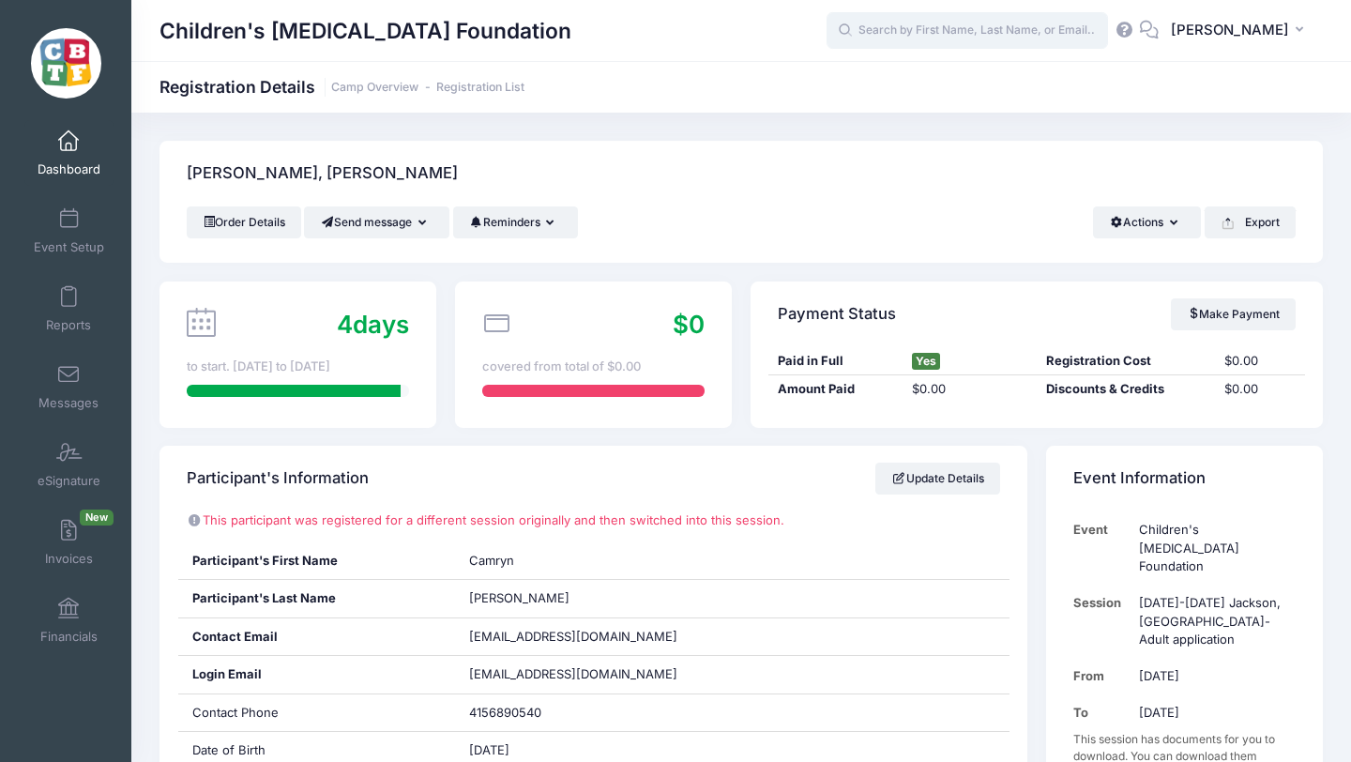
click at [946, 37] on input "text" at bounding box center [967, 31] width 281 height 38
paste input "Rosencrans"
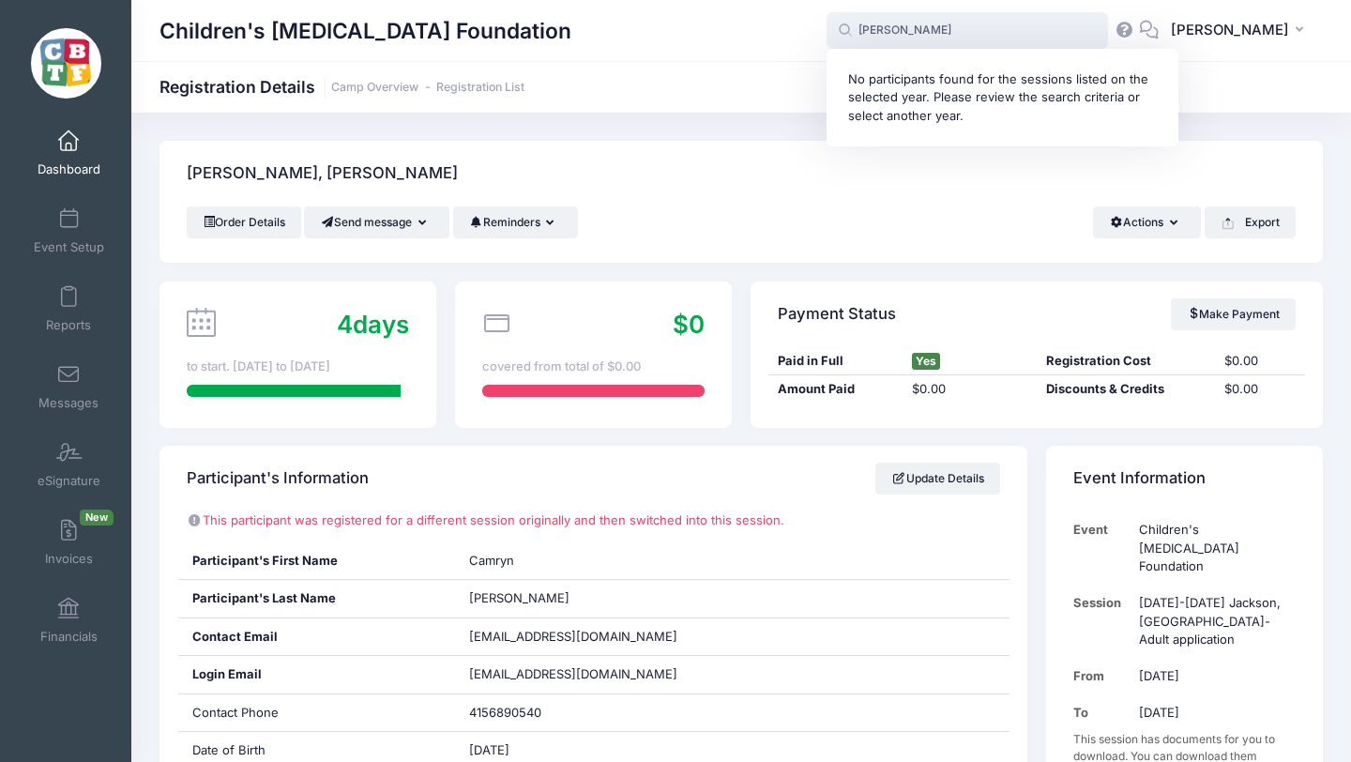
drag, startPoint x: 991, startPoint y: 27, endPoint x: 905, endPoint y: 26, distance: 85.4
click at [905, 26] on input "Rosencrans" at bounding box center [967, 31] width 281 height 38
type input "R"
click at [919, 82] on p "jiry Rosecrans" at bounding box center [1003, 80] width 310 height 20
type input "jiry Rosecrans (August 18-23 Jackson, MI-Adult application, Aug-18, 2025)"
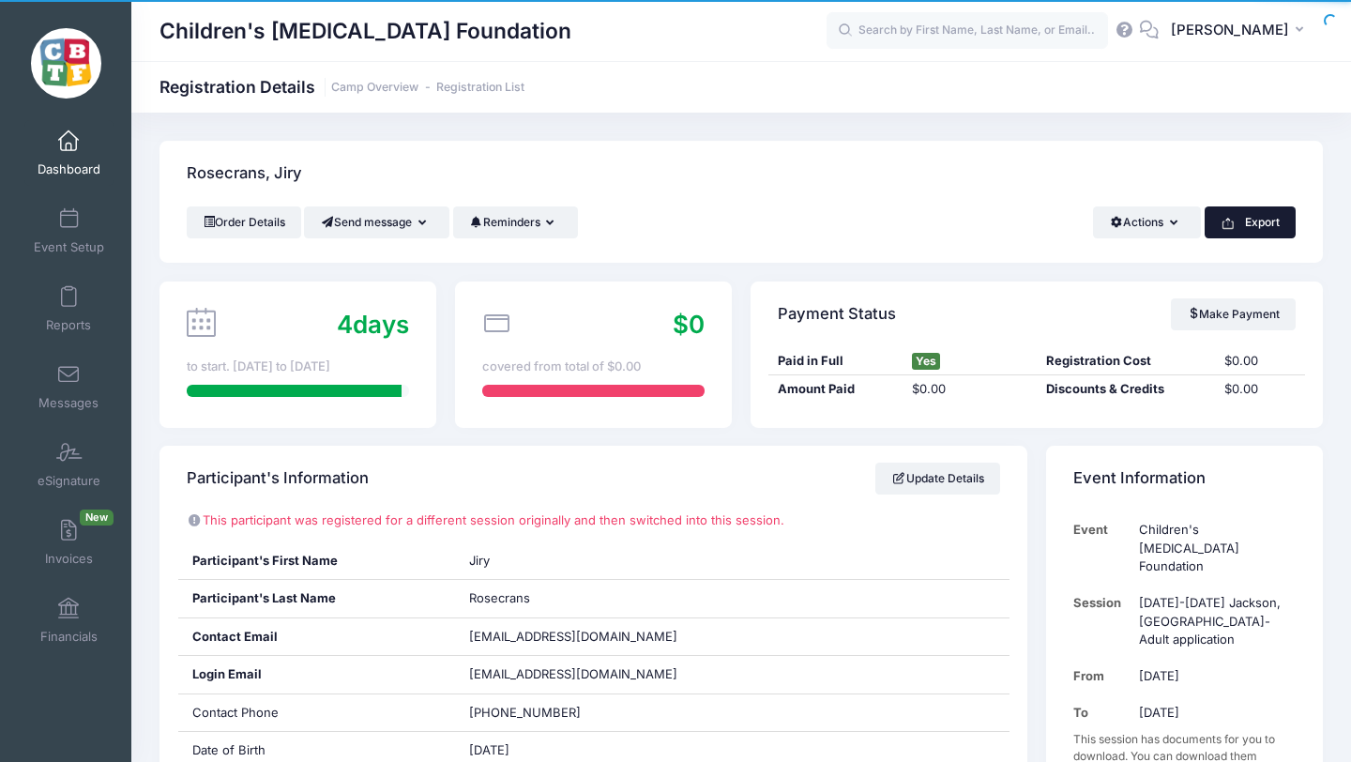
click at [1273, 221] on button "Export" at bounding box center [1250, 222] width 91 height 32
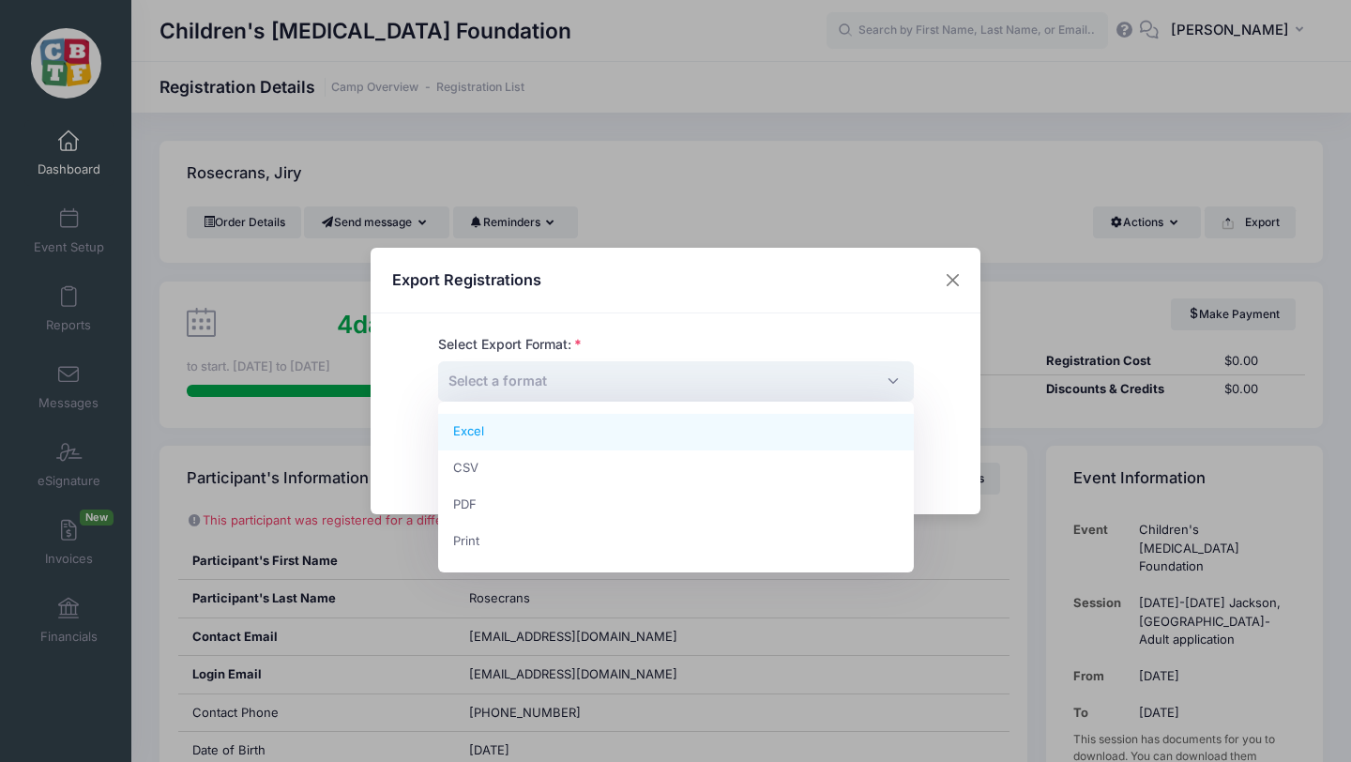
click at [523, 375] on span "Select a format" at bounding box center [497, 380] width 99 height 16
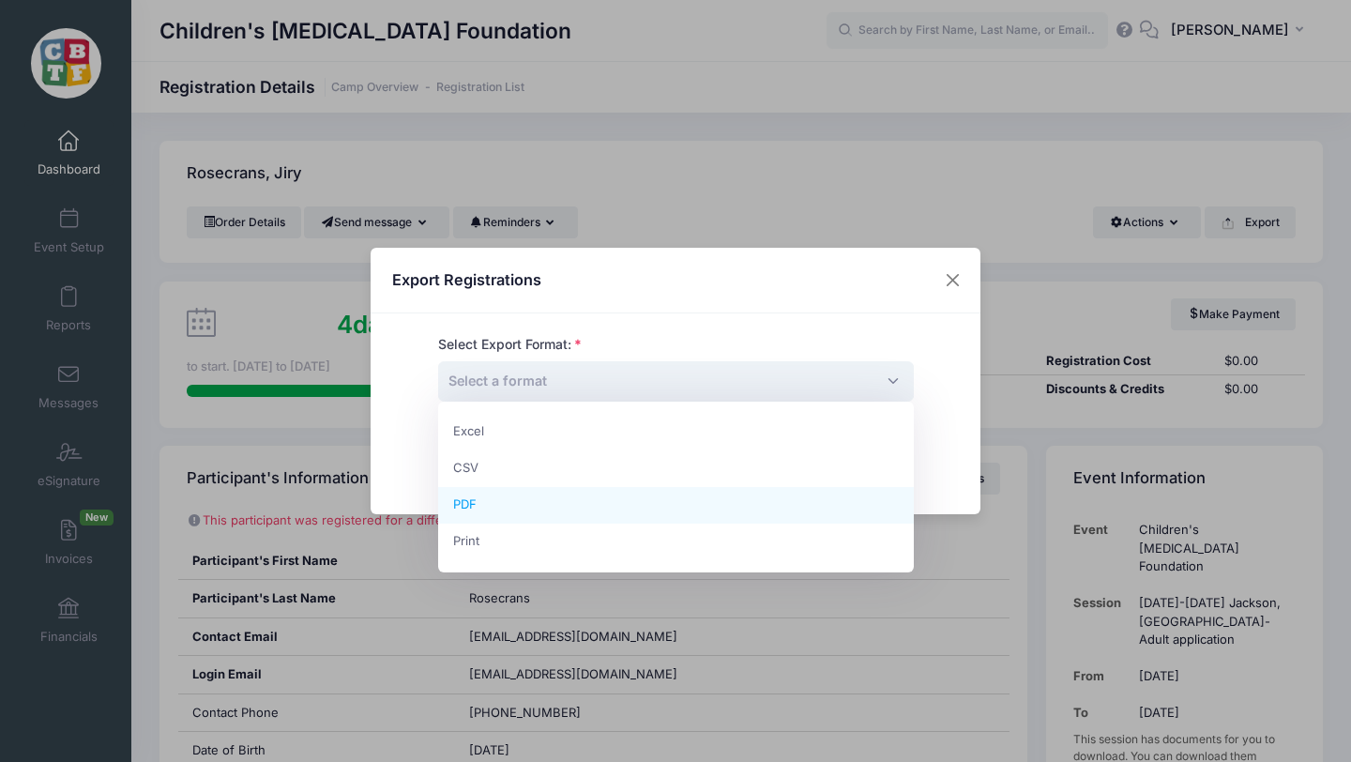
select select "pdf"
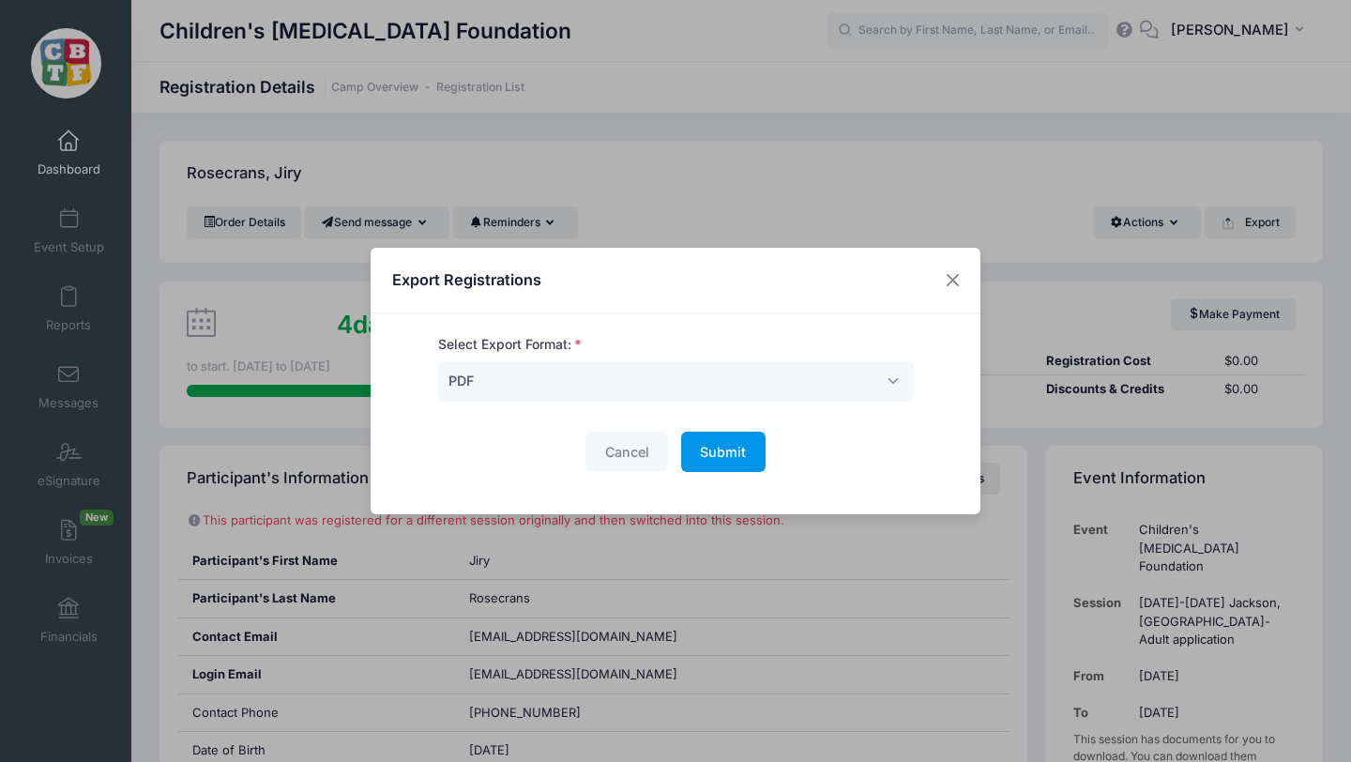
click at [718, 450] on span "Submit" at bounding box center [723, 452] width 46 height 16
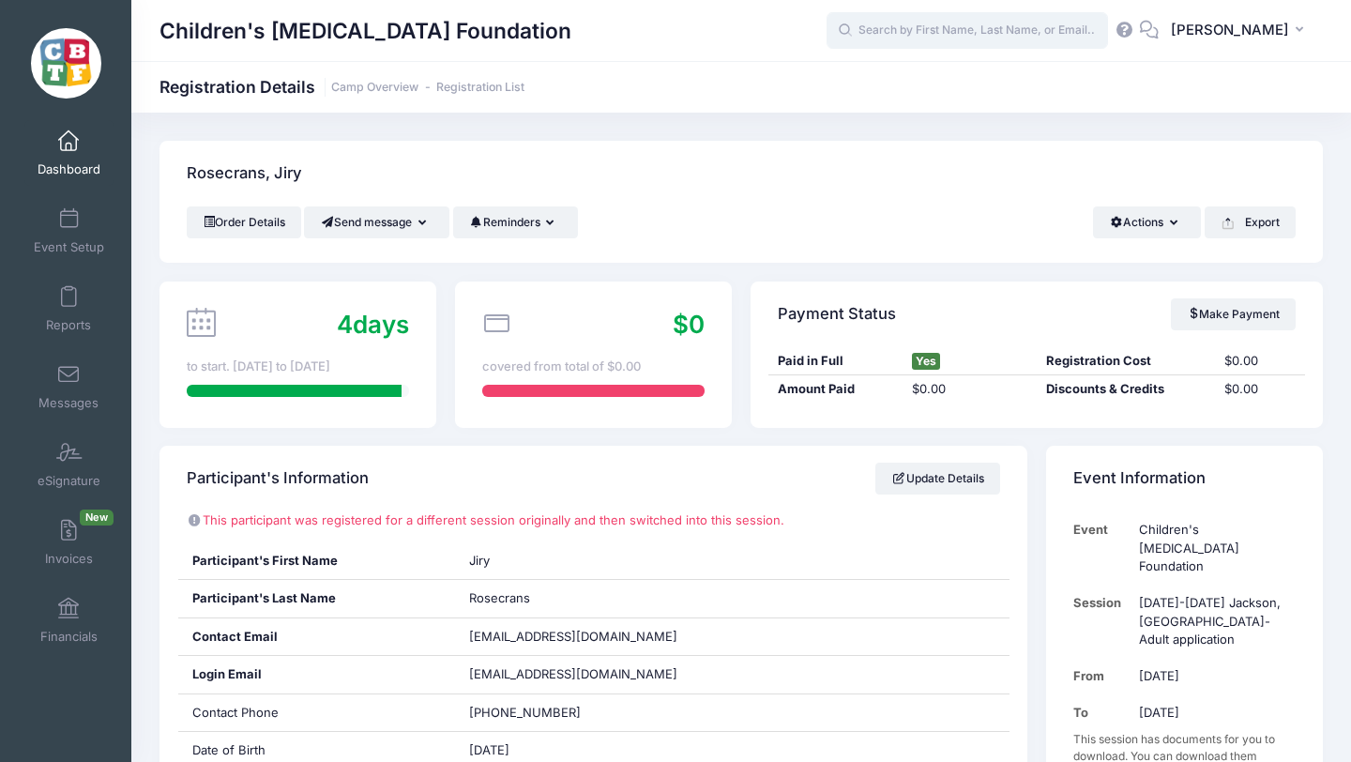
click at [934, 34] on input "text" at bounding box center [967, 31] width 281 height 38
paste input "Braithewaite"
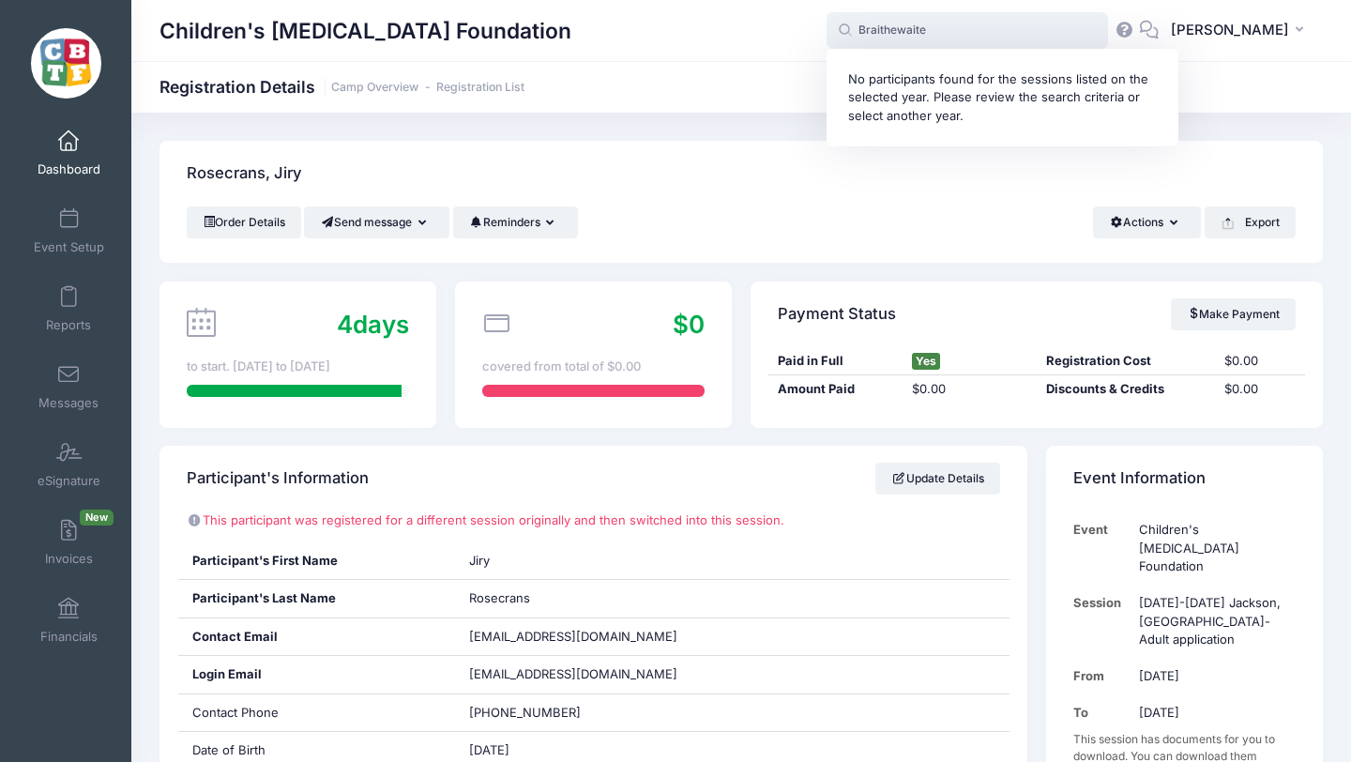
drag, startPoint x: 980, startPoint y: 33, endPoint x: 908, endPoint y: 19, distance: 73.6
click at [908, 19] on input "Braithewaite" at bounding box center [967, 31] width 281 height 38
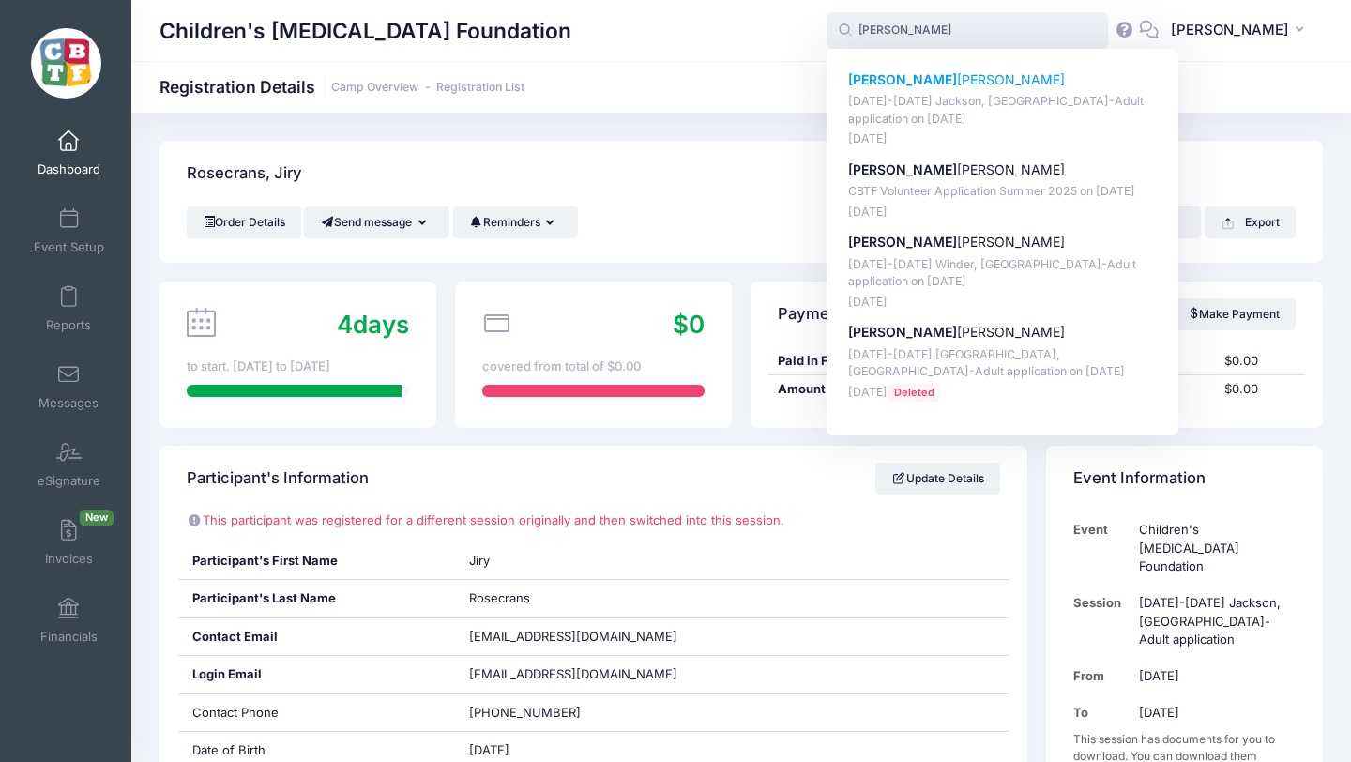
click at [951, 78] on p "[PERSON_NAME]" at bounding box center [1003, 80] width 310 height 20
type input "[PERSON_NAME] ([DATE]-[DATE] [PERSON_NAME], [GEOGRAPHIC_DATA]-Adult application…"
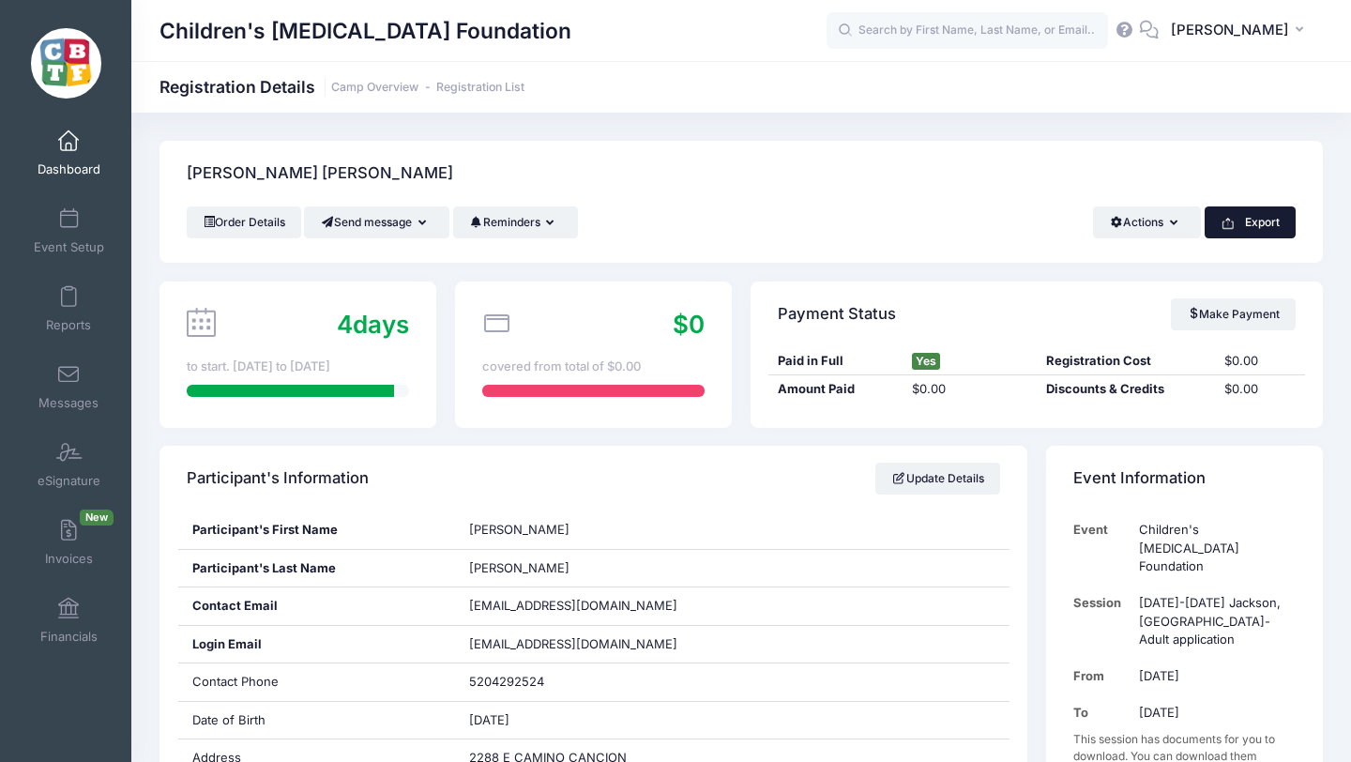
click at [1248, 220] on button "Export" at bounding box center [1250, 222] width 91 height 32
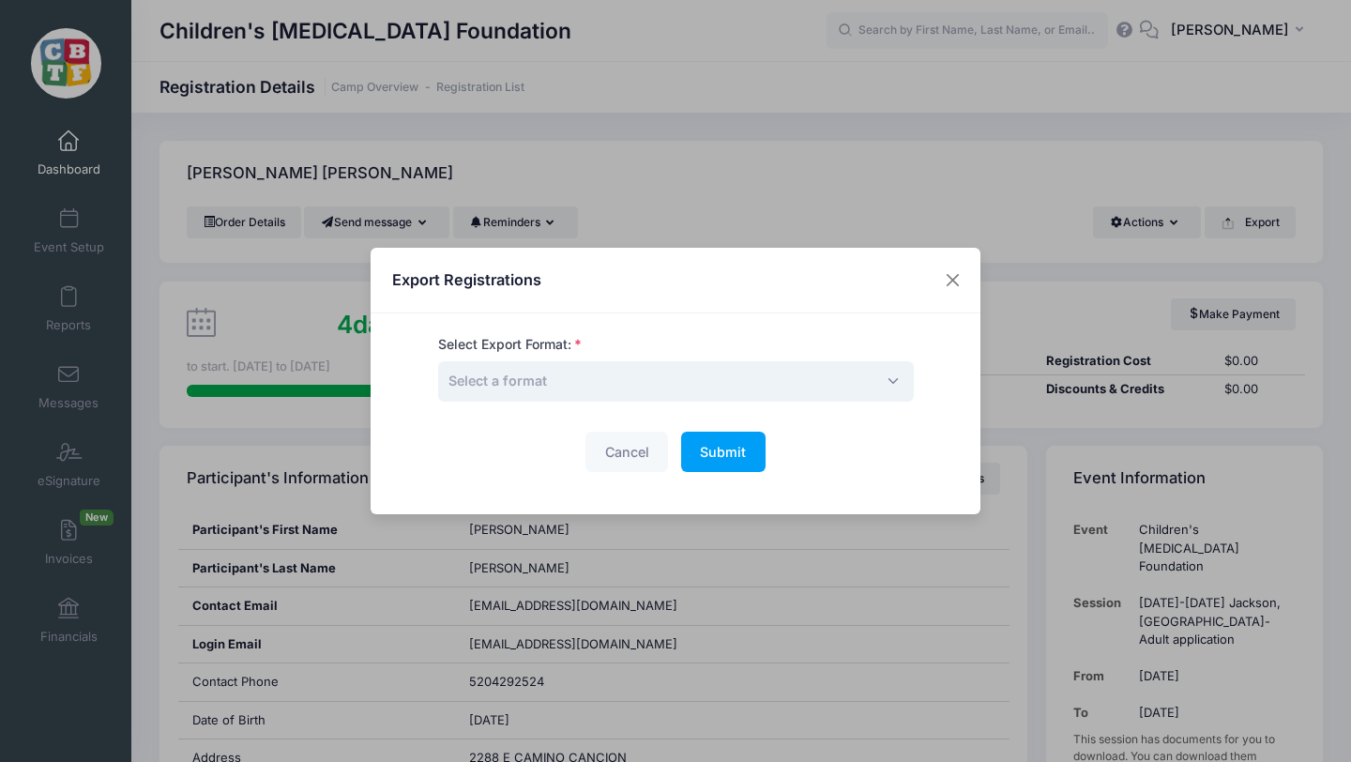
click at [691, 373] on span "Select a format" at bounding box center [676, 381] width 476 height 40
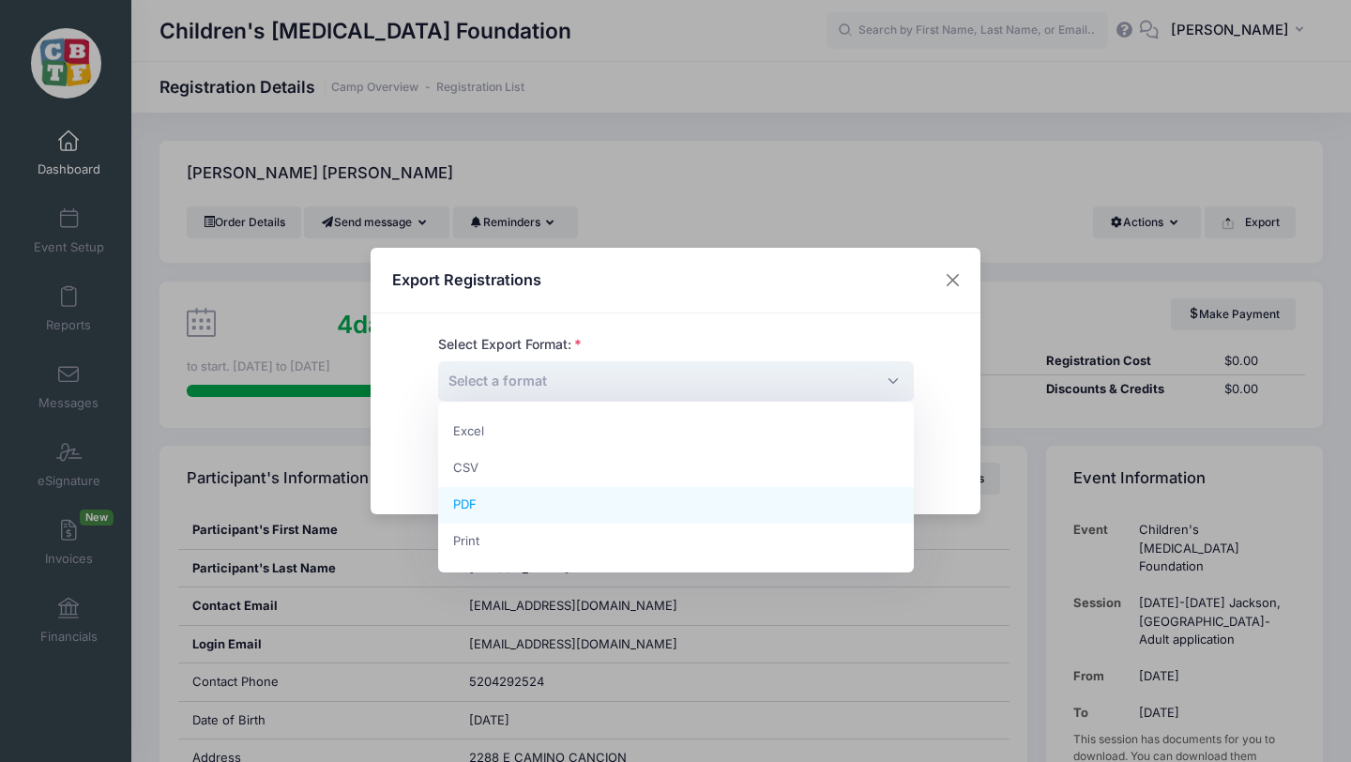
select select "pdf"
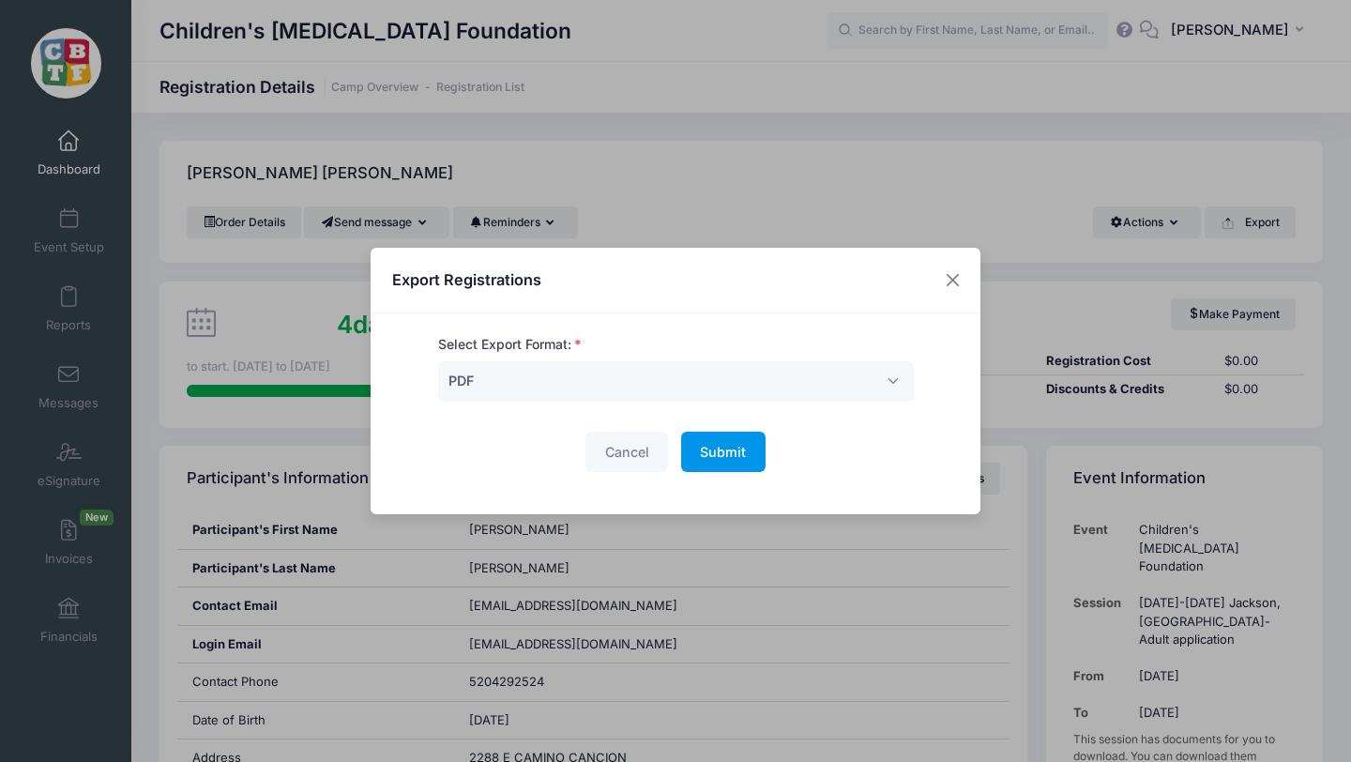
click at [730, 447] on span "Submit" at bounding box center [723, 452] width 46 height 16
